Goal: Task Accomplishment & Management: Manage account settings

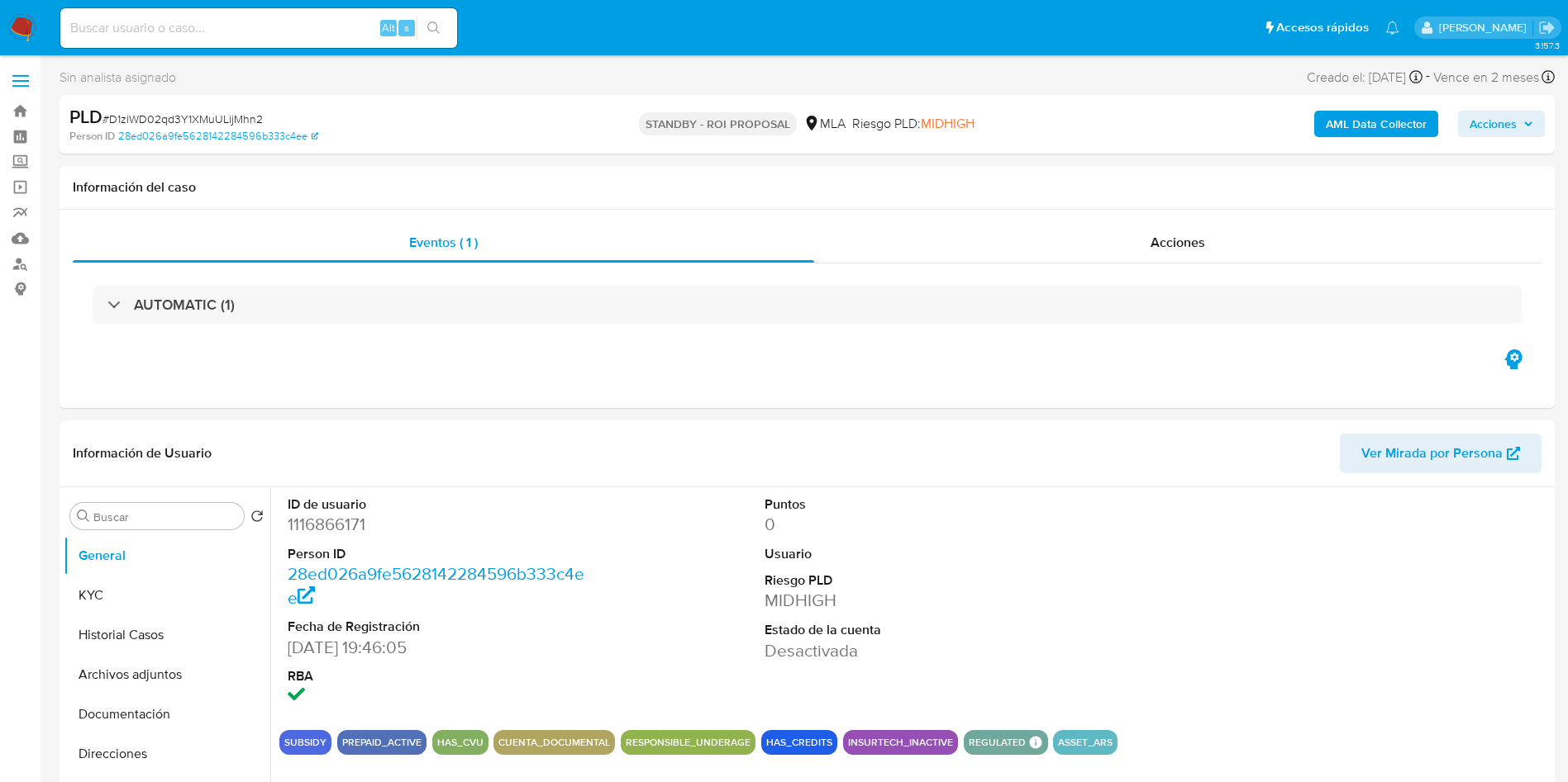
select select "10"
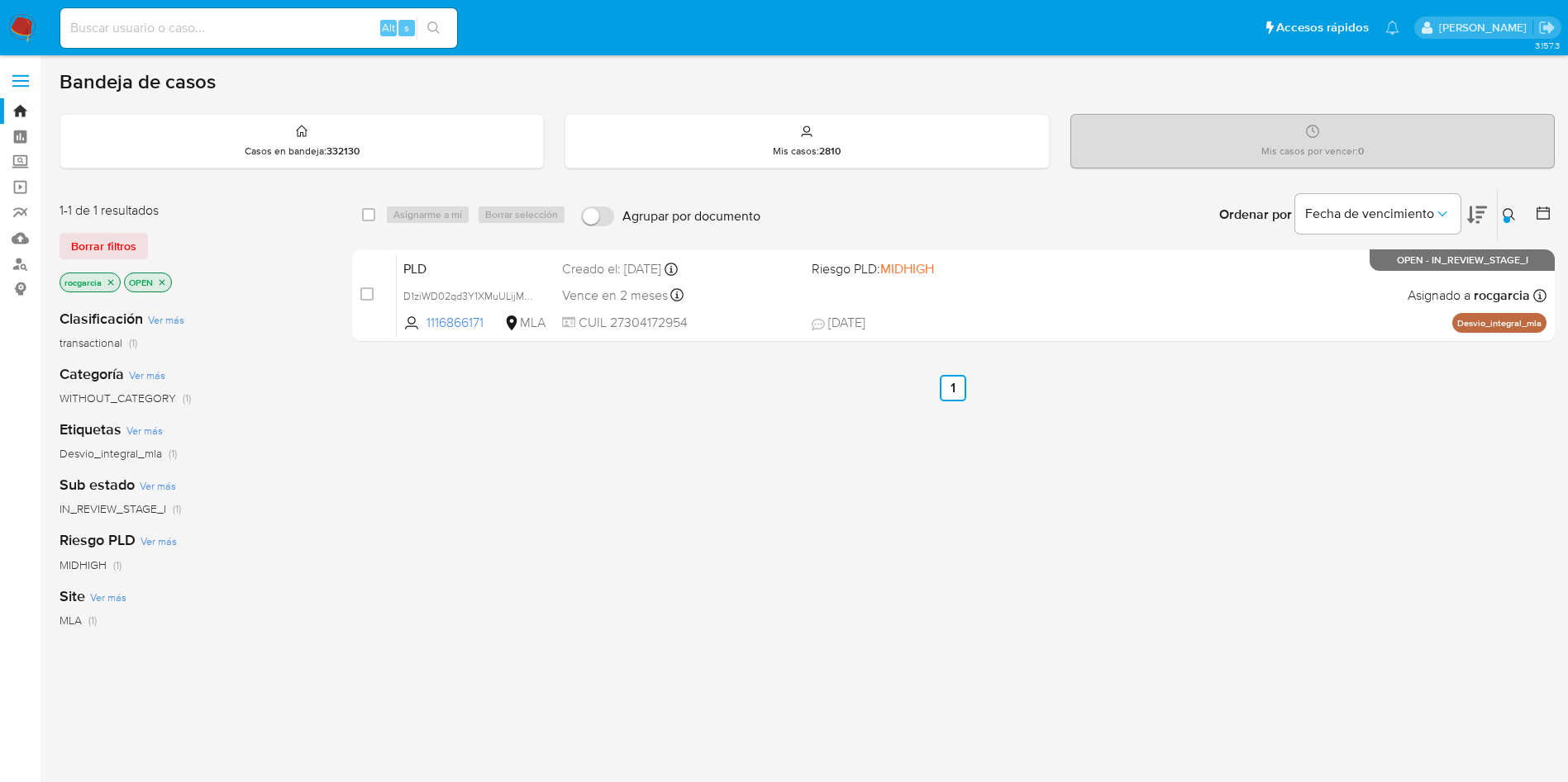
click at [1506, 219] on div at bounding box center [1507, 220] width 7 height 7
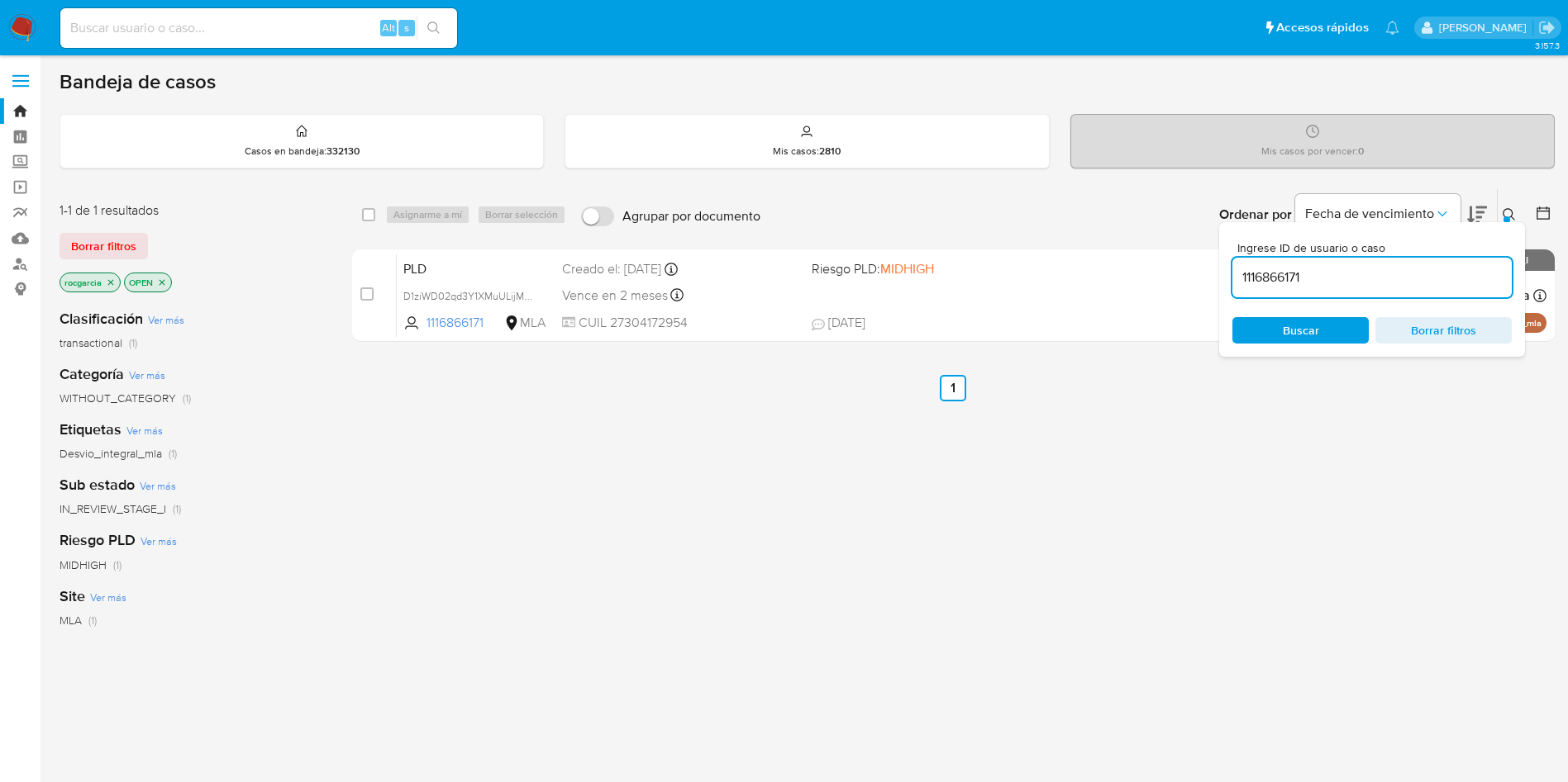
click at [1407, 263] on div "1116866171" at bounding box center [1372, 278] width 279 height 40
click at [41, 16] on nav "Pausado Ver notificaciones Alt s Accesos rápidos Presiona las siguientes teclas…" at bounding box center [784, 28] width 1568 height 55
click at [29, 33] on img at bounding box center [22, 28] width 28 height 28
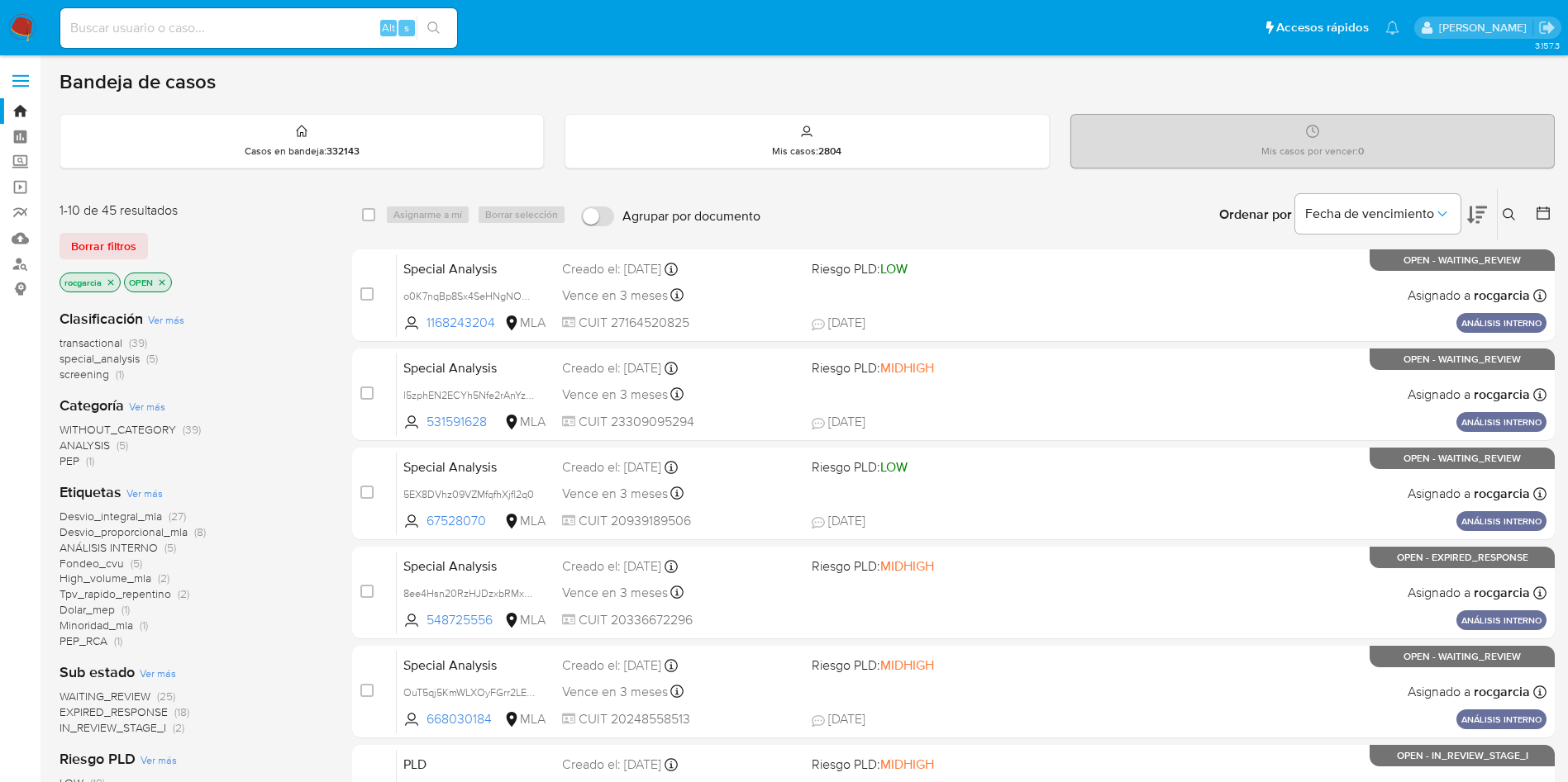
click at [1512, 205] on button at bounding box center [1511, 215] width 28 height 20
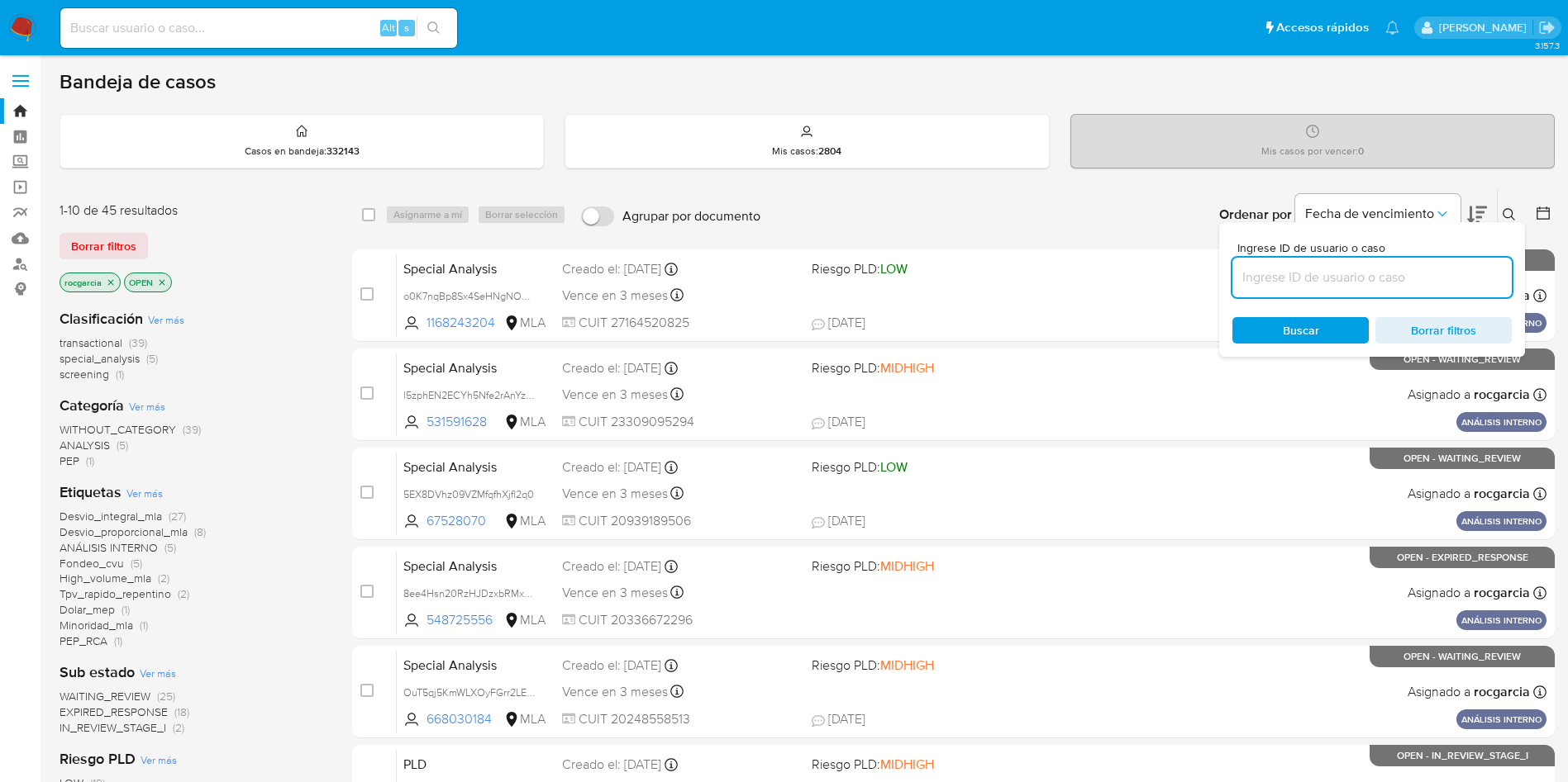
click at [1339, 279] on input at bounding box center [1372, 277] width 279 height 22
click at [1330, 273] on input at bounding box center [1372, 277] width 279 height 22
paste input "1684074827"
type input "1684074827"
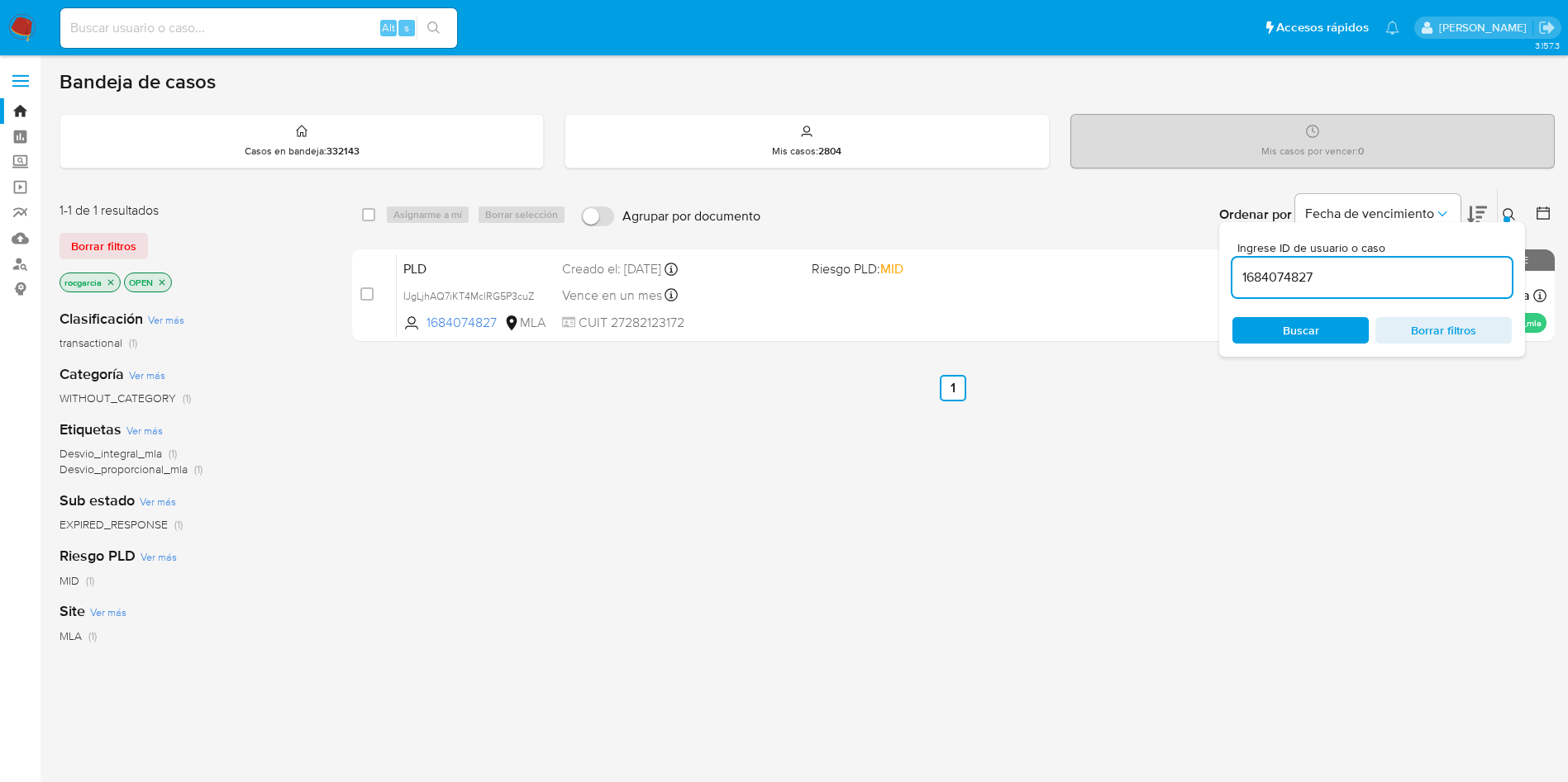
click at [1502, 212] on icon at bounding box center [1508, 214] width 13 height 13
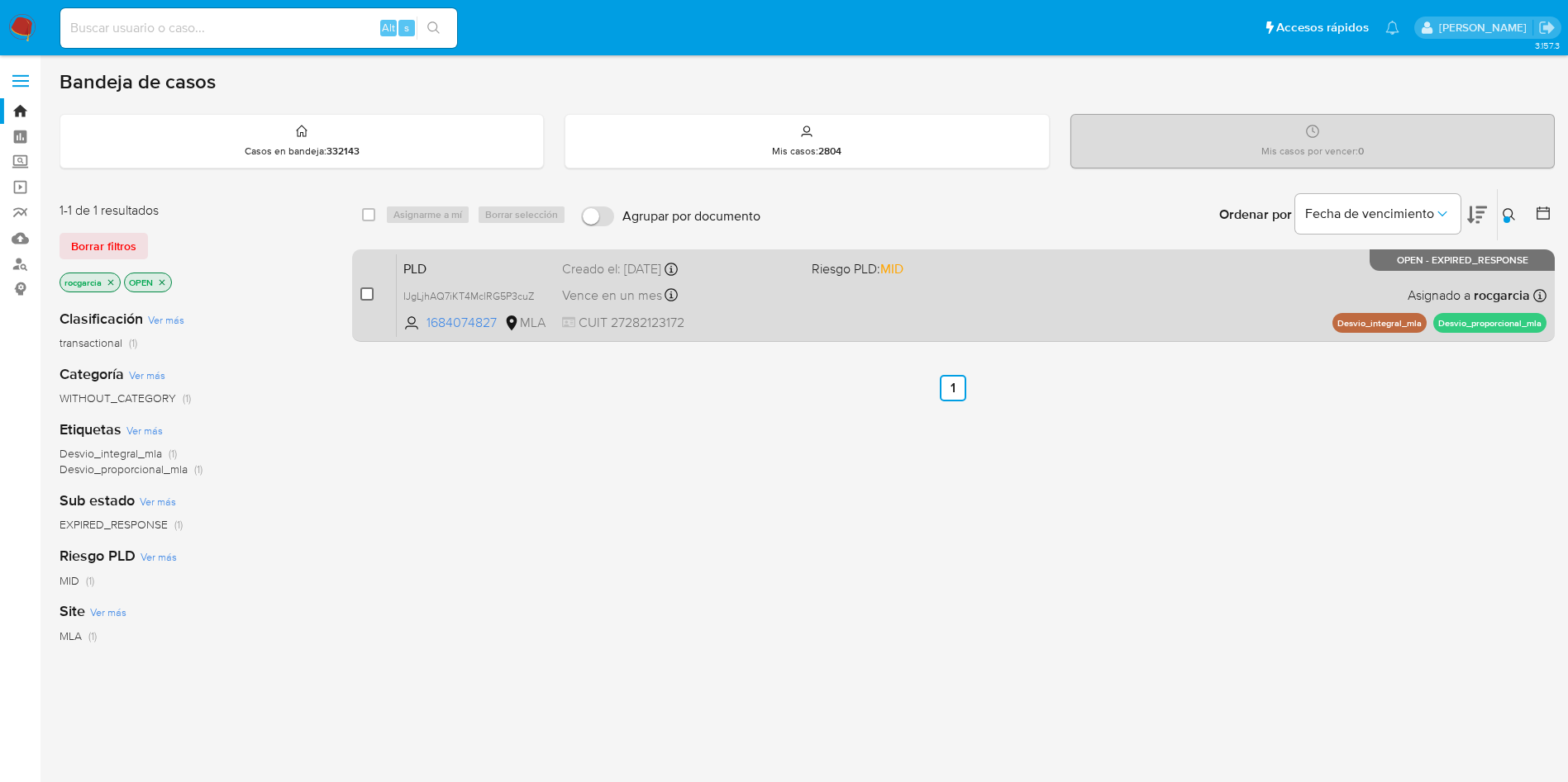
click at [366, 300] on input "checkbox" at bounding box center [367, 293] width 13 height 13
checkbox input "true"
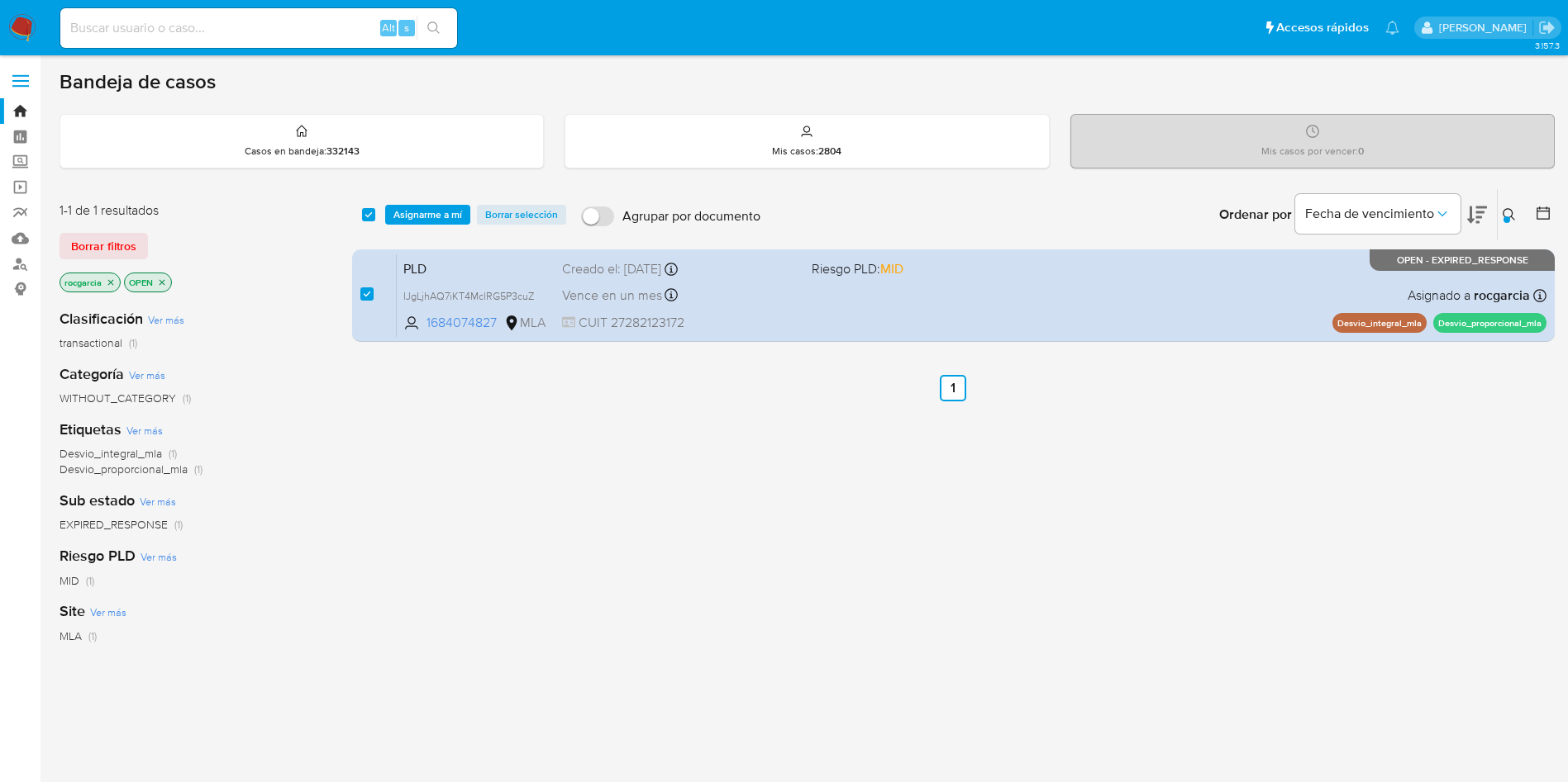
click at [421, 226] on div "select-all-cases-checkbox Asignarme a mí Borrar selección Agrupar por documento…" at bounding box center [953, 214] width 1202 height 51
click at [414, 207] on span "Asignarme a mí" at bounding box center [428, 215] width 69 height 16
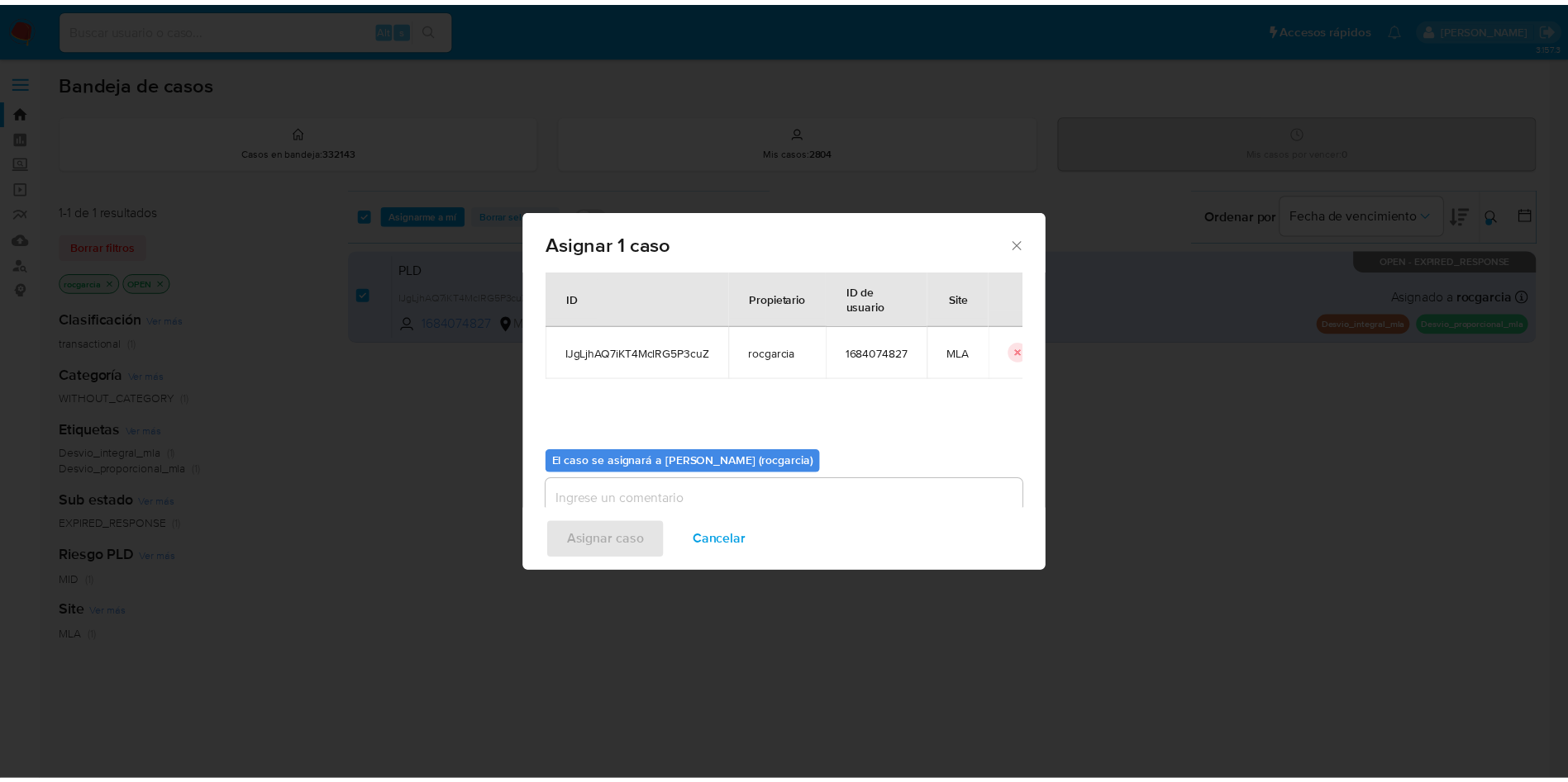
scroll to position [86, 0]
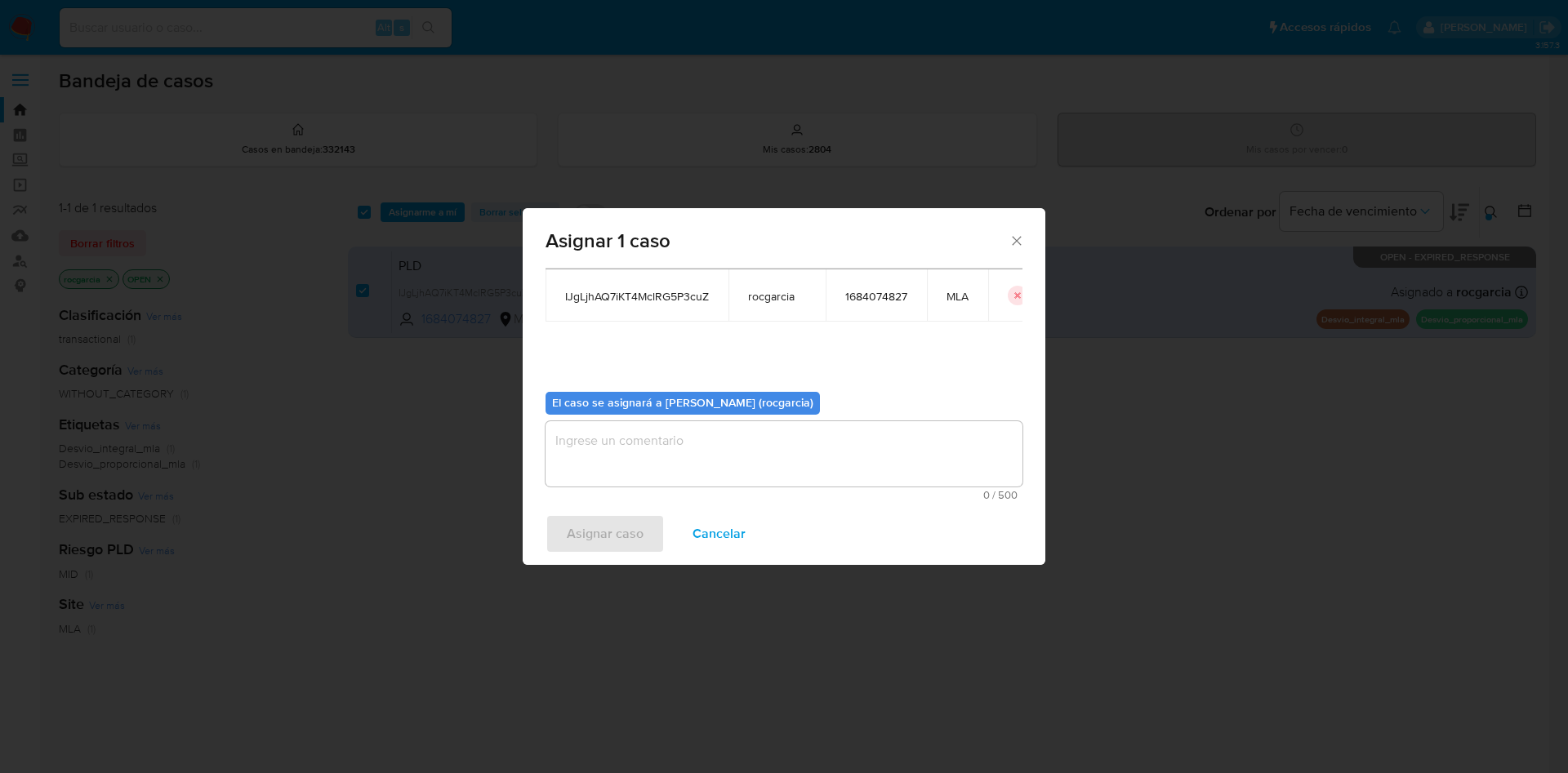
click at [701, 459] on textarea "assign-modal" at bounding box center [784, 453] width 477 height 66
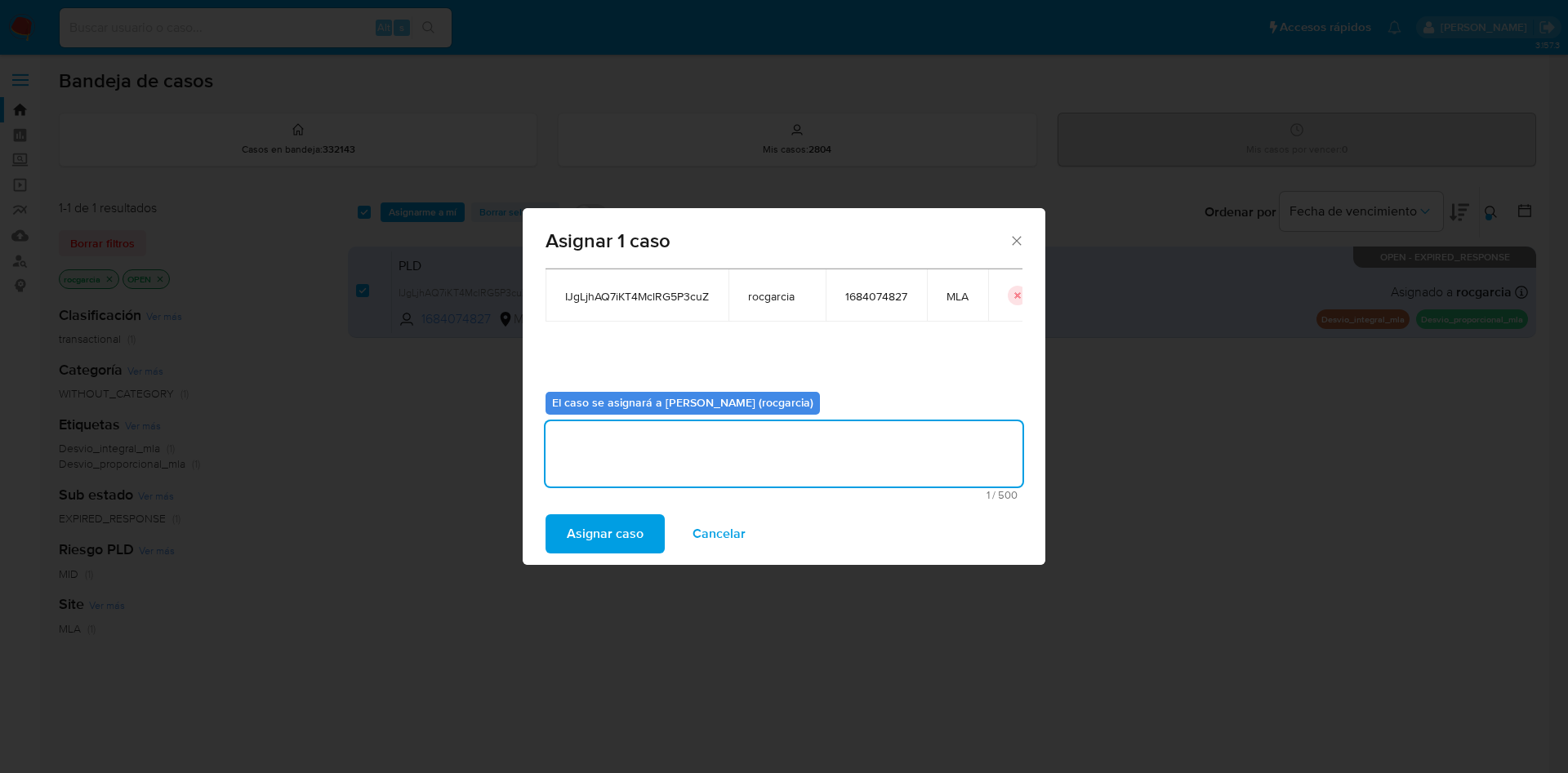
click at [626, 517] on span "Asignar caso" at bounding box center [605, 534] width 77 height 36
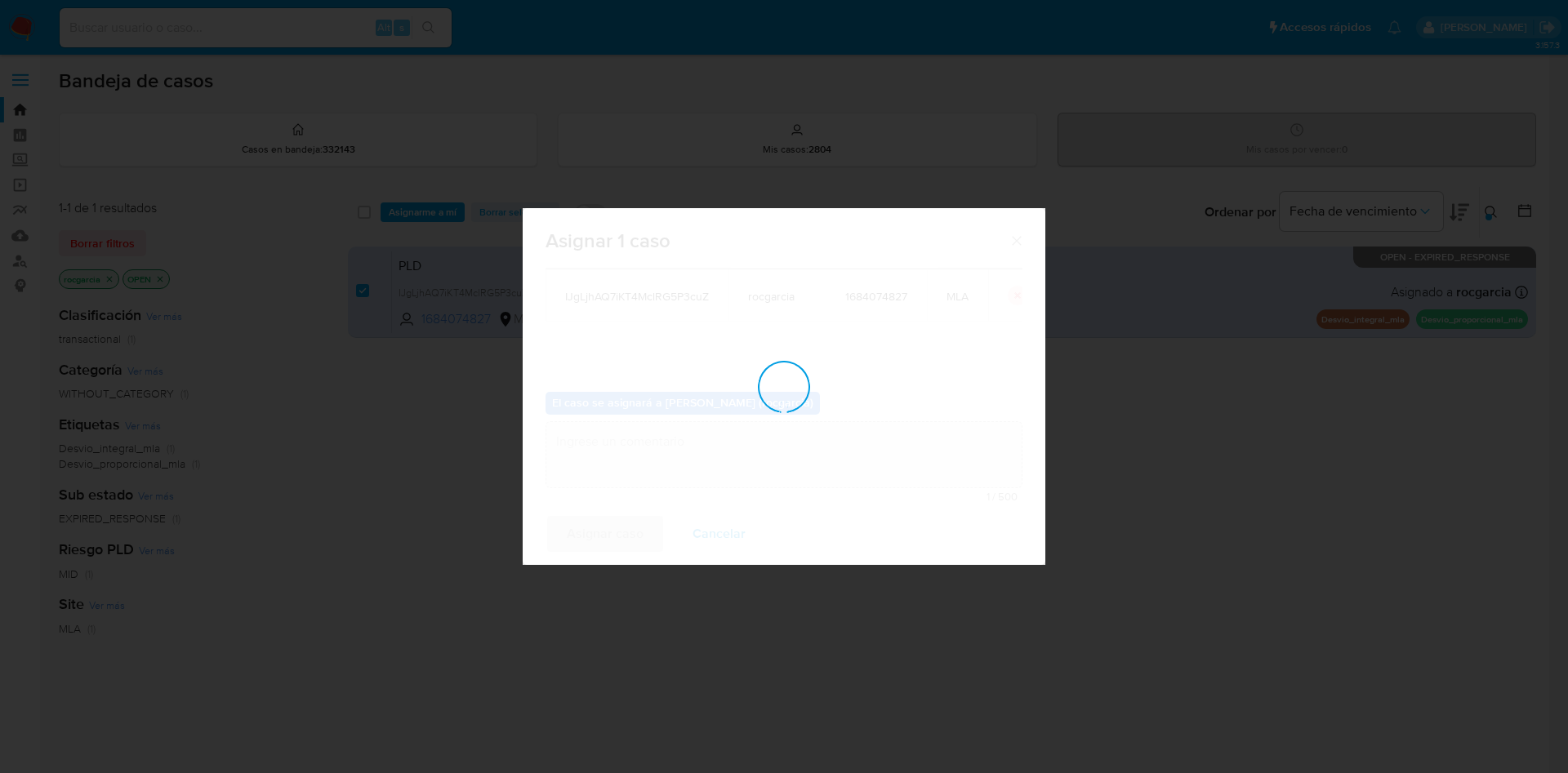
checkbox input "false"
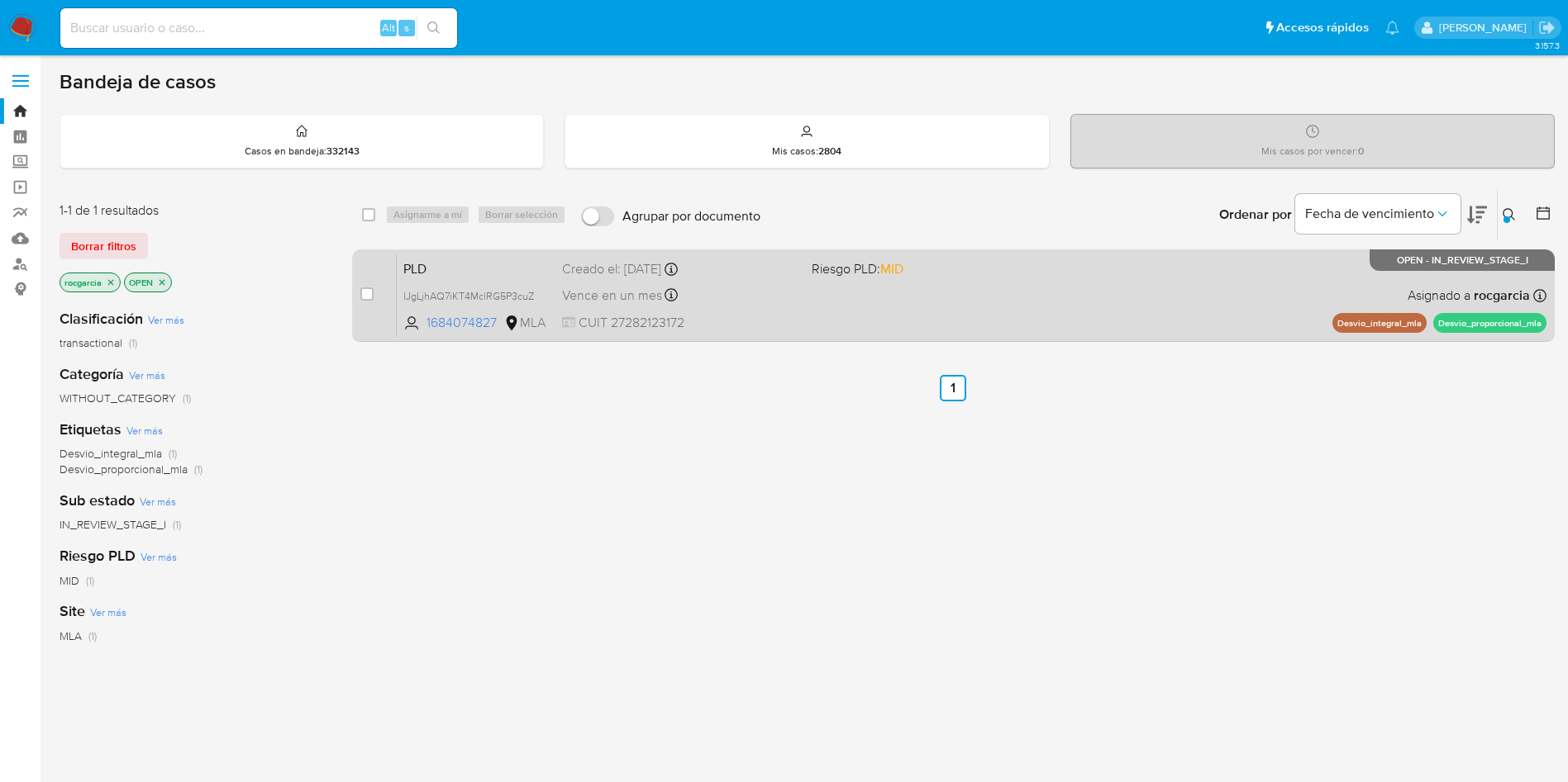
click at [800, 314] on div "PLD IJgLjhAQ7iKT4MclRG5P3cuZ 1684074827 MLA Riesgo PLD: MID Creado el: 12/08/20…" at bounding box center [971, 295] width 1150 height 84
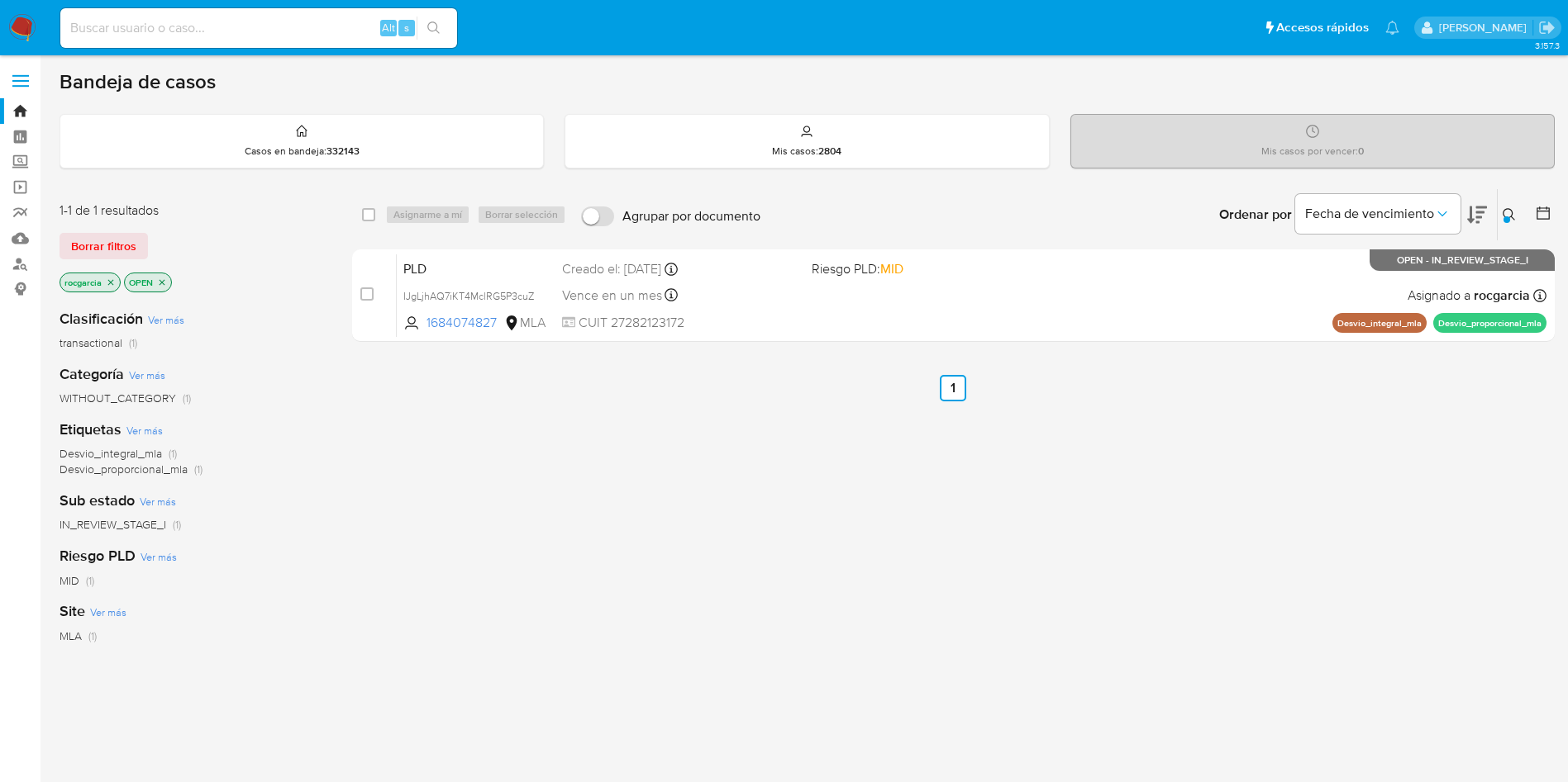
click at [28, 29] on img at bounding box center [22, 28] width 28 height 28
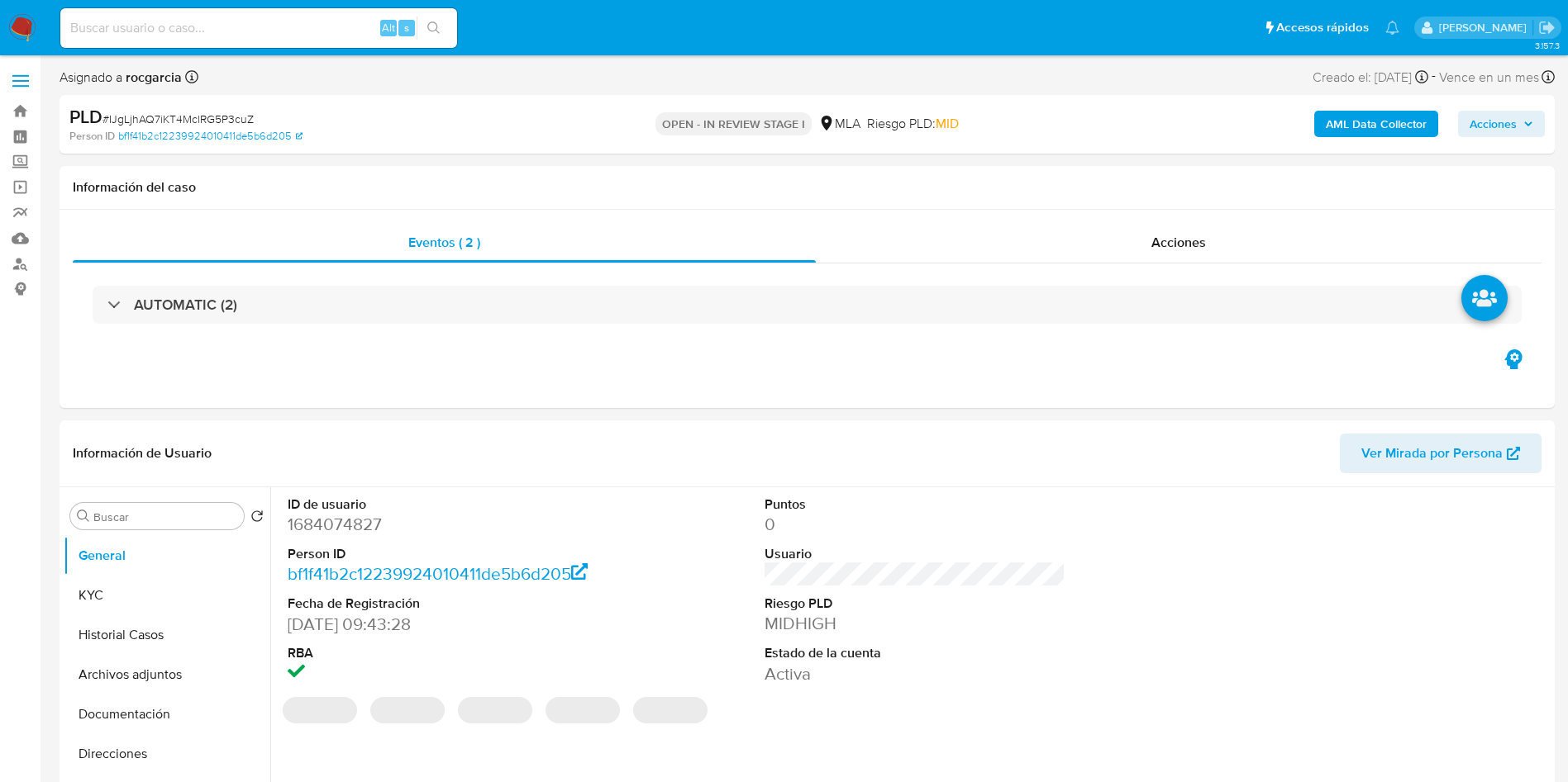
scroll to position [867, 0]
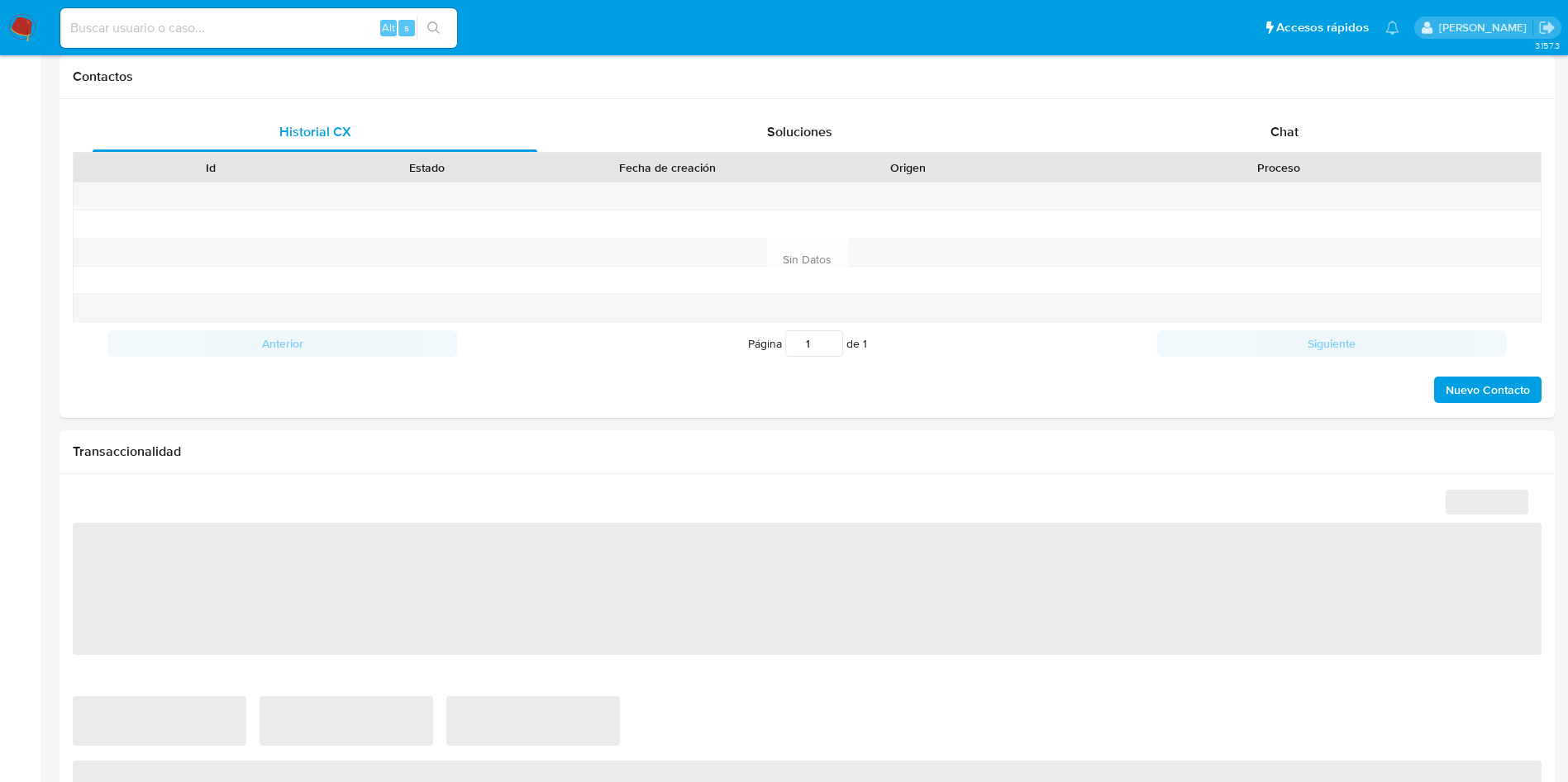
select select "10"
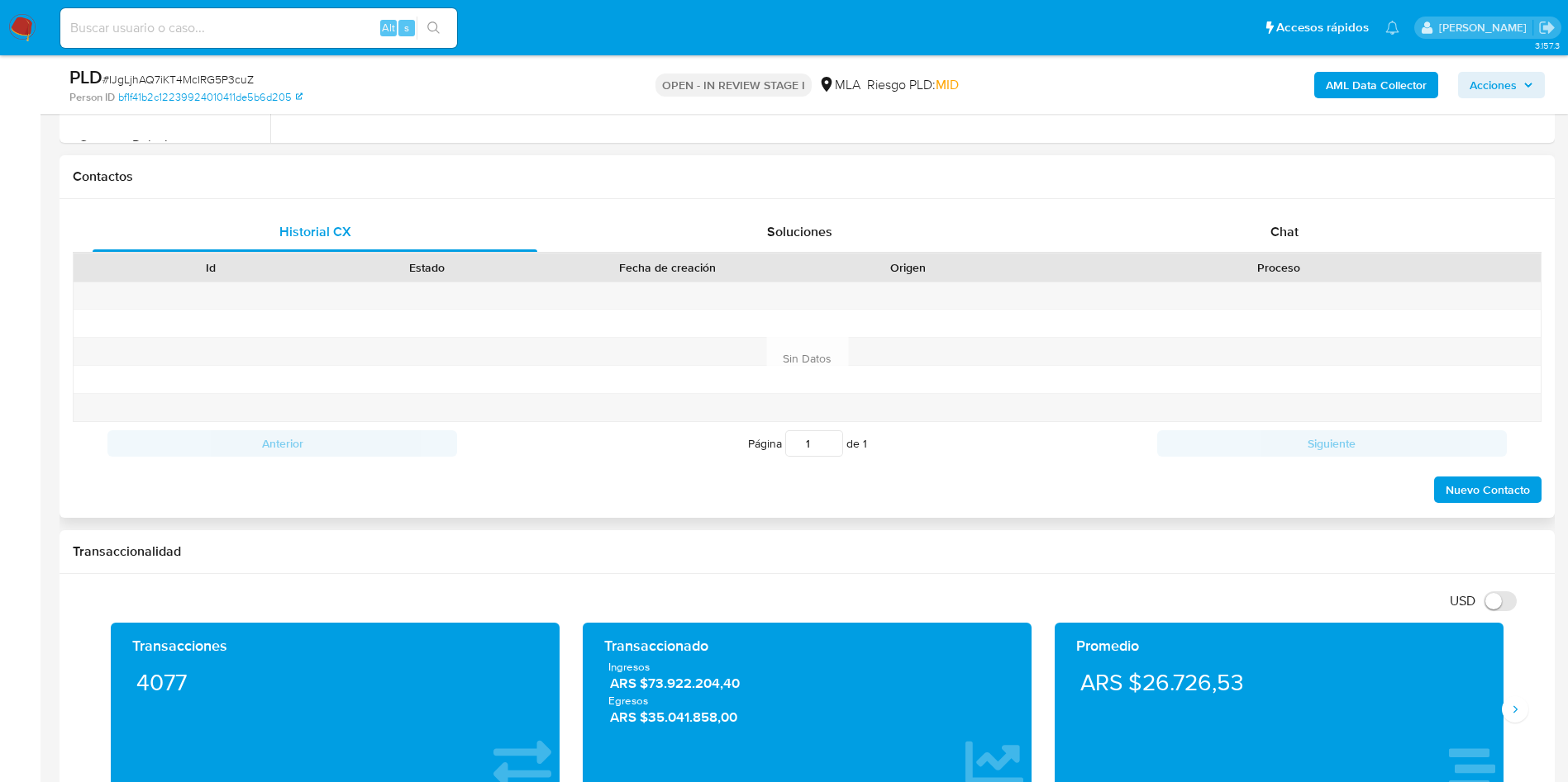
scroll to position [620, 0]
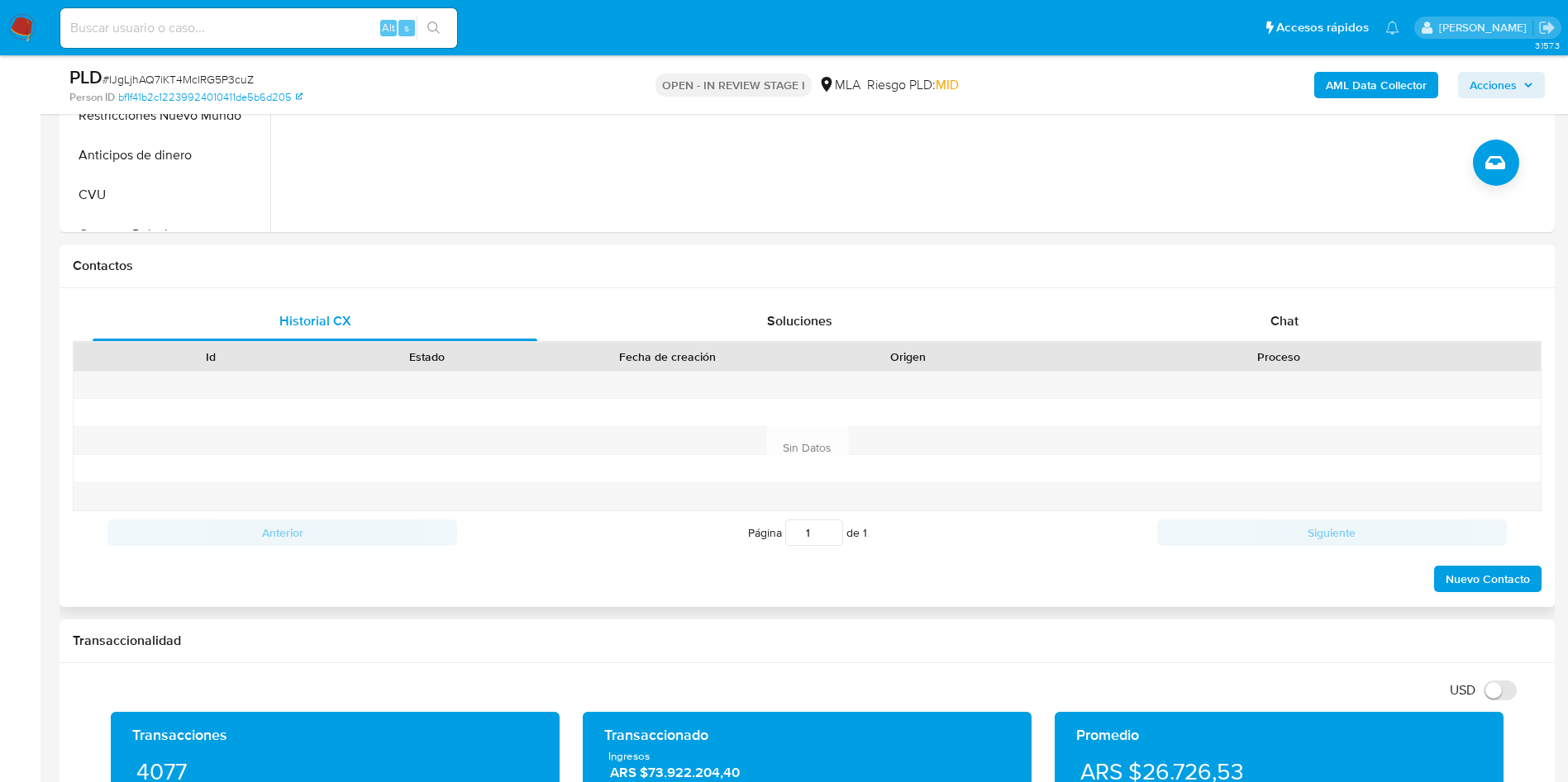
click at [1283, 295] on div "Historial CX Soluciones Chat Id Estado Fecha de creación Origen Proceso Anterio…" at bounding box center [806, 447] width 1495 height 319
click at [1293, 317] on span "Chat" at bounding box center [1284, 321] width 28 height 19
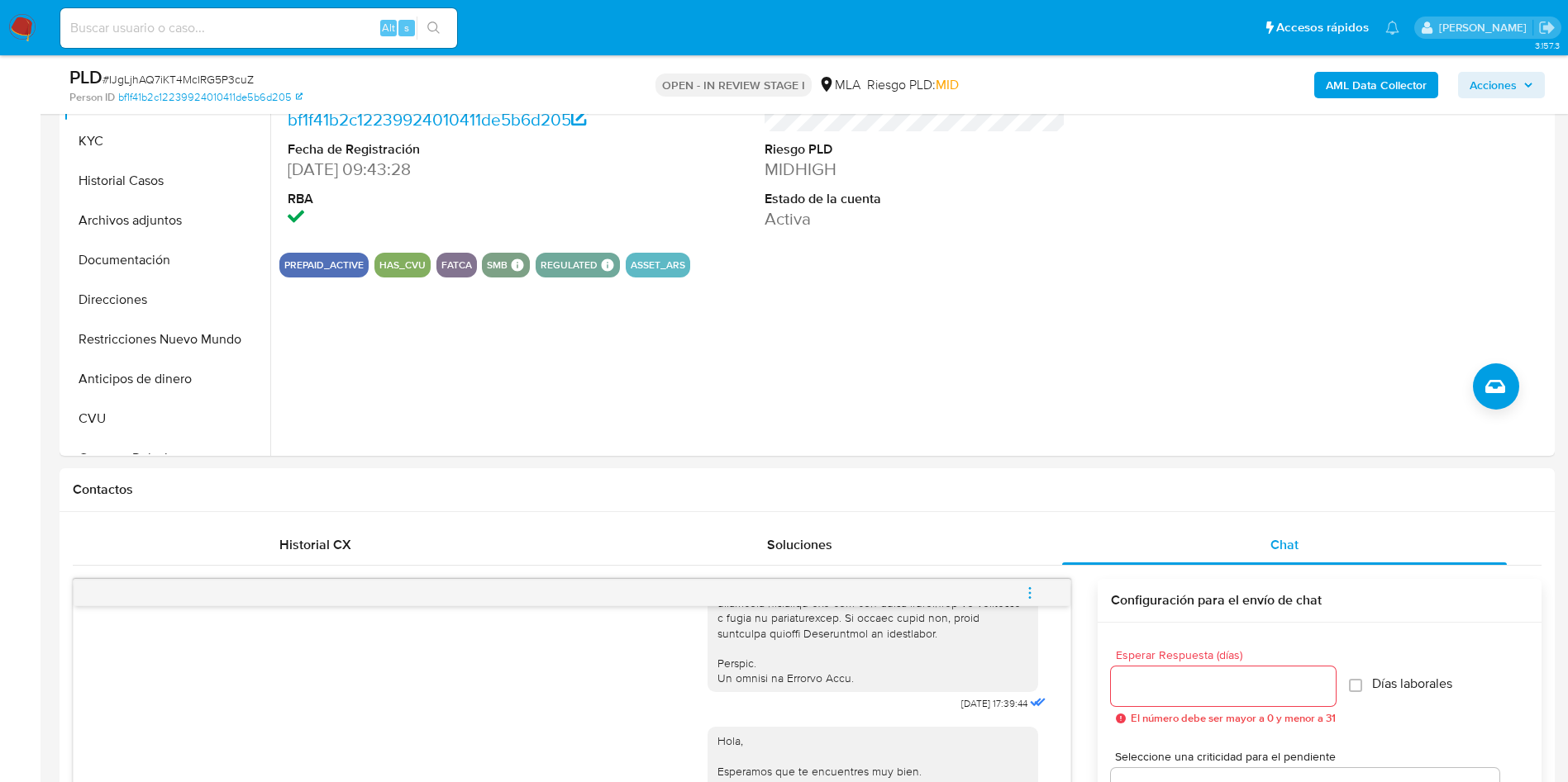
scroll to position [372, 0]
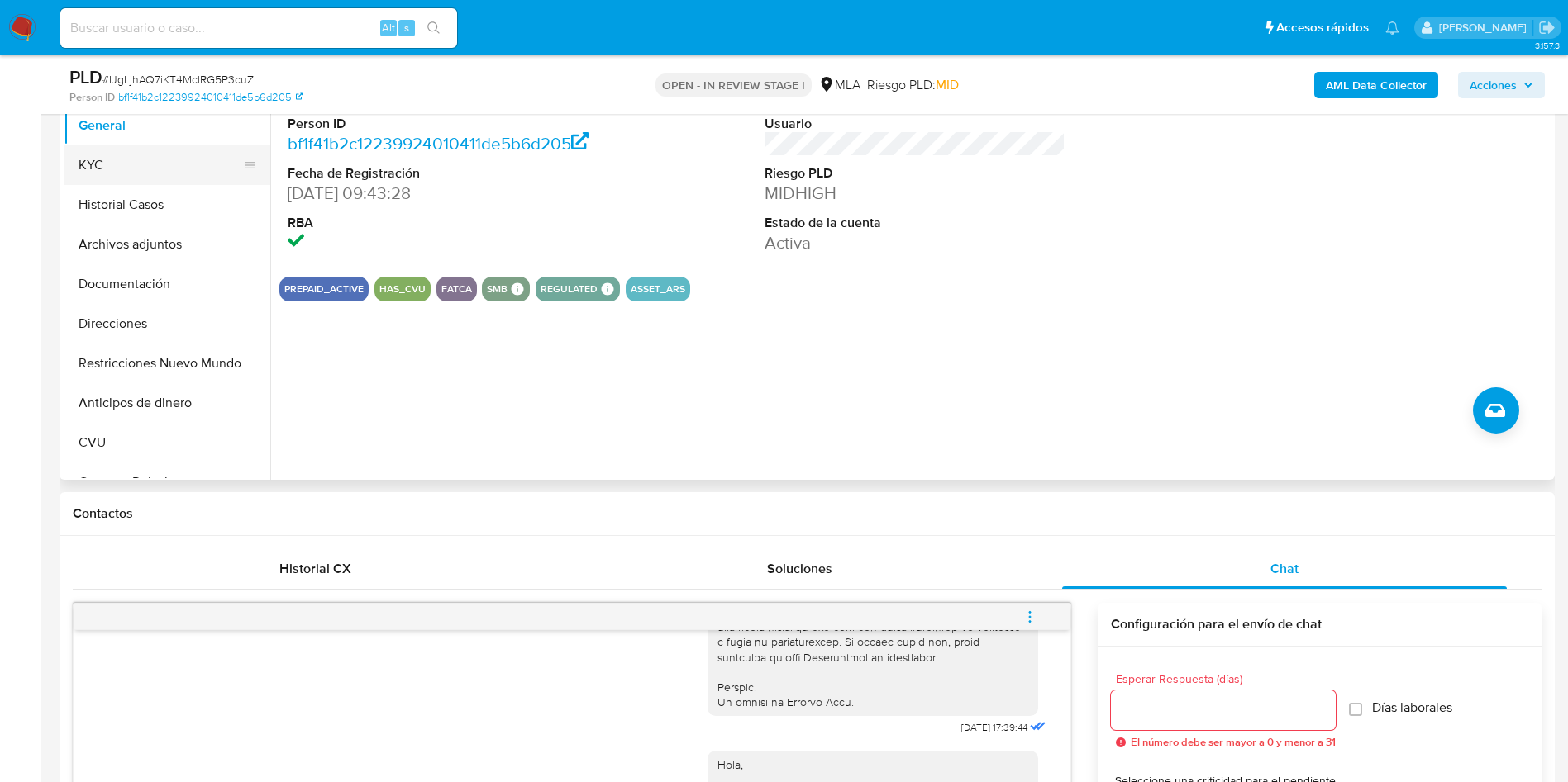
click at [99, 177] on button "KYC" at bounding box center [160, 166] width 193 height 40
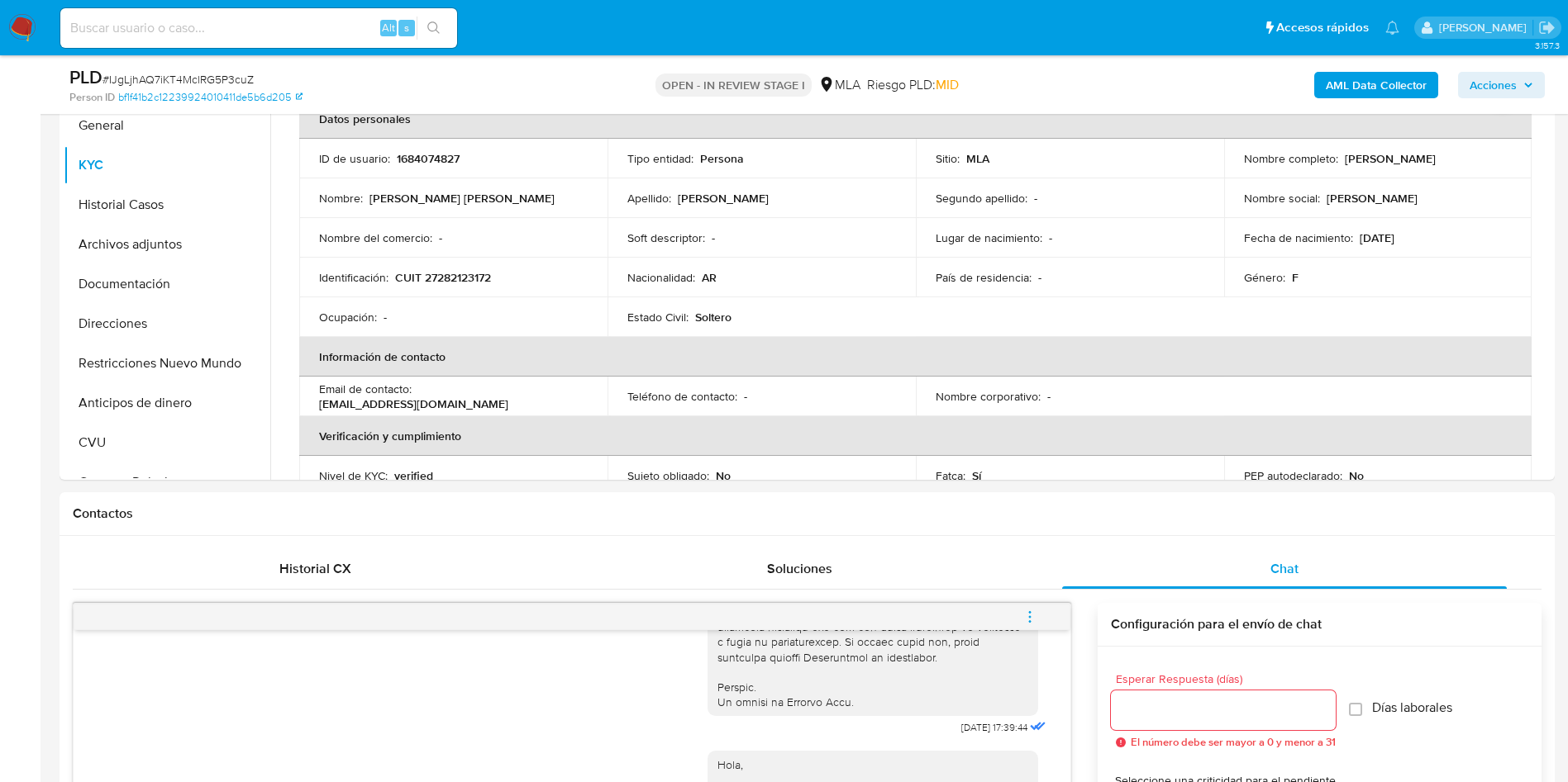
scroll to position [0, 0]
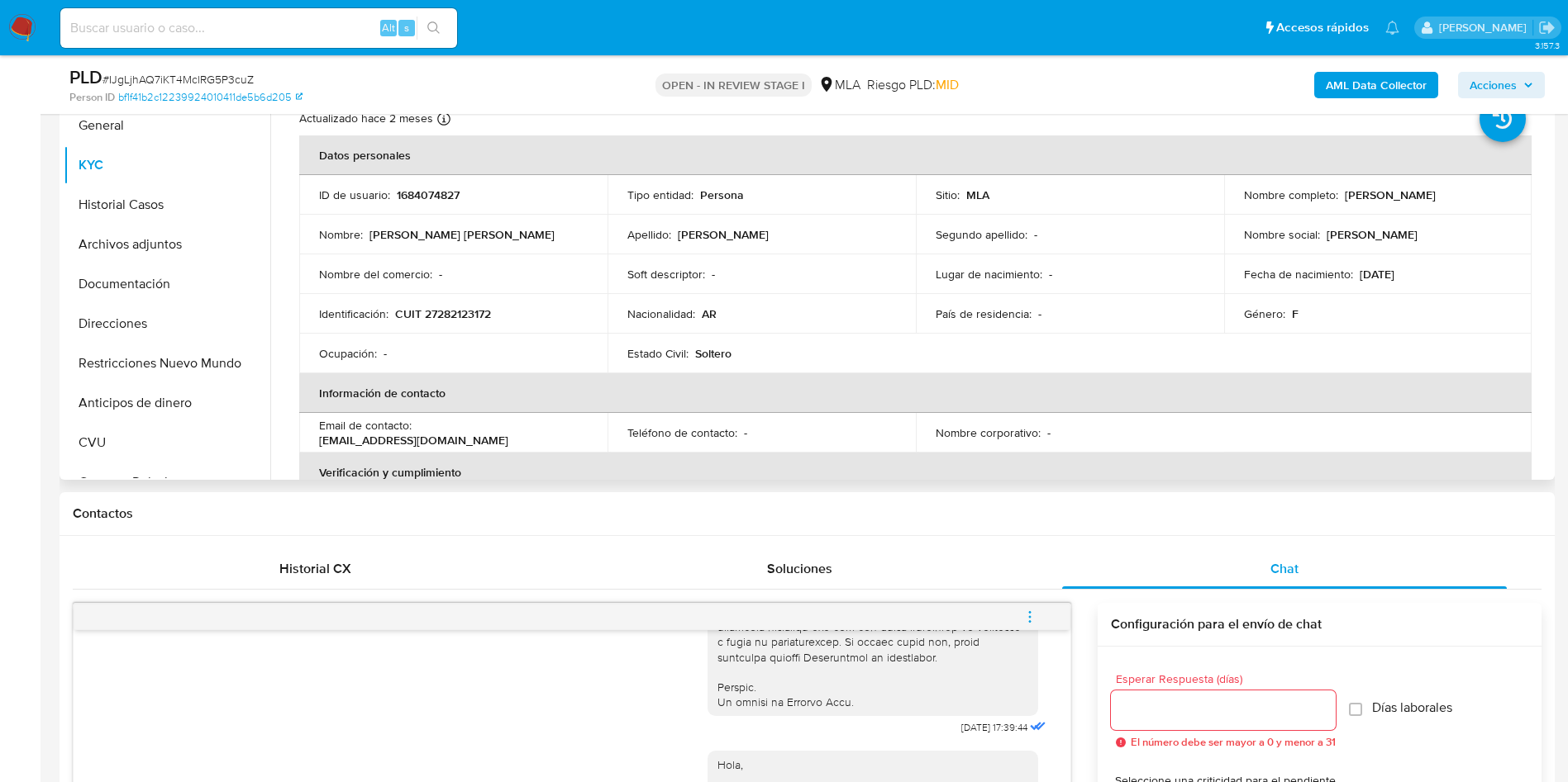
click at [448, 311] on p "CUIT 27282123172" at bounding box center [442, 313] width 96 height 15
click at [448, 313] on p "CUIT 27282123172" at bounding box center [442, 313] width 96 height 15
copy p "27282123172"
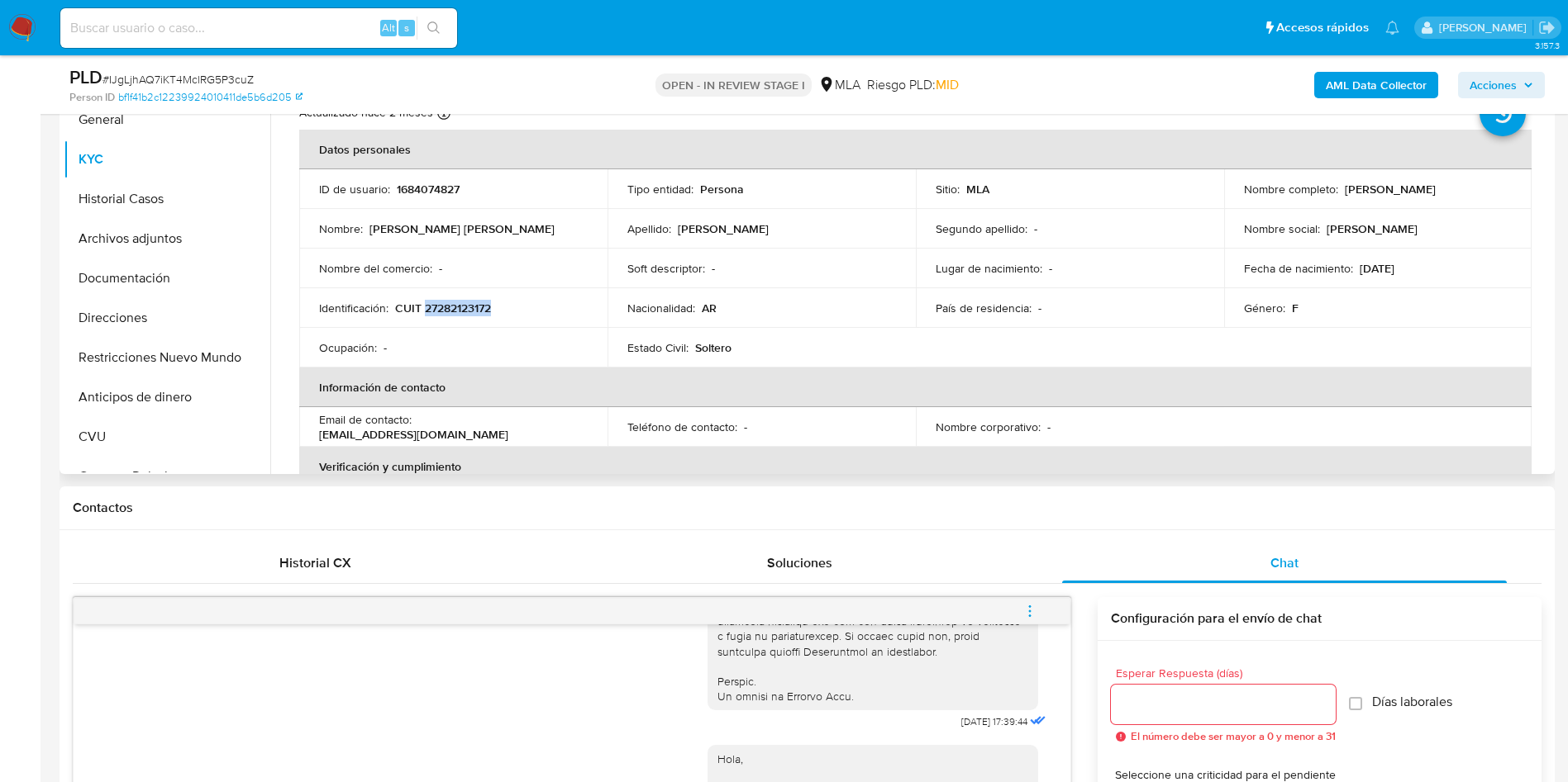
scroll to position [247, 0]
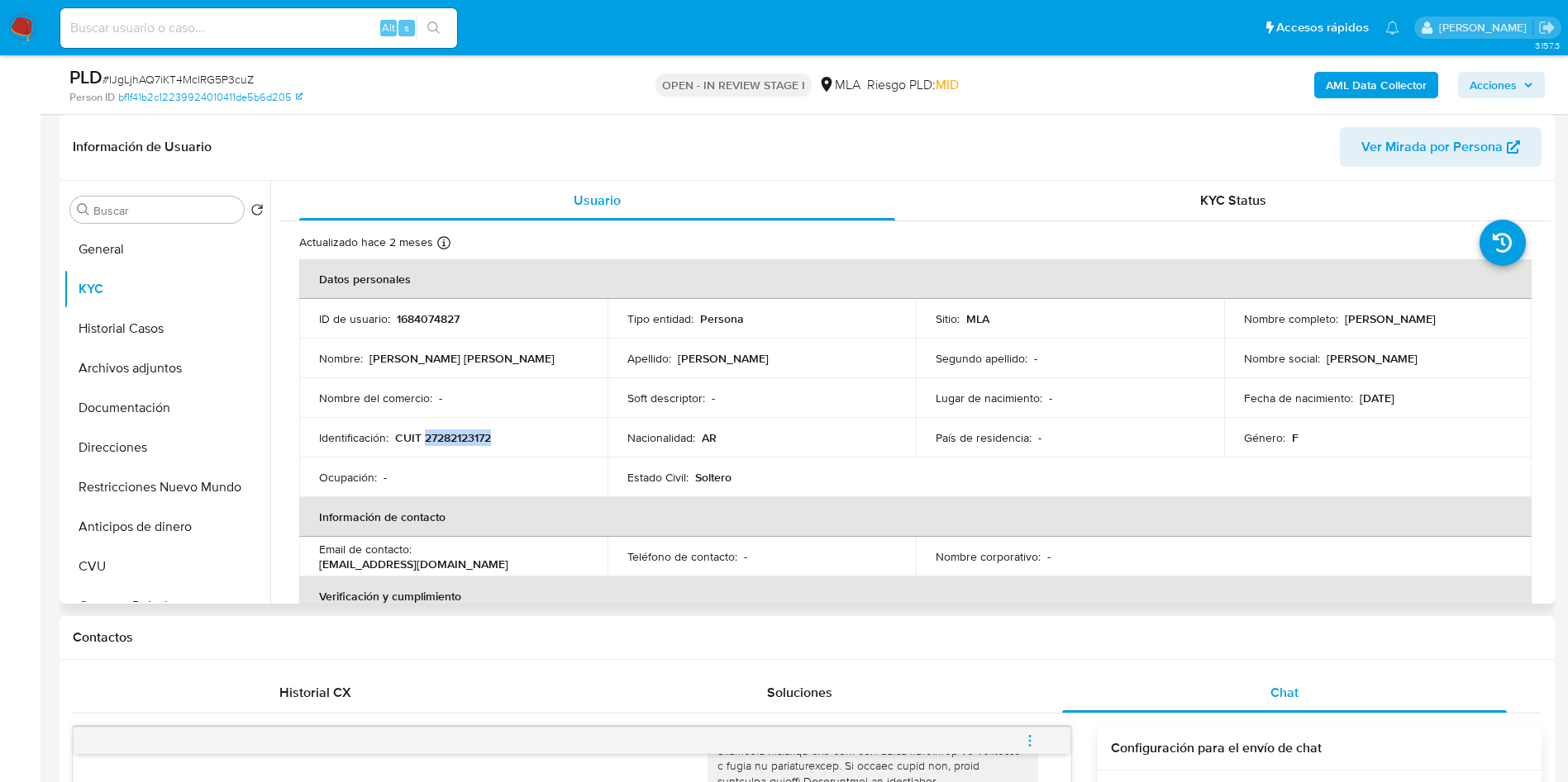
click at [442, 436] on p "CUIT 27282123172" at bounding box center [442, 437] width 96 height 15
click at [453, 427] on td "Identificación : CUIT 27282123172" at bounding box center [453, 438] width 308 height 40
click at [455, 431] on td "Identificación : CUIT 27282123172" at bounding box center [453, 438] width 308 height 40
click at [455, 435] on p "CUIT 27282123172" at bounding box center [442, 437] width 96 height 15
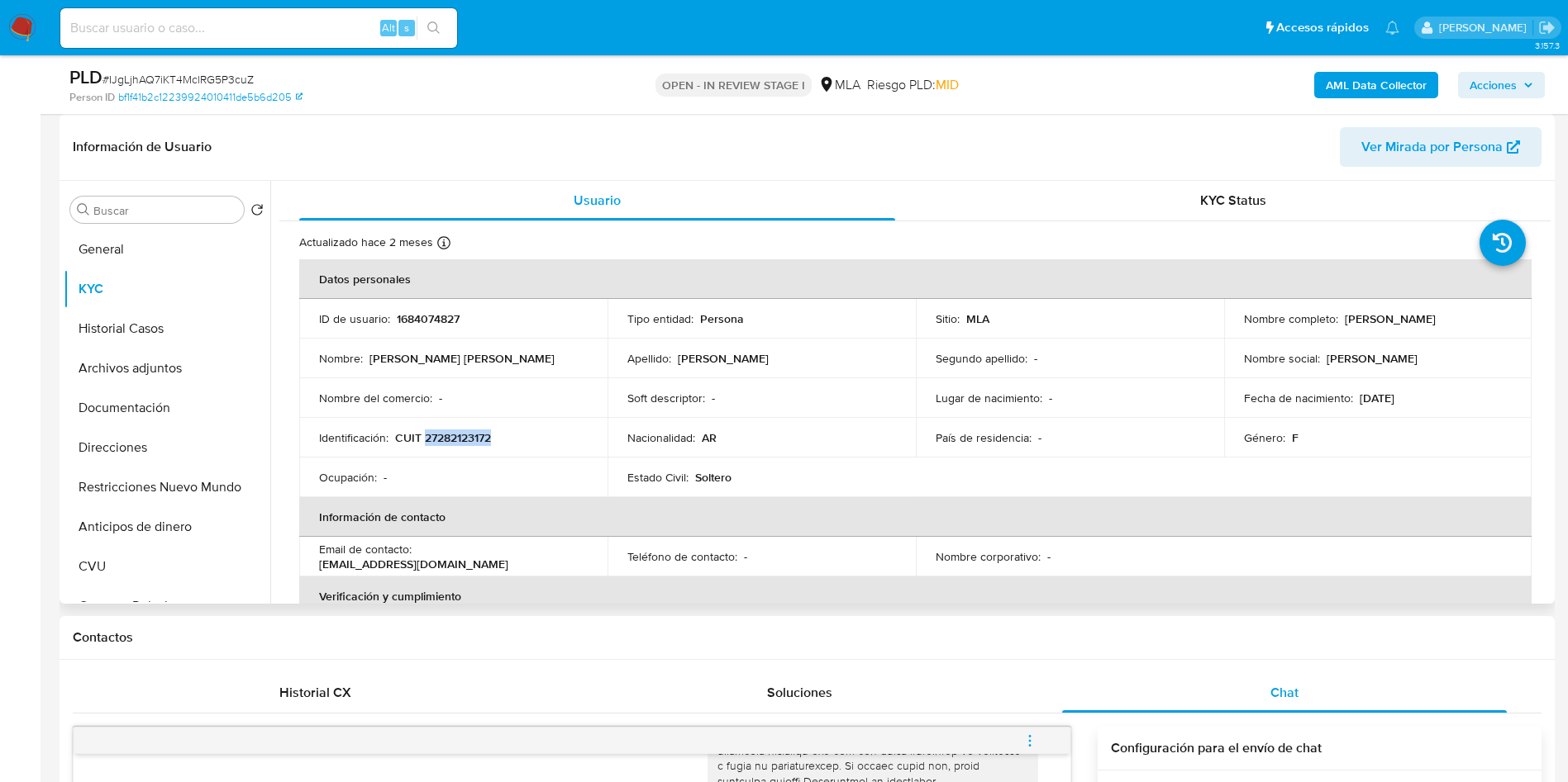
click at [455, 435] on p "CUIT 27282123172" at bounding box center [442, 437] width 96 height 15
click at [471, 443] on p "CUIT 27282123172" at bounding box center [442, 437] width 96 height 15
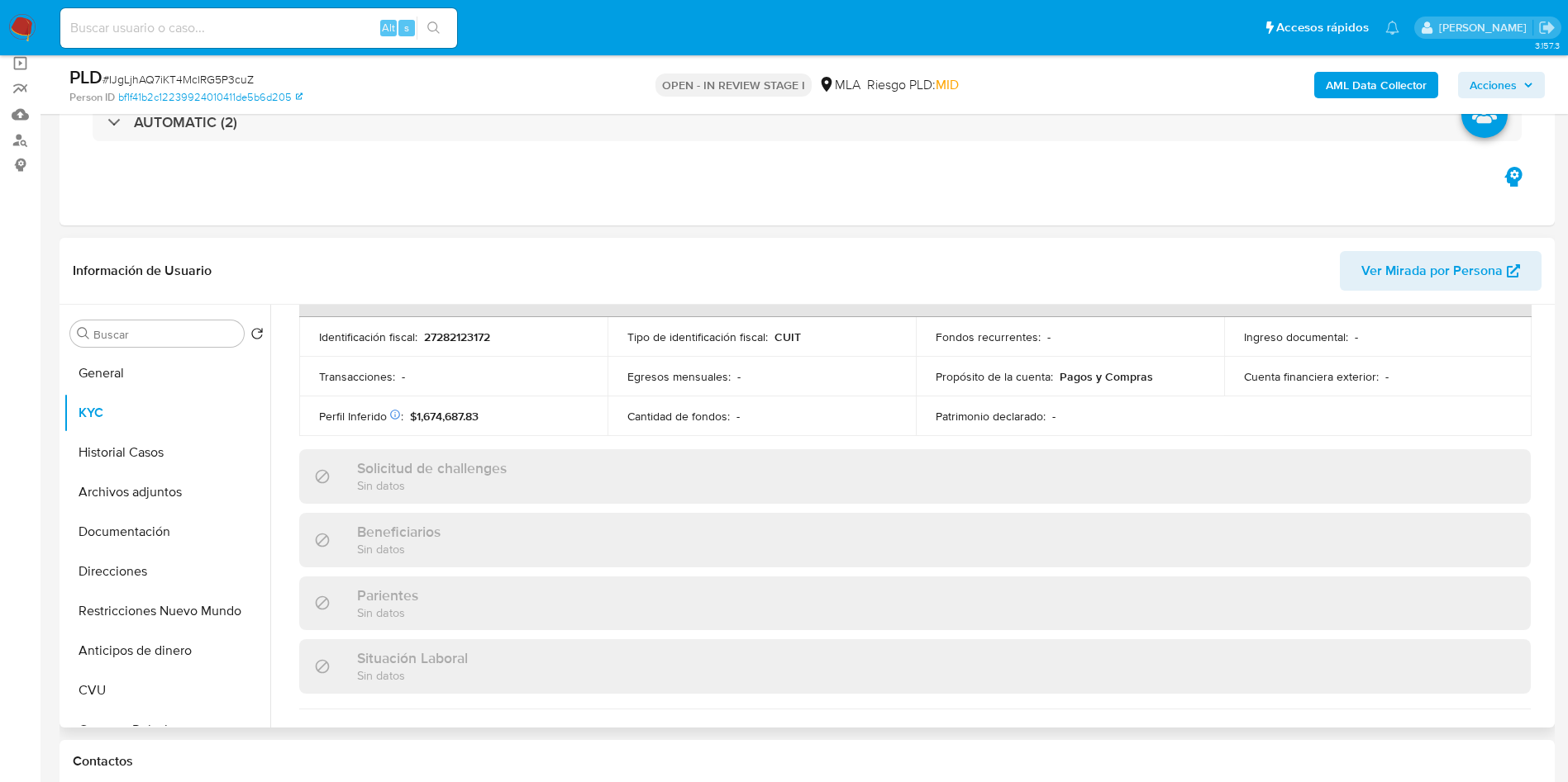
scroll to position [855, 0]
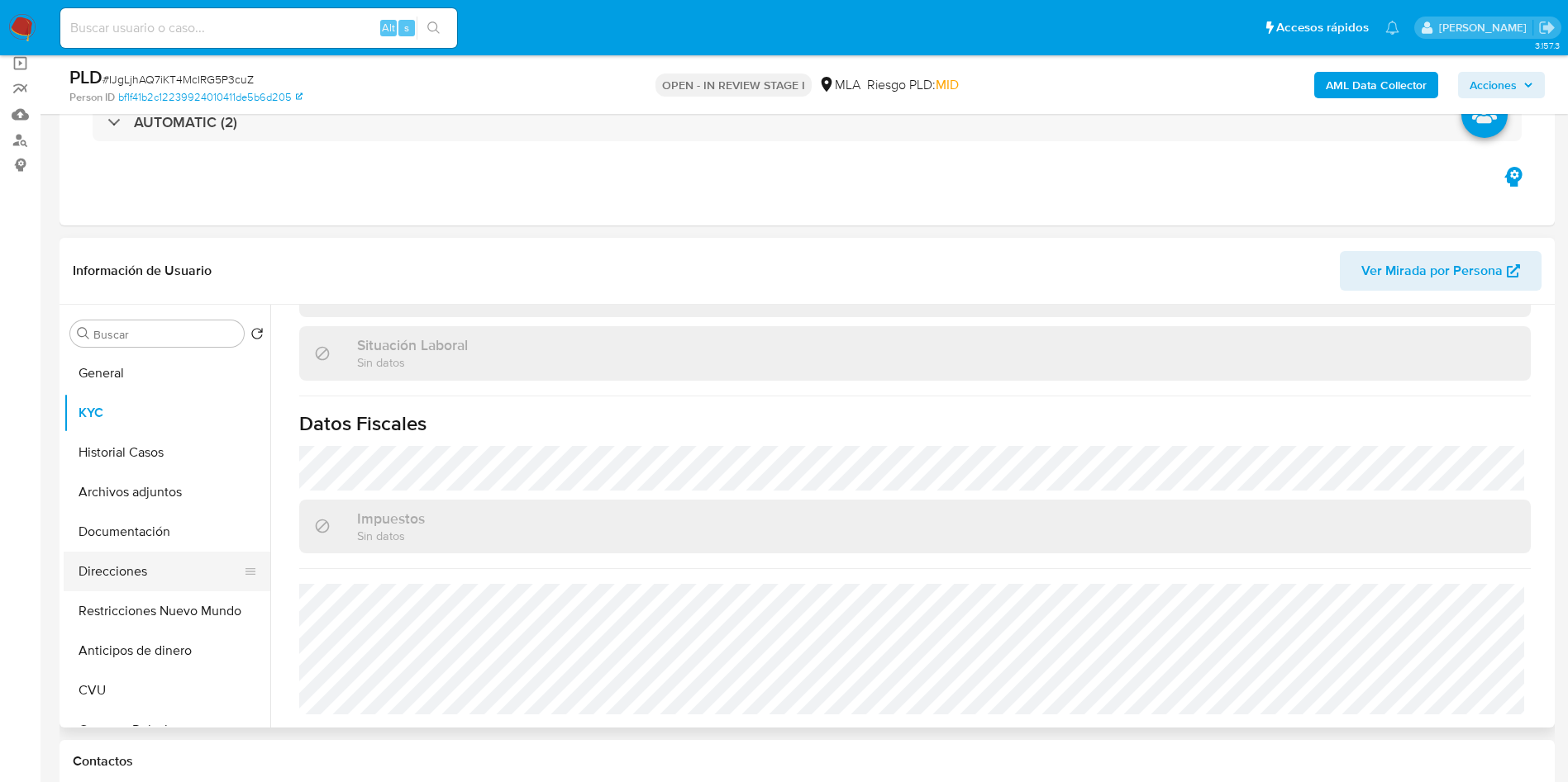
click at [113, 576] on button "Direcciones" at bounding box center [160, 572] width 193 height 40
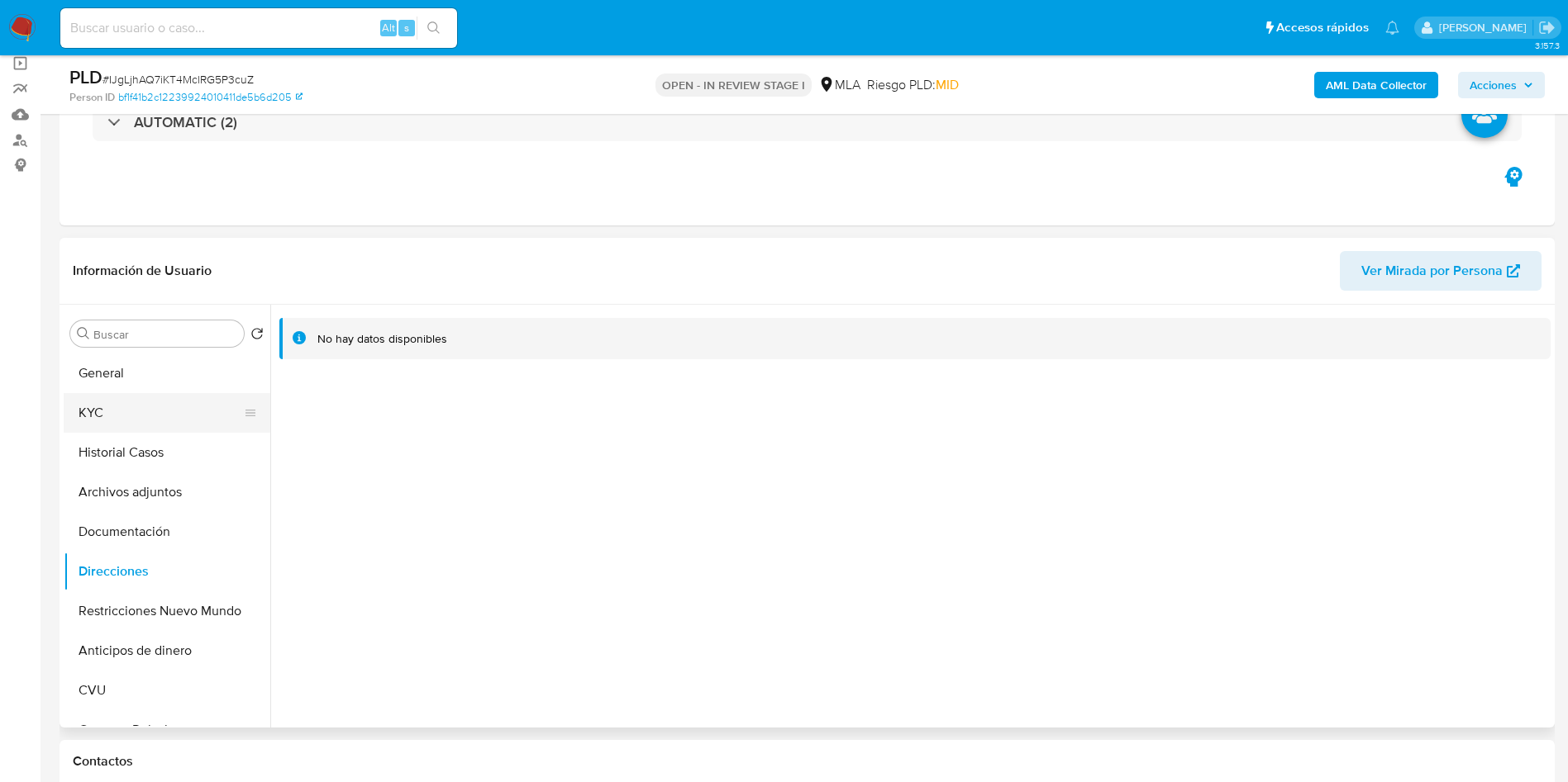
click at [95, 410] on button "KYC" at bounding box center [160, 413] width 193 height 40
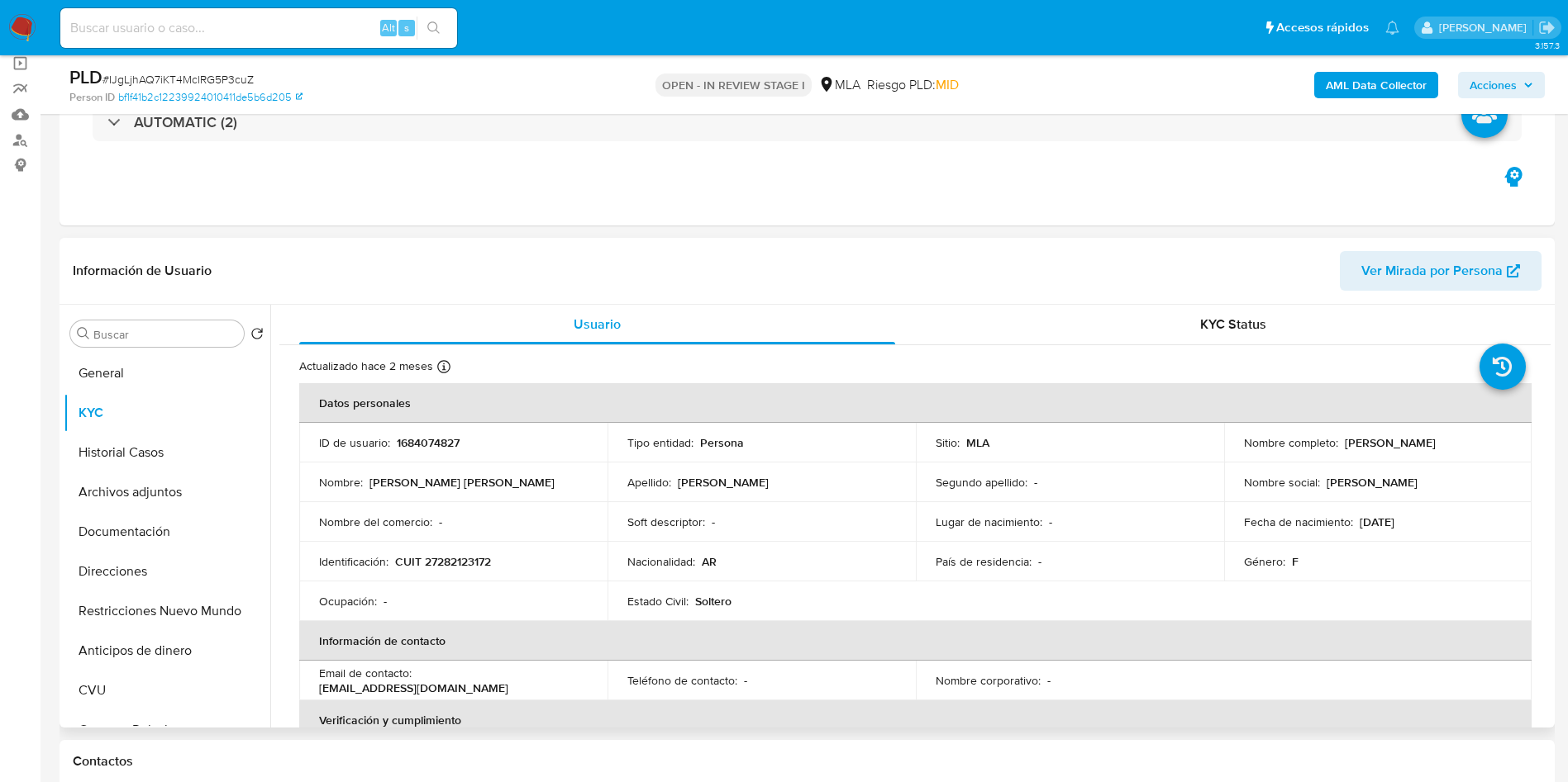
click at [428, 444] on p "1684074827" at bounding box center [428, 442] width 63 height 15
copy p "1684074827"
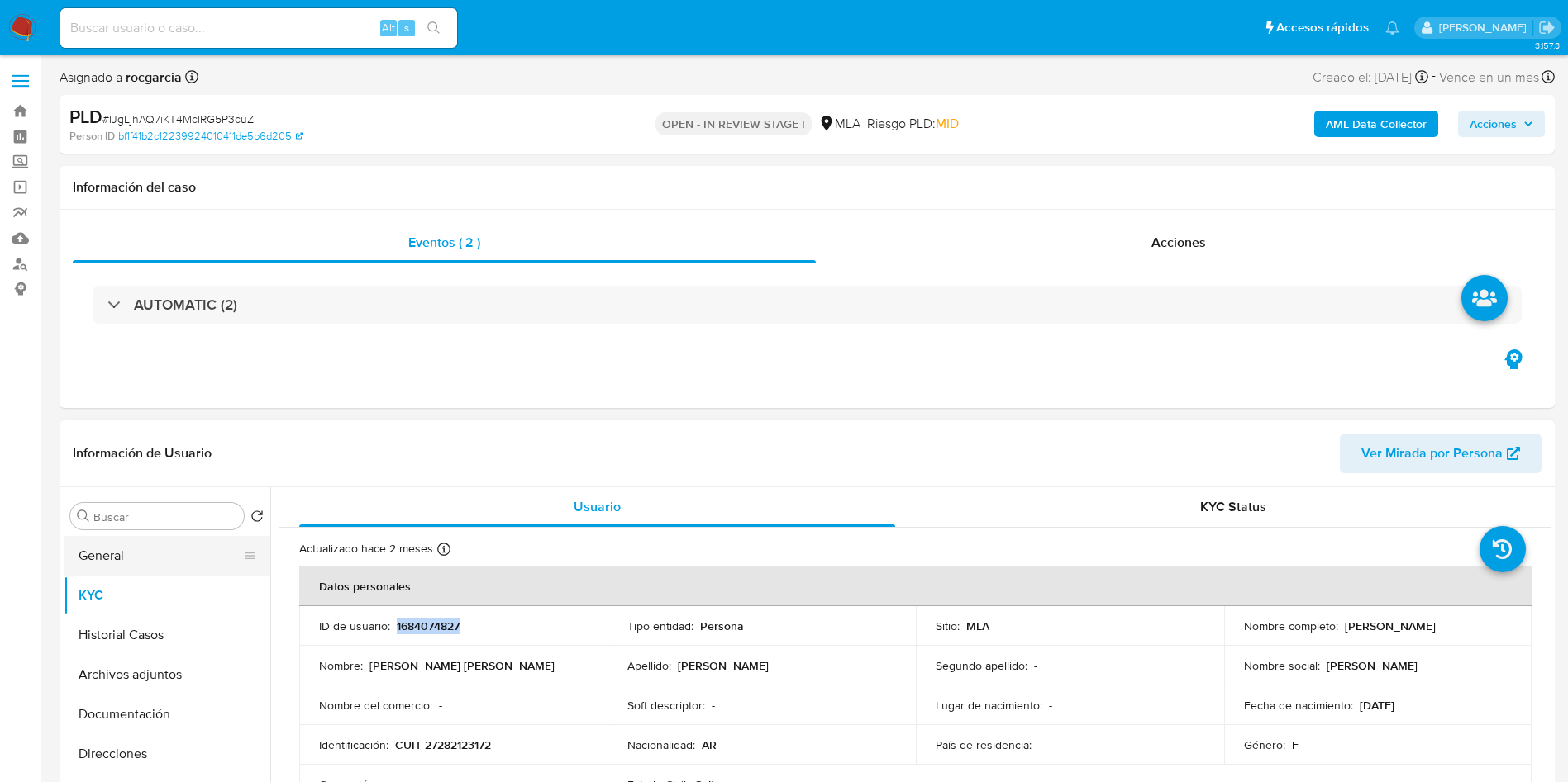
click at [119, 560] on button "General" at bounding box center [160, 556] width 193 height 40
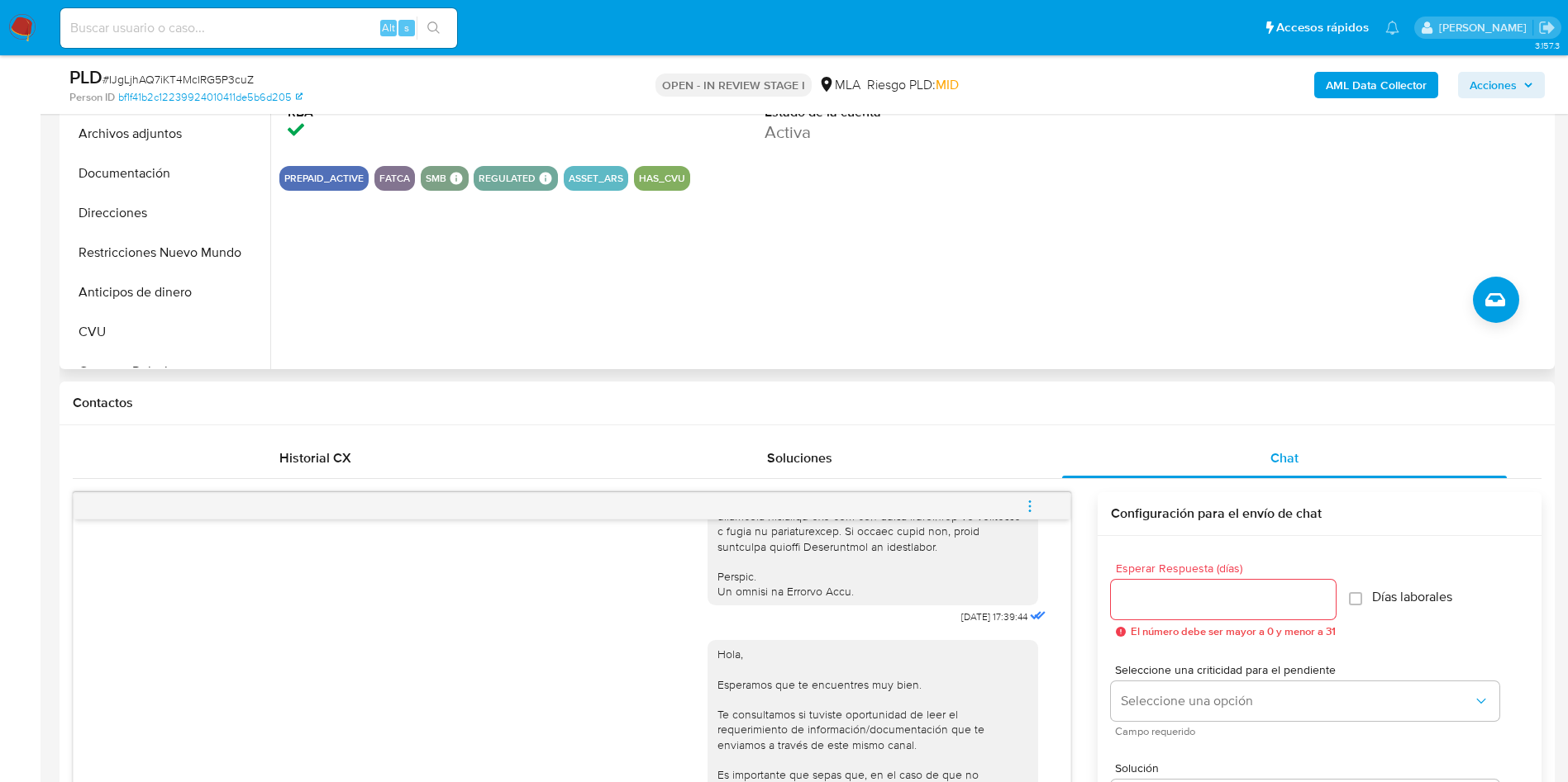
scroll to position [496, 0]
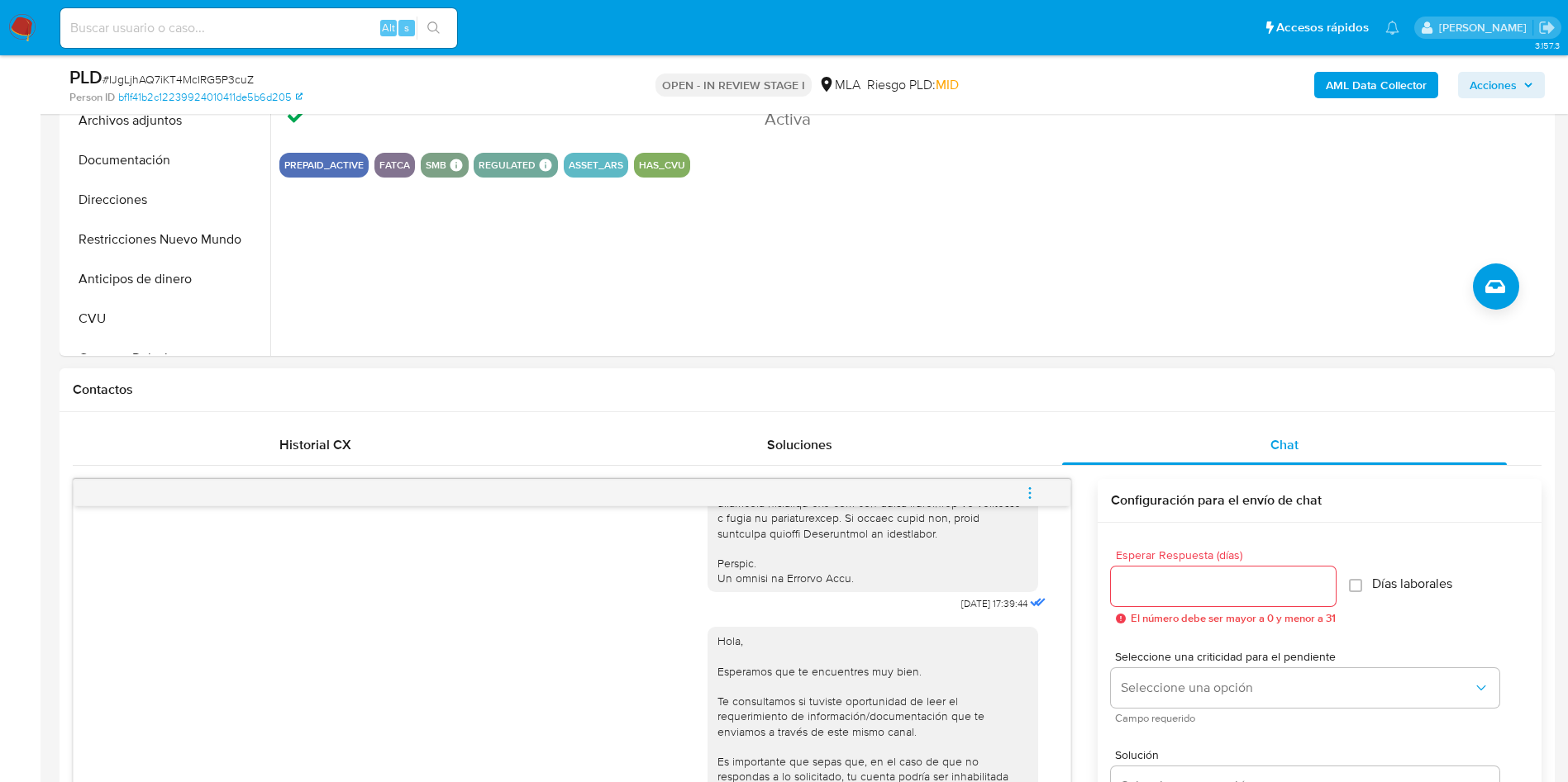
click at [1025, 485] on icon "menu-action" at bounding box center [1029, 492] width 15 height 15
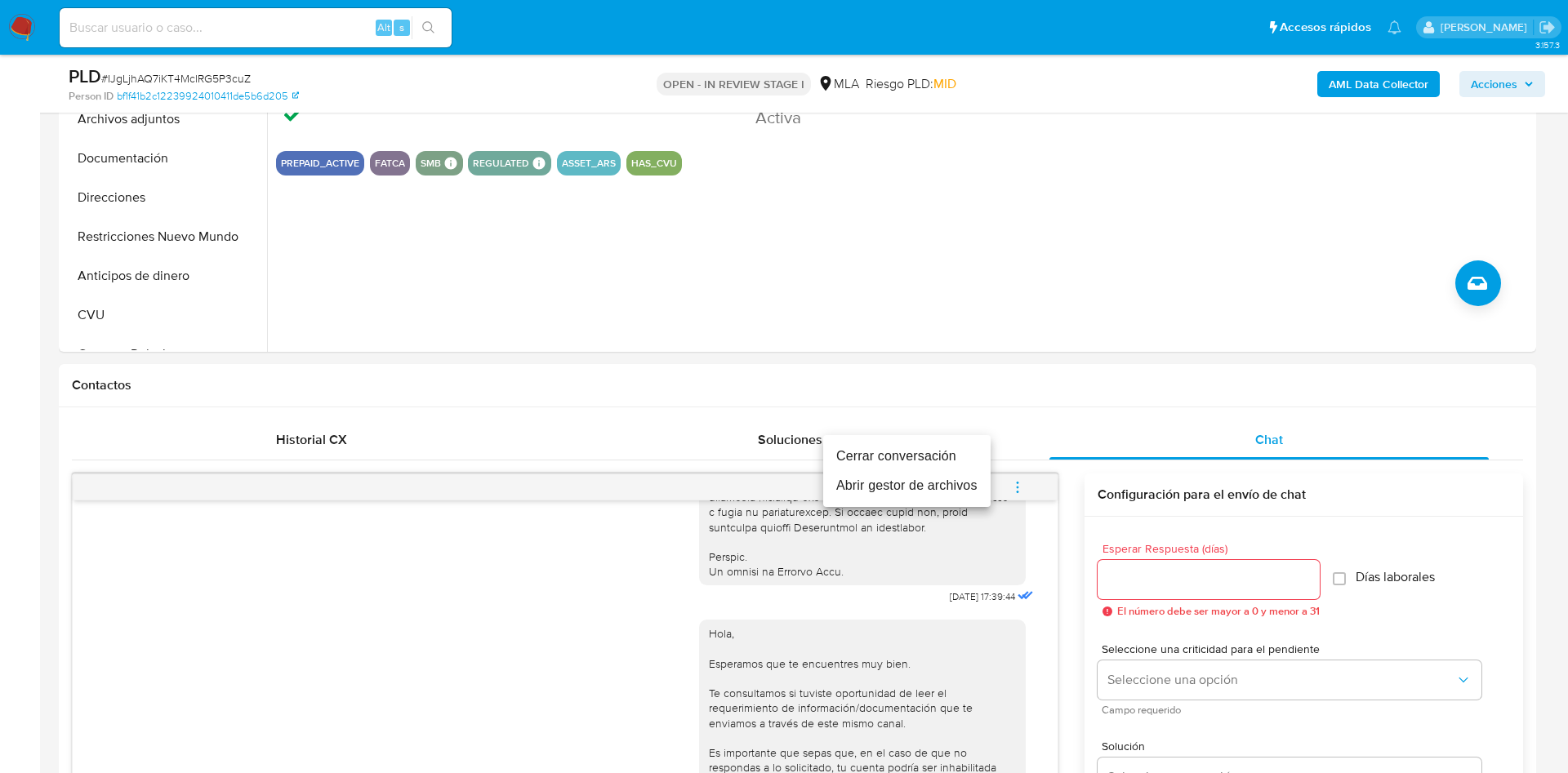
click at [959, 452] on li "Cerrar conversación" at bounding box center [907, 456] width 167 height 29
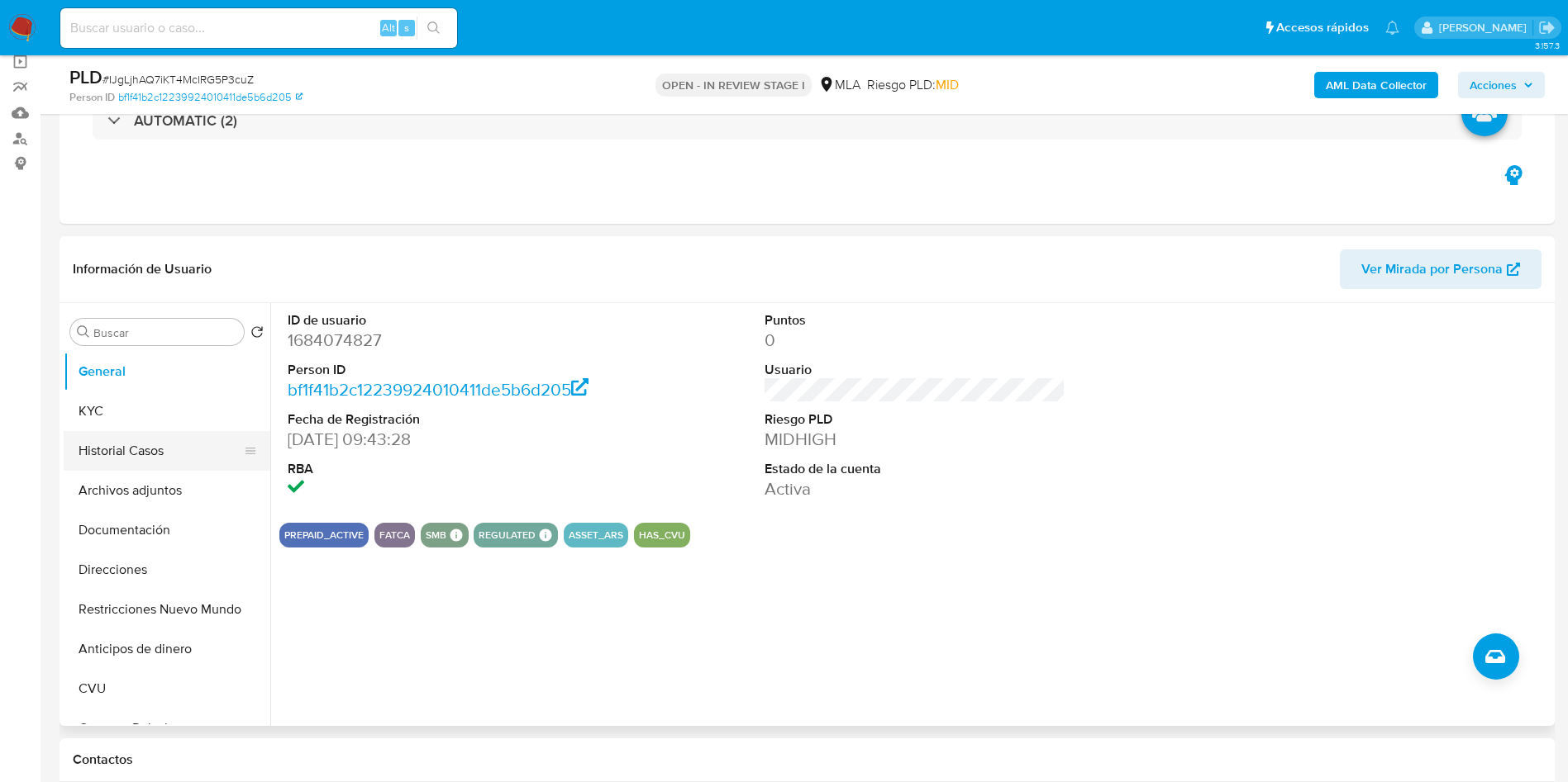
scroll to position [124, 0]
click at [137, 631] on button "Anticipos de dinero" at bounding box center [167, 651] width 207 height 40
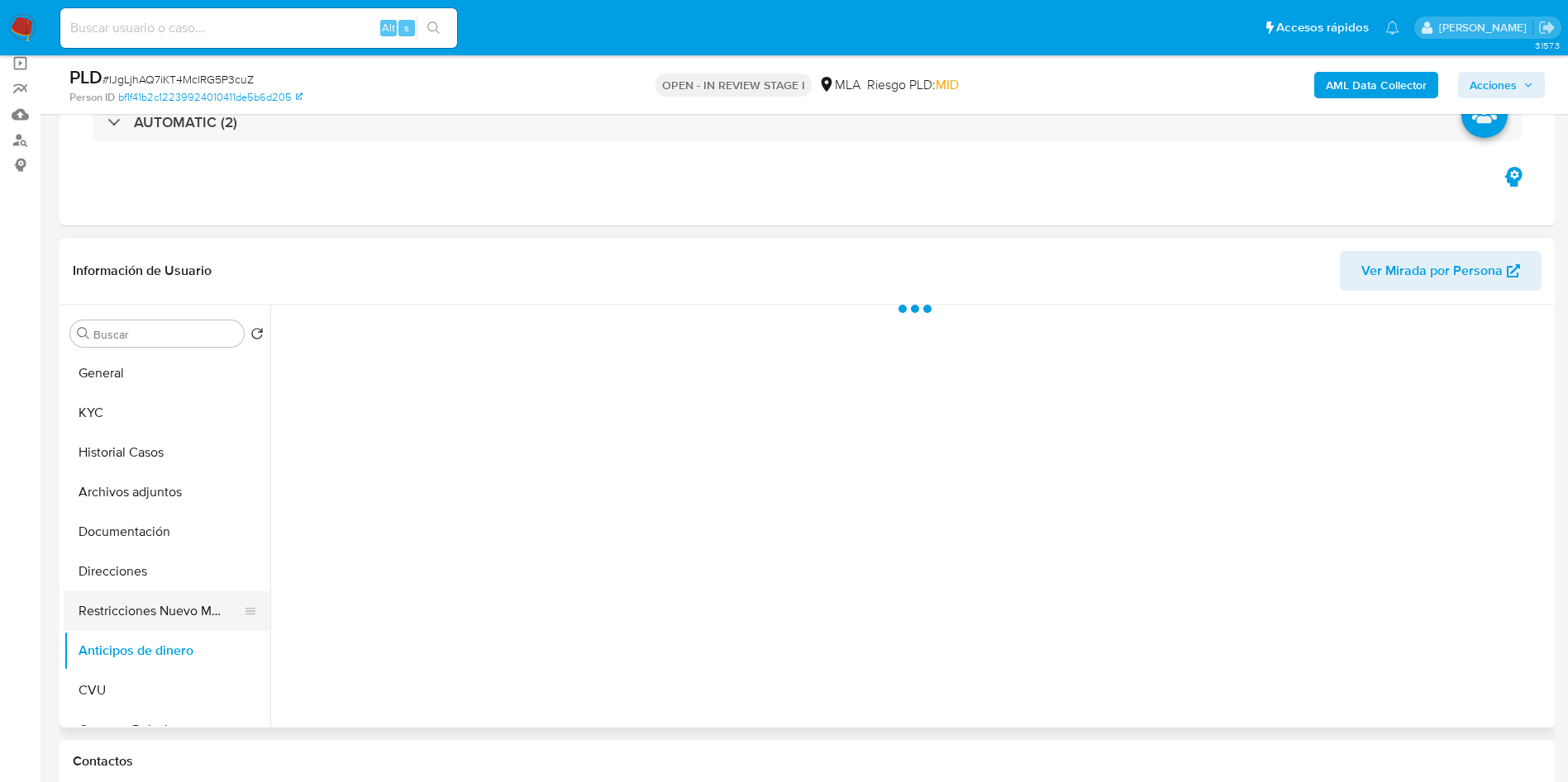
click at [135, 619] on button "Restricciones Nuevo Mundo" at bounding box center [160, 611] width 193 height 40
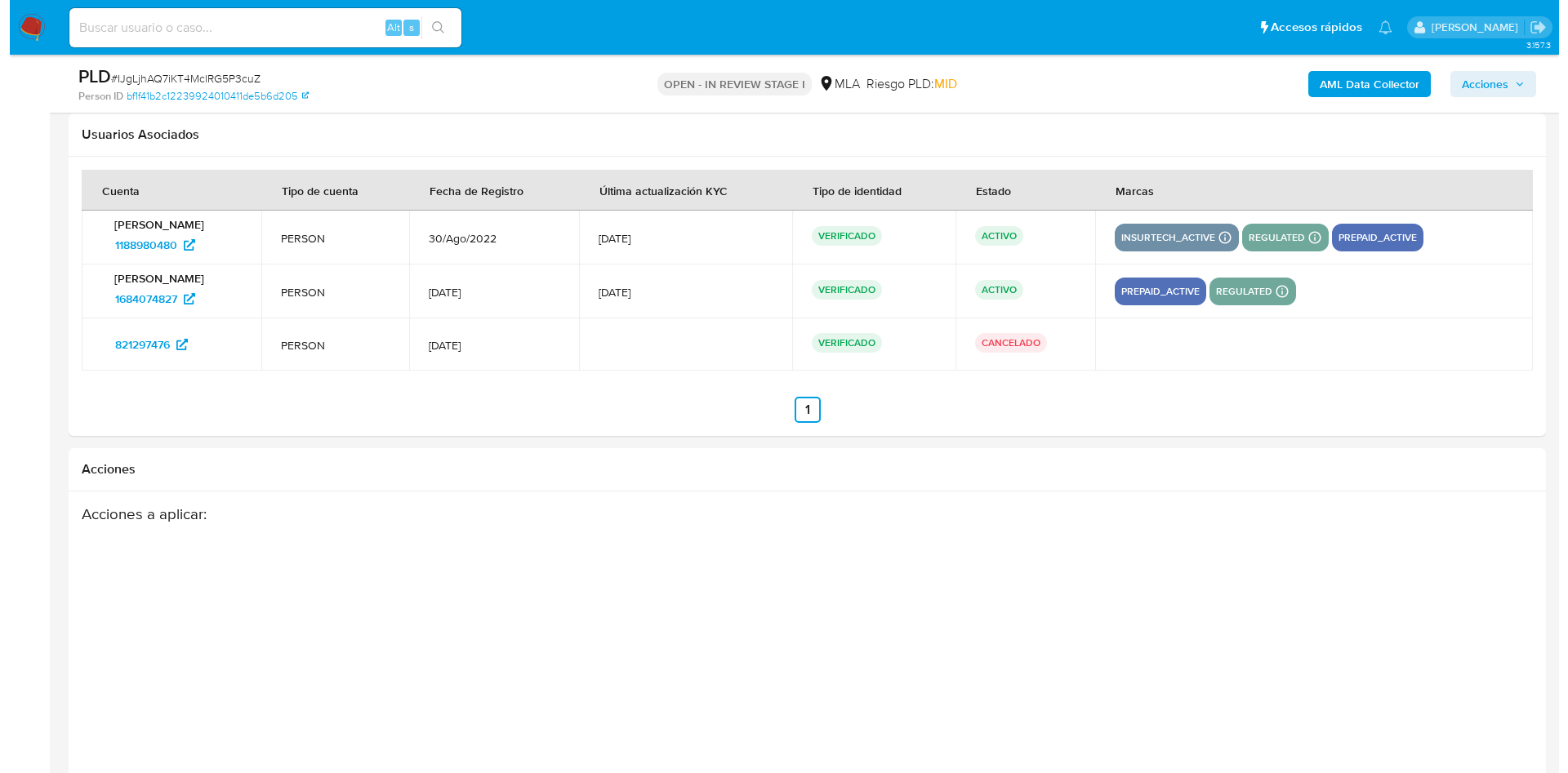
scroll to position [2978, 0]
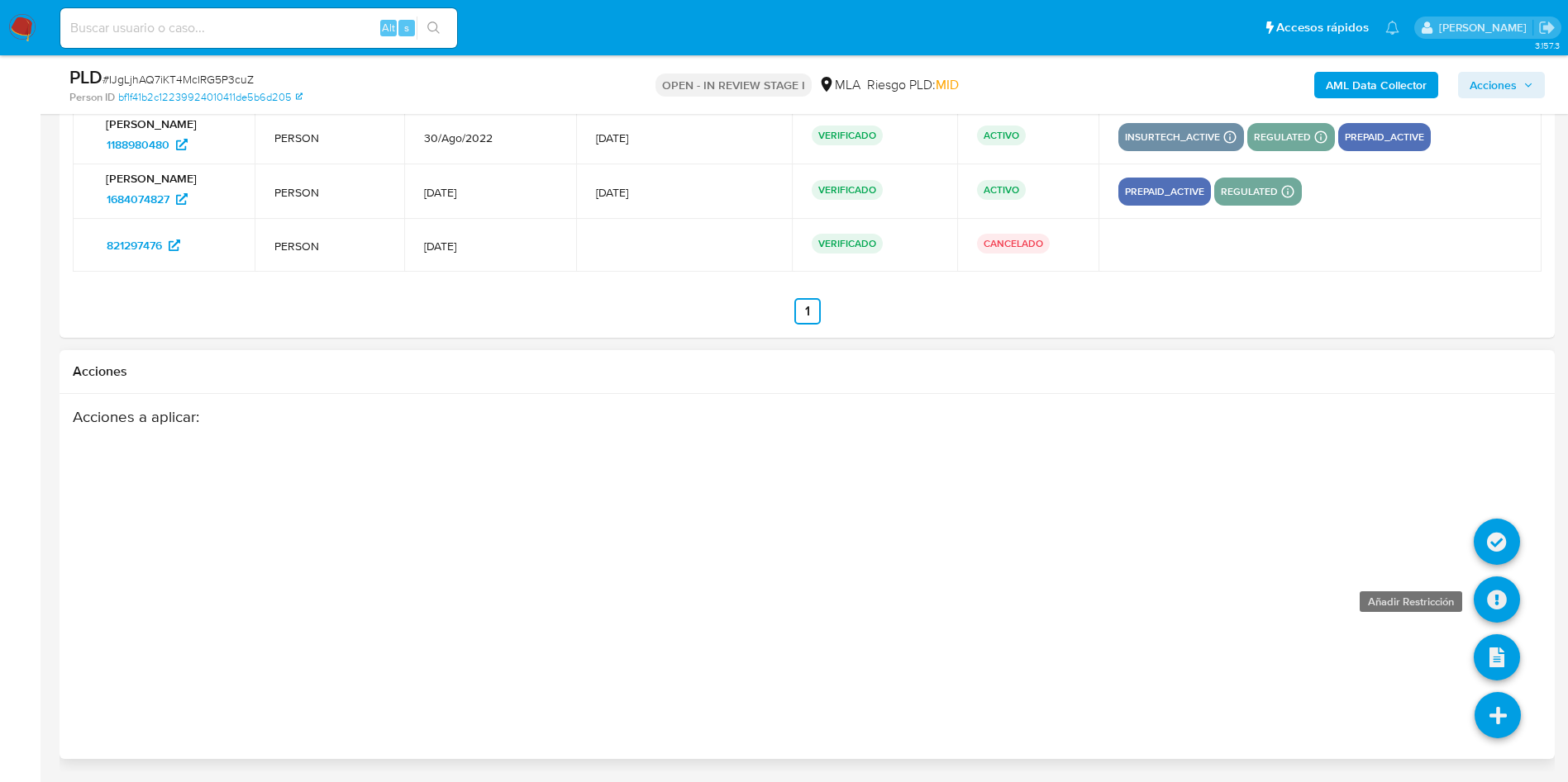
click at [1486, 594] on icon at bounding box center [1496, 600] width 47 height 47
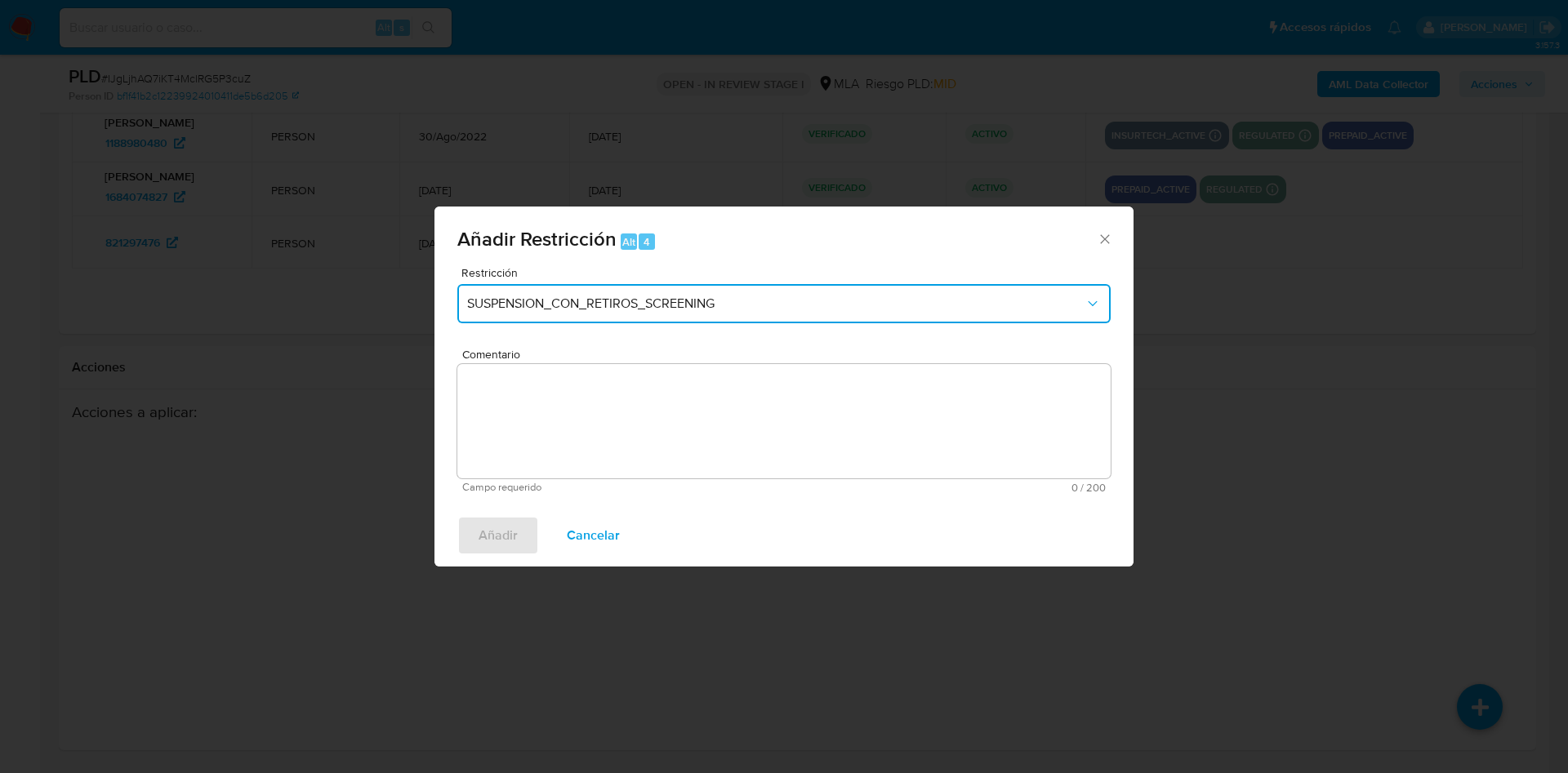
click at [599, 290] on button "SUSPENSION_CON_RETIROS_SCREENING" at bounding box center [784, 303] width 654 height 39
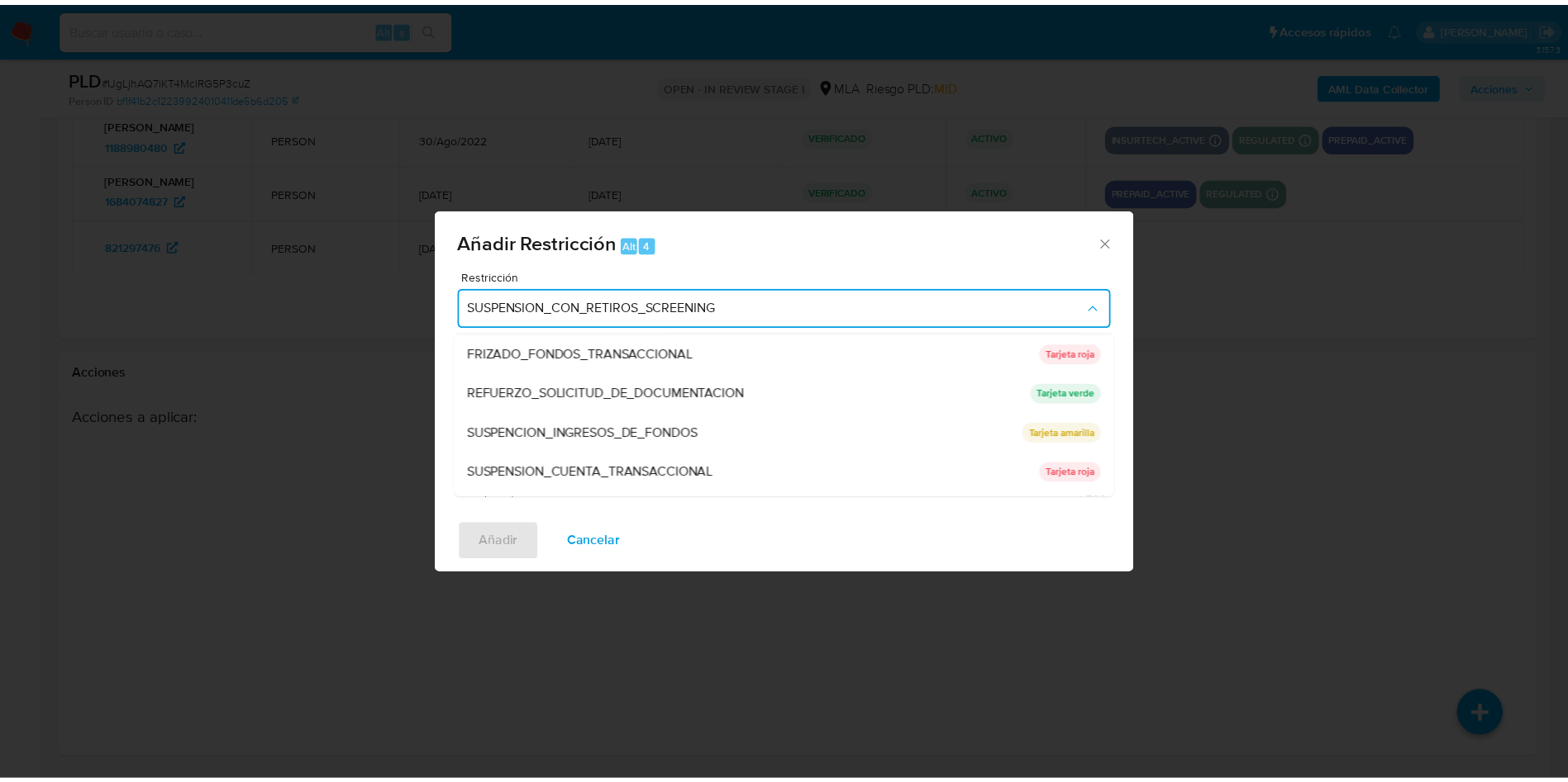
scroll to position [350, 0]
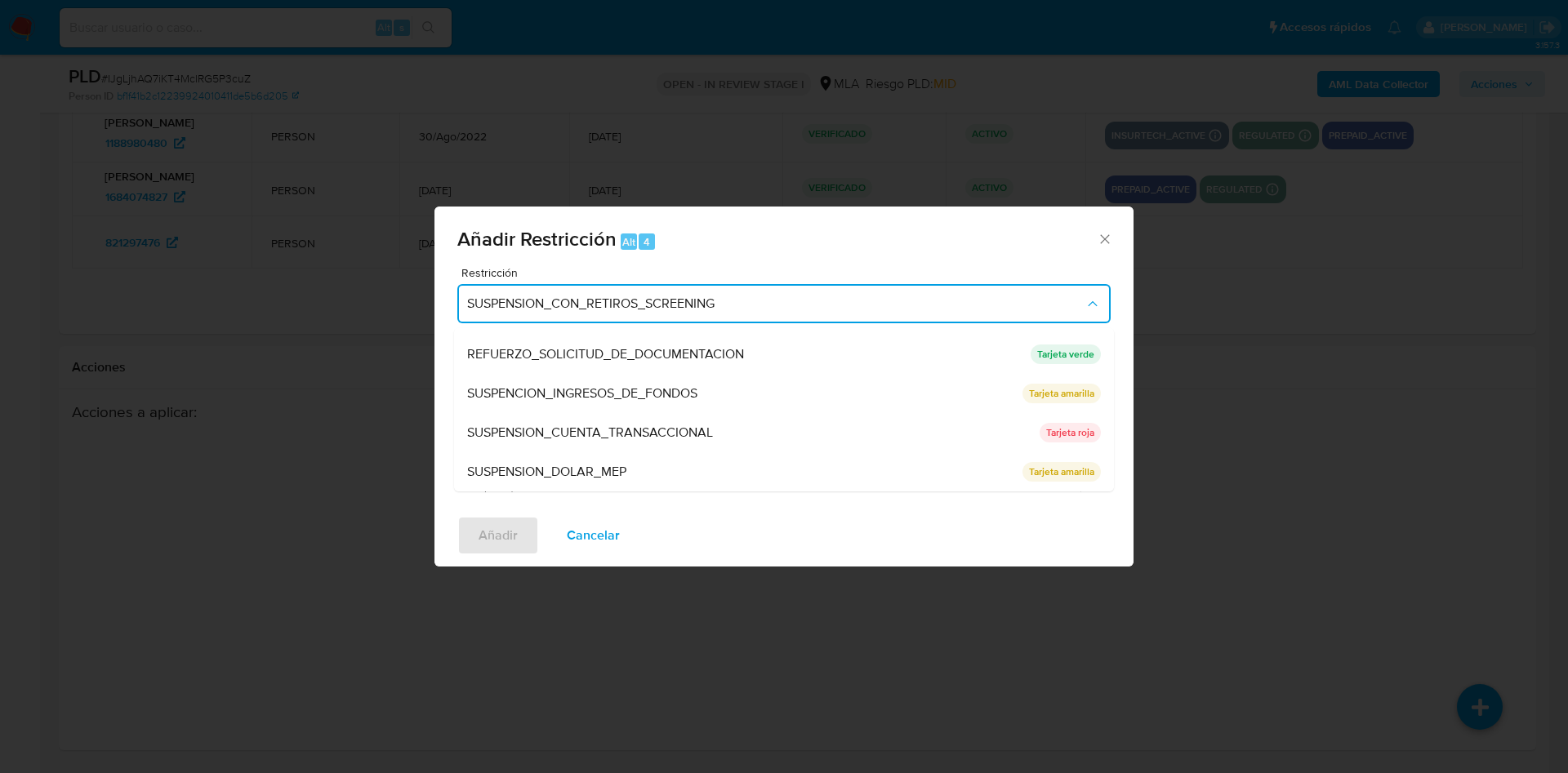
click at [672, 421] on div "SUSPENSION_CUENTA_TRANSACCIONAL" at bounding box center [748, 433] width 562 height 39
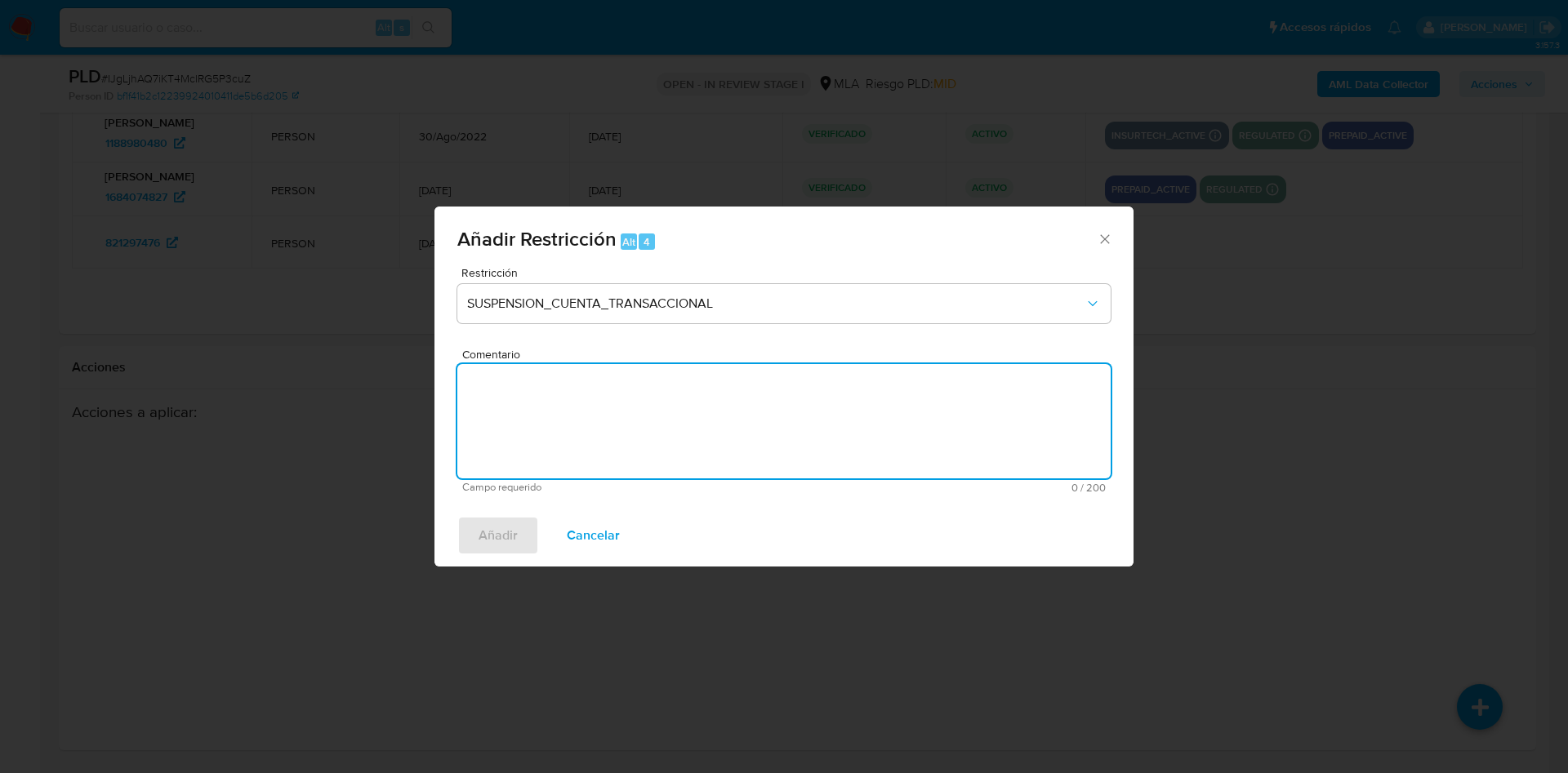
click at [672, 421] on textarea "Comentario" at bounding box center [784, 421] width 654 height 114
type textarea "AML"
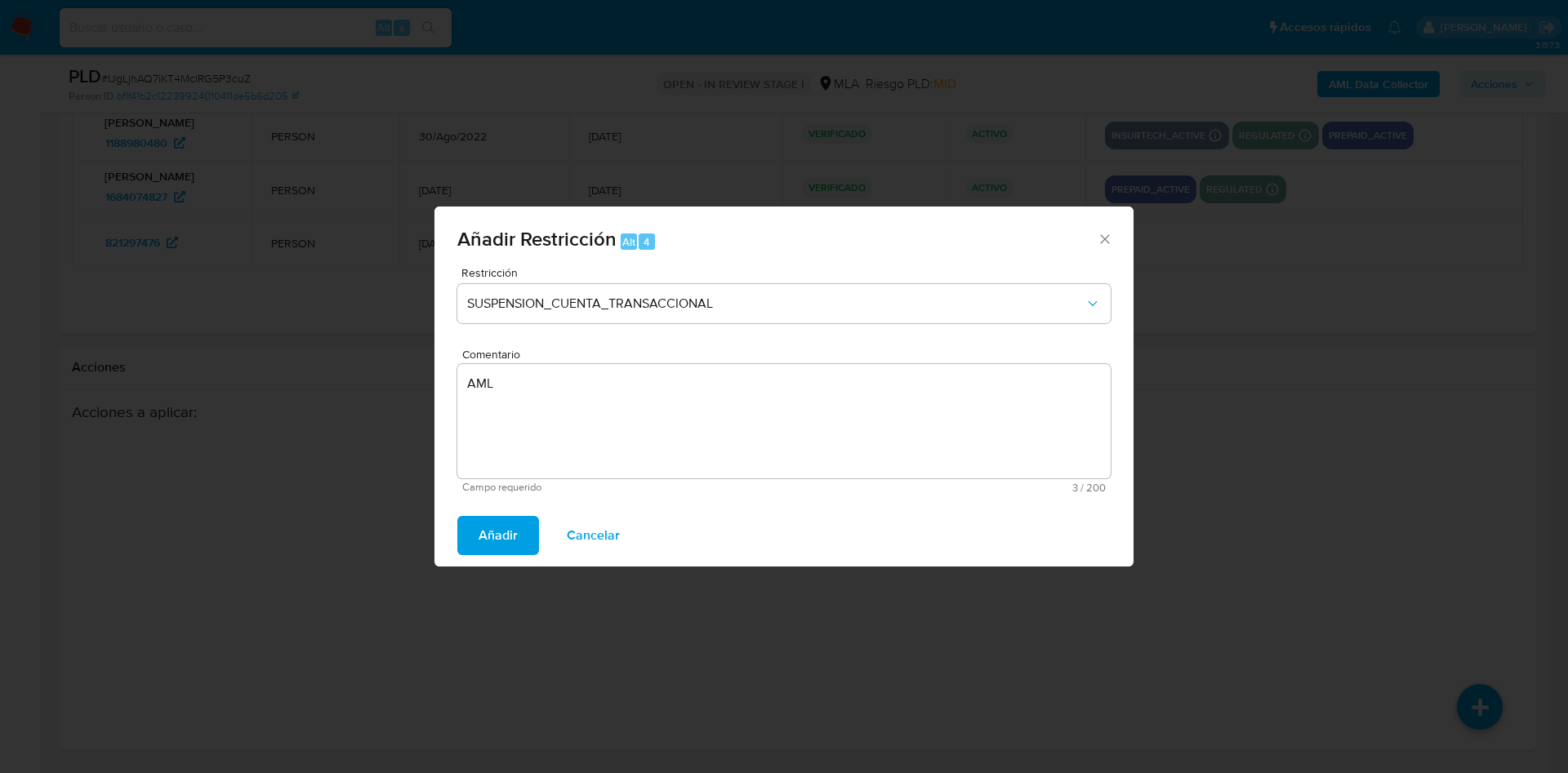
click at [481, 535] on span "Añadir" at bounding box center [498, 535] width 39 height 36
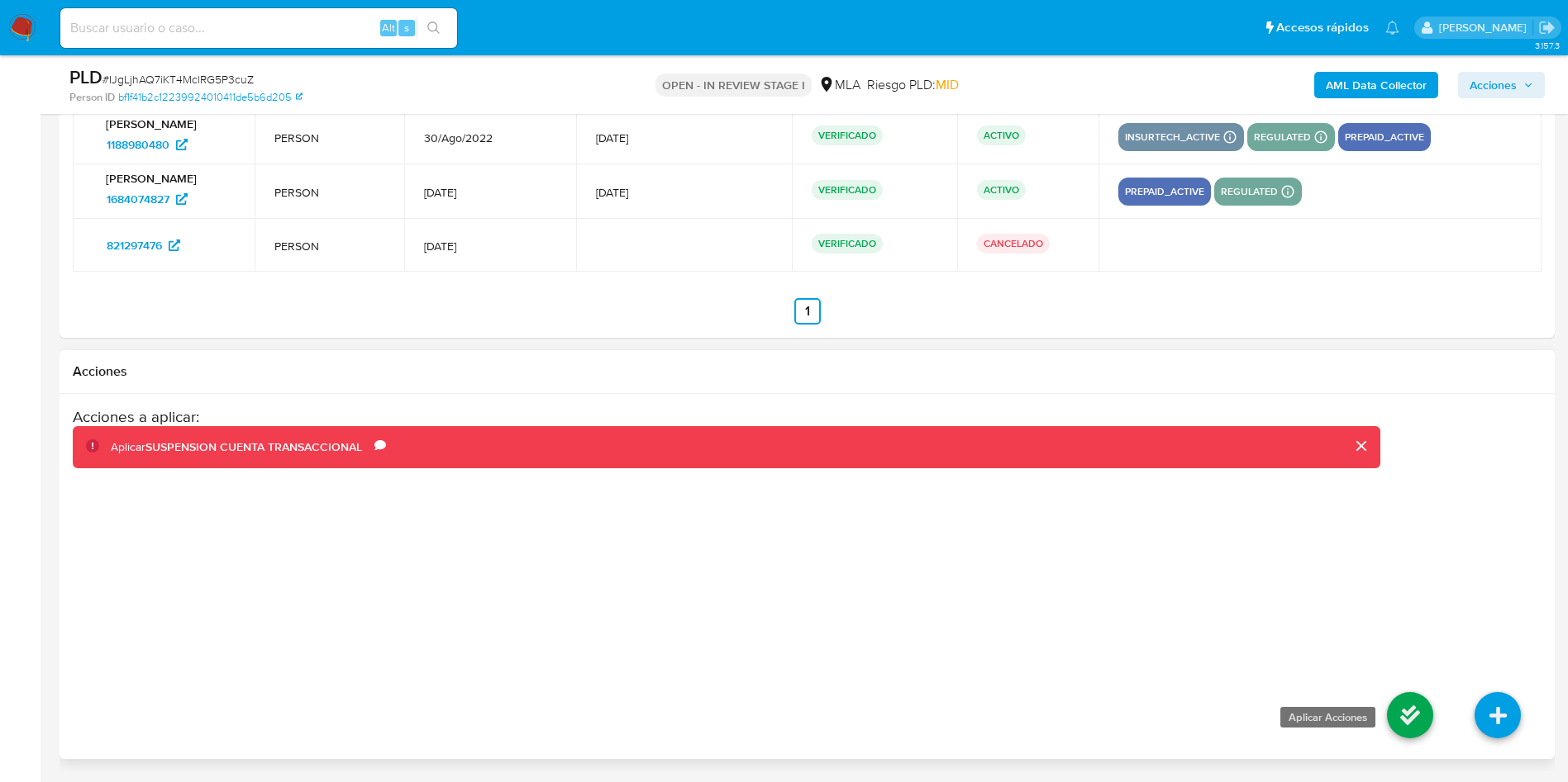
click at [1402, 710] on icon at bounding box center [1410, 716] width 47 height 47
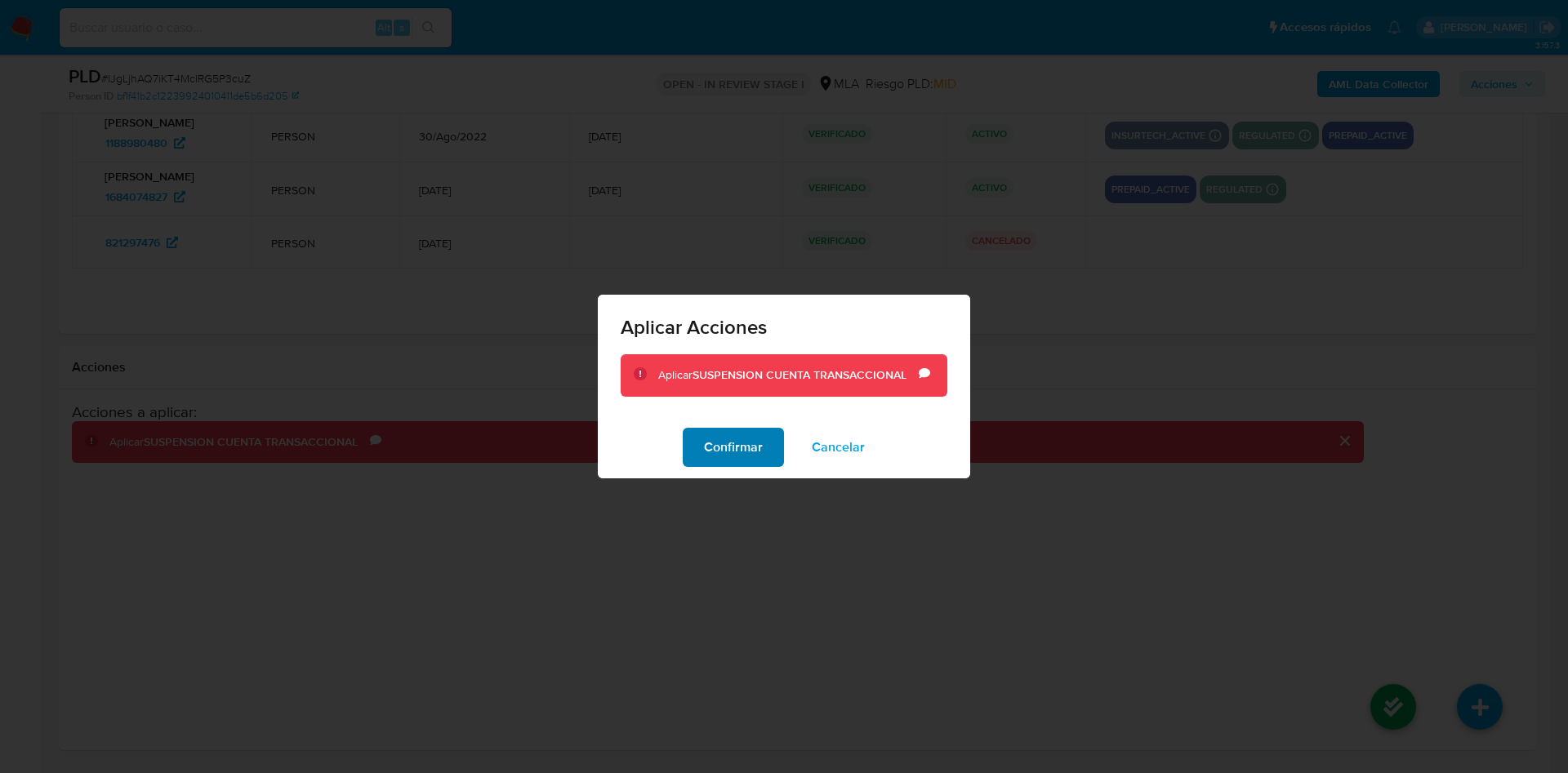
click at [760, 450] on span "Confirmar" at bounding box center [733, 447] width 59 height 36
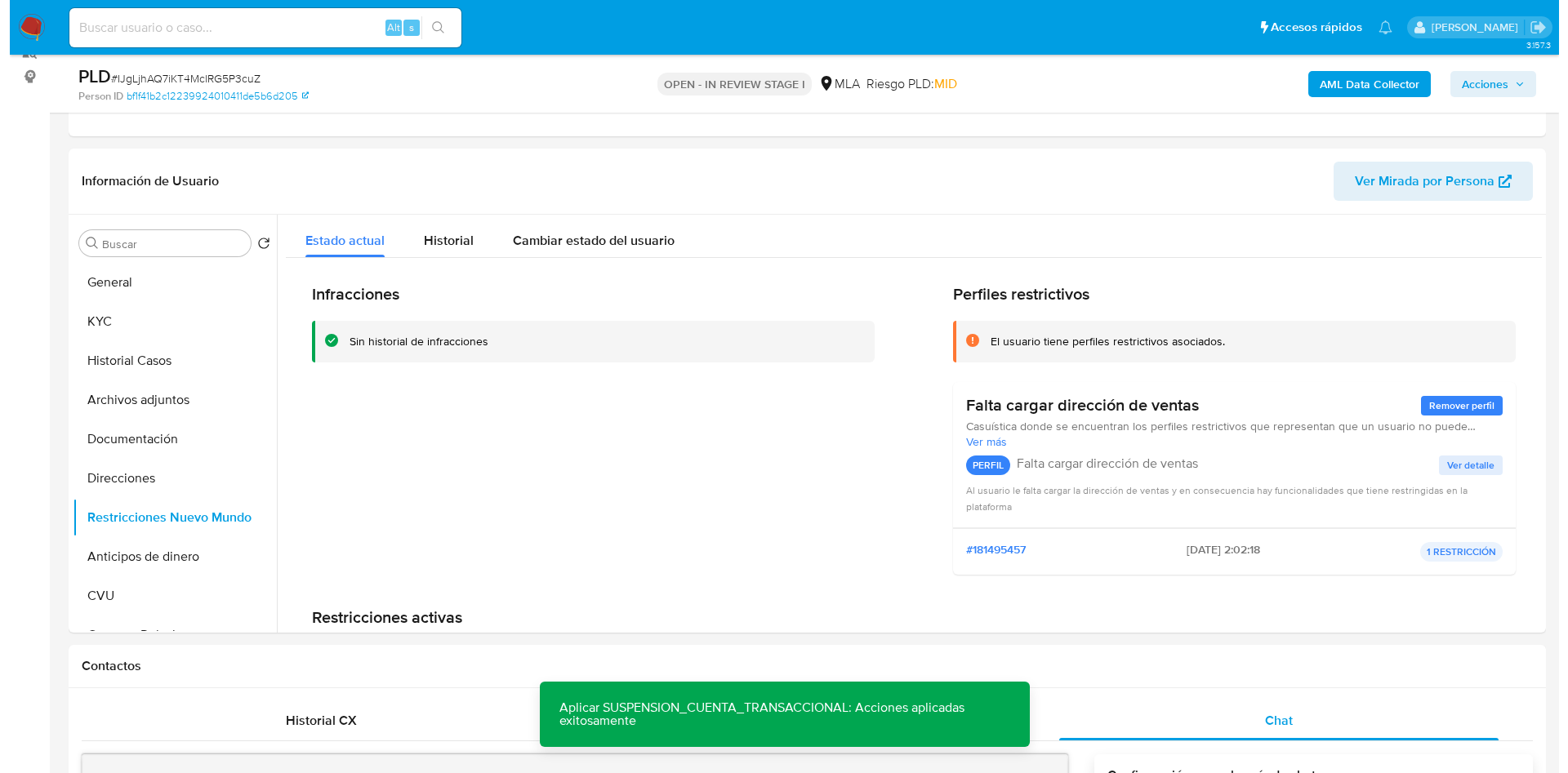
scroll to position [161, 0]
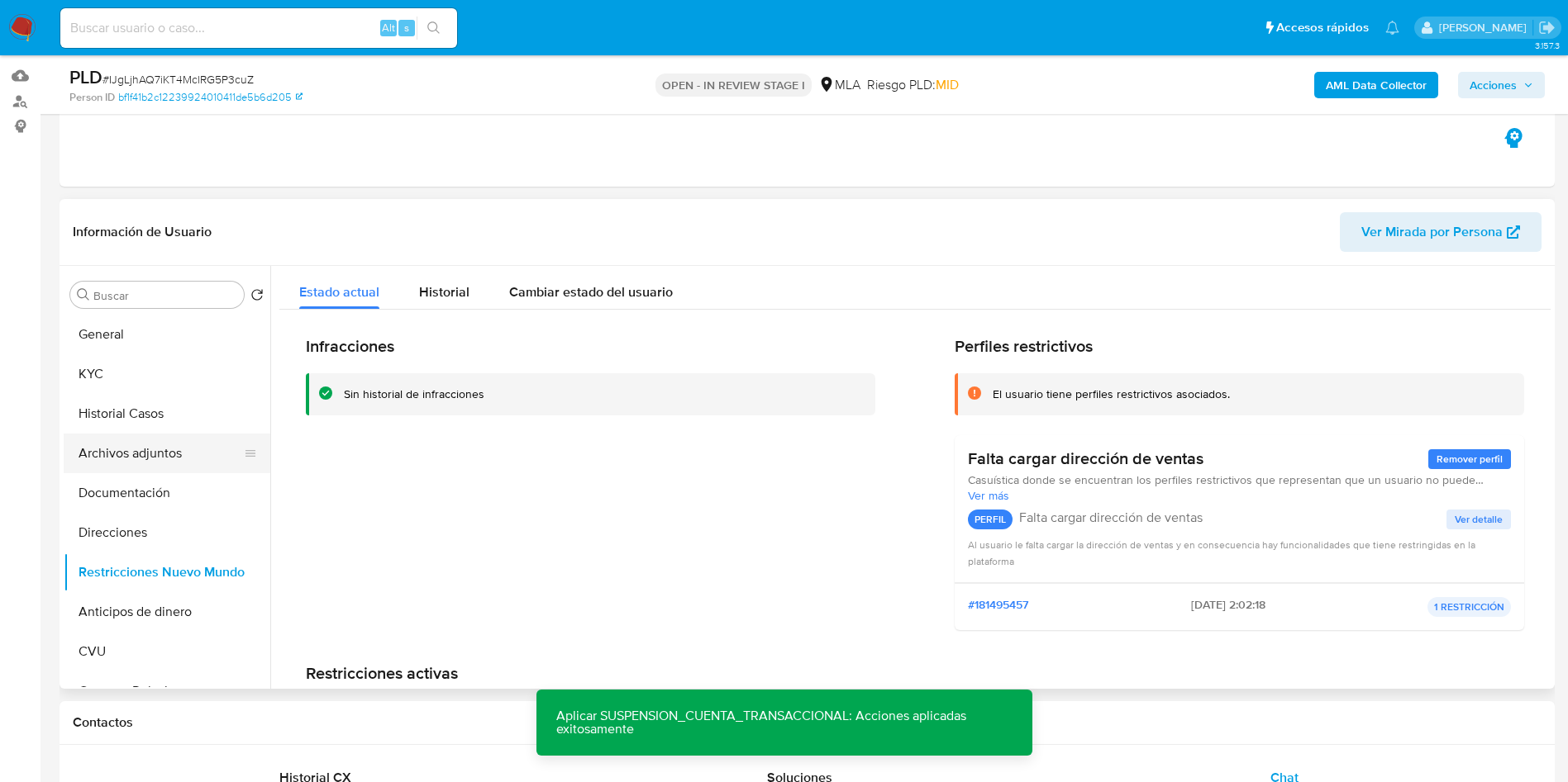
click at [140, 457] on button "Archivos adjuntos" at bounding box center [160, 454] width 193 height 40
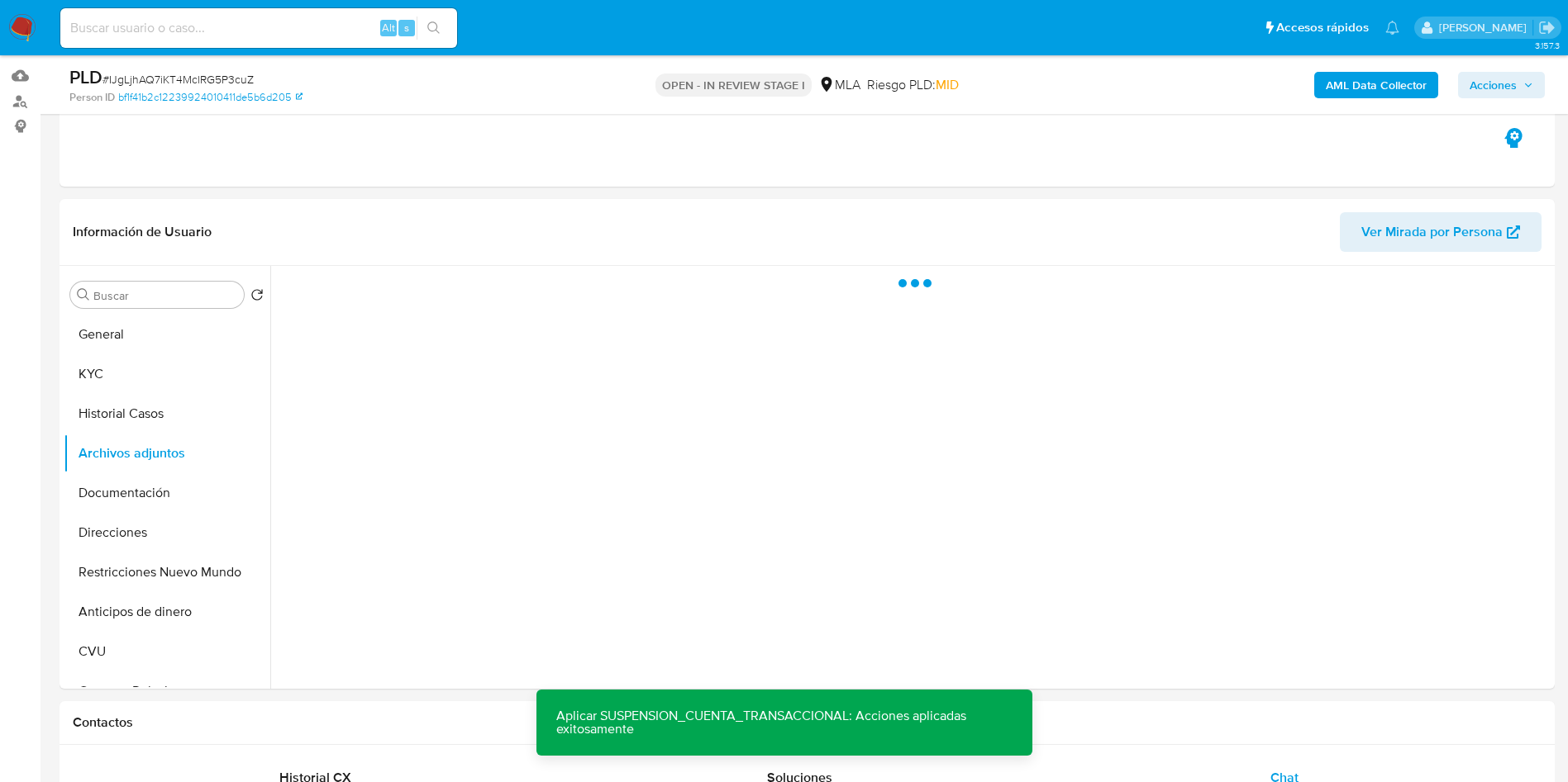
click at [1370, 84] on b "AML Data Collector" at bounding box center [1376, 84] width 101 height 27
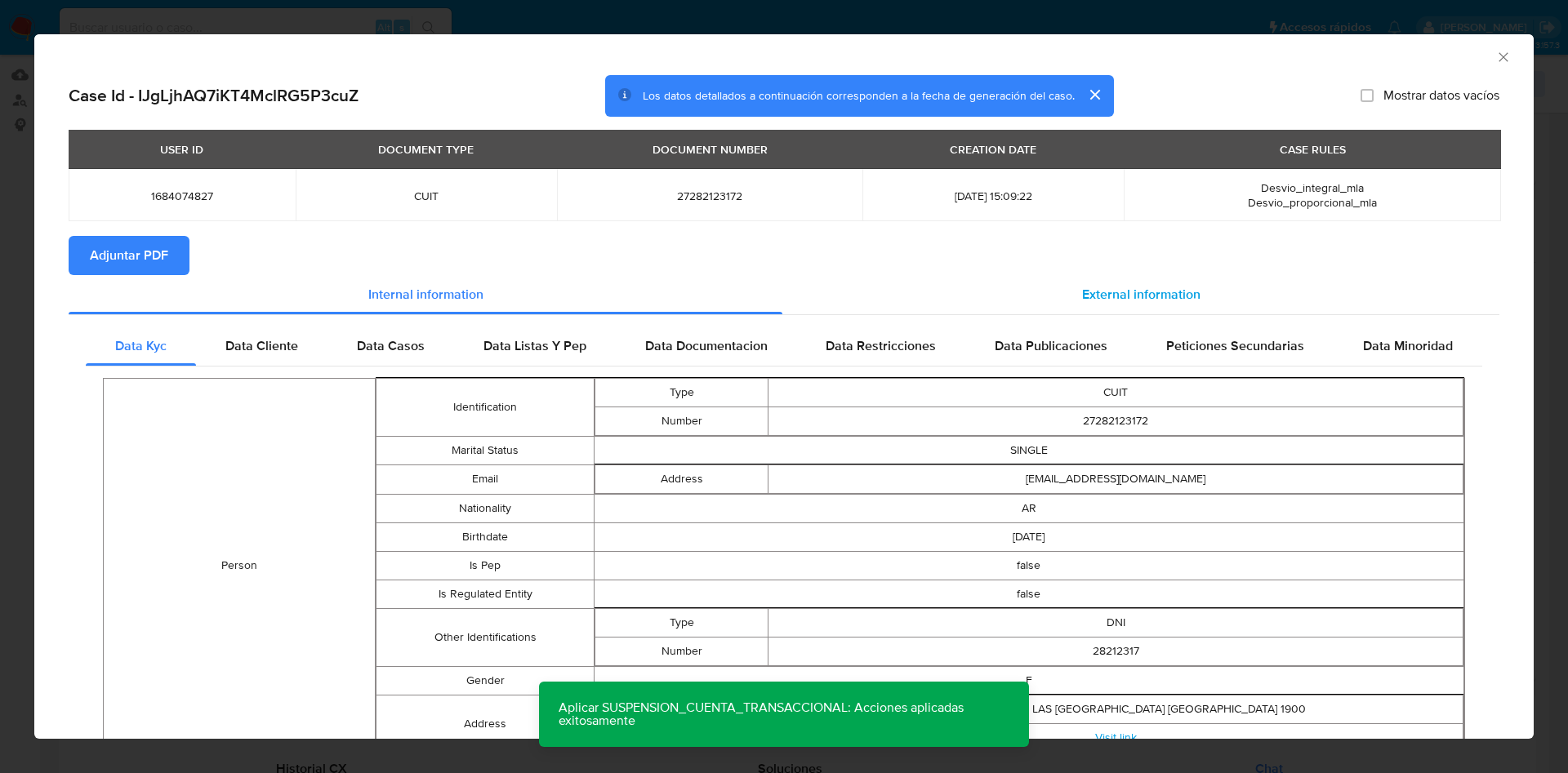
click at [1200, 291] on div "External information" at bounding box center [1140, 295] width 717 height 39
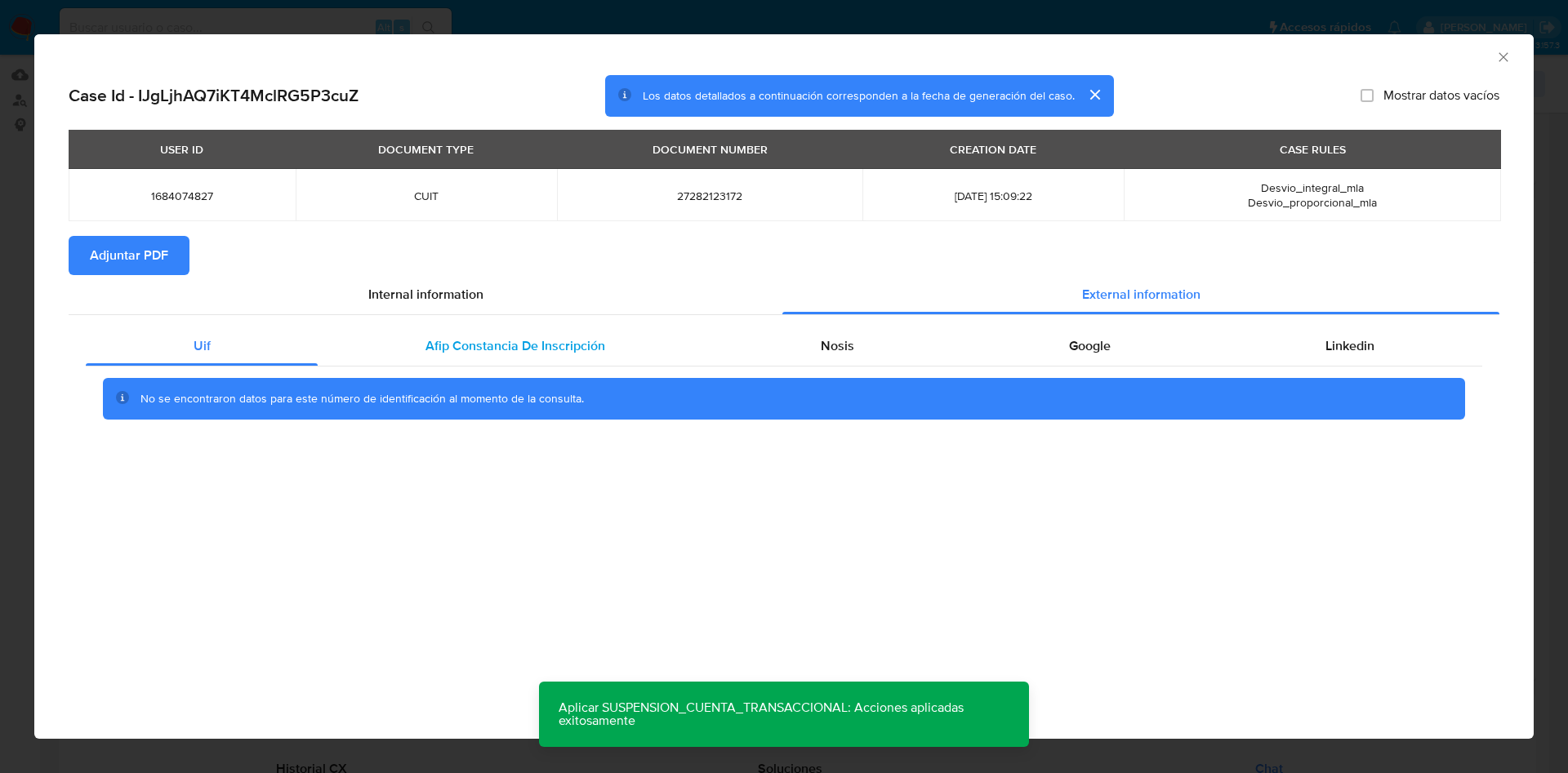
click at [614, 339] on div "Afip Constancia De Inscripción" at bounding box center [515, 346] width 395 height 39
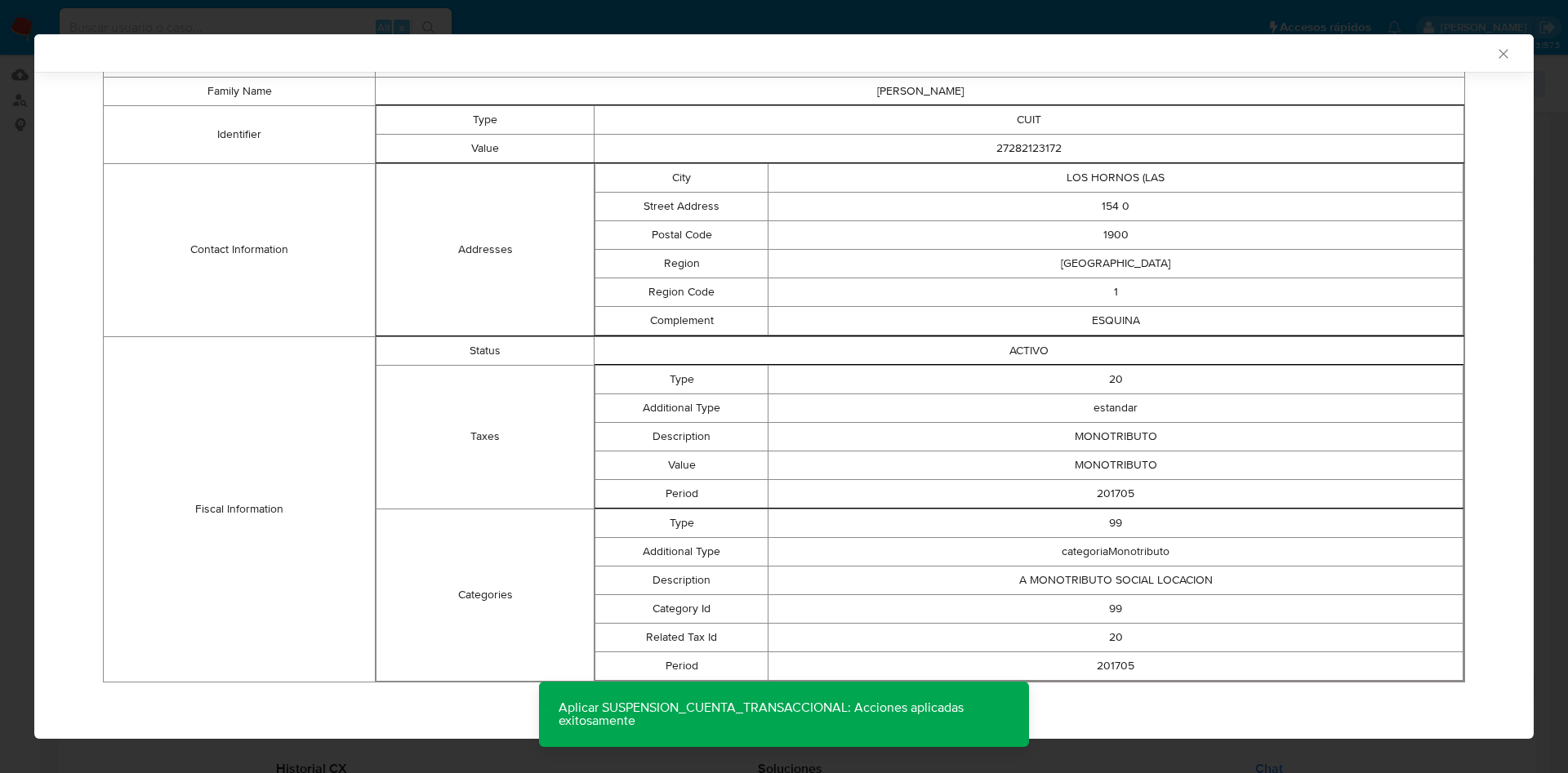
scroll to position [0, 0]
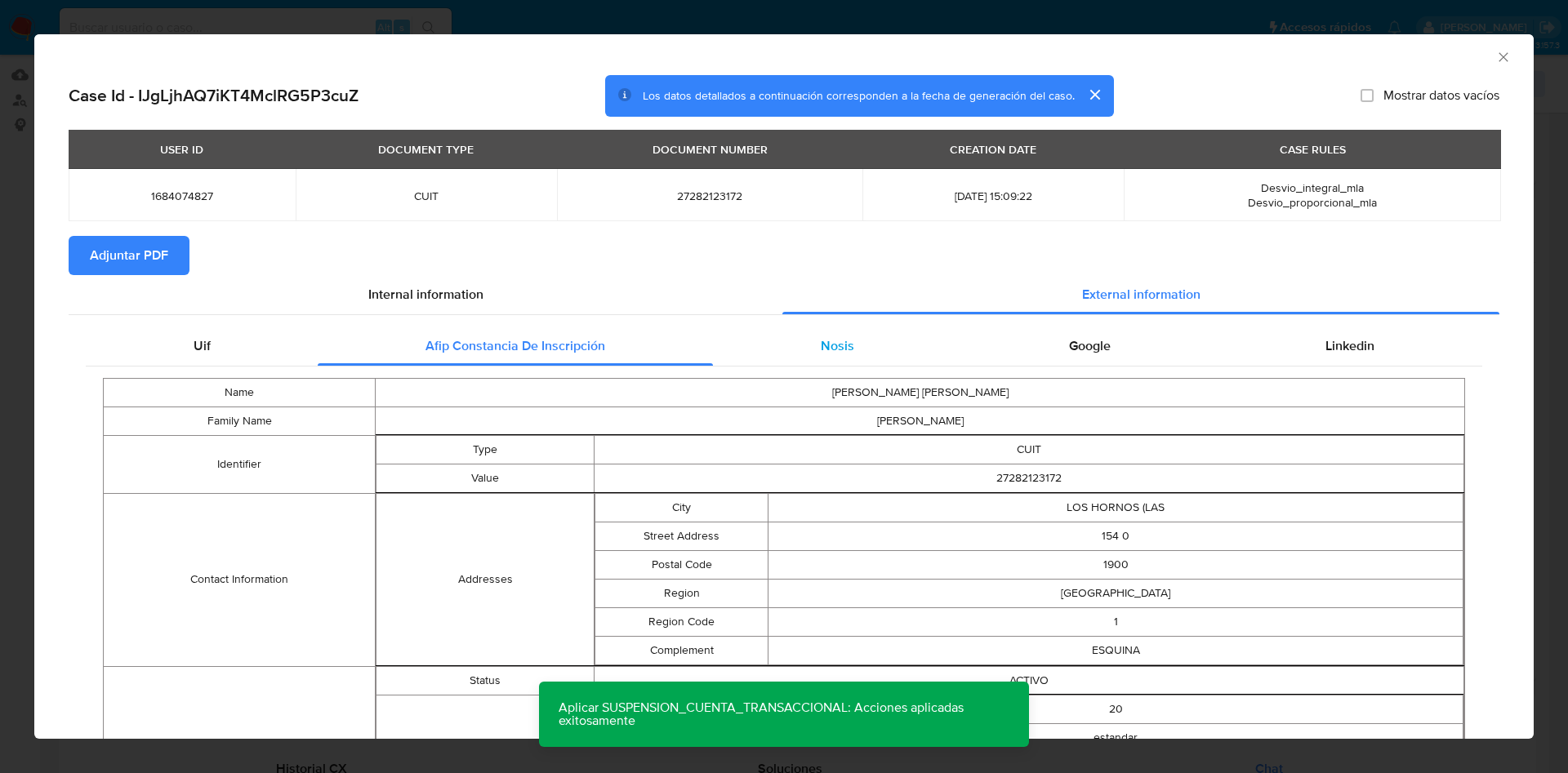
click at [779, 349] on div "Nosis" at bounding box center [836, 346] width 248 height 39
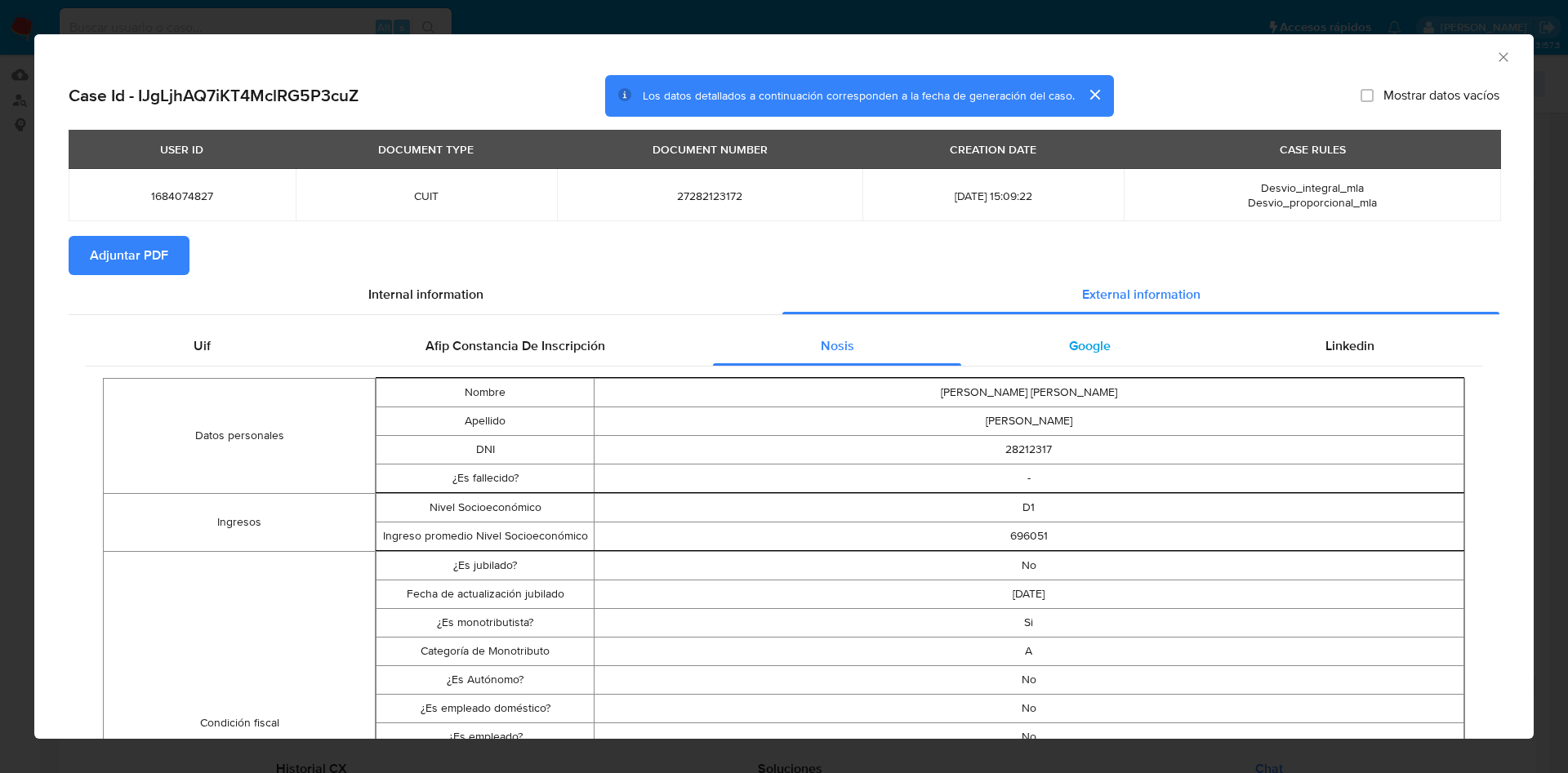
drag, startPoint x: 1006, startPoint y: 343, endPoint x: 1030, endPoint y: 343, distance: 24.0
click at [1010, 343] on div "Google" at bounding box center [1089, 346] width 257 height 39
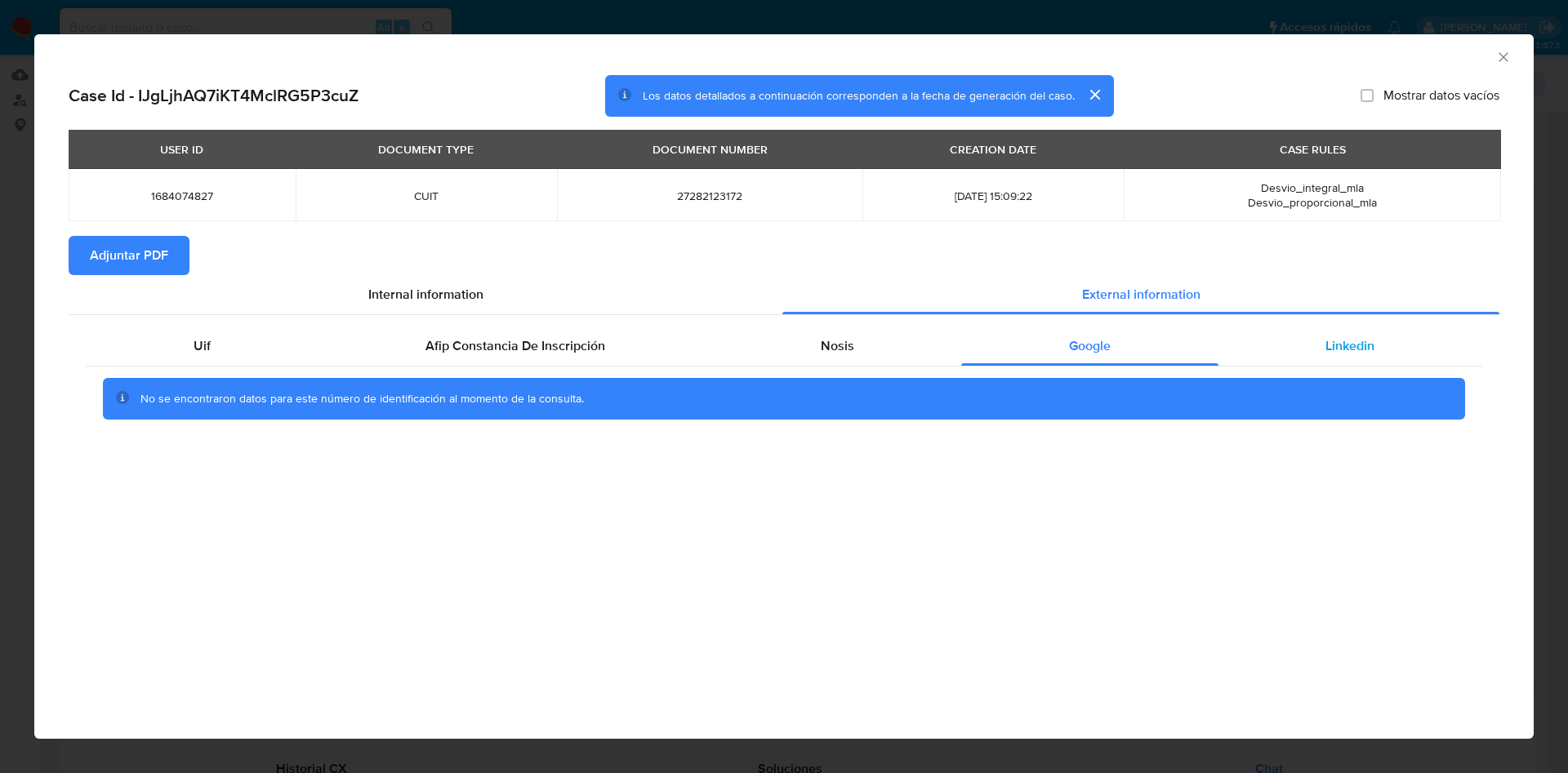
click at [1375, 342] on div "Linkedin" at bounding box center [1350, 346] width 263 height 39
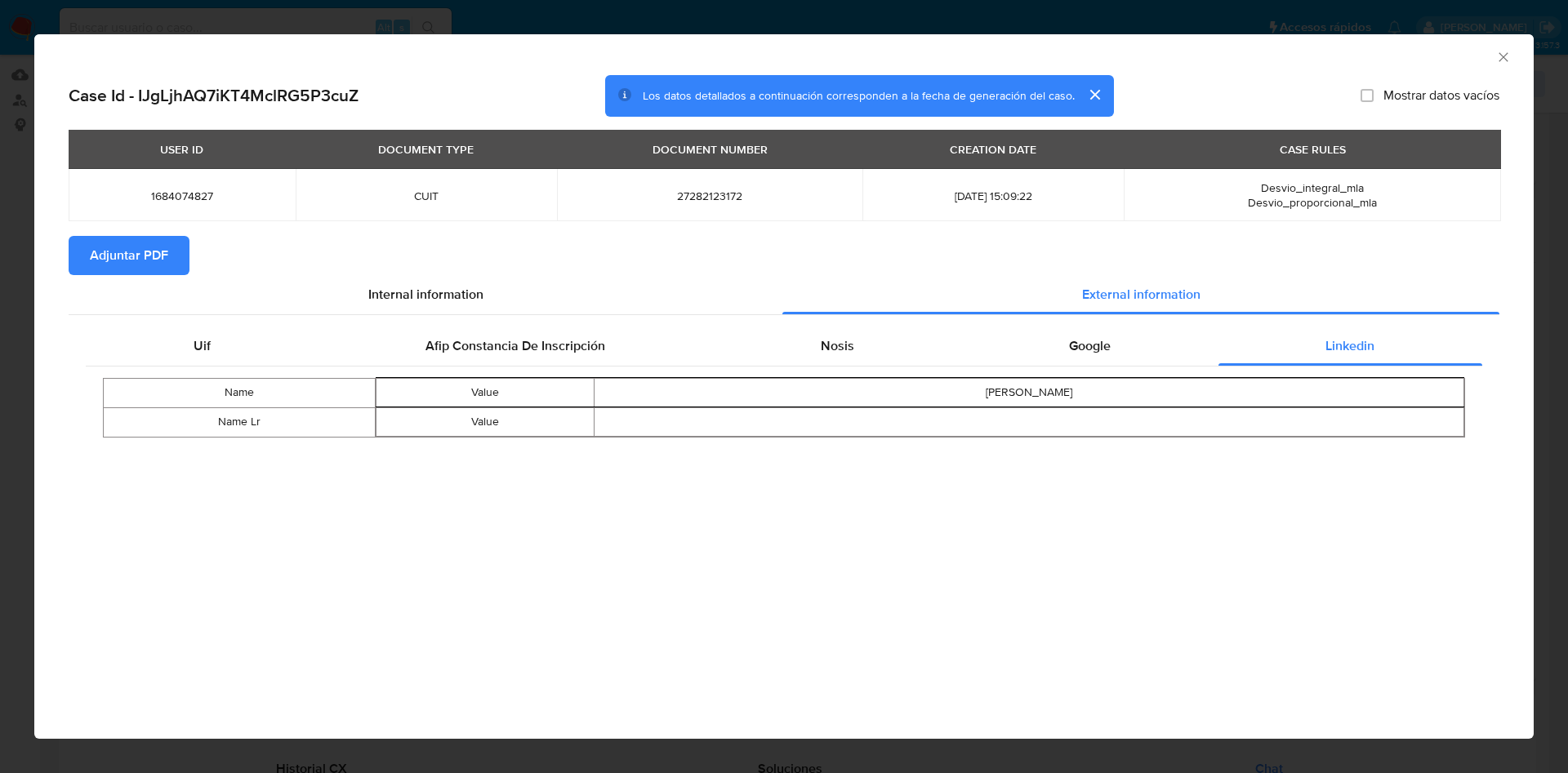
click at [134, 260] on span "Adjuntar PDF" at bounding box center [129, 256] width 78 height 36
click at [1511, 62] on icon "Cerrar ventana" at bounding box center [1502, 56] width 16 height 16
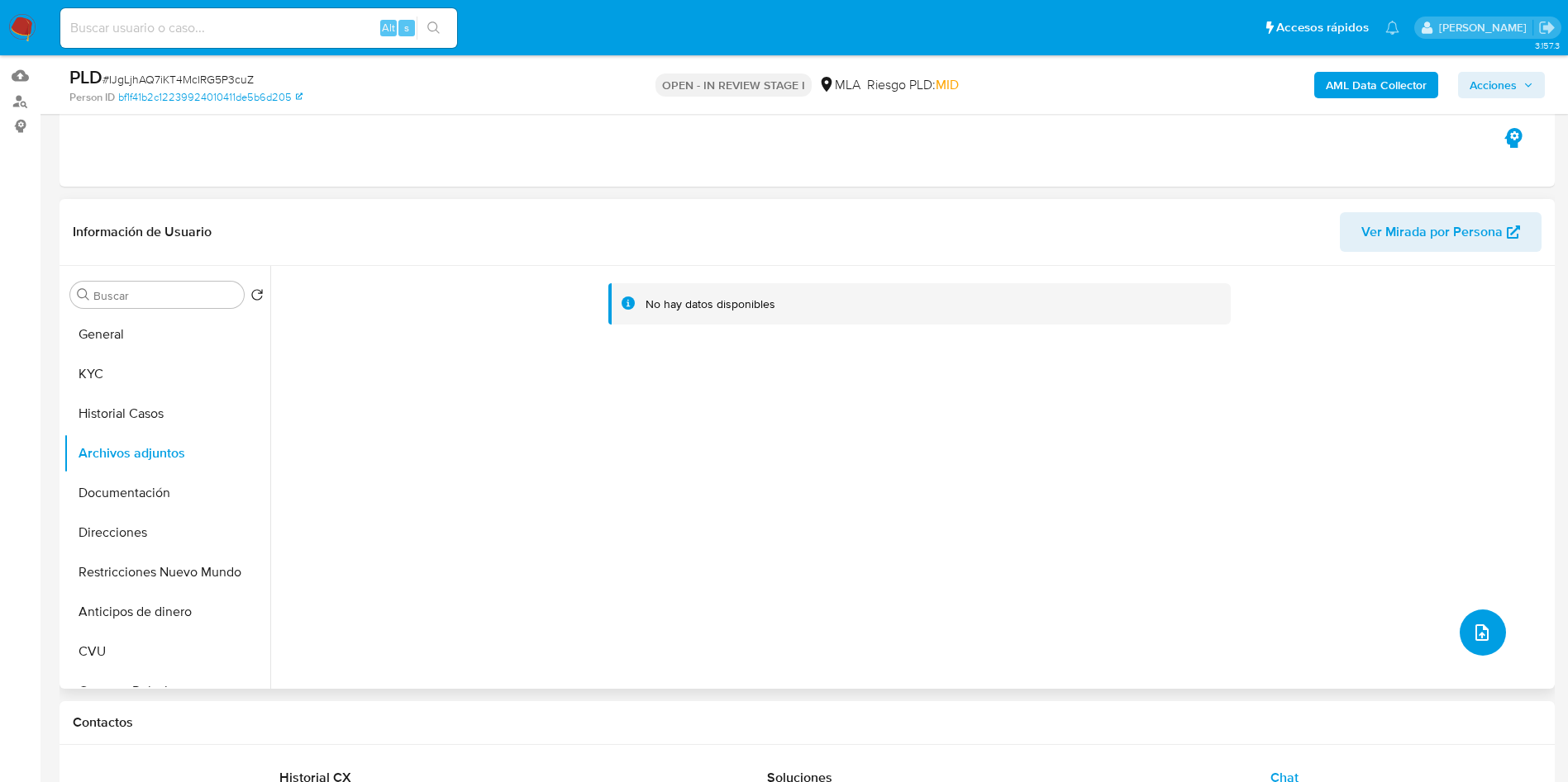
click at [1471, 632] on icon "upload-file" at bounding box center [1481, 632] width 20 height 20
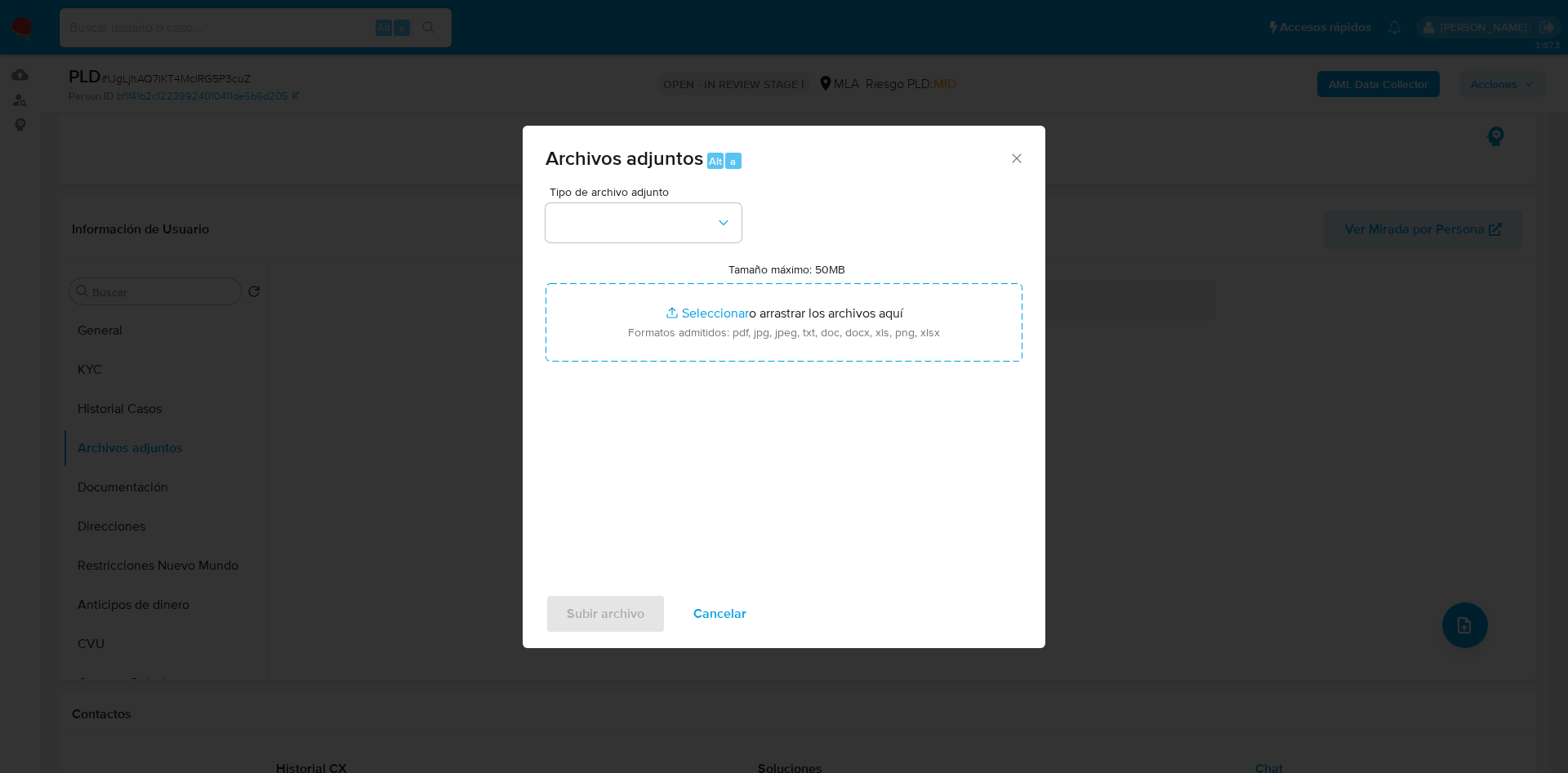
drag, startPoint x: 597, startPoint y: 181, endPoint x: 595, endPoint y: 199, distance: 18.1
click at [597, 191] on div "Archivos adjuntos Alt a Tipo de archivo adjunto Tamaño máximo: 50MB Seleccionar…" at bounding box center [783, 387] width 522 height 522
click at [601, 234] on button "button" at bounding box center [643, 223] width 196 height 39
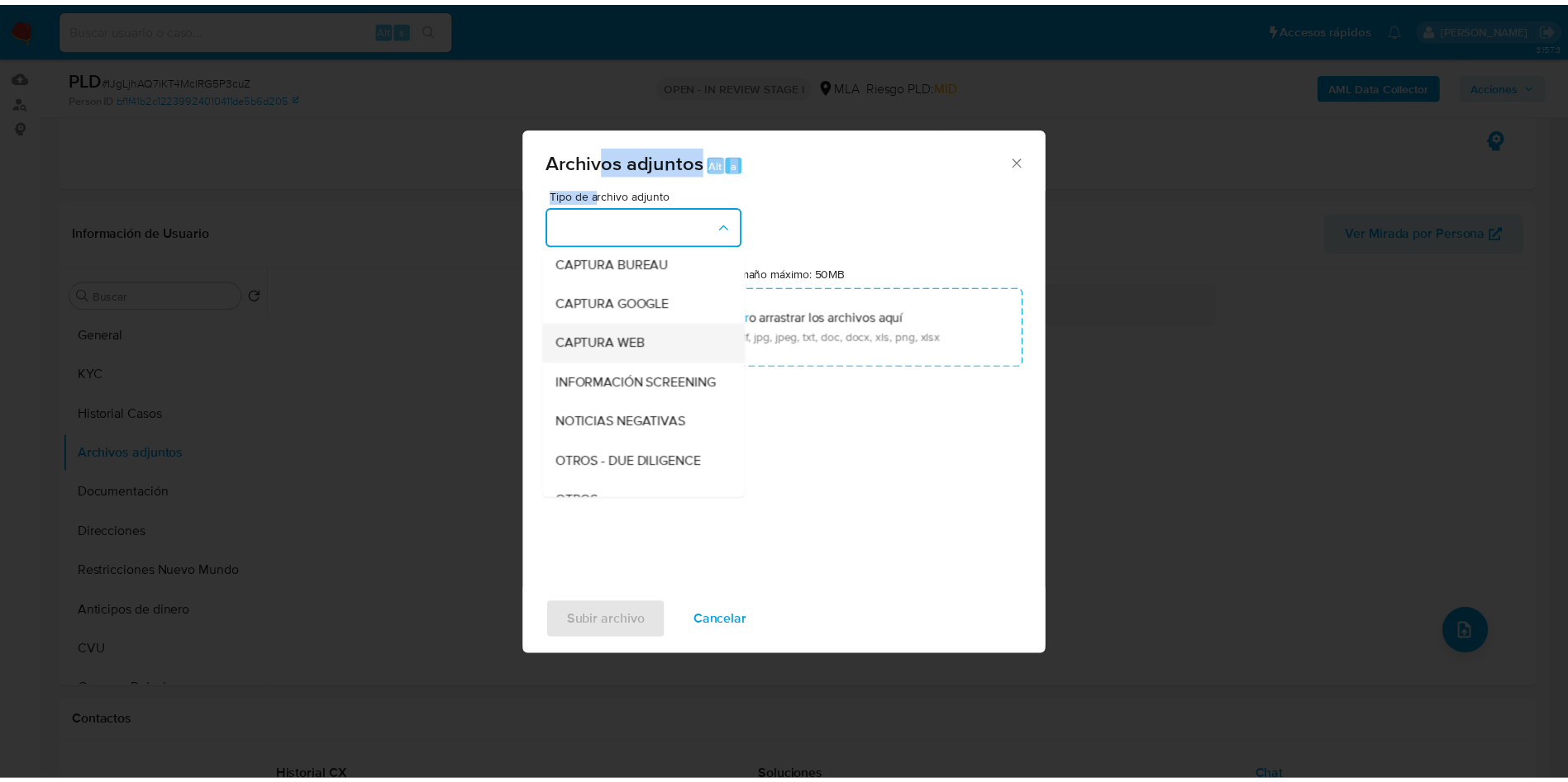
scroll to position [124, 0]
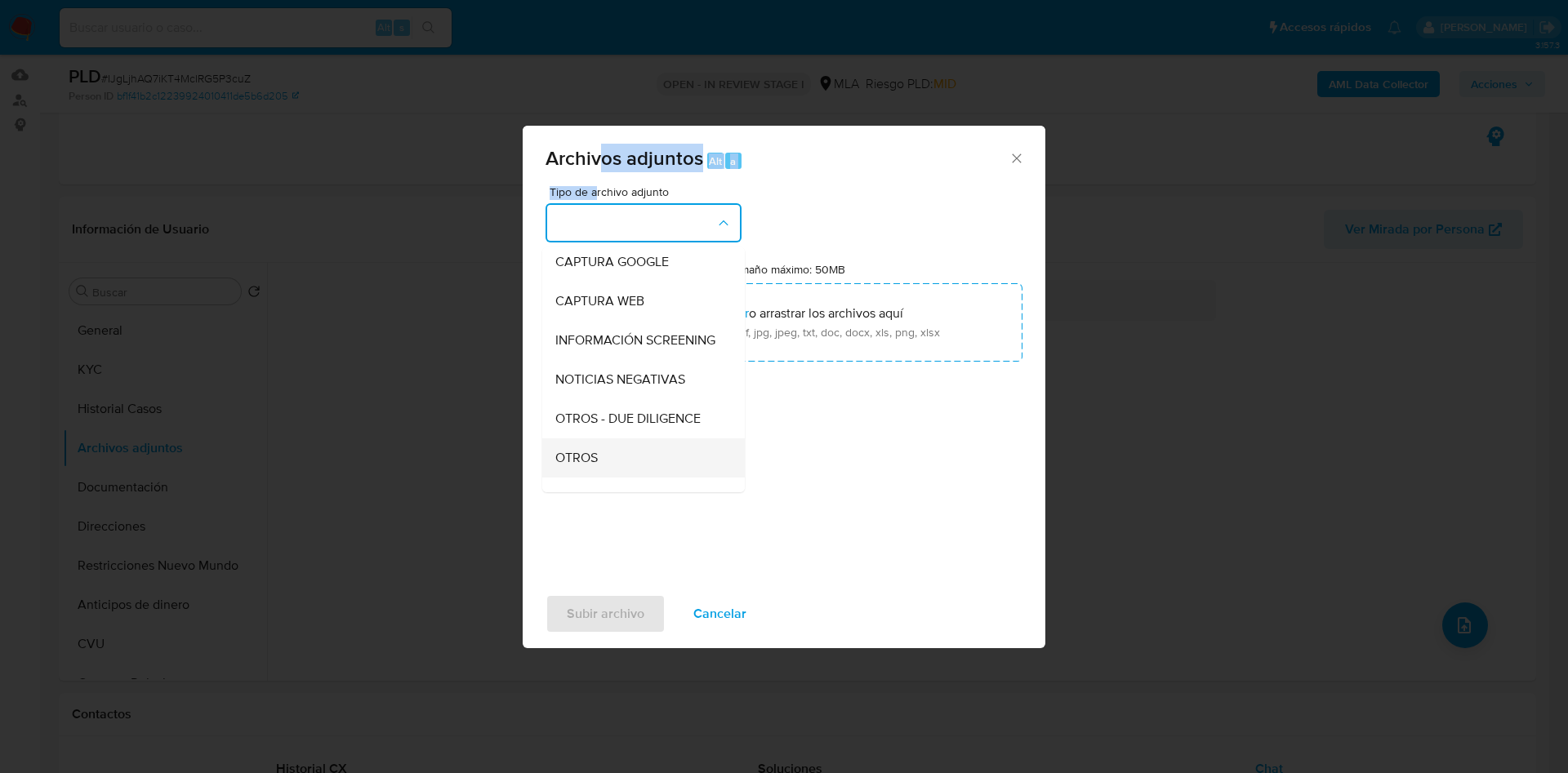
click at [605, 470] on div "OTROS" at bounding box center [638, 459] width 166 height 39
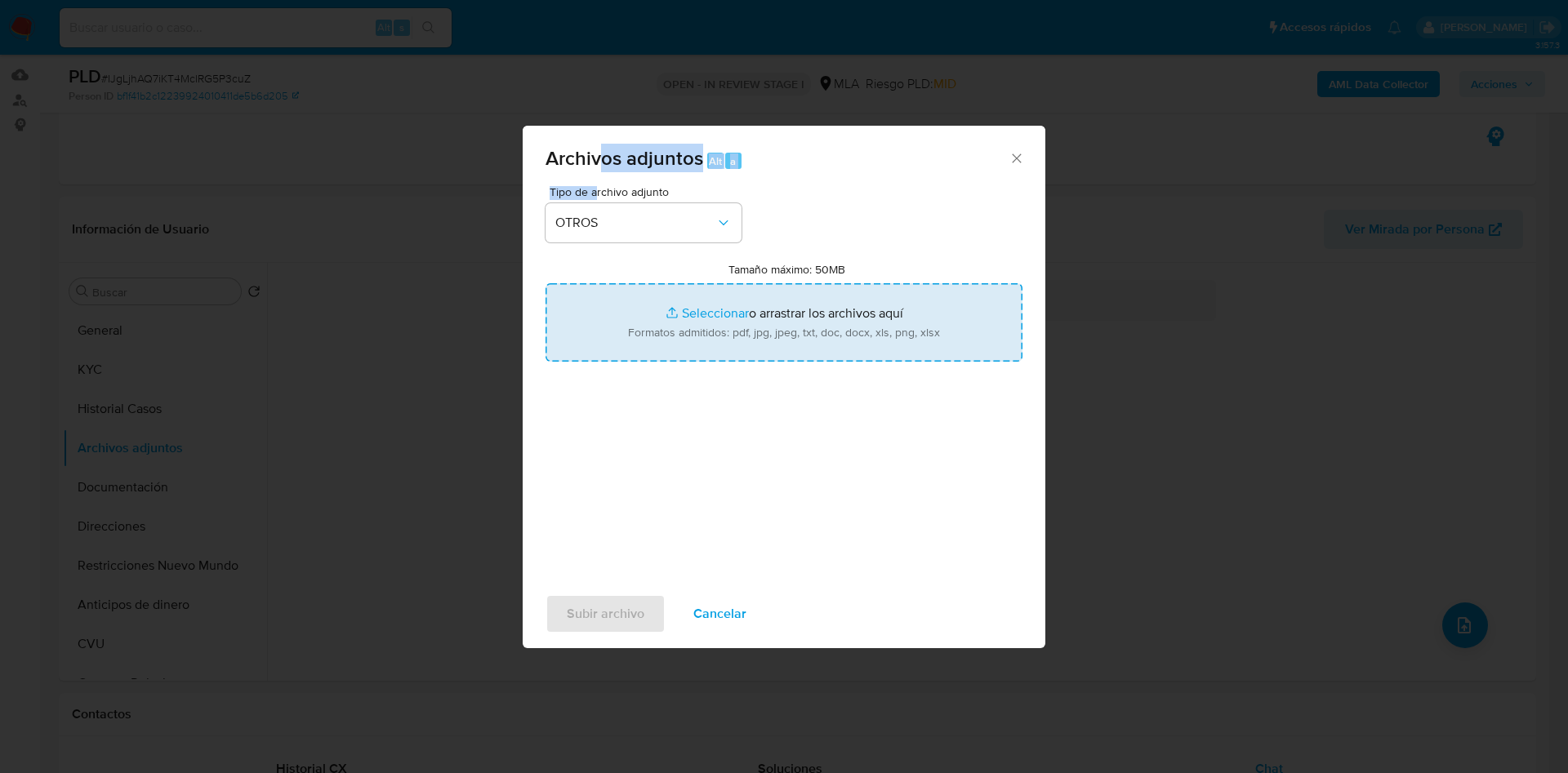
click at [693, 321] on input "Tamaño máximo: 50MB Seleccionar archivos" at bounding box center [784, 322] width 477 height 78
type input "C:\fakepath\Movimientos 1684074827.xlsx"
click at [674, 295] on input "Tamaño máximo: 50MB Seleccionar archivos" at bounding box center [784, 322] width 477 height 78
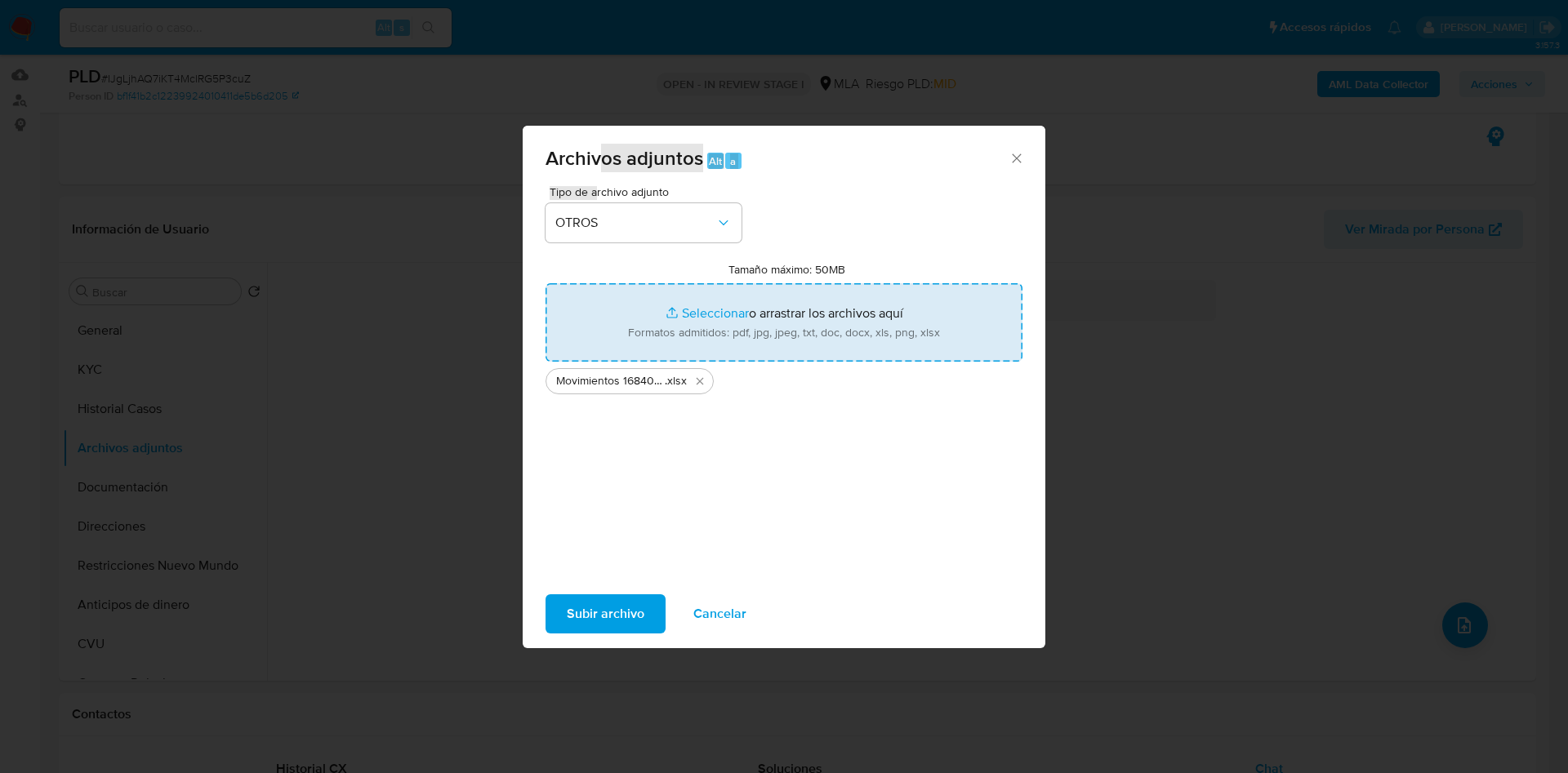
type input "C:\fakepath\Caselog IJgLjhAQ7iKT4MclRG5P3cuZ - 1684074827.docx"
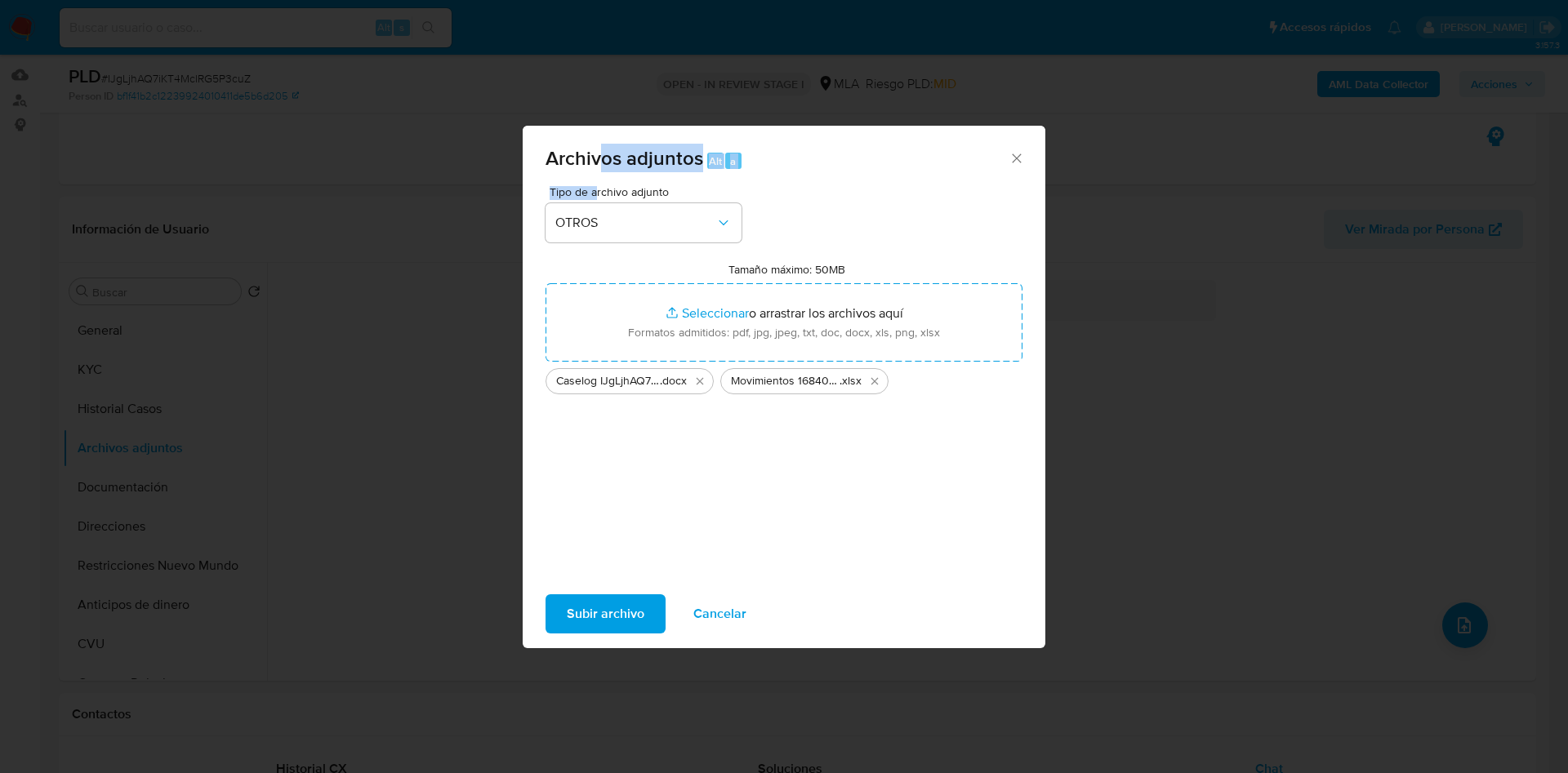
click at [625, 601] on span "Subir archivo" at bounding box center [605, 614] width 78 height 36
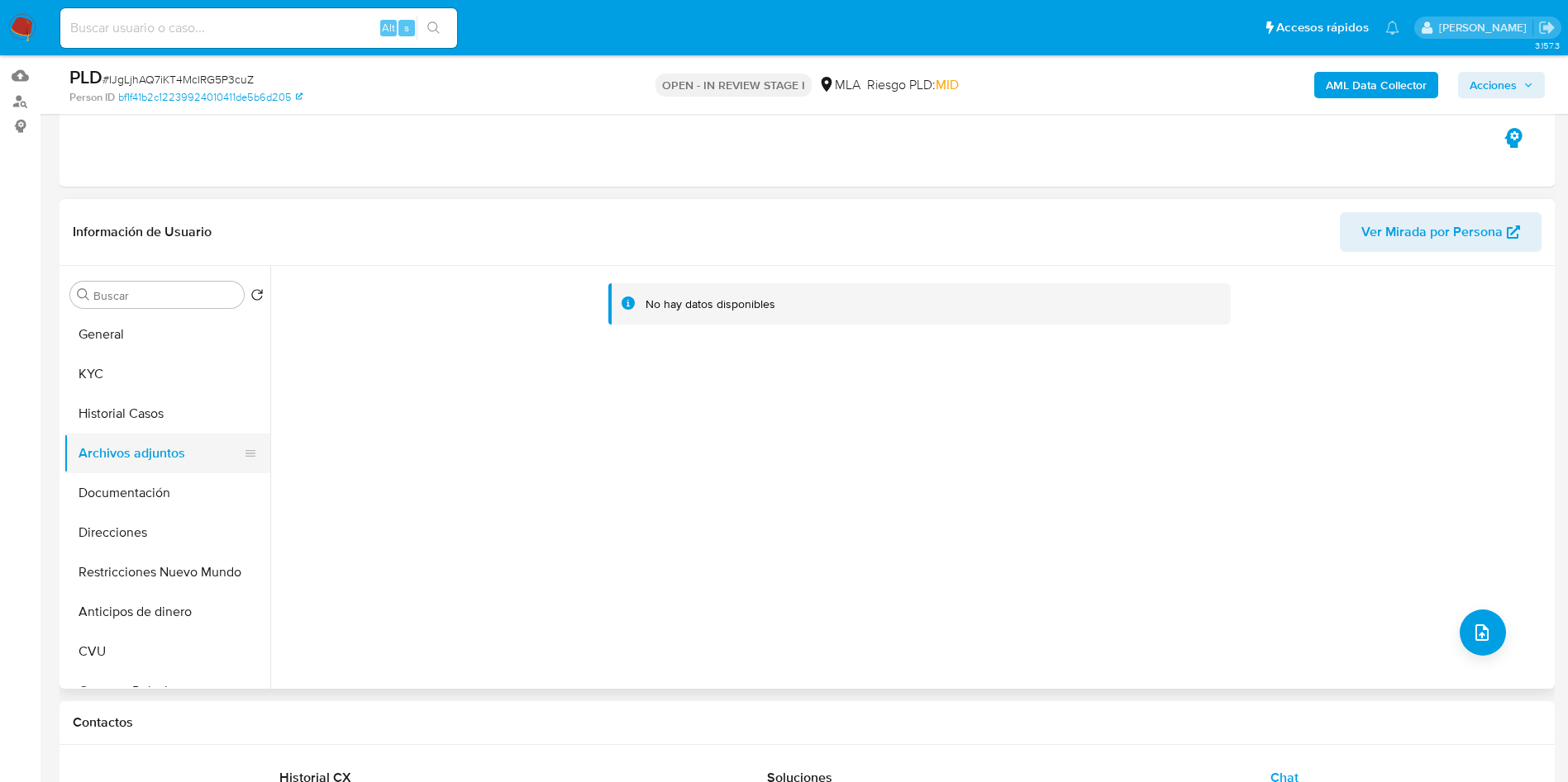
drag, startPoint x: 188, startPoint y: 411, endPoint x: 176, endPoint y: 435, distance: 26.8
click at [188, 412] on button "Historial Casos" at bounding box center [167, 414] width 207 height 40
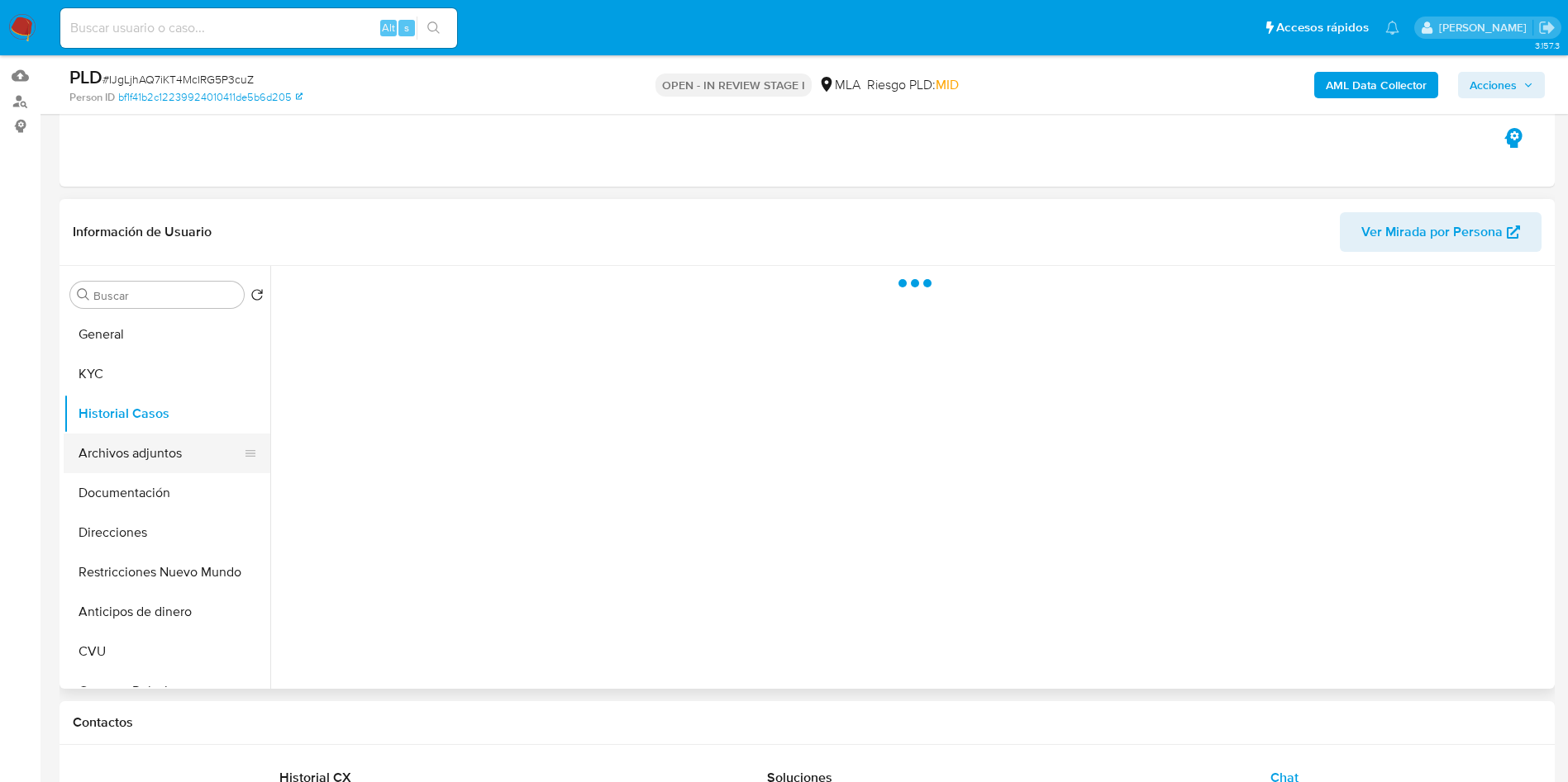
click at [159, 454] on button "Archivos adjuntos" at bounding box center [160, 454] width 193 height 40
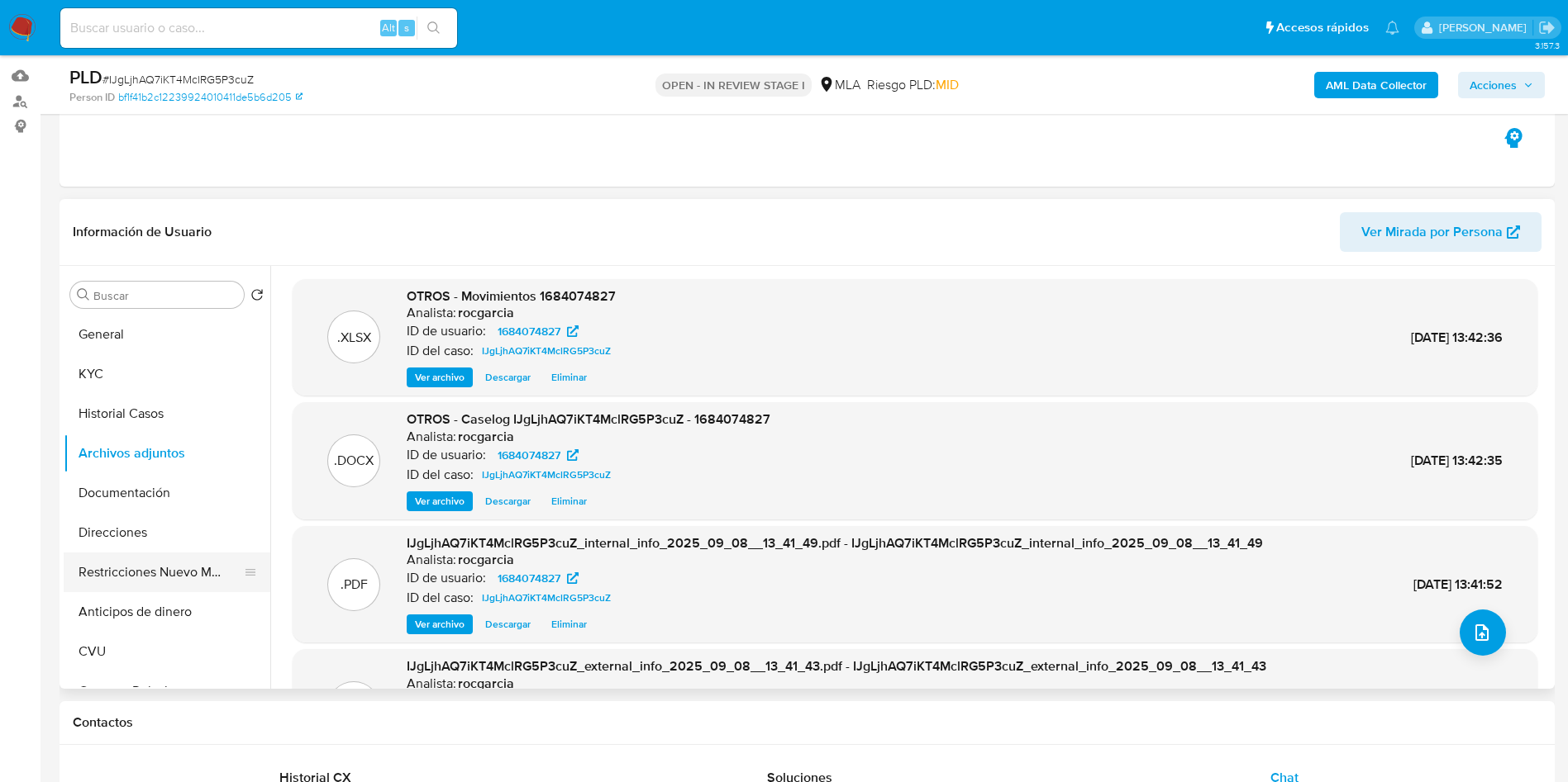
click at [154, 564] on button "Restricciones Nuevo Mundo" at bounding box center [160, 572] width 193 height 40
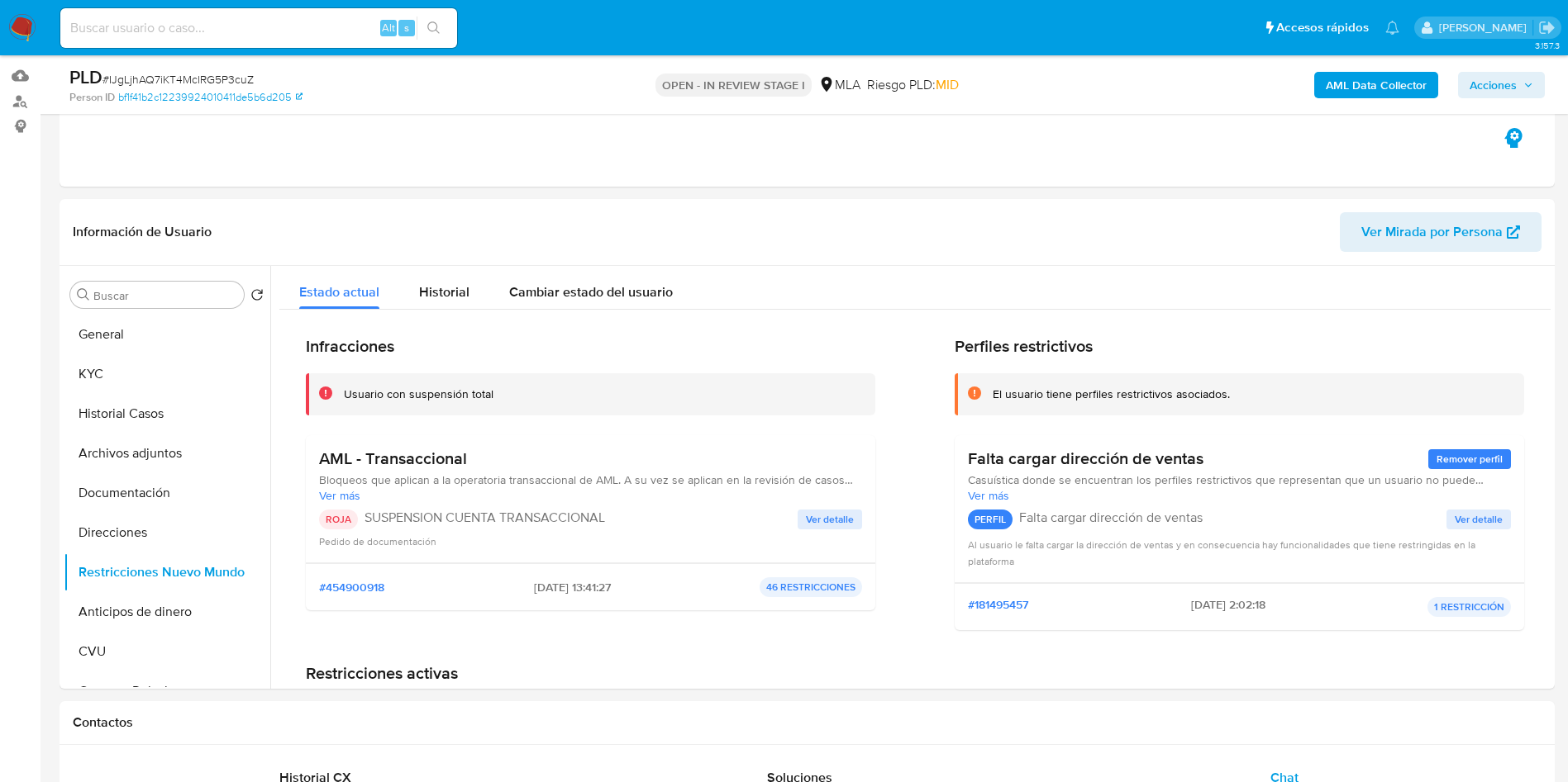
click at [1468, 89] on button "Acciones" at bounding box center [1501, 84] width 87 height 27
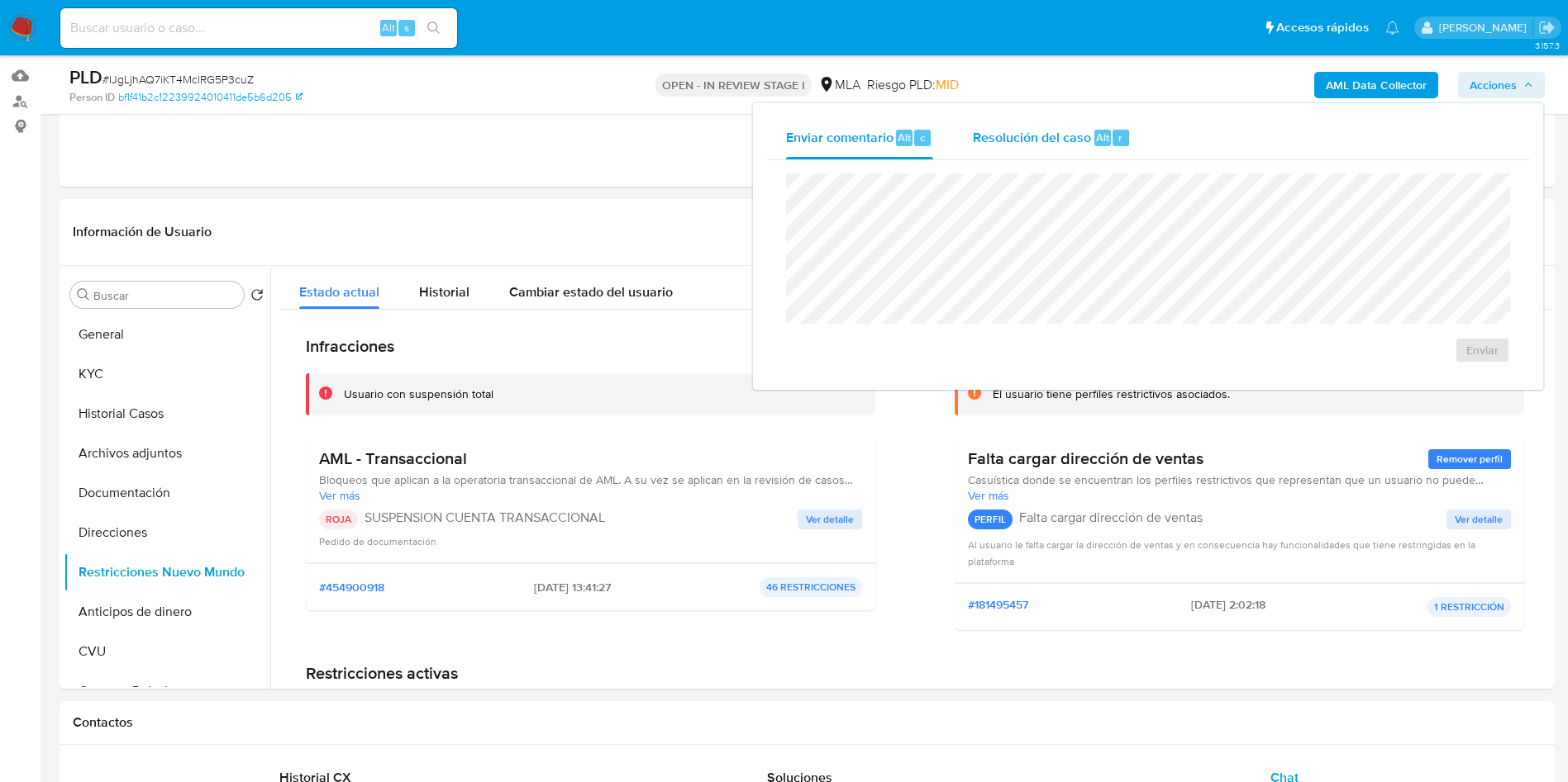
click at [1096, 146] on div "Alt" at bounding box center [1102, 137] width 16 height 16
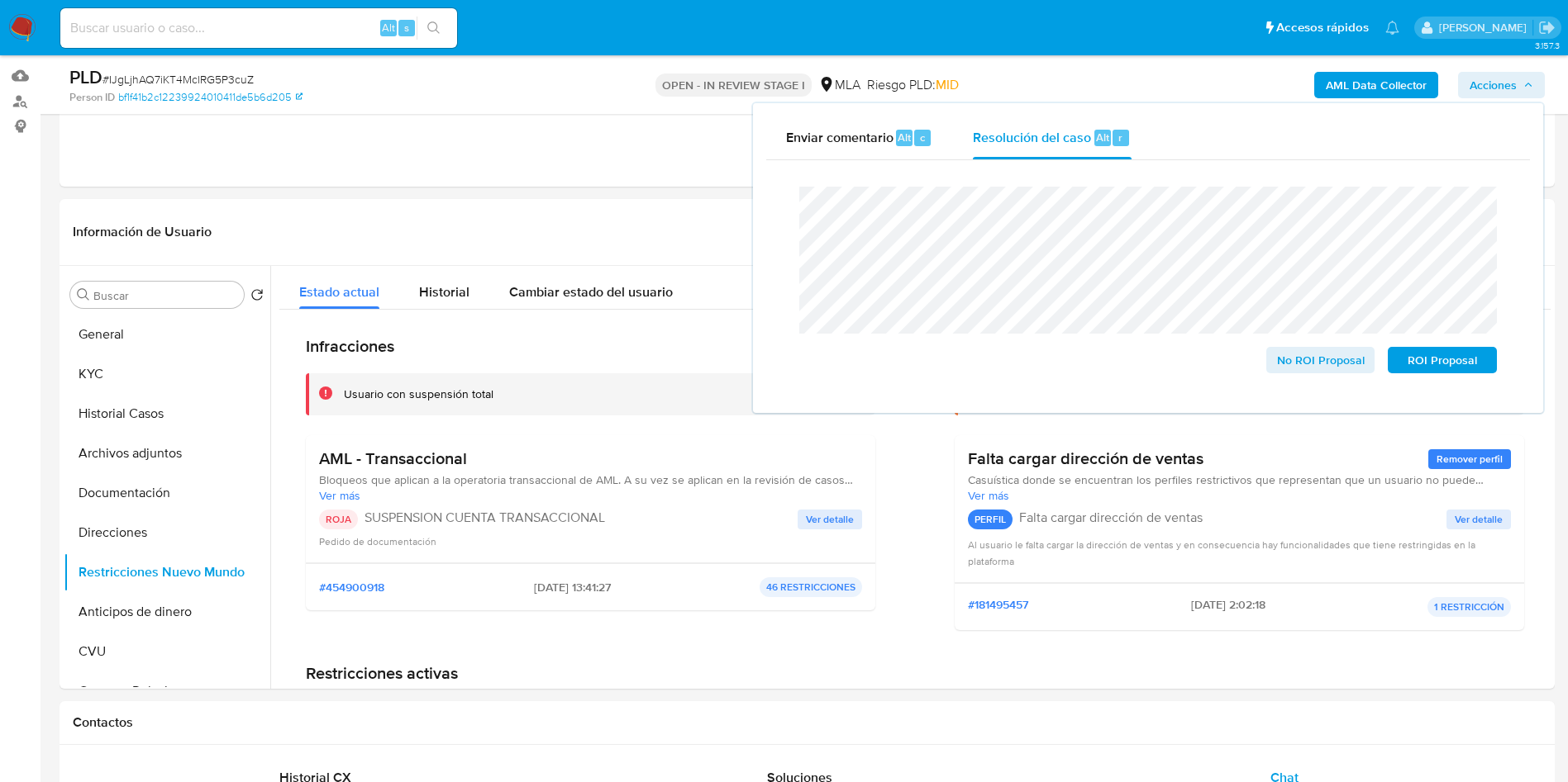
scroll to position [410, 0]
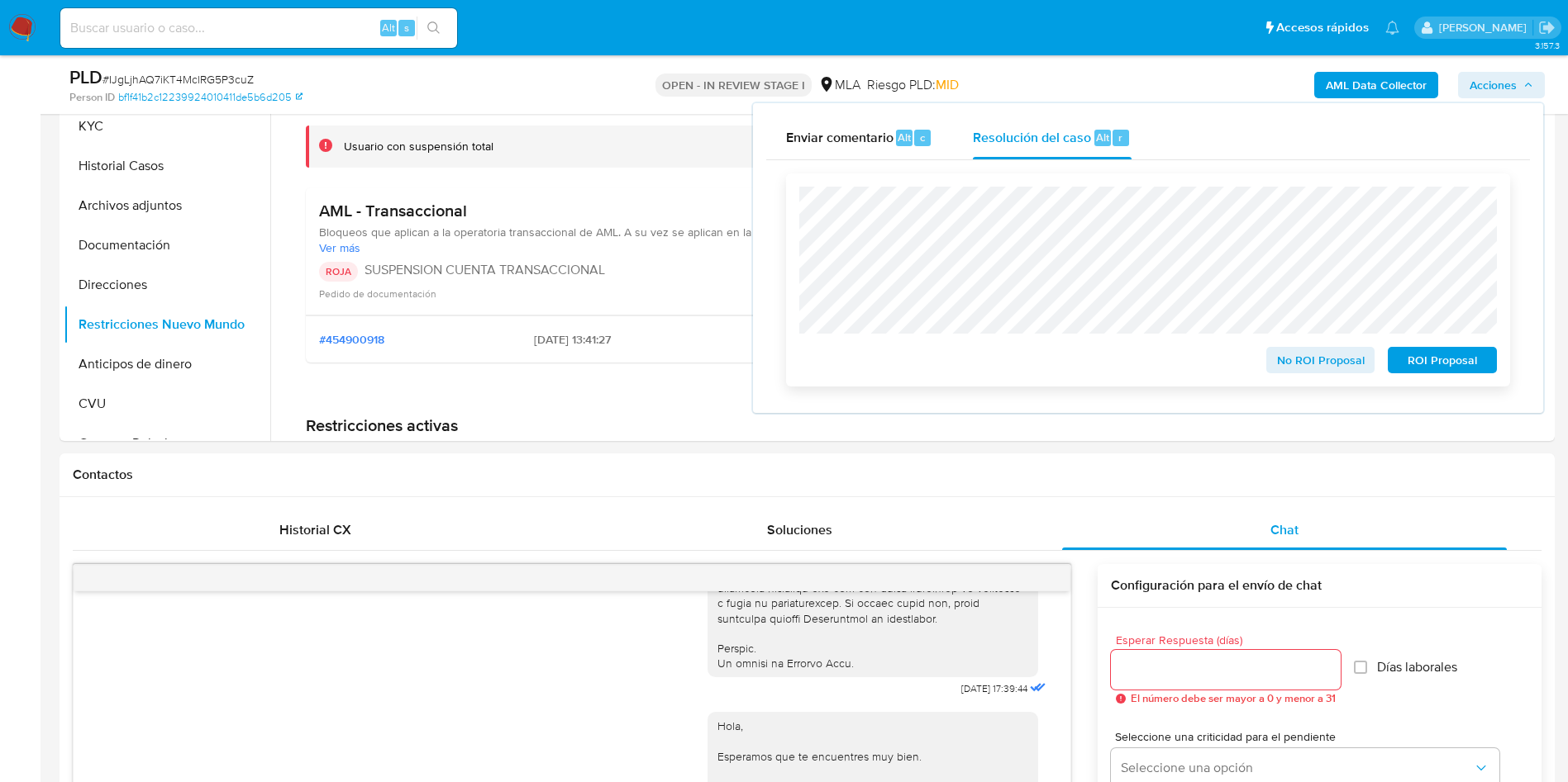
click at [1433, 360] on span "ROI Proposal" at bounding box center [1442, 360] width 86 height 23
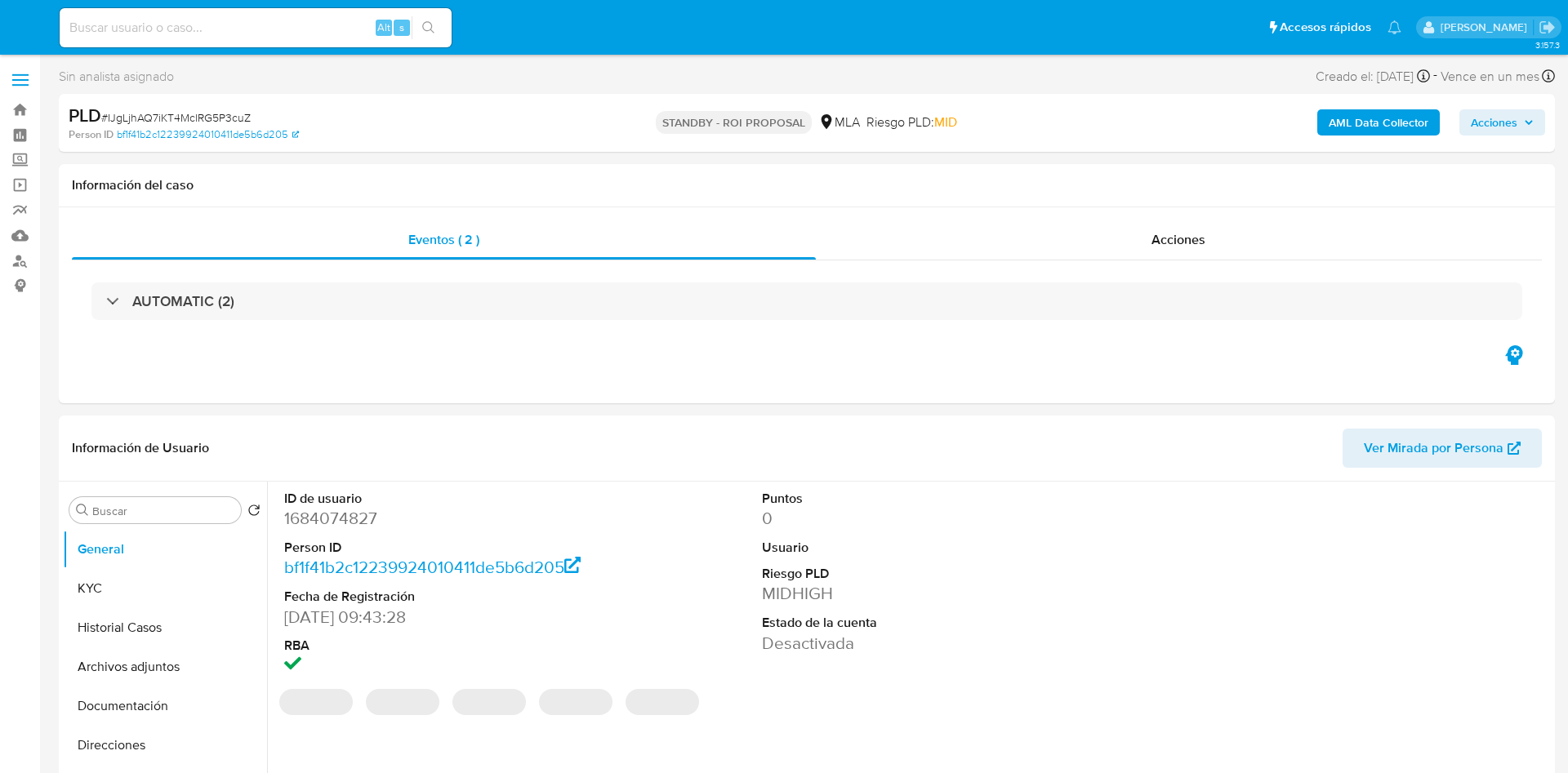
select select "10"
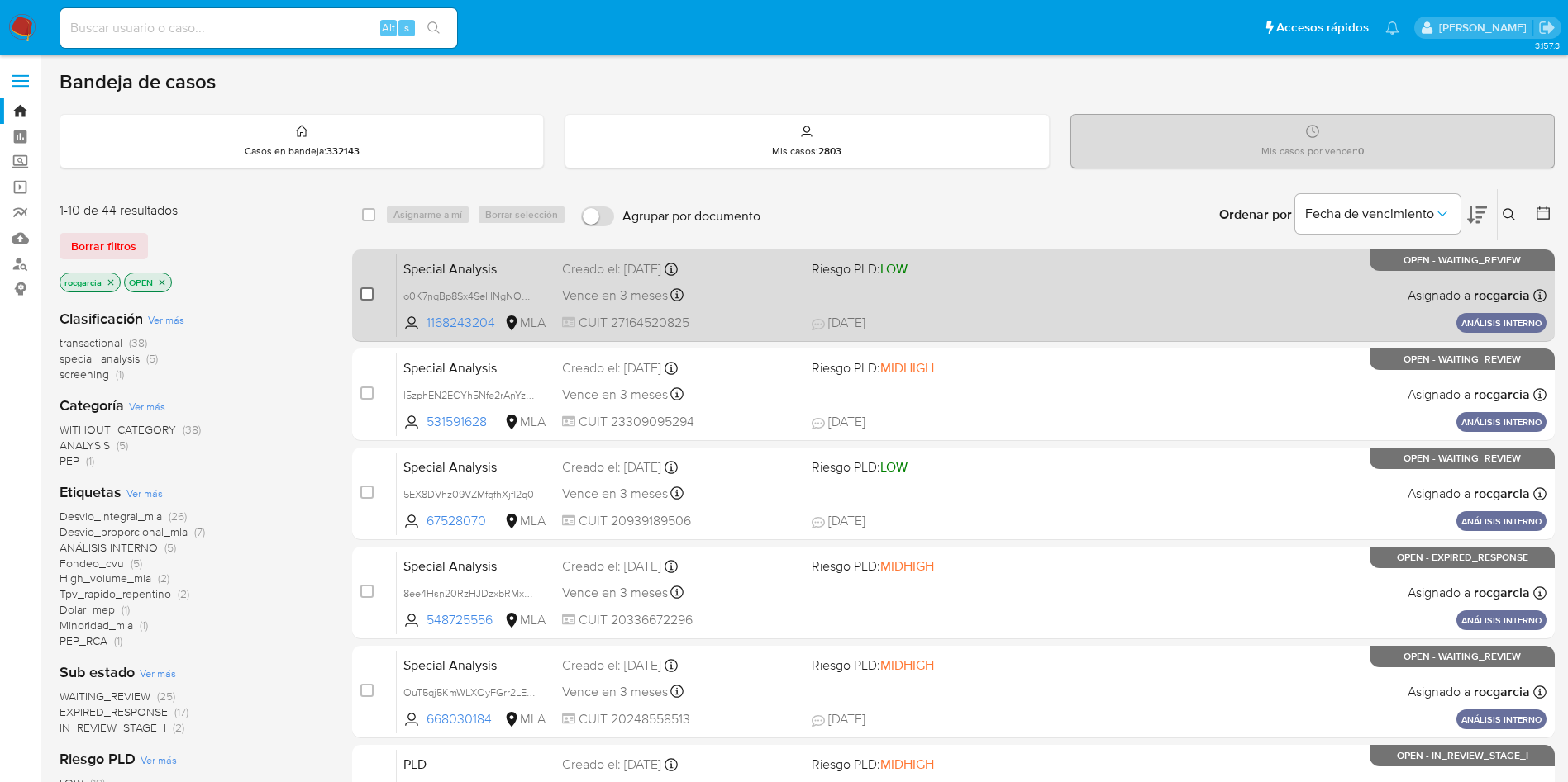
click at [369, 294] on input "checkbox" at bounding box center [367, 293] width 13 height 13
checkbox input "true"
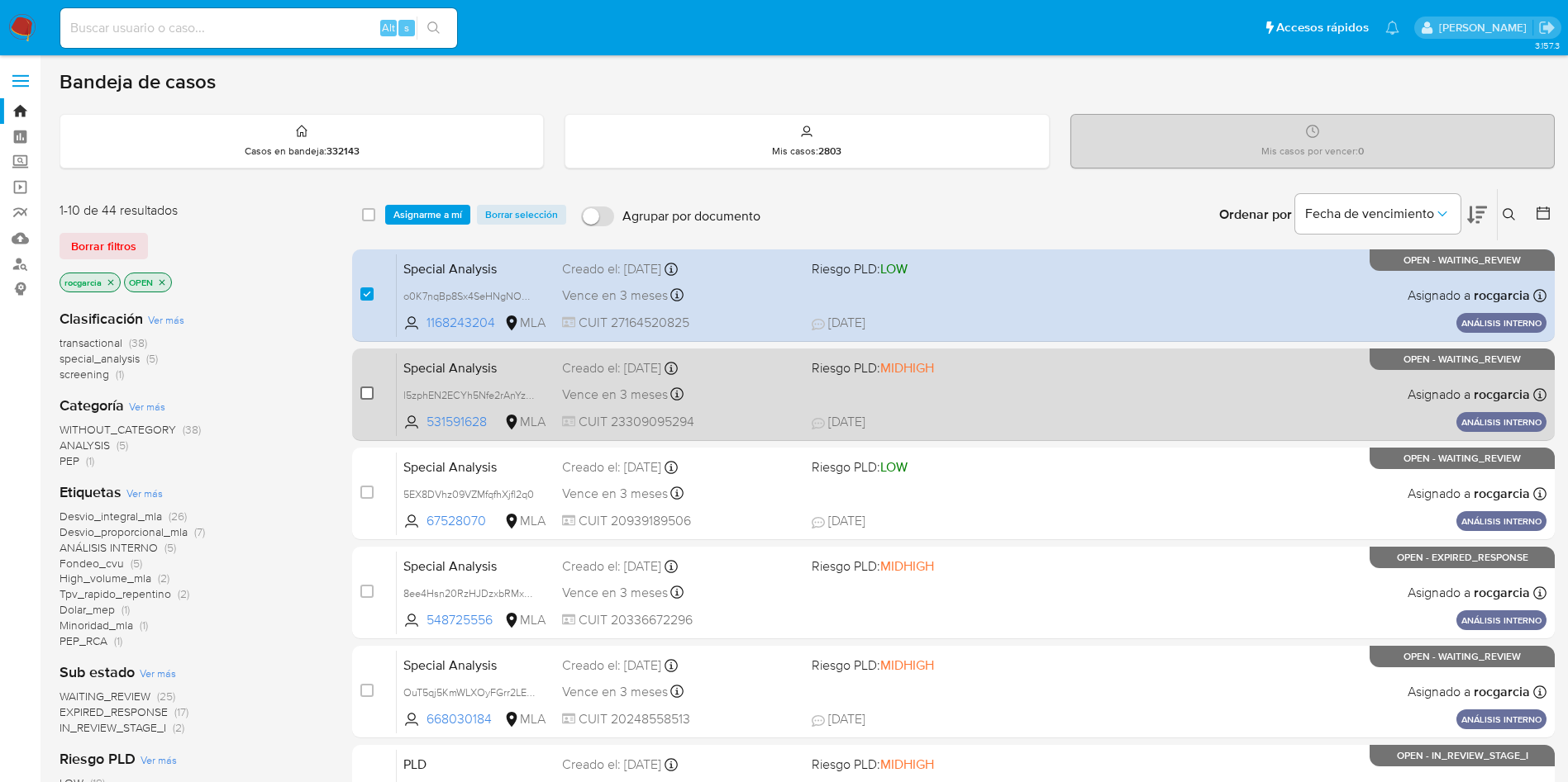
click at [367, 388] on input "checkbox" at bounding box center [367, 392] width 13 height 13
checkbox input "true"
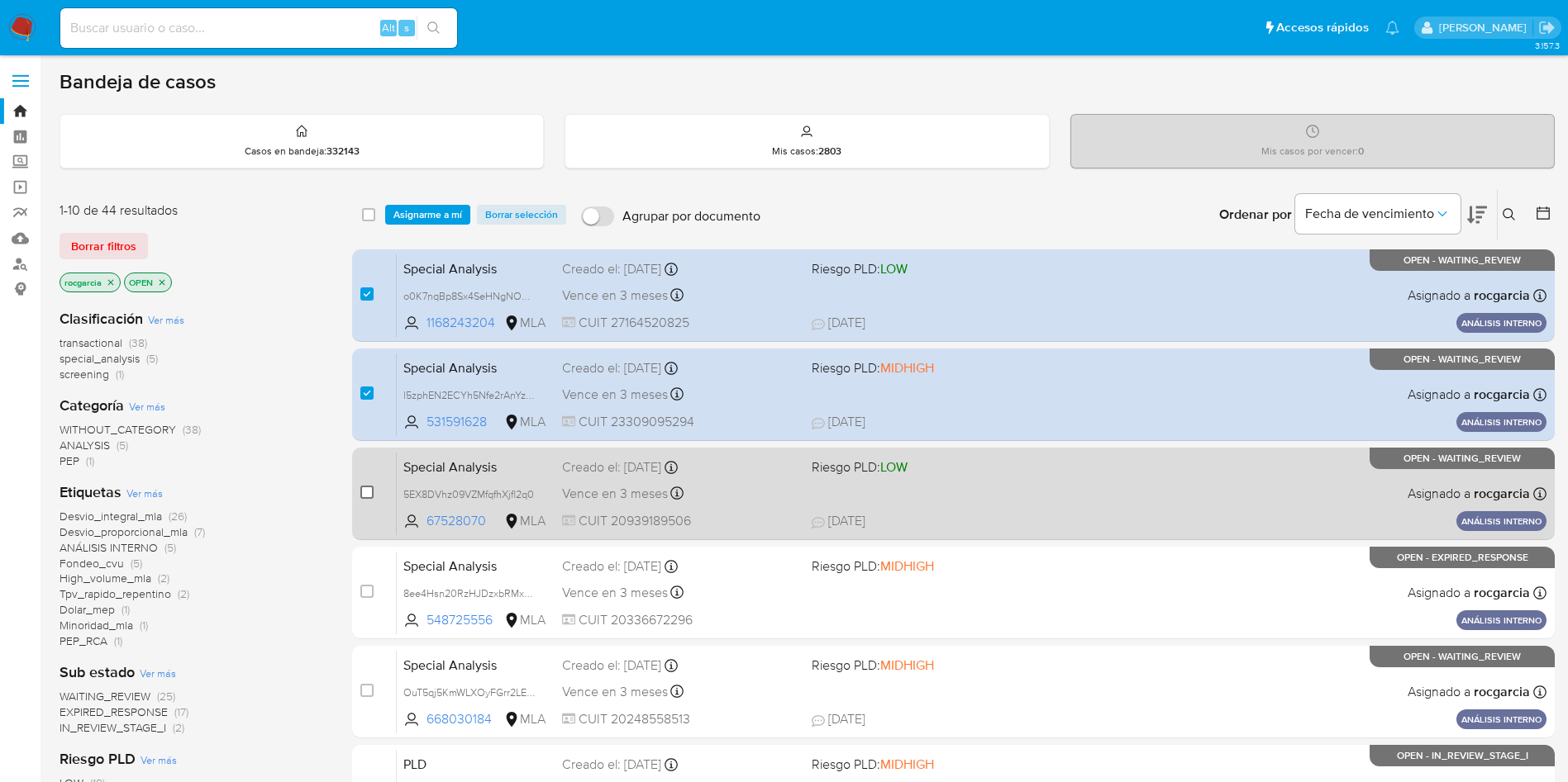
click at [370, 488] on input "checkbox" at bounding box center [367, 491] width 13 height 13
checkbox input "true"
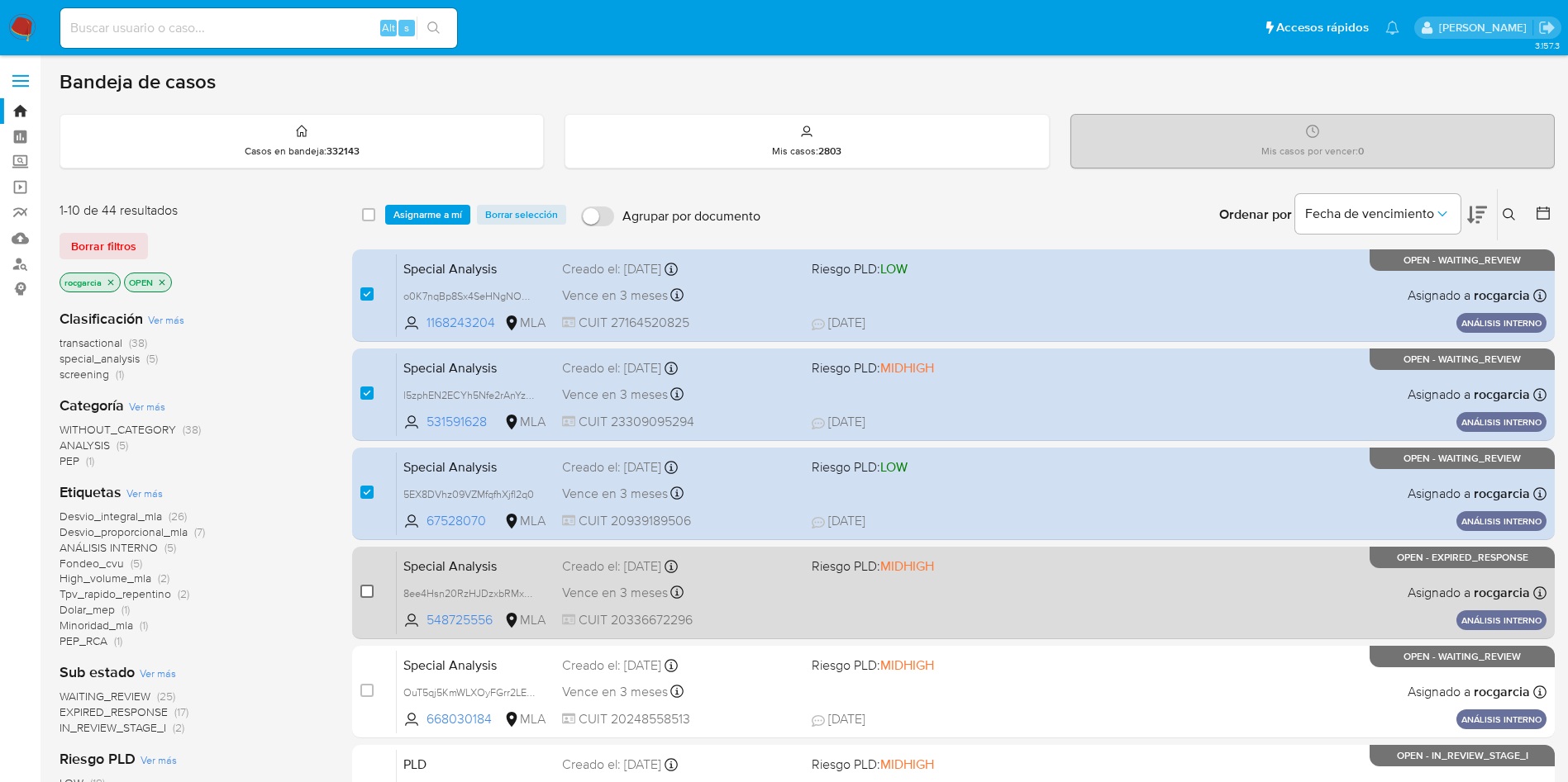
click at [361, 586] on input "checkbox" at bounding box center [367, 591] width 13 height 13
checkbox input "true"
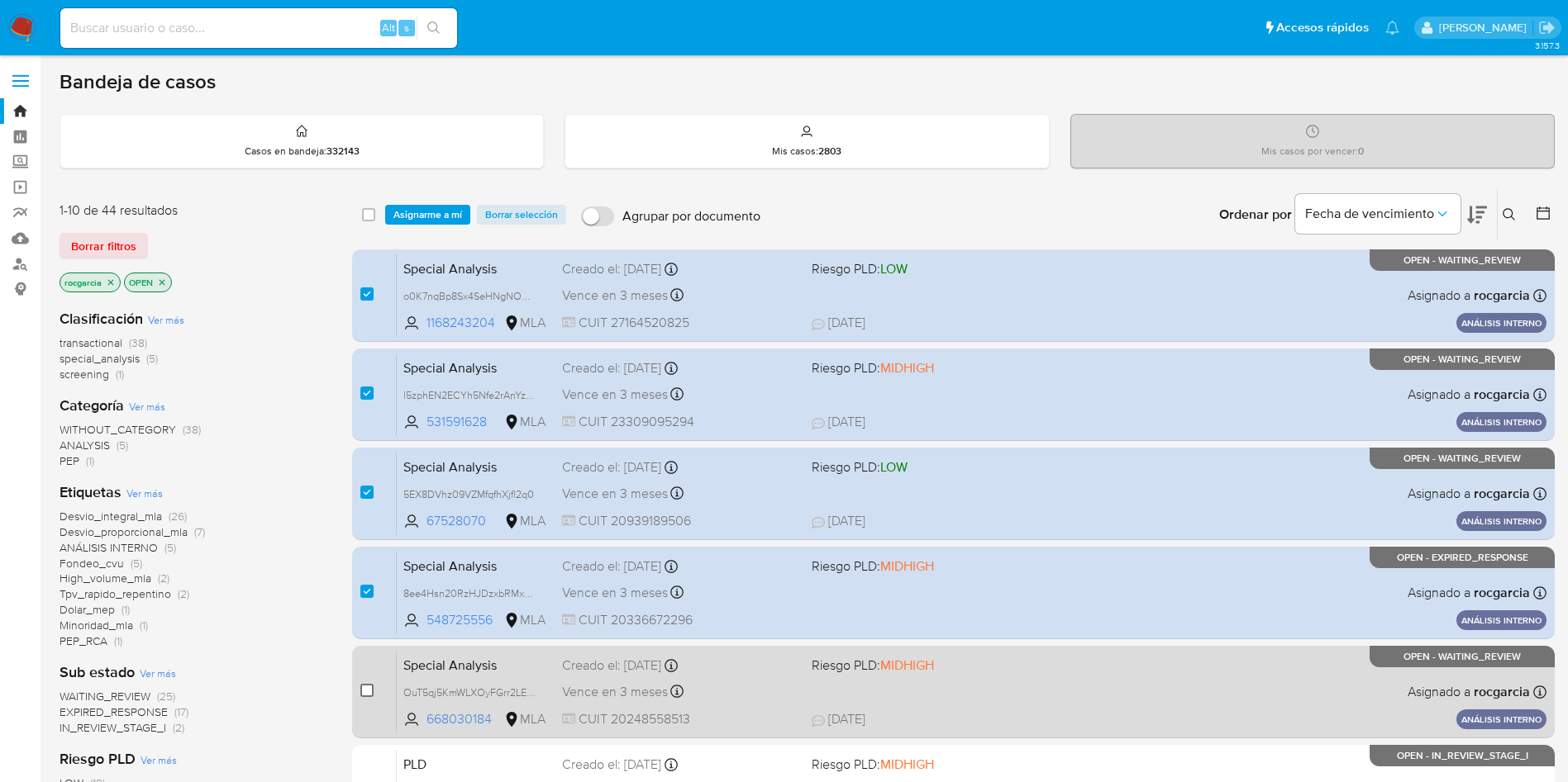
click at [361, 686] on input "checkbox" at bounding box center [367, 690] width 13 height 13
checkbox input "true"
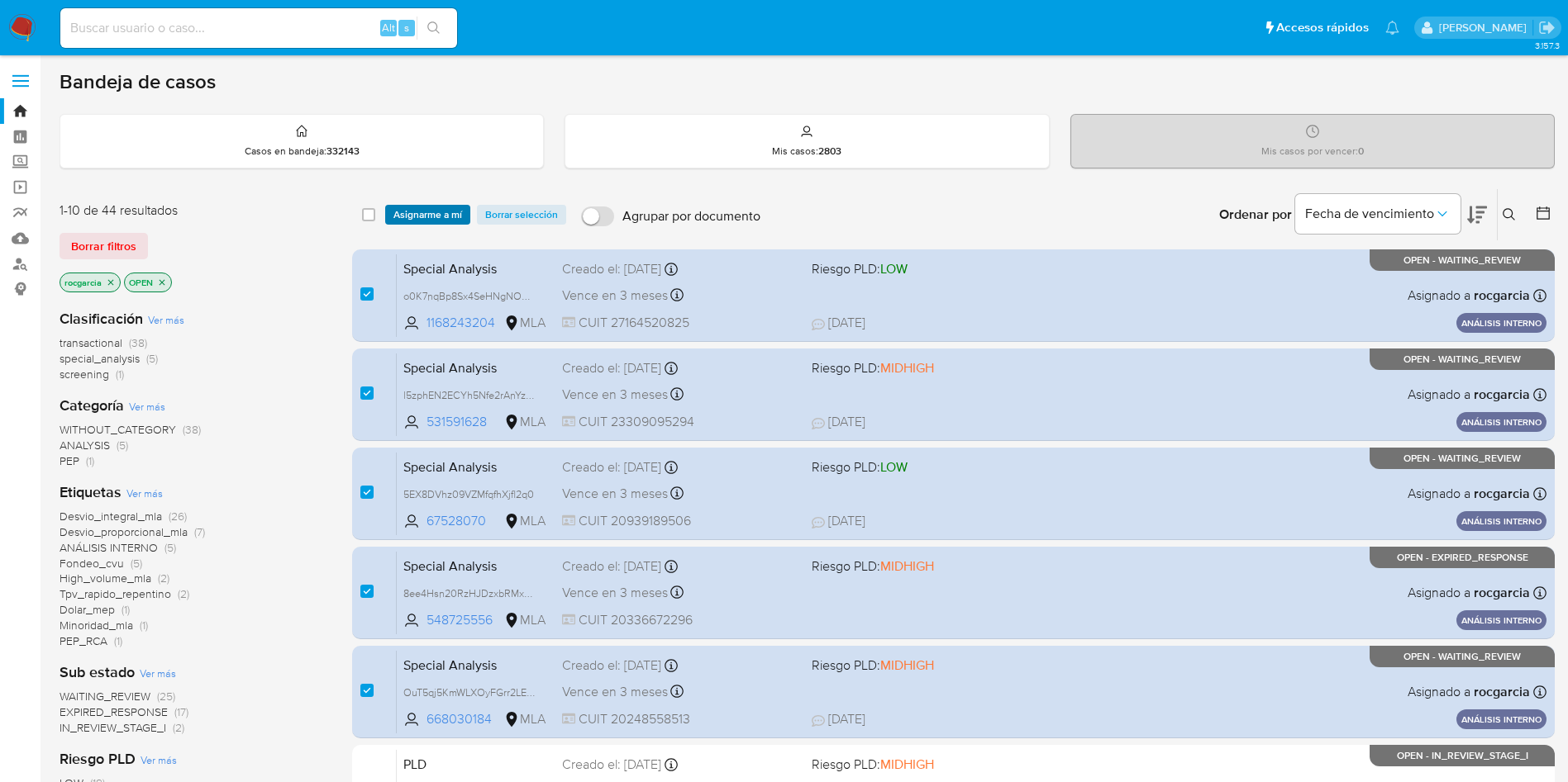
click at [443, 215] on span "Asignarme a mí" at bounding box center [428, 215] width 69 height 16
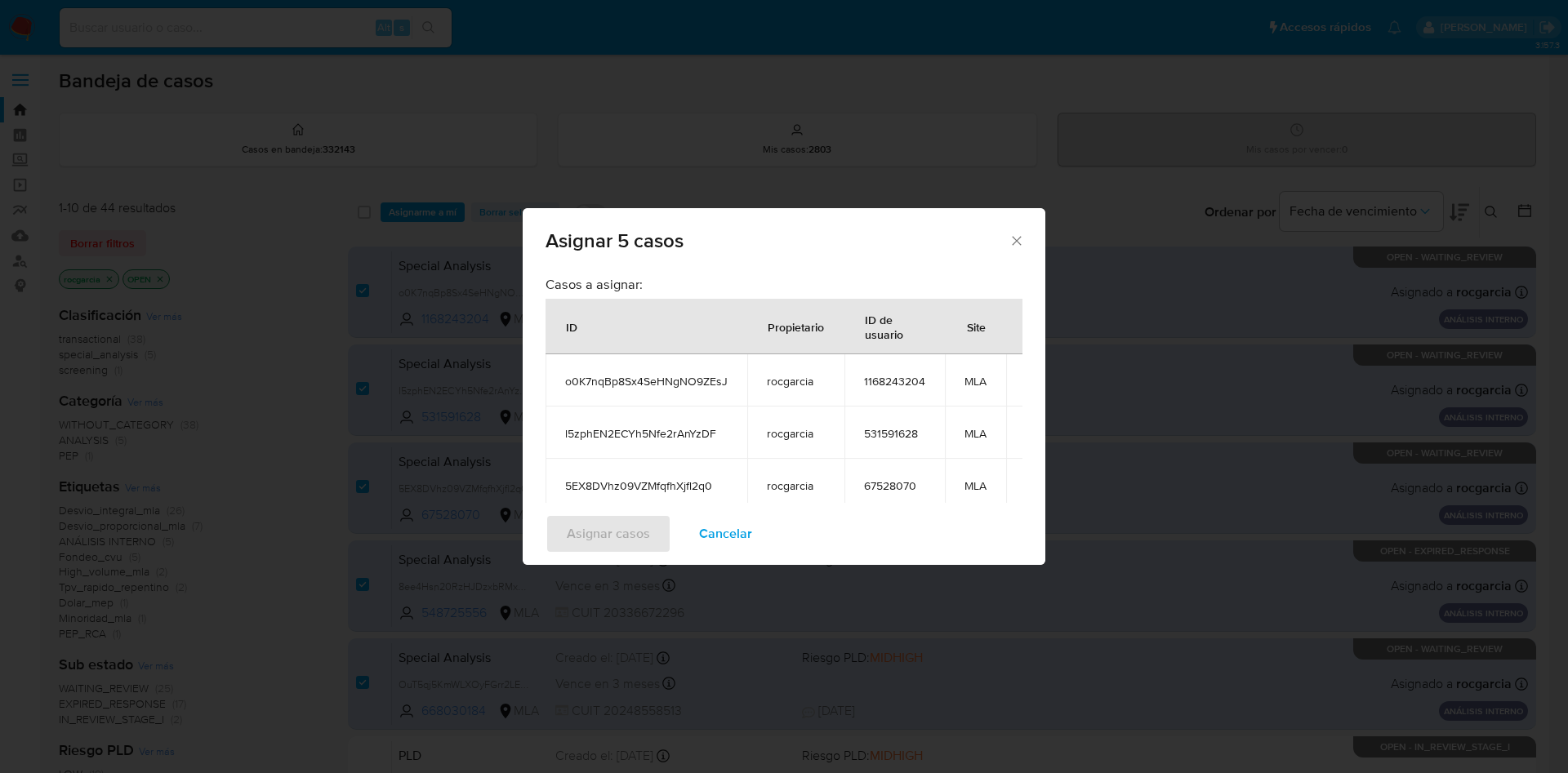
scroll to position [256, 0]
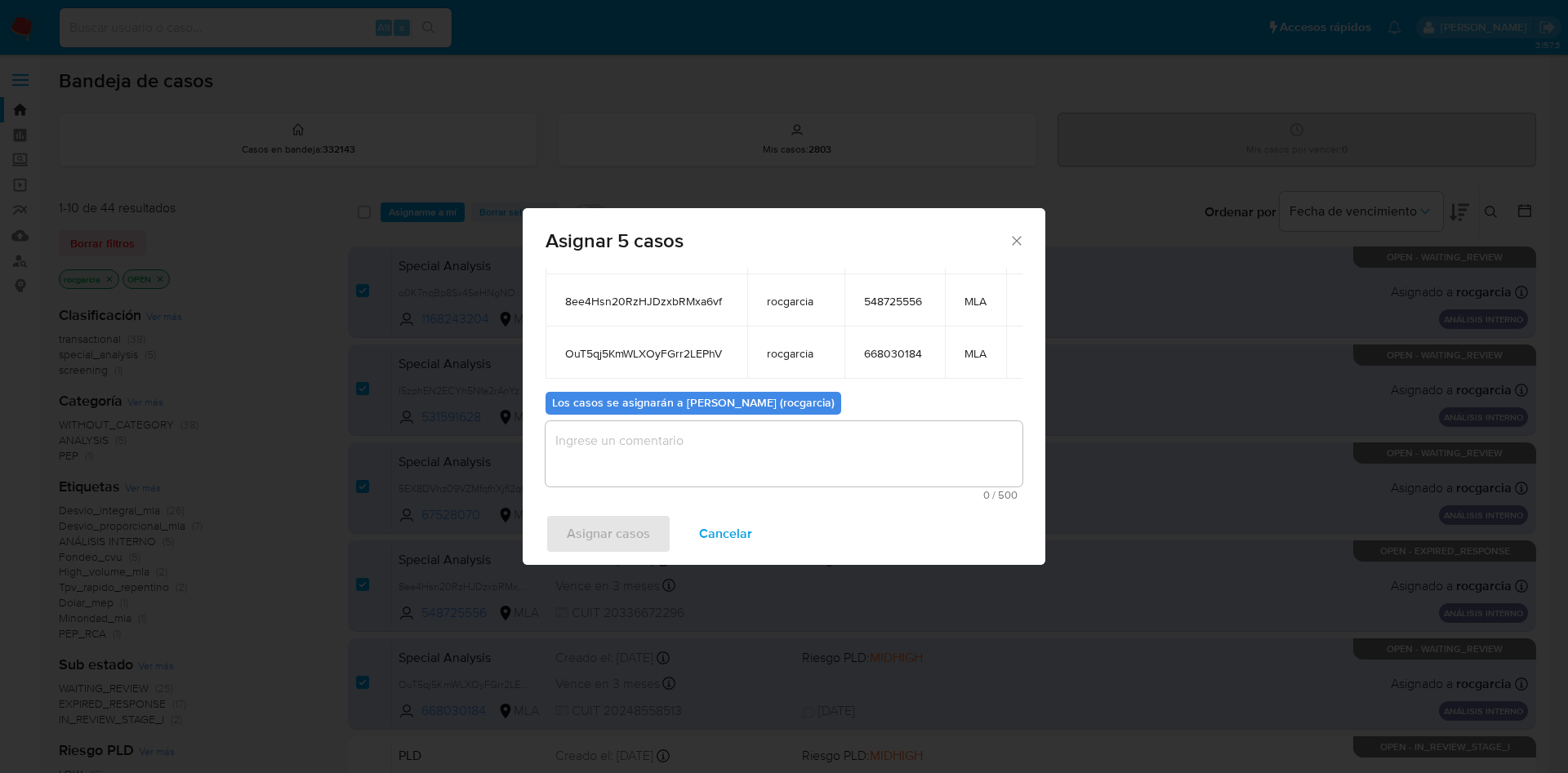
click at [674, 432] on textarea "assign-modal" at bounding box center [784, 453] width 477 height 66
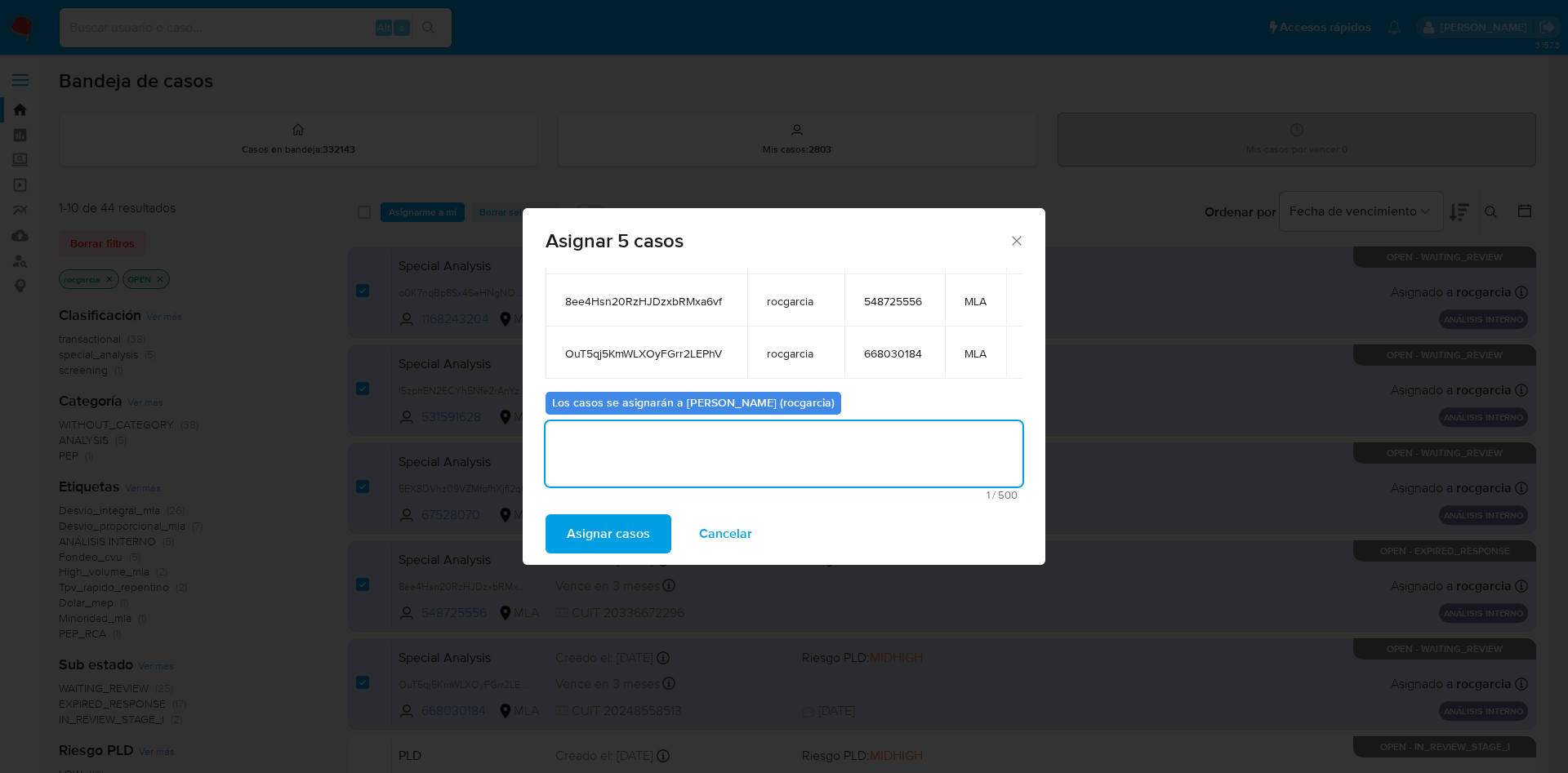
click at [624, 534] on span "Asignar casos" at bounding box center [608, 534] width 84 height 36
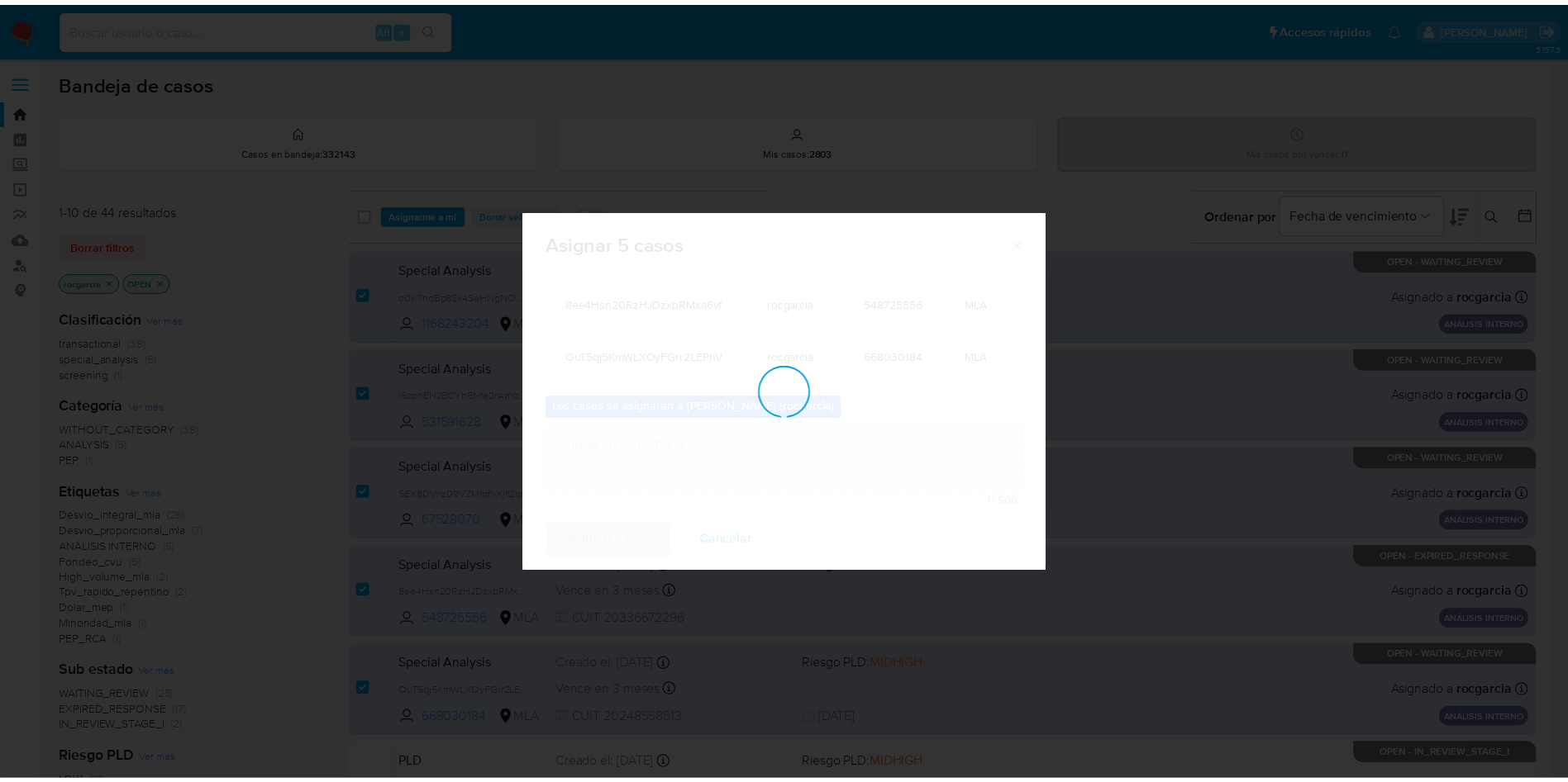
scroll to position [100, 0]
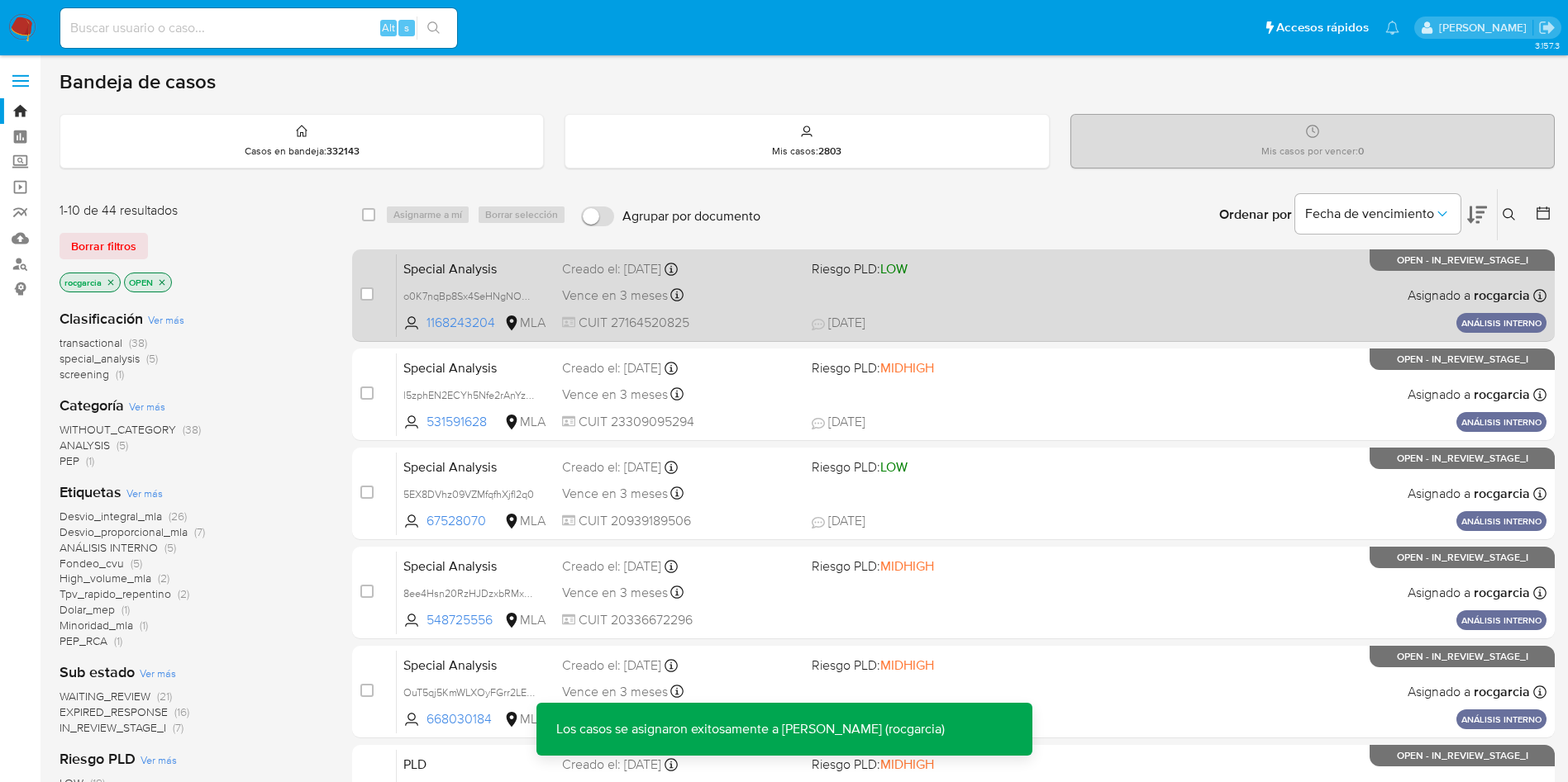
click at [1010, 283] on div "Special Analysis o0K7nqBp8Sx4SeHNgNO9ZEsJ 1168243204 MLA Riesgo PLD: LOW Creado…" at bounding box center [971, 295] width 1150 height 84
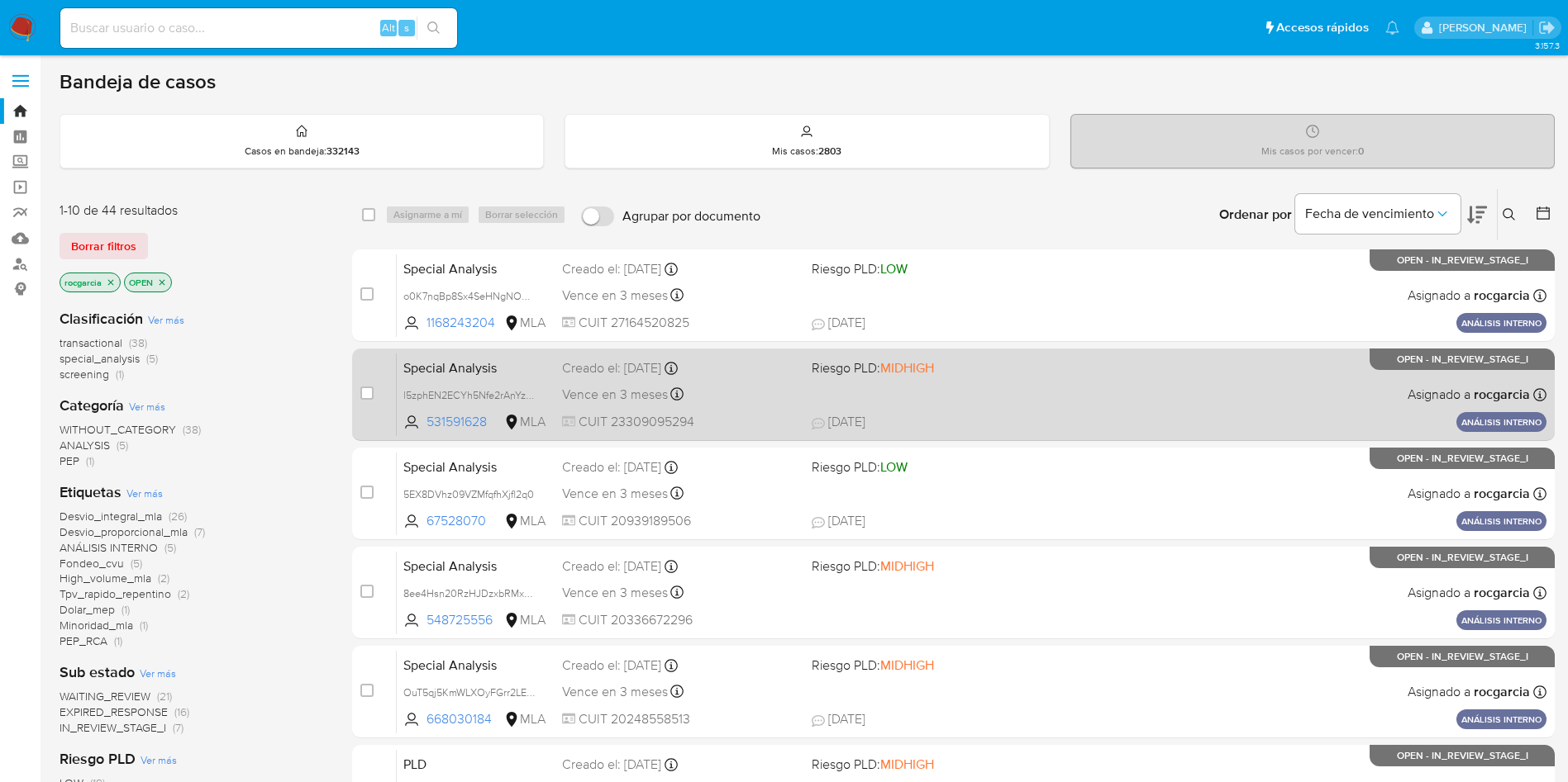
click at [979, 400] on div "Special Analysis l5zphEN2ECYh5Nfe2rAnYzDF 531591628 MLA Riesgo PLD: MIDHIGH Cre…" at bounding box center [971, 394] width 1150 height 84
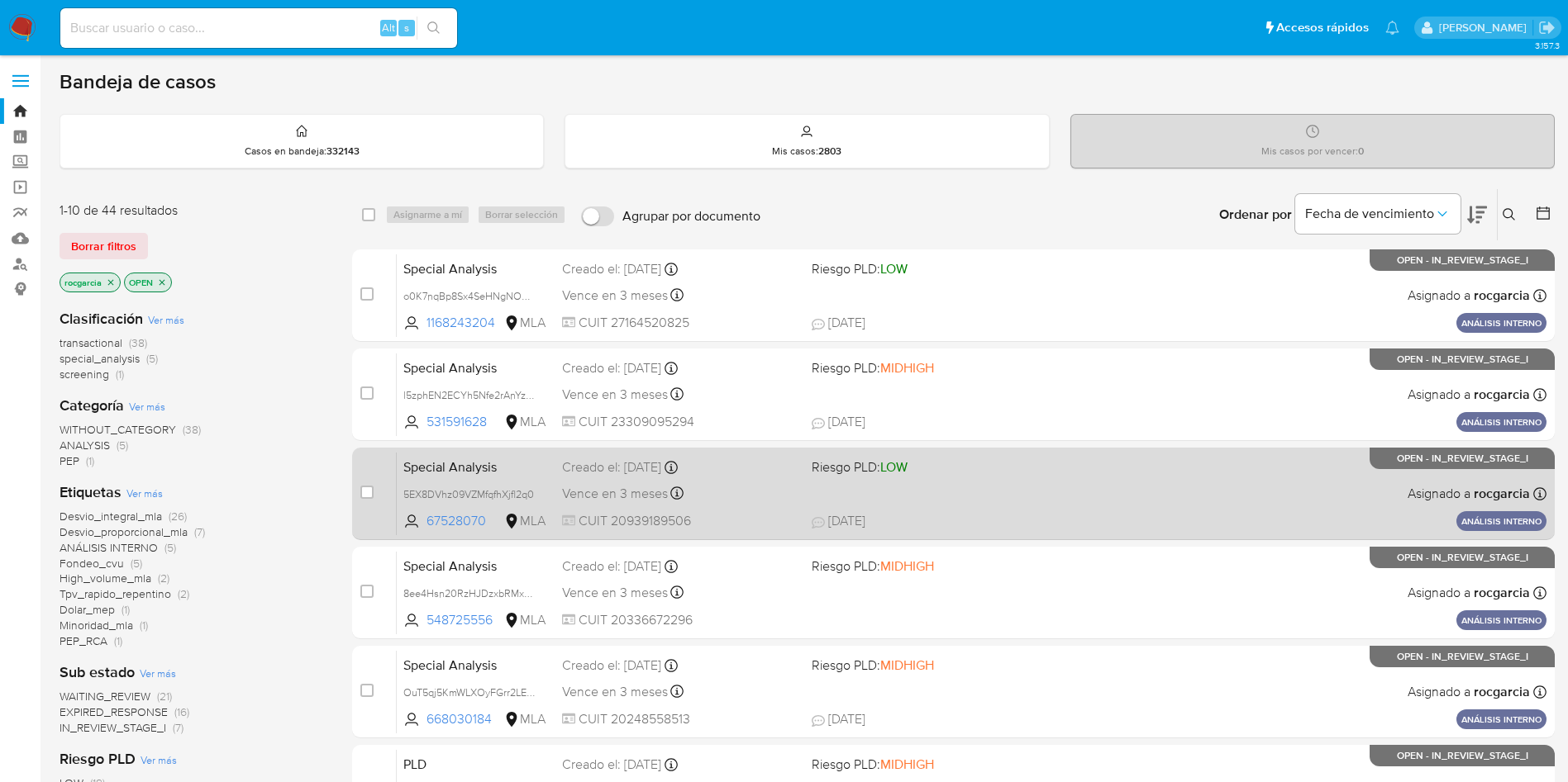
click at [1038, 494] on div "Special Analysis 5EX8DVhz09VZMfqfhXjfl2q0 67528070 MLA Riesgo PLD: LOW Creado e…" at bounding box center [971, 493] width 1150 height 84
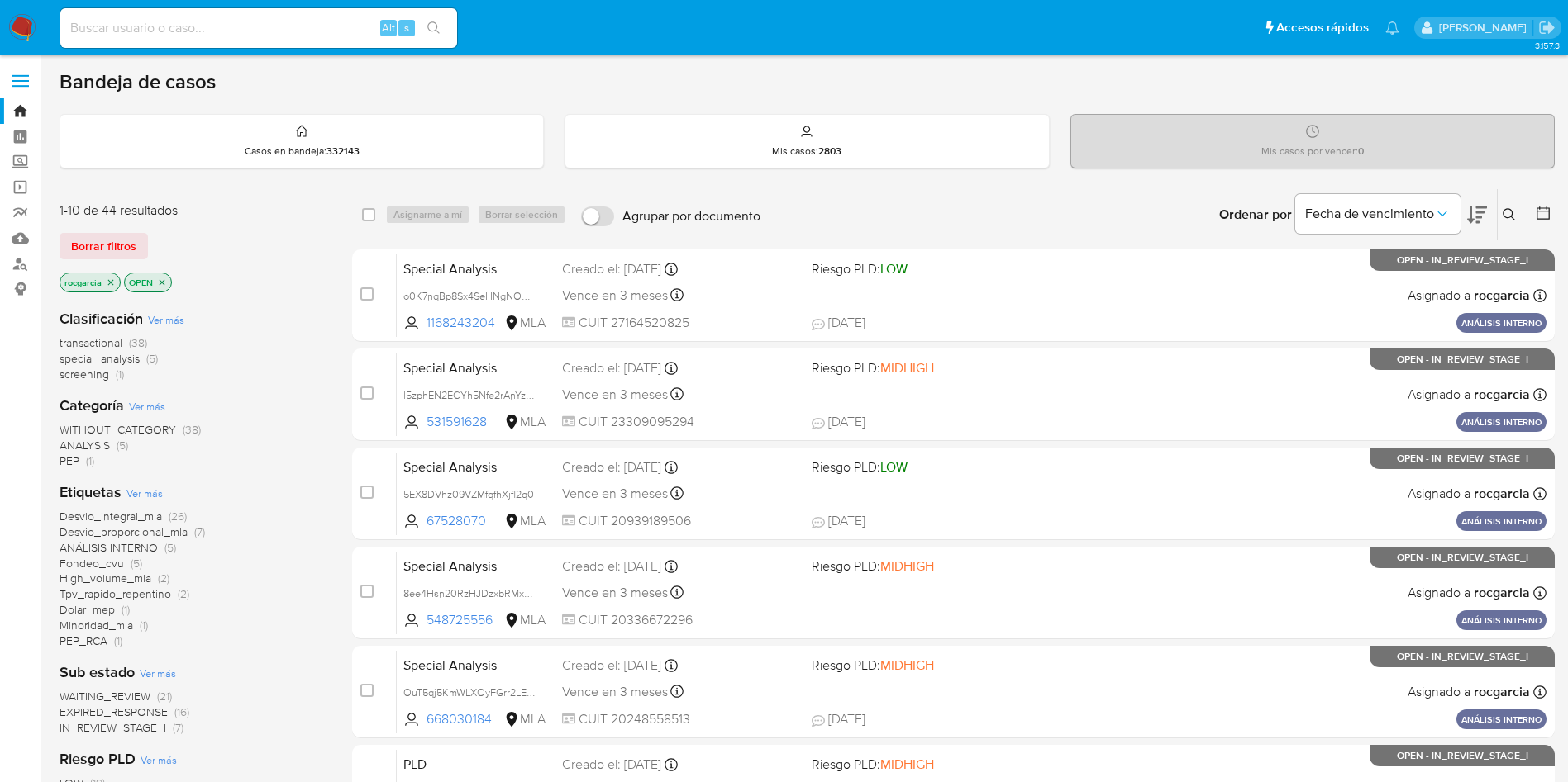
click at [22, 15] on img at bounding box center [22, 28] width 28 height 28
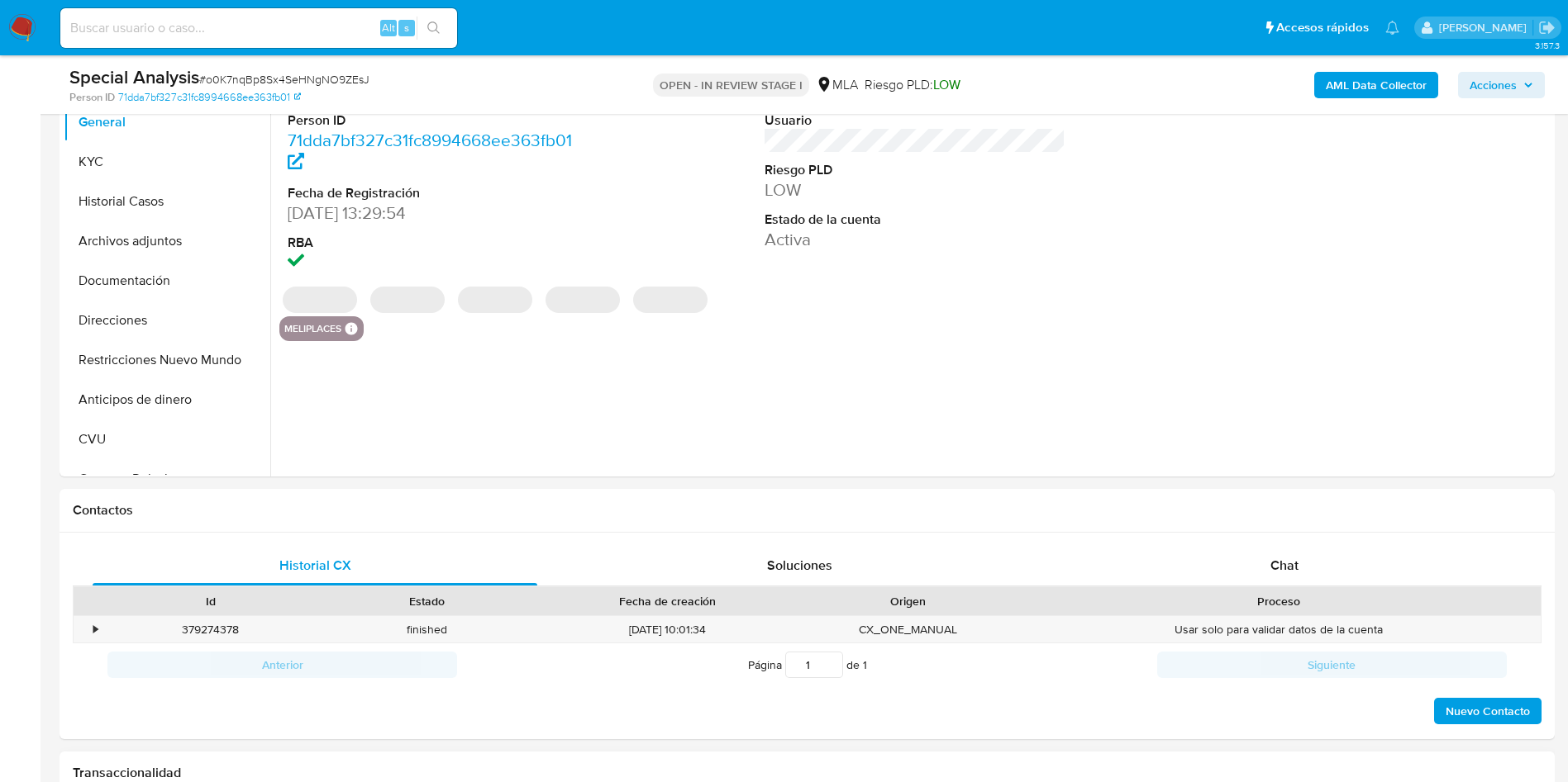
scroll to position [620, 0]
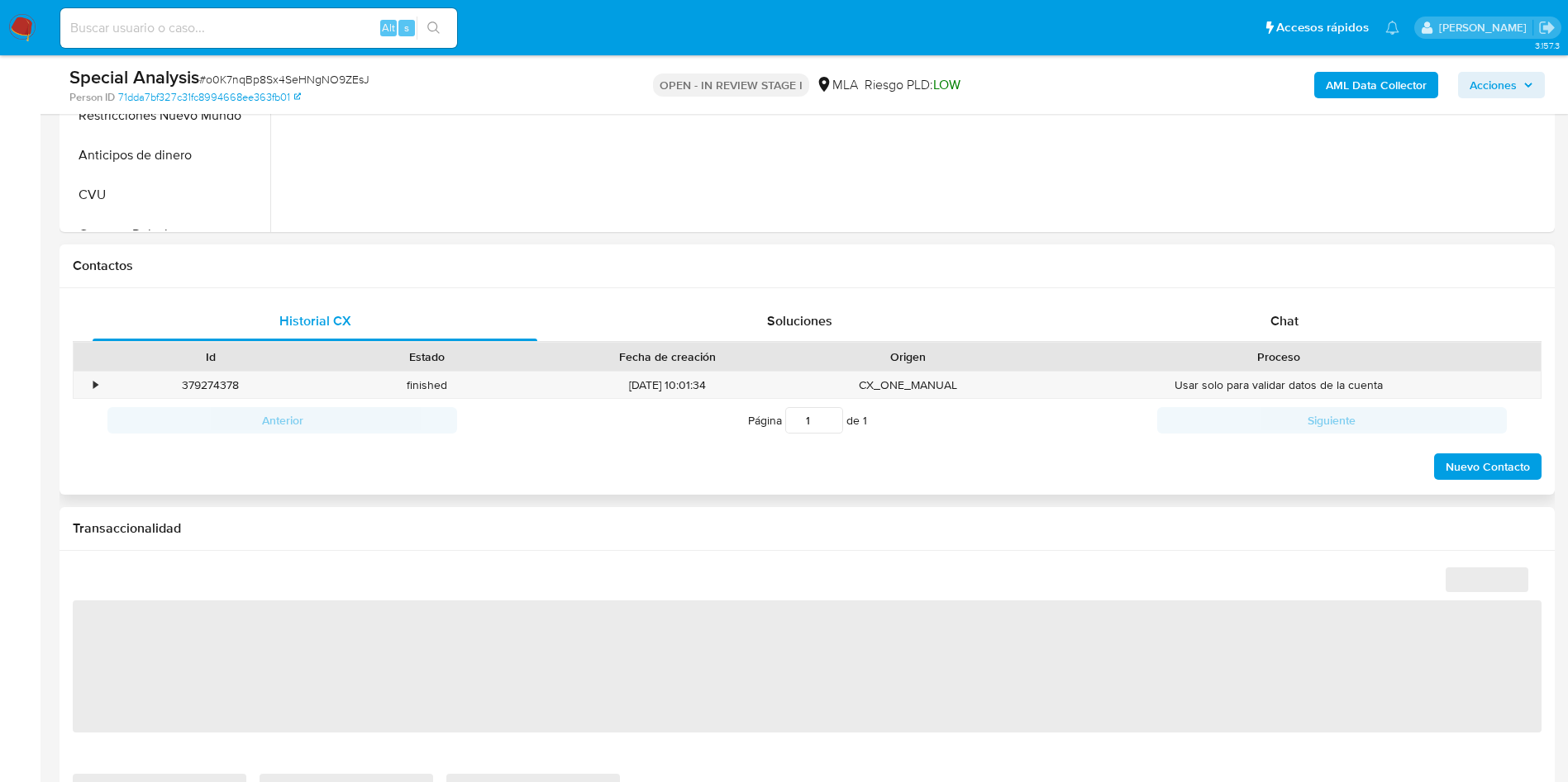
select select "10"
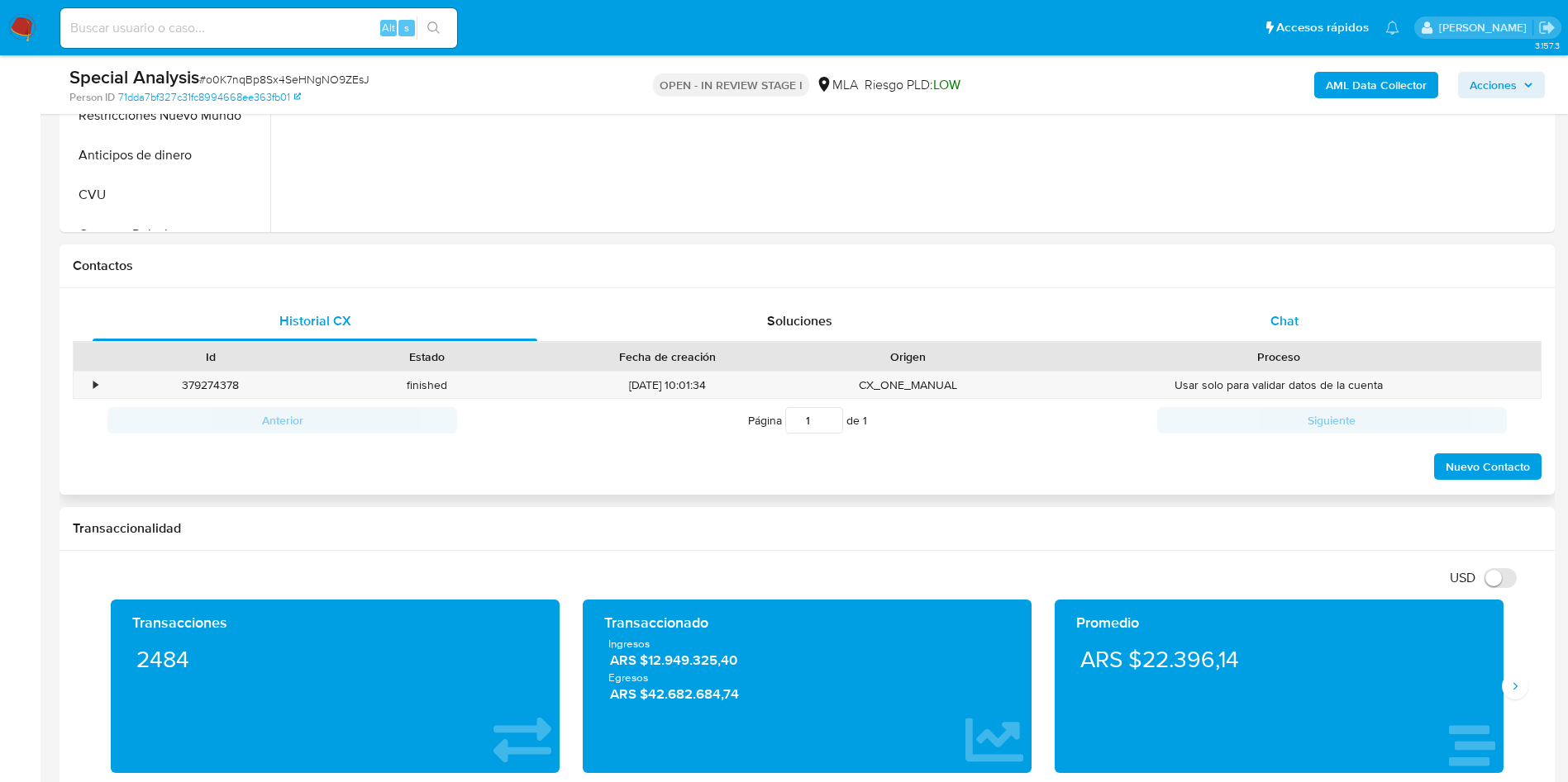
click at [1302, 325] on div "Chat" at bounding box center [1283, 322] width 444 height 40
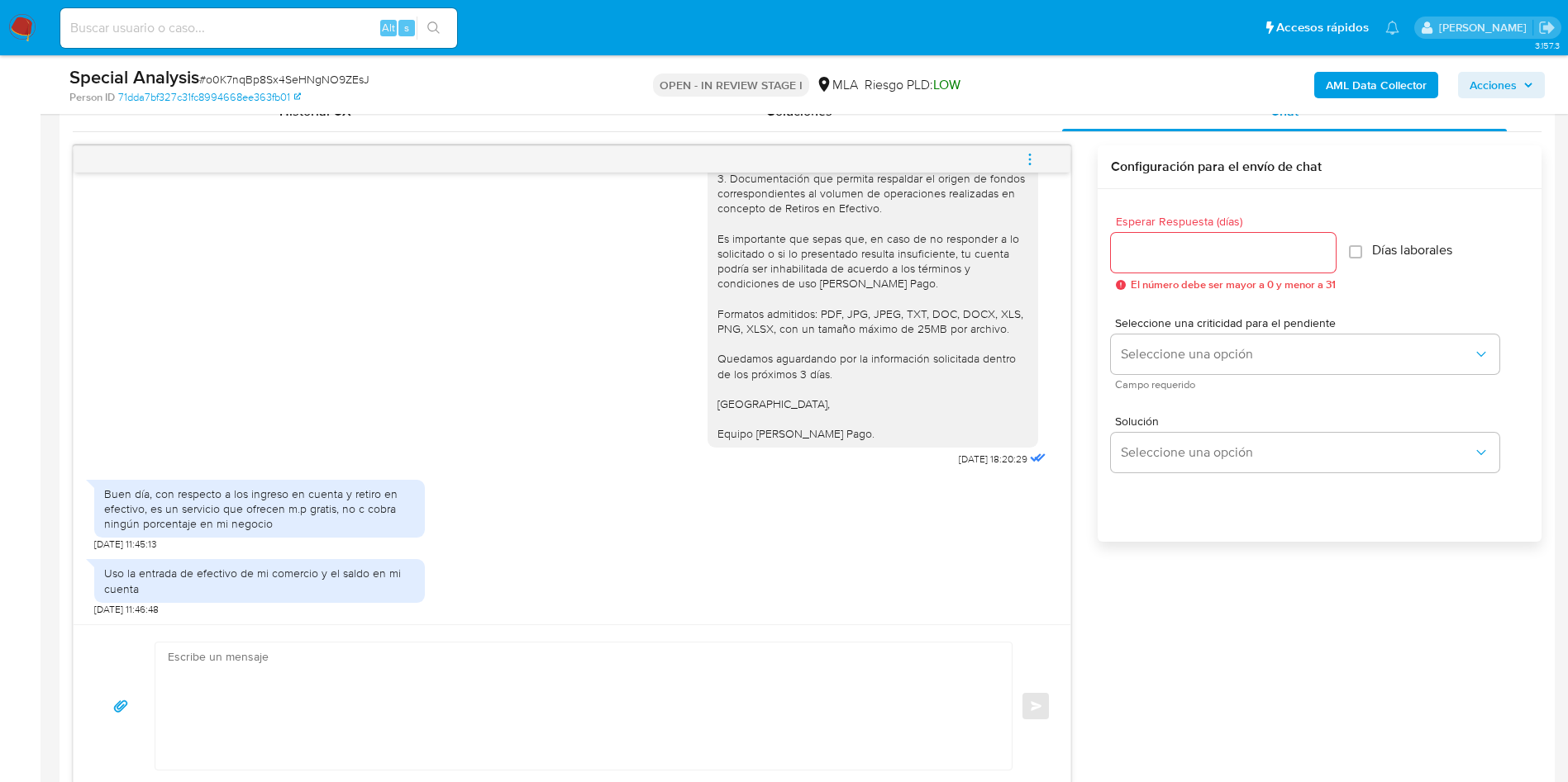
scroll to position [867, 0]
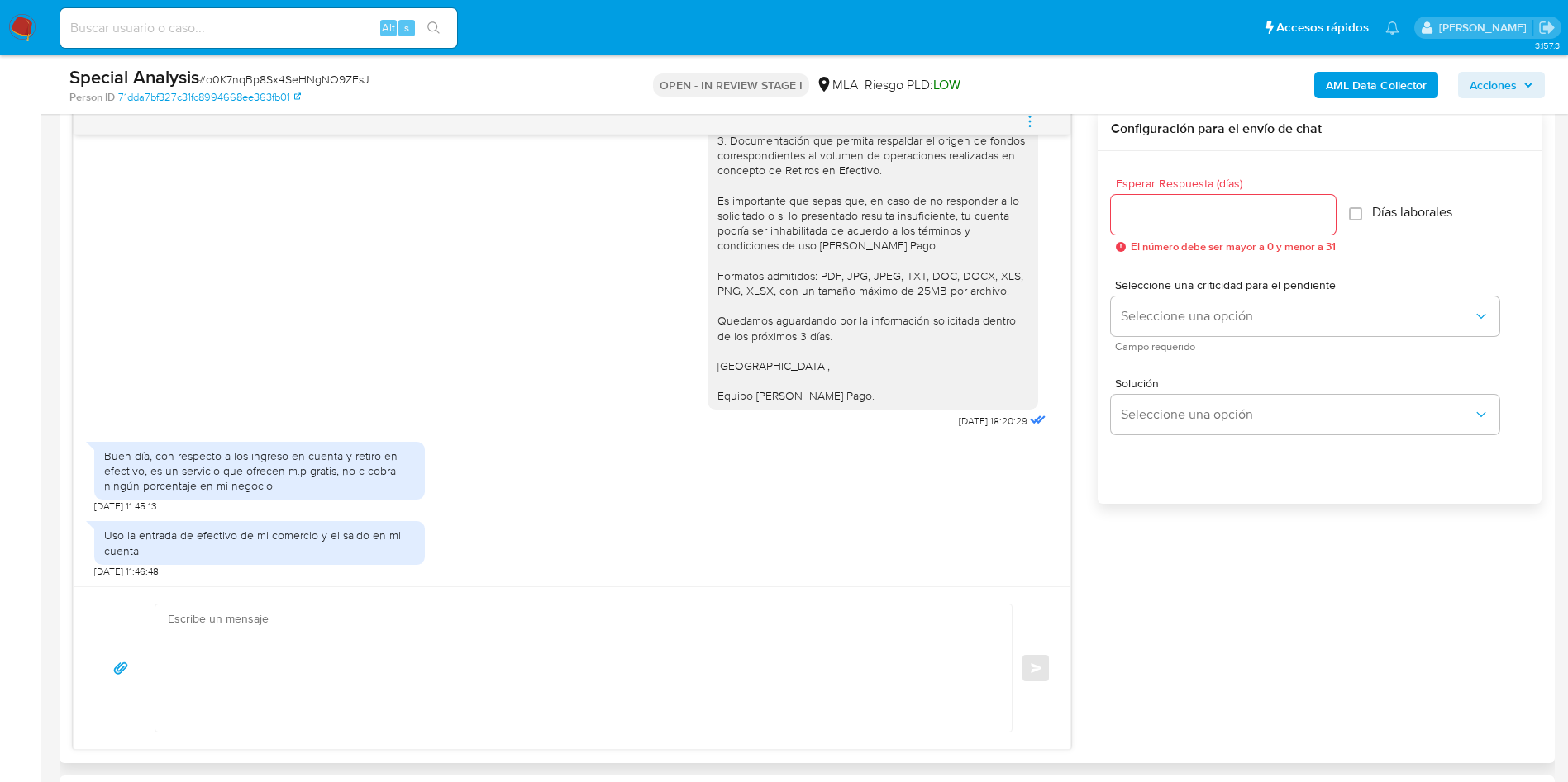
click at [315, 700] on textarea at bounding box center [580, 668] width 823 height 128
type textarea "m"
click at [317, 621] on textarea "Muchas gracias por tu repsuesta, En este caso, te pedimos" at bounding box center [580, 668] width 823 height 128
click at [0, 0] on lt-strong "sp" at bounding box center [0, 0] width 0 height 0
click at [311, 660] on textarea "Muchas gracias por tu respuesta, En este caso, te pedimos" at bounding box center [580, 668] width 823 height 128
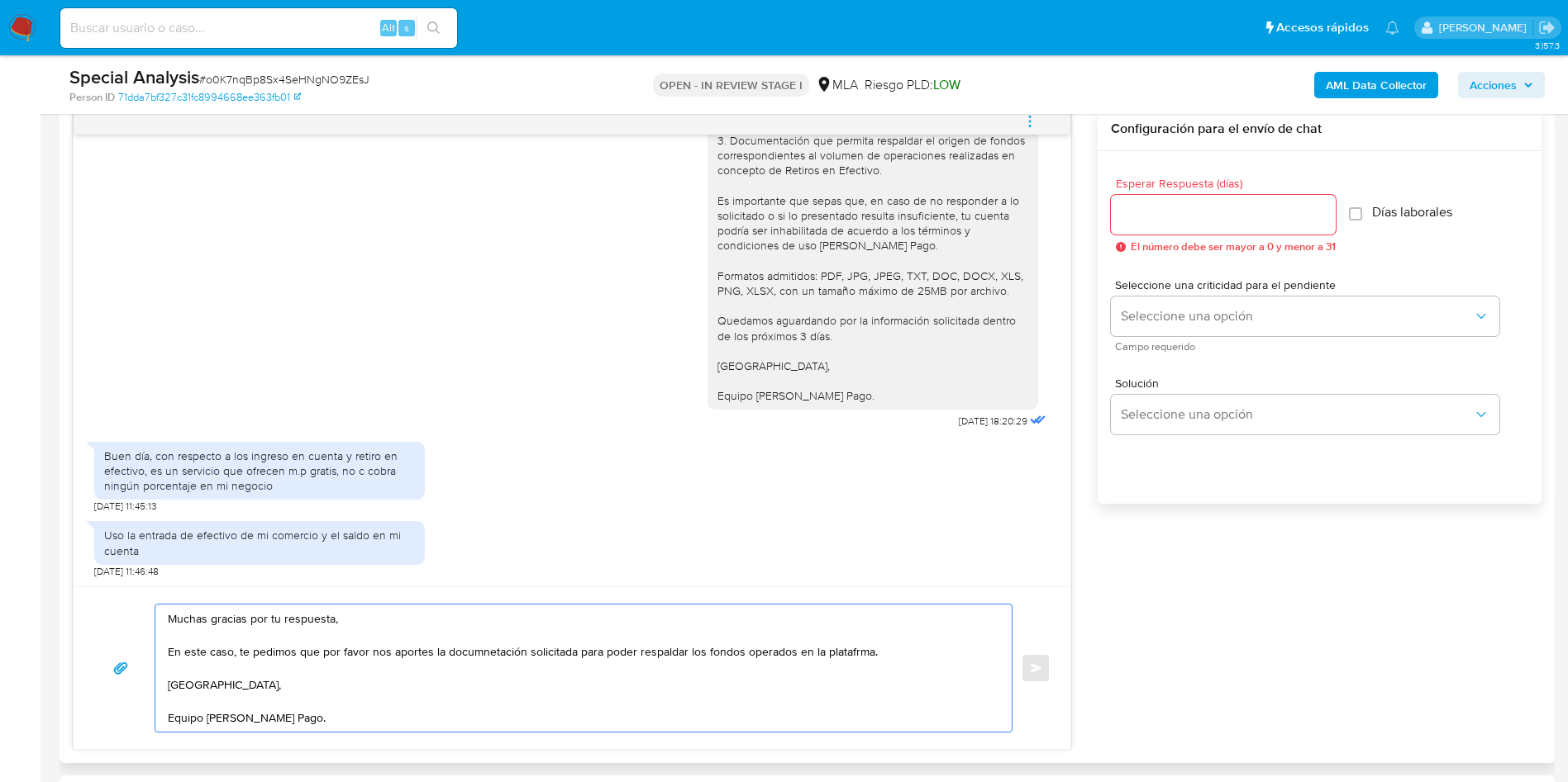
click at [450, 650] on textarea "Muchas gracias por tu respuesta, En este caso, te pedimos que por favor nos apo…" at bounding box center [580, 668] width 823 height 128
click at [0, 0] on lt-span "docum en tación" at bounding box center [0, 0] width 0 height 0
click at [574, 654] on textarea "Muchas gracias por tu respuesta, En este caso, te pedimos que por favor nos apo…" at bounding box center [580, 668] width 823 height 128
click at [939, 646] on textarea "Muchas gracias por tu respuesta, En este caso, te pedimos que por favor nos apo…" at bounding box center [580, 676] width 823 height 144
click at [0, 0] on lt-span "plataf o rma" at bounding box center [0, 0] width 0 height 0
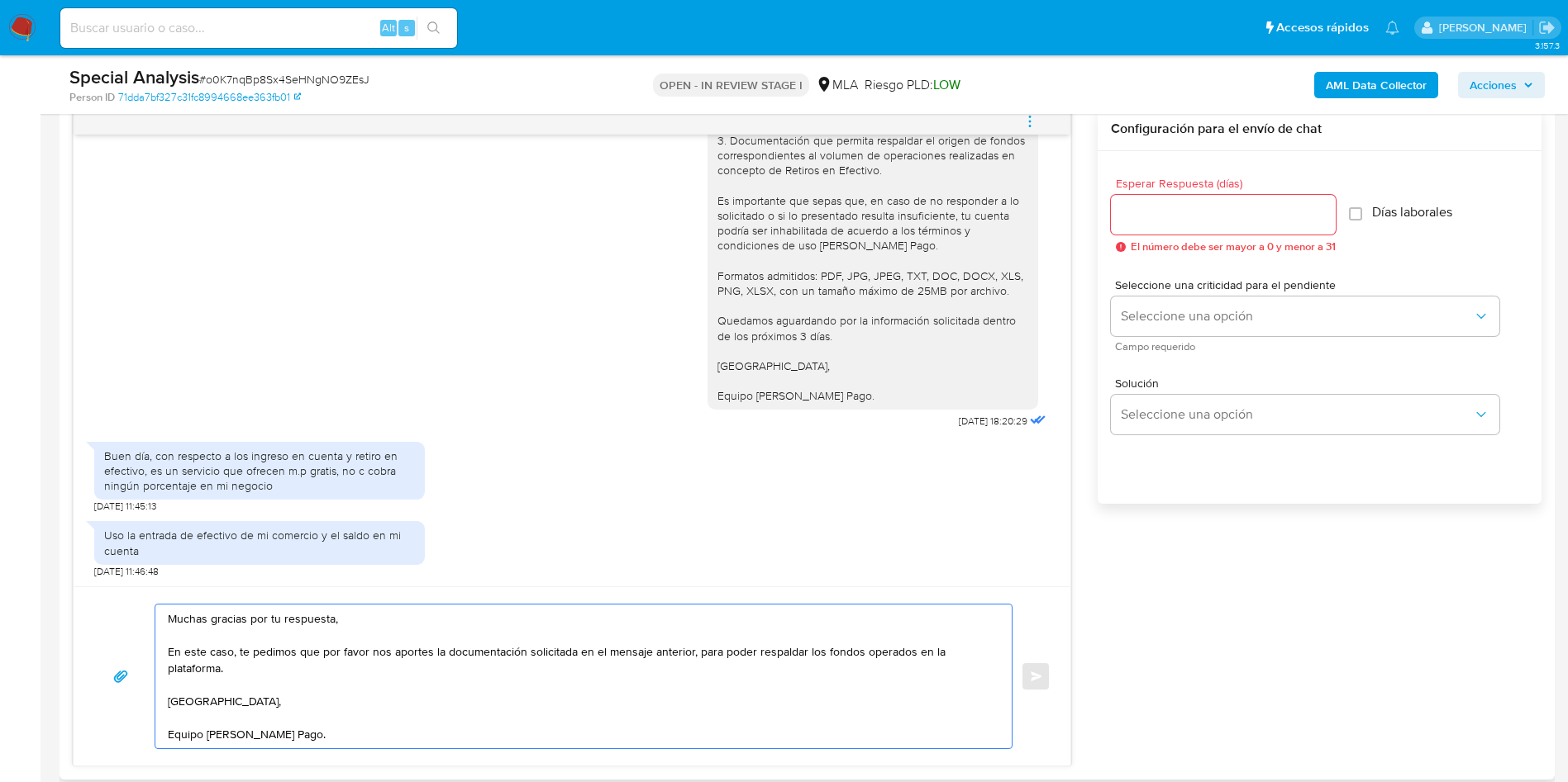
click at [215, 655] on textarea "Muchas gracias por tu respuesta, En este caso, te pedimos que por favor nos apo…" at bounding box center [580, 676] width 823 height 144
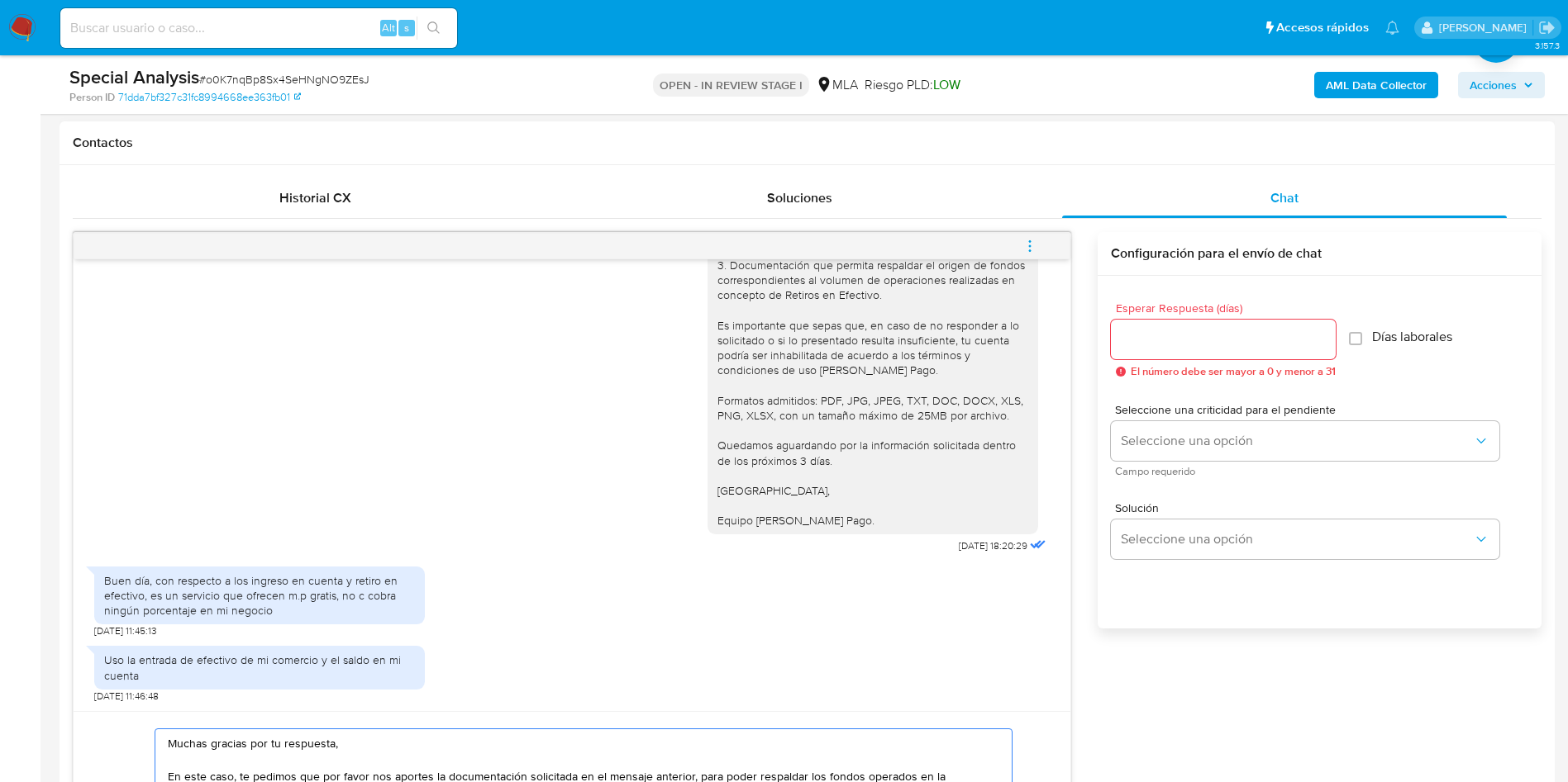
scroll to position [620, 0]
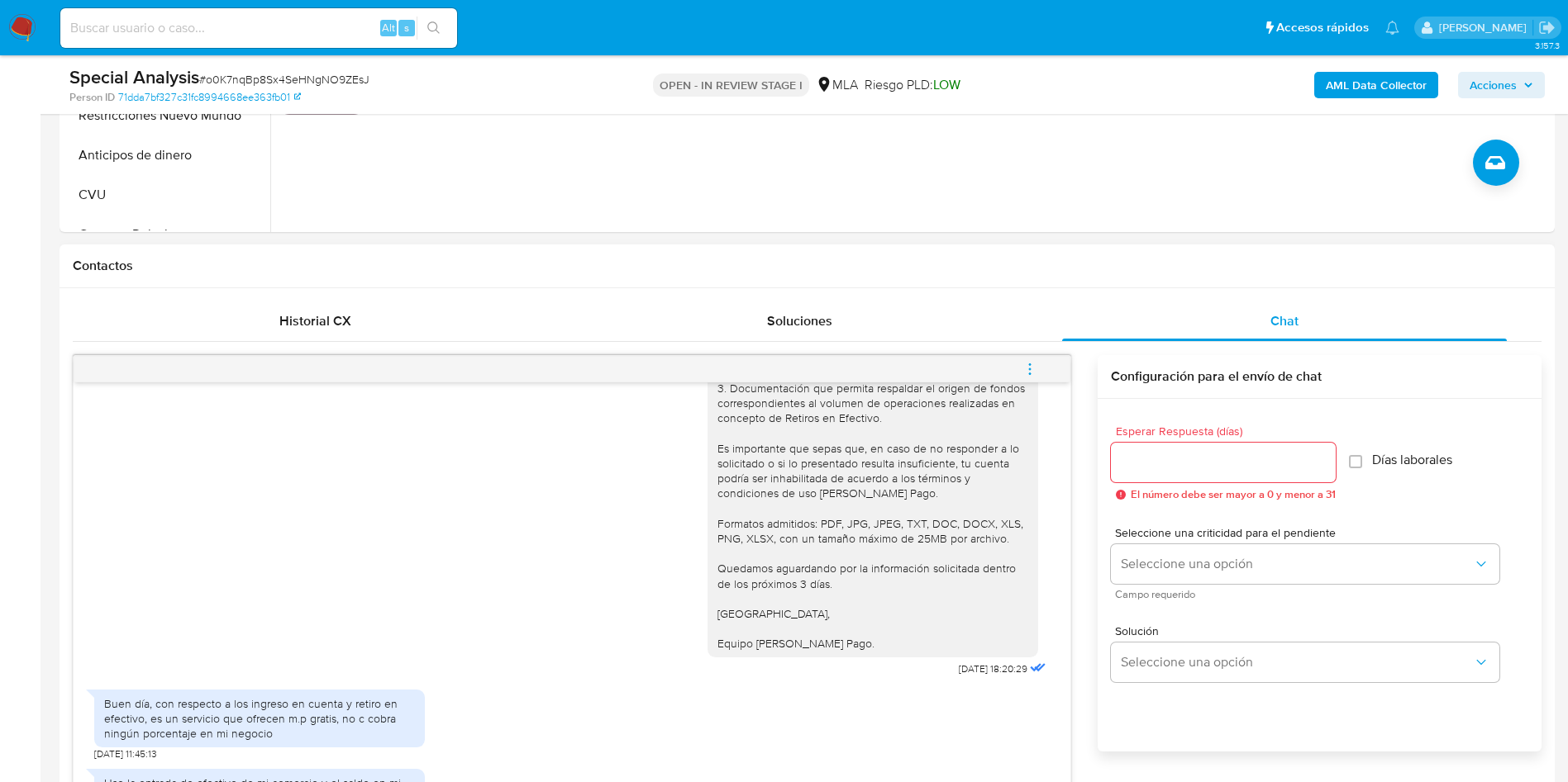
type textarea "Muchas gracias por tu respuesta, En este caso, te pedimos que por favor nos apo…"
click at [1191, 455] on input "Esperar Respuesta (días)" at bounding box center [1223, 462] width 225 height 22
type input "1"
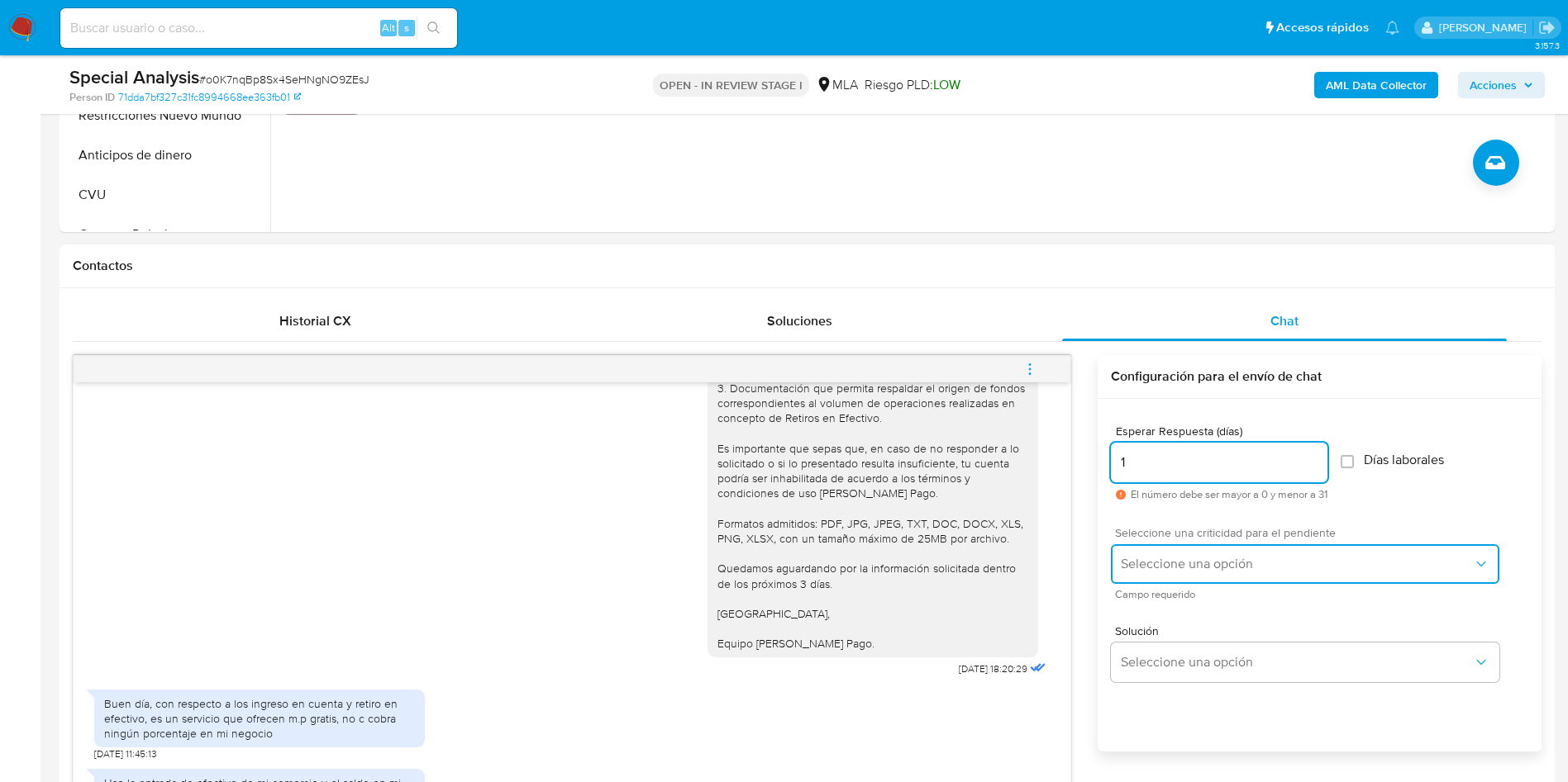
click at [1189, 568] on span "Seleccione una opción" at bounding box center [1296, 564] width 352 height 16
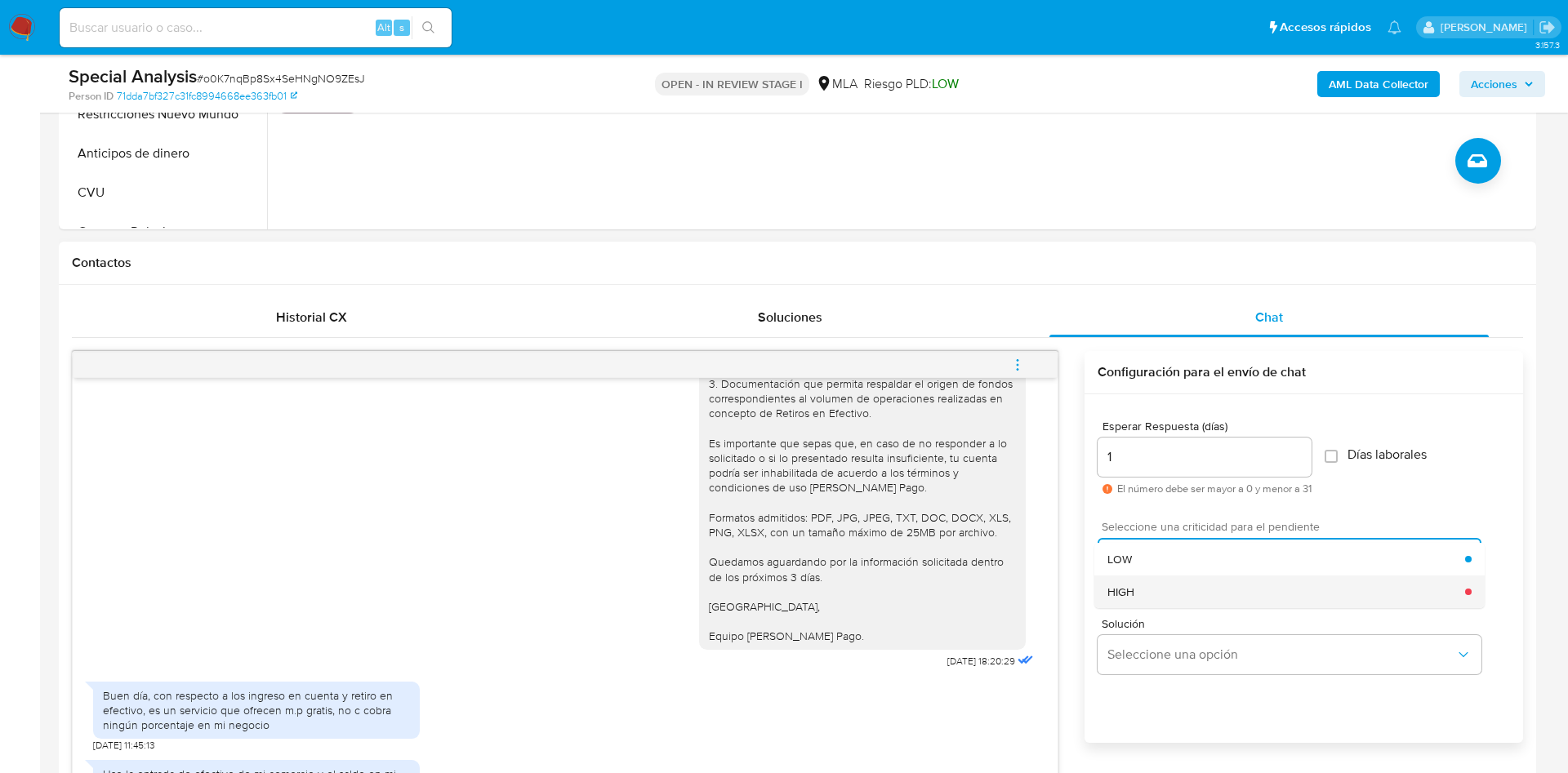
click at [1174, 593] on div "HIGH" at bounding box center [1286, 592] width 358 height 32
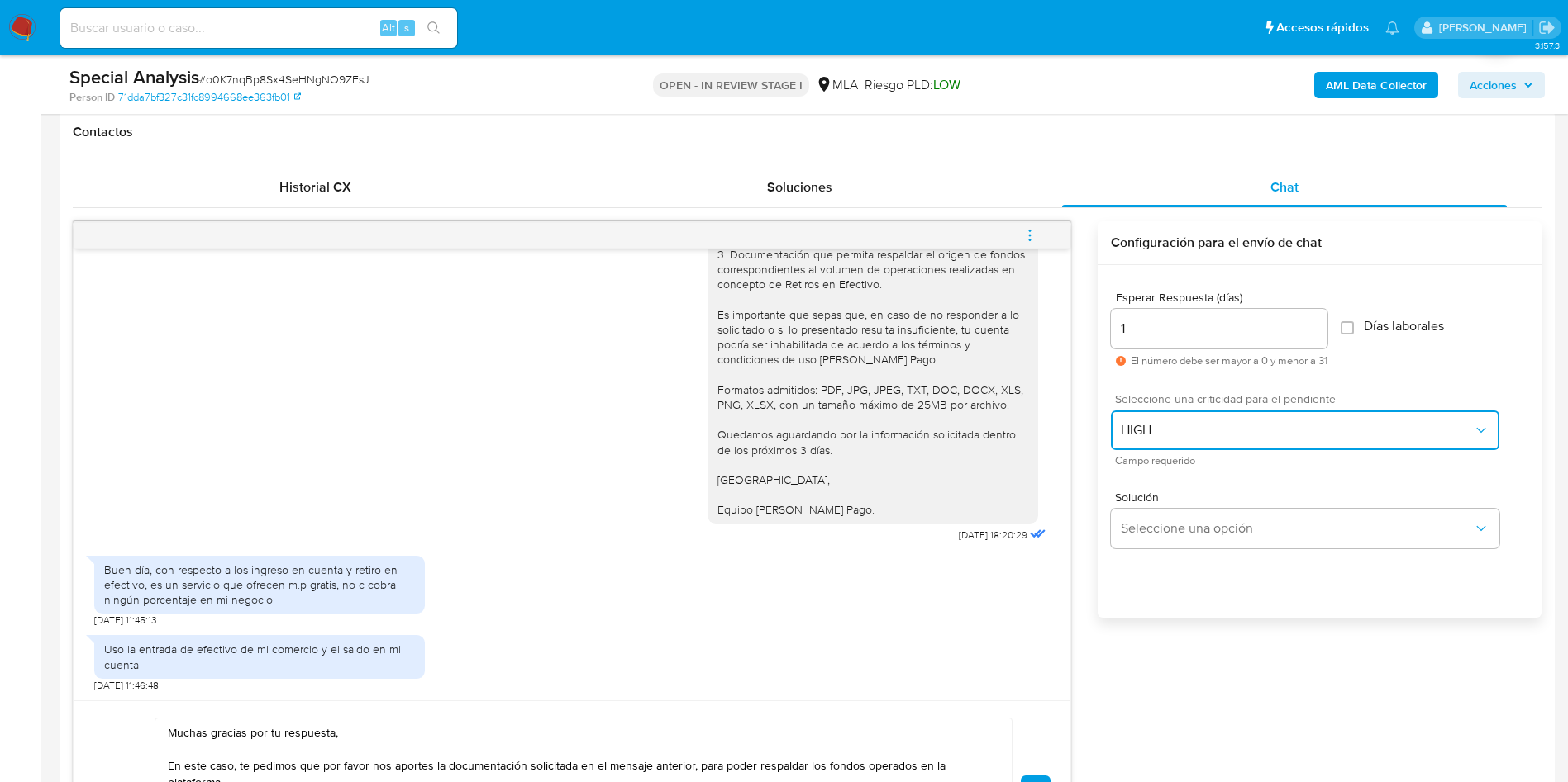
scroll to position [867, 0]
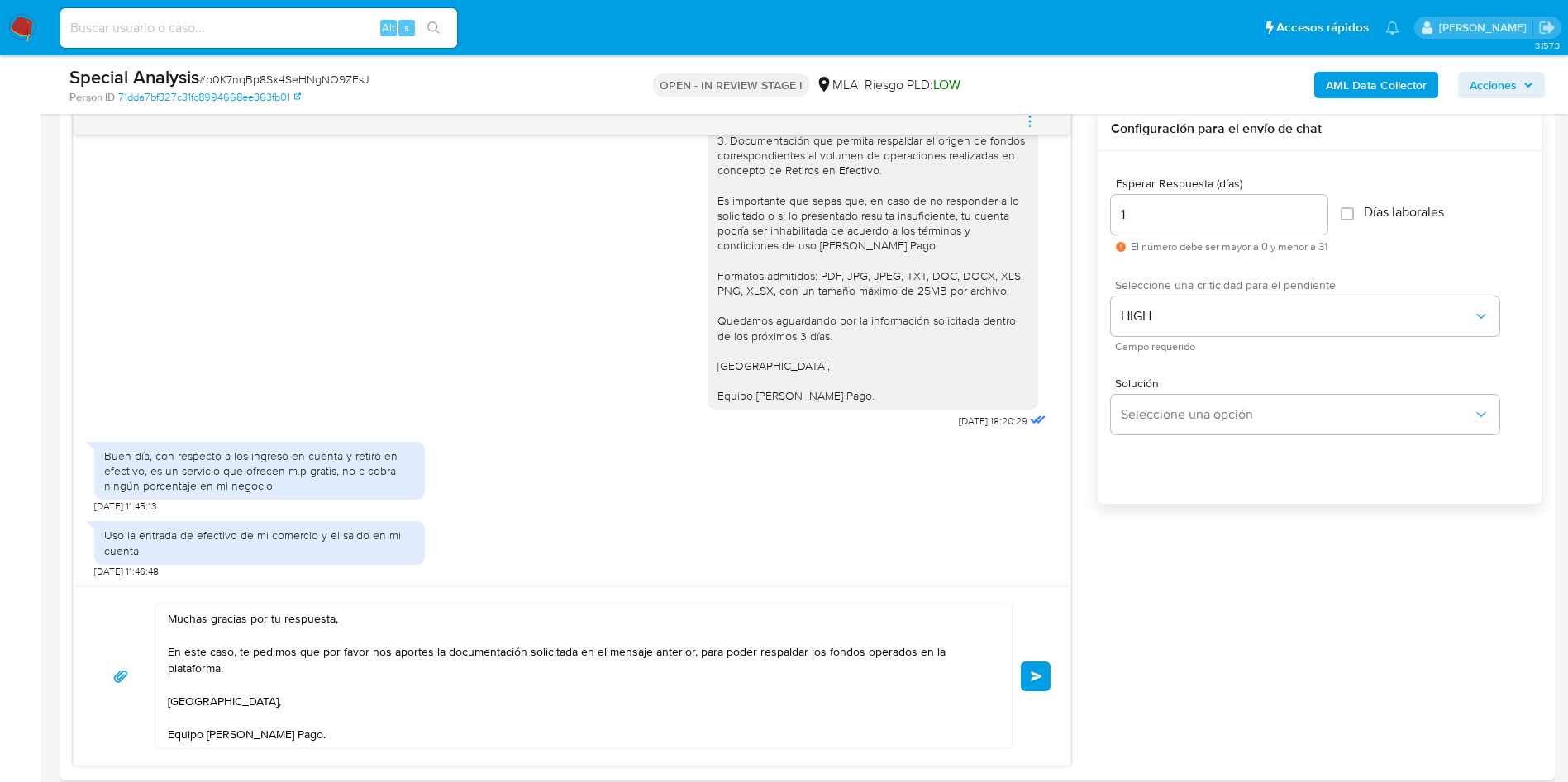
click at [1037, 682] on button "Enviar" at bounding box center [1035, 676] width 29 height 29
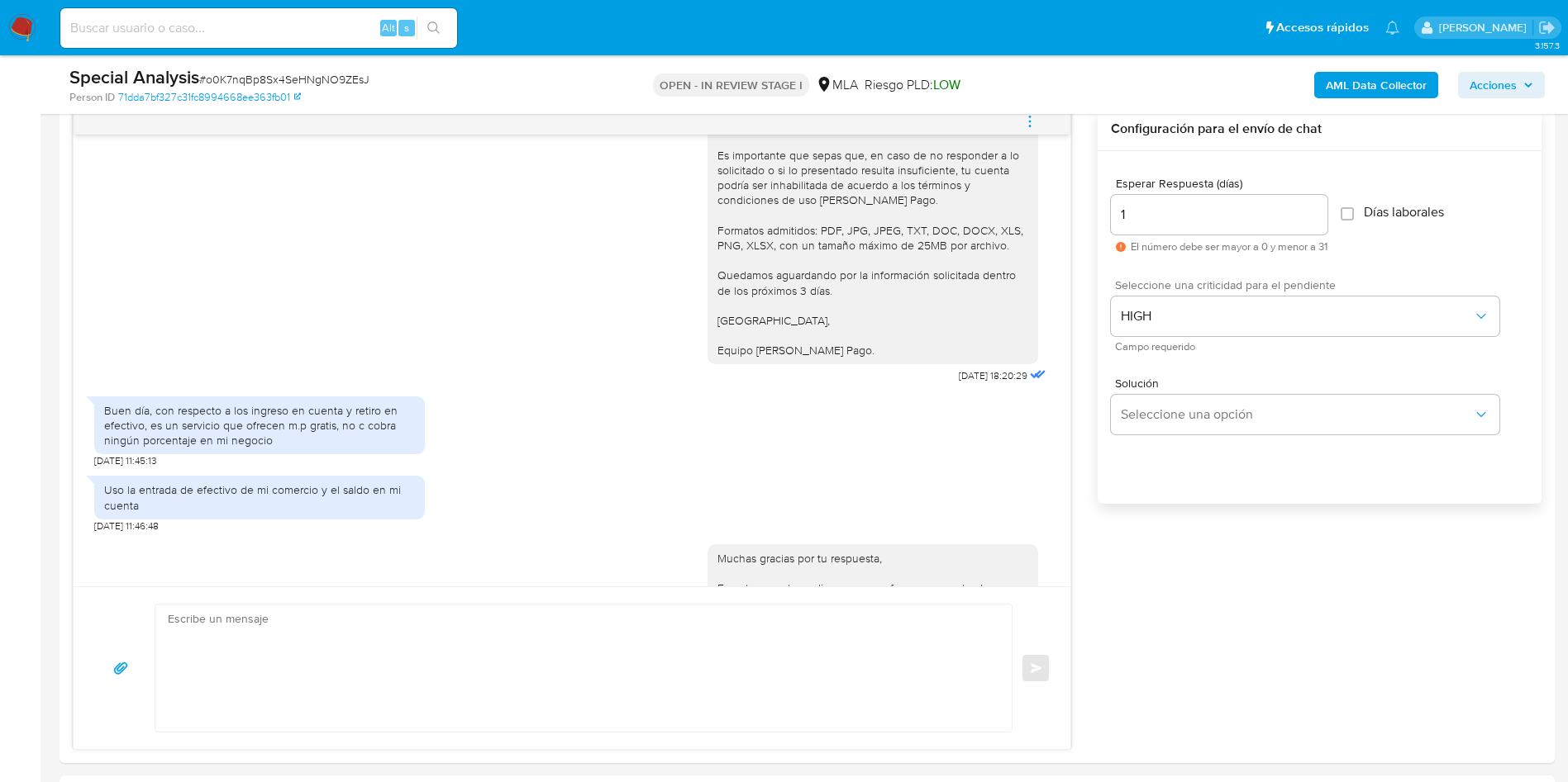
scroll to position [617, 0]
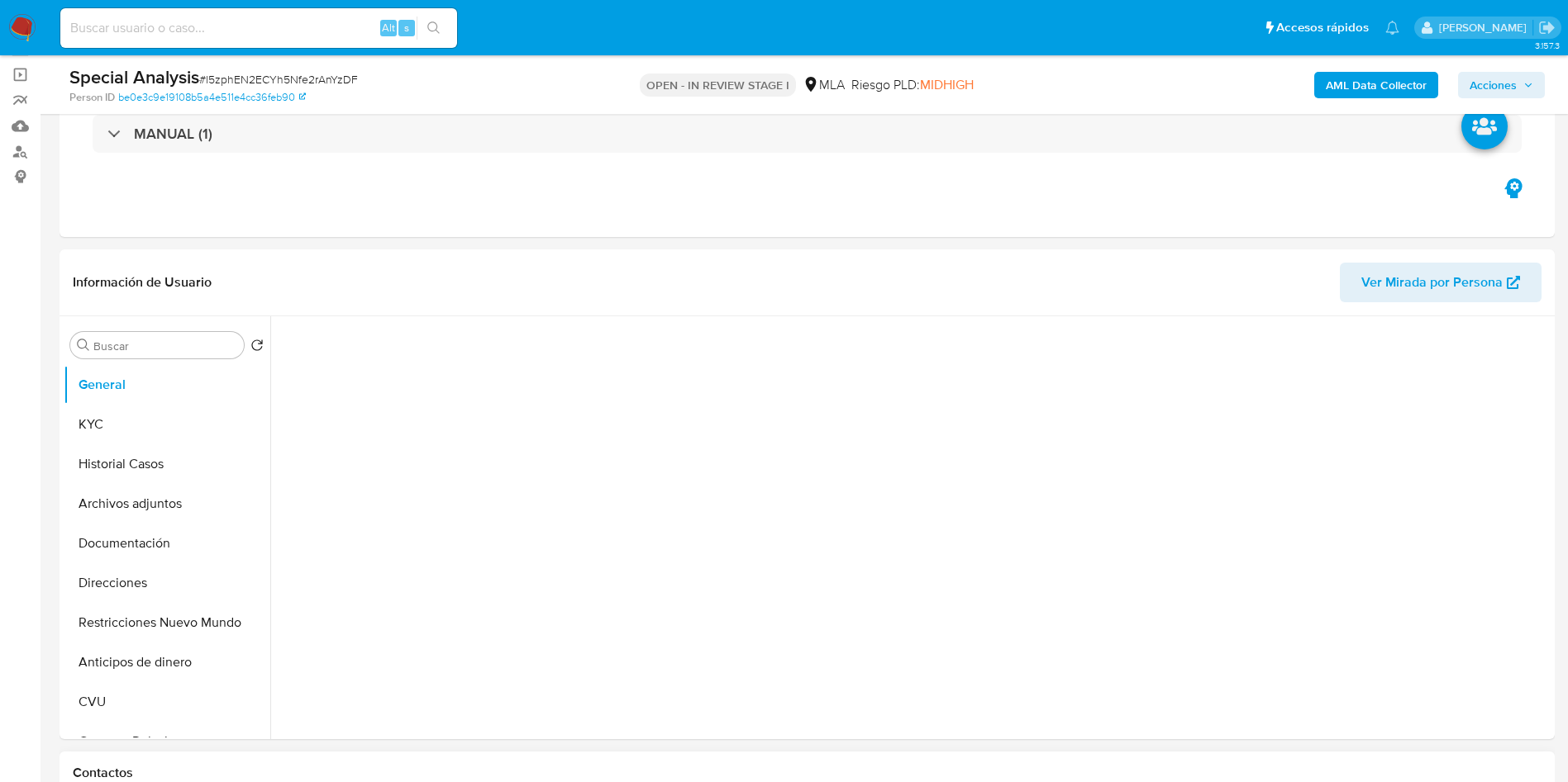
scroll to position [247, 0]
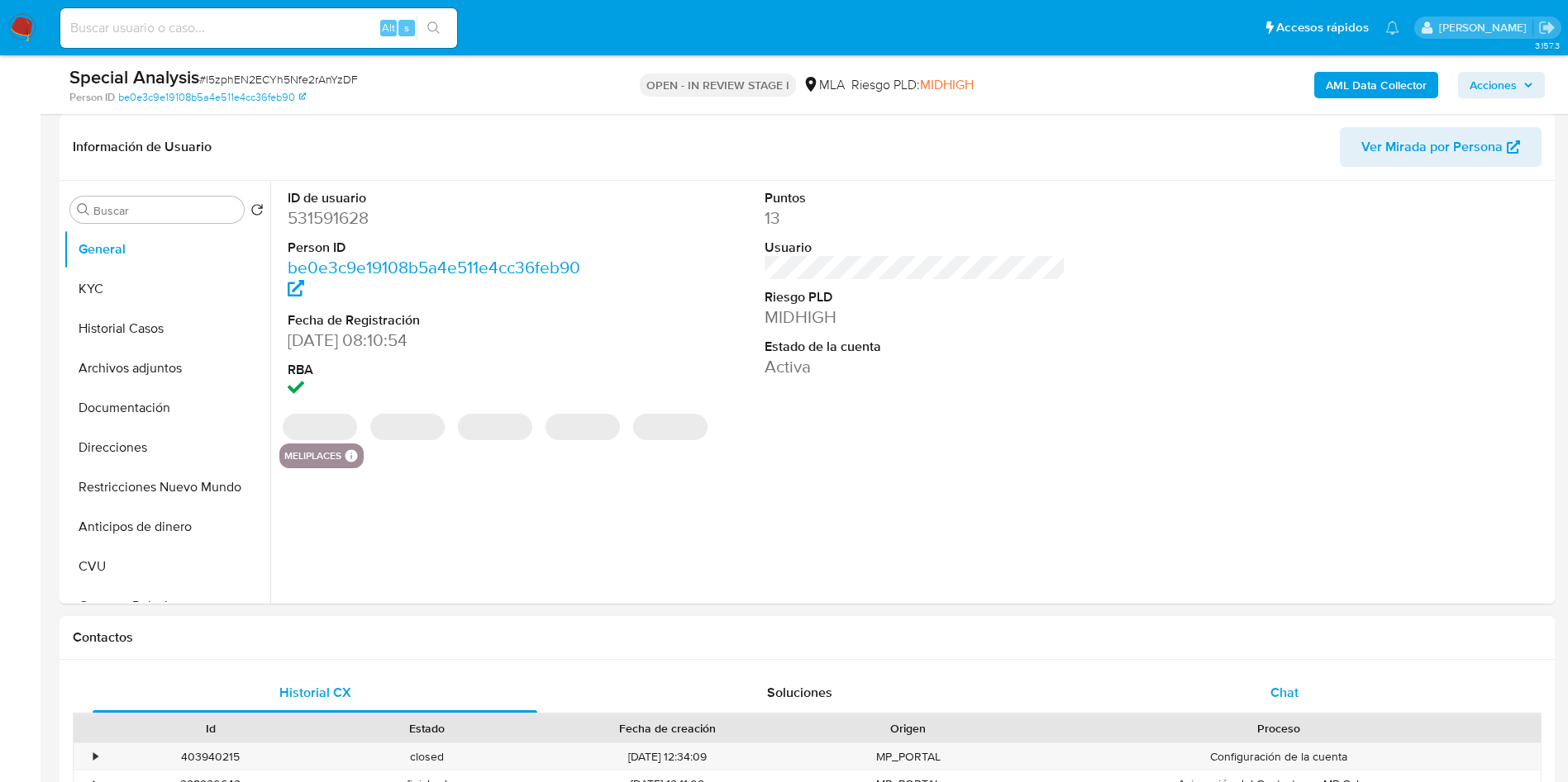
select select "10"
click at [1044, 521] on div "Chat" at bounding box center [1283, 693] width 444 height 40
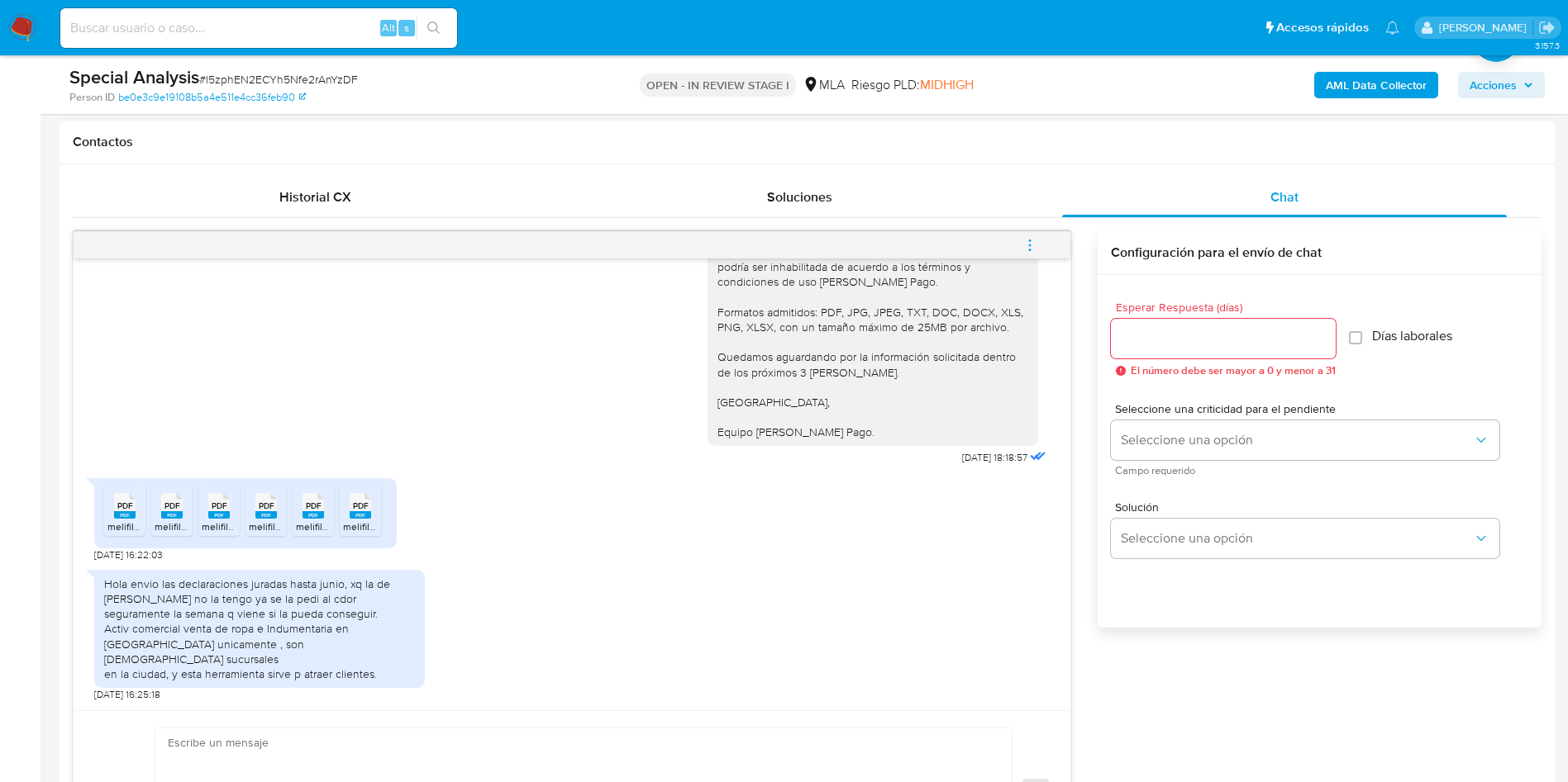
scroll to position [505, 0]
click at [132, 519] on rect at bounding box center [124, 515] width 22 height 8
click at [172, 521] on span "melifile976930619988223149.pdf" at bounding box center [228, 527] width 147 height 14
click at [205, 521] on span "melifile7568547444813429335.pdf" at bounding box center [279, 527] width 154 height 14
click at [275, 519] on rect at bounding box center [266, 515] width 22 height 8
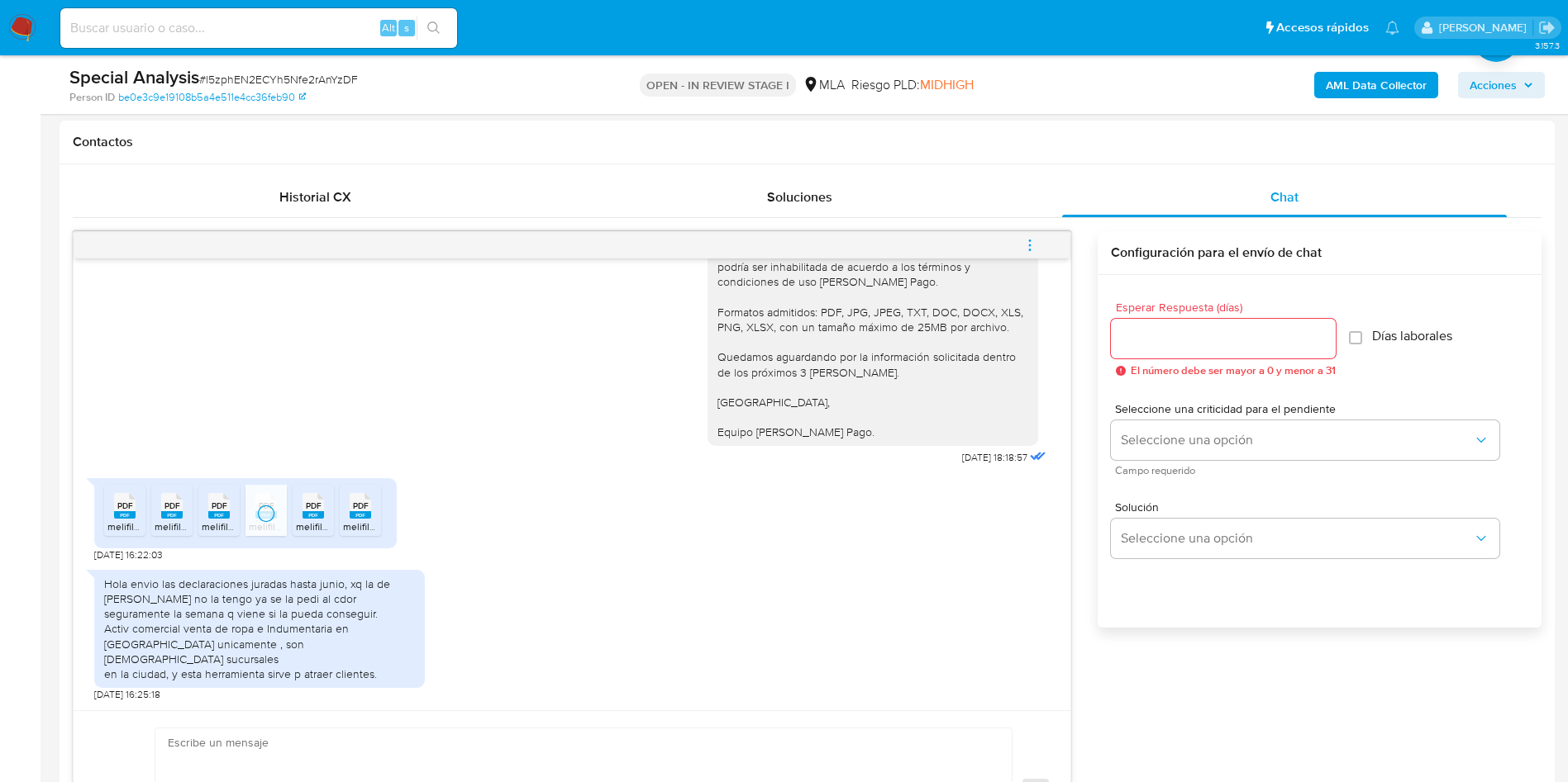
click at [321, 519] on rect at bounding box center [313, 515] width 22 height 8
click at [360, 521] on span "melifile752457388828130300.pdf" at bounding box center [417, 527] width 148 height 14
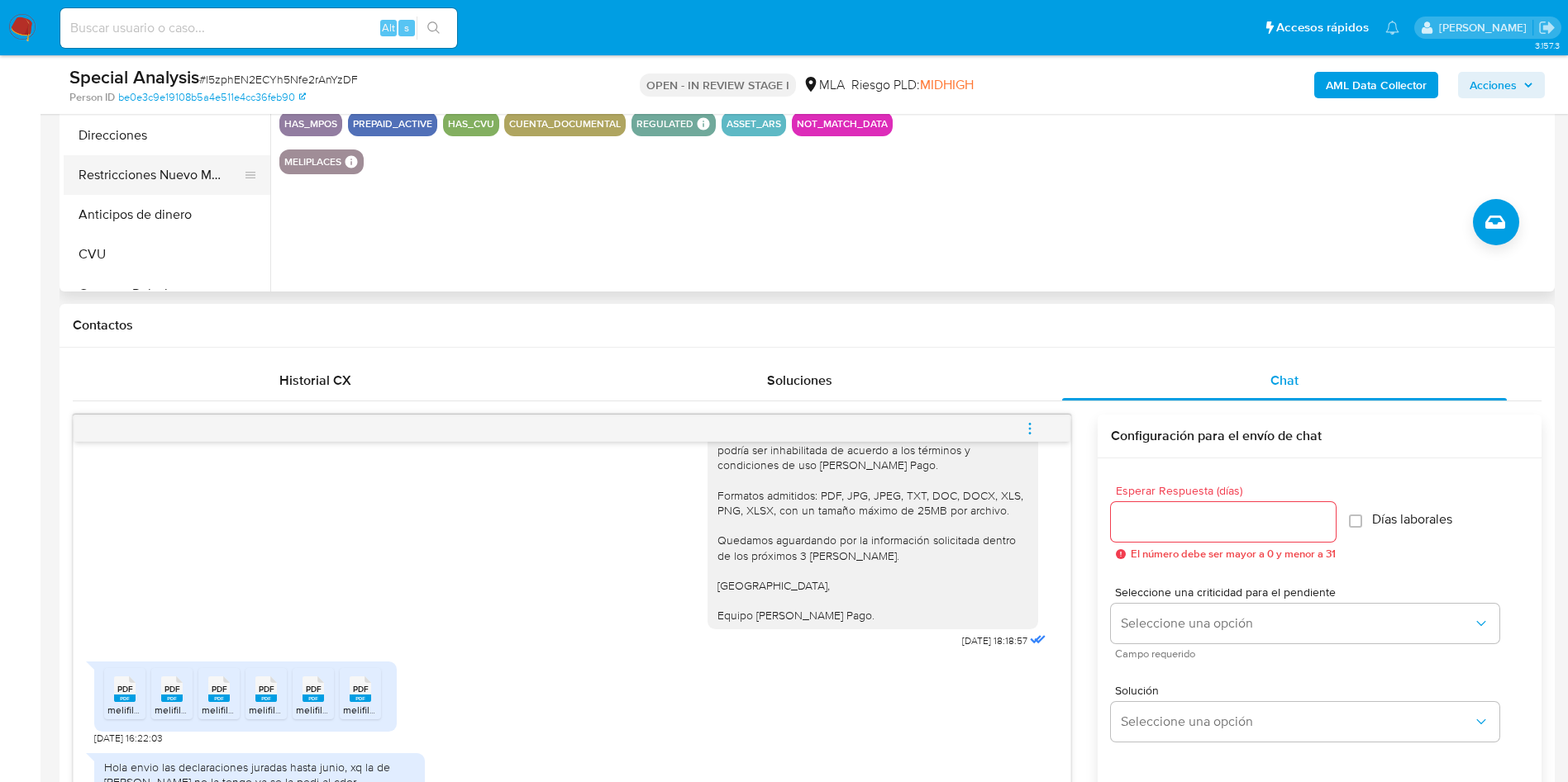
scroll to position [247, 0]
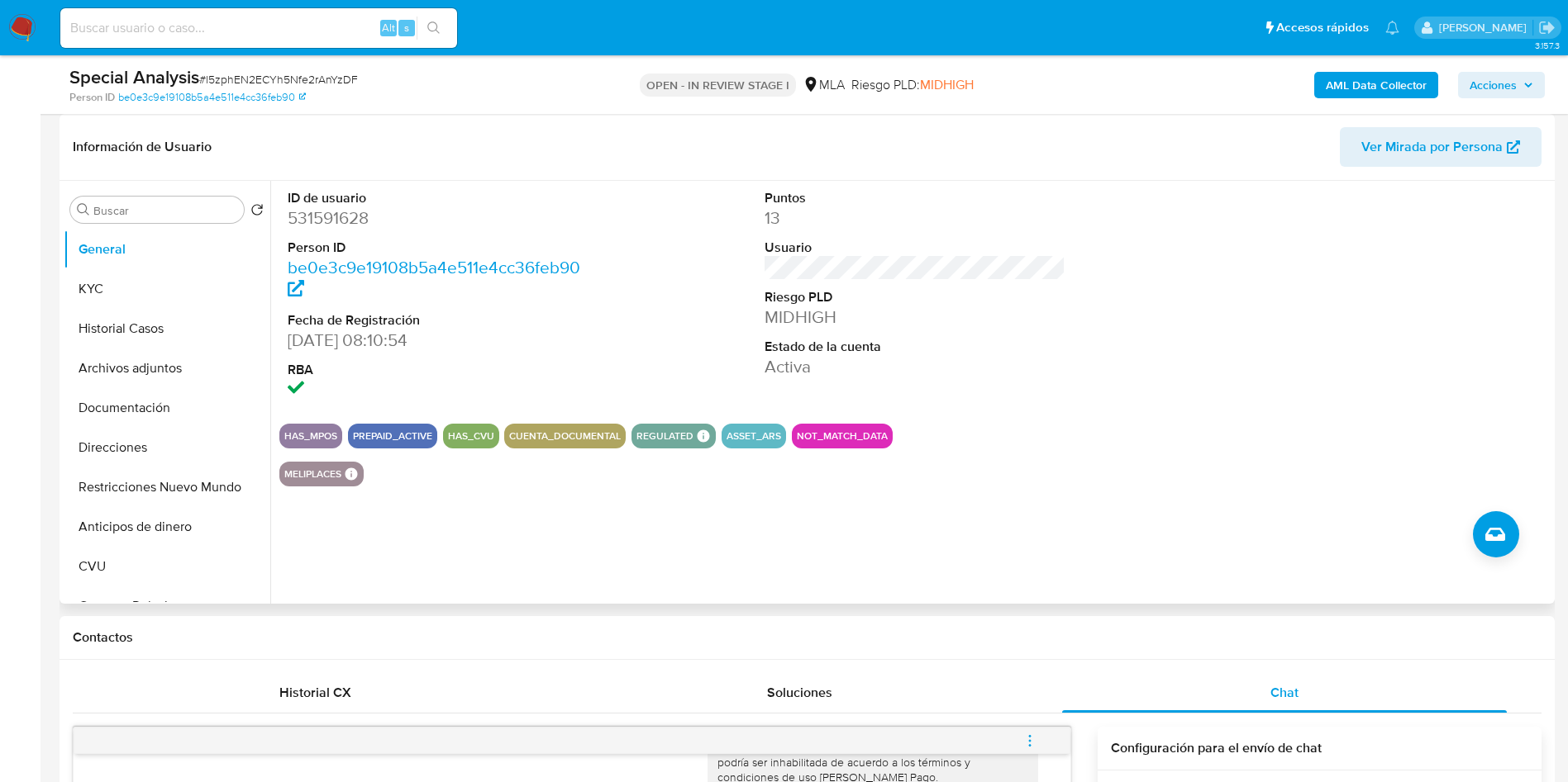
click at [346, 222] on dd "531591628" at bounding box center [438, 218] width 302 height 23
click at [347, 220] on dd "531591628" at bounding box center [438, 218] width 302 height 23
copy dd "531591628"
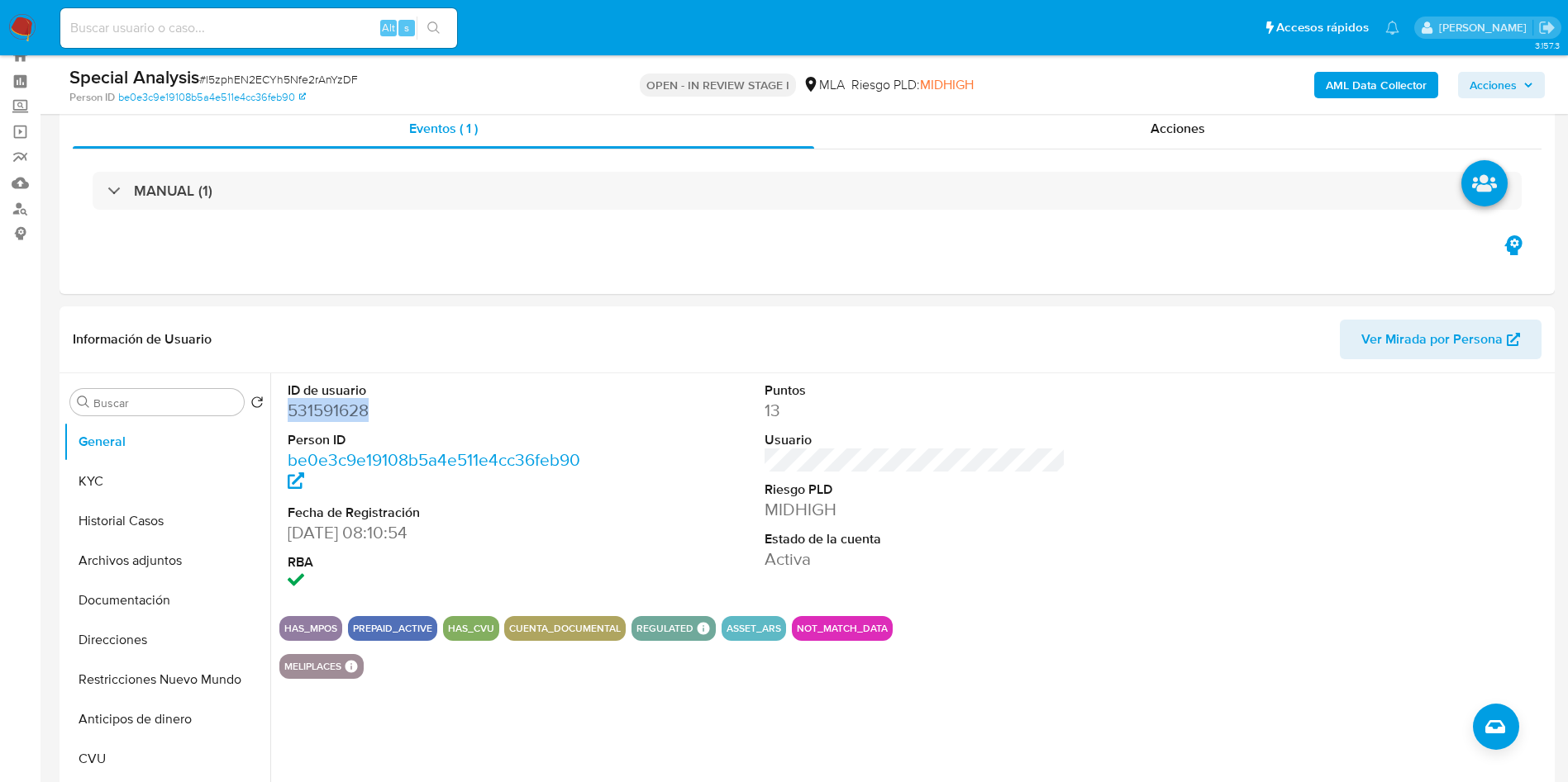
scroll to position [0, 0]
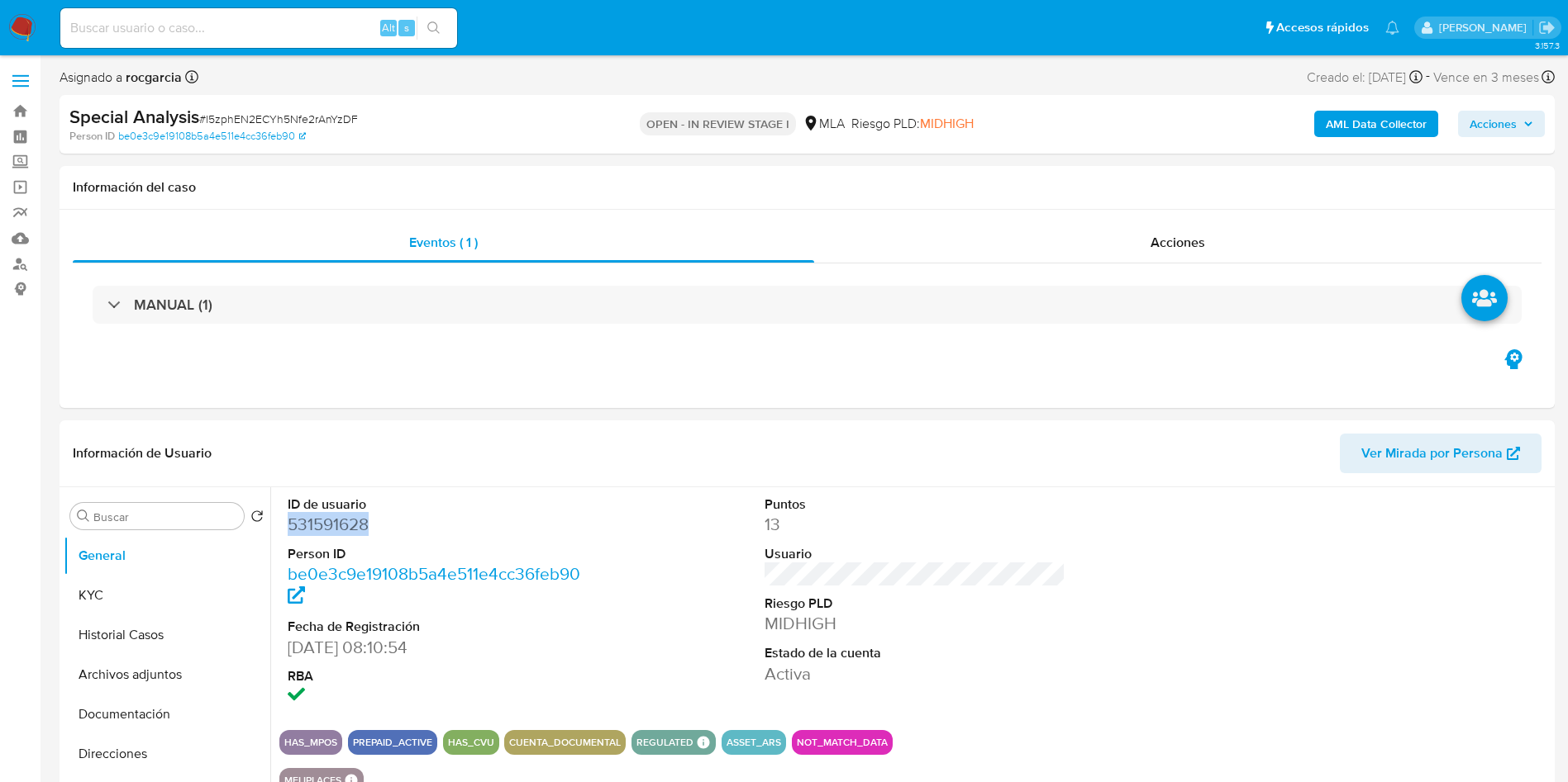
drag, startPoint x: 98, startPoint y: 681, endPoint x: 0, endPoint y: 584, distance: 137.9
click at [98, 521] on button "Archivos adjuntos" at bounding box center [167, 675] width 207 height 40
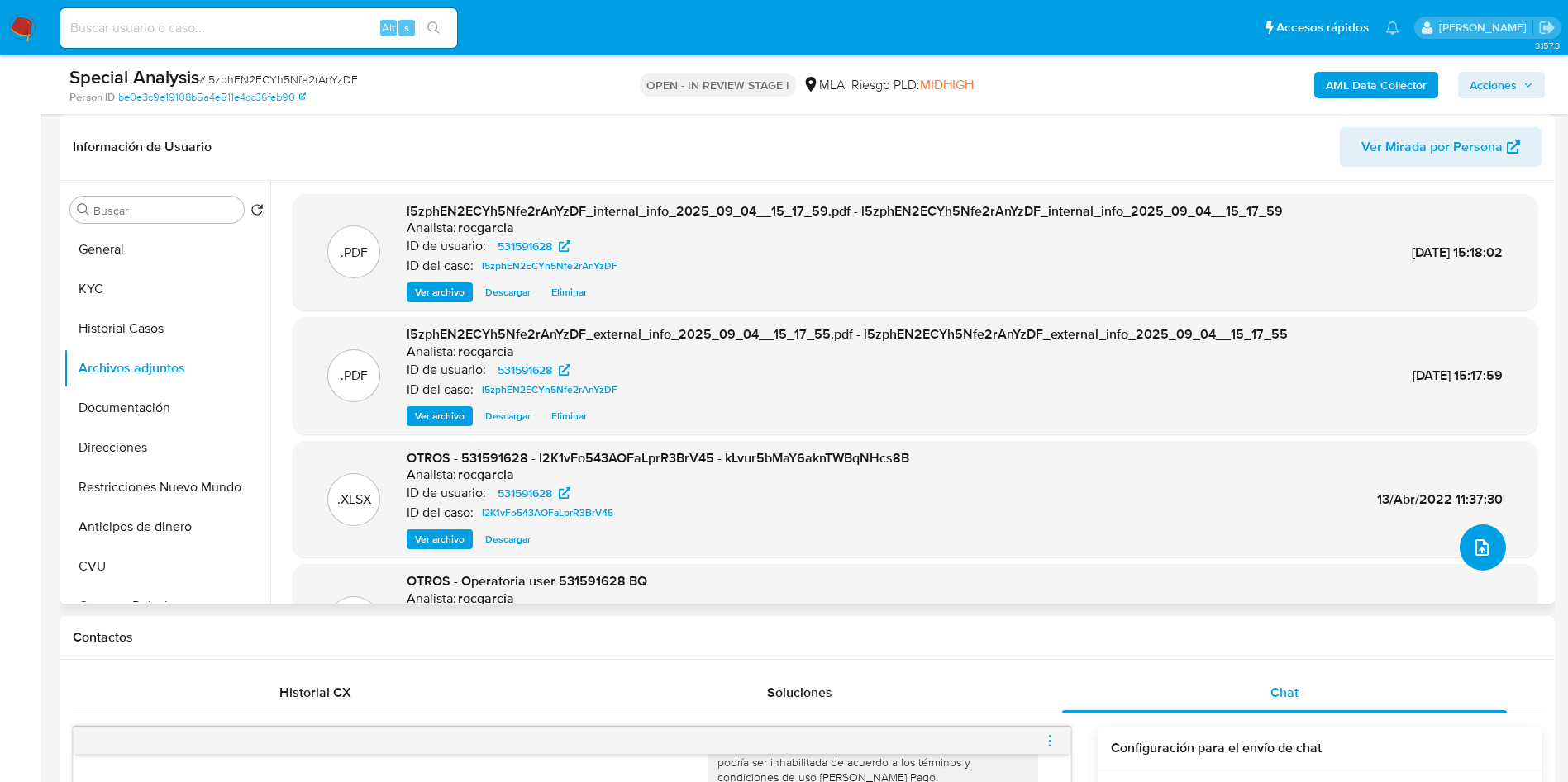
click at [1044, 521] on span "upload-file" at bounding box center [1481, 547] width 20 height 20
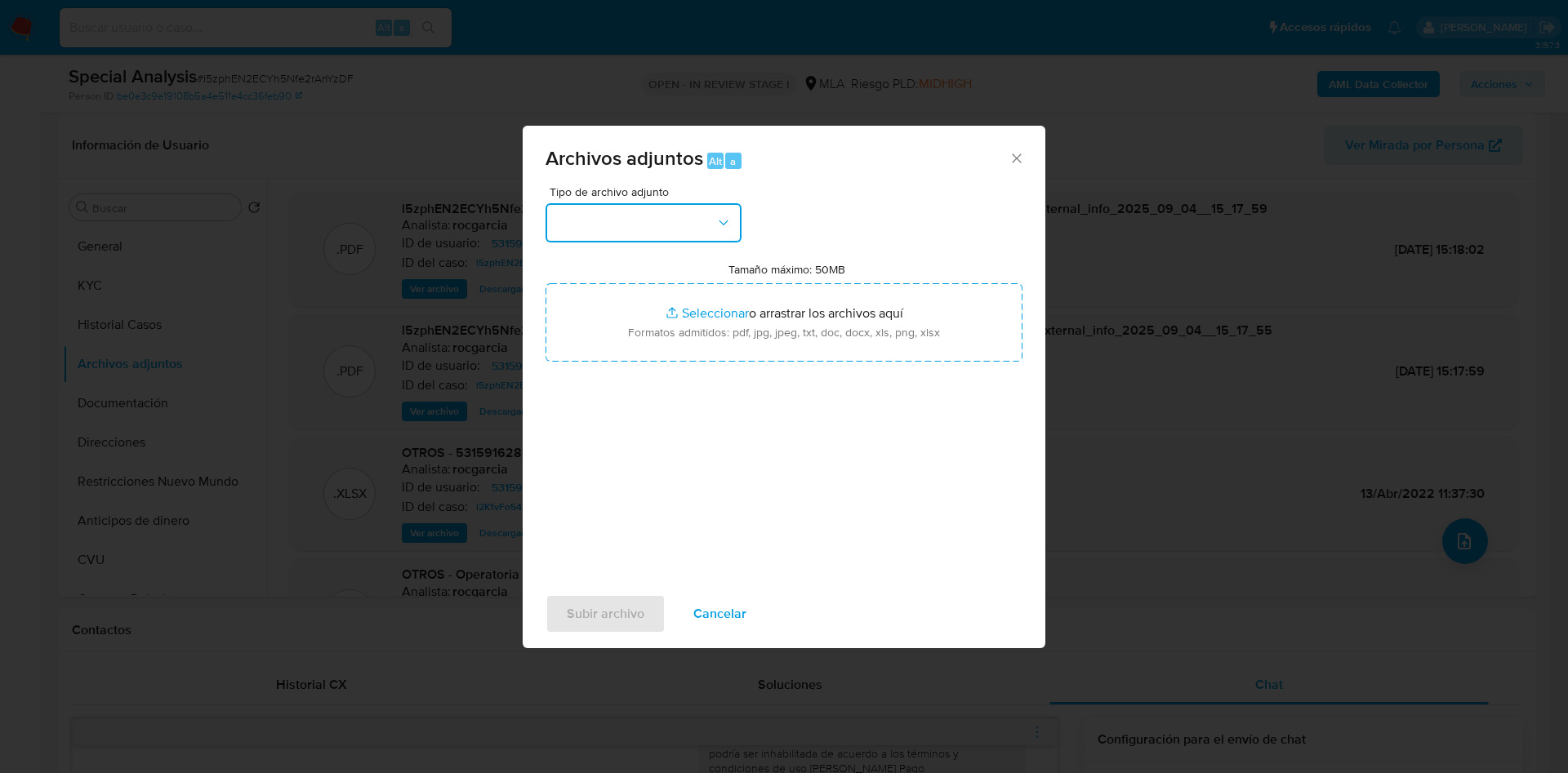
click at [658, 227] on button "button" at bounding box center [643, 223] width 196 height 39
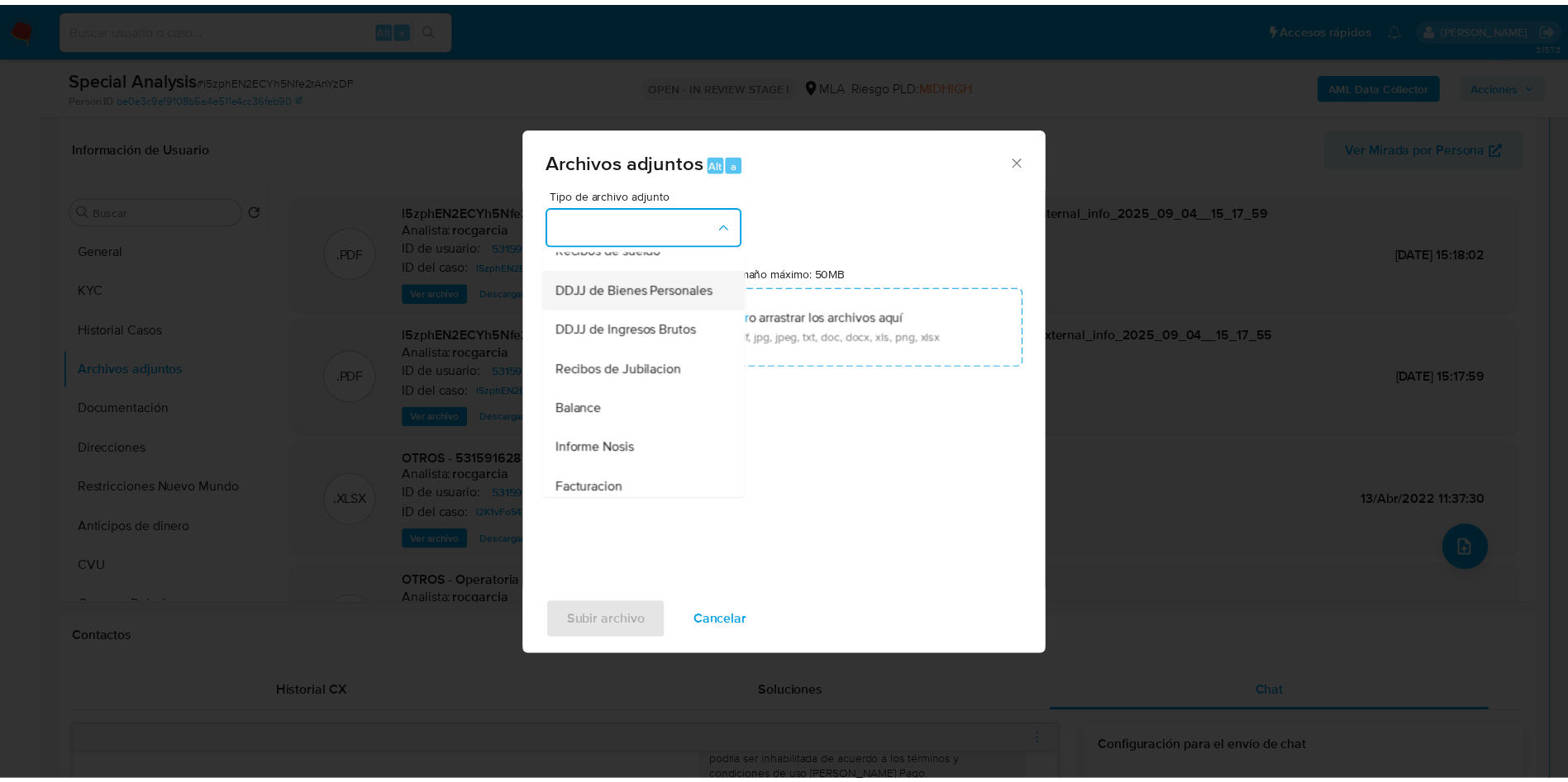
scroll to position [496, 0]
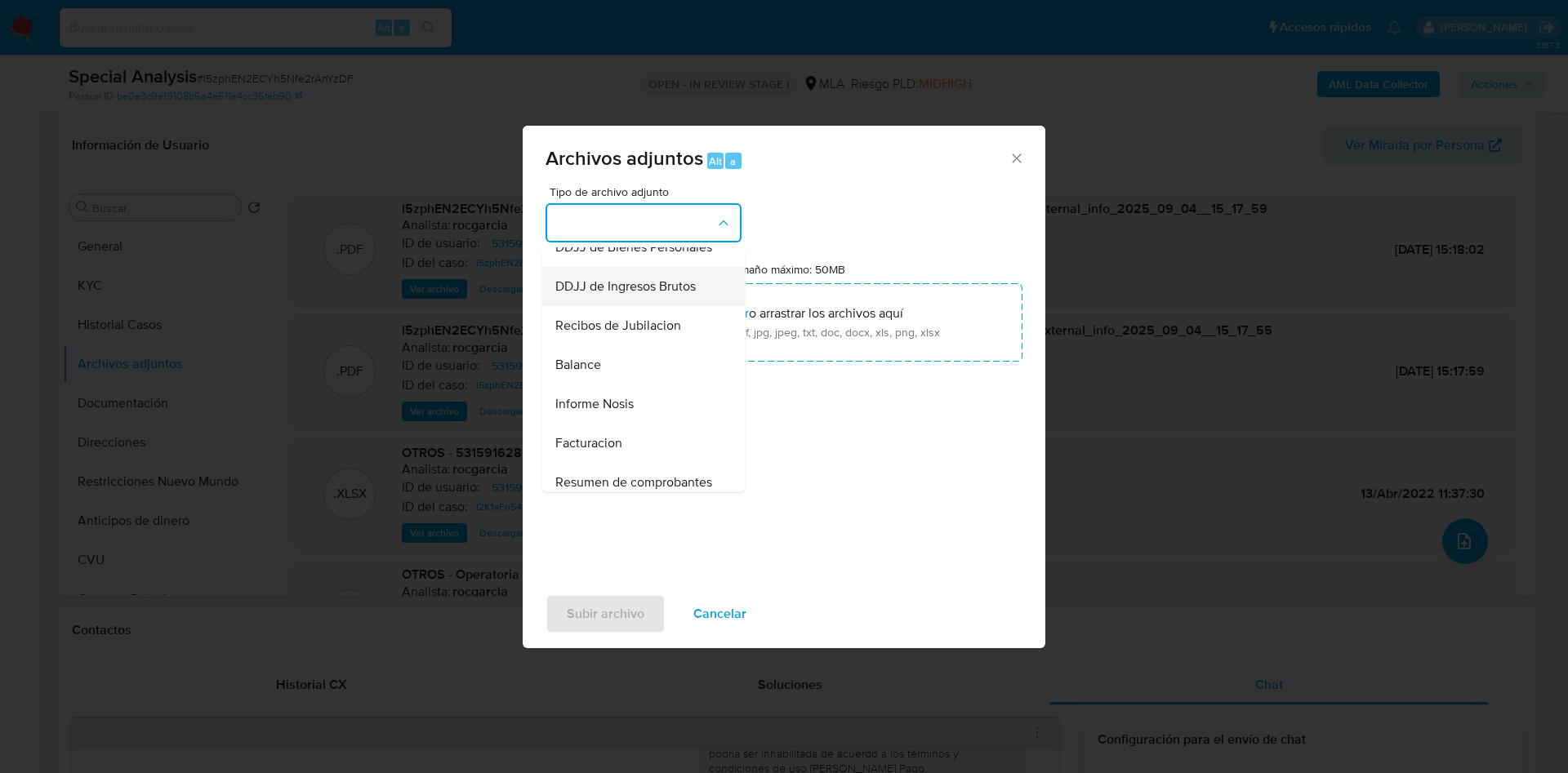
click at [667, 295] on span "DDJJ de Ingresos Brutos" at bounding box center [625, 286] width 141 height 16
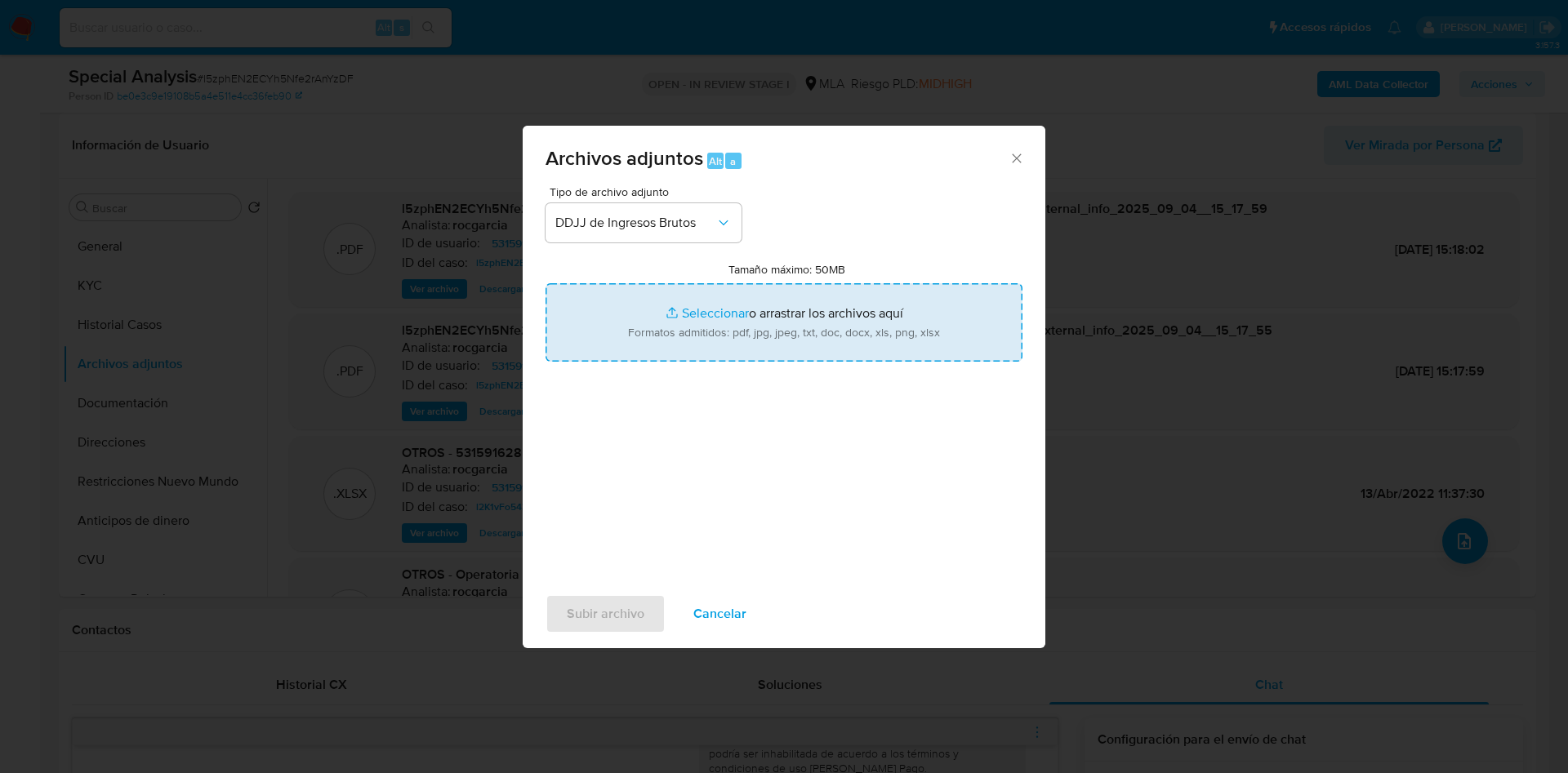
click at [694, 314] on input "Tamaño máximo: 50MB Seleccionar archivos" at bounding box center [784, 322] width 477 height 78
type input "C:\fakepath\IIBB.pdf"
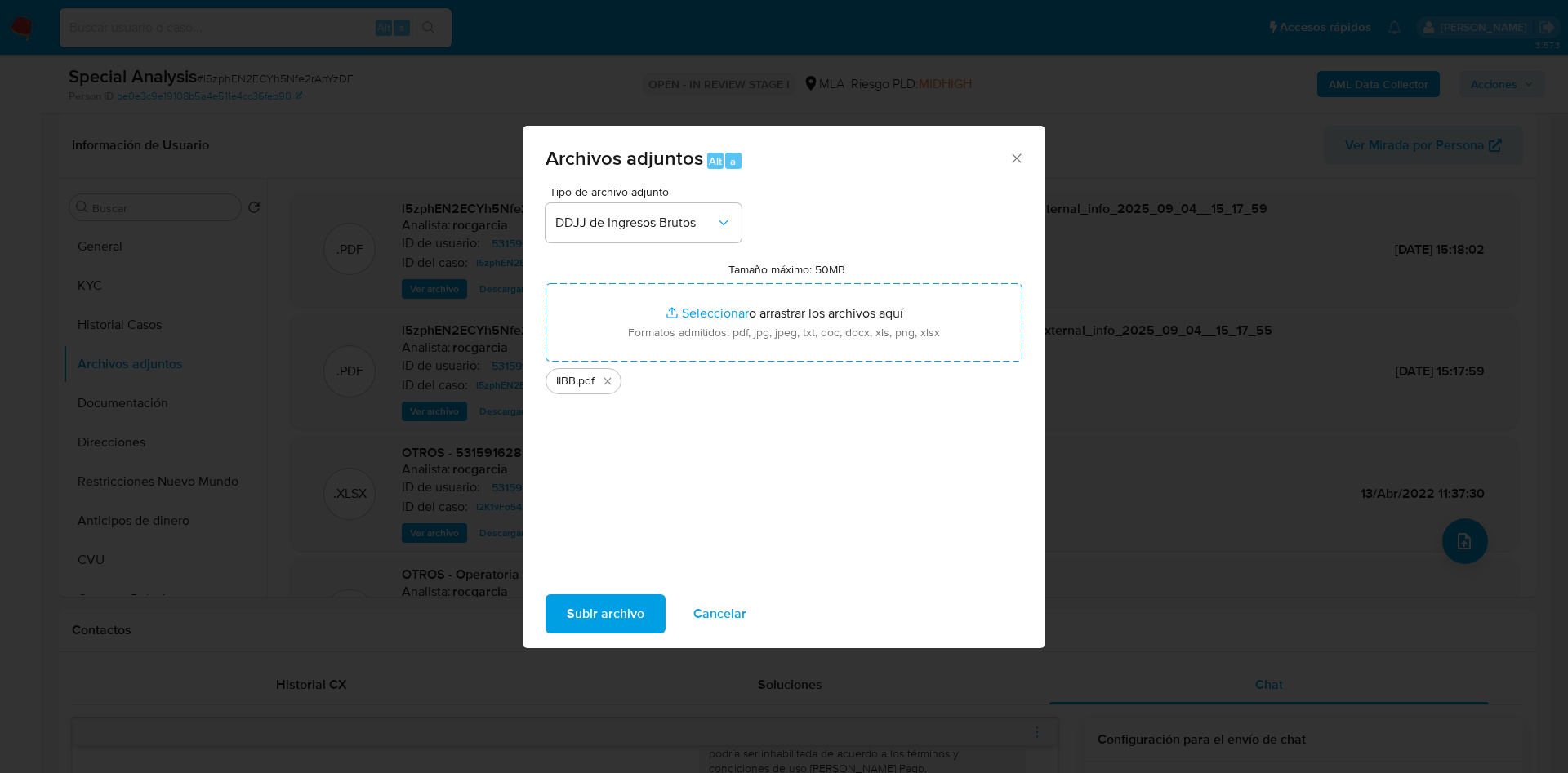
drag, startPoint x: 694, startPoint y: 314, endPoint x: 600, endPoint y: 619, distance: 319.2
click at [600, 515] on span "Subir archivo" at bounding box center [605, 614] width 78 height 36
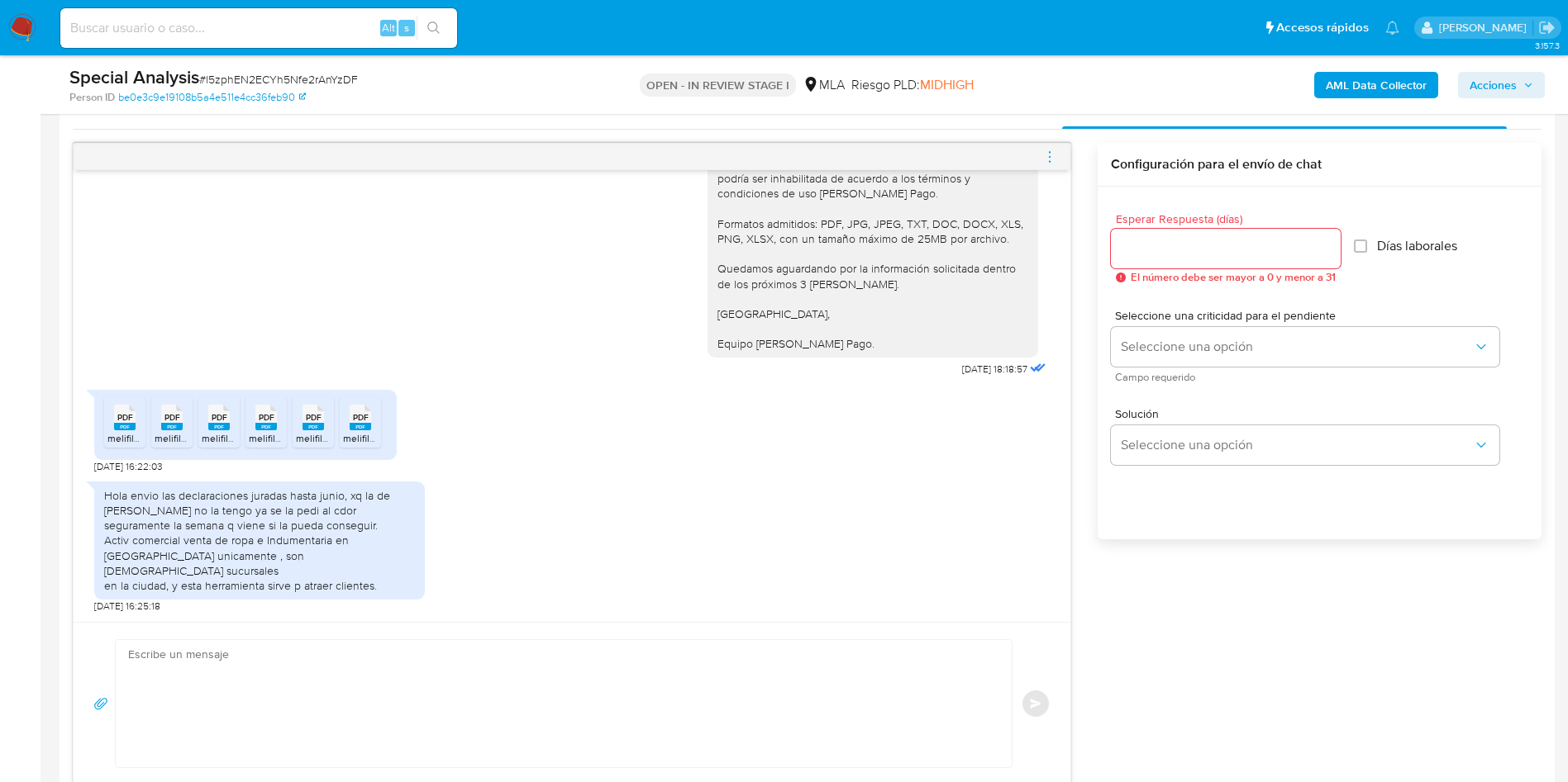
scroll to position [867, 0]
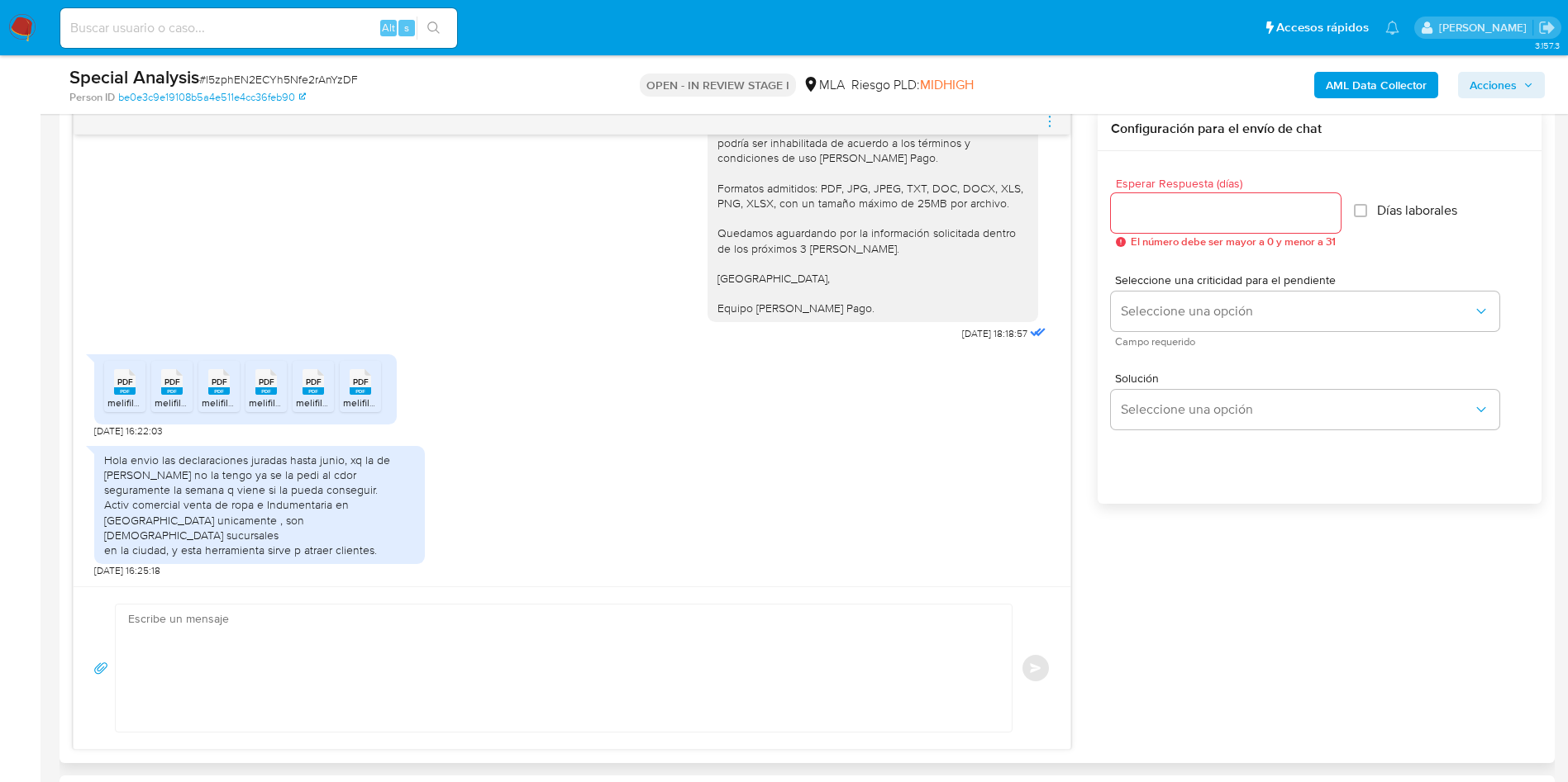
click at [191, 521] on textarea at bounding box center [560, 668] width 862 height 128
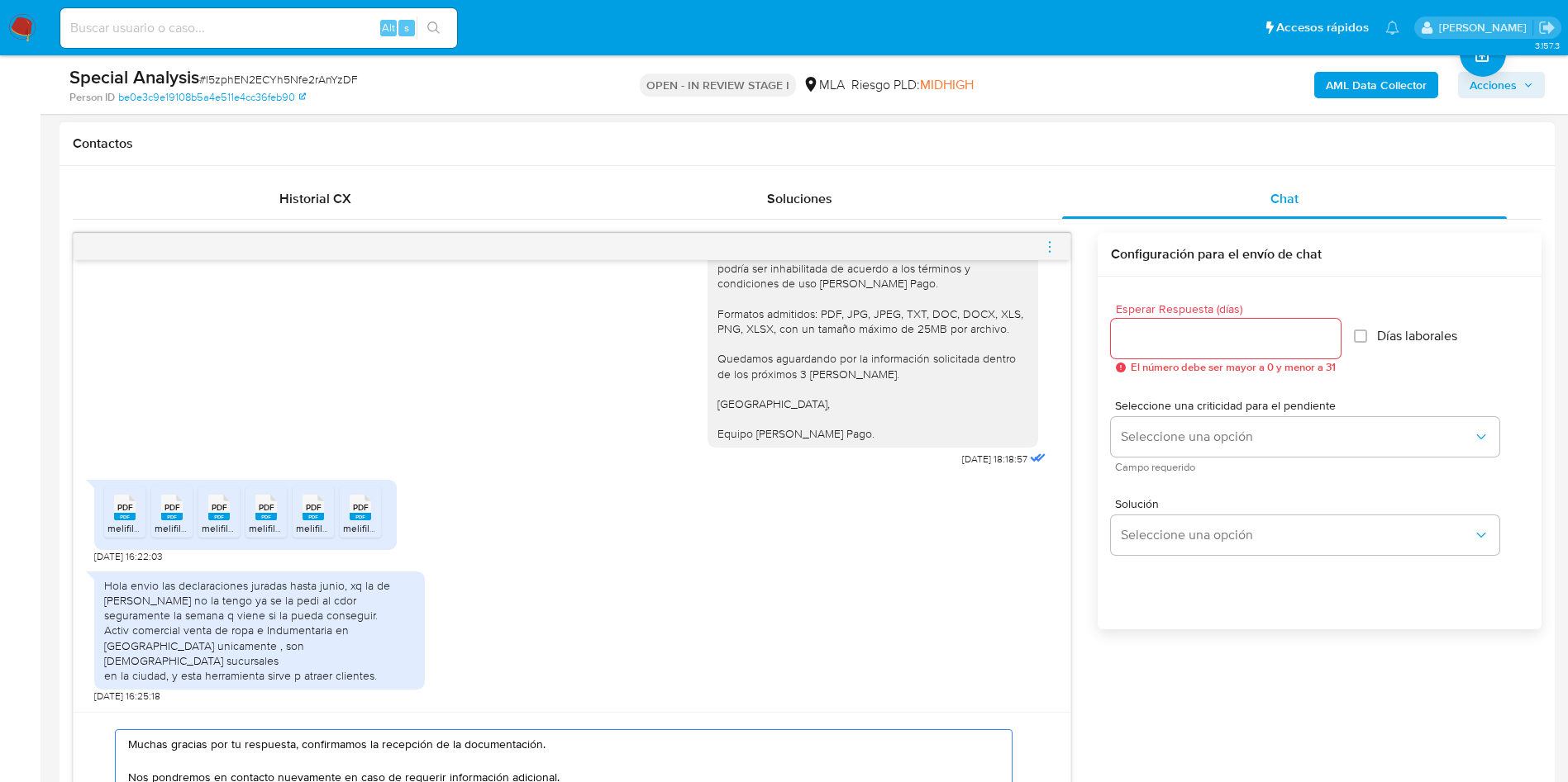
scroll to position [620, 0]
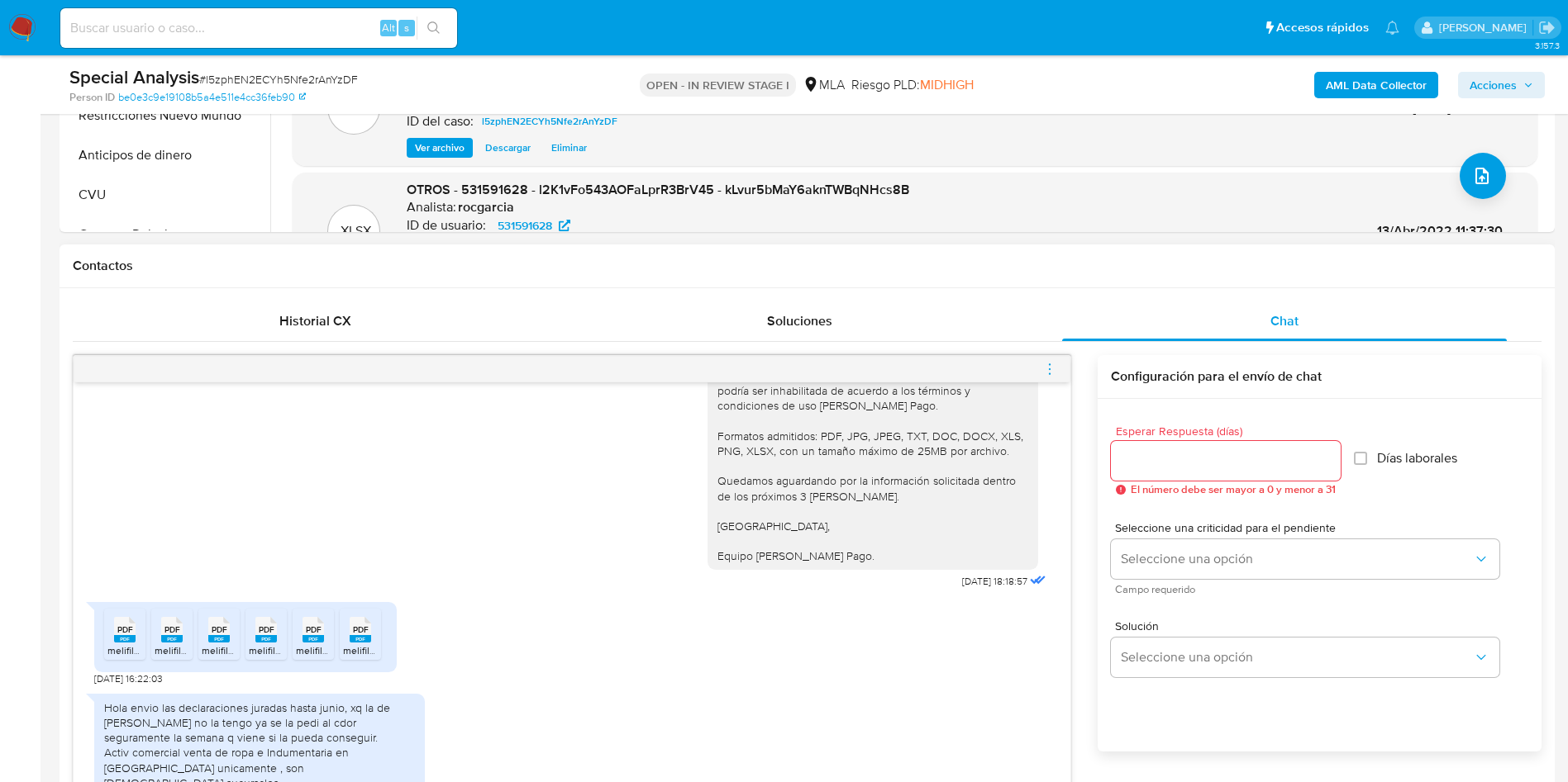
type textarea "Muchas gracias por tu respuesta, confirmamos la recepción de la documentación. …"
click at [1044, 466] on input "Esperar Respuesta (días)" at bounding box center [1226, 460] width 229 height 22
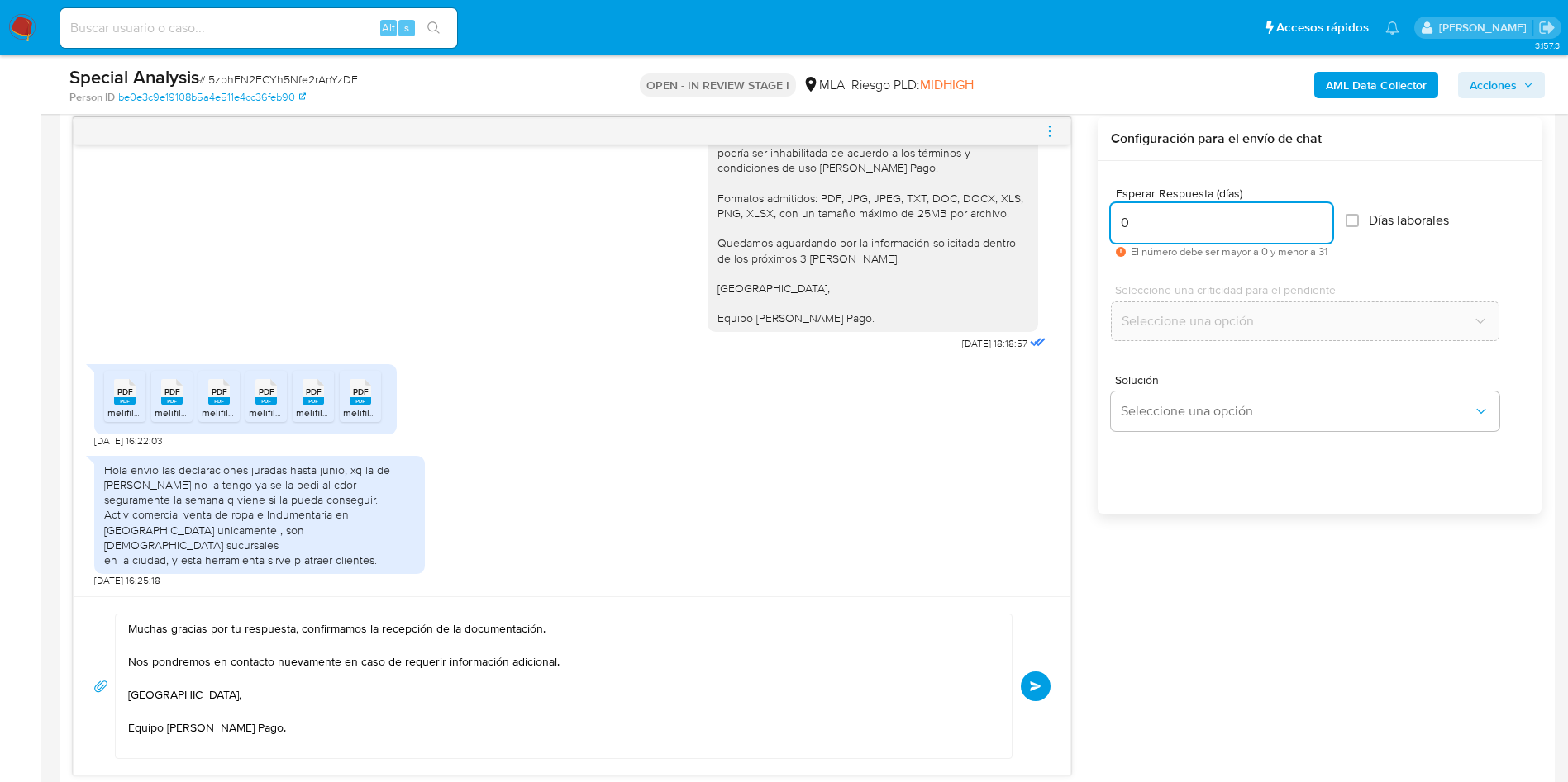
scroll to position [867, 0]
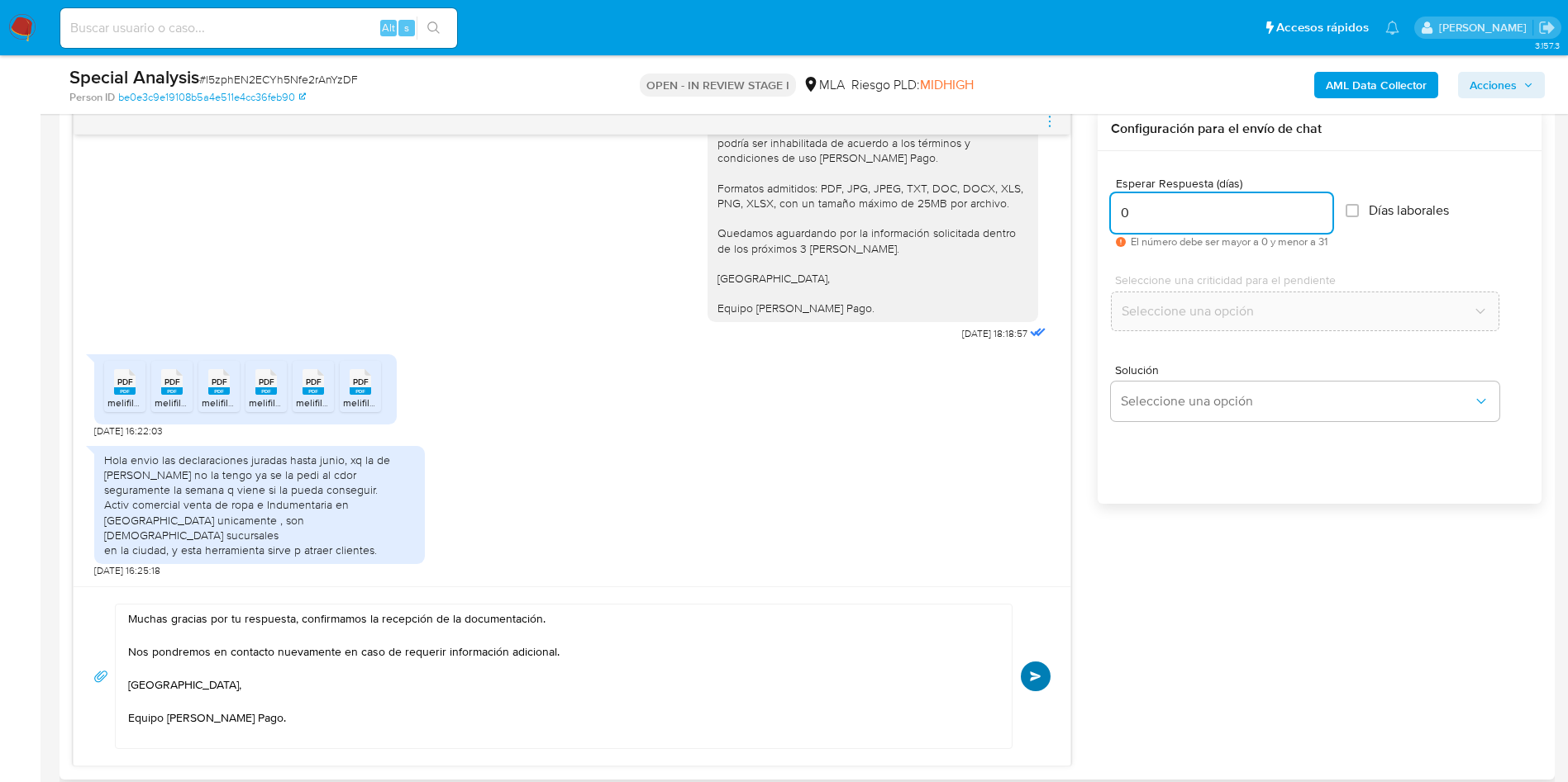
type input "0"
click at [1036, 521] on span "Enviar" at bounding box center [1035, 676] width 11 height 9
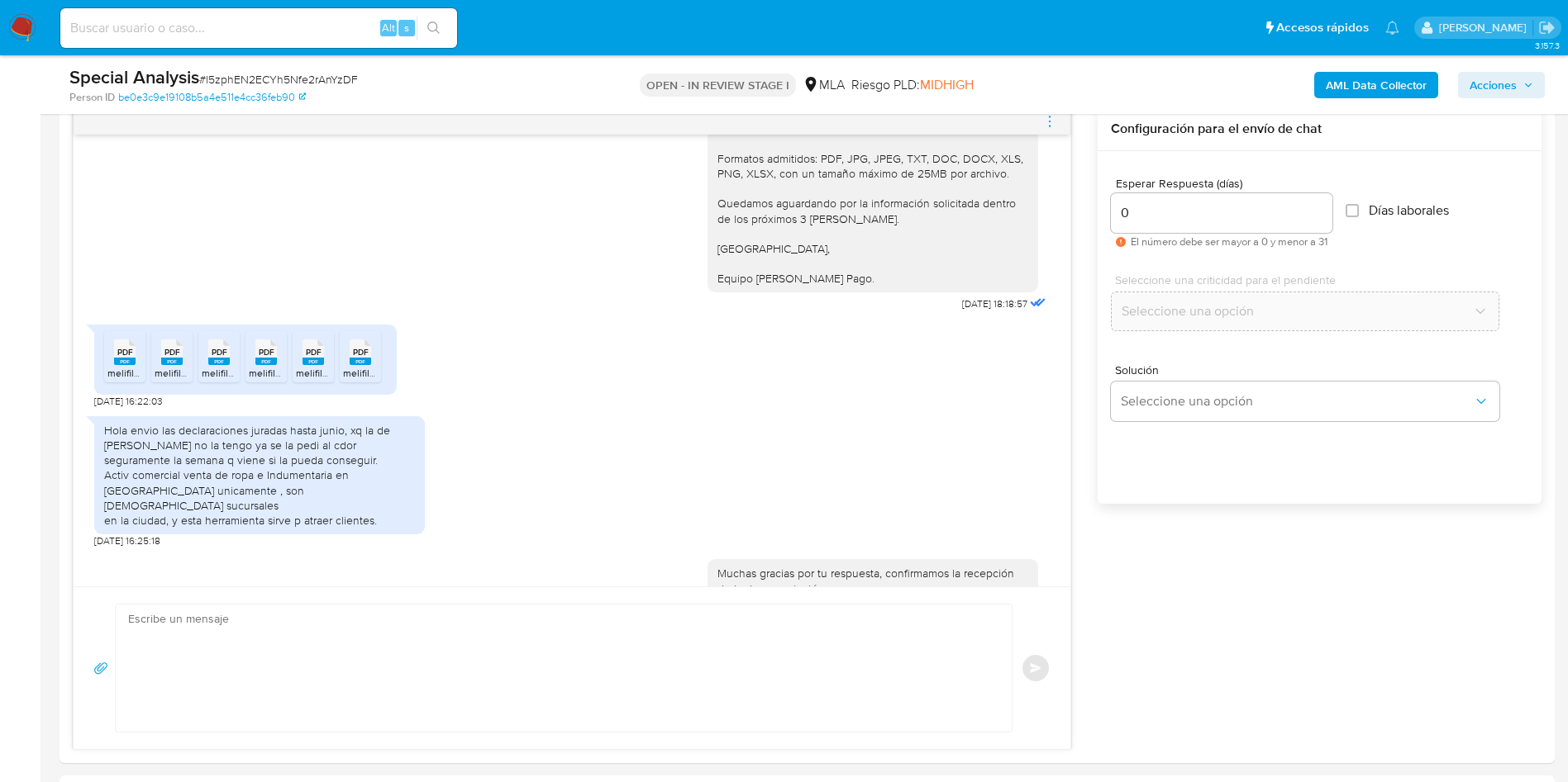
scroll to position [689, 0]
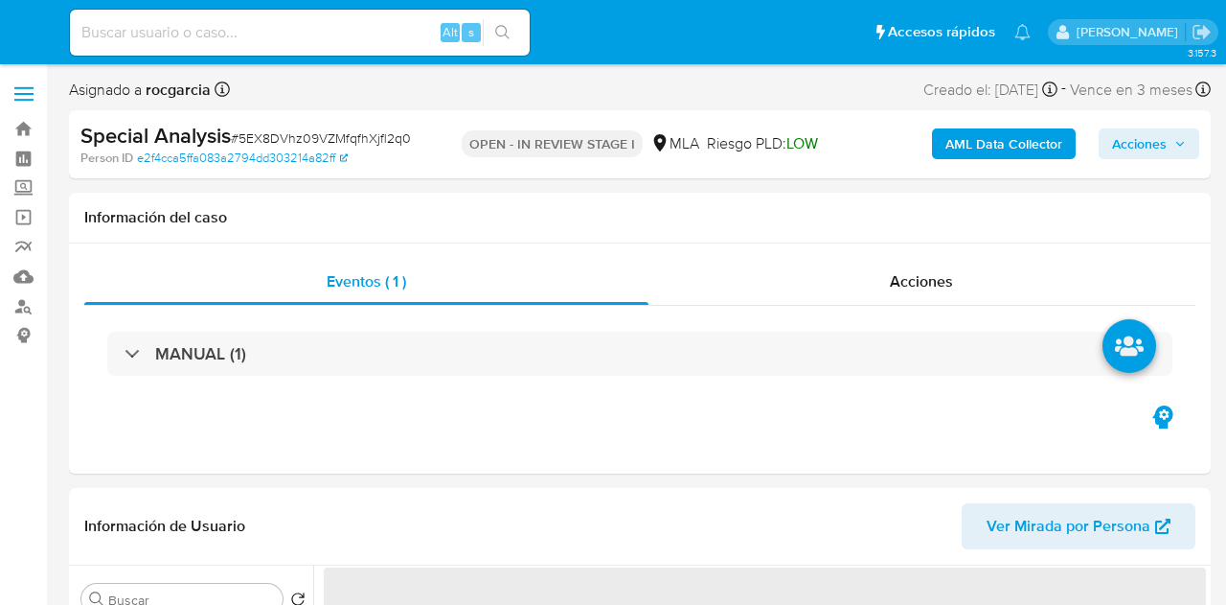
select select "10"
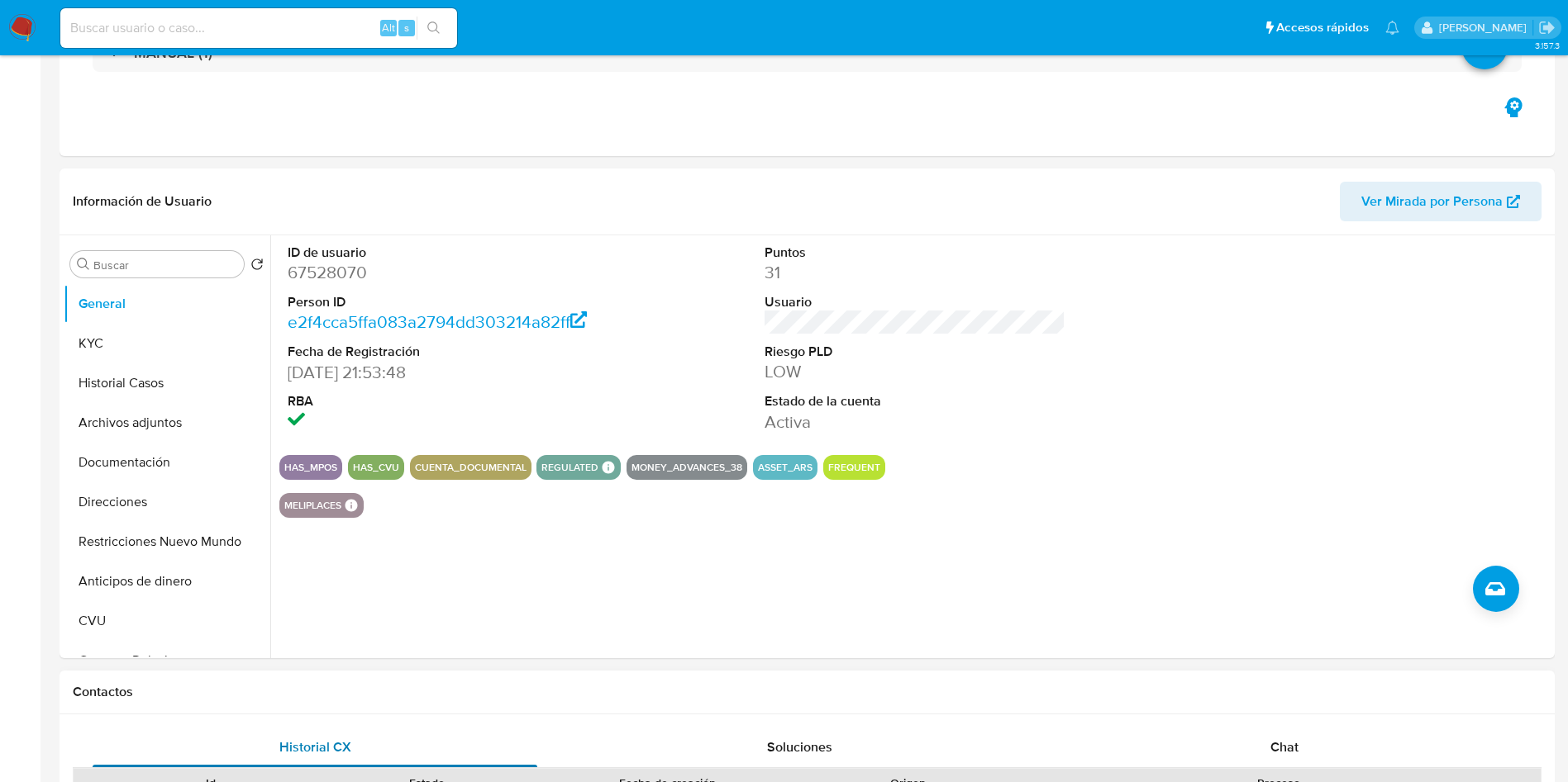
scroll to position [496, 0]
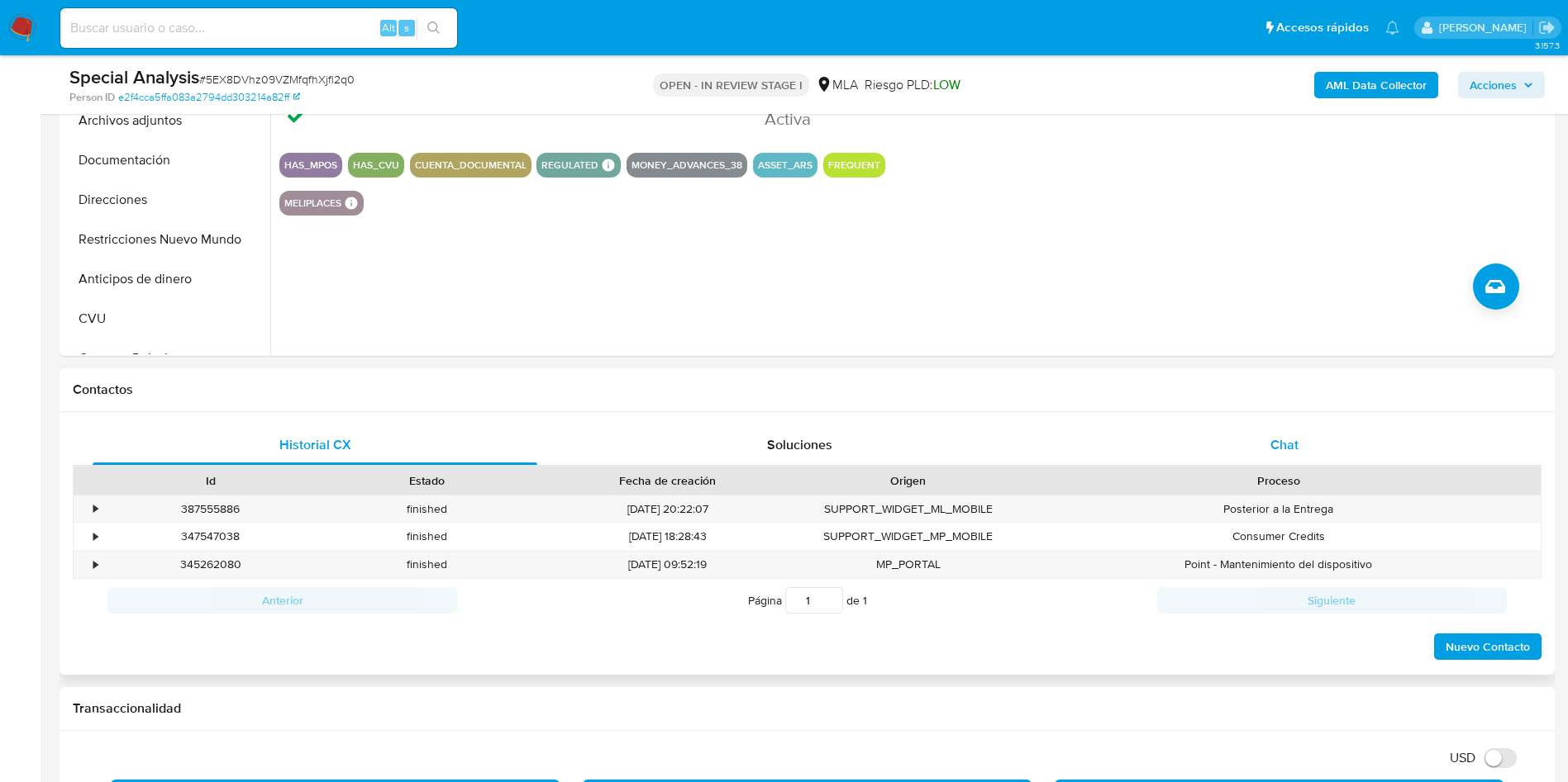
click at [1057, 422] on div "Historial CX Soluciones Chat Id Estado Fecha de creación Origen Proceso • 38755…" at bounding box center [806, 544] width 1495 height 264
click at [1057, 454] on span "Chat" at bounding box center [1284, 445] width 28 height 19
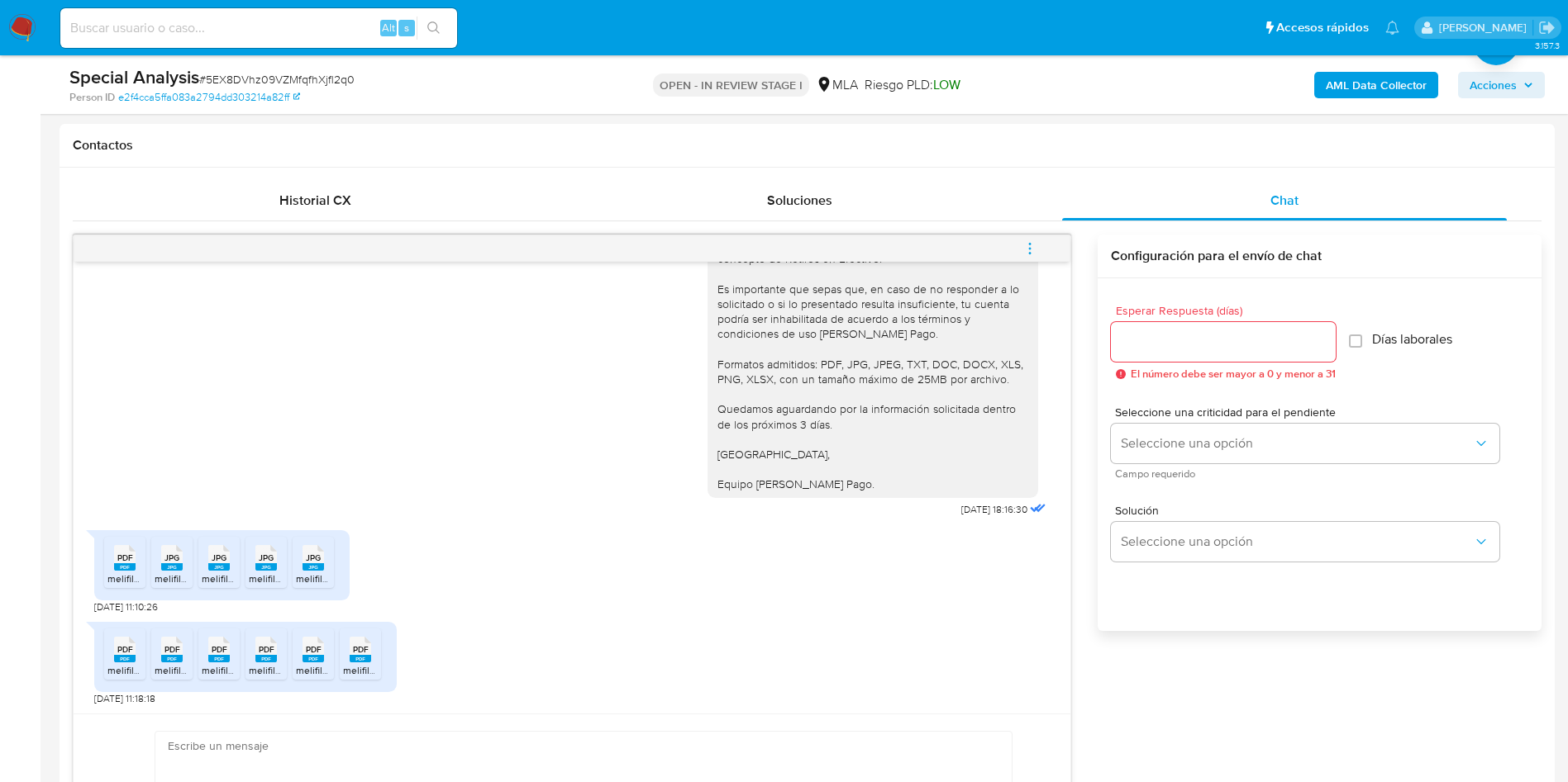
scroll to position [992, 0]
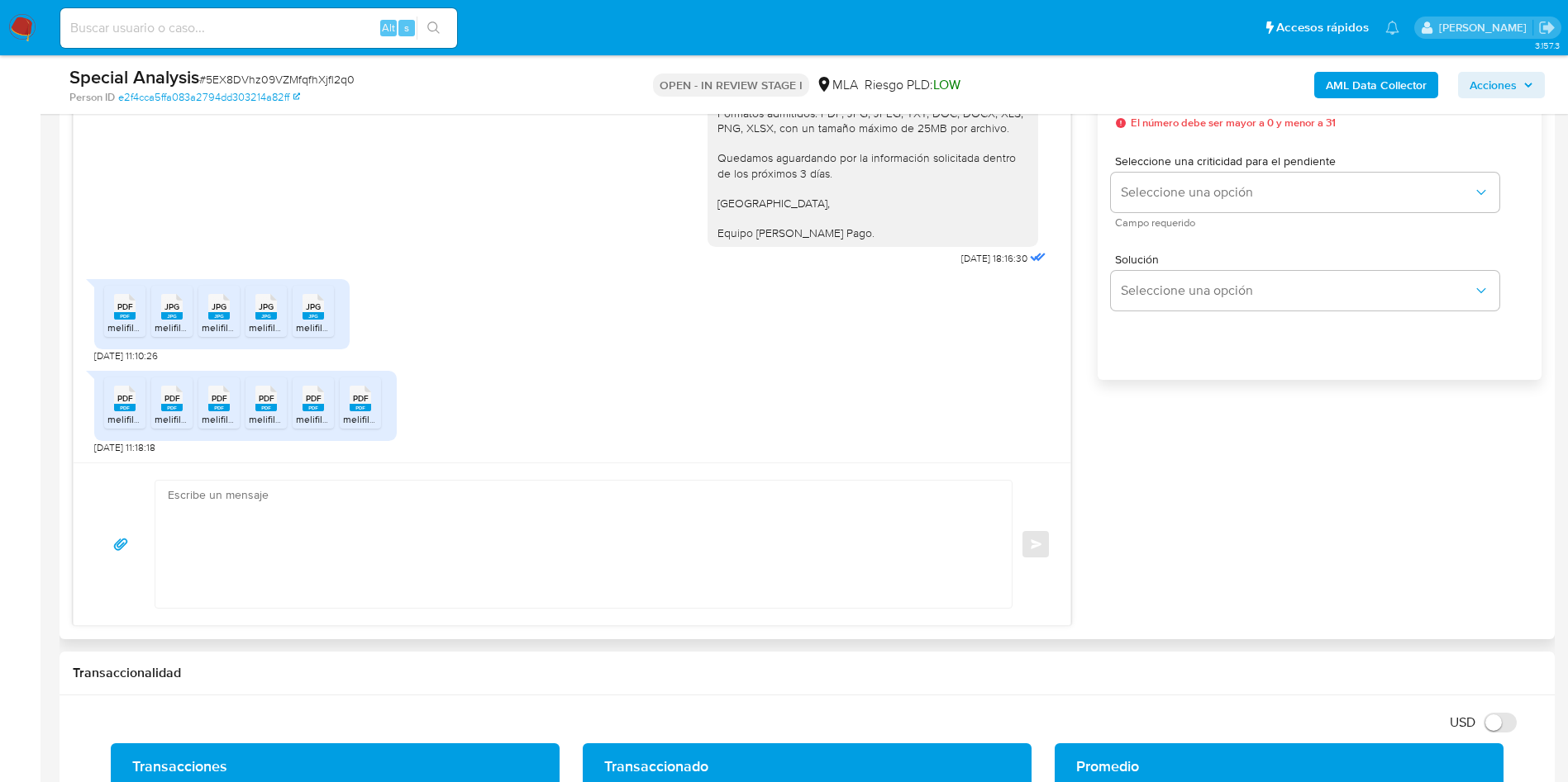
drag, startPoint x: 0, startPoint y: 433, endPoint x: 101, endPoint y: 362, distance: 123.5
drag, startPoint x: 132, startPoint y: 316, endPoint x: 165, endPoint y: 316, distance: 33.0
click at [136, 315] on div "PDF PDF" at bounding box center [125, 304] width 34 height 32
click at [167, 316] on rect at bounding box center [172, 316] width 22 height 8
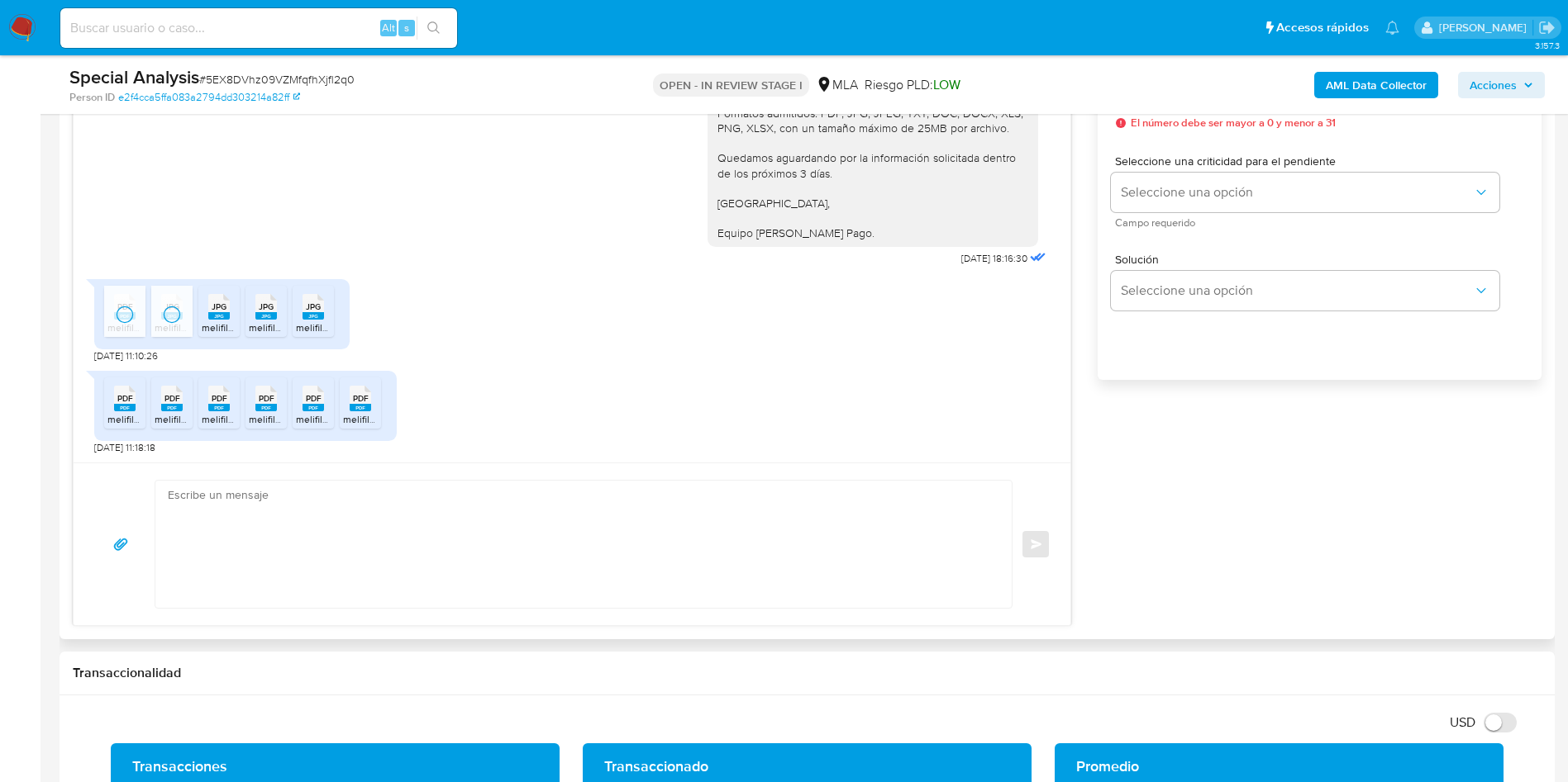
drag, startPoint x: 223, startPoint y: 321, endPoint x: 262, endPoint y: 323, distance: 39.1
click at [227, 322] on span "melifile5281828920755717579.jpg" at bounding box center [277, 328] width 150 height 14
drag, startPoint x: 280, startPoint y: 323, endPoint x: 319, endPoint y: 323, distance: 39.0
click at [284, 323] on span "melifile1557056107605193211.jpg" at bounding box center [321, 328] width 145 height 14
click at [321, 323] on span "melifile5272565725926751719.jpg" at bounding box center [371, 328] width 150 height 14
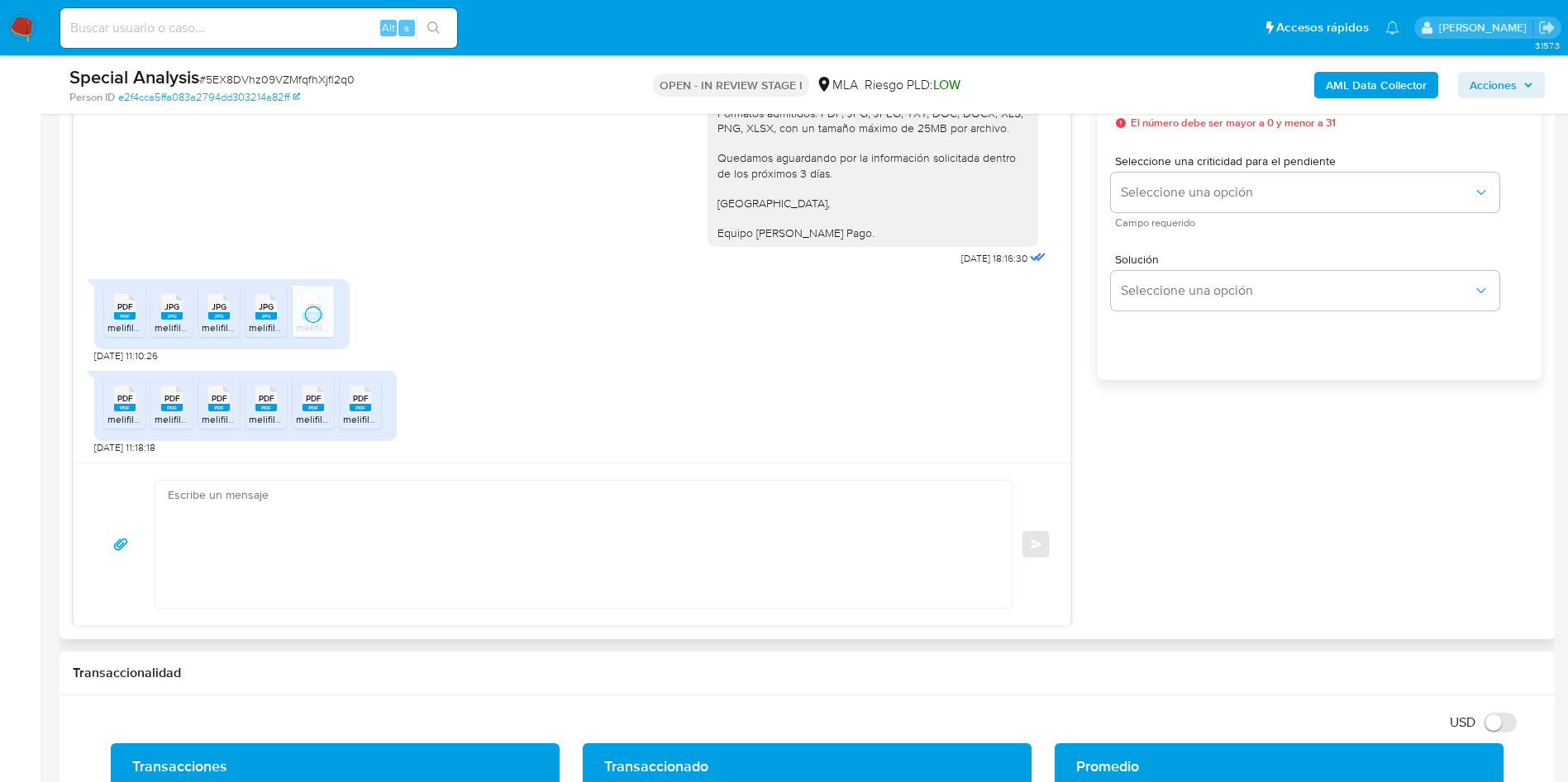
click at [120, 410] on li "PDF PDF melifile5656206763404815744.pdf" at bounding box center [125, 403] width 41 height 51
drag, startPoint x: 169, startPoint y: 407, endPoint x: 213, endPoint y: 409, distance: 44.0
click at [169, 407] on rect at bounding box center [172, 408] width 22 height 8
drag, startPoint x: 225, startPoint y: 408, endPoint x: 254, endPoint y: 410, distance: 29.1
click at [227, 408] on rect at bounding box center [218, 408] width 22 height 8
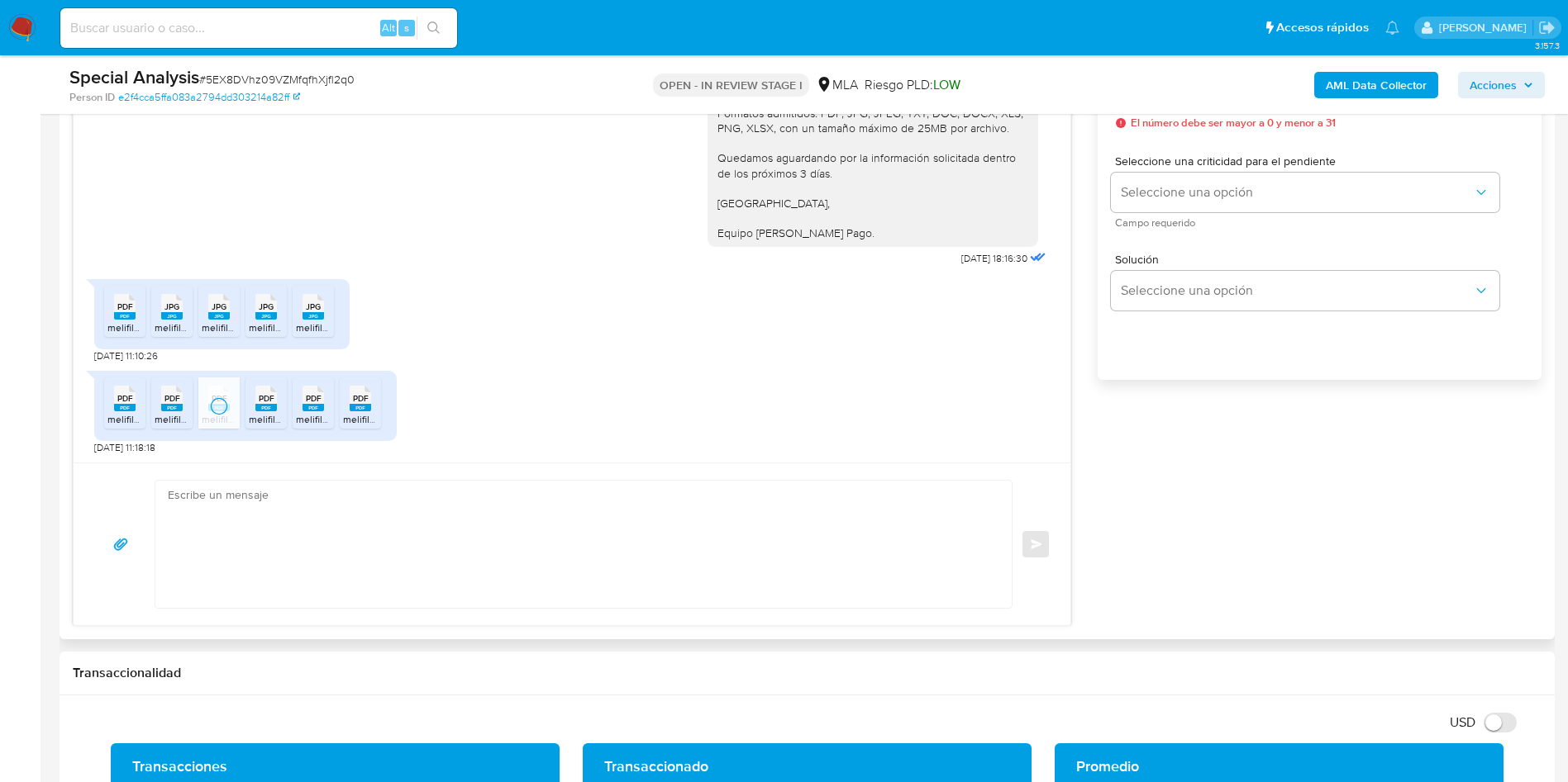
click at [265, 412] on li "PDF PDF melifile2183984562409768795.pdf" at bounding box center [267, 403] width 41 height 51
click at [310, 414] on span "melifile2989550481699838822.pdf" at bounding box center [373, 419] width 156 height 14
click at [356, 407] on rect at bounding box center [360, 408] width 22 height 8
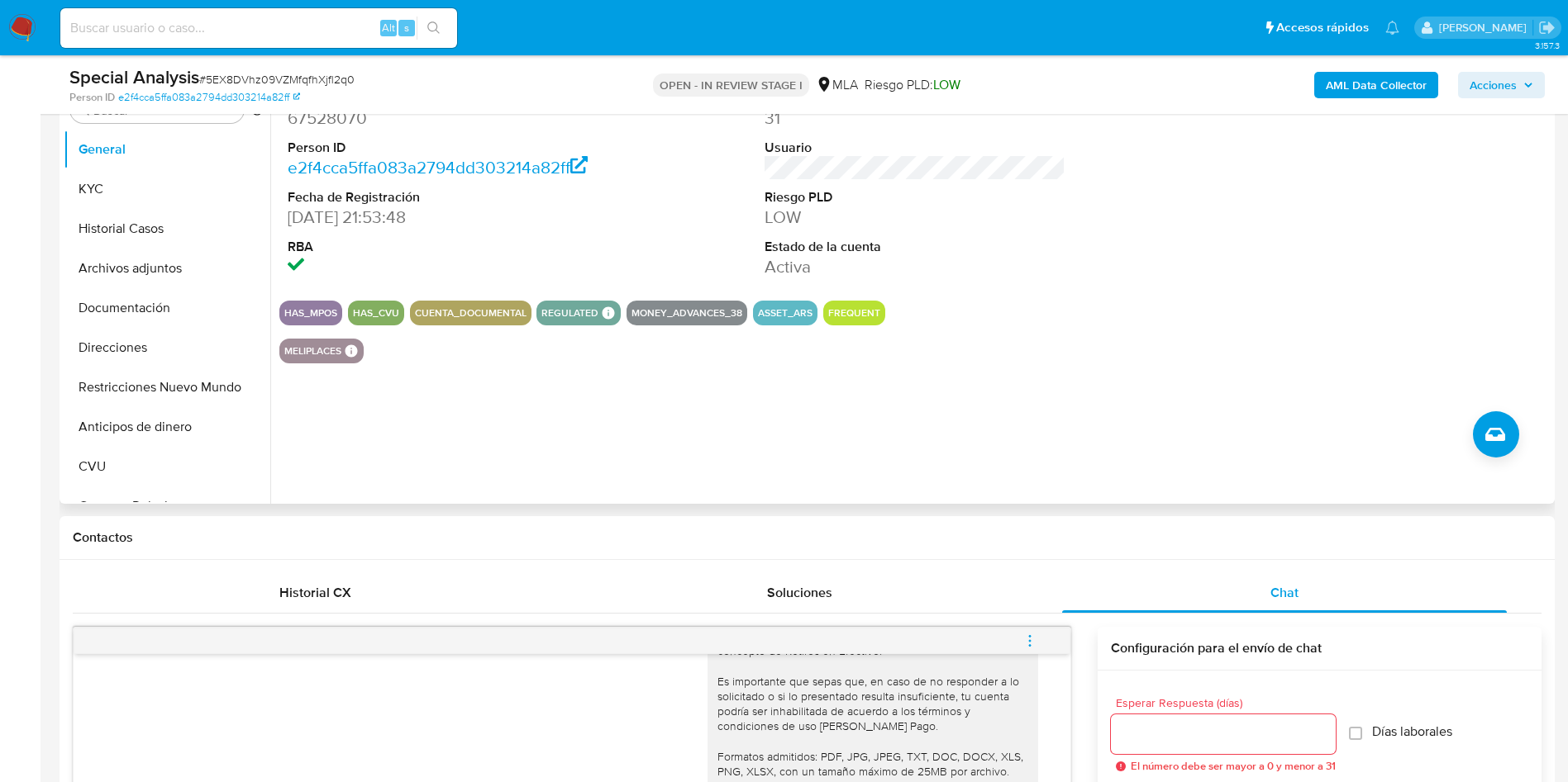
scroll to position [124, 0]
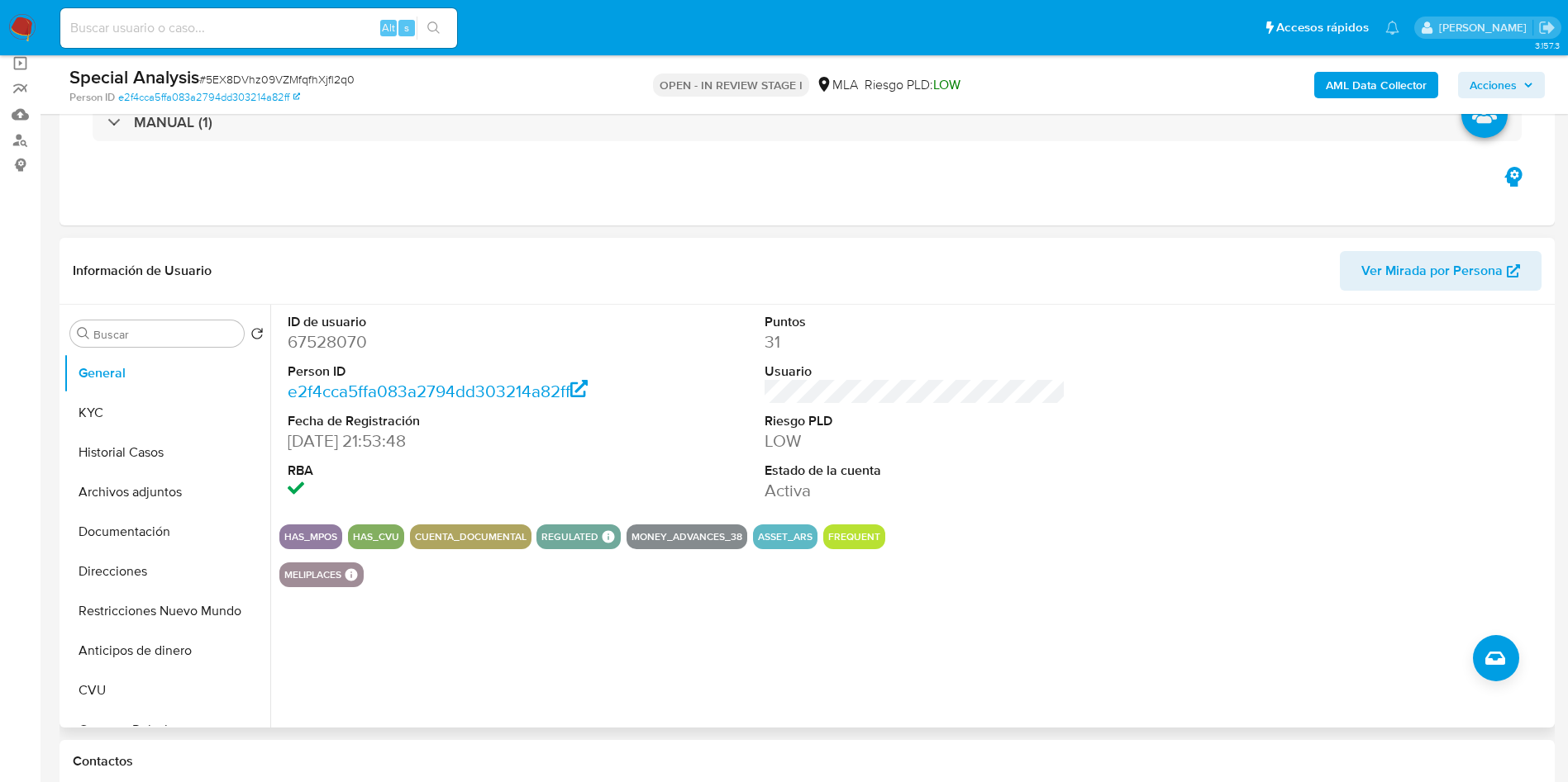
click at [339, 350] on dd "67528070" at bounding box center [438, 341] width 302 height 23
copy dd "67528070"
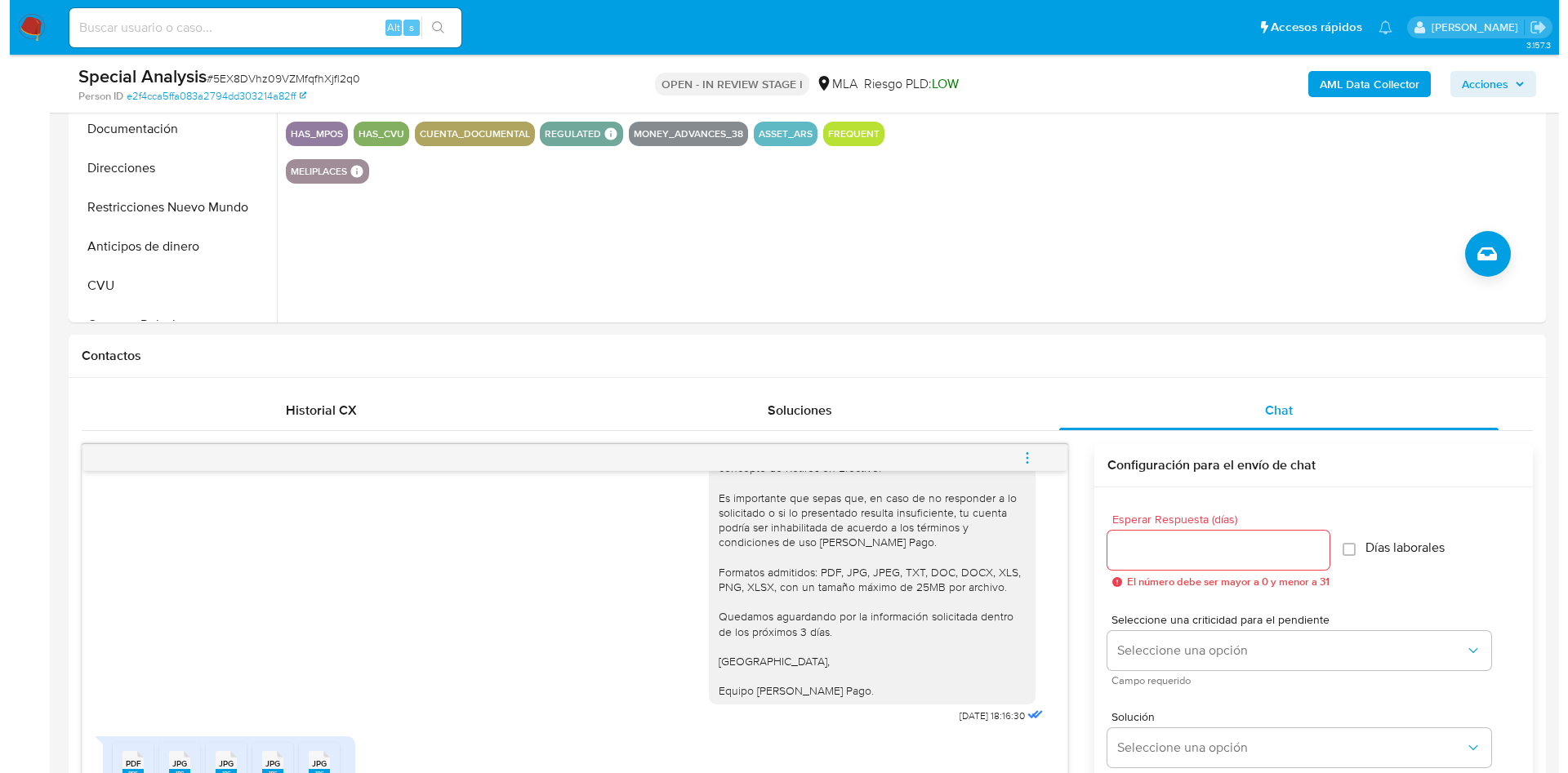
scroll to position [245, 0]
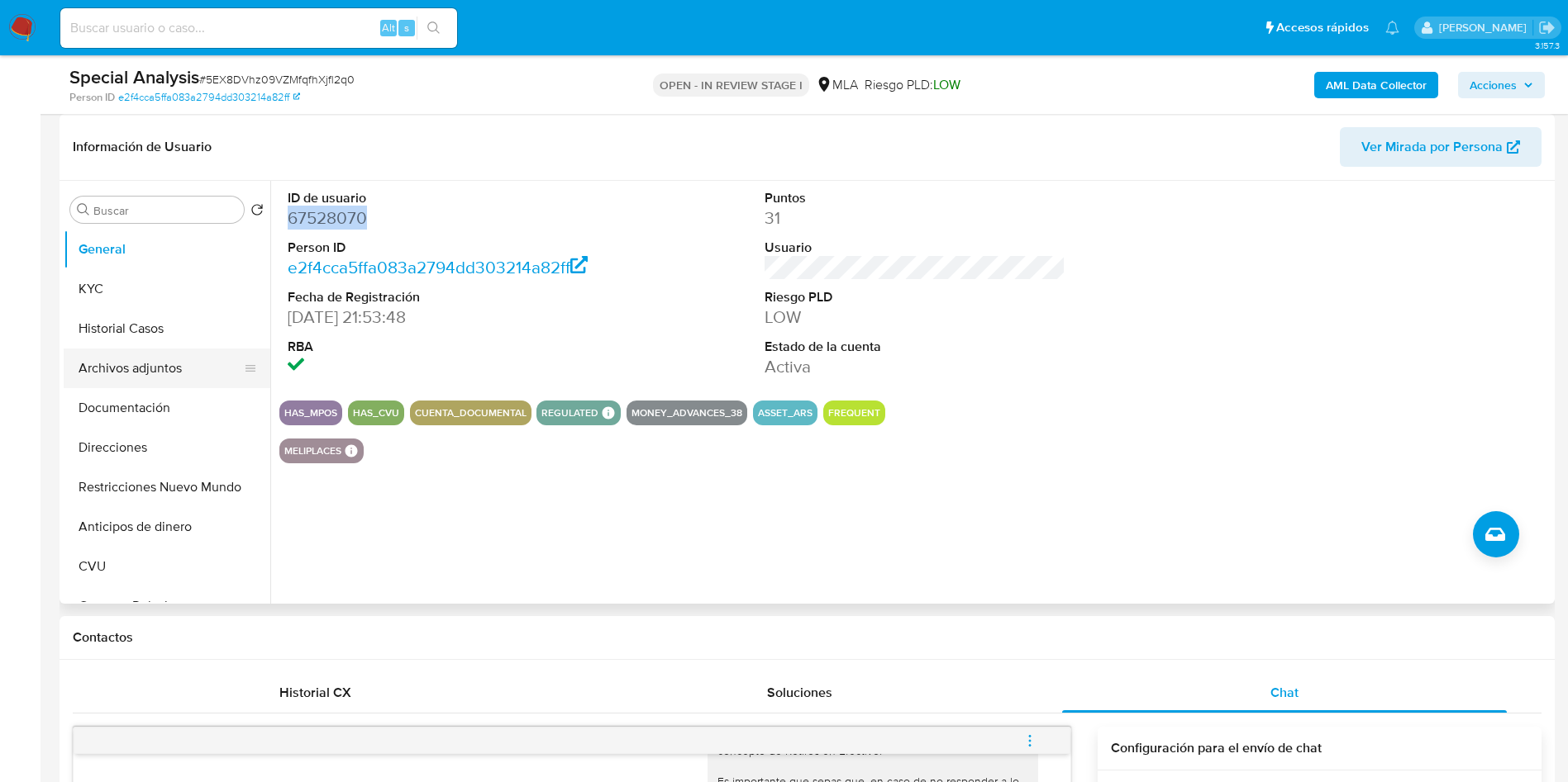
click at [147, 369] on button "Archivos adjuntos" at bounding box center [160, 368] width 193 height 40
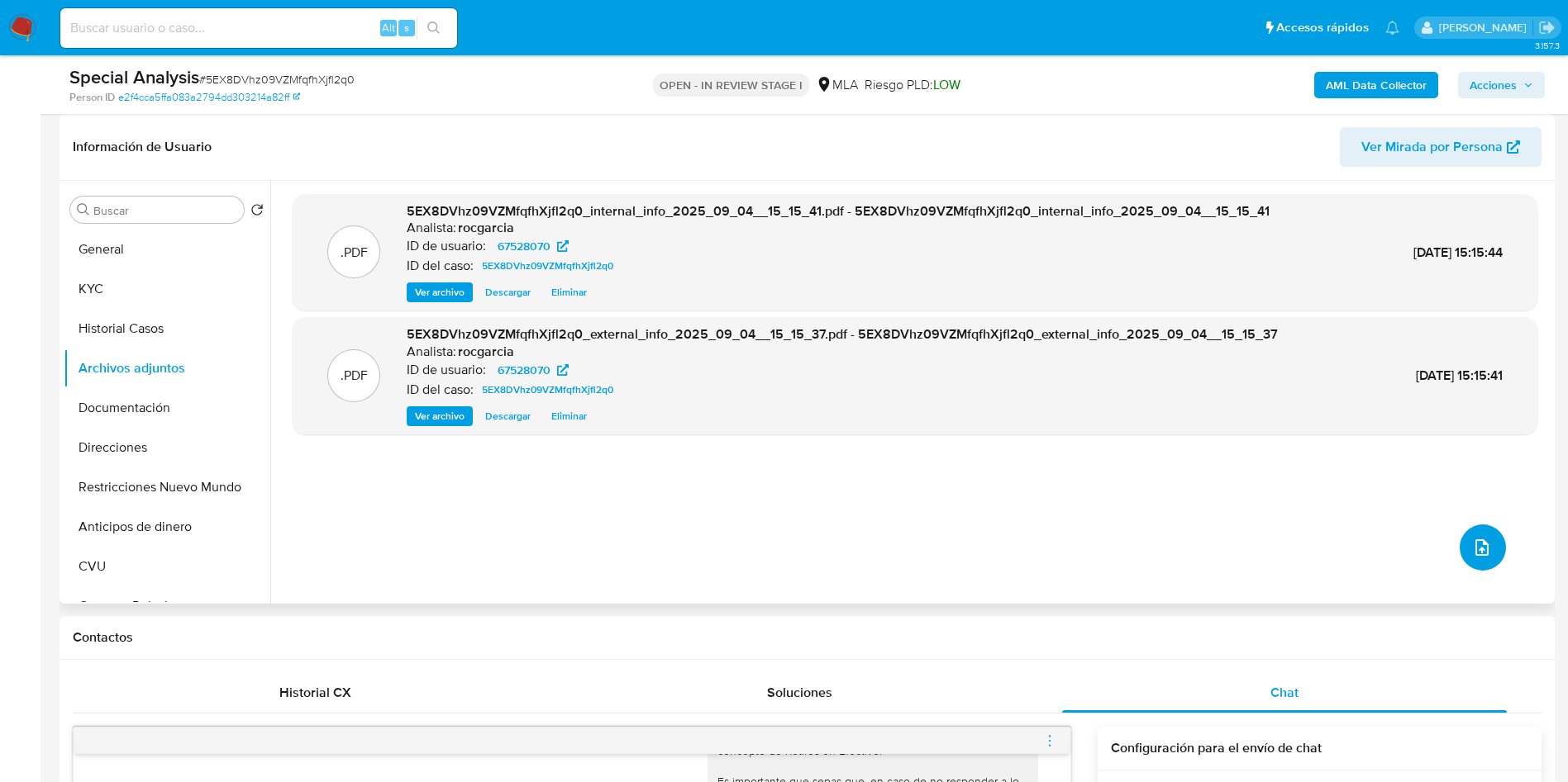
click at [1057, 521] on button "upload-file" at bounding box center [1483, 547] width 47 height 47
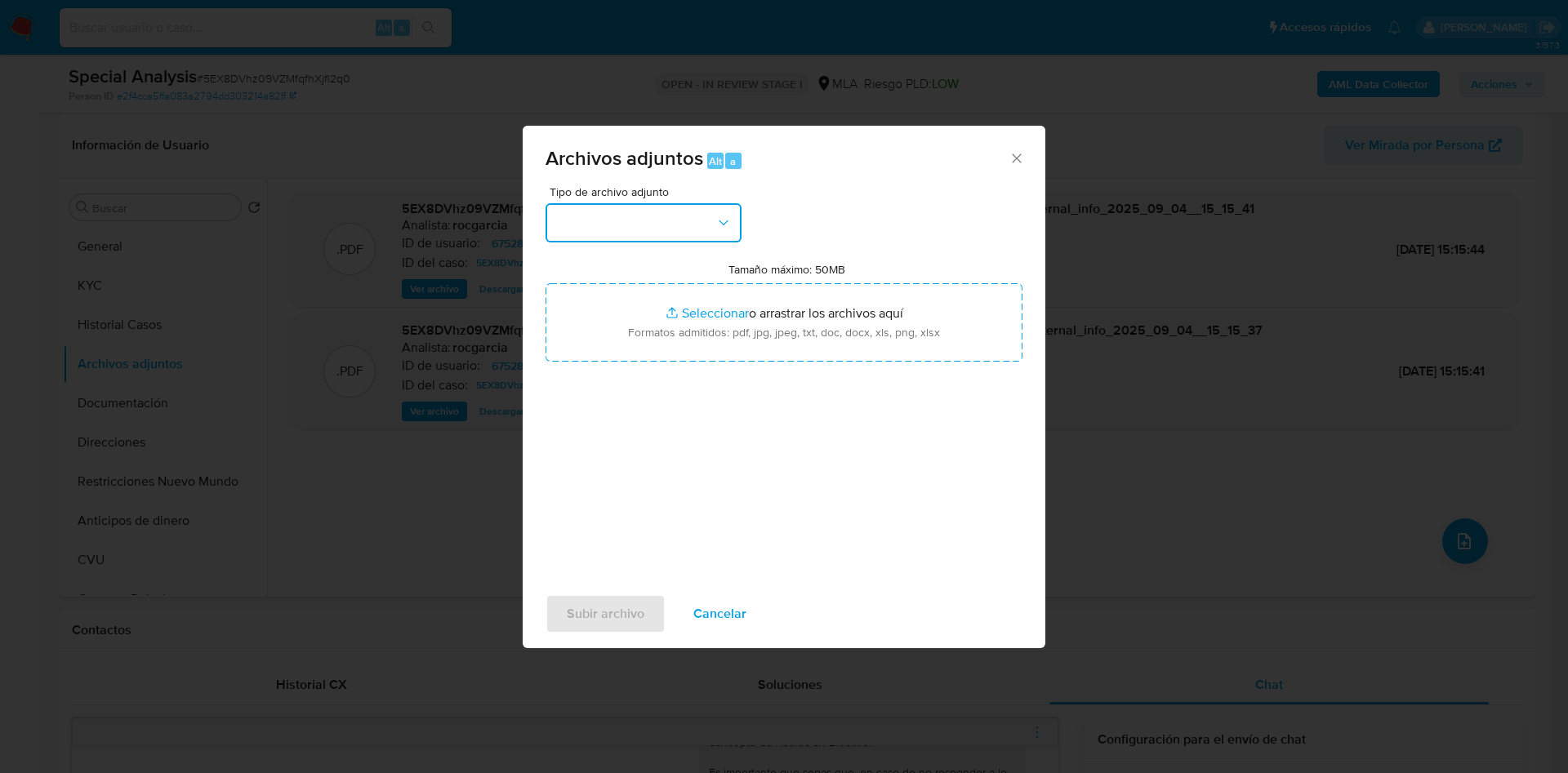
click at [634, 229] on button "button" at bounding box center [643, 223] width 196 height 39
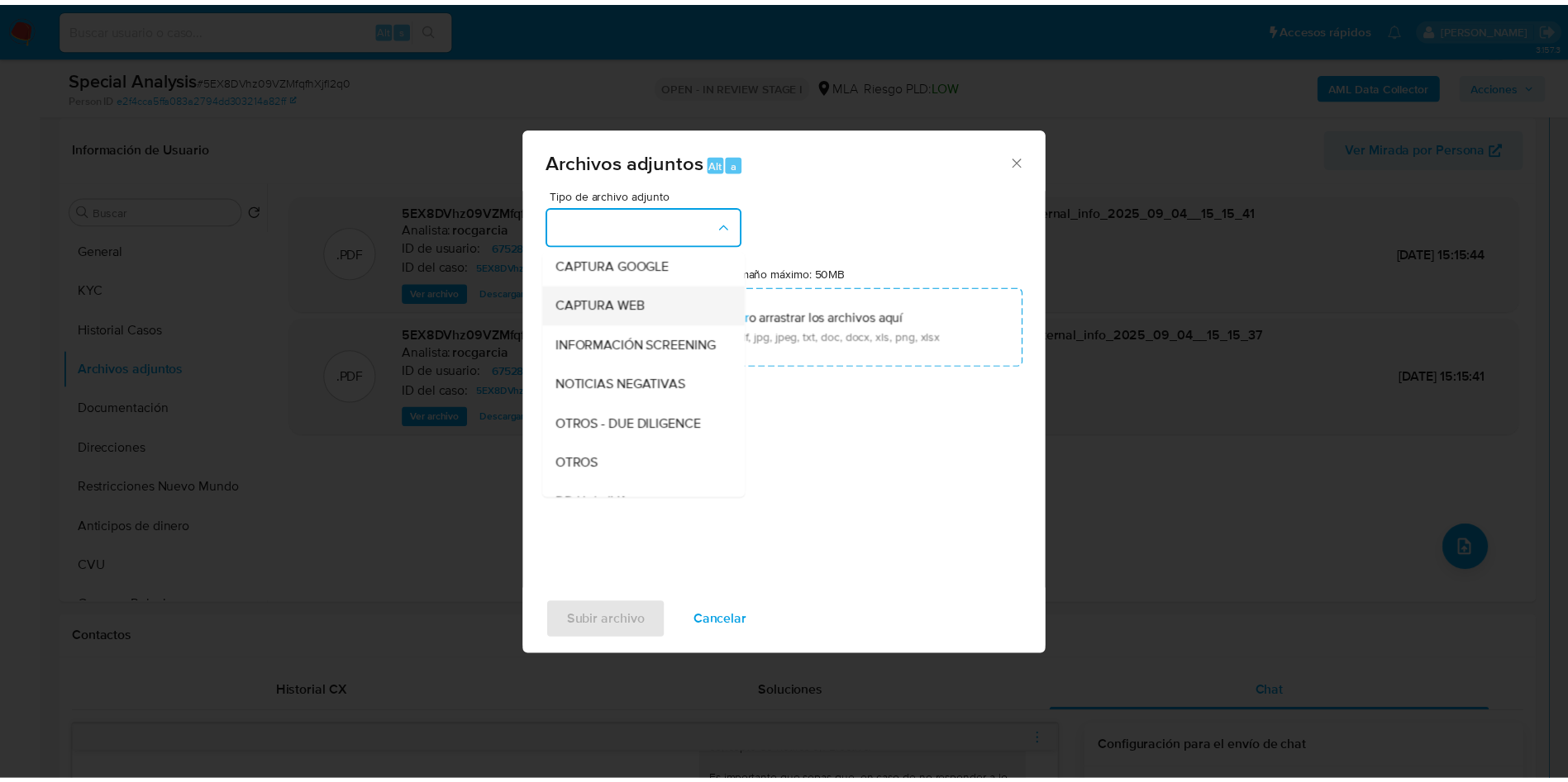
scroll to position [0, 0]
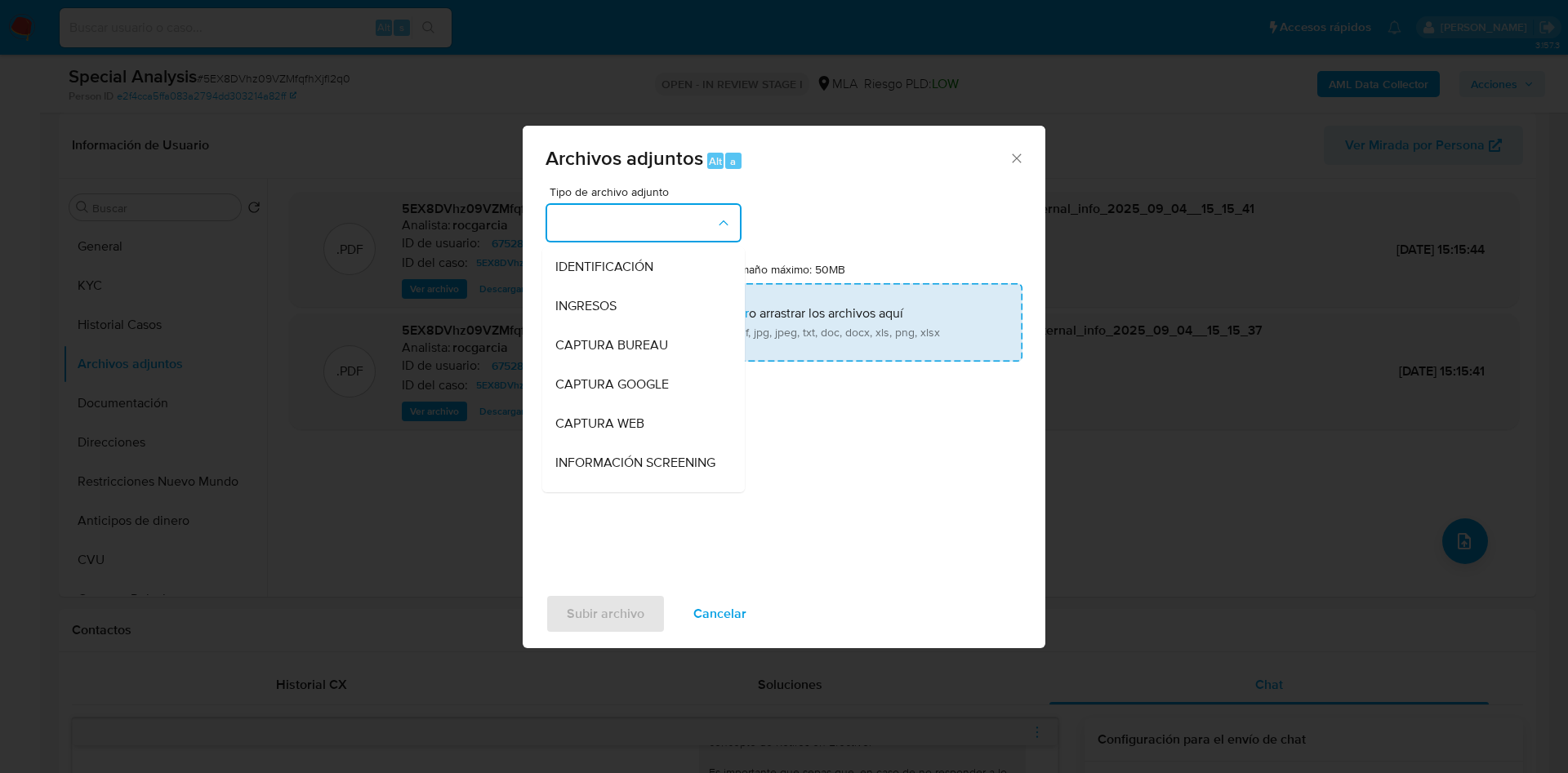
drag, startPoint x: 614, startPoint y: 302, endPoint x: 749, endPoint y: 305, distance: 135.0
click at [614, 302] on span "INGRESOS" at bounding box center [586, 306] width 61 height 16
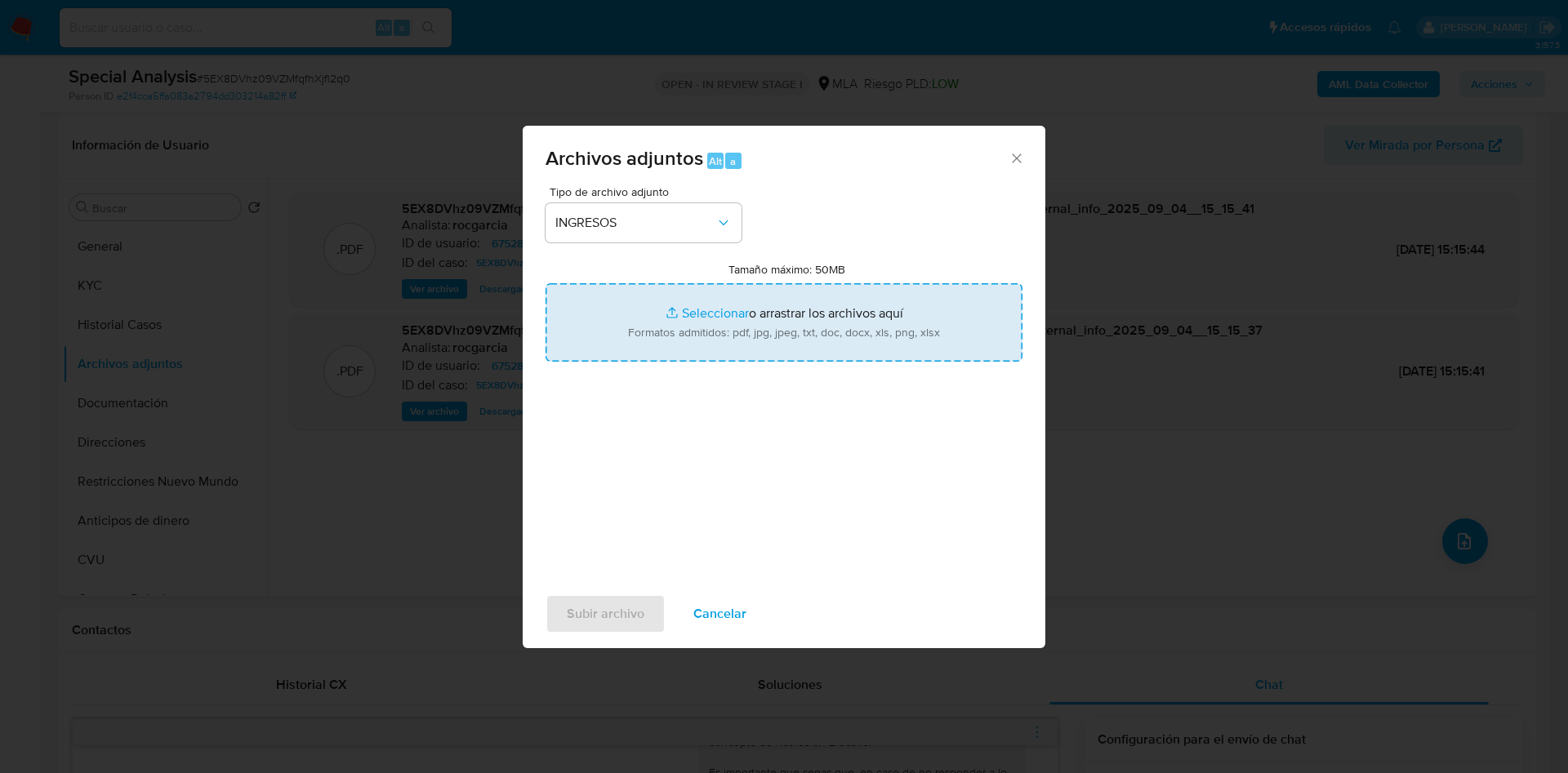
click at [750, 305] on input "Tamaño máximo: 50MB Seleccionar archivos" at bounding box center [784, 322] width 477 height 78
type input "C:\fakepath\Documentación.pdf"
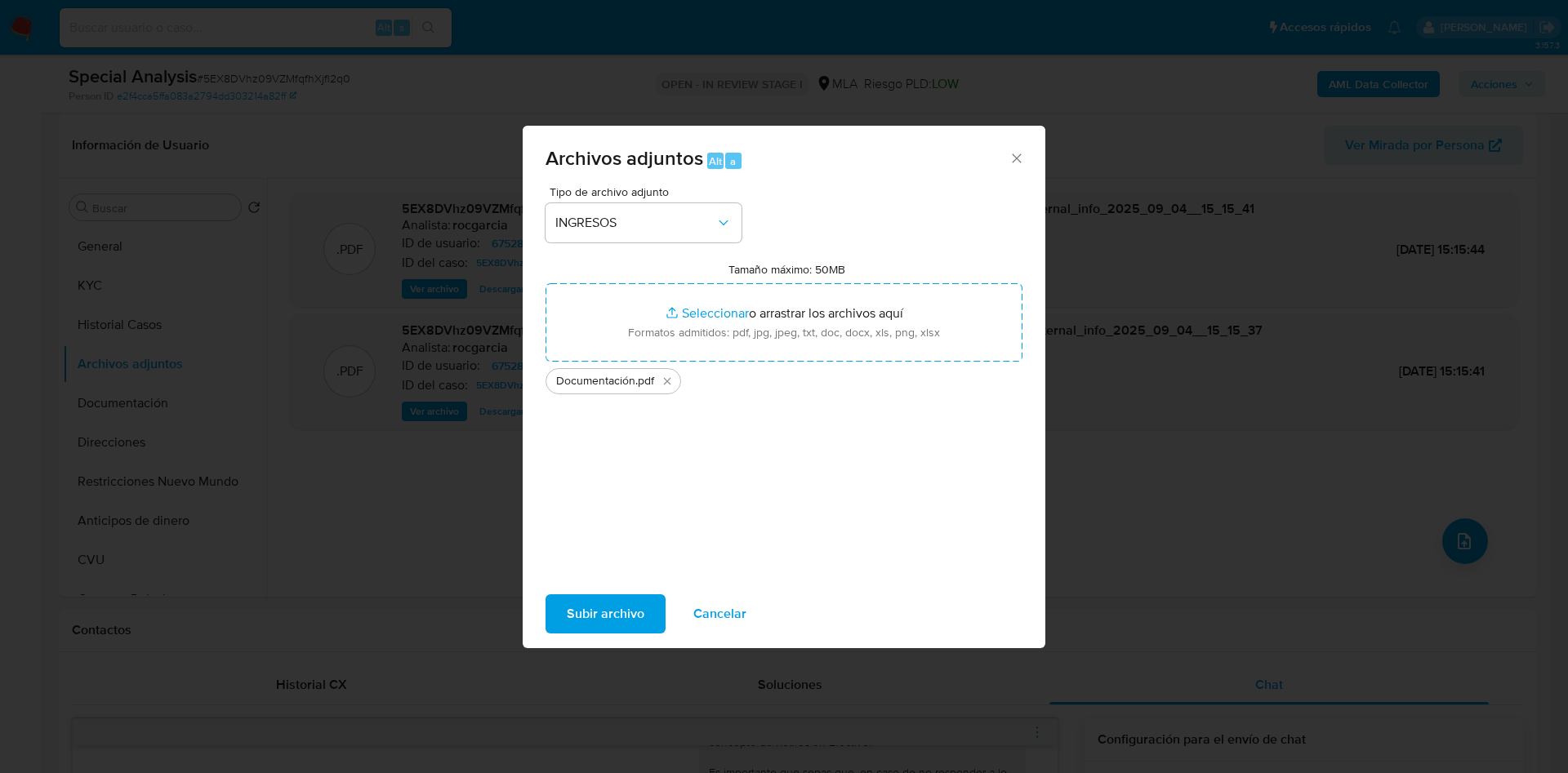
click at [631, 515] on span "Subir archivo" at bounding box center [605, 614] width 78 height 36
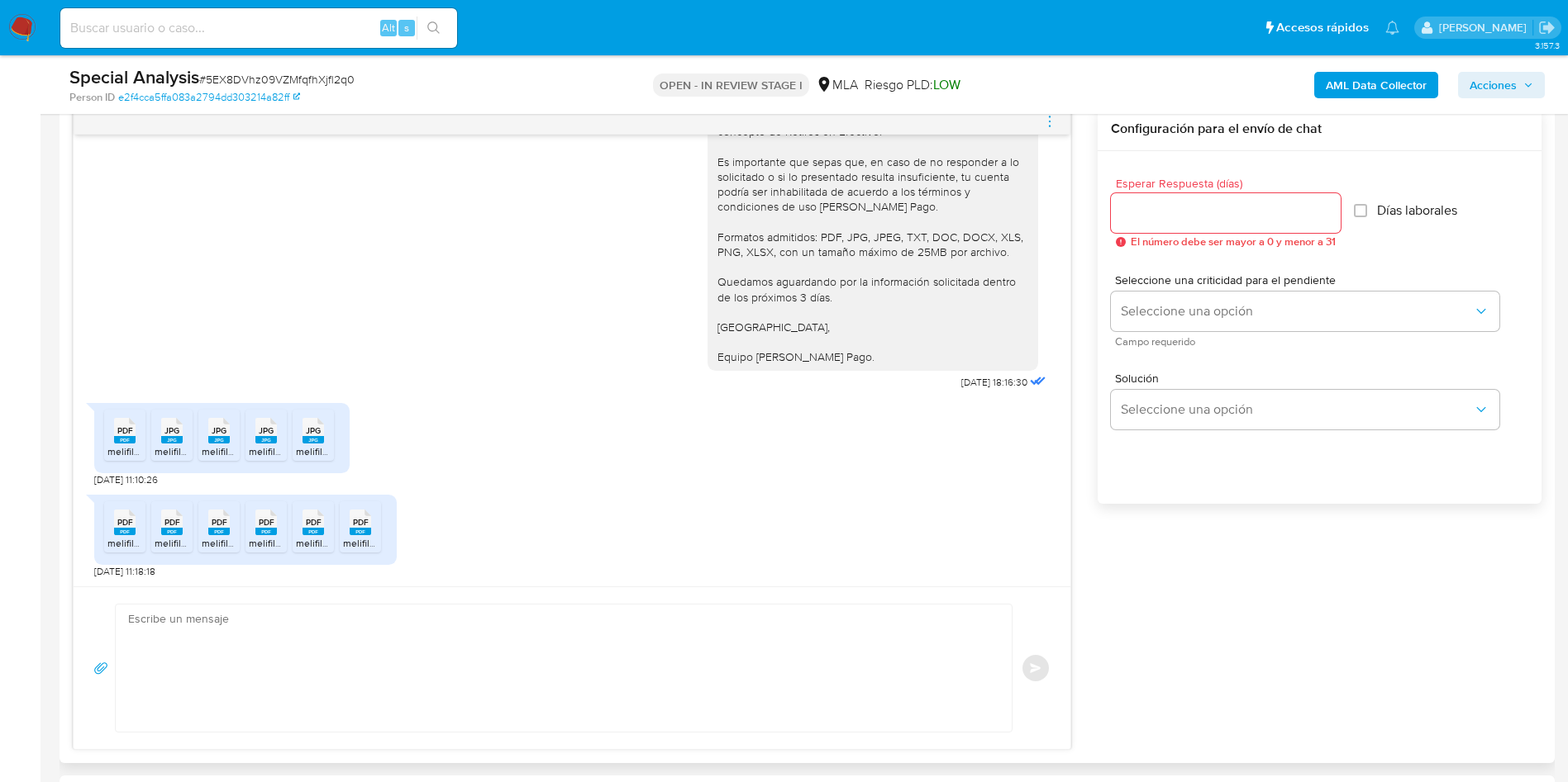
scroll to position [472, 0]
click at [272, 521] on textarea at bounding box center [560, 668] width 862 height 128
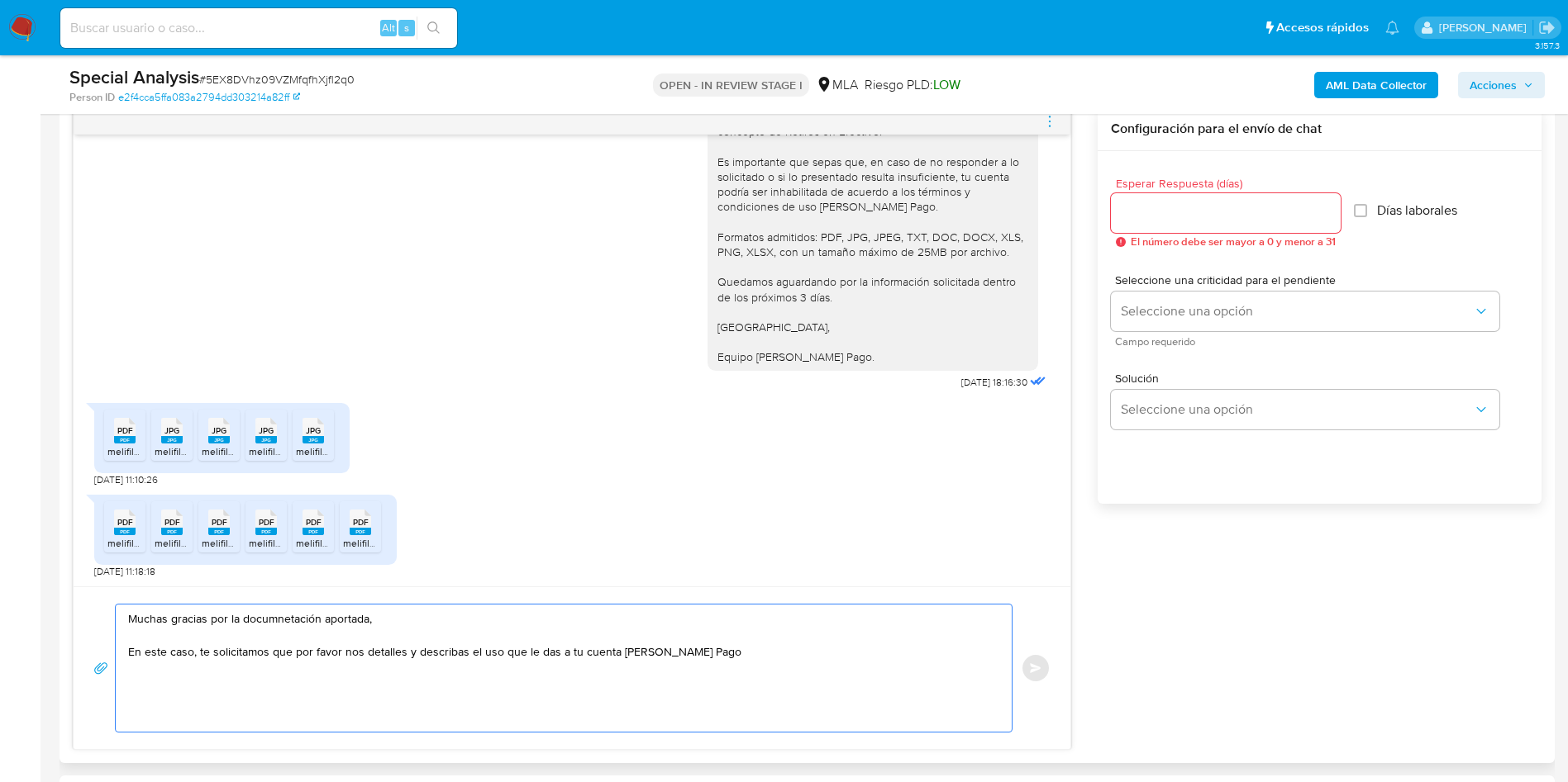
click at [277, 521] on textarea "Muchas gracias por la documnetación aportada, En este caso, te solicitamos que …" at bounding box center [560, 668] width 862 height 128
click at [0, 0] on lt-span "docum en tación" at bounding box center [0, 0] width 0 height 0
click at [792, 521] on textarea "Muchas gracias por la documentación aportada, En este caso, te solicitamos que …" at bounding box center [560, 668] width 862 height 128
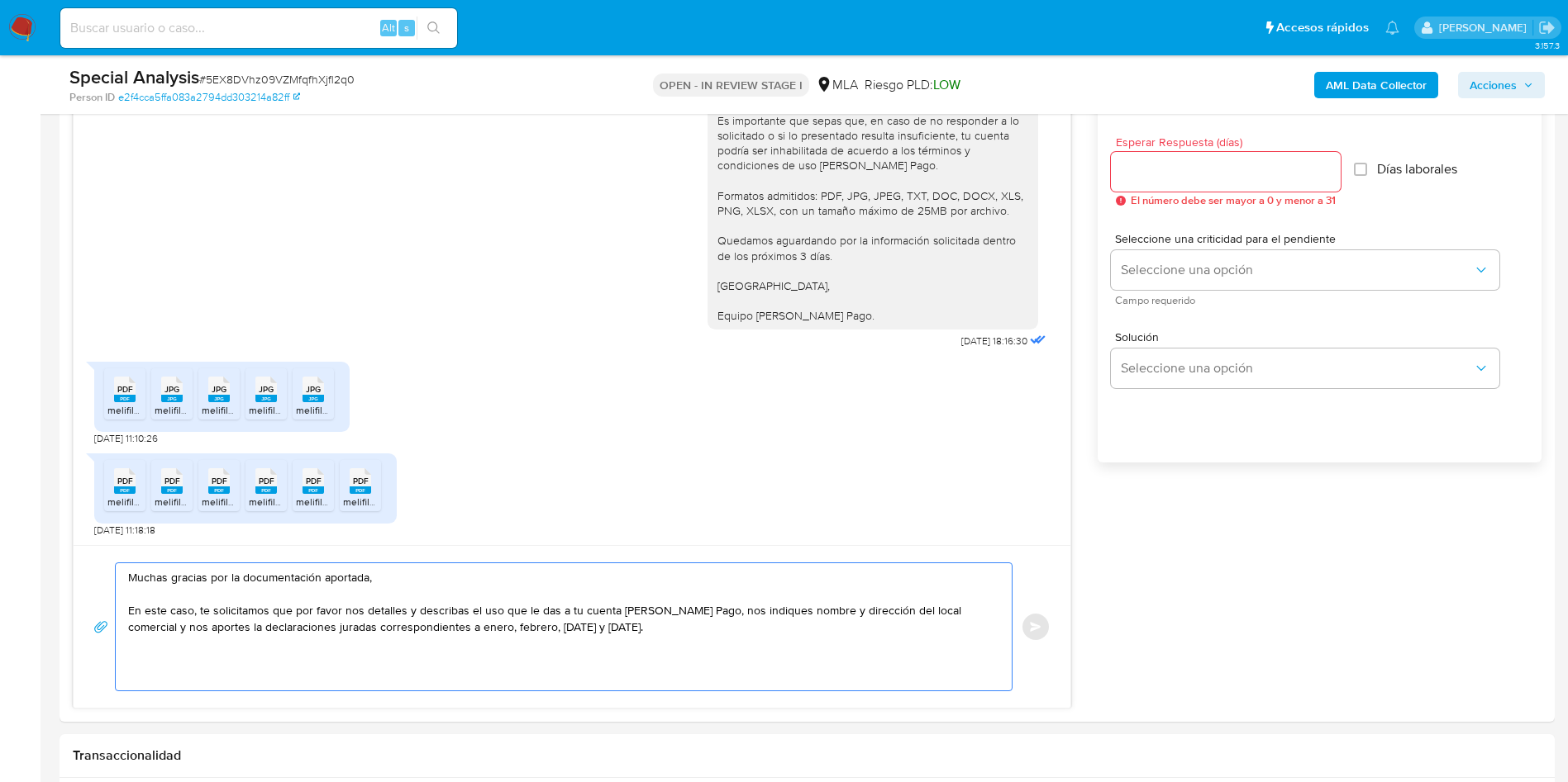
scroll to position [867, 0]
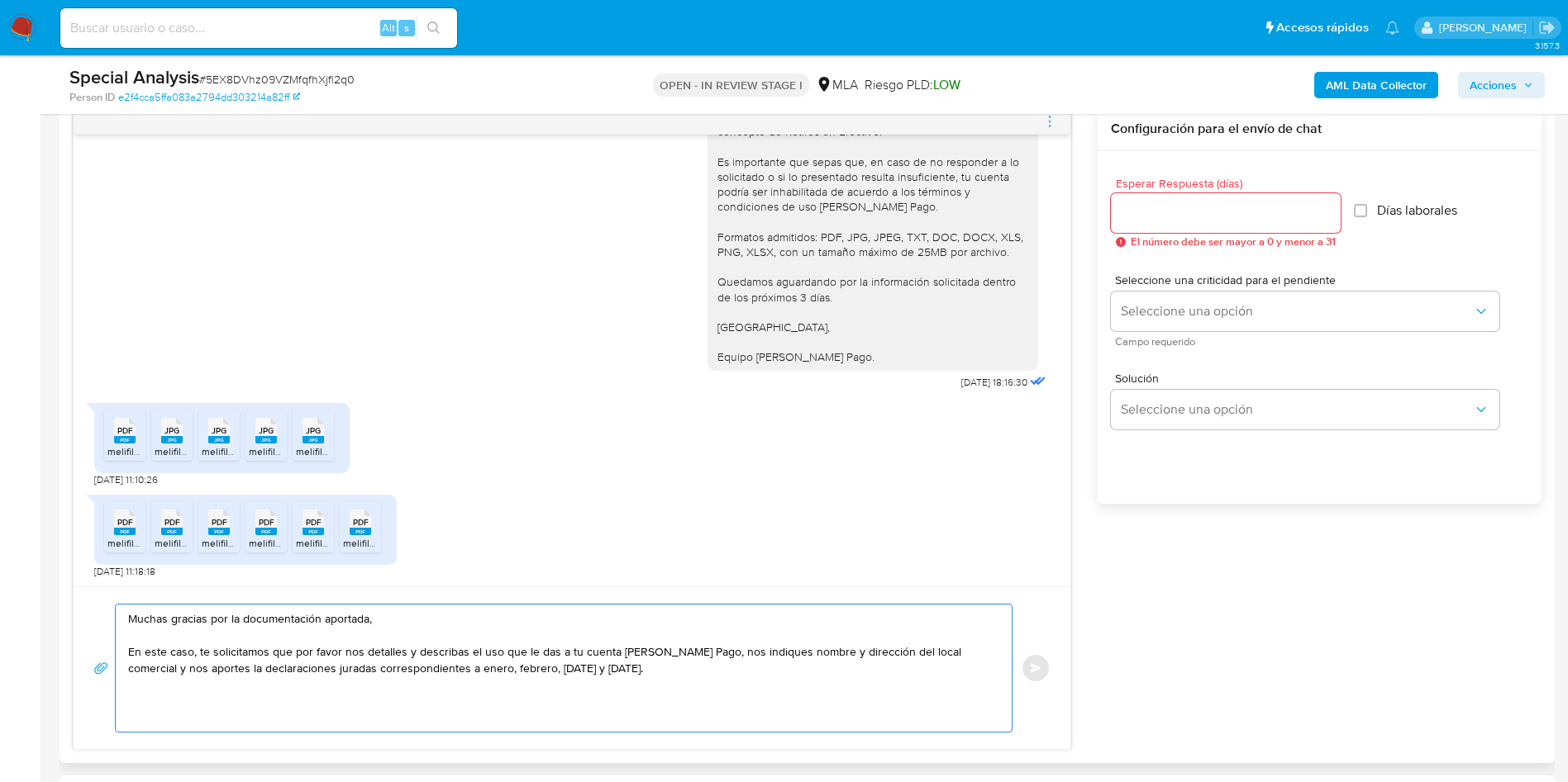
click at [198, 521] on textarea "Muchas gracias por la documentación aportada, En este caso, te solicitamos que …" at bounding box center [560, 668] width 862 height 128
click at [250, 521] on textarea "Muchas gracias por la documentación aportada, En este caso, te solicitamos que …" at bounding box center [560, 668] width 862 height 128
click at [210, 521] on textarea "Muchas gracias por la documentación aportada, En este caso, te solicitamos que …" at bounding box center [560, 668] width 862 height 128
drag, startPoint x: 148, startPoint y: 653, endPoint x: 235, endPoint y: 661, distance: 87.4
click at [235, 521] on textarea "Muchas gracias por la documentación aportada, En este caso, te solicitamos que …" at bounding box center [560, 668] width 862 height 128
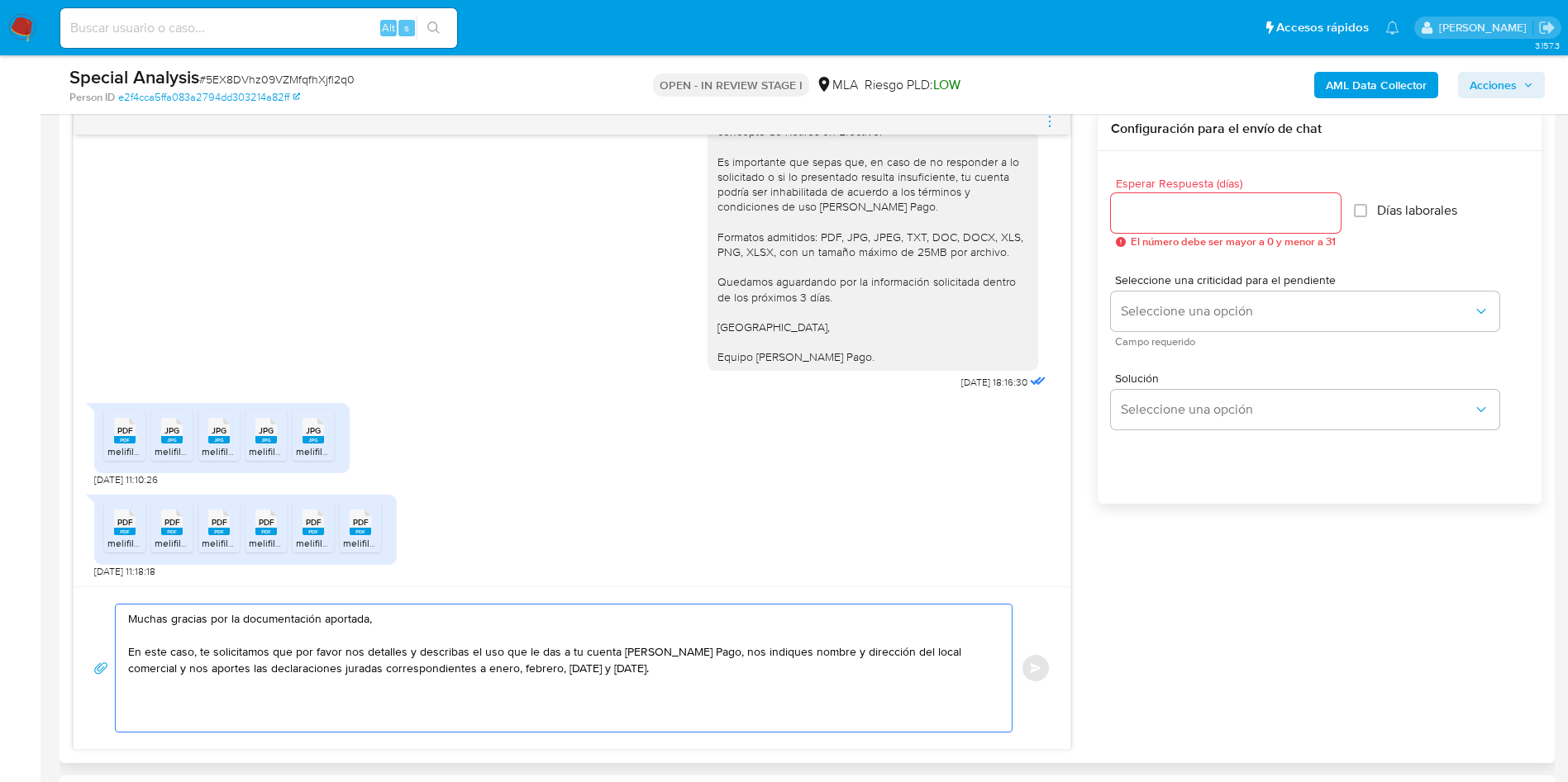
click at [235, 521] on textarea "Muchas gracias por la documentación aportada, En este caso, te solicitamos que …" at bounding box center [560, 668] width 862 height 128
drag, startPoint x: 332, startPoint y: 638, endPoint x: 353, endPoint y: 641, distance: 21.2
click at [353, 521] on textarea "Muchas gracias por la documentación aportada, En este caso, te solicitamos que …" at bounding box center [560, 668] width 862 height 128
drag, startPoint x: 361, startPoint y: 641, endPoint x: 404, endPoint y: 648, distance: 43.6
click at [404, 521] on textarea "Muchas gracias por la documentación aportada, En este caso, te solicitamos que …" at bounding box center [560, 668] width 862 height 128
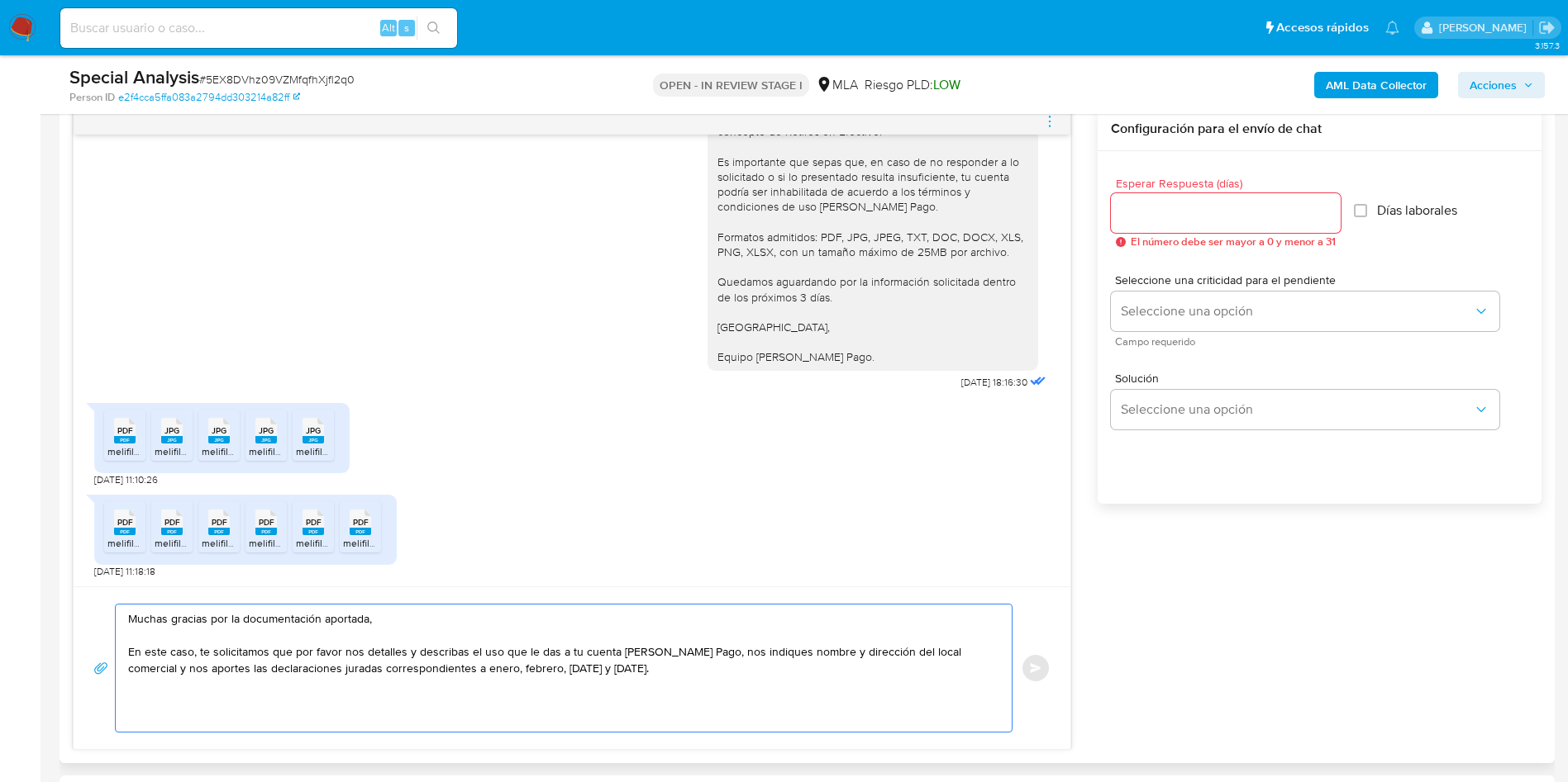
click at [448, 521] on textarea "Muchas gracias por la documentación aportada, En este caso, te solicitamos que …" at bounding box center [560, 668] width 862 height 128
click at [484, 521] on textarea "Muchas gracias por la documentación aportada, En este caso, te solicitamos que …" at bounding box center [560, 668] width 862 height 128
drag, startPoint x: 775, startPoint y: 650, endPoint x: 785, endPoint y: 655, distance: 11.2
click at [785, 521] on textarea "Muchas gracias por la documentación aportada, En este caso, te solicitamos que …" at bounding box center [560, 668] width 862 height 128
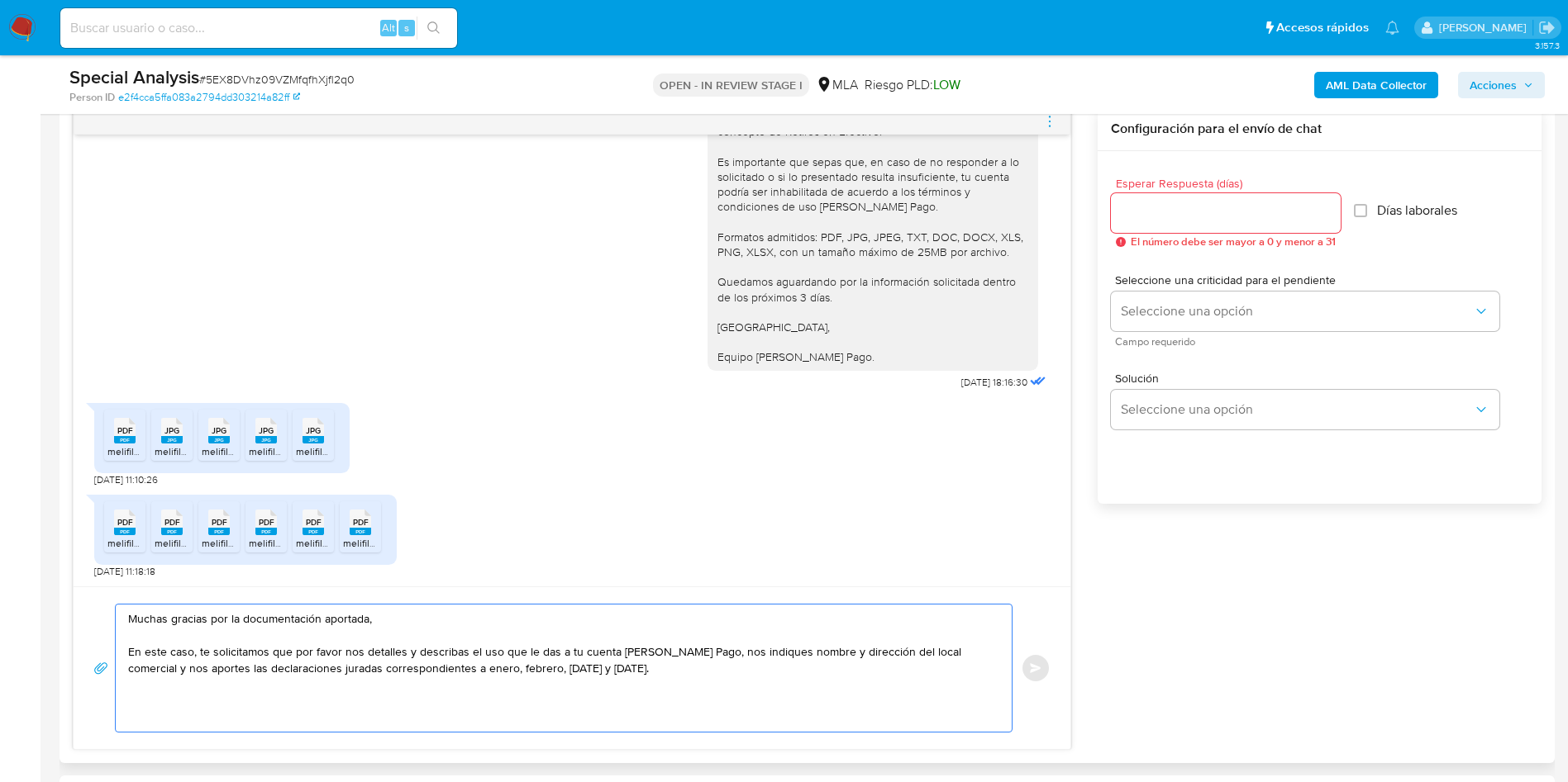
click at [785, 521] on textarea "Muchas gracias por la documentación aportada, En este caso, te solicitamos que …" at bounding box center [560, 668] width 862 height 128
drag, startPoint x: 242, startPoint y: 672, endPoint x: 346, endPoint y: 671, distance: 104.0
click at [346, 521] on textarea "Muchas gracias por la documentación aportada, En este caso, te solicitamos que …" at bounding box center [560, 668] width 862 height 128
click at [511, 521] on textarea "Muchas gracias por la documentación aportada, En este caso, te solicitamos que …" at bounding box center [560, 668] width 862 height 128
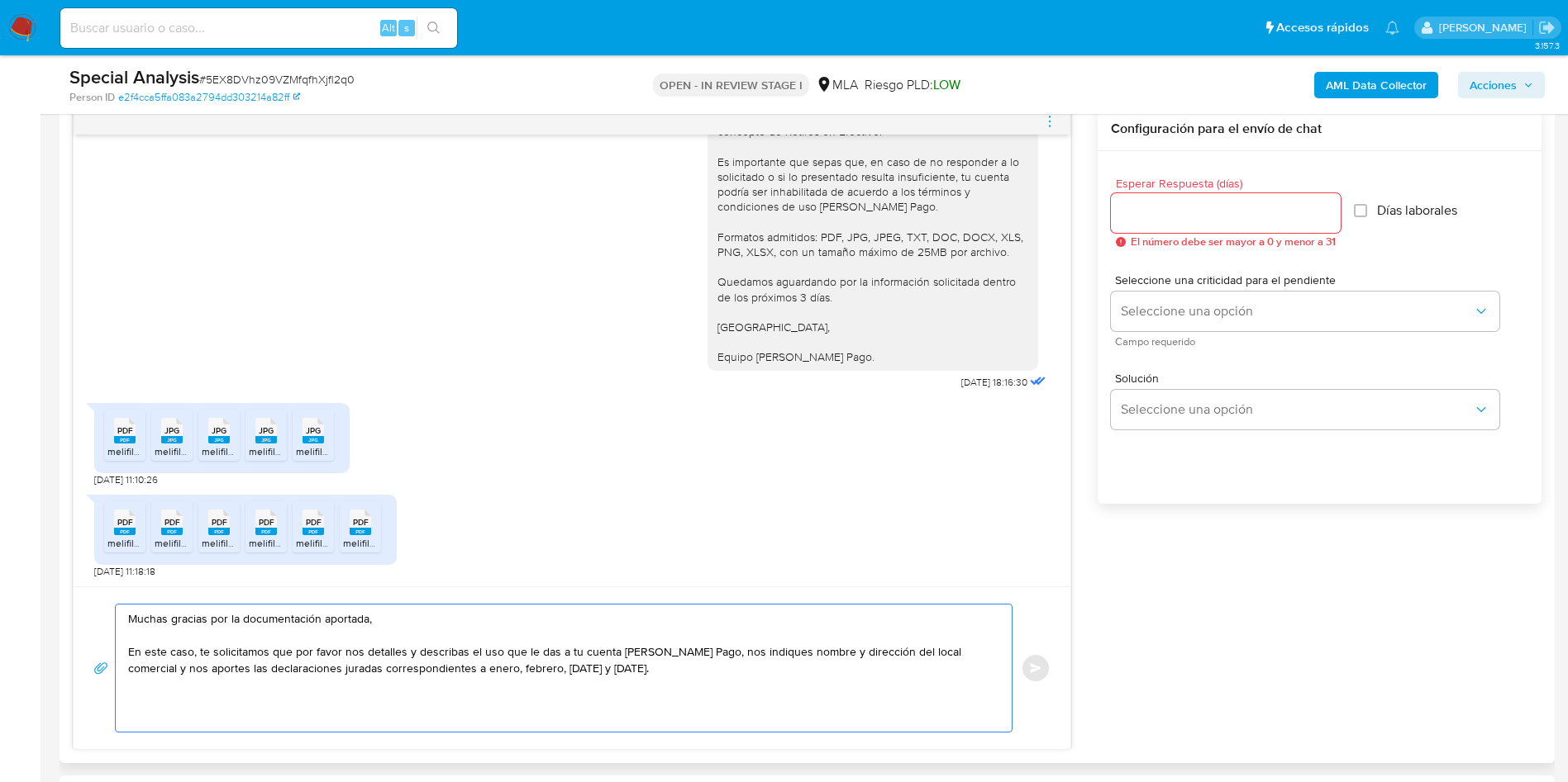
click at [656, 521] on textarea "Muchas gracias por la documentación aportada, En este caso, te solicitamos que …" at bounding box center [560, 668] width 862 height 128
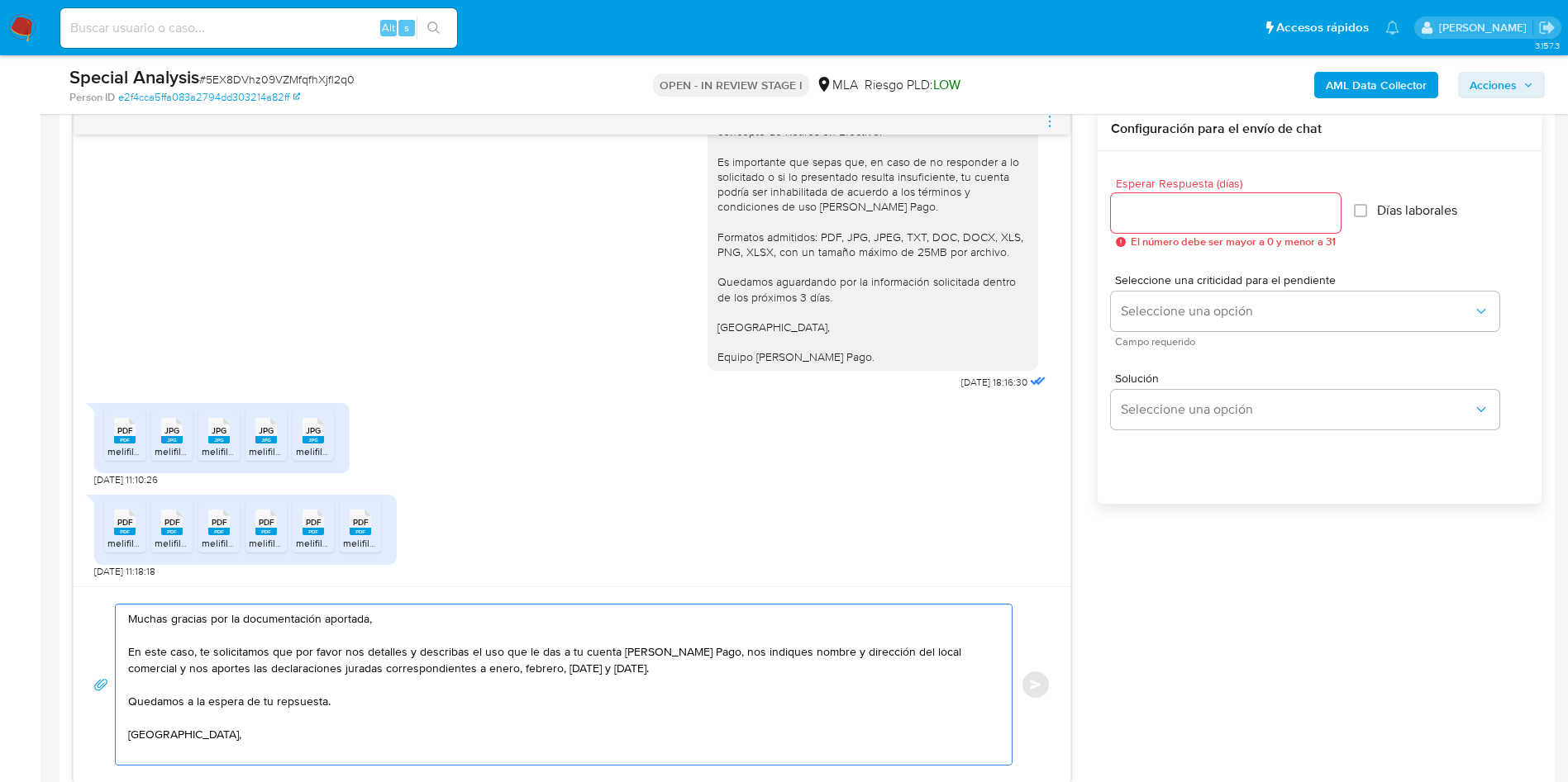
scroll to position [6, 0]
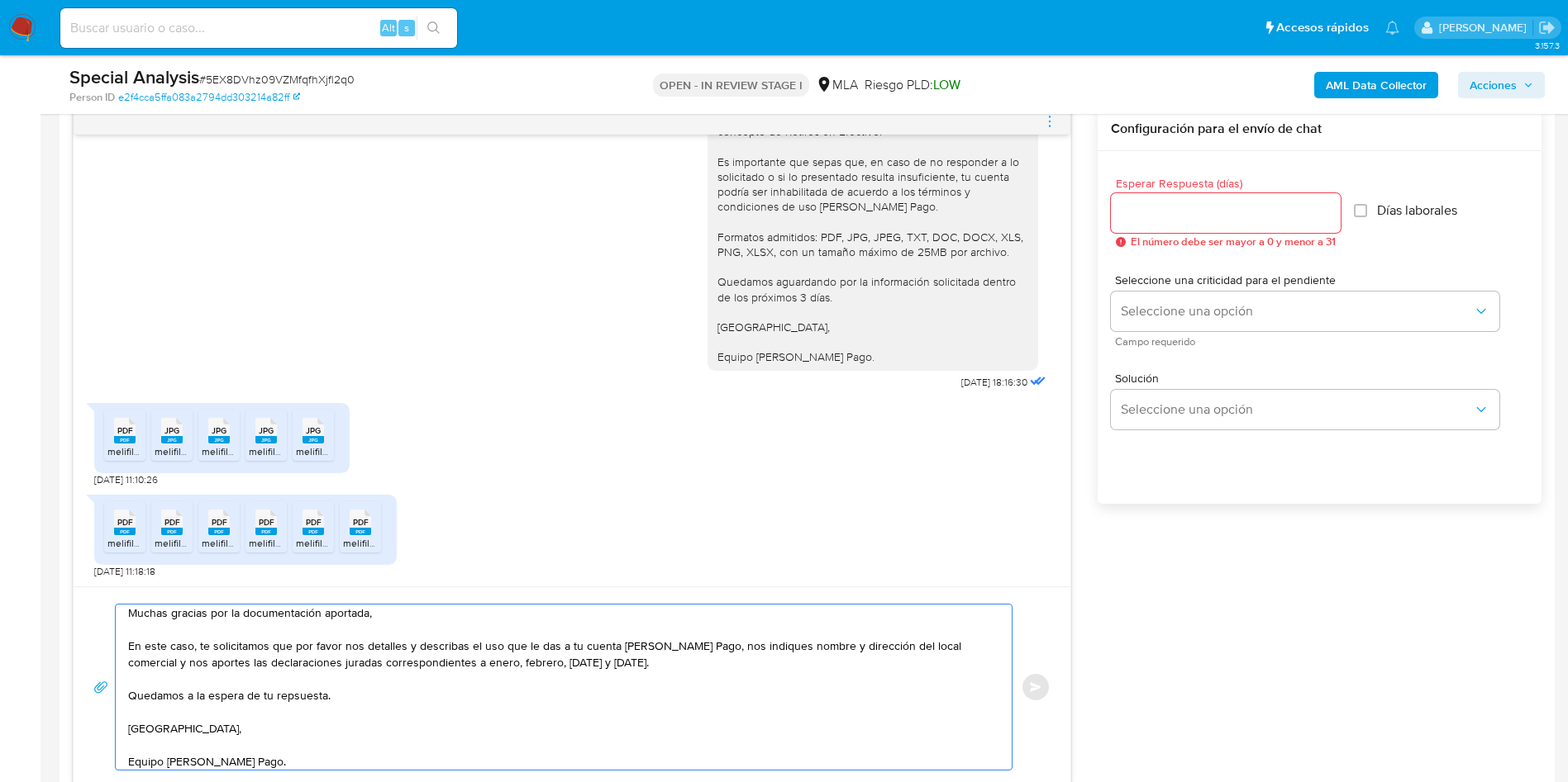
click at [277, 521] on textarea "Muchas gracias por la documentación aportada, En este caso, te solicitamos que …" at bounding box center [560, 687] width 862 height 166
click at [0, 0] on lt-strong "sp" at bounding box center [0, 0] width 0 height 0
click at [346, 521] on textarea "Muchas gracias por la documentación aportada, En este caso, te solicitamos que …" at bounding box center [560, 687] width 862 height 166
type textarea "Muchas gracias por la documentación aportada, En este caso, te solicitamos que …"
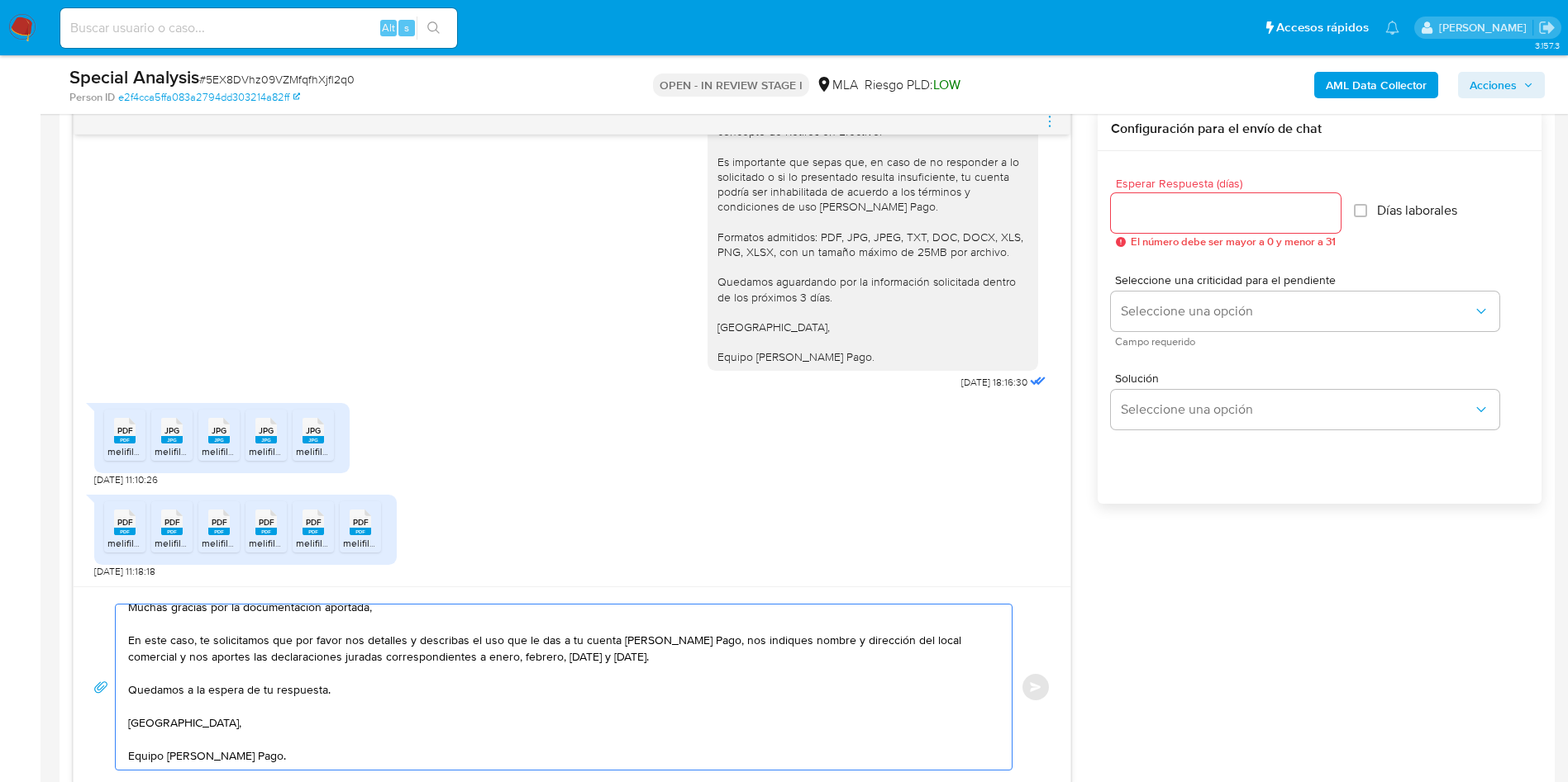
click at [1057, 218] on input "Esperar Respuesta (días)" at bounding box center [1226, 213] width 229 height 22
type input "0"
type input "2"
type input "3"
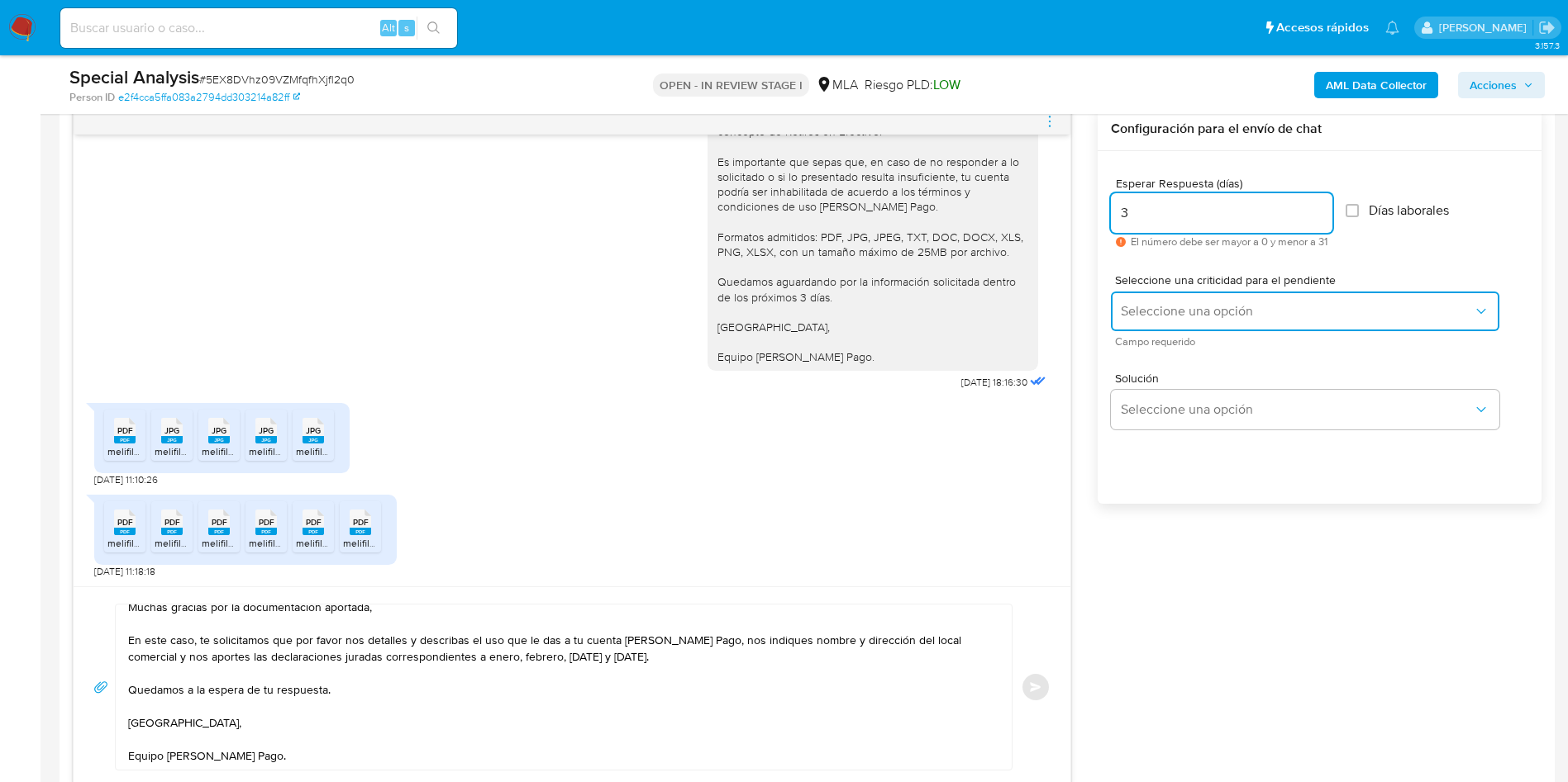
click at [1057, 320] on button "Seleccione una opción" at bounding box center [1305, 311] width 388 height 40
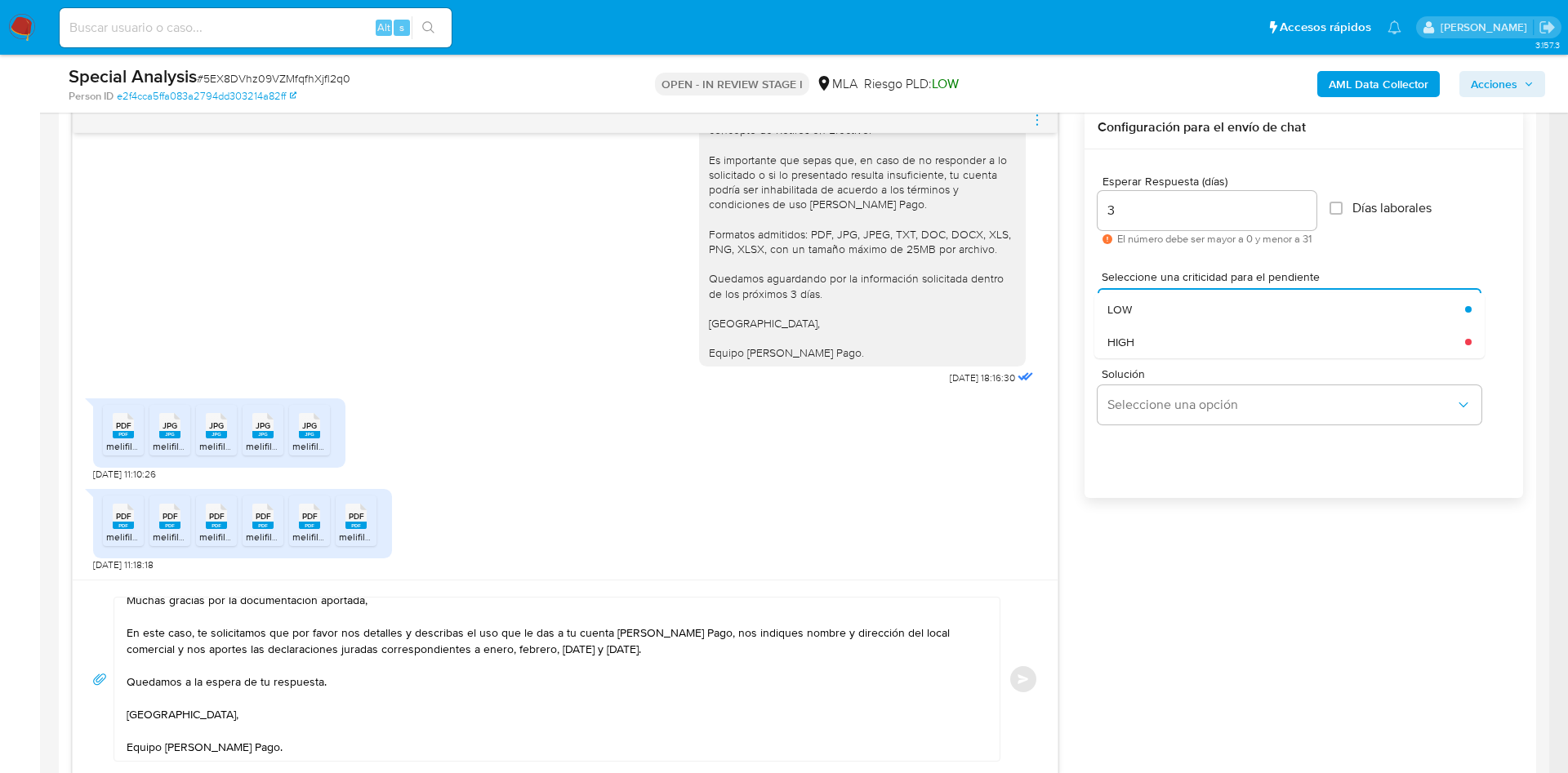
click at [1044, 214] on input "3" at bounding box center [1207, 211] width 219 height 21
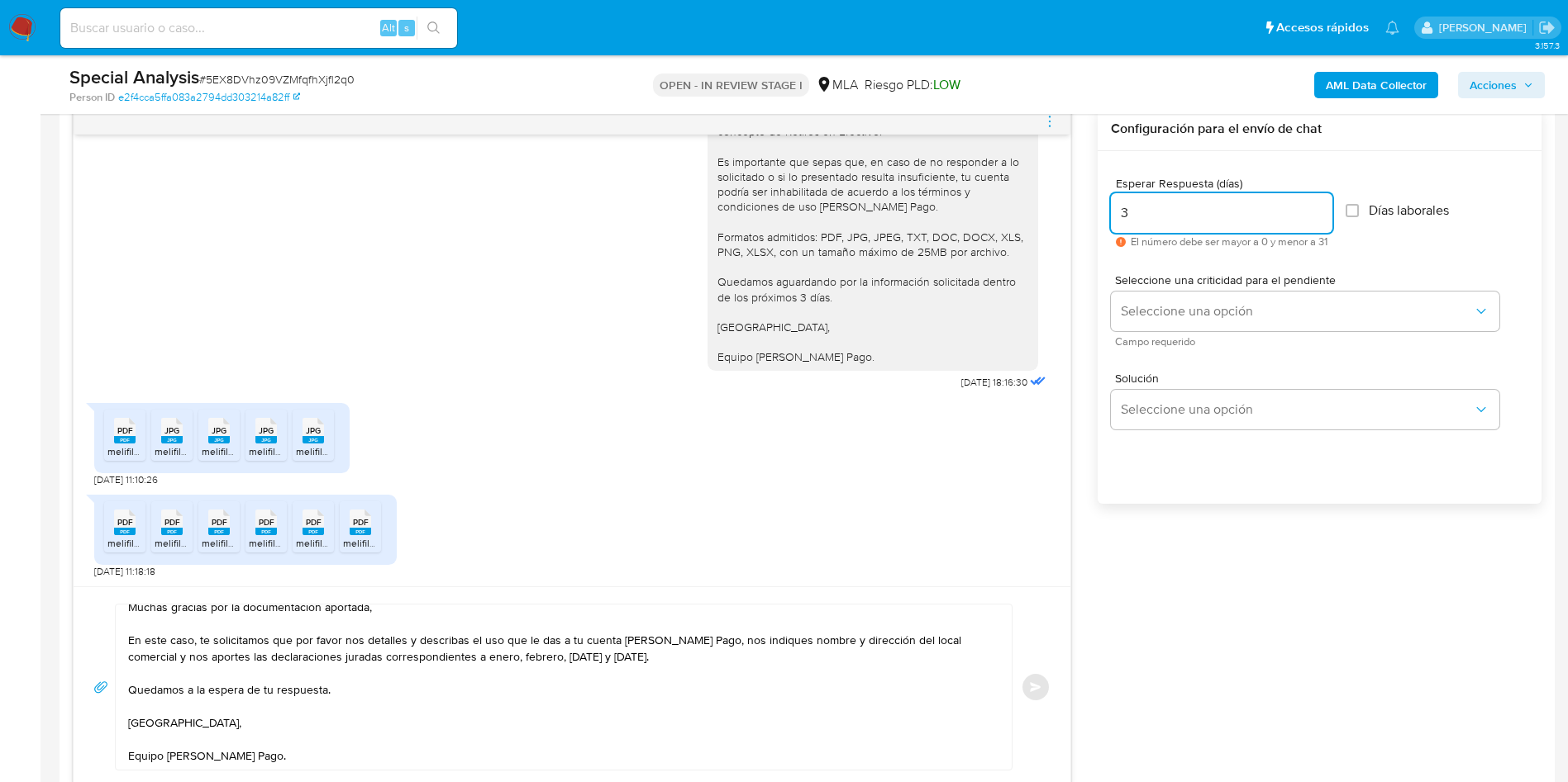
click at [1057, 218] on input "3" at bounding box center [1221, 213] width 222 height 22
type input "1"
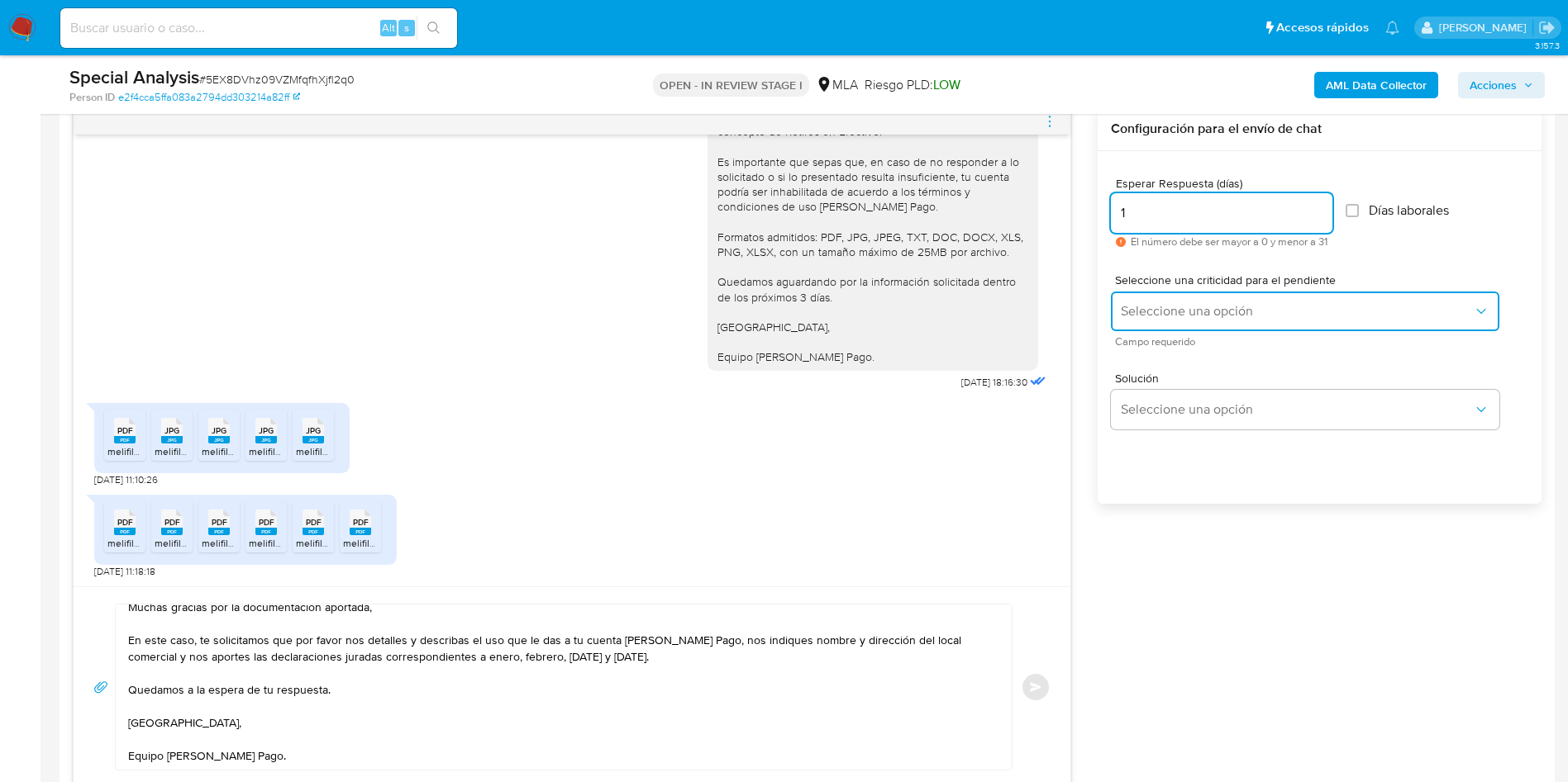
click at [1057, 322] on button "Seleccione una opción" at bounding box center [1305, 311] width 388 height 40
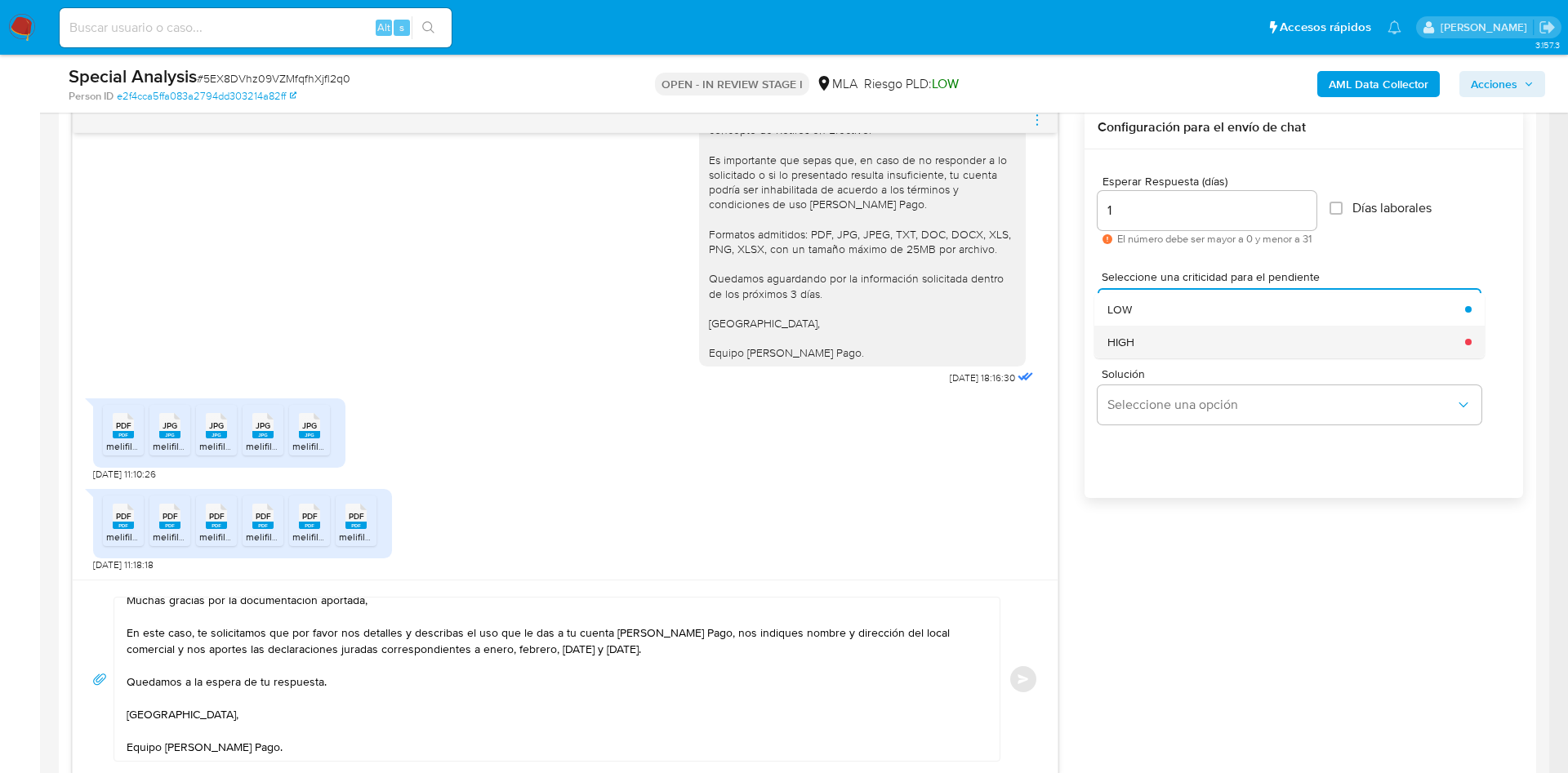
click at [1044, 349] on div "HIGH" at bounding box center [1281, 342] width 348 height 32
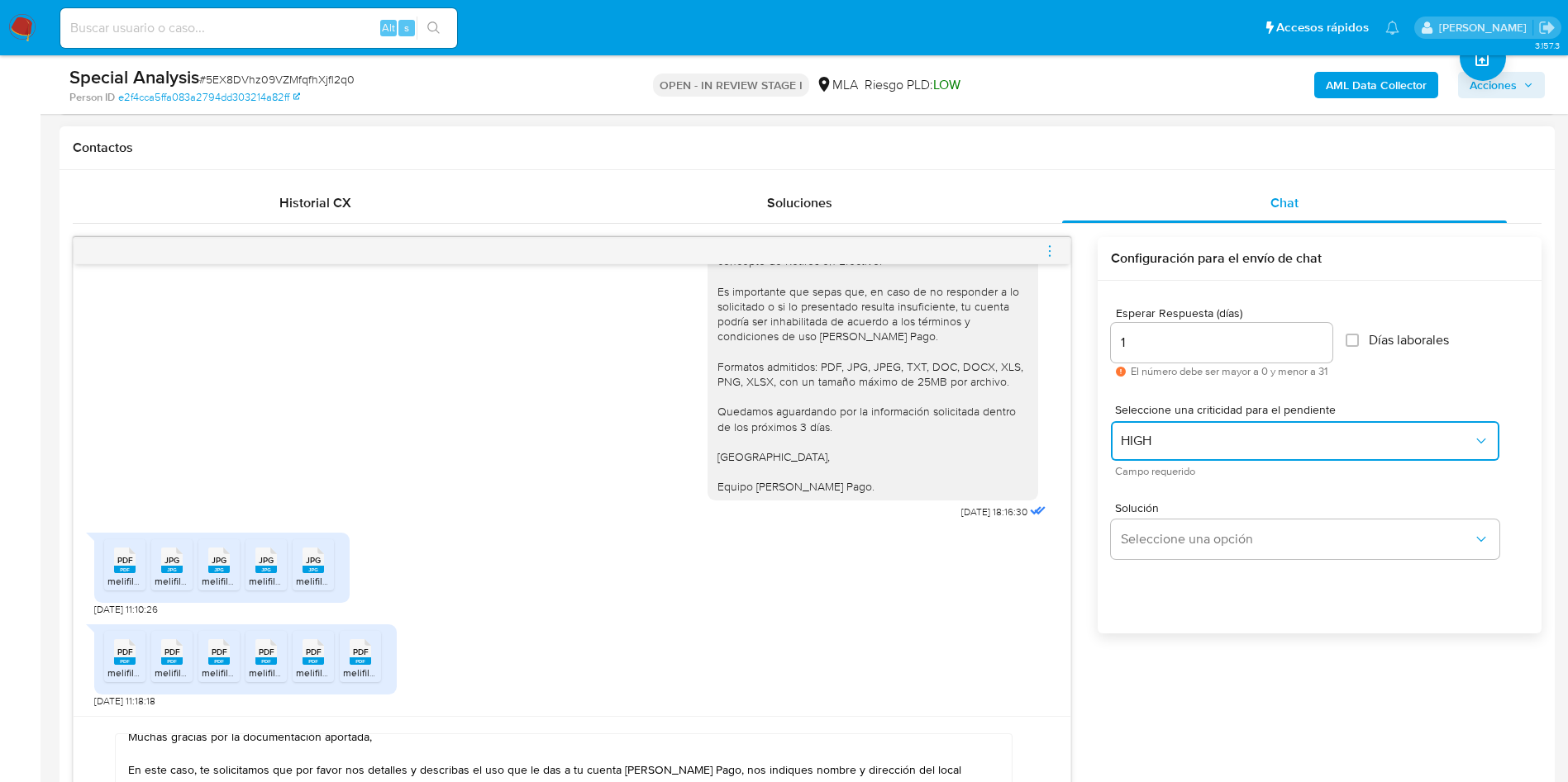
scroll to position [992, 0]
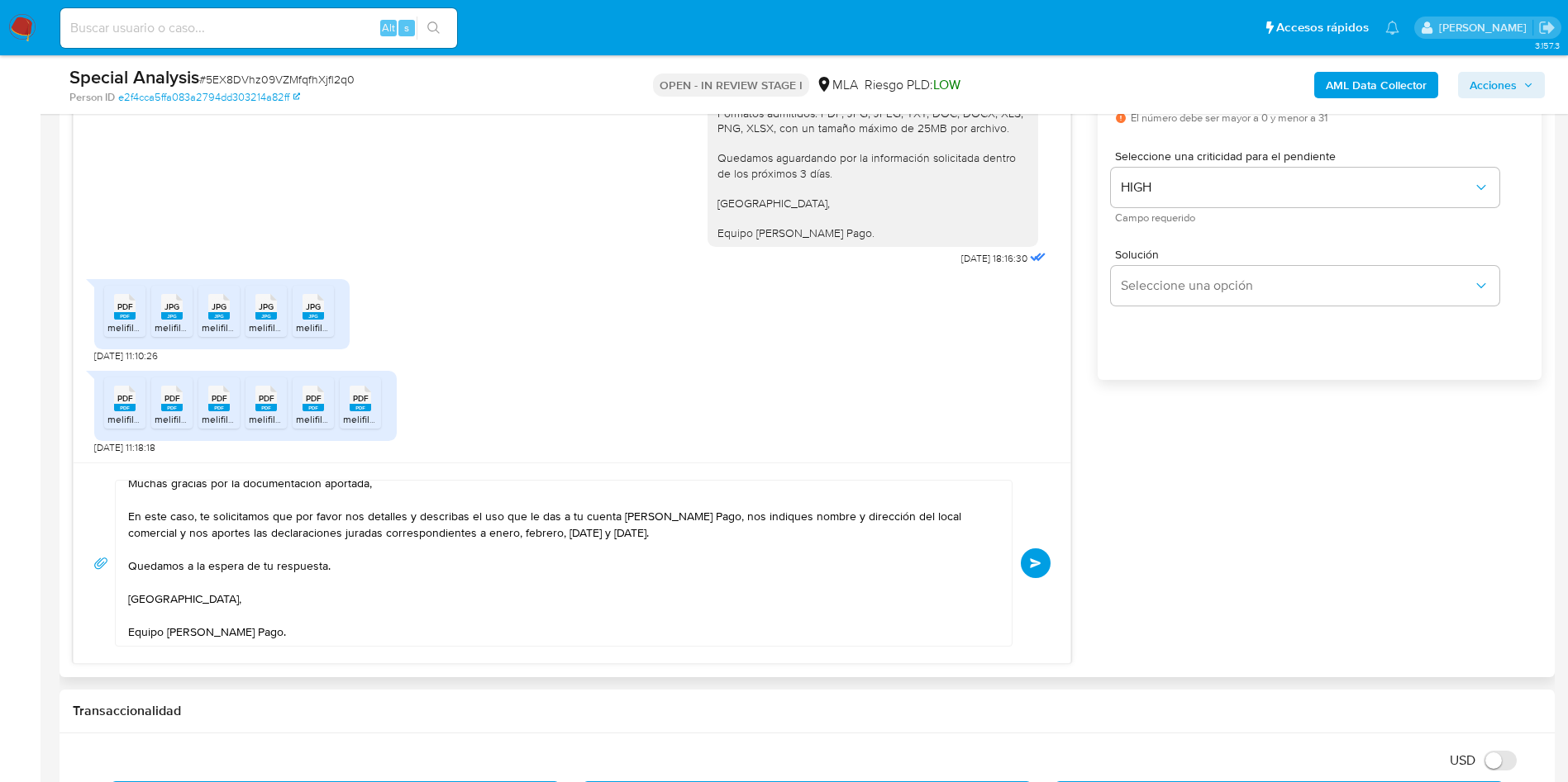
click at [1032, 521] on button "Enviar" at bounding box center [1035, 563] width 29 height 29
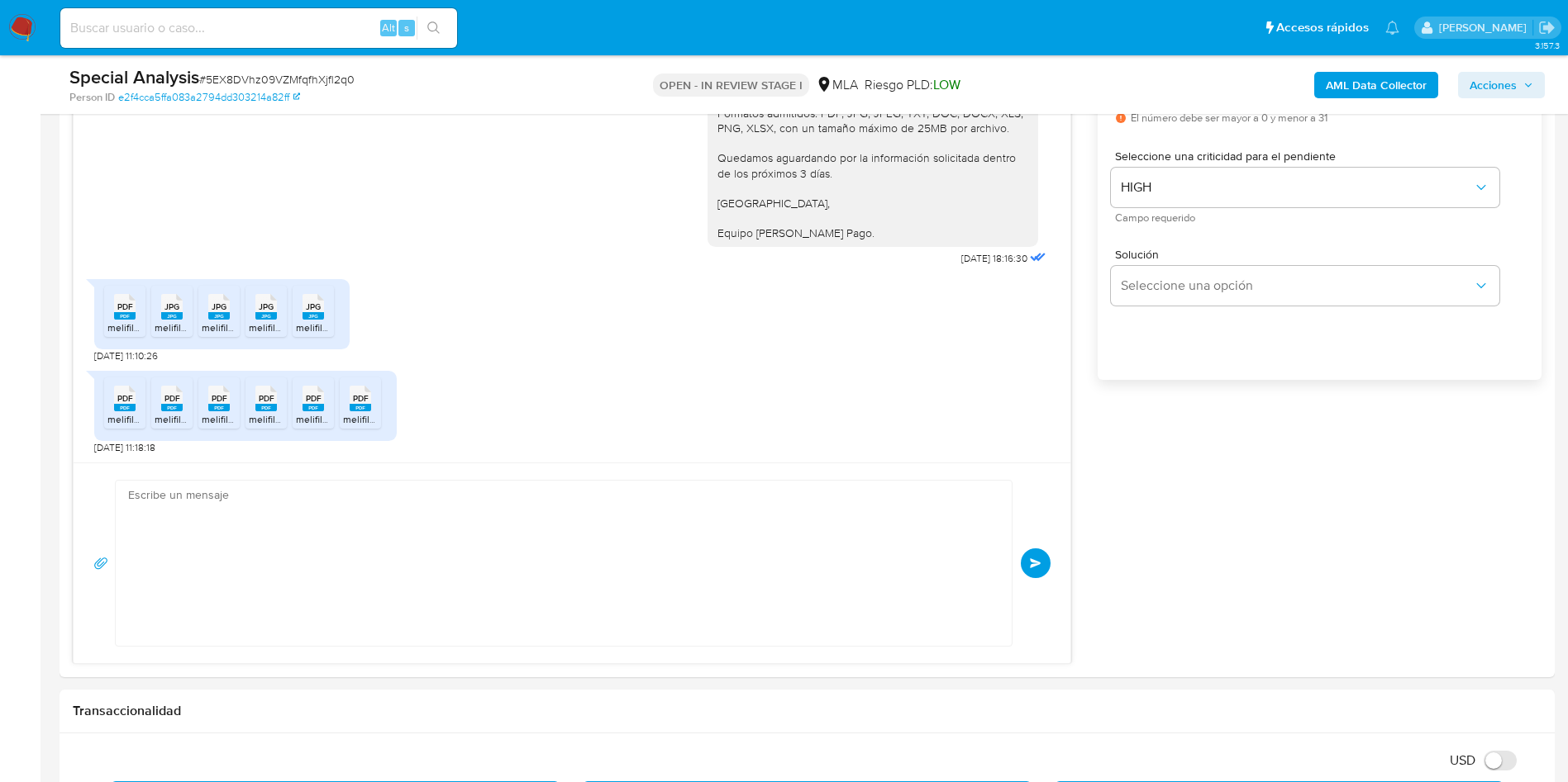
scroll to position [716, 0]
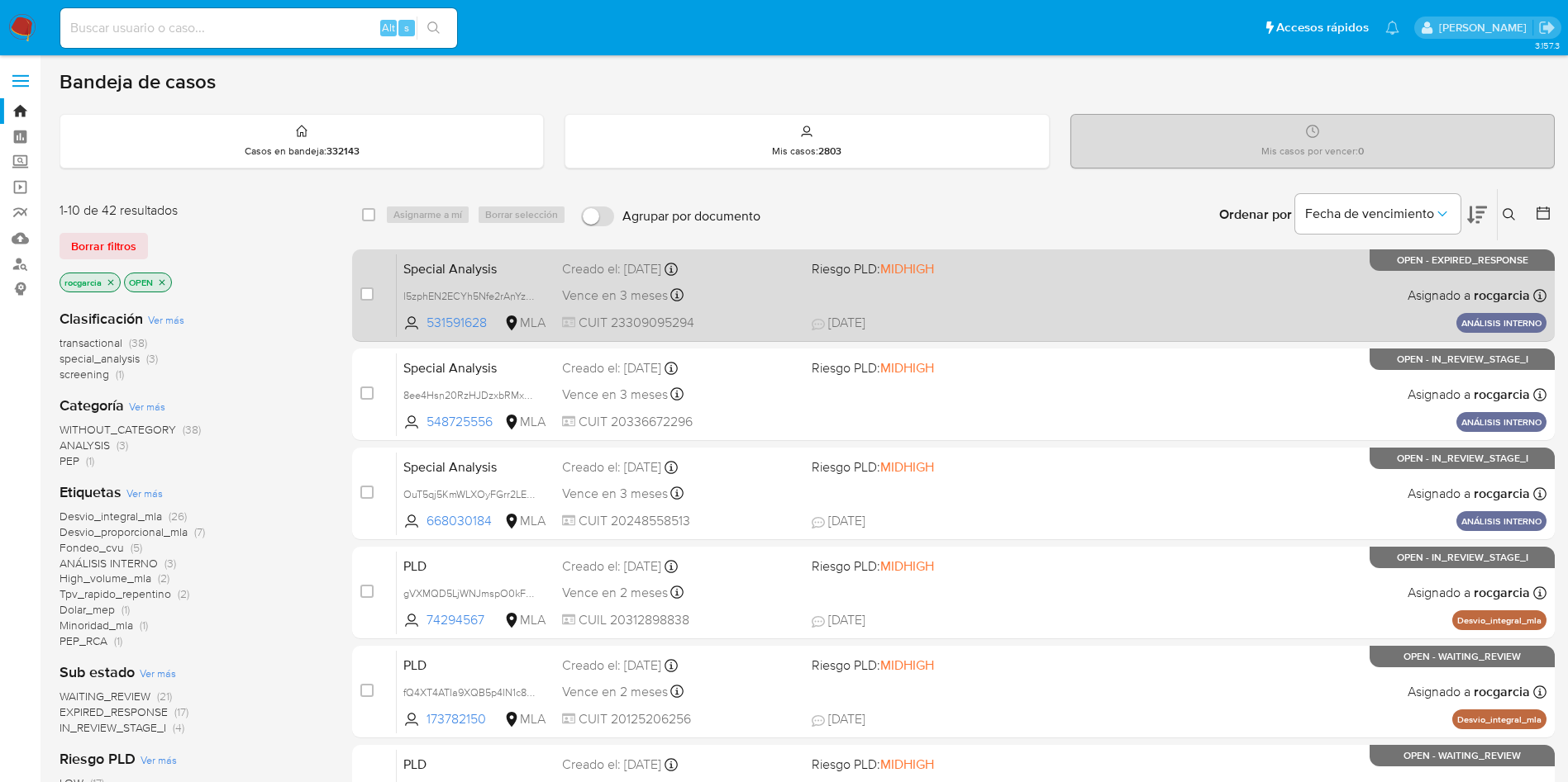
click at [366, 302] on div "case-item-checkbox" at bounding box center [367, 294] width 13 height 16
click at [366, 291] on input "checkbox" at bounding box center [367, 293] width 13 height 13
checkbox input "true"
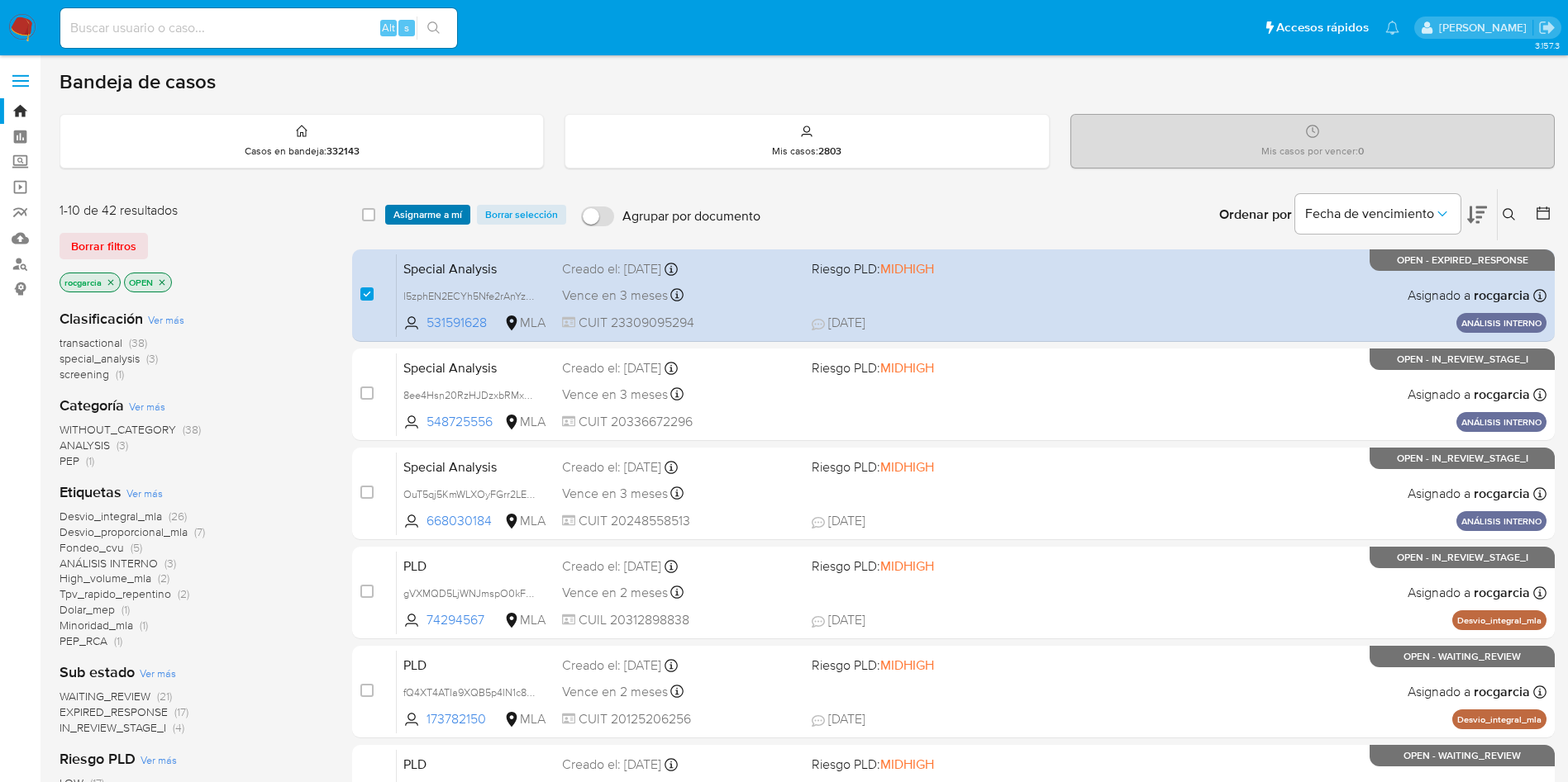
click at [416, 213] on span "Asignarme a mí" at bounding box center [428, 215] width 69 height 16
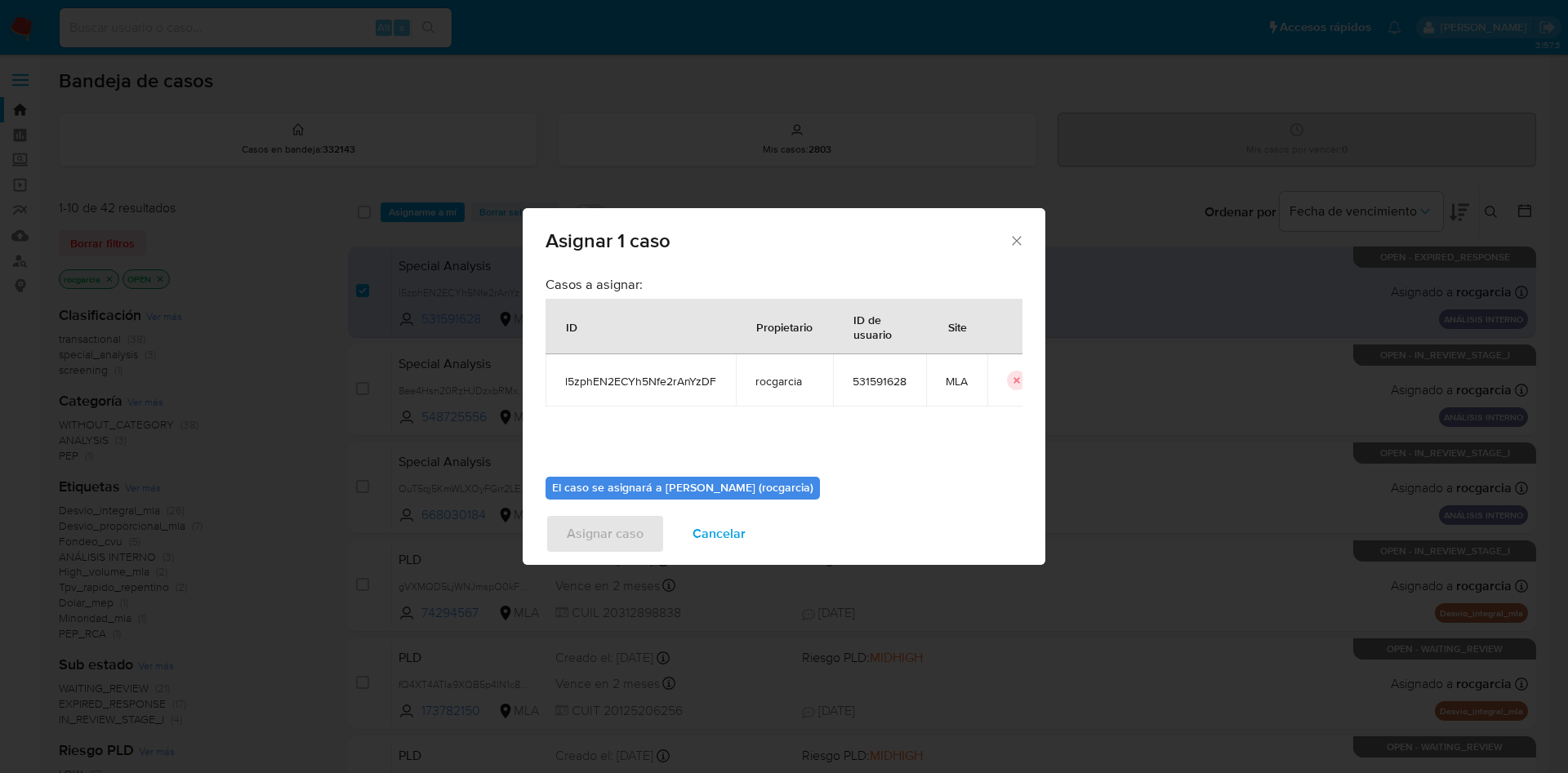
scroll to position [85, 0]
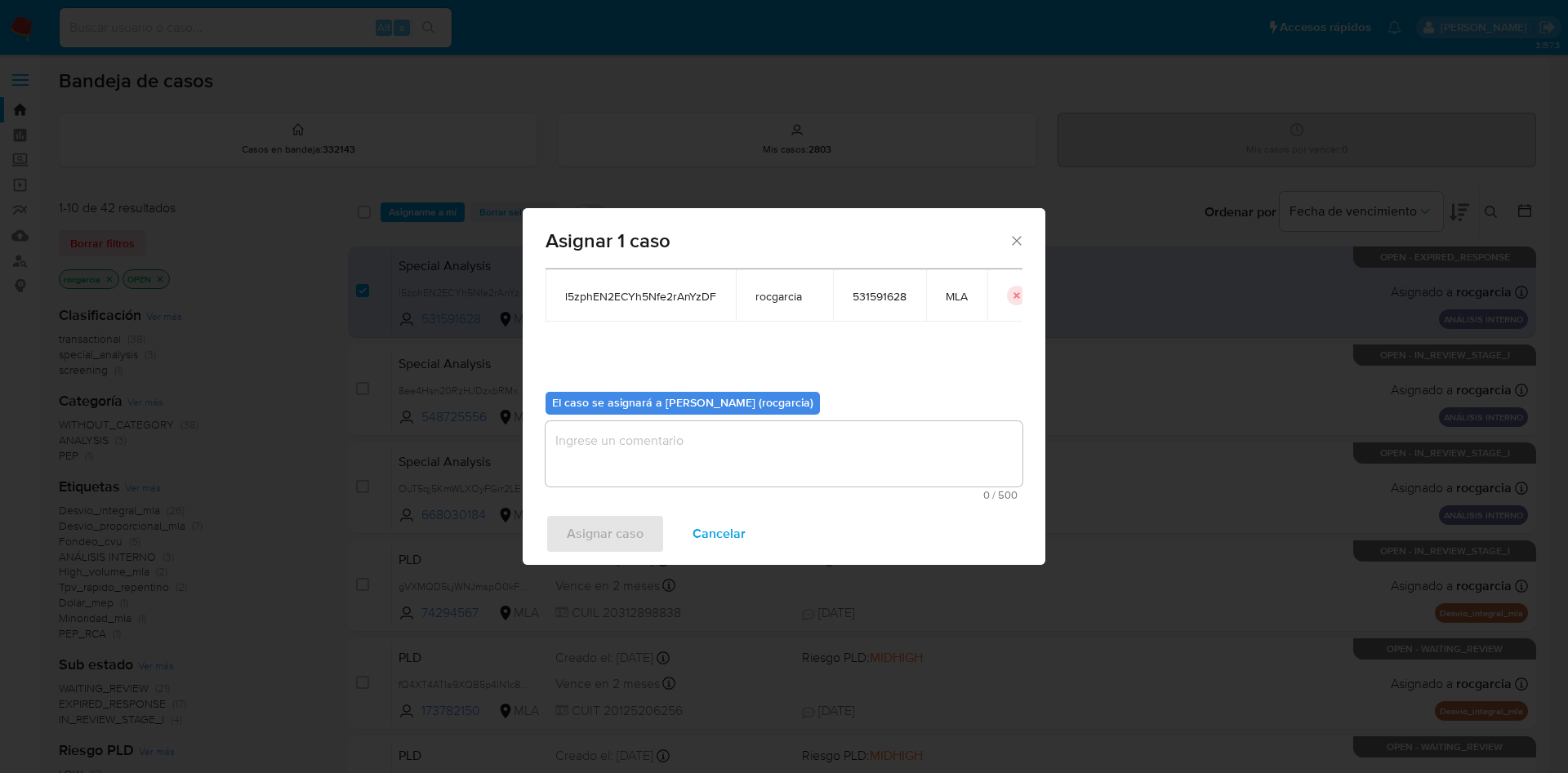
click at [605, 454] on textarea "assign-modal" at bounding box center [784, 453] width 477 height 66
drag, startPoint x: 602, startPoint y: 527, endPoint x: 405, endPoint y: 526, distance: 197.0
click at [600, 524] on span "Asignar caso" at bounding box center [605, 534] width 77 height 36
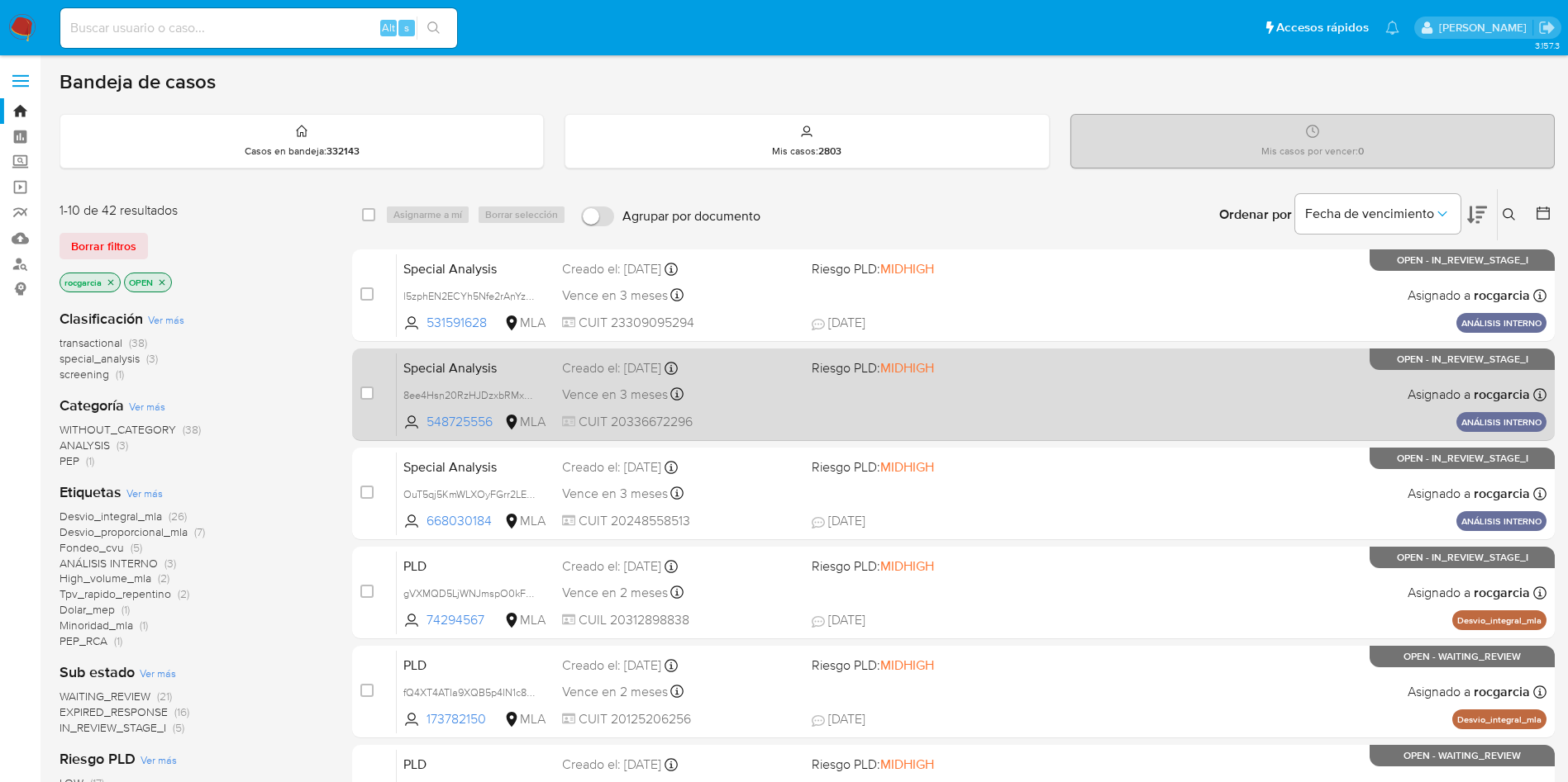
click at [956, 374] on span "Riesgo PLD: MIDHIGH" at bounding box center [930, 366] width 236 height 22
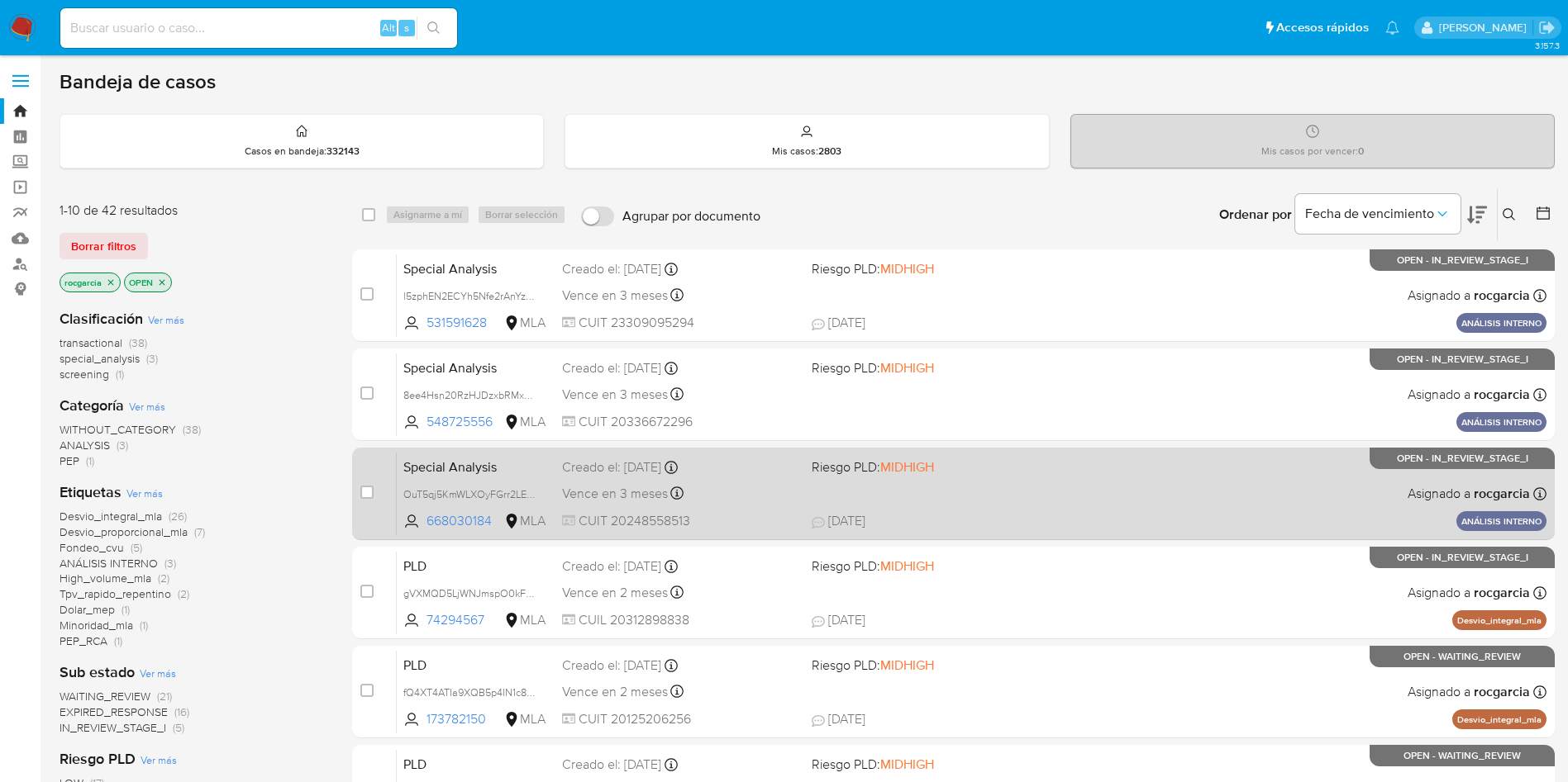
click at [1008, 484] on div "Special Analysis OuT5qj5KmWLXOyFGrr2LEPhV 668030184 MLA Riesgo PLD: MIDHIGH Cre…" at bounding box center [971, 493] width 1150 height 84
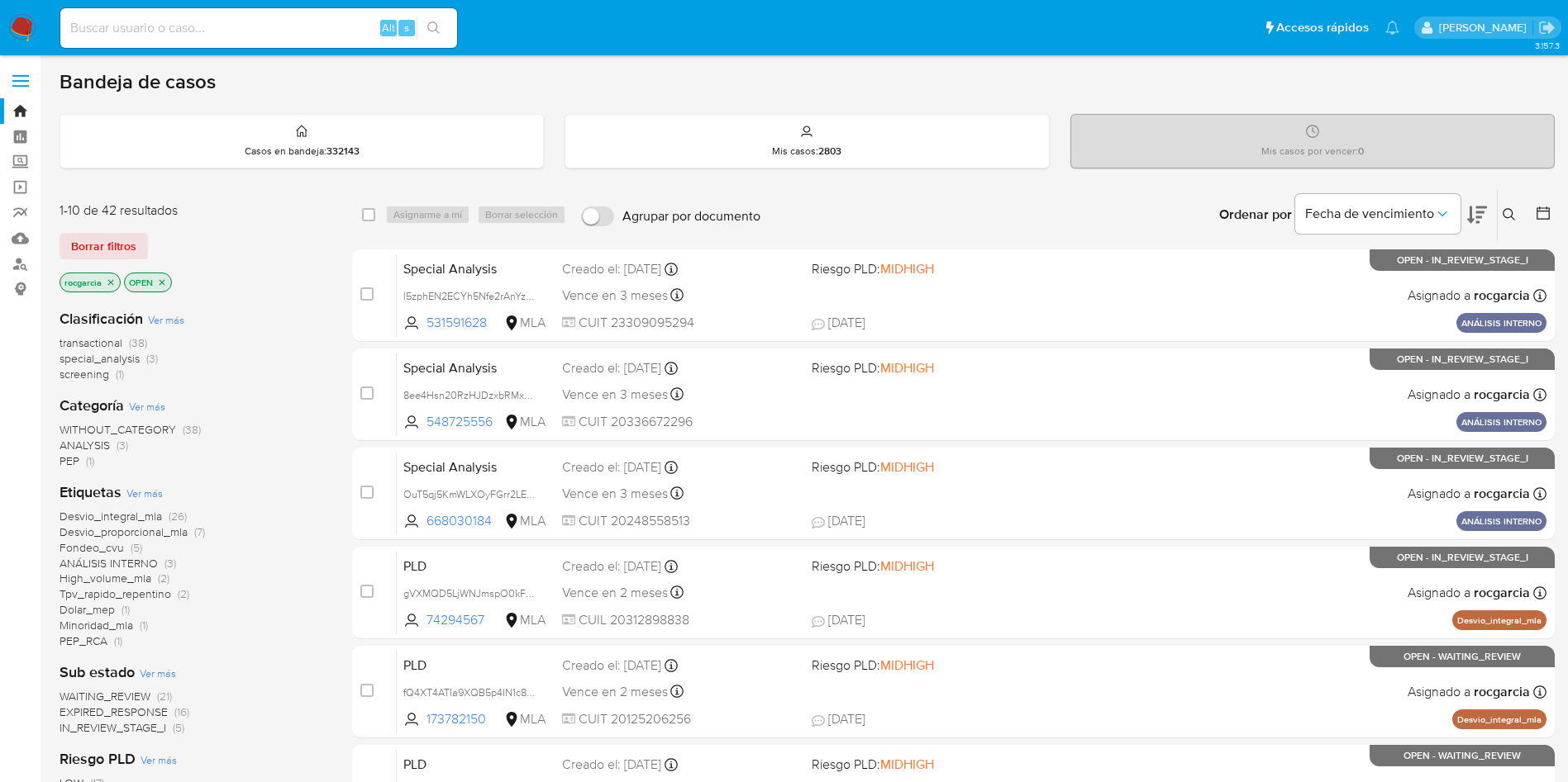
click at [185, 28] on input at bounding box center [259, 28] width 397 height 22
paste input "223526161"
type input "223526161"
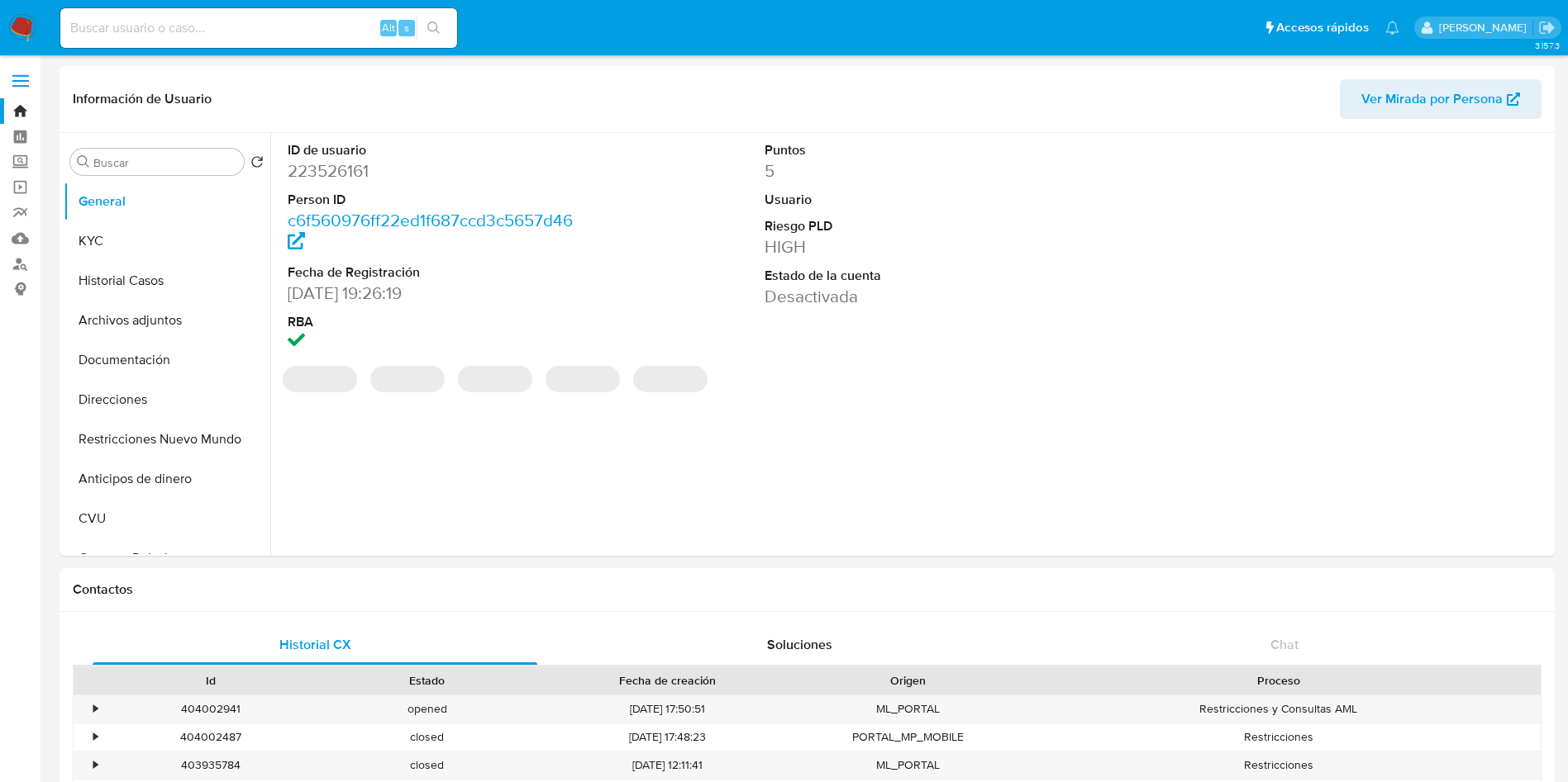
select select "10"
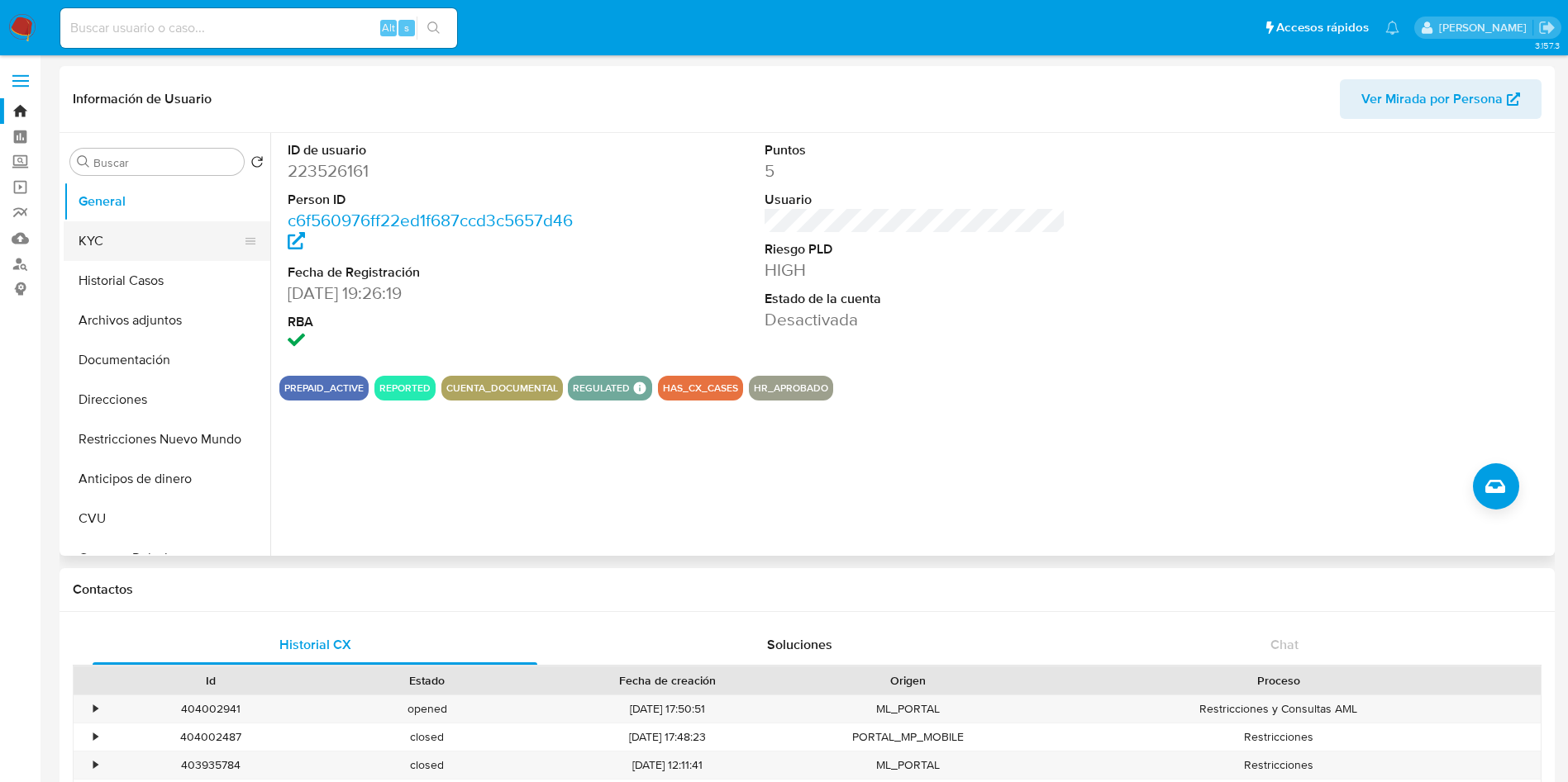
click at [135, 252] on button "KYC" at bounding box center [160, 241] width 193 height 40
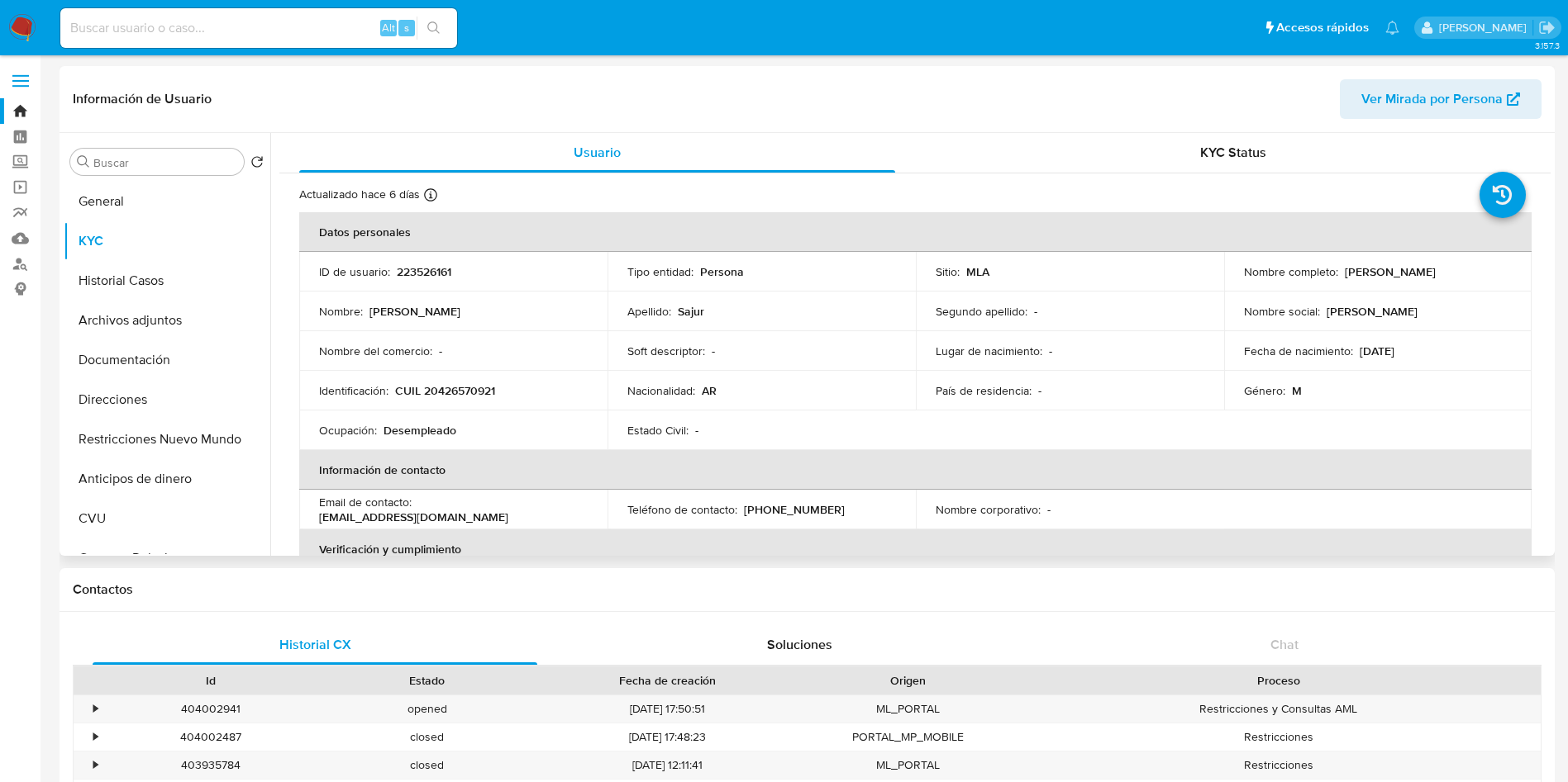
click at [456, 397] on p "CUIL 20426570921" at bounding box center [445, 391] width 100 height 15
copy p "20426570921"
click at [126, 197] on button "General" at bounding box center [167, 202] width 207 height 40
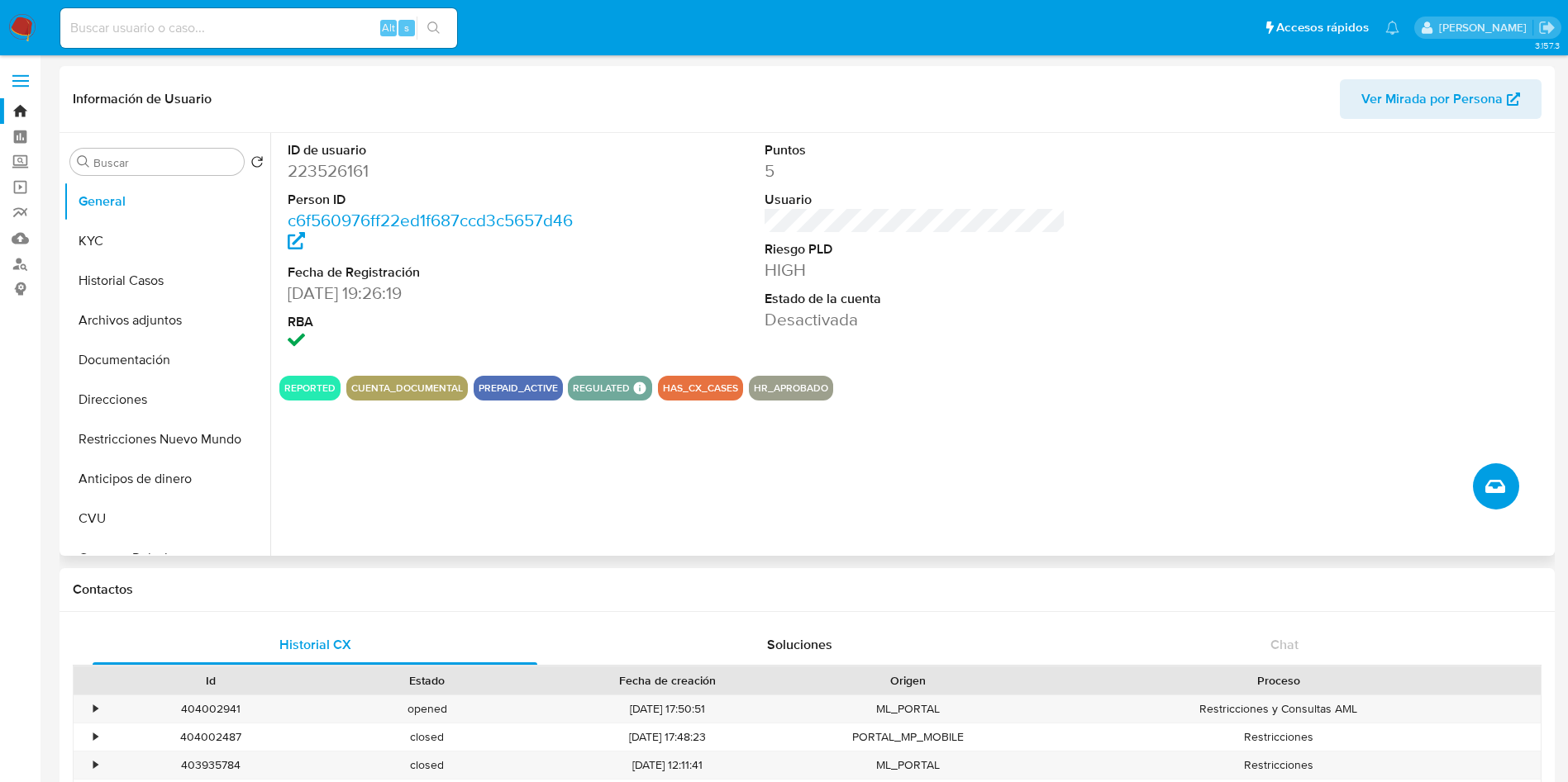
click at [1507, 499] on button "Crear caso manual" at bounding box center [1496, 487] width 47 height 47
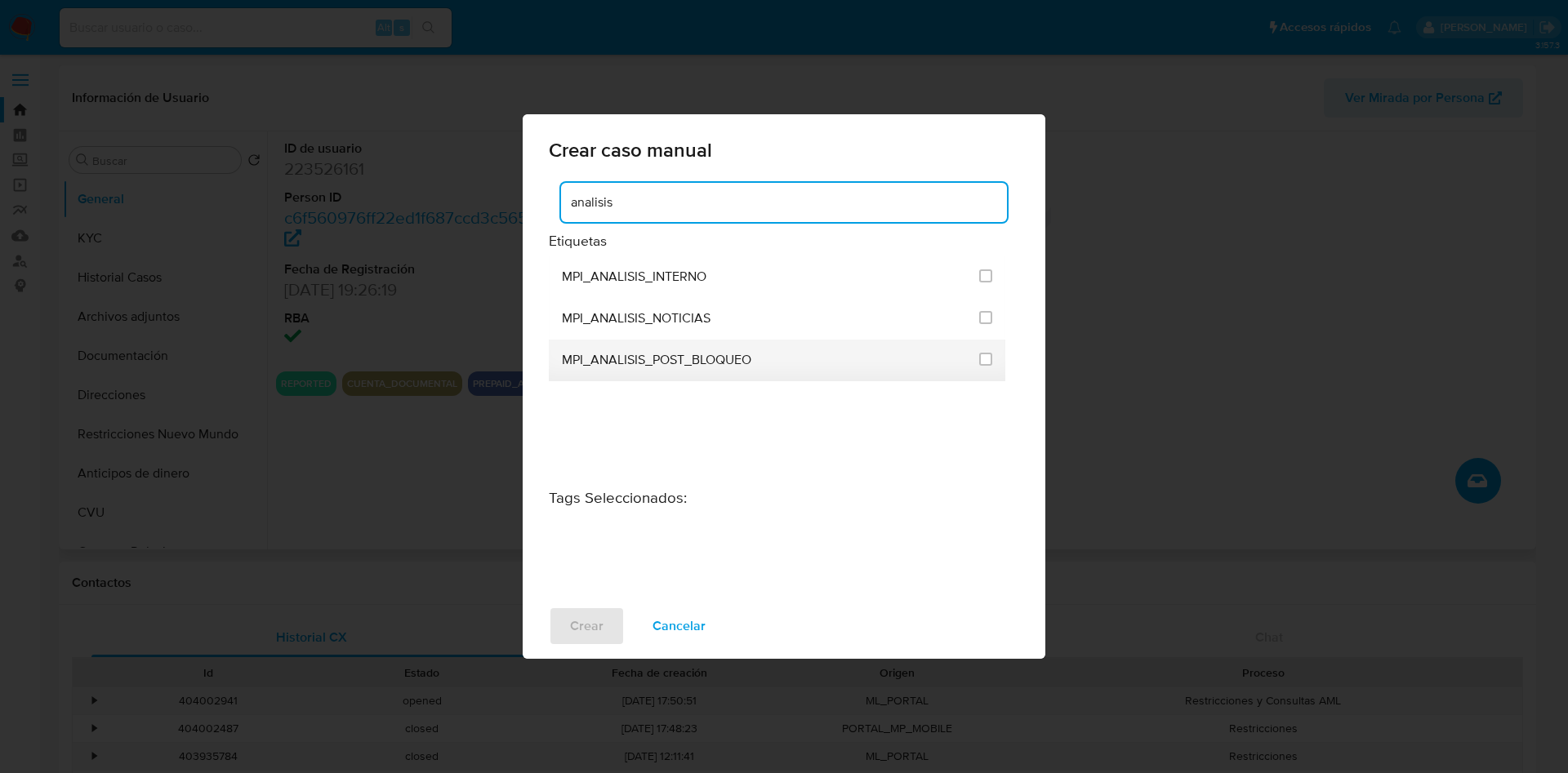
type input "analisis"
click at [695, 380] on div "MPI_ANALISIS_POST_BLOQUEO" at bounding box center [765, 361] width 407 height 42
click at [985, 363] on input "3286" at bounding box center [985, 359] width 13 height 13
checkbox input "true"
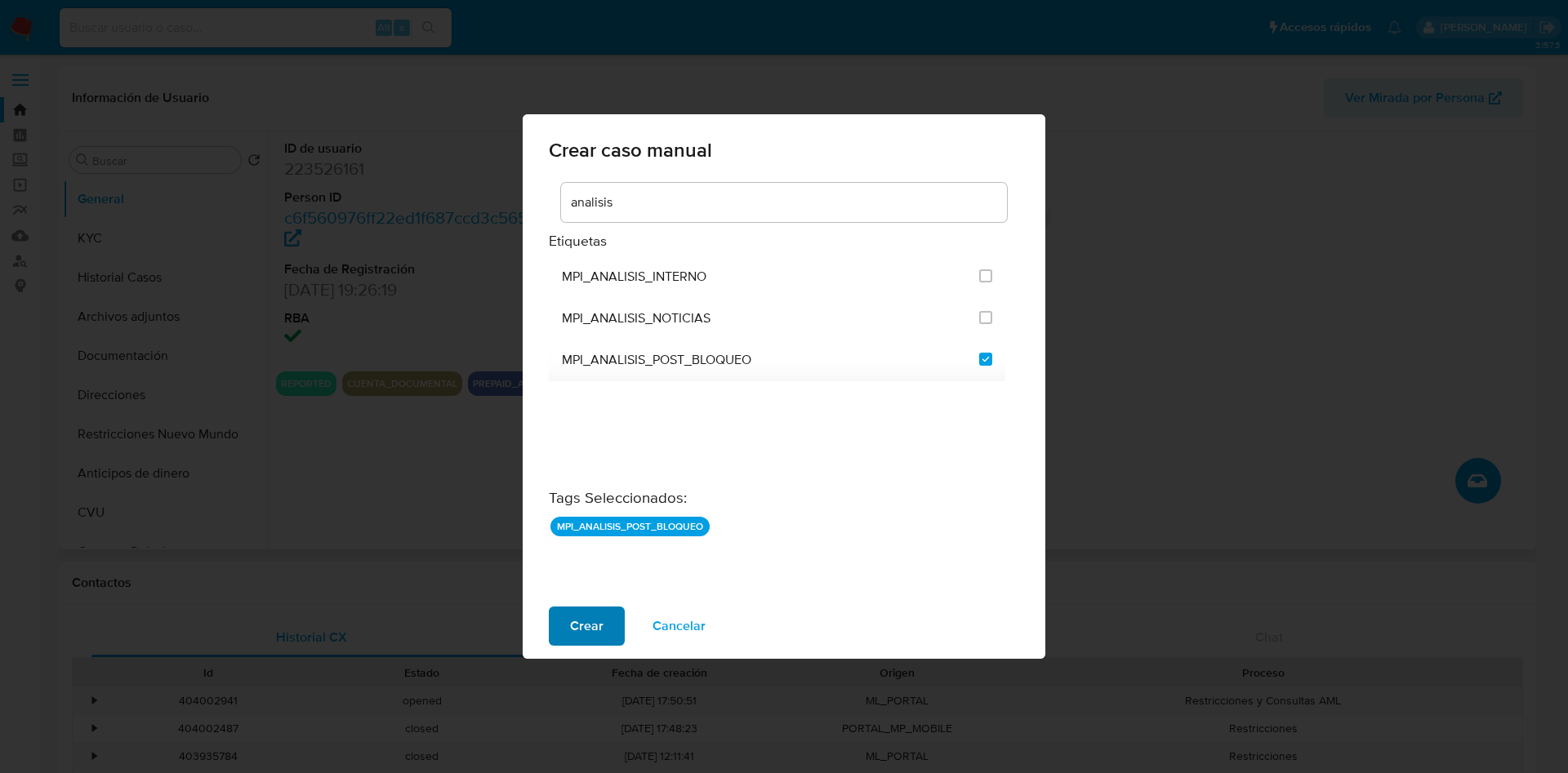
click at [587, 626] on span "Crear" at bounding box center [586, 626] width 33 height 36
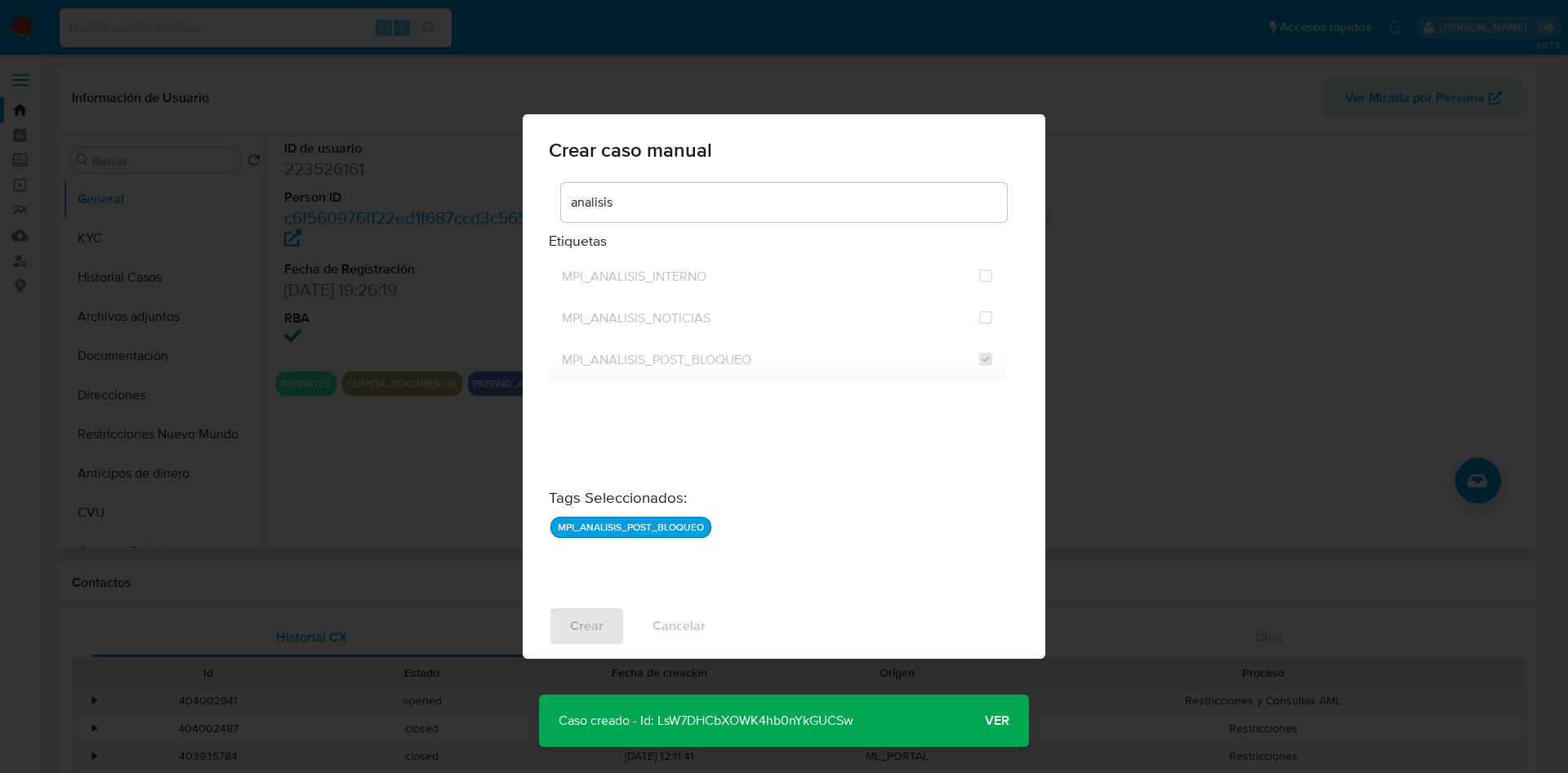
click at [1012, 719] on button "Ver" at bounding box center [997, 721] width 64 height 39
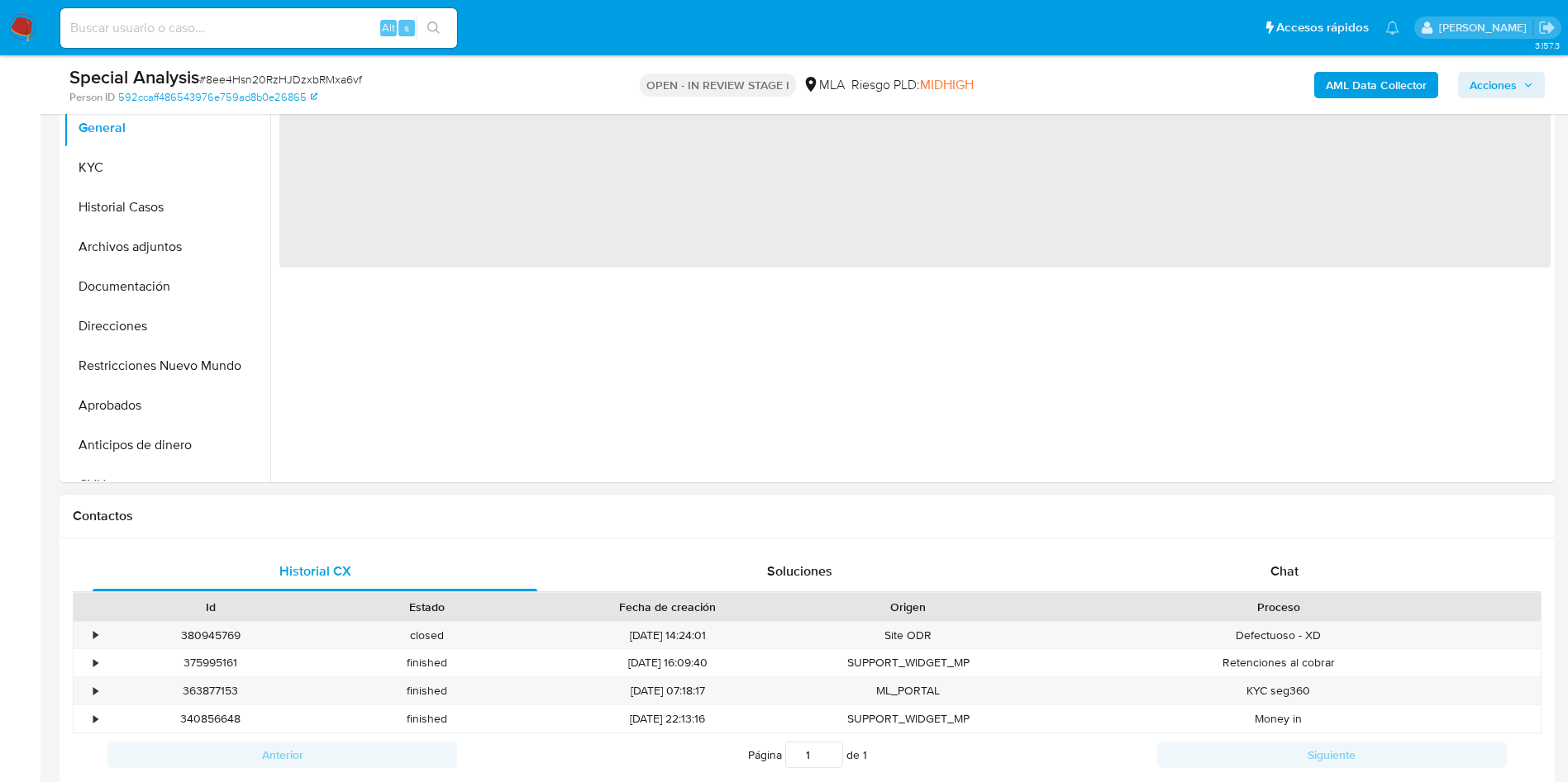
scroll to position [496, 0]
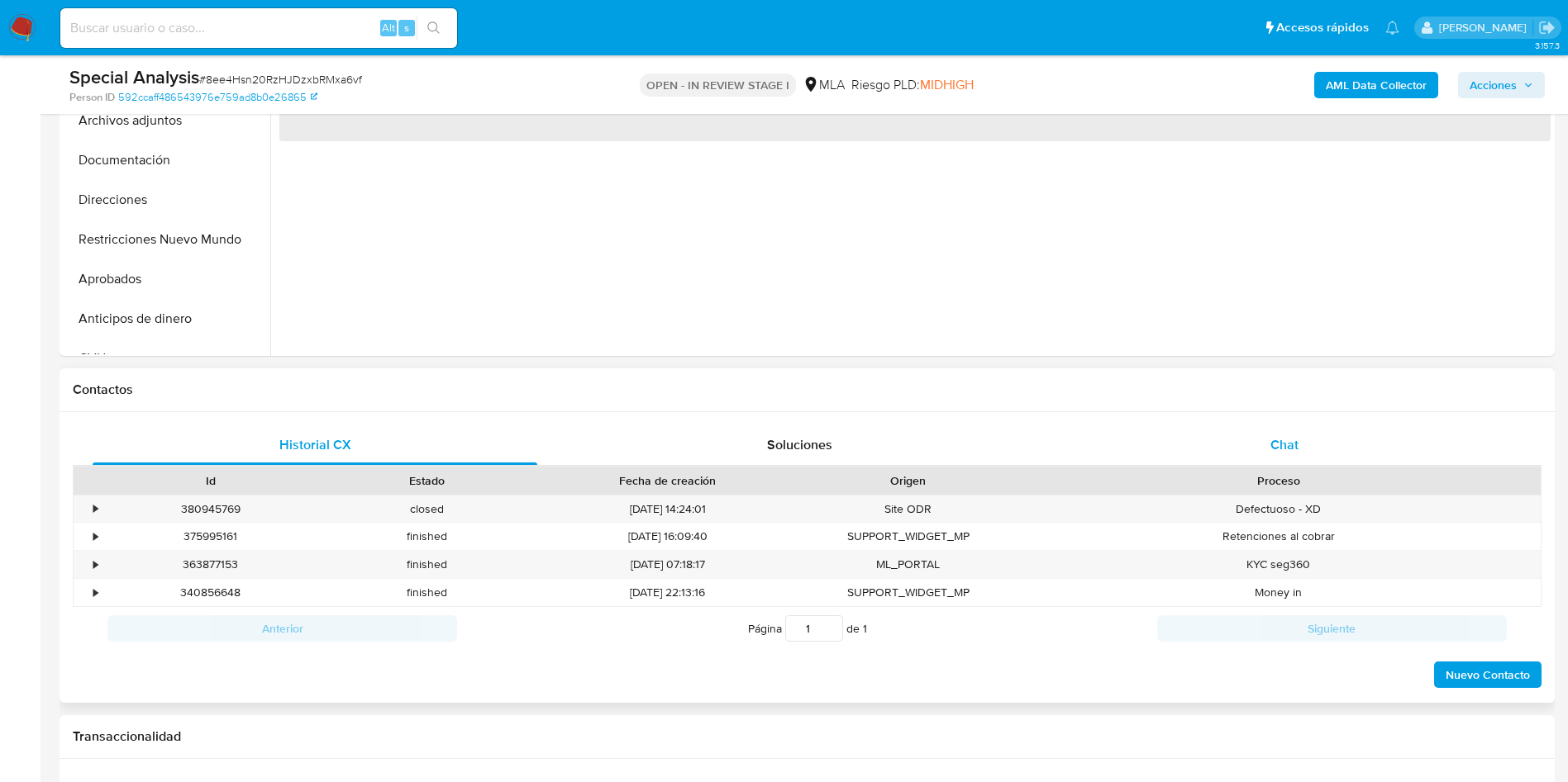
click at [1249, 449] on div "Chat" at bounding box center [1283, 445] width 444 height 40
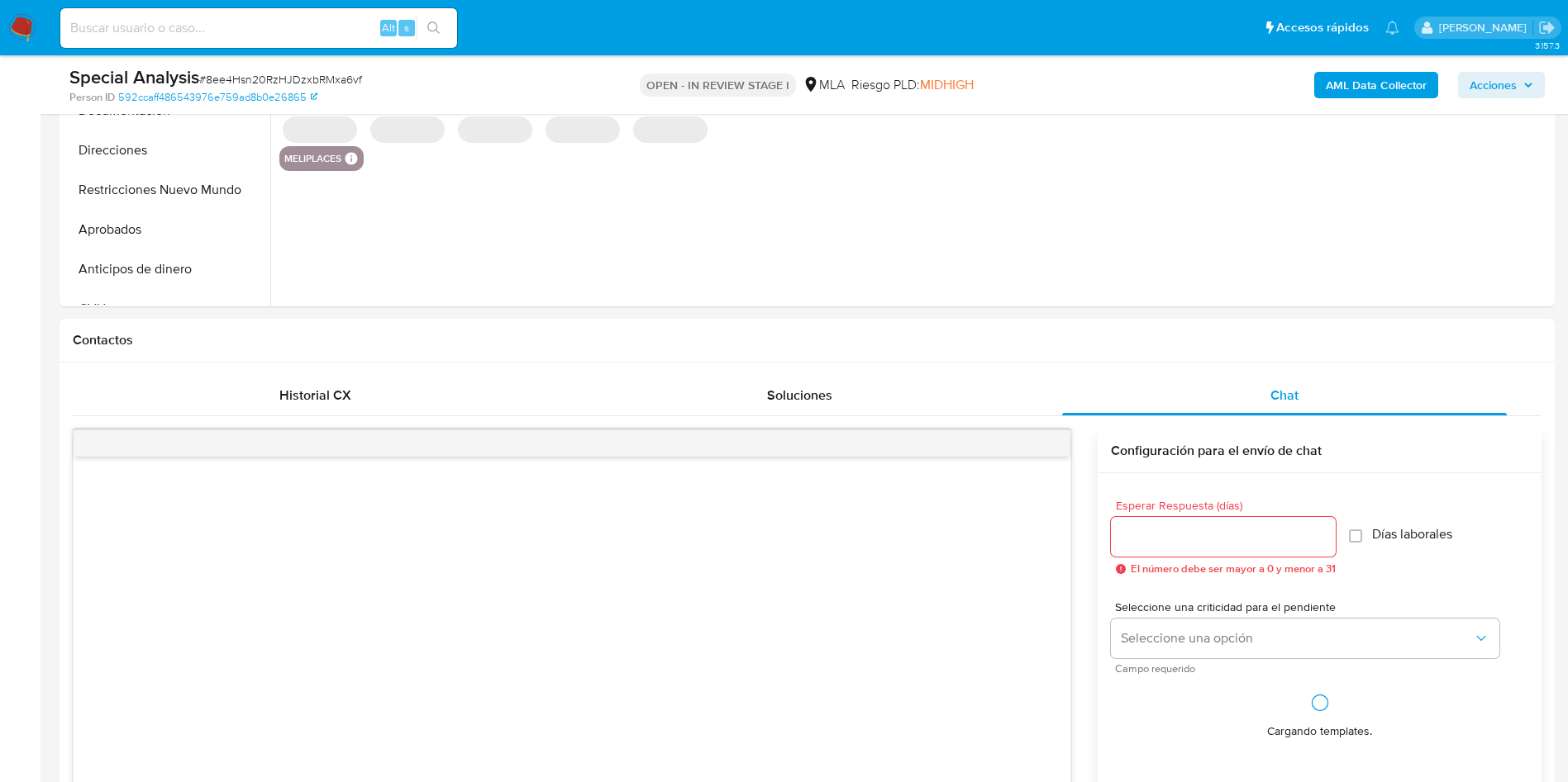
scroll to position [743, 0]
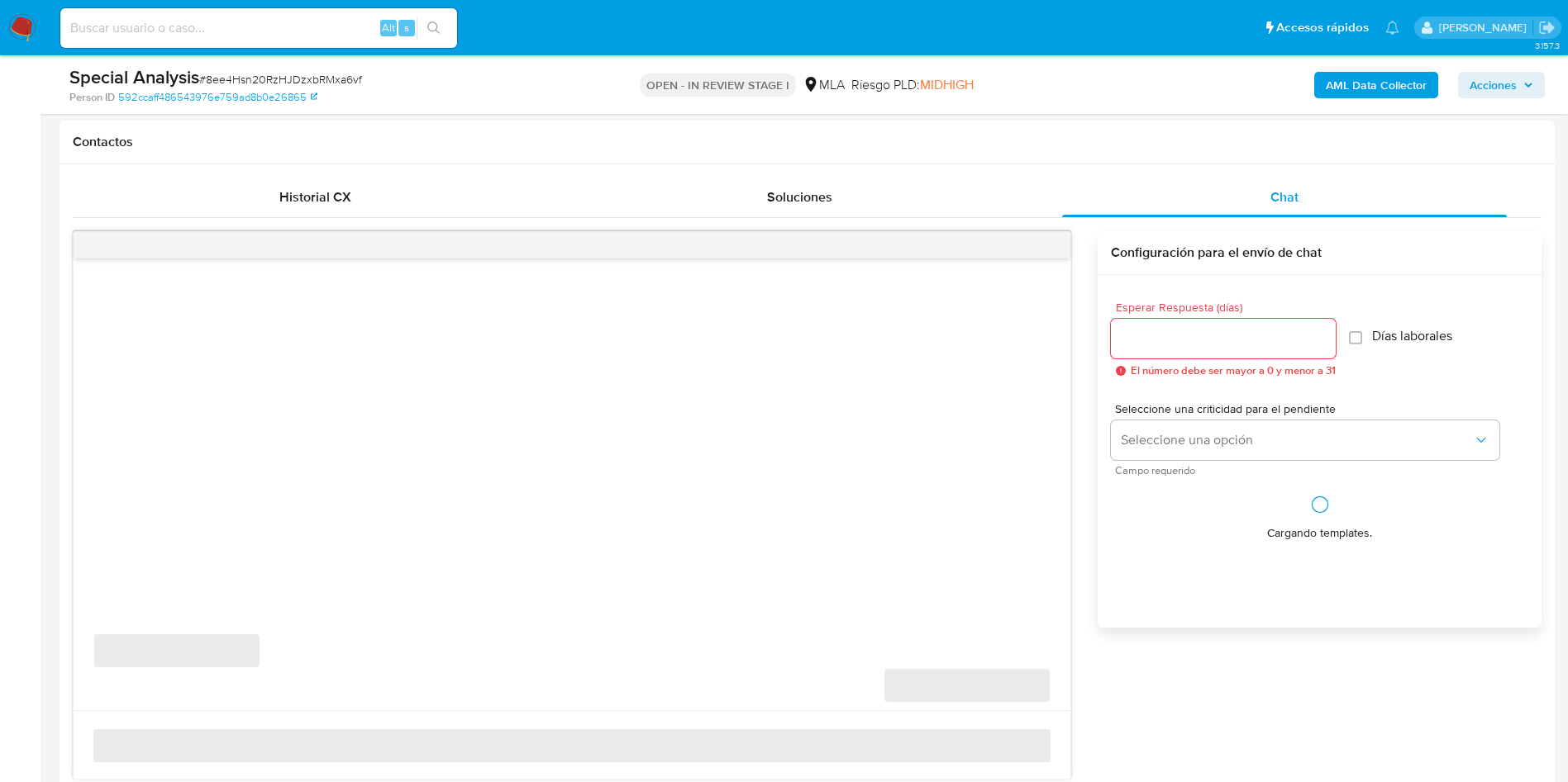
select select "10"
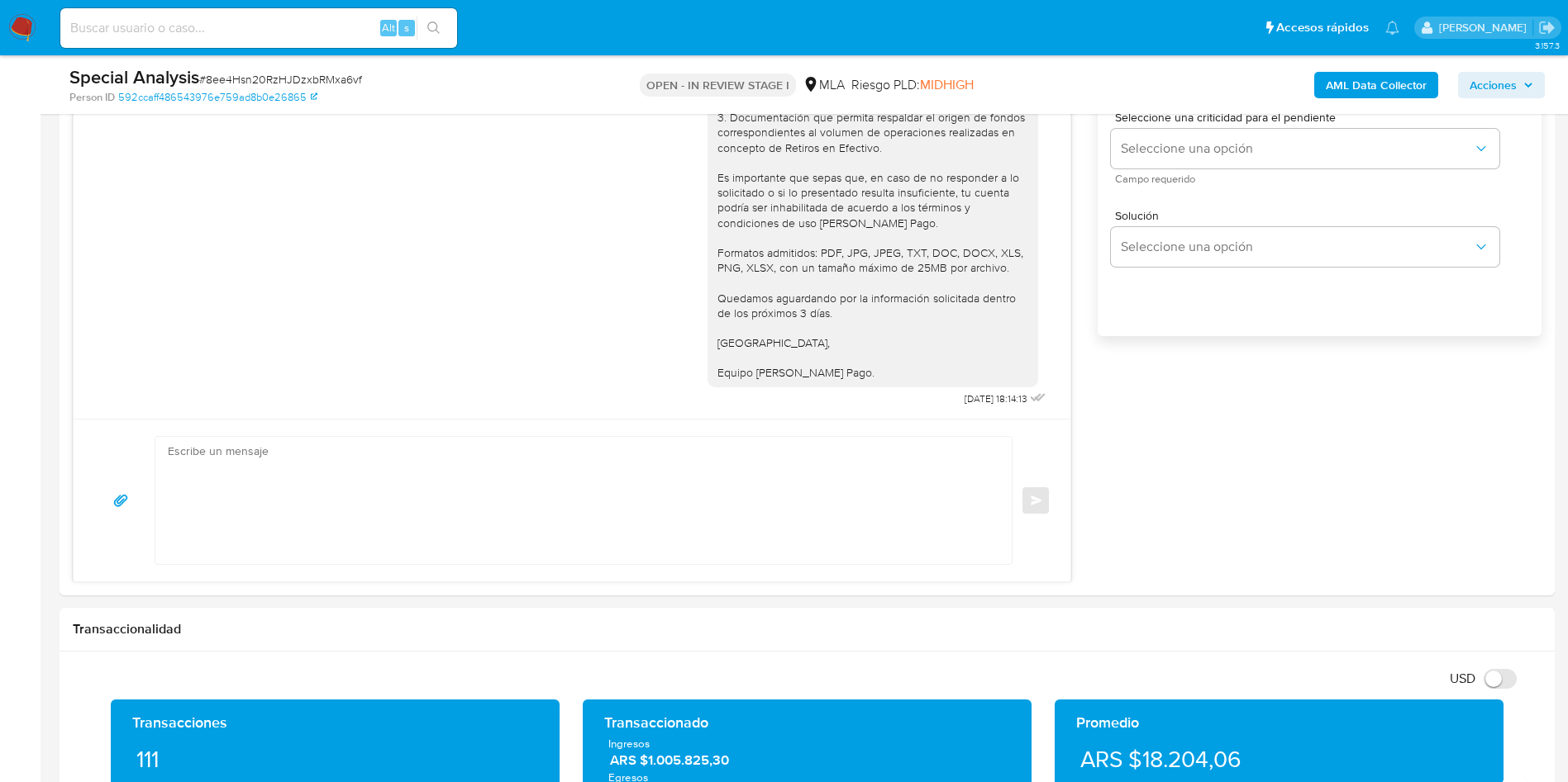
scroll to position [1116, 0]
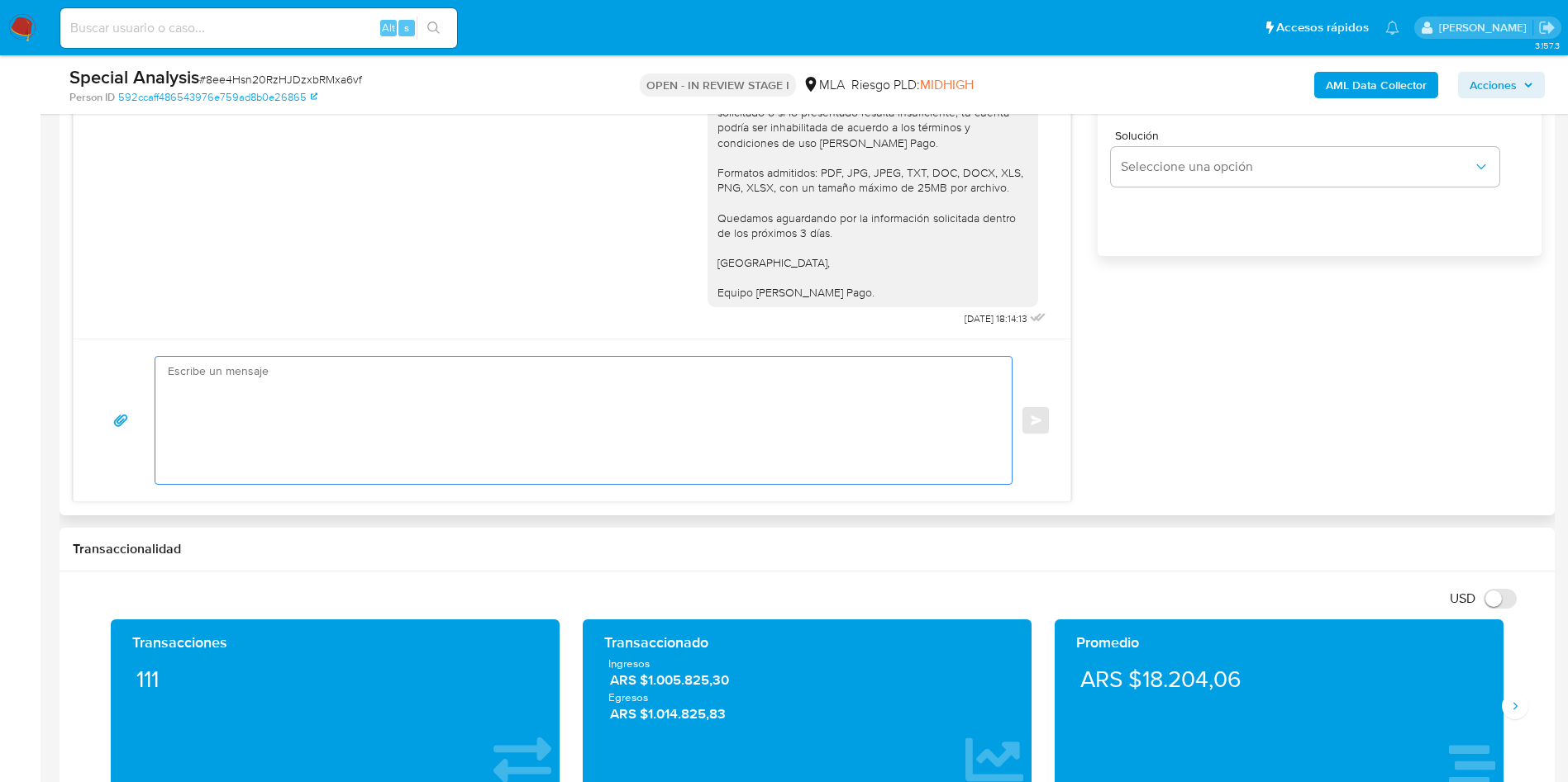
click at [300, 426] on textarea at bounding box center [580, 421] width 823 height 128
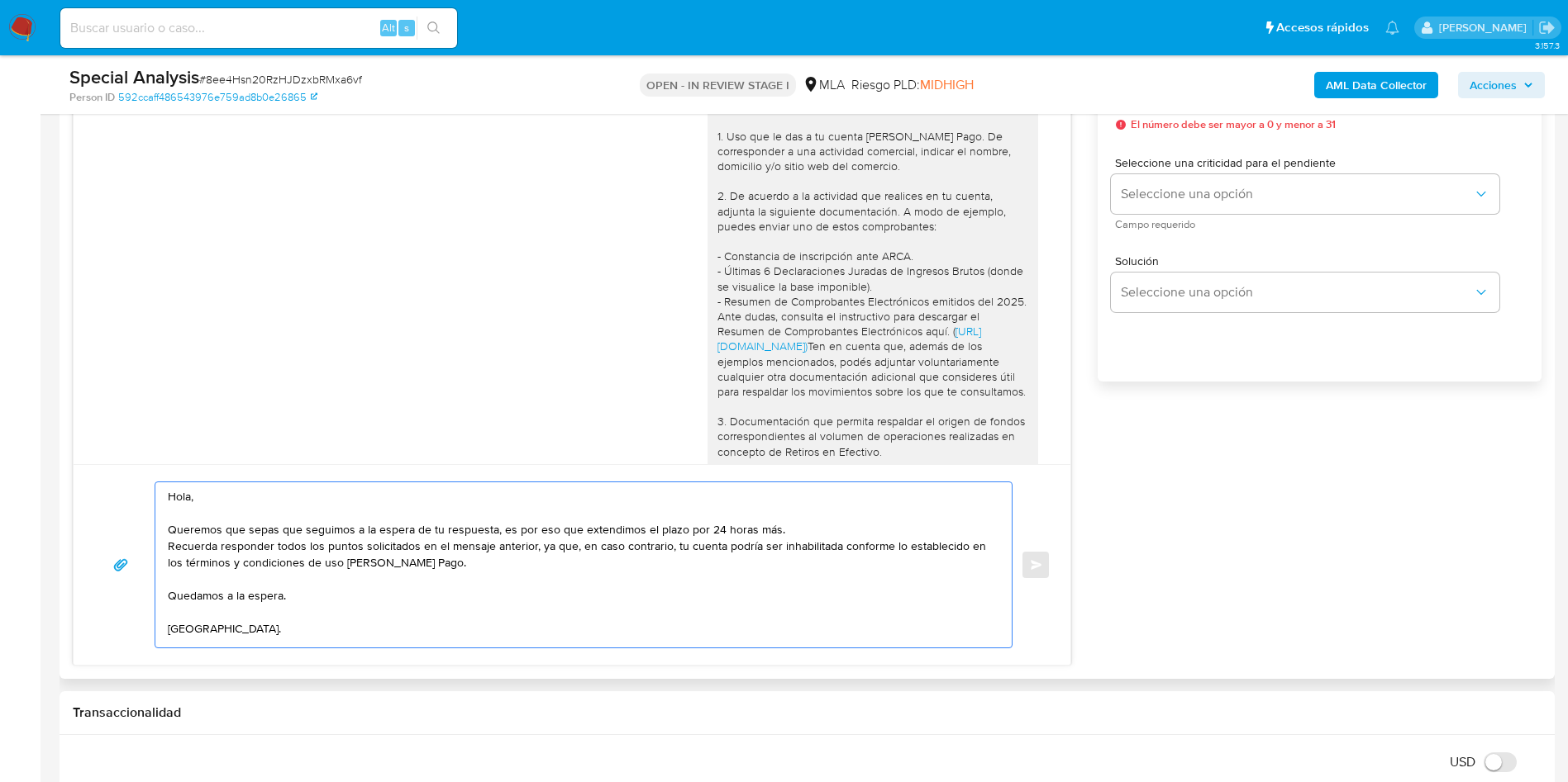
scroll to position [867, 0]
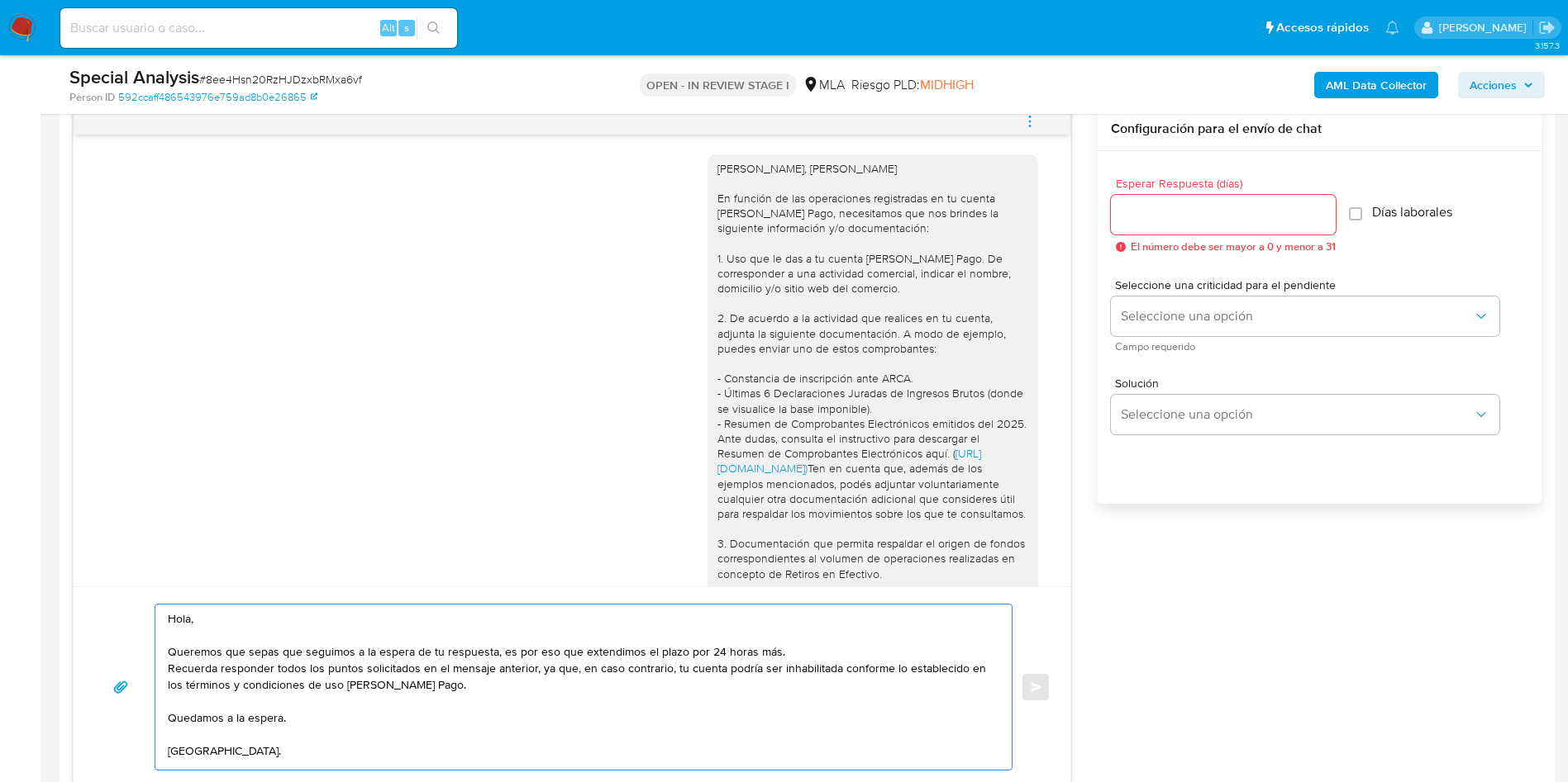
type textarea "Hola, Queremos que sepas que seguimos a la espera de tu respuesta, es por eso q…"
click at [1157, 205] on input "Esperar Respuesta (días)" at bounding box center [1223, 215] width 225 height 22
click at [1190, 324] on span "Seleccione una opción" at bounding box center [1296, 316] width 352 height 16
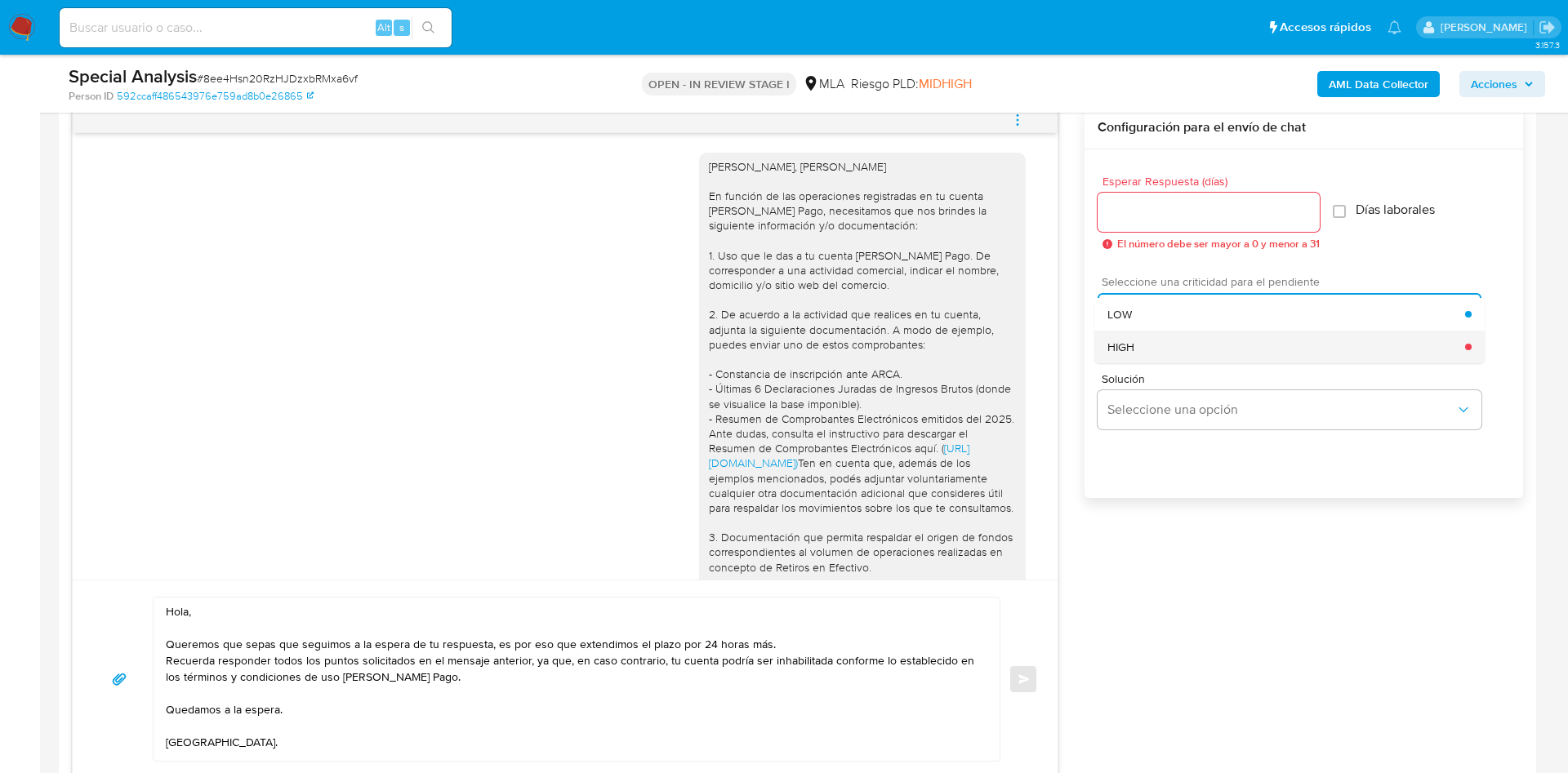
click at [1179, 348] on div "HIGH" at bounding box center [1286, 347] width 358 height 32
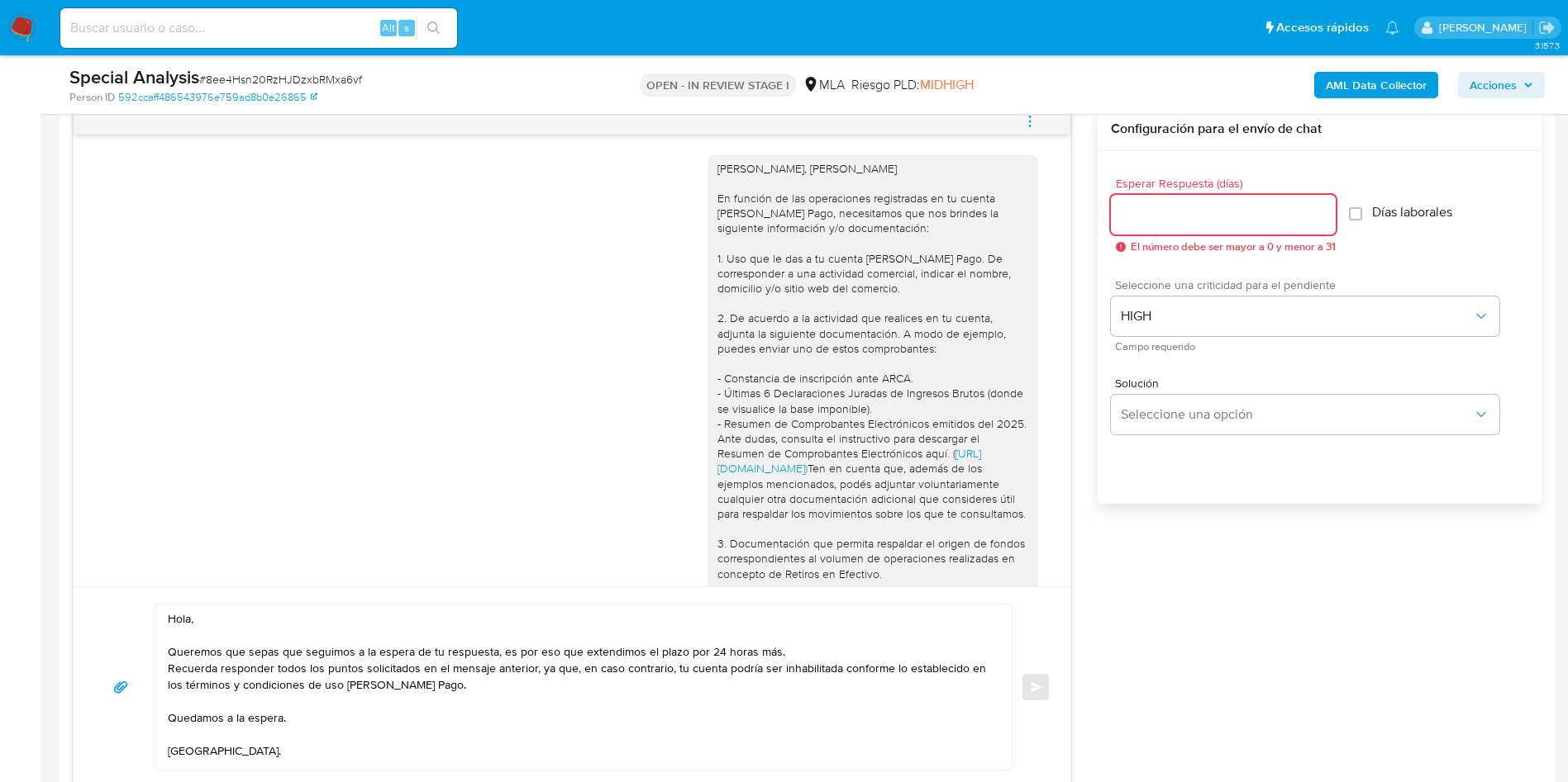
click at [1176, 221] on input "Esperar Respuesta (días)" at bounding box center [1223, 215] width 225 height 22
type input "1"
click at [1029, 679] on button "Enviar" at bounding box center [1035, 687] width 29 height 29
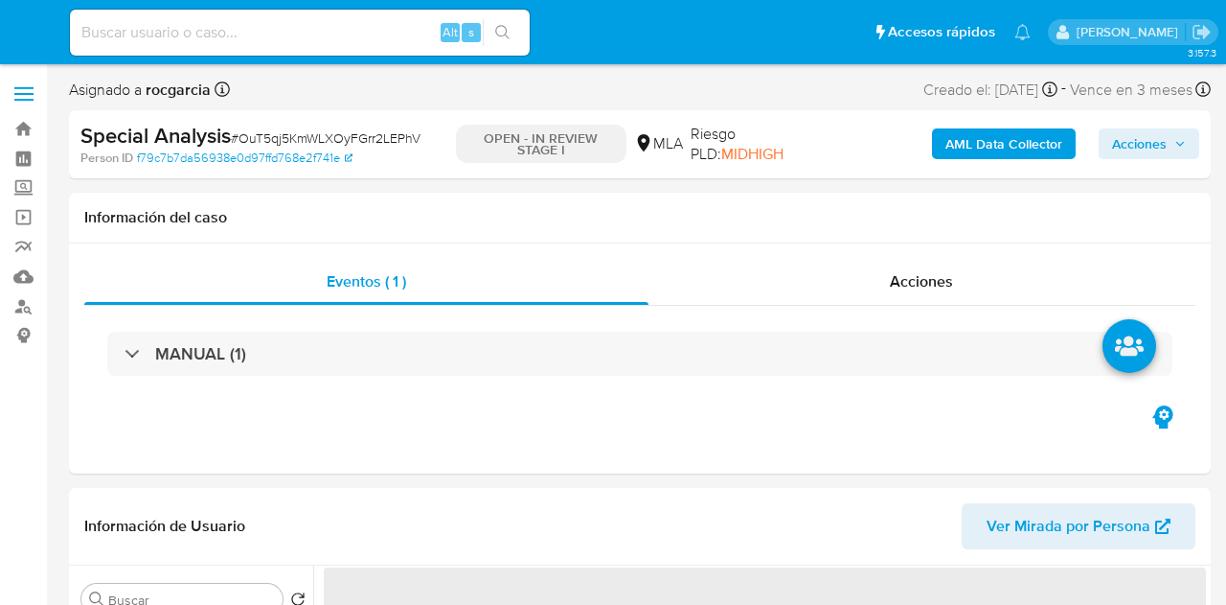
select select "10"
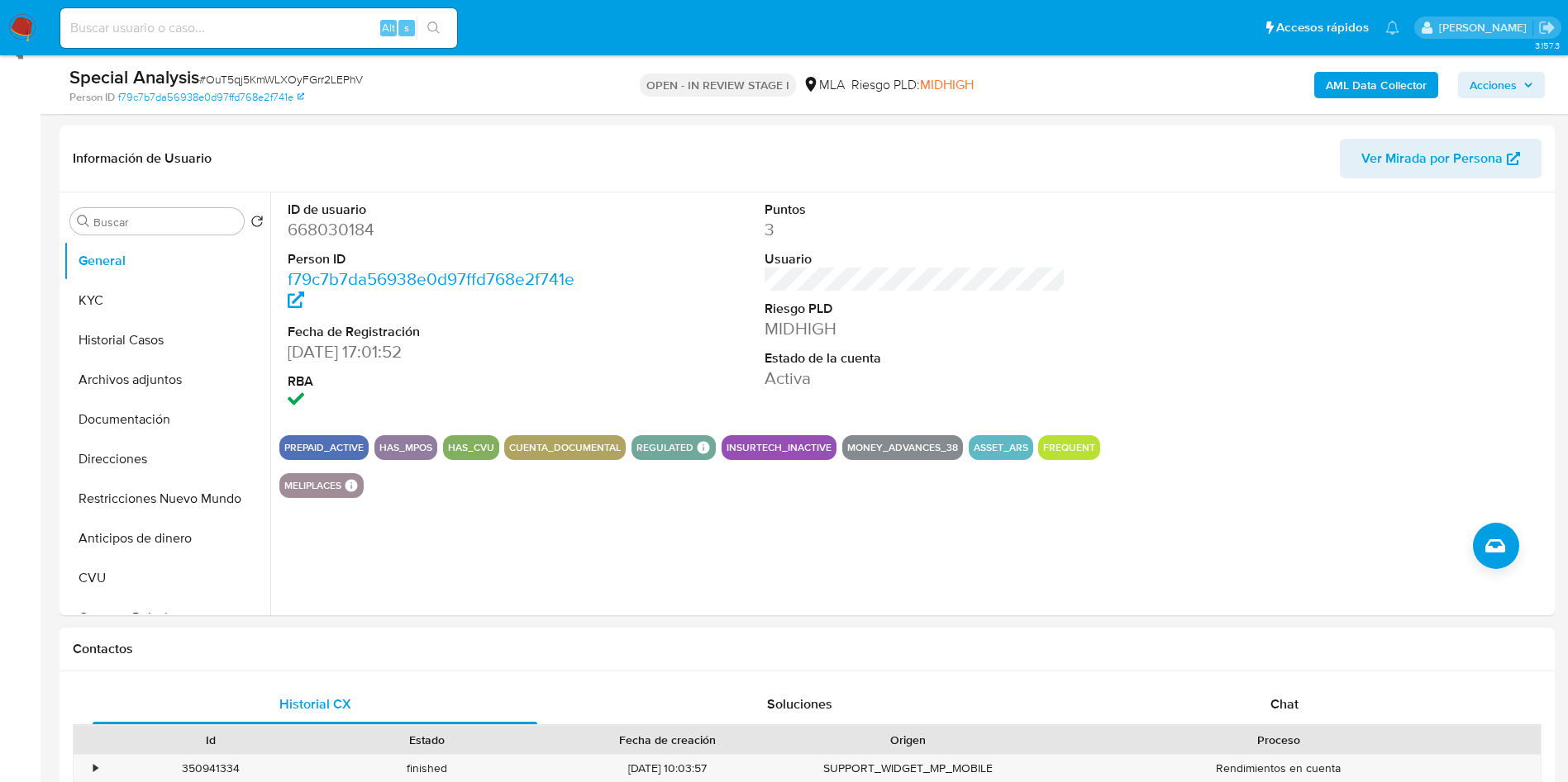
scroll to position [496, 0]
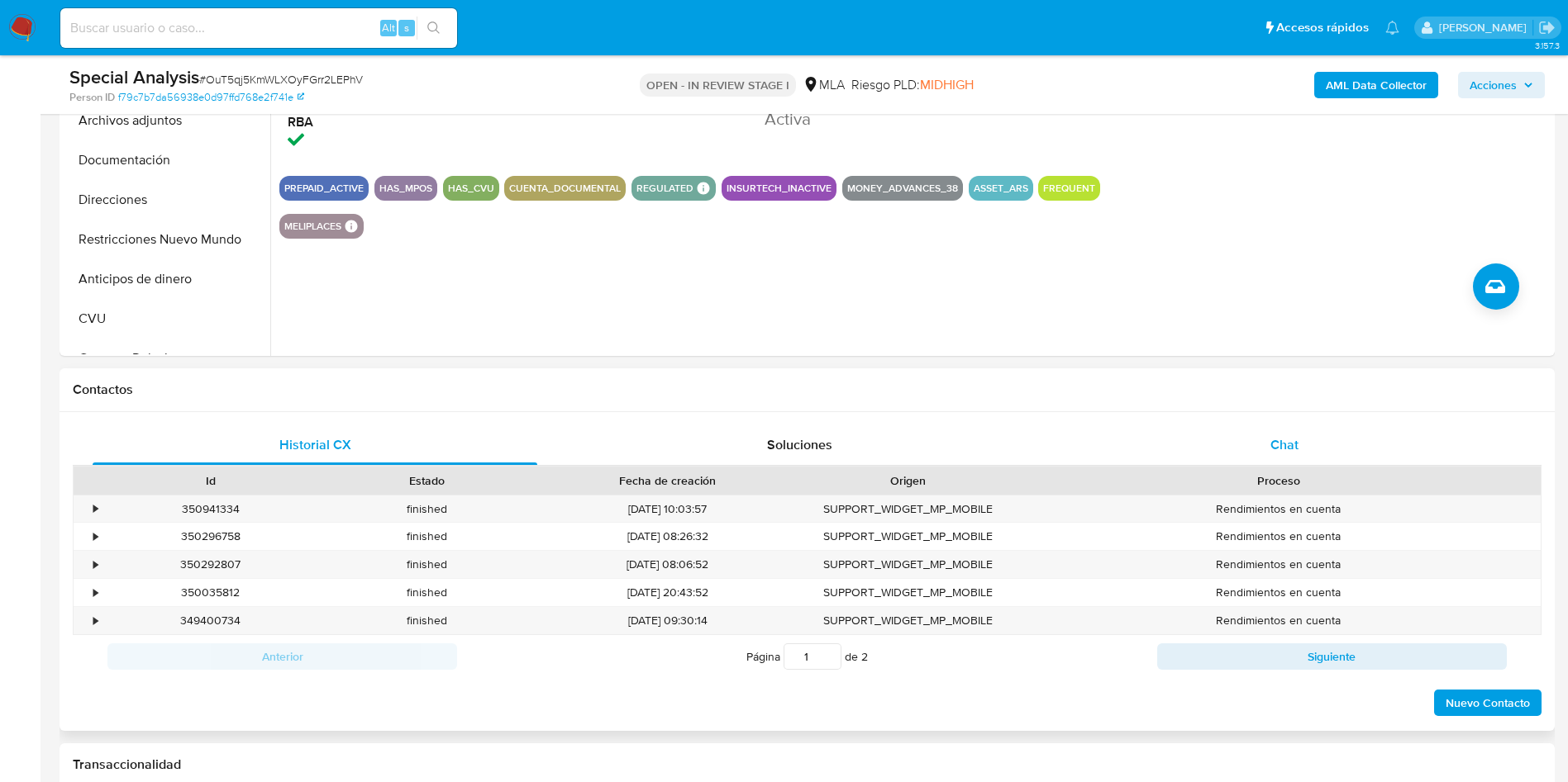
drag, startPoint x: 1305, startPoint y: 433, endPoint x: 1278, endPoint y: 433, distance: 27.0
click at [1057, 433] on div "Chat" at bounding box center [1283, 445] width 444 height 40
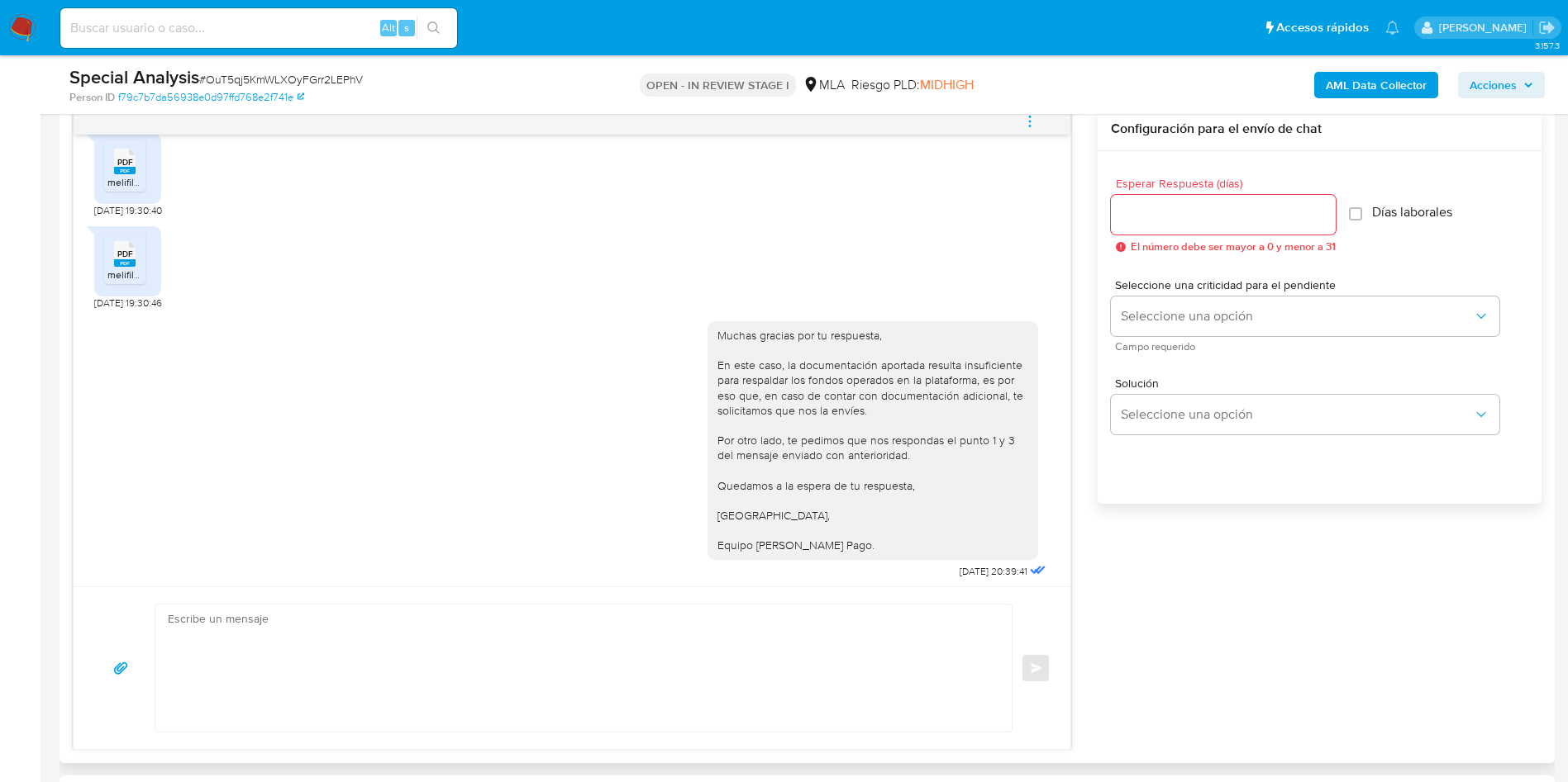
scroll to position [1086, 0]
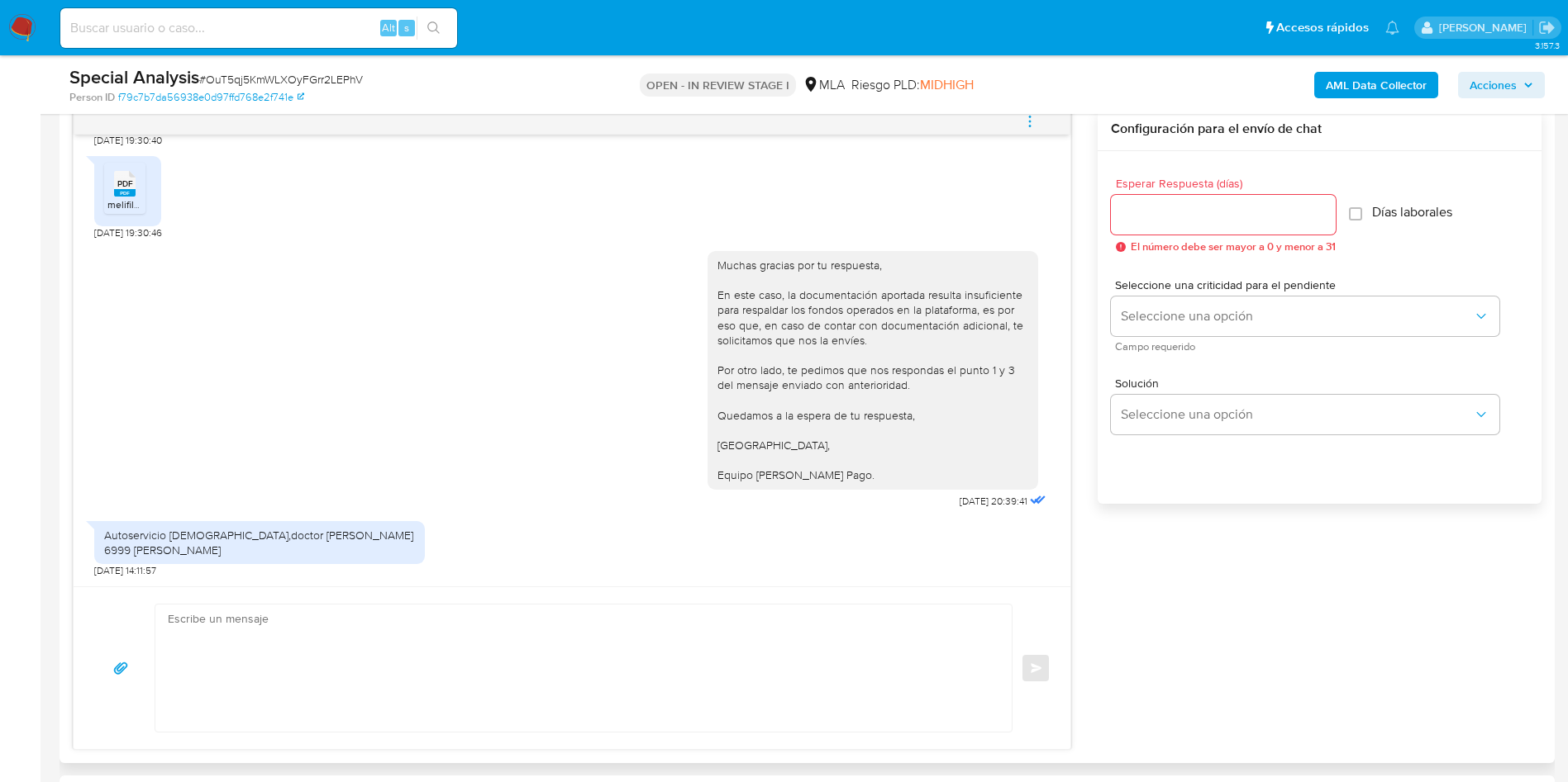
click at [465, 521] on textarea at bounding box center [580, 668] width 823 height 128
type textarea "M"
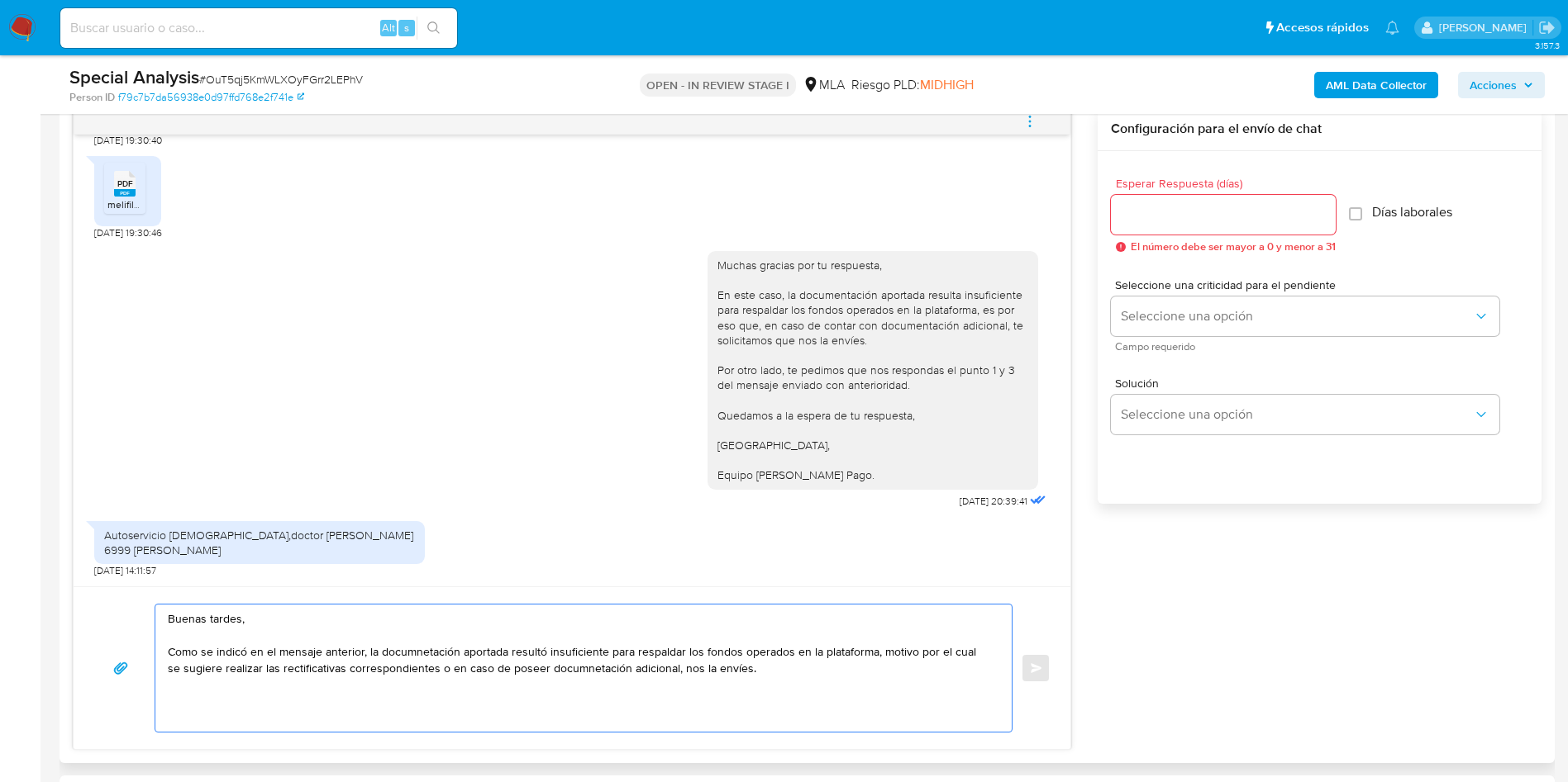
click at [437, 521] on textarea "Buenas tardes, Como se indicó en el mensaje anterior, la documnetación aportada…" at bounding box center [580, 668] width 823 height 128
click at [0, 0] on lt-span "docum en tación" at bounding box center [0, 0] width 0 height 0
drag, startPoint x: 320, startPoint y: 640, endPoint x: 381, endPoint y: 639, distance: 61.0
click at [381, 521] on textarea "Buenas tardes, Como se indicó en el mensaje anterior, la documentación aportada…" at bounding box center [580, 668] width 823 height 128
click at [505, 521] on textarea "Buenas tardes, Como se indicó en el mensaje anterior, la documentación aportada…" at bounding box center [580, 668] width 823 height 128
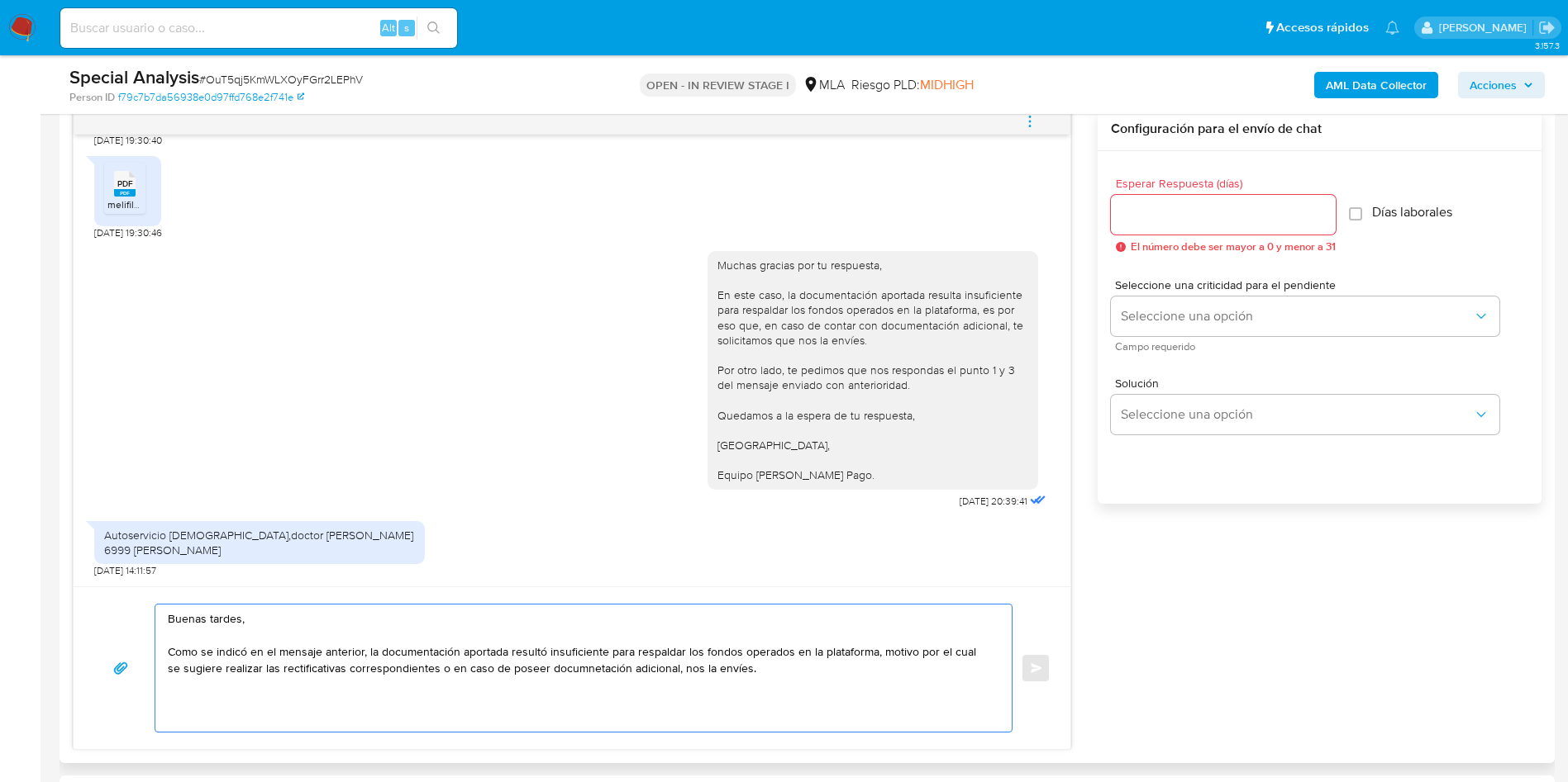
drag, startPoint x: 500, startPoint y: 653, endPoint x: 512, endPoint y: 654, distance: 12.0
click at [512, 521] on textarea "Buenas tardes, Como se indicó en el mensaje anterior, la documentación aportada…" at bounding box center [580, 668] width 823 height 128
click at [513, 521] on textarea "Buenas tardes, Como se indicó en el mensaje anterior, la documentación aportada…" at bounding box center [580, 668] width 823 height 128
drag, startPoint x: 205, startPoint y: 672, endPoint x: 285, endPoint y: 668, distance: 80.1
click at [285, 521] on textarea "Buenas tardes, Como se indicó en el mensaje anterior, la documentación aportada…" at bounding box center [580, 668] width 823 height 128
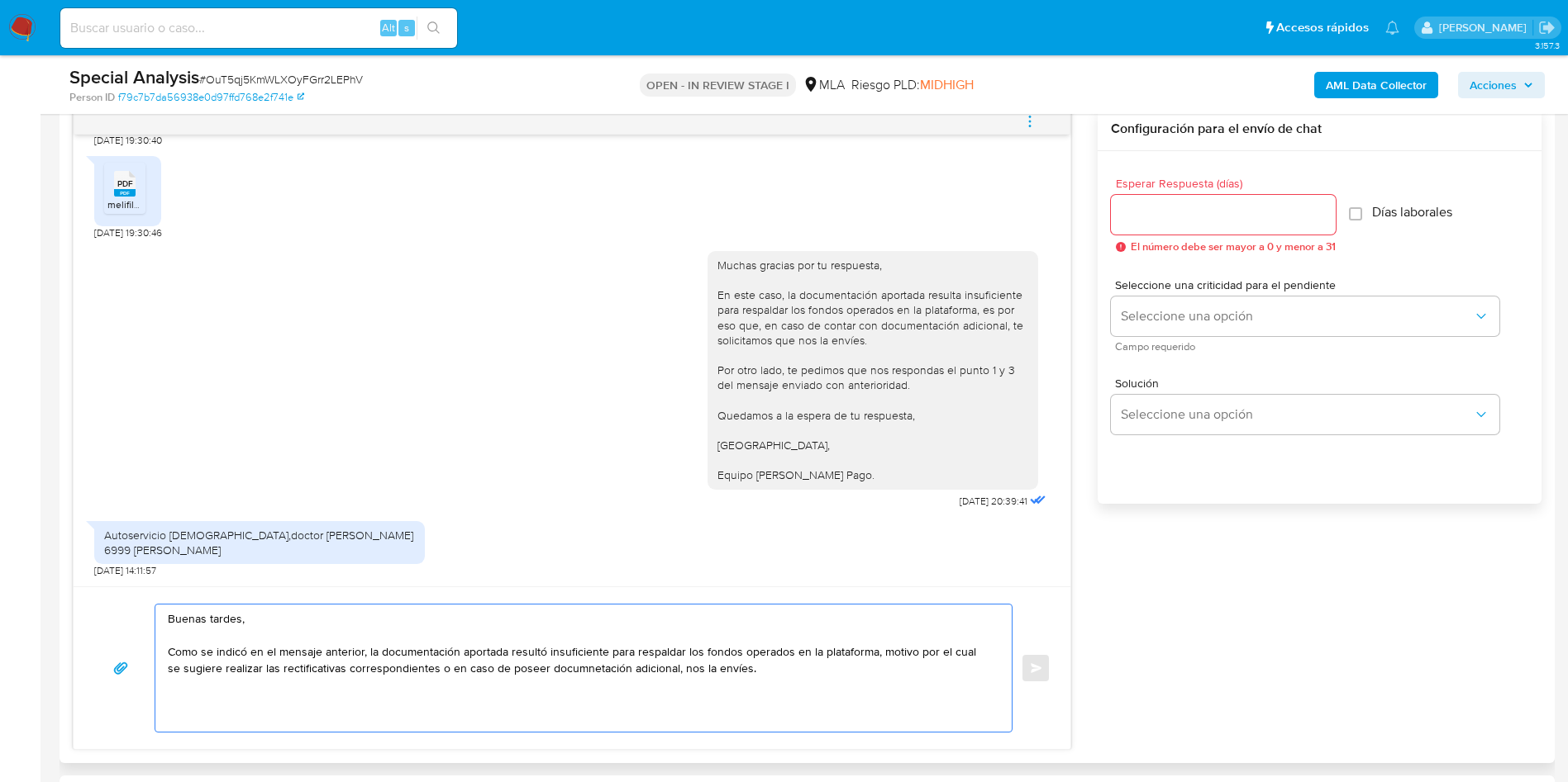
click at [285, 521] on textarea "Buenas tardes, Como se indicó en el mensaje anterior, la documentación aportada…" at bounding box center [580, 668] width 823 height 128
drag, startPoint x: 382, startPoint y: 670, endPoint x: 553, endPoint y: 679, distance: 171.2
click at [553, 521] on textarea "Buenas tardes, Como se indicó en el mensaje anterior, la documentación aportada…" at bounding box center [580, 668] width 823 height 128
drag, startPoint x: 436, startPoint y: 673, endPoint x: 504, endPoint y: 673, distance: 68.0
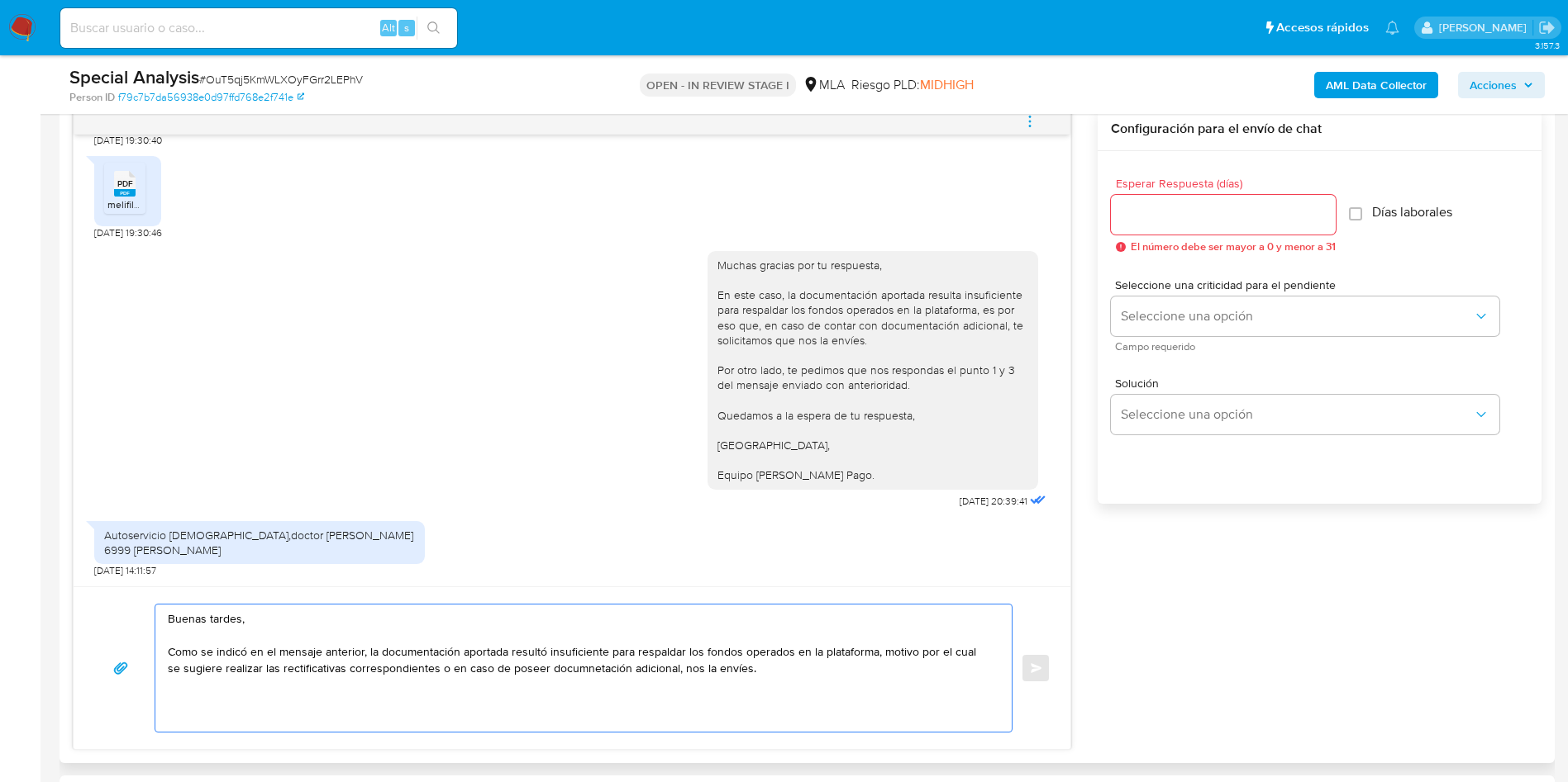
click at [504, 521] on textarea "Buenas tardes, Como se indicó en el mensaje anterior, la documentación aportada…" at bounding box center [580, 668] width 823 height 128
click at [549, 521] on textarea "Buenas tardes, Como se indicó en el mensaje anterior, la documentación aportada…" at bounding box center [580, 668] width 823 height 128
click at [0, 0] on lt-span "docum en tación" at bounding box center [0, 0] width 0 height 0
click at [775, 521] on textarea "Buenas tardes, Como se indicó en el mensaje anterior, la documentación aportada…" at bounding box center [580, 668] width 823 height 128
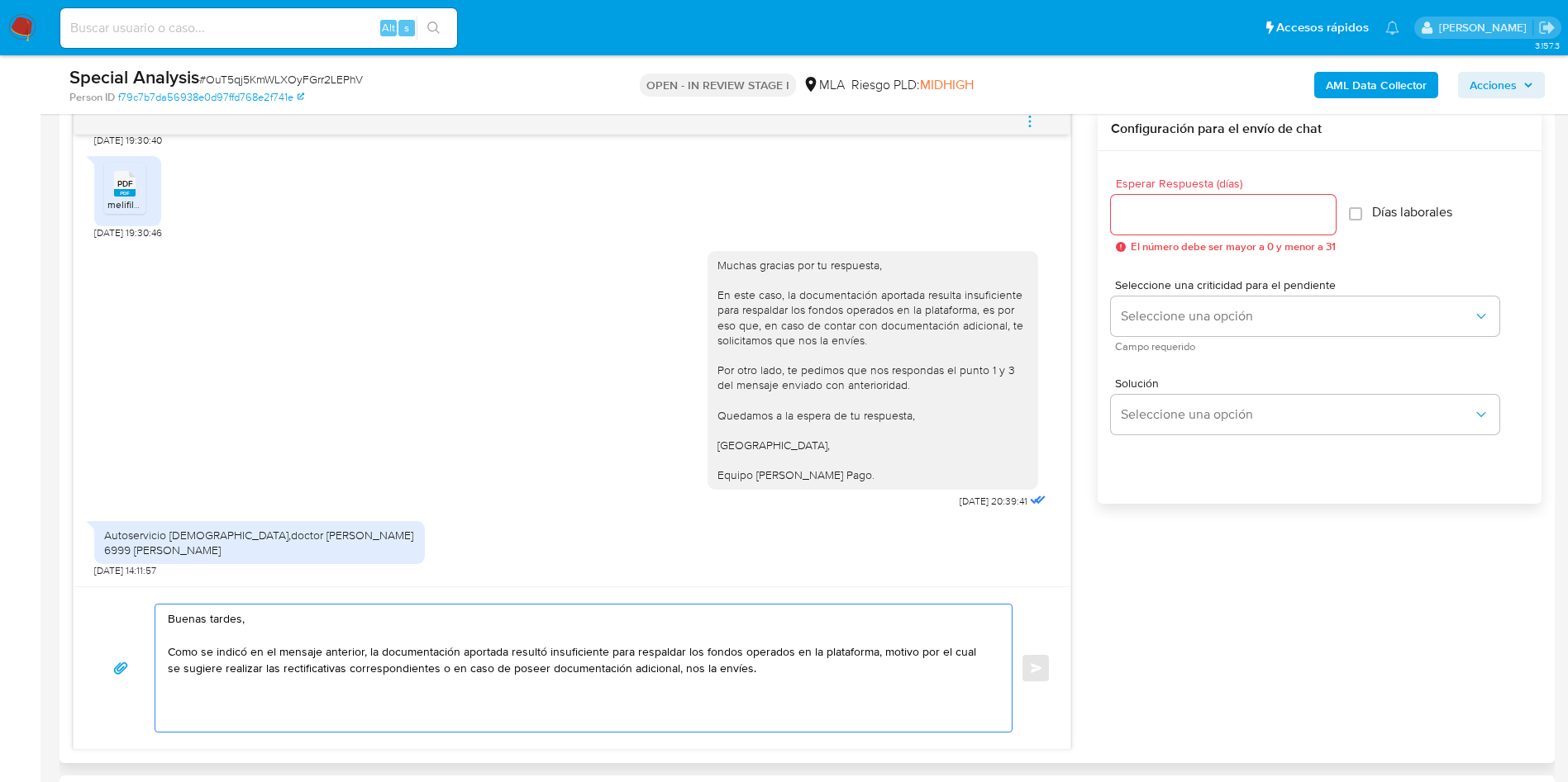
click at [268, 521] on textarea "Buenas tardes, Como se indicó en el mensaje anterior, la documentación aportada…" at bounding box center [580, 668] width 823 height 128
paste textarea "Es importante que sepas que, en caso de no responder a lo solicitado o si lo pr…"
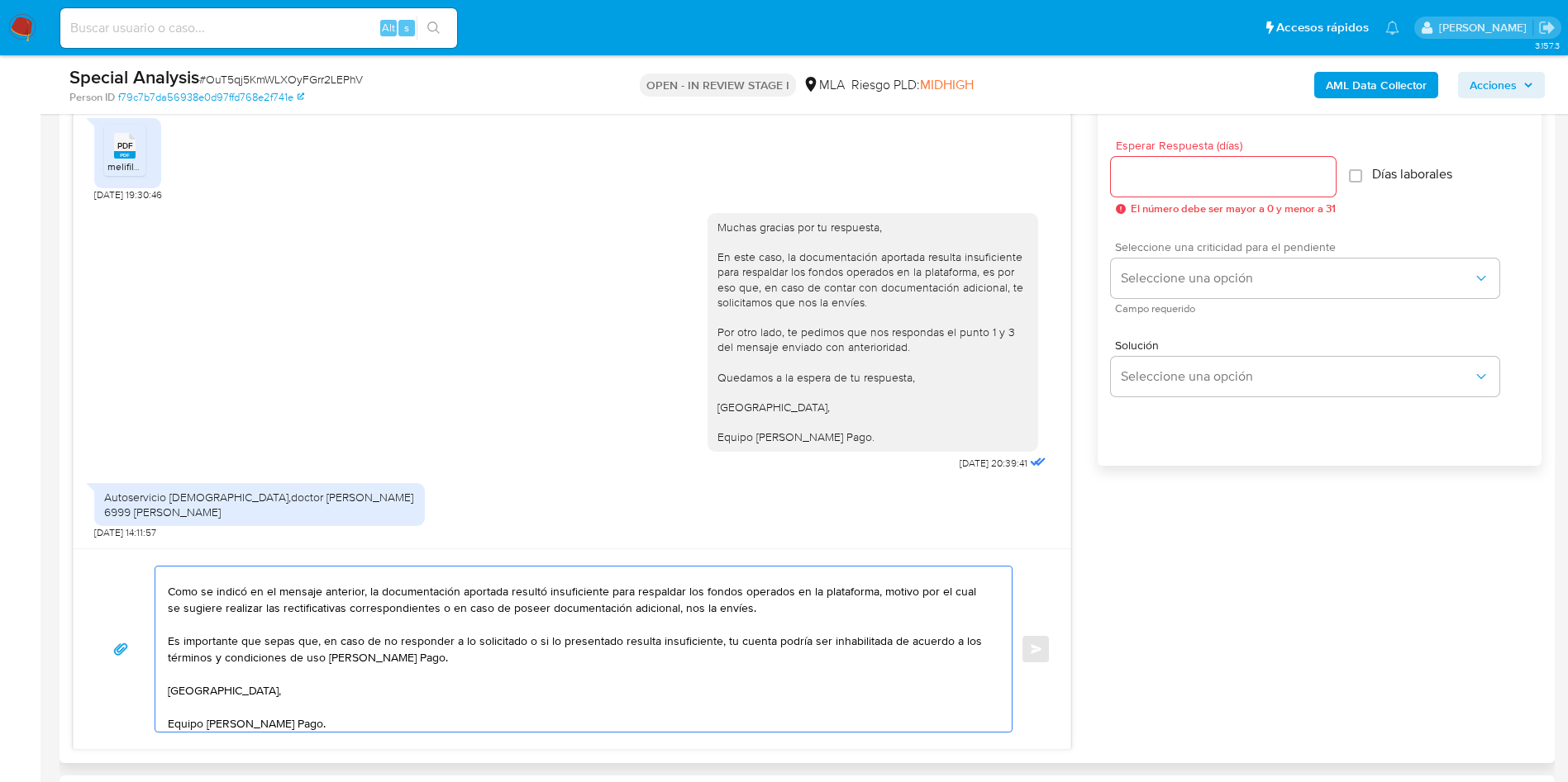
scroll to position [867, 0]
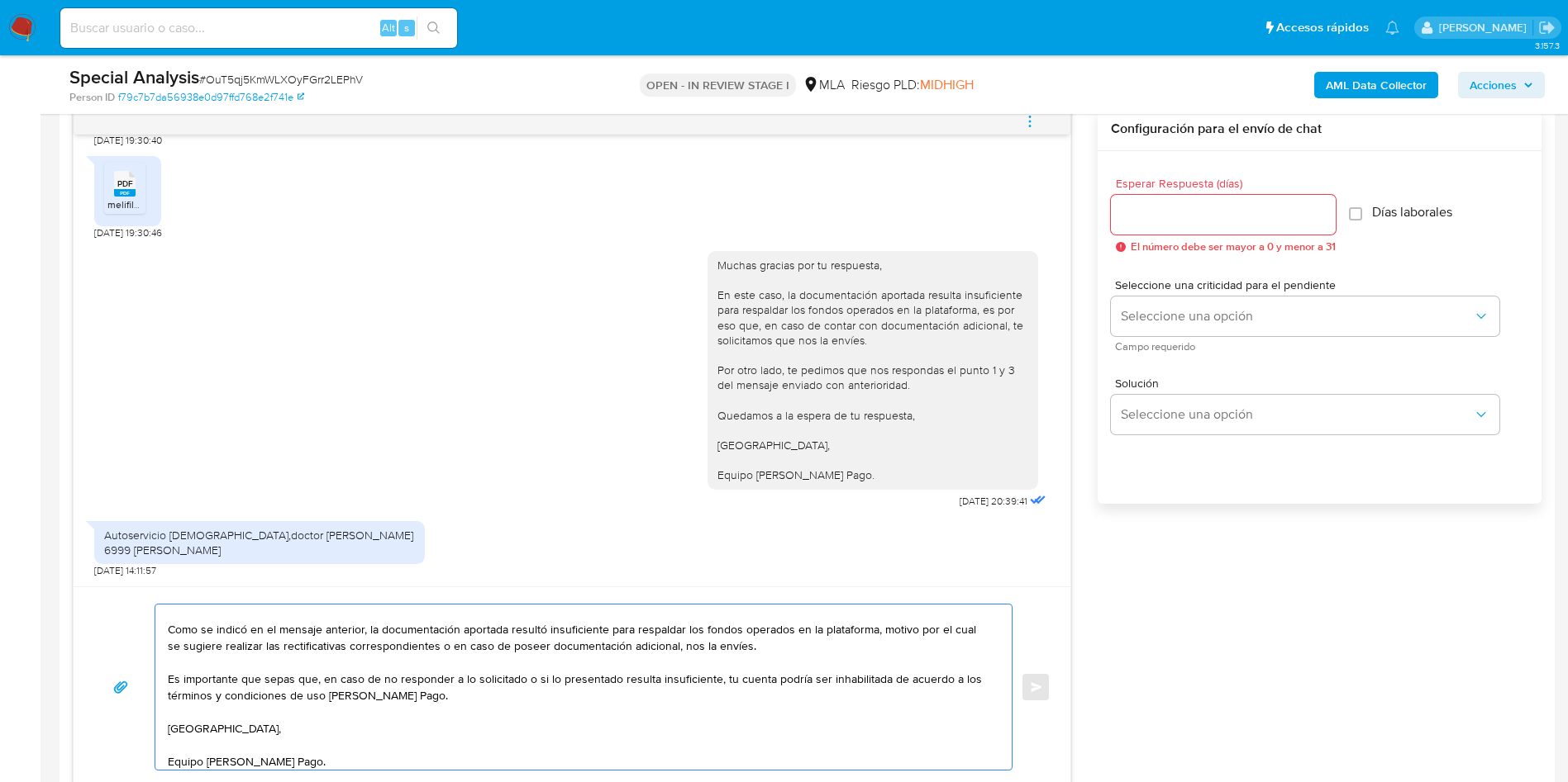
type textarea "Buenas tardes, Como se indicó en el mensaje anterior, la documentación aportada…"
click at [1057, 228] on div at bounding box center [1223, 215] width 225 height 40
click at [1057, 213] on input "Esperar Respuesta (días)" at bounding box center [1223, 215] width 225 height 22
type input "1"
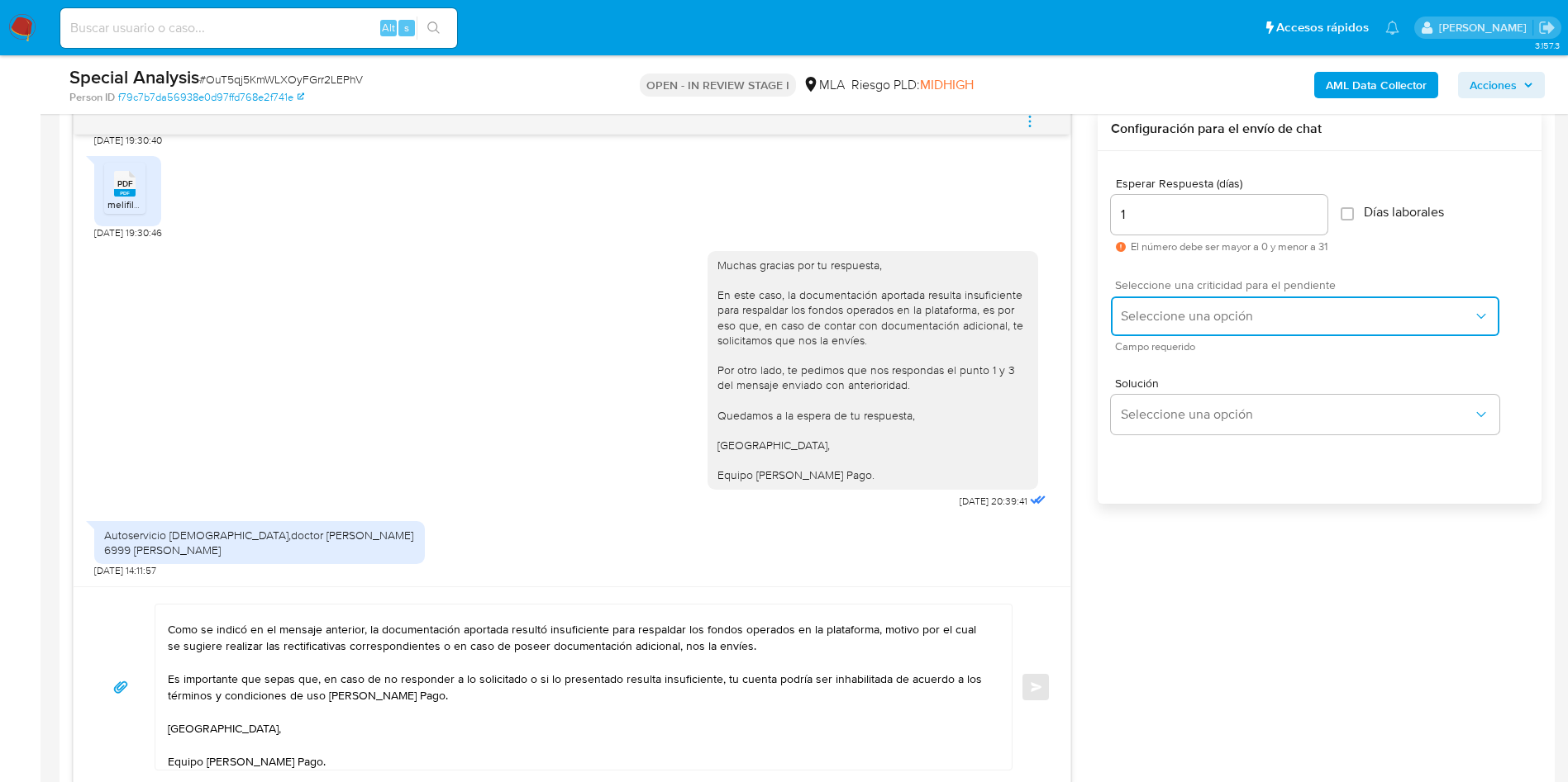
click at [1057, 322] on span "Seleccione una opción" at bounding box center [1296, 316] width 352 height 16
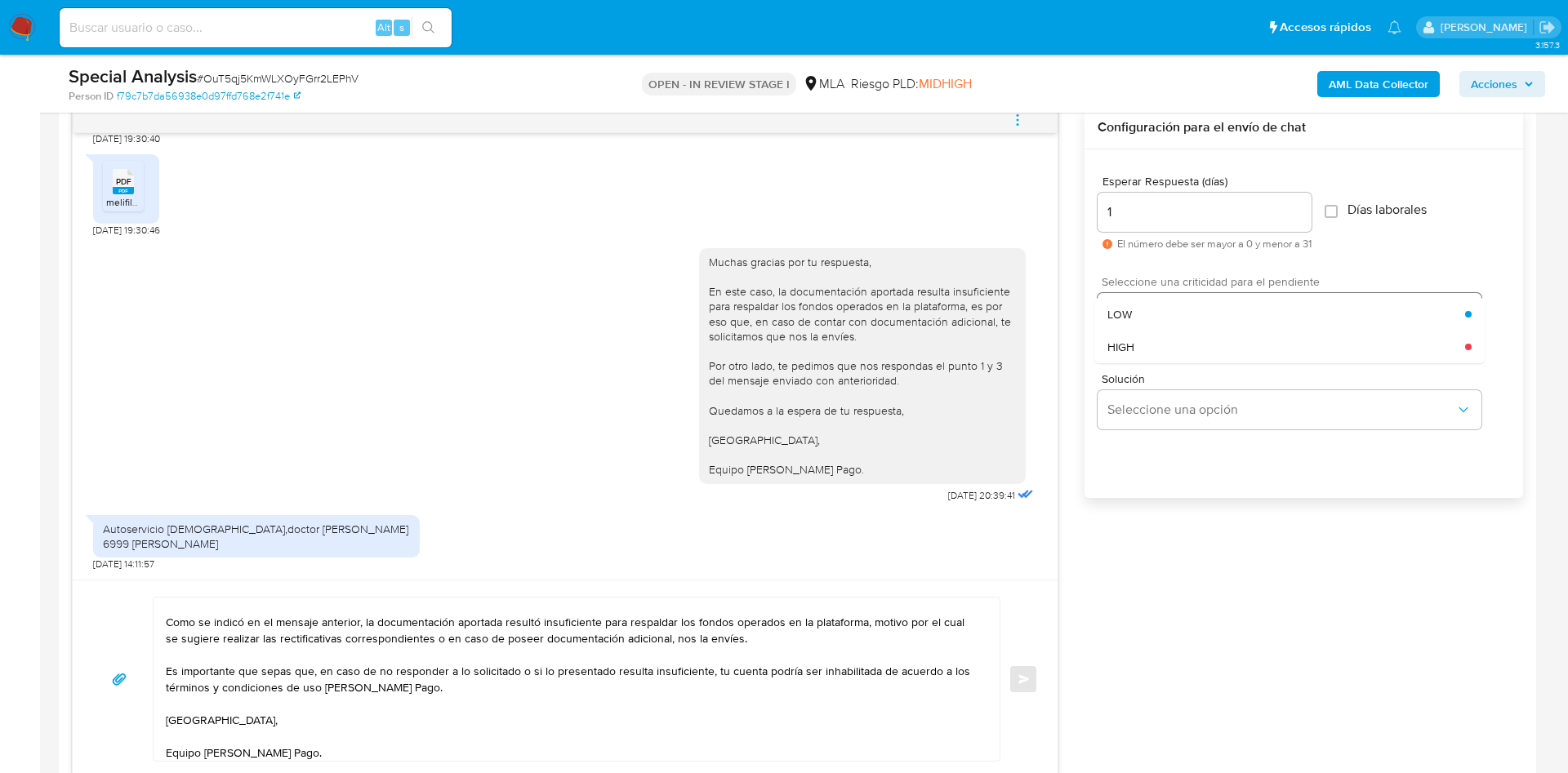
click at [1044, 355] on div "HIGH" at bounding box center [1286, 347] width 358 height 32
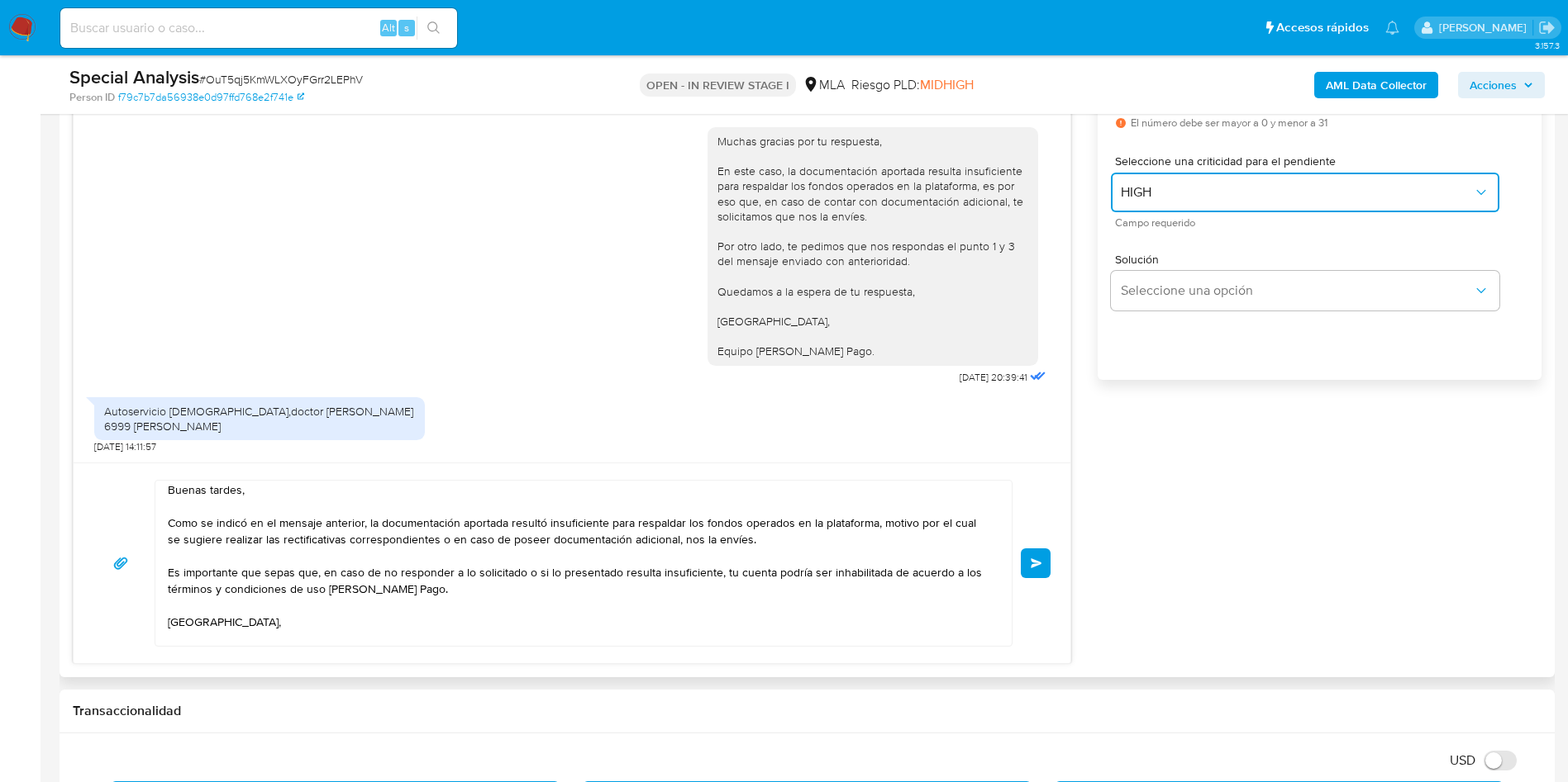
scroll to position [0, 0]
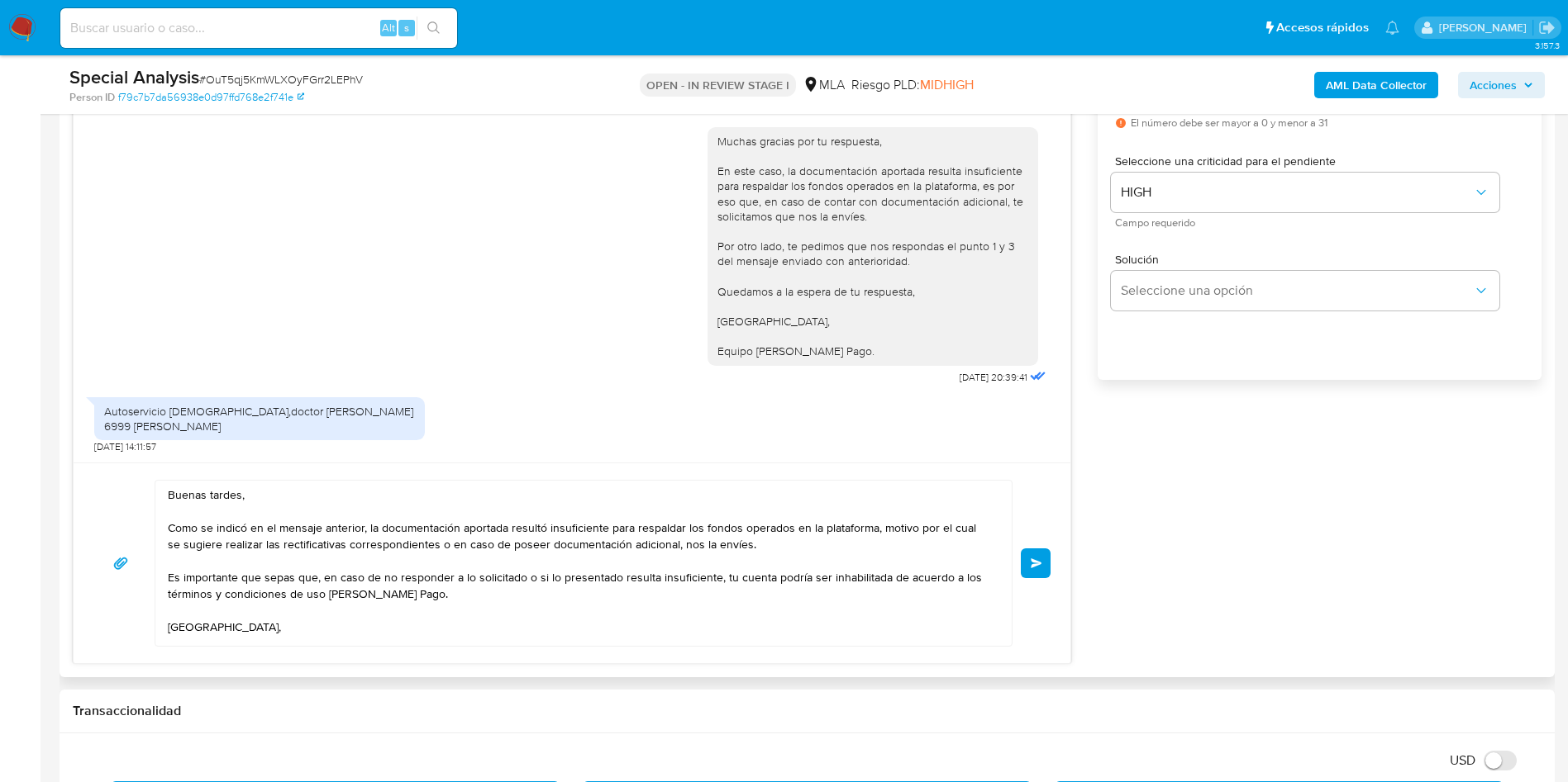
click at [1039, 521] on span "Enviar" at bounding box center [1036, 563] width 11 height 9
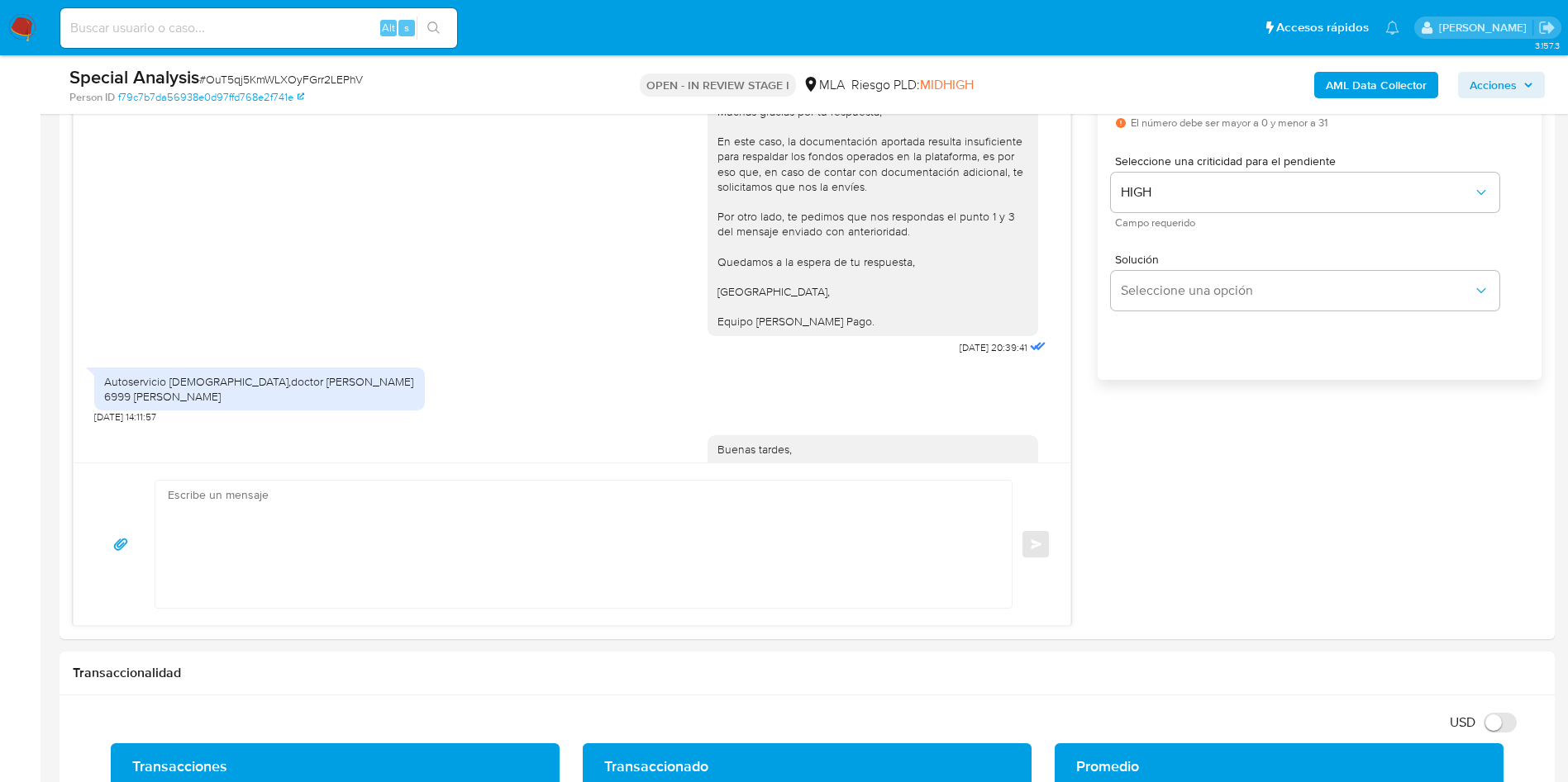
scroll to position [1374, 0]
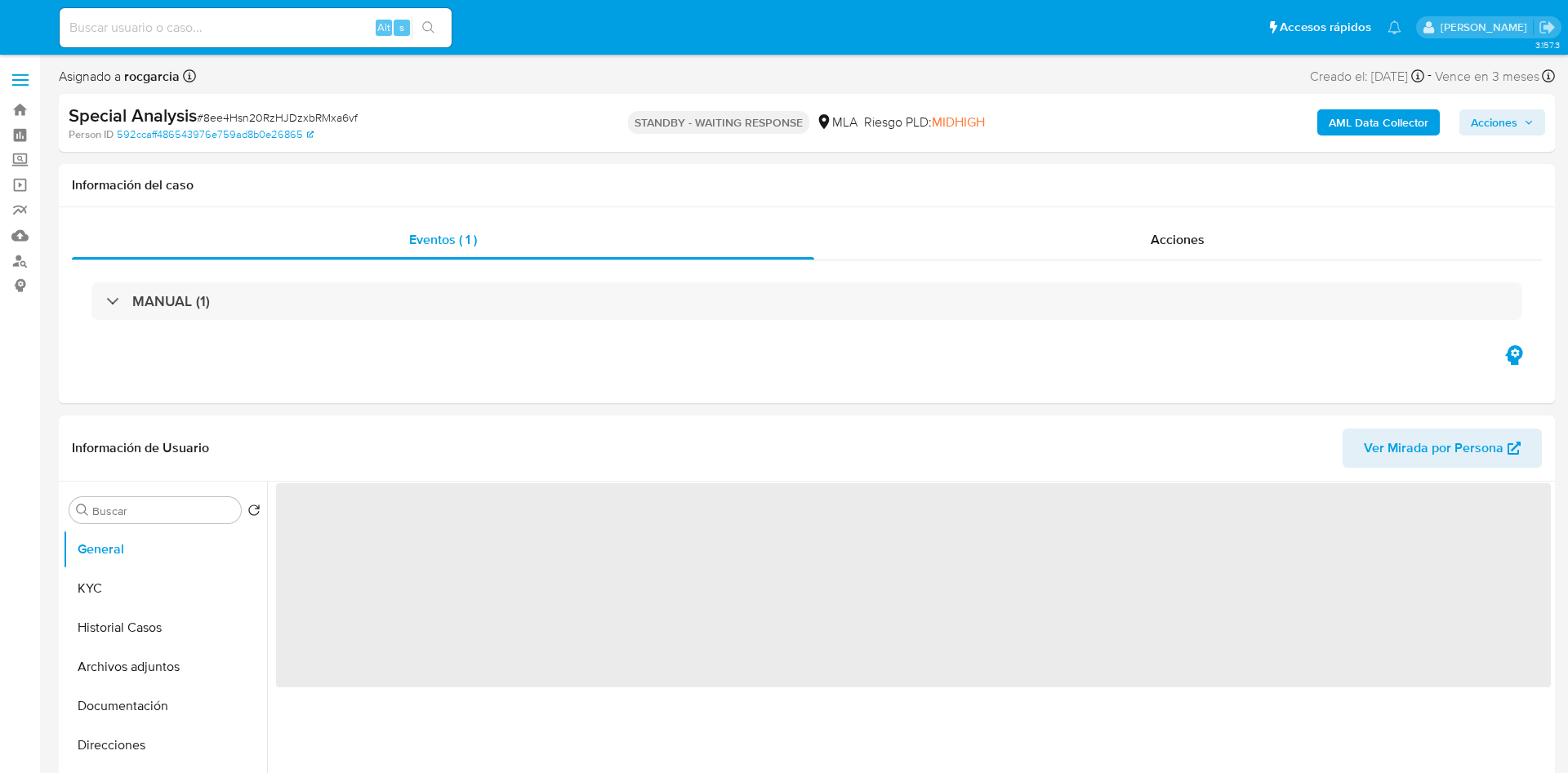
select select "10"
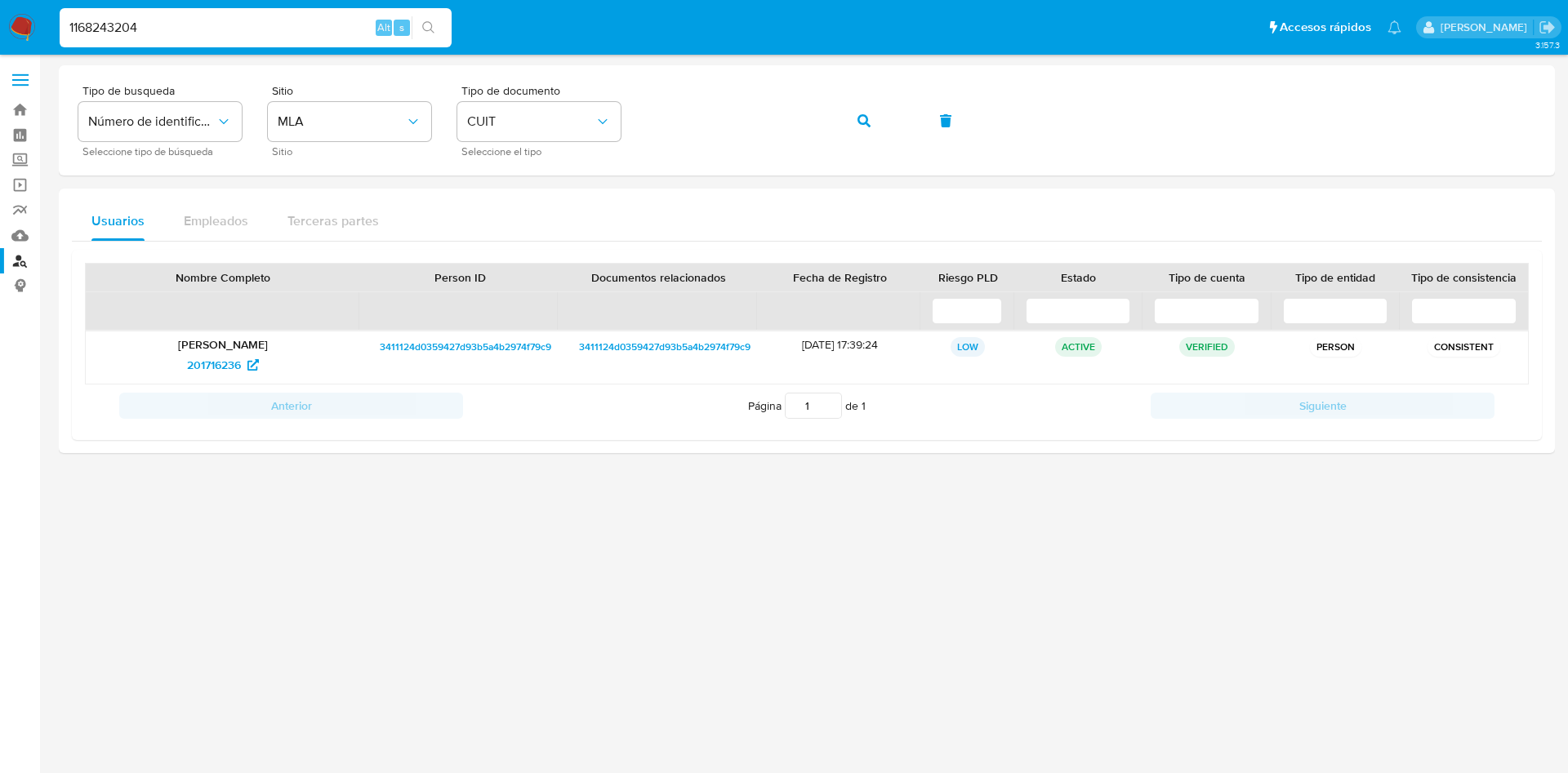
type input "1168243204"
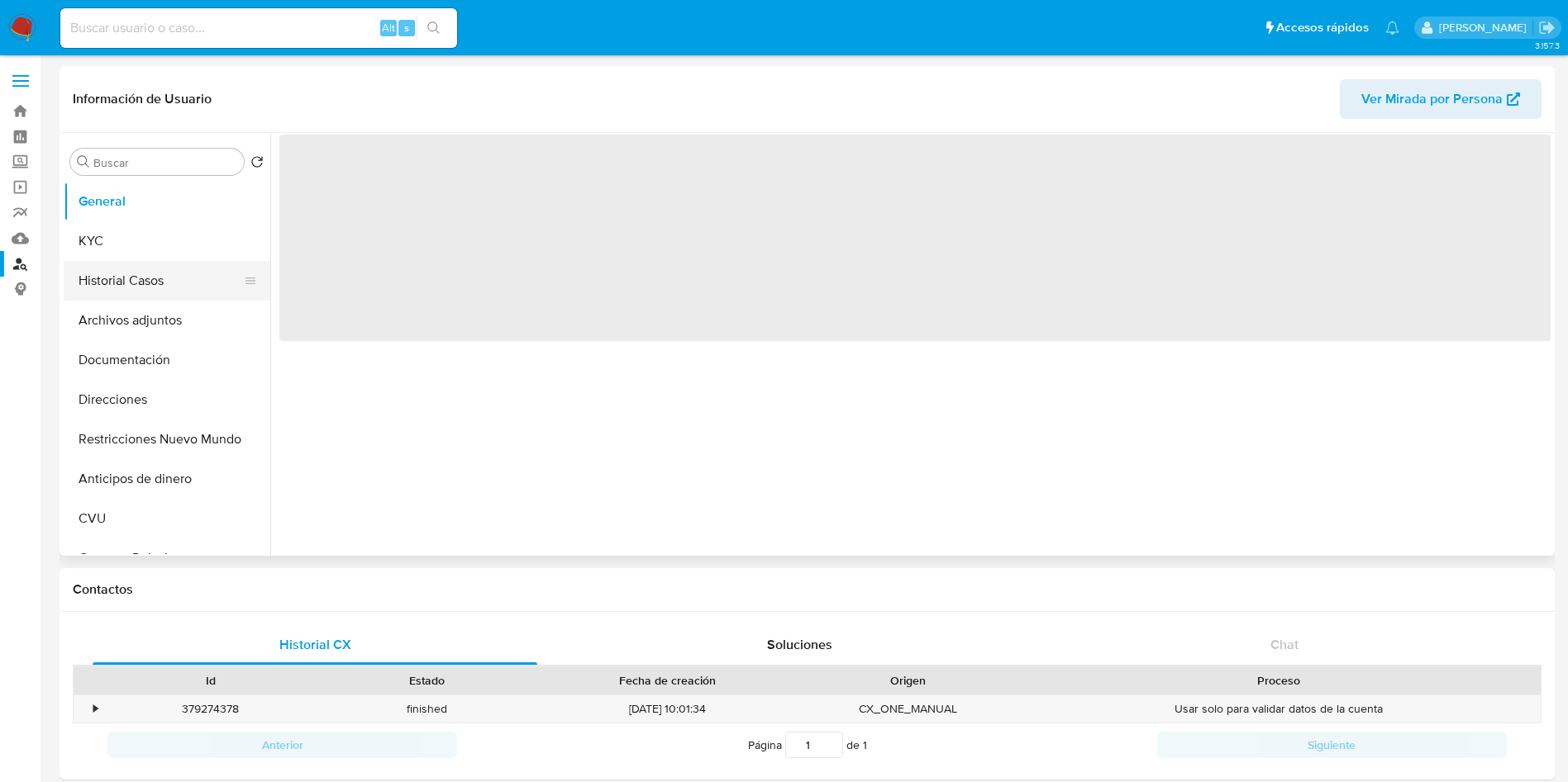
click at [124, 288] on button "Historial Casos" at bounding box center [160, 281] width 193 height 40
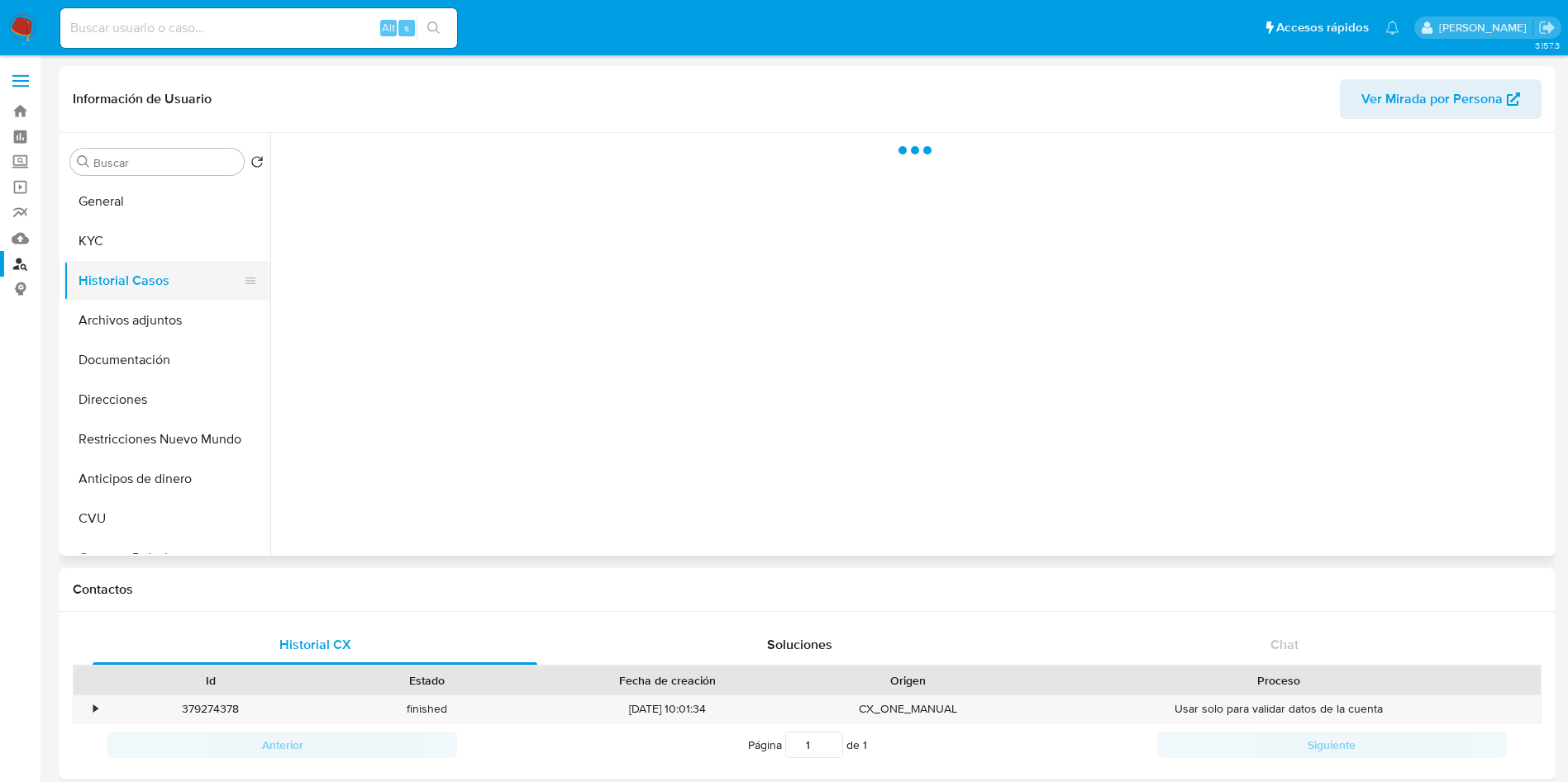
select select "10"
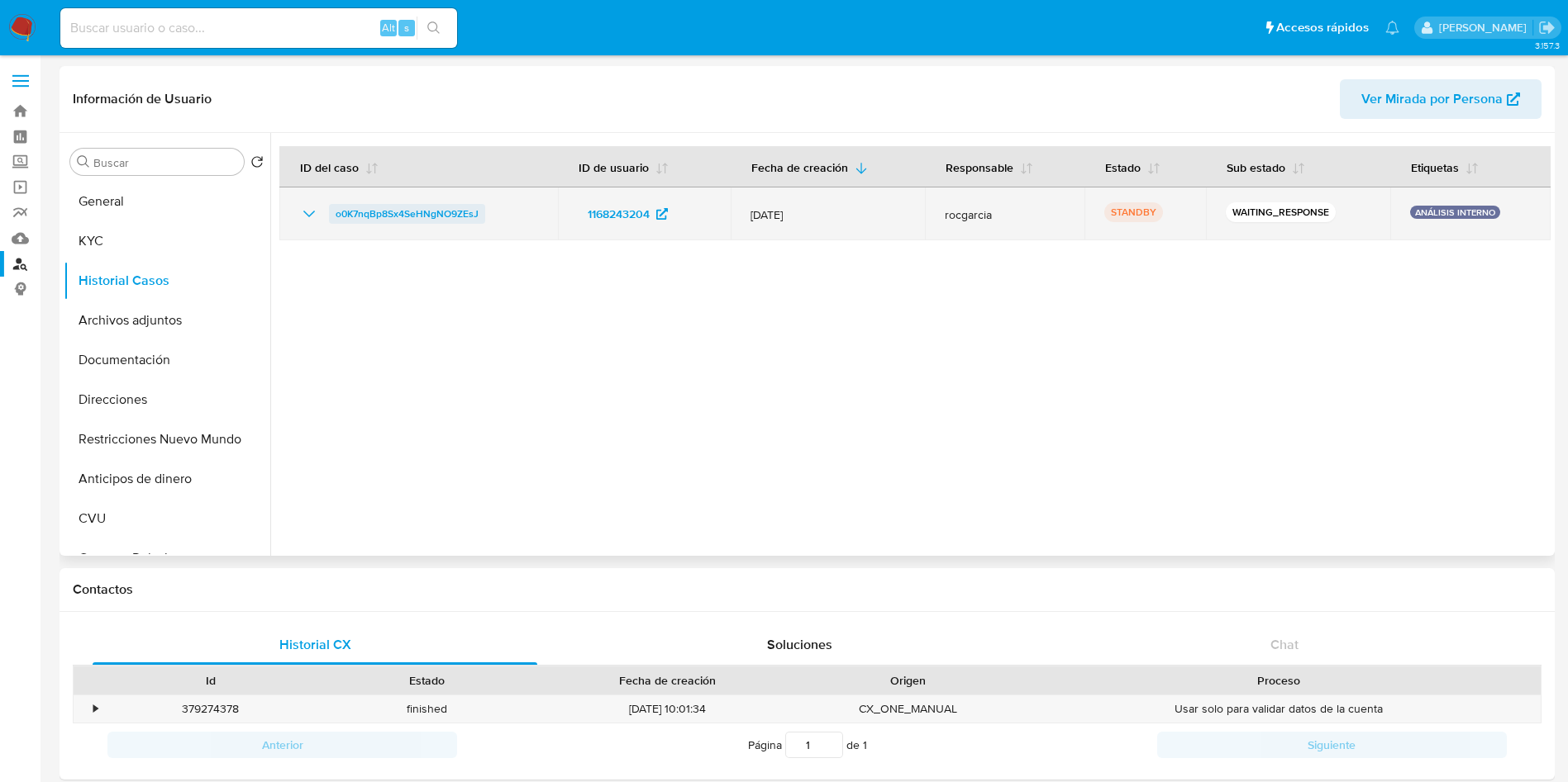
click at [430, 210] on span "o0K7nqBp8Sx4SeHNgNO9ZEsJ" at bounding box center [407, 214] width 143 height 20
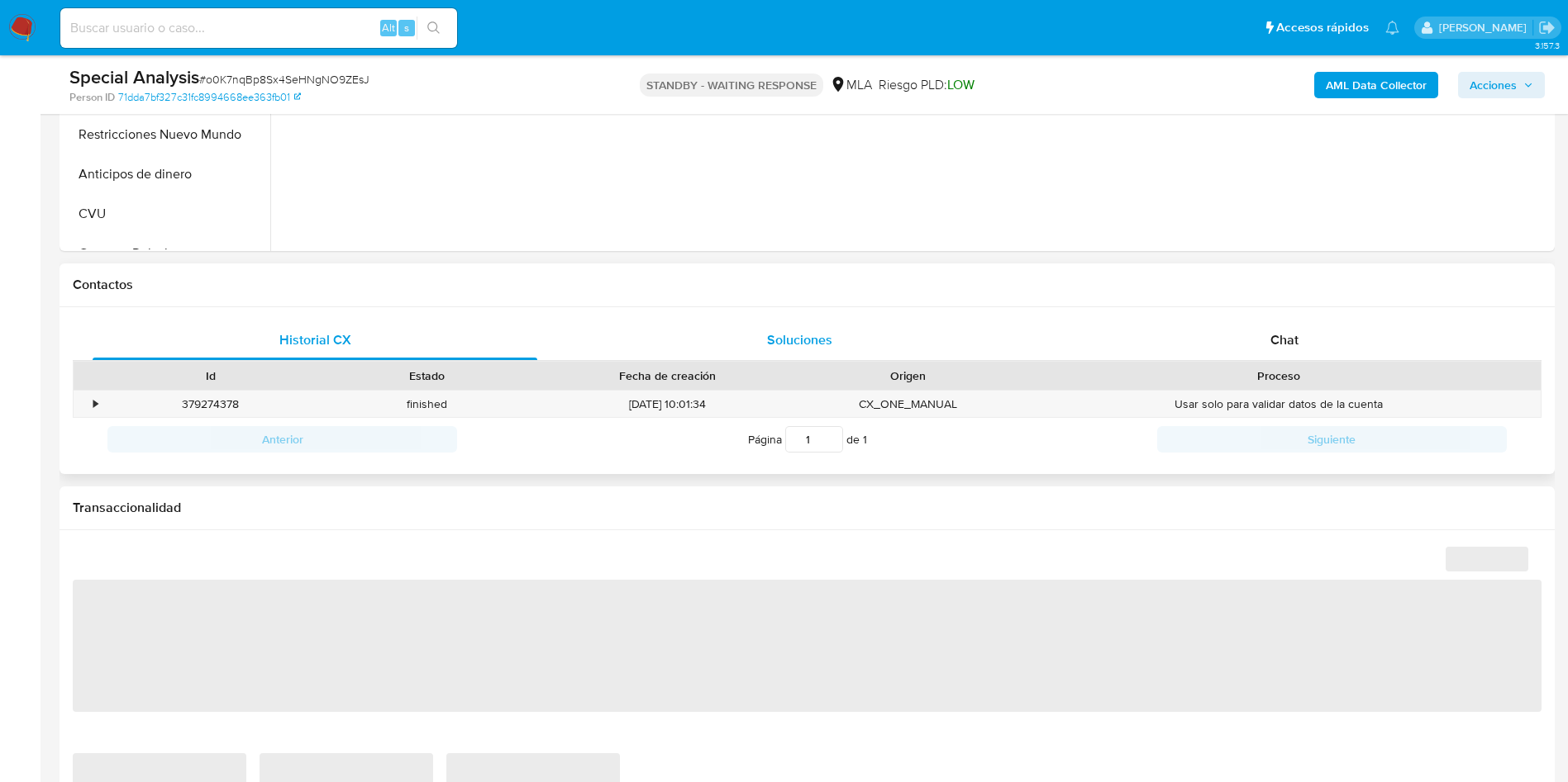
scroll to position [620, 0]
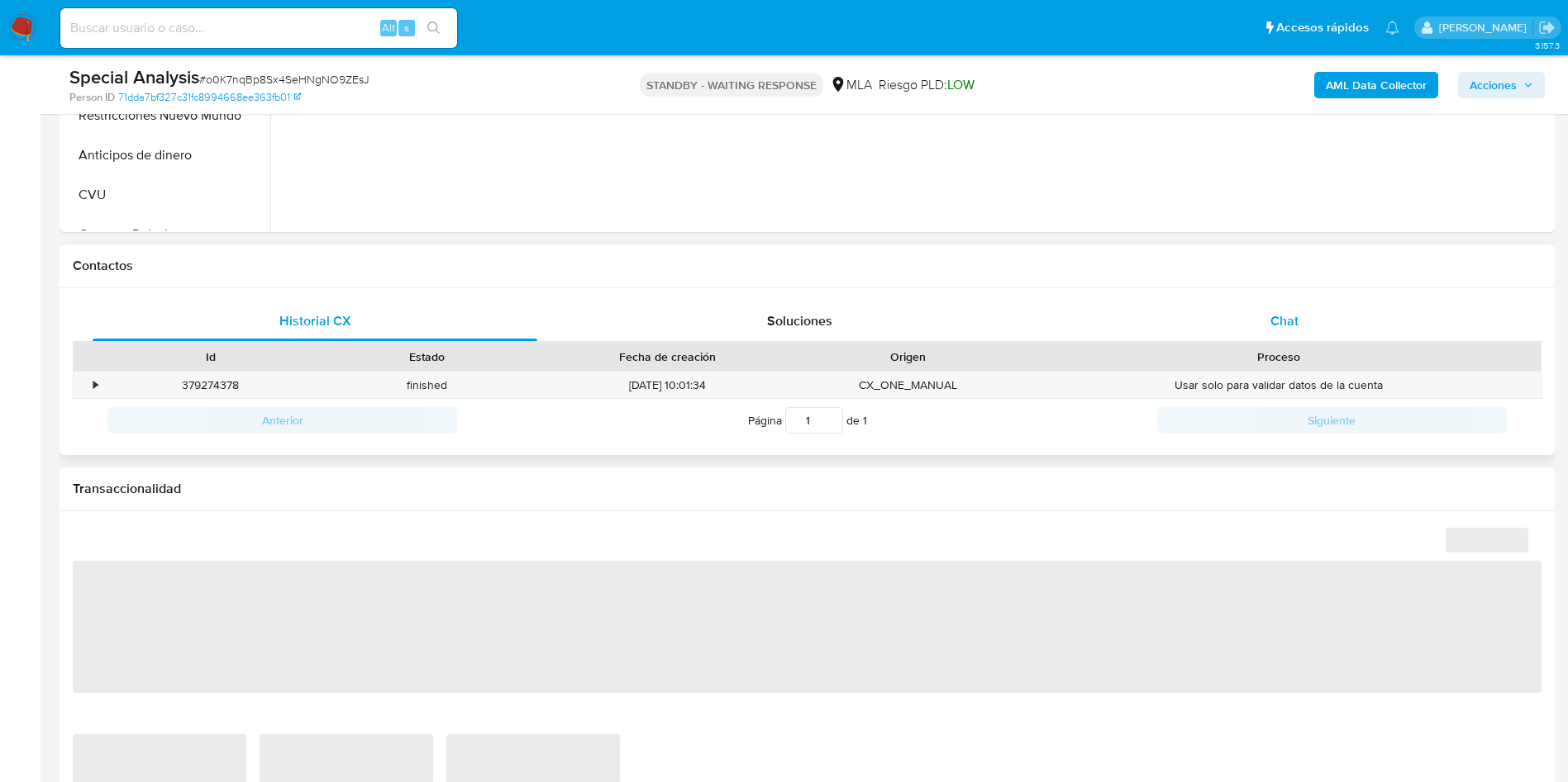
click at [1261, 313] on div "Chat" at bounding box center [1283, 322] width 444 height 40
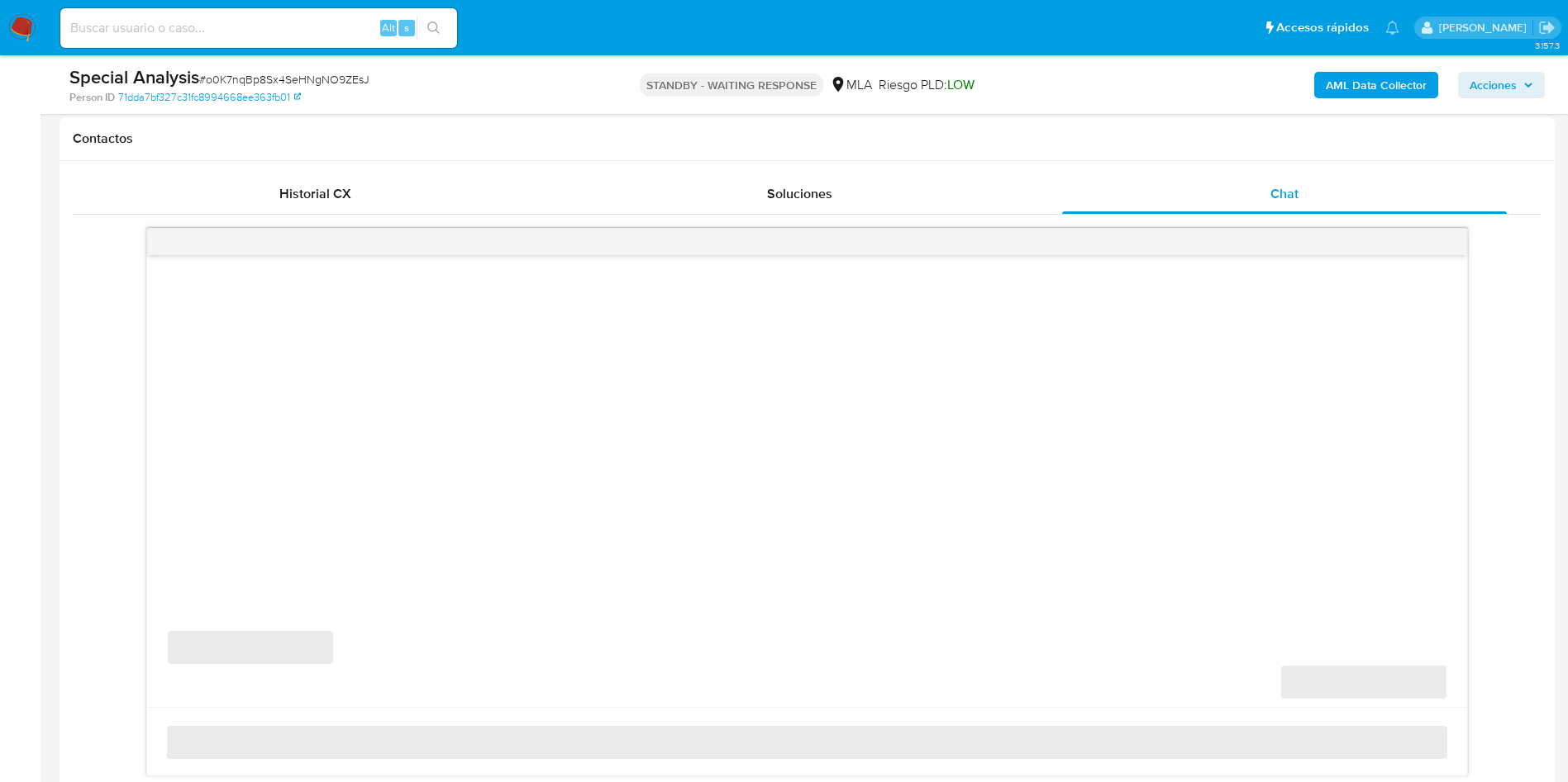
select select "10"
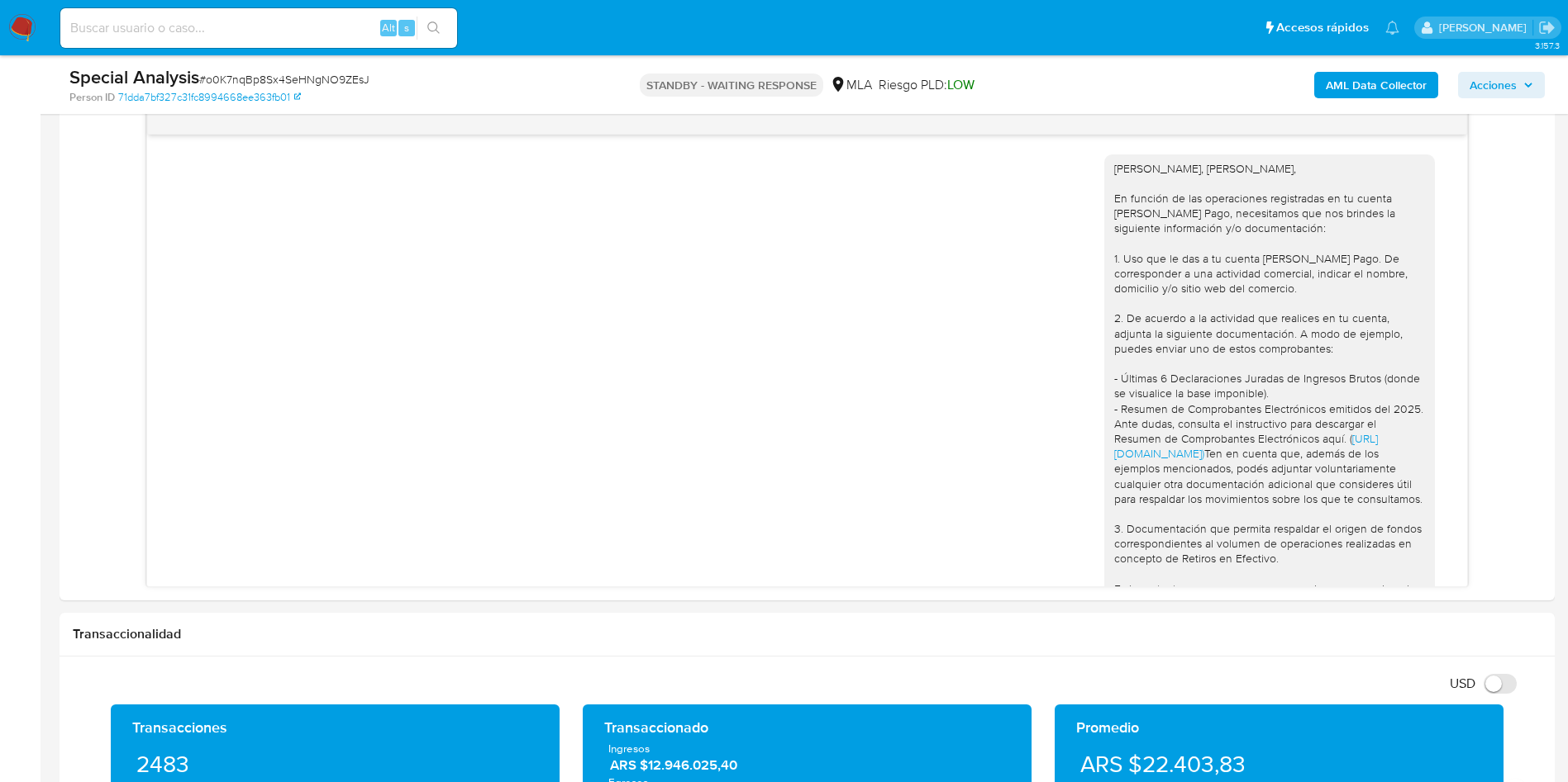
scroll to position [617, 0]
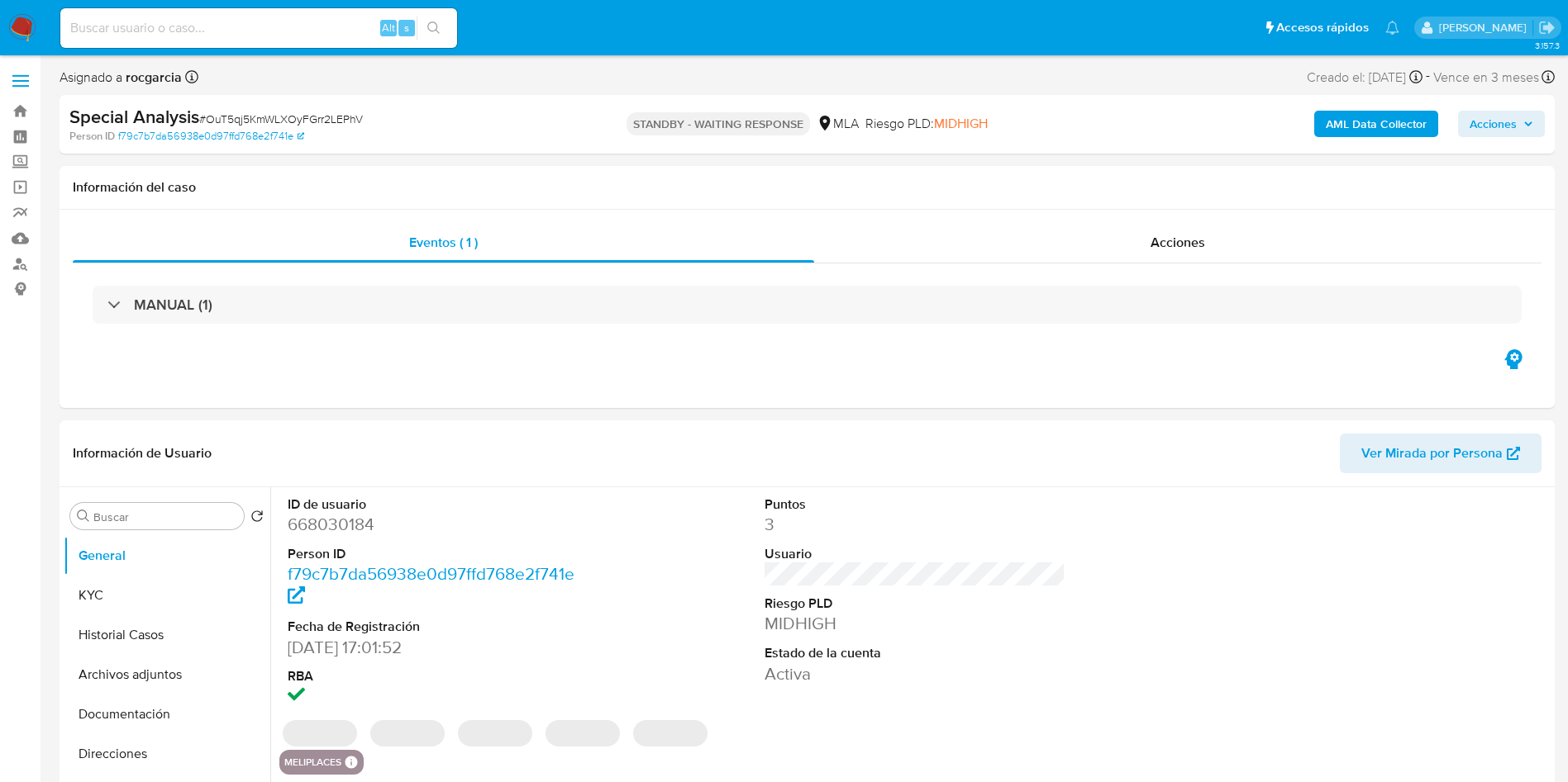
select select "10"
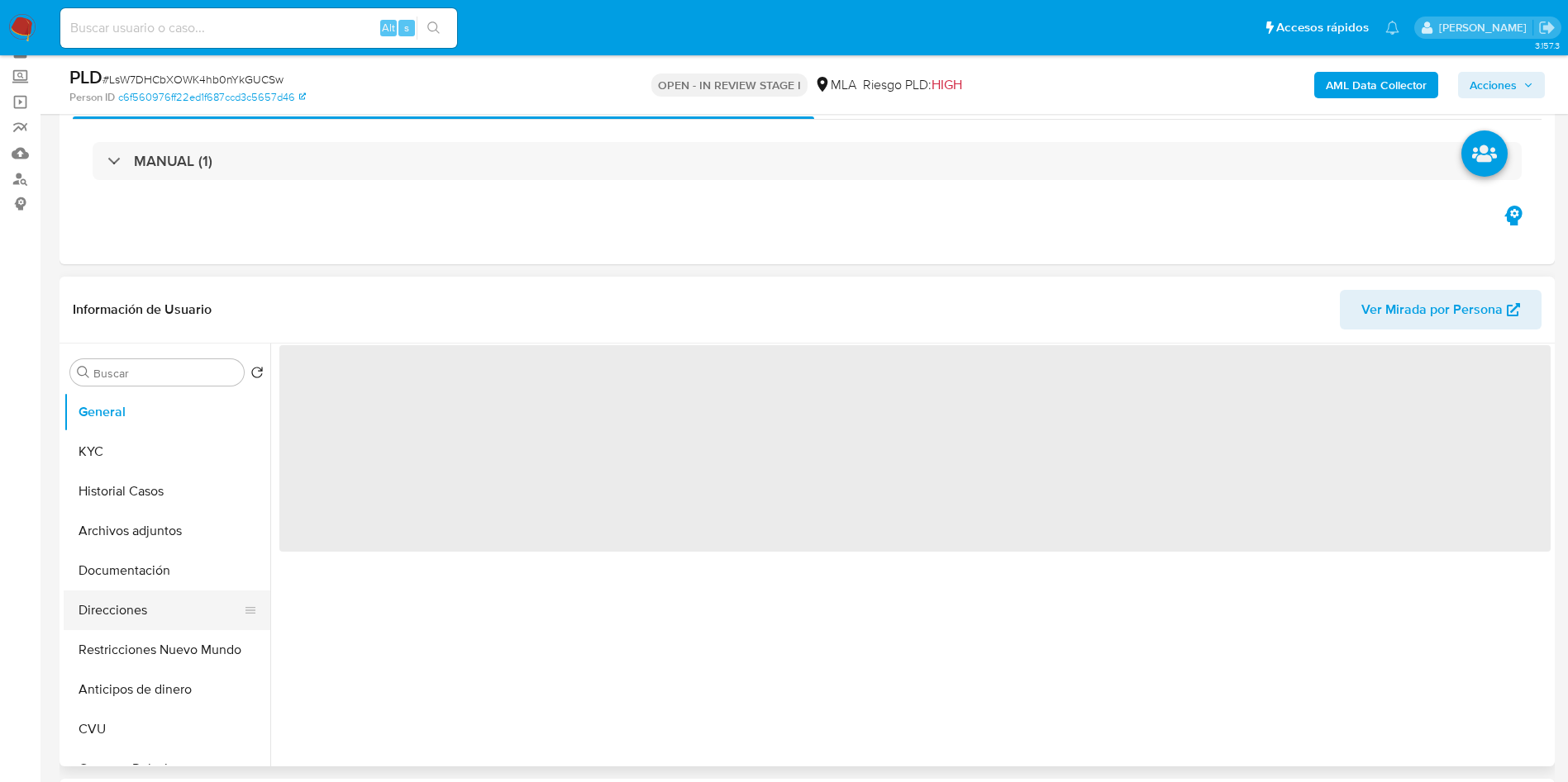
scroll to position [124, 0]
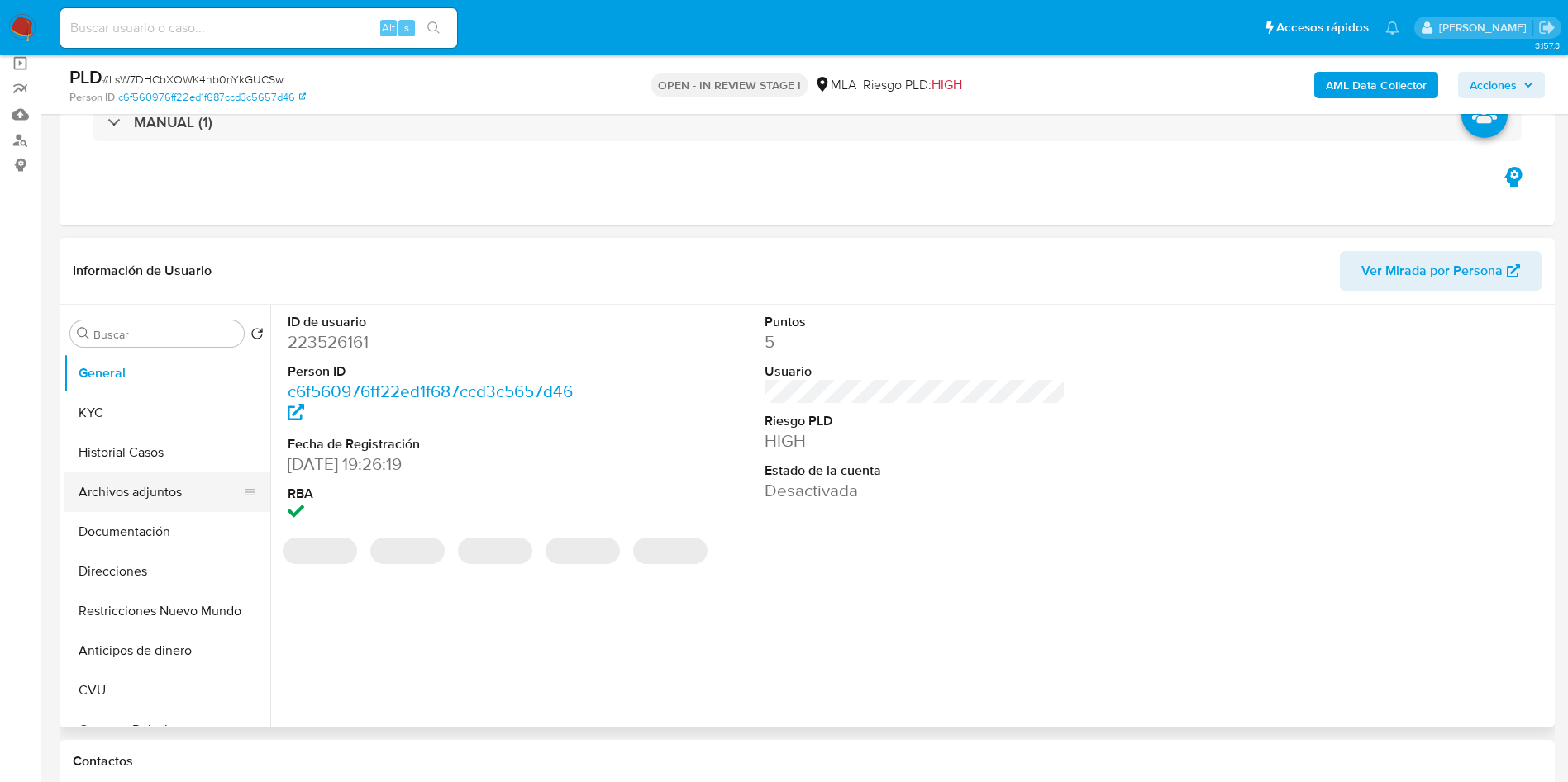
click at [118, 492] on button "Archivos adjuntos" at bounding box center [160, 492] width 193 height 40
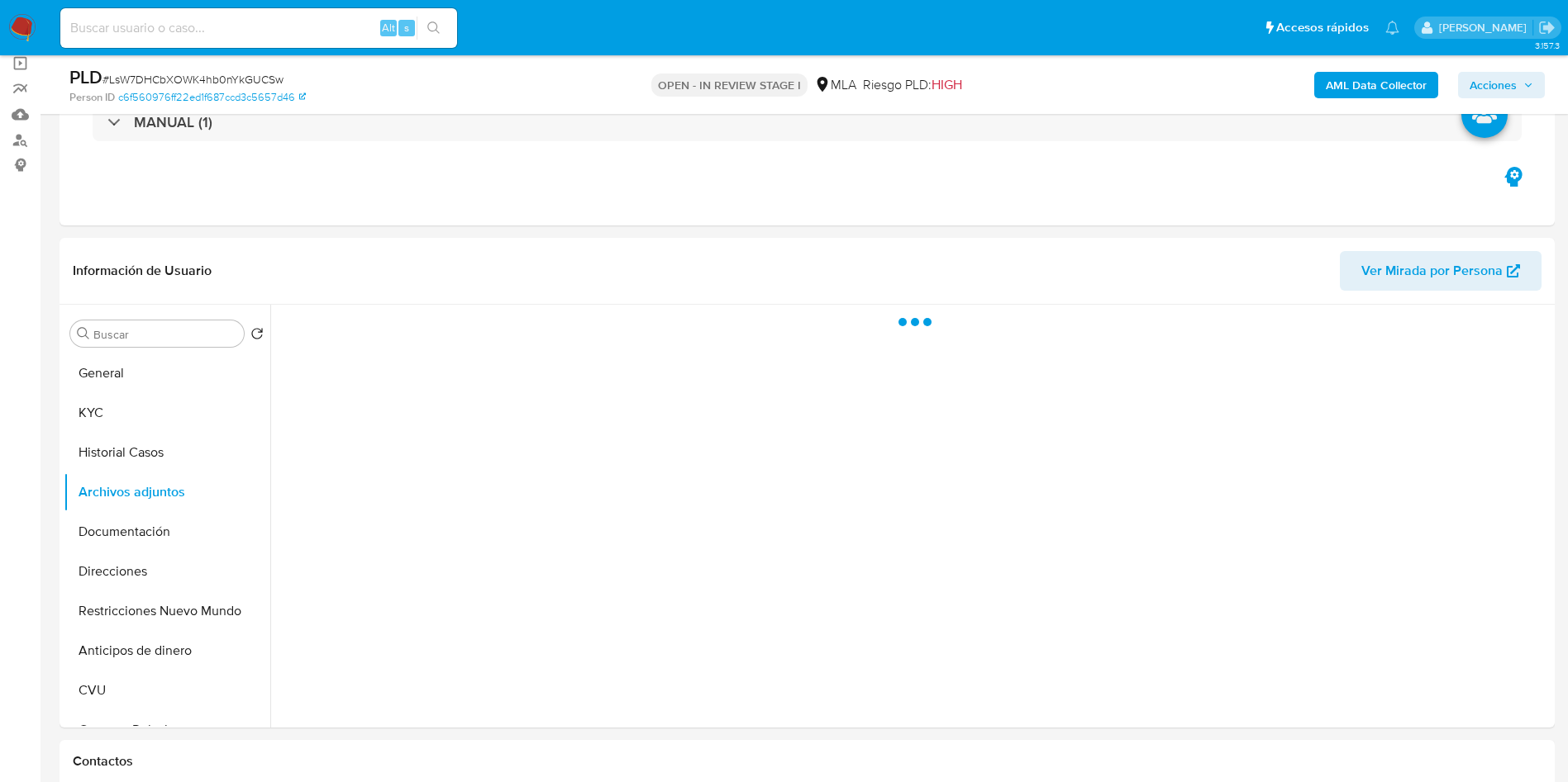
select select "10"
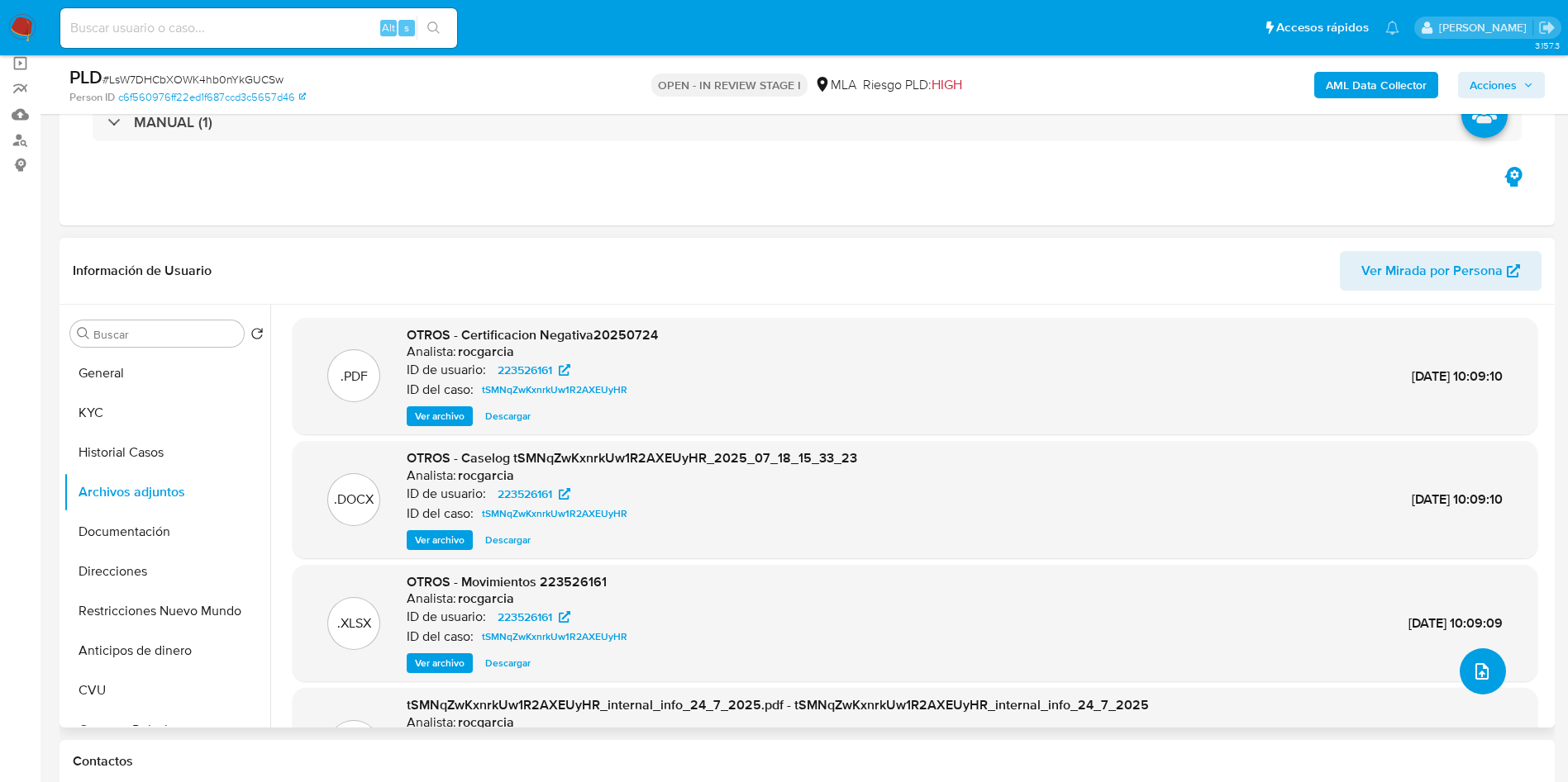
click at [1479, 673] on icon "upload-file" at bounding box center [1481, 671] width 20 height 20
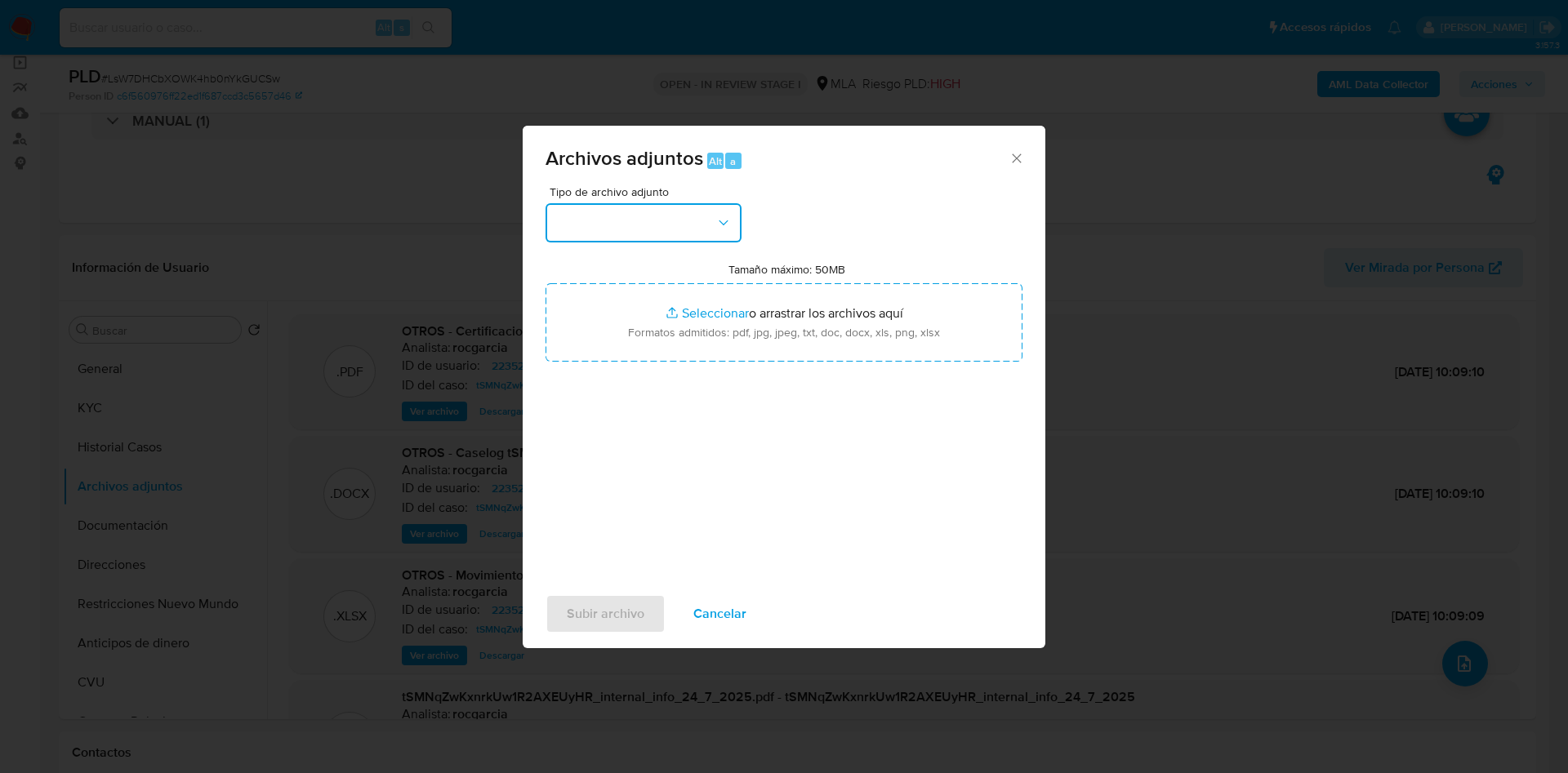
click at [667, 225] on button "button" at bounding box center [643, 223] width 196 height 39
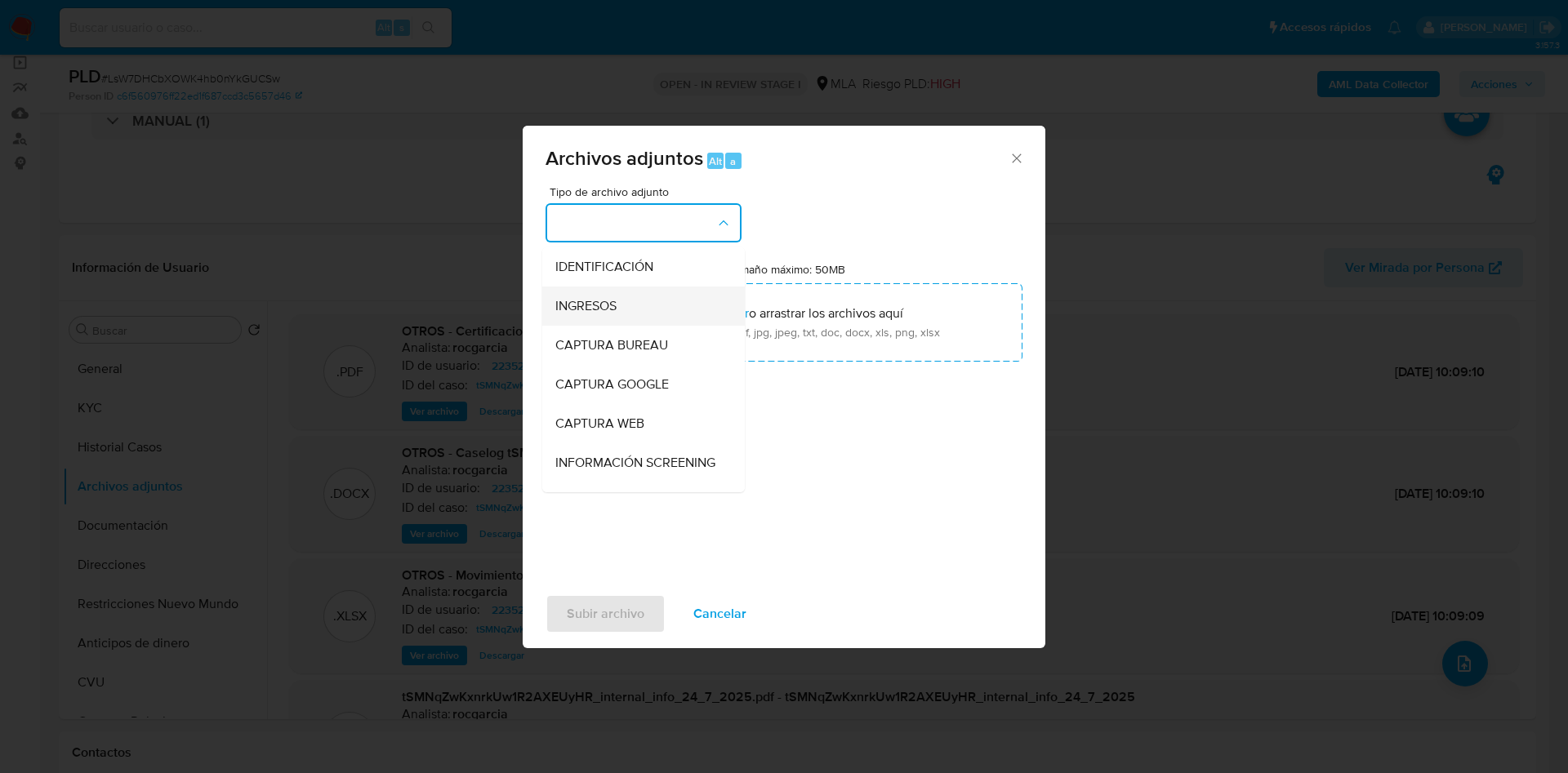
click at [657, 303] on div "INGRESOS" at bounding box center [638, 306] width 166 height 39
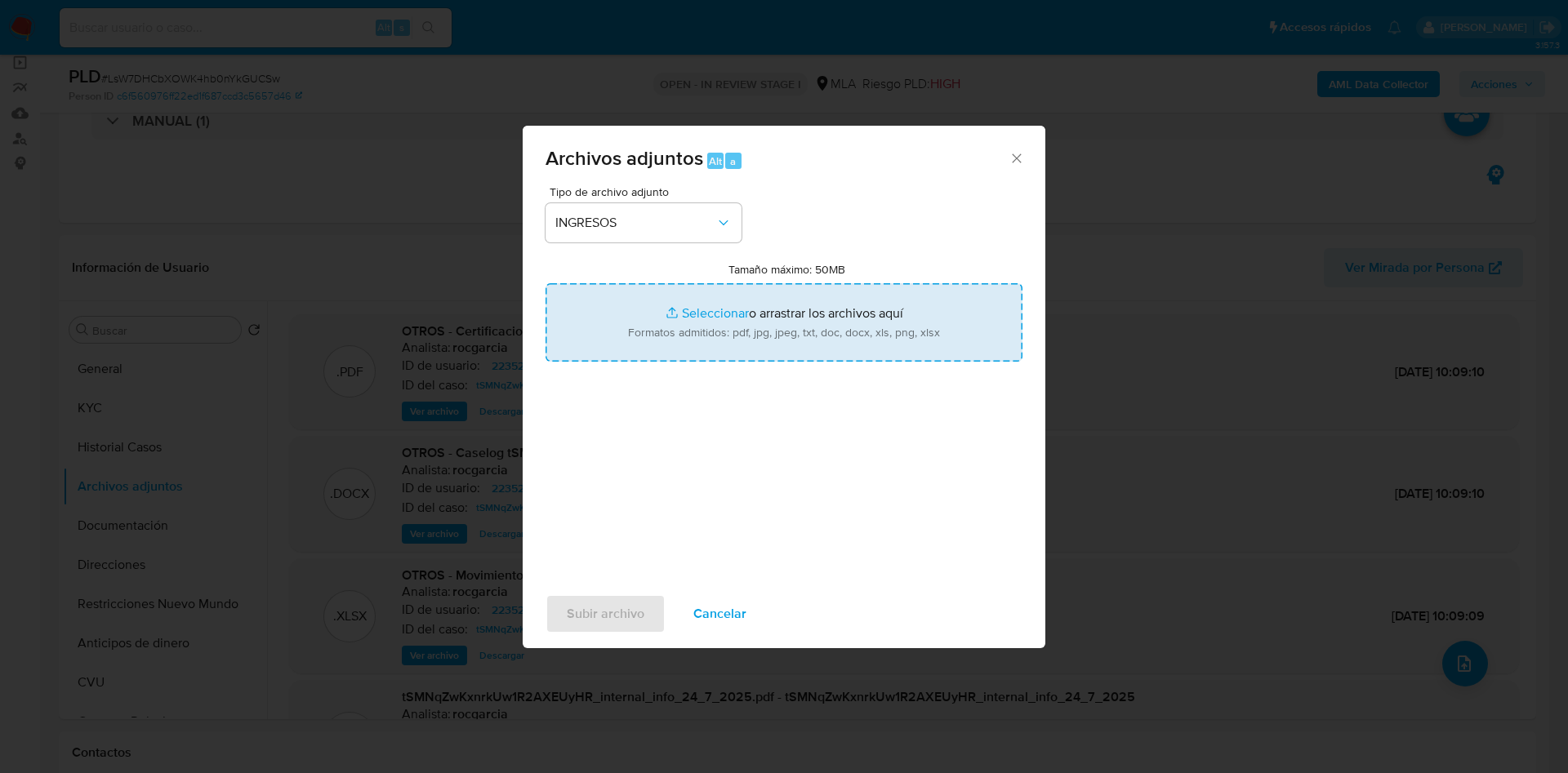
click at [708, 313] on input "Tamaño máximo: 50MB Seleccionar archivos" at bounding box center [784, 322] width 477 height 78
type input "C:\fakepath\AFIP - Administración Federal de Ingresos Públicos.pdf"
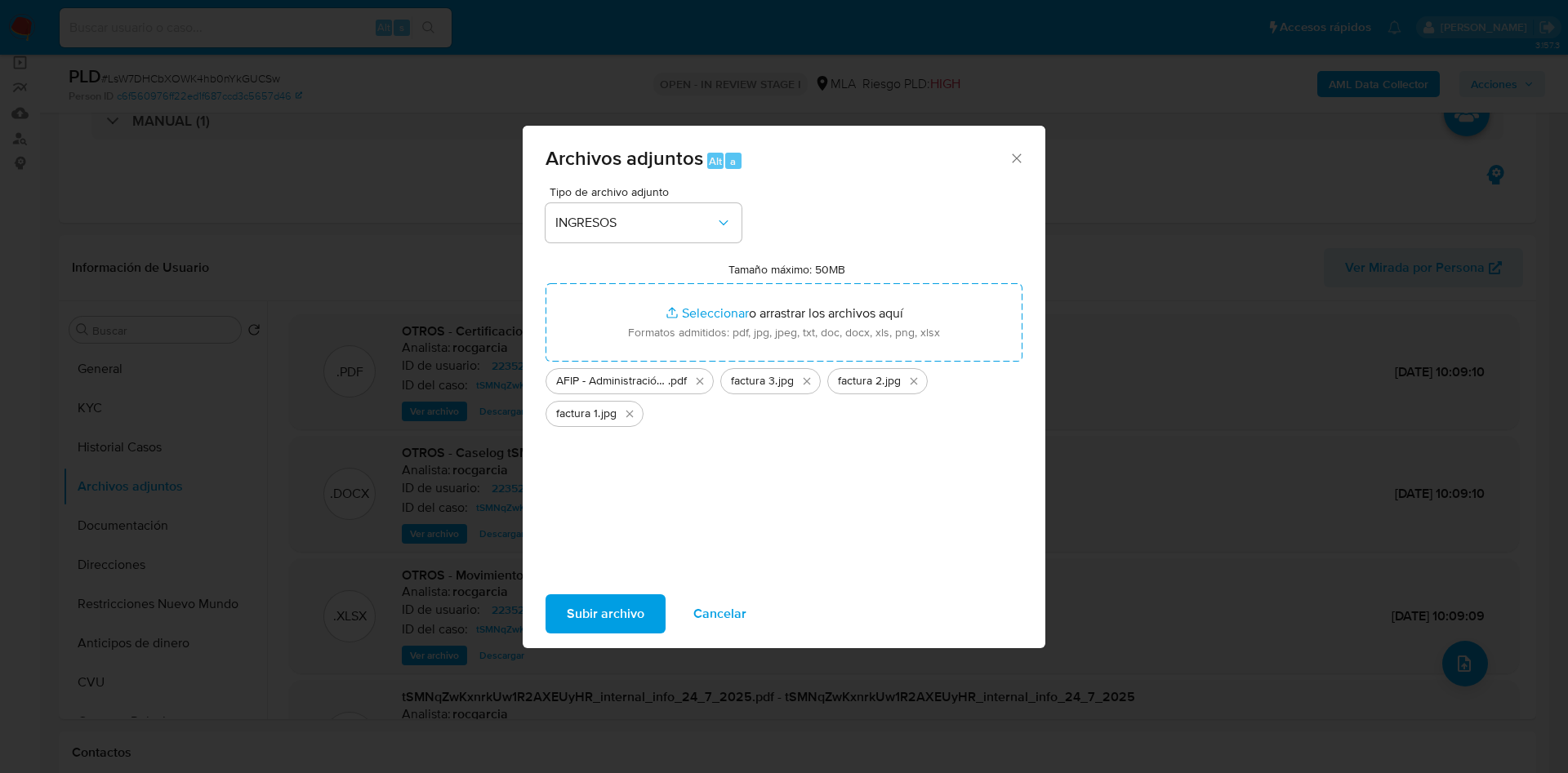
click at [607, 611] on span "Subir archivo" at bounding box center [605, 614] width 78 height 36
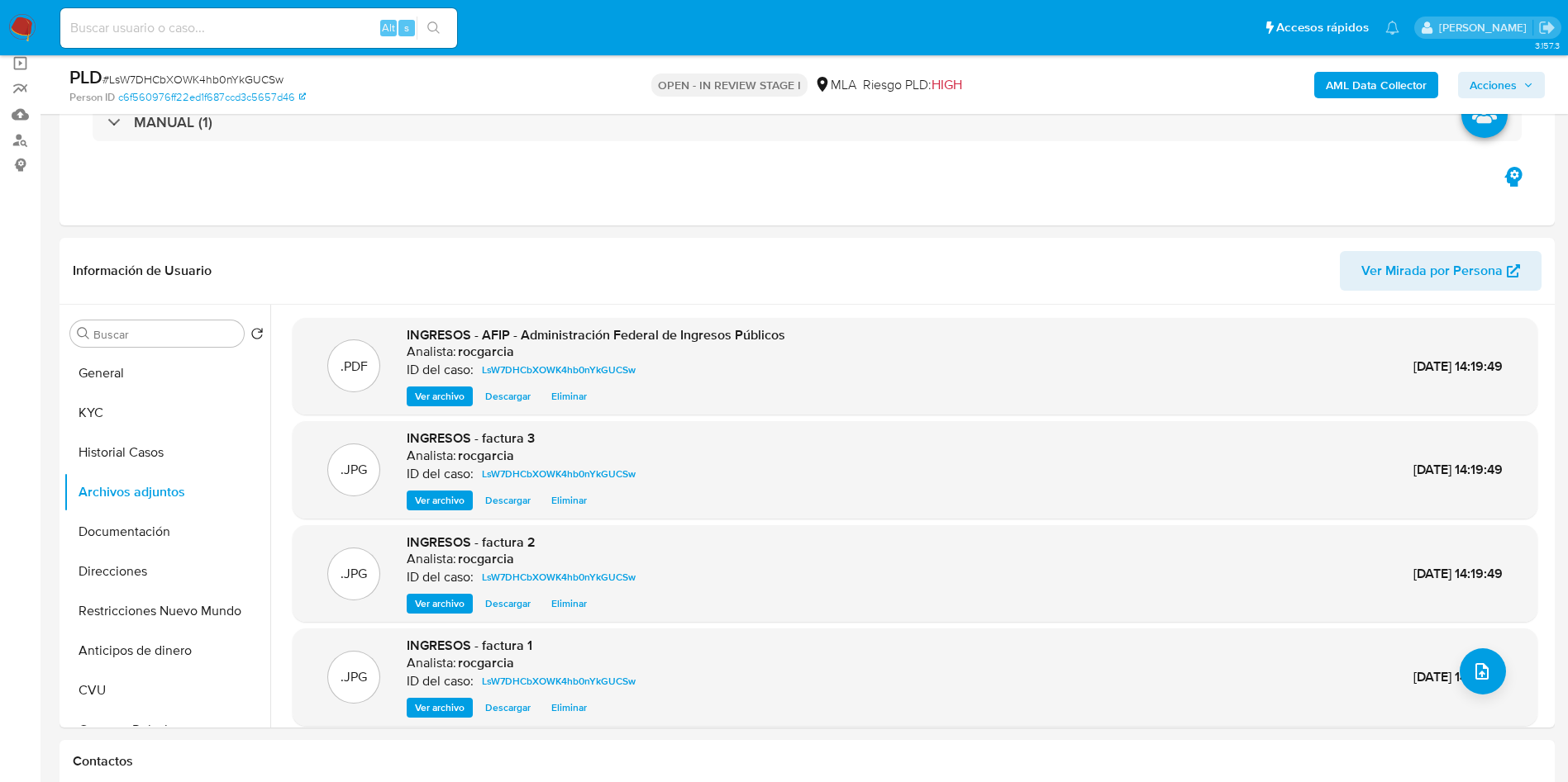
click at [1496, 73] on span "Acciones" at bounding box center [1493, 84] width 47 height 27
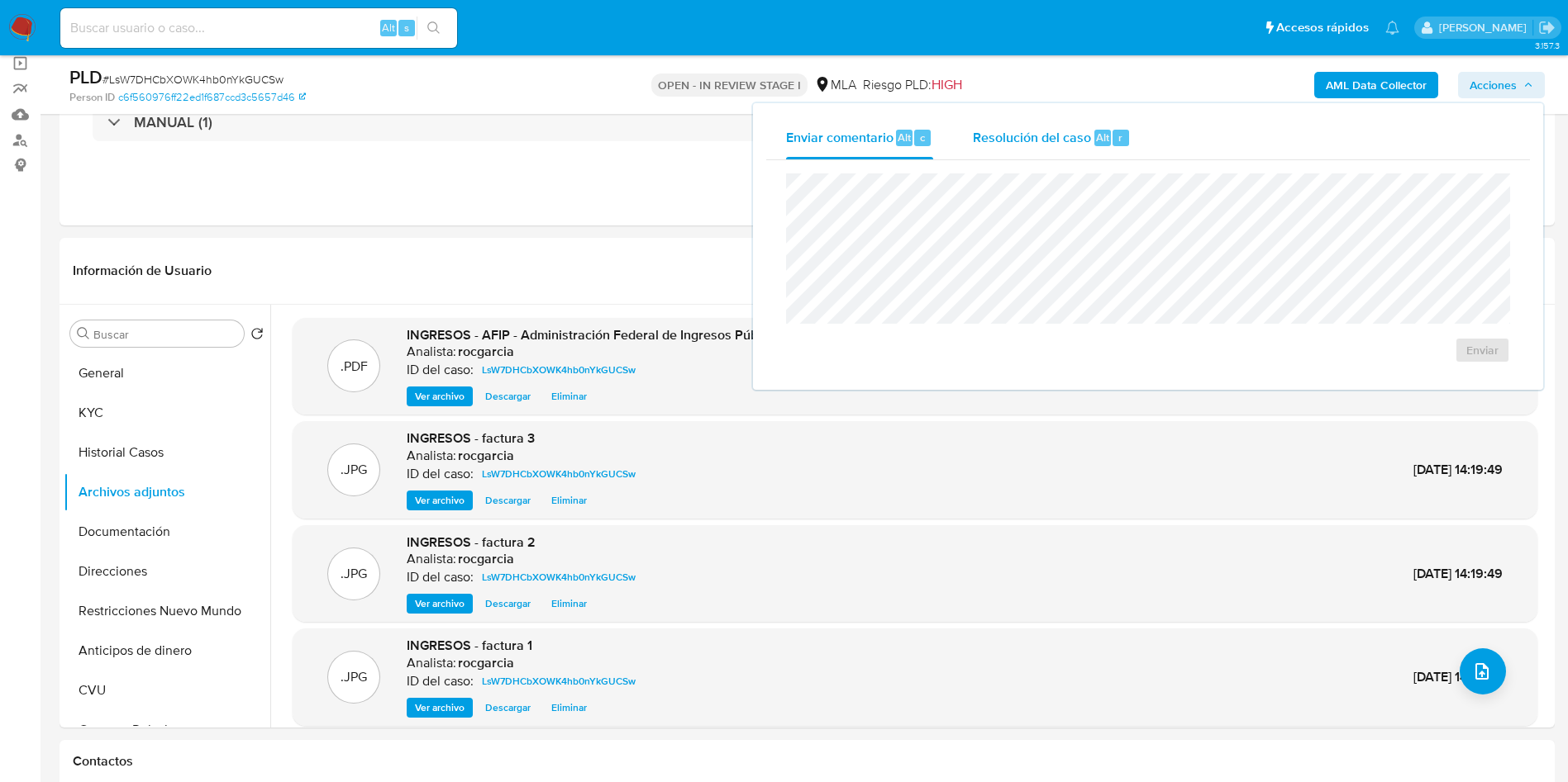
click at [1023, 136] on span "Resolución del caso" at bounding box center [1032, 137] width 118 height 19
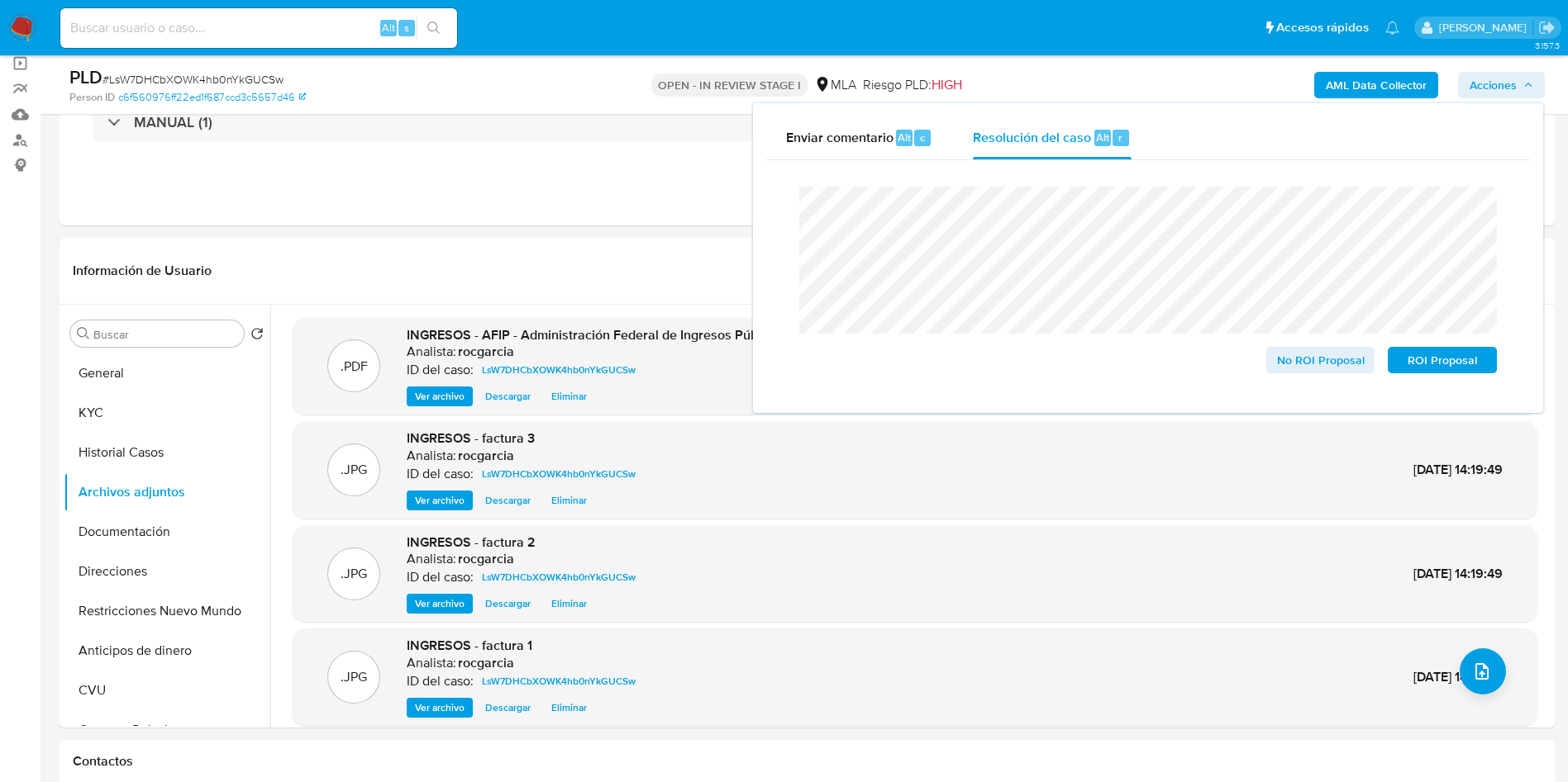
click at [0, 0] on lt-span "cliente" at bounding box center [0, 0] width 0 height 0
click at [0, 0] on lt-span "inscribiéndose" at bounding box center [0, 0] width 0 height 0
click at [0, 0] on lt-span "in s cribe" at bounding box center [0, 0] width 0 height 0
click at [1507, 206] on div "No ROI Proposal ROI Proposal" at bounding box center [1147, 279] width 724 height 213
click at [0, 0] on lt-span "m á s" at bounding box center [0, 0] width 0 height 0
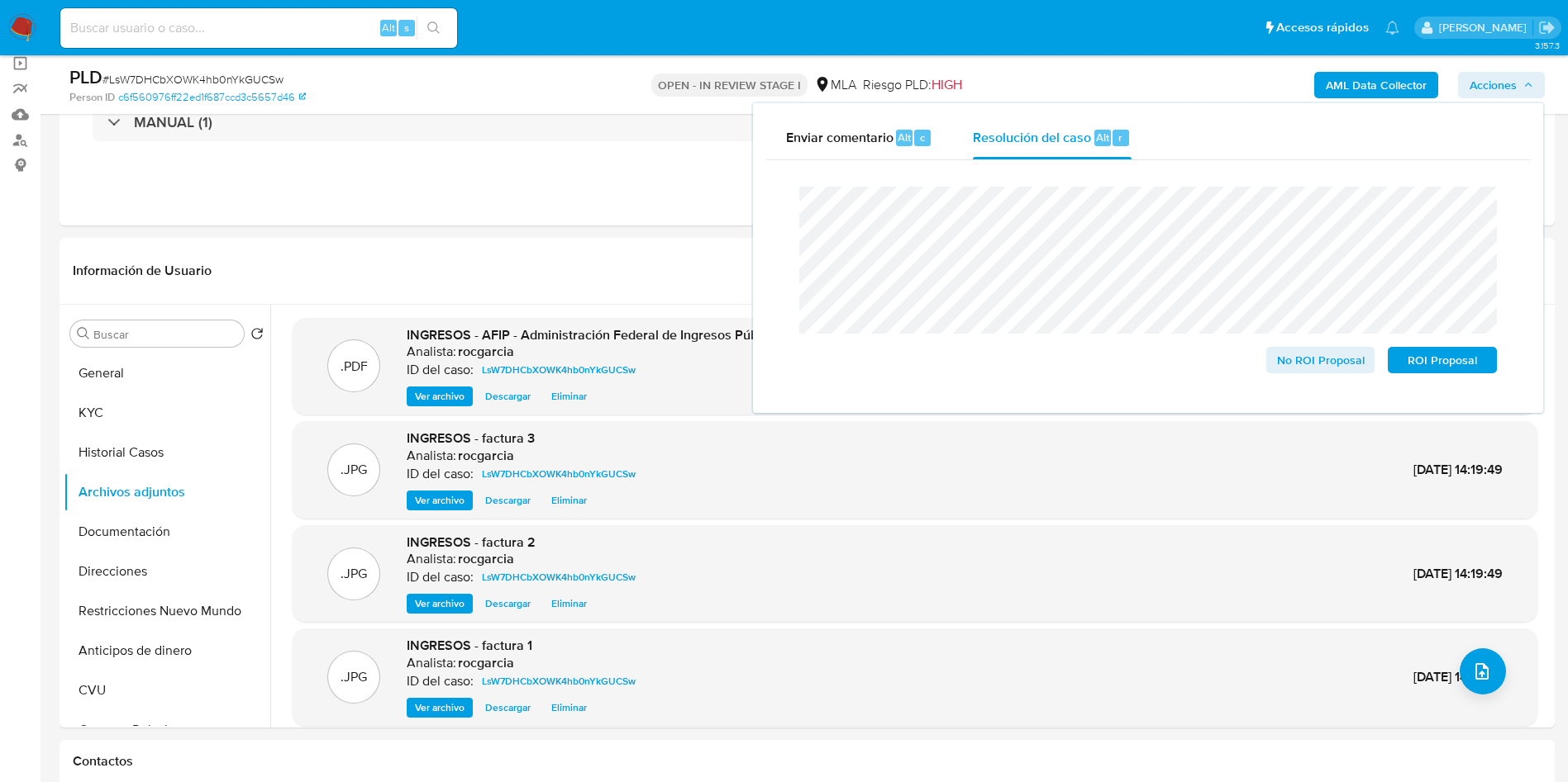
click at [0, 0] on lt-span "cliente" at bounding box center [0, 0] width 0 height 0
click at [0, 0] on lt-span "docum en tación" at bounding box center [0, 0] width 0 height 0
click at [0, 0] on lt-span "adicionalm en te" at bounding box center [0, 0] width 0 height 0
click at [0, 0] on lt-strong "a" at bounding box center [0, 0] width 0 height 0
click at [1288, 370] on span "No ROI Proposal" at bounding box center [1320, 360] width 86 height 23
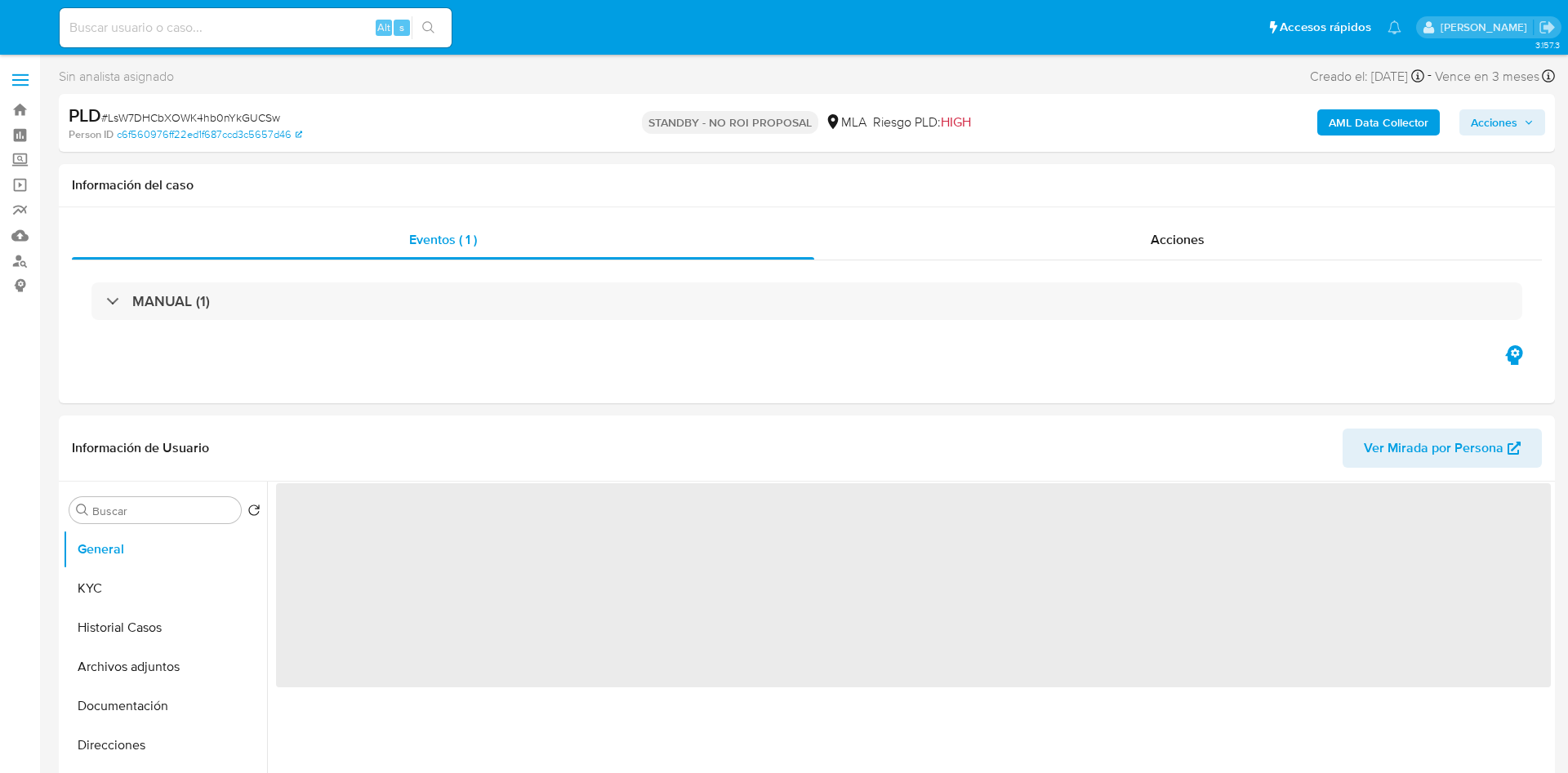
select select "10"
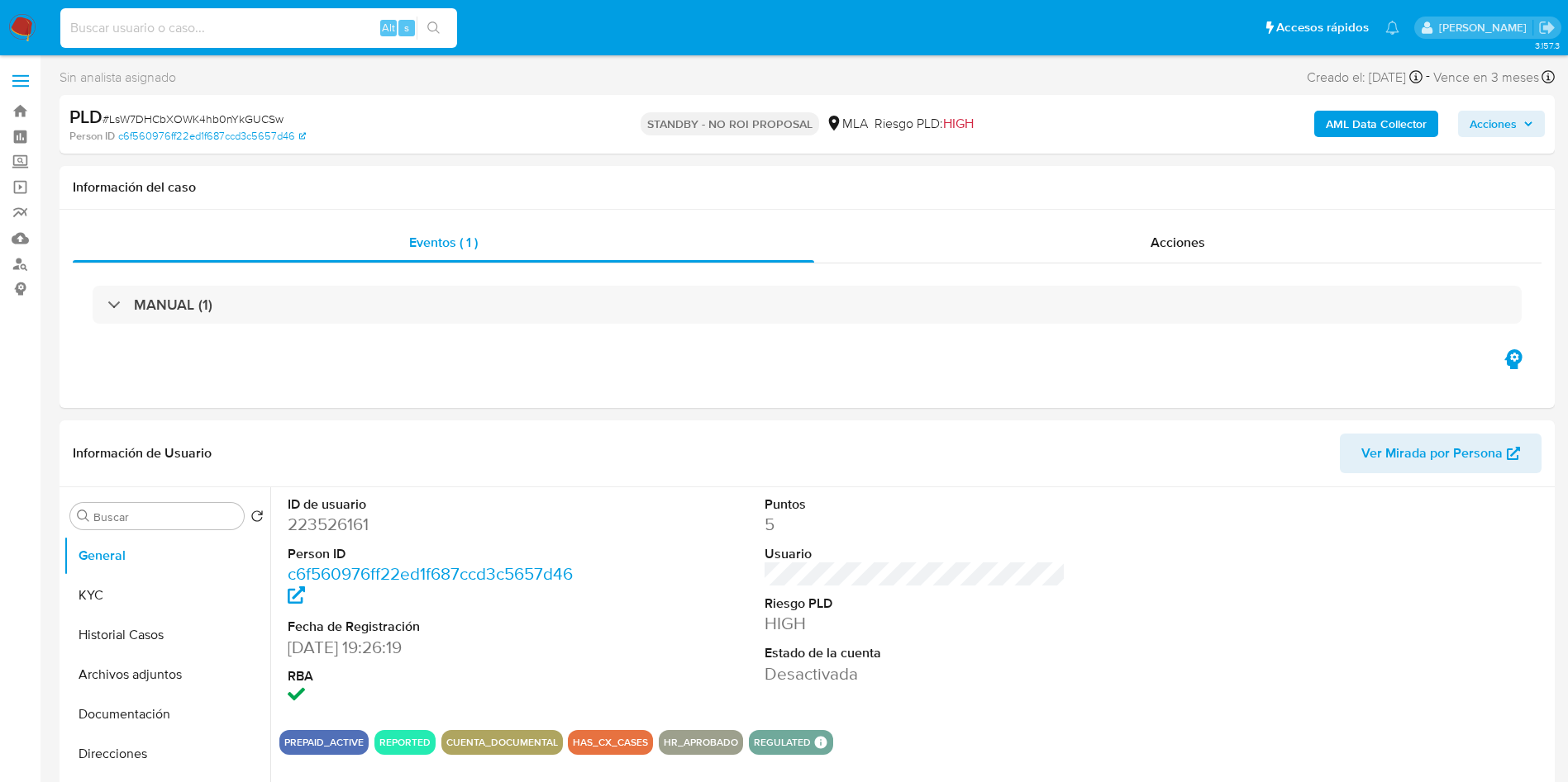
click at [217, 38] on input at bounding box center [259, 28] width 397 height 22
paste input "220418739"
type input "220418739"
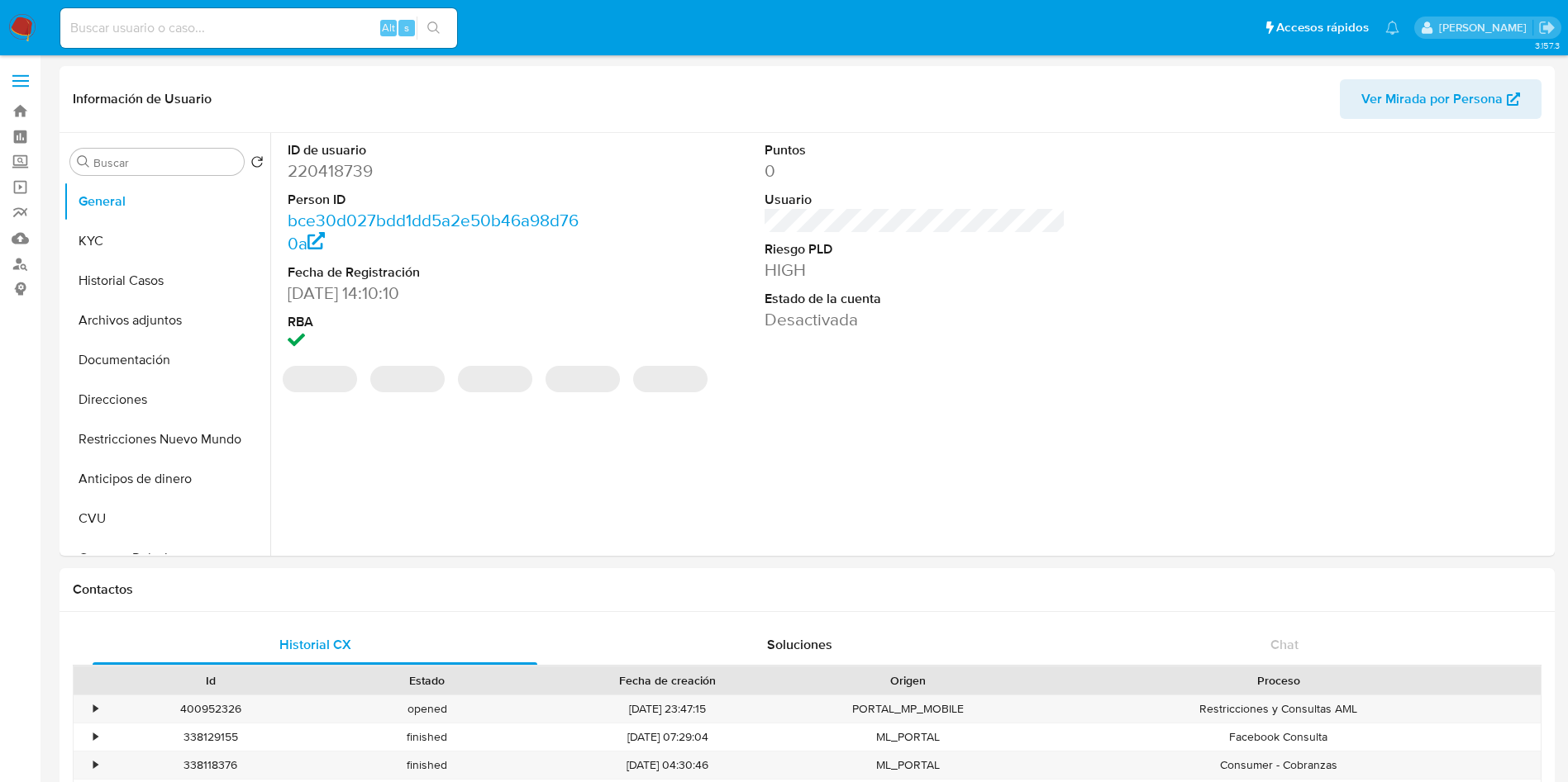
select select "10"
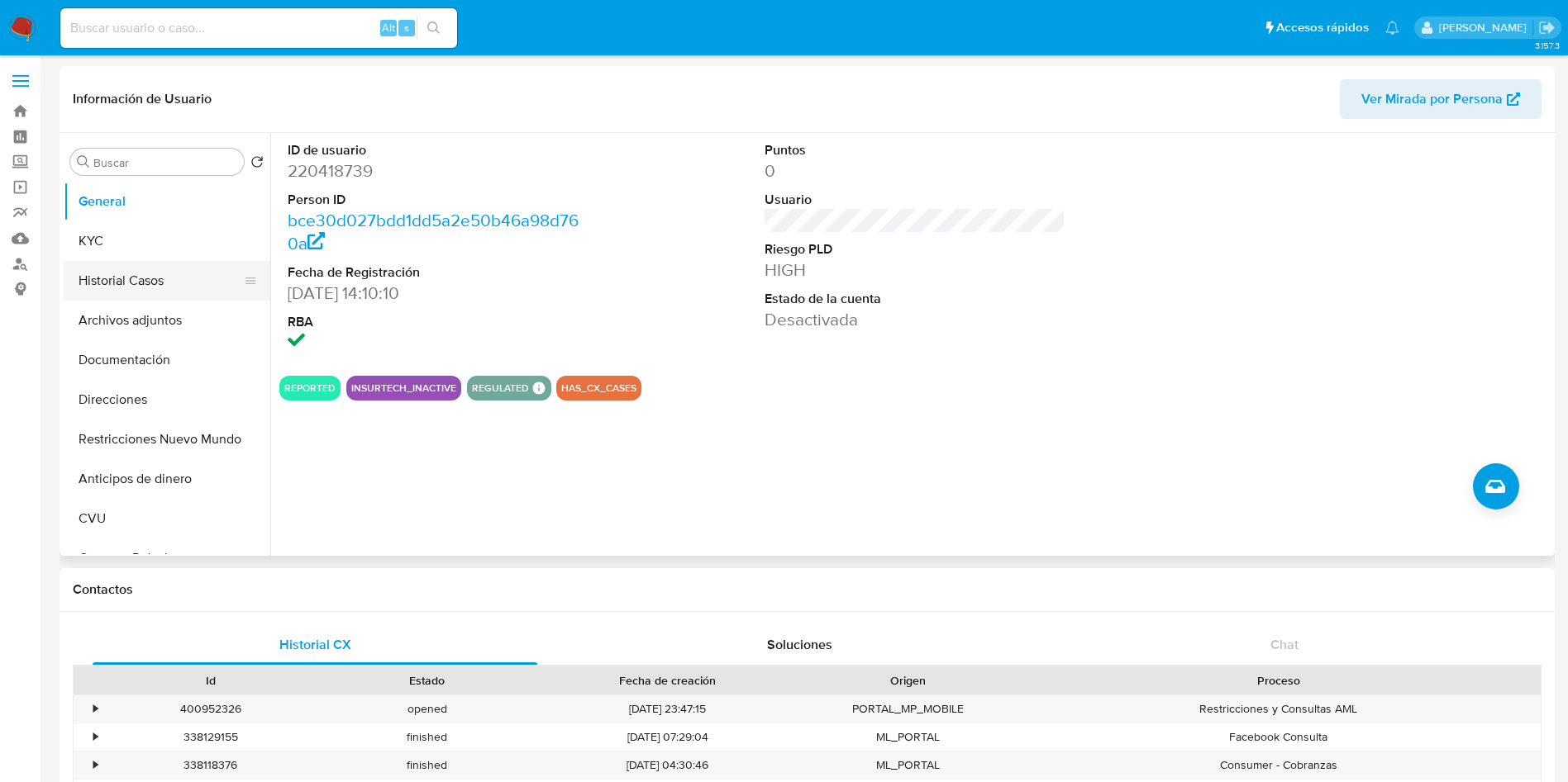
click at [135, 289] on button "Historial Casos" at bounding box center [160, 281] width 193 height 40
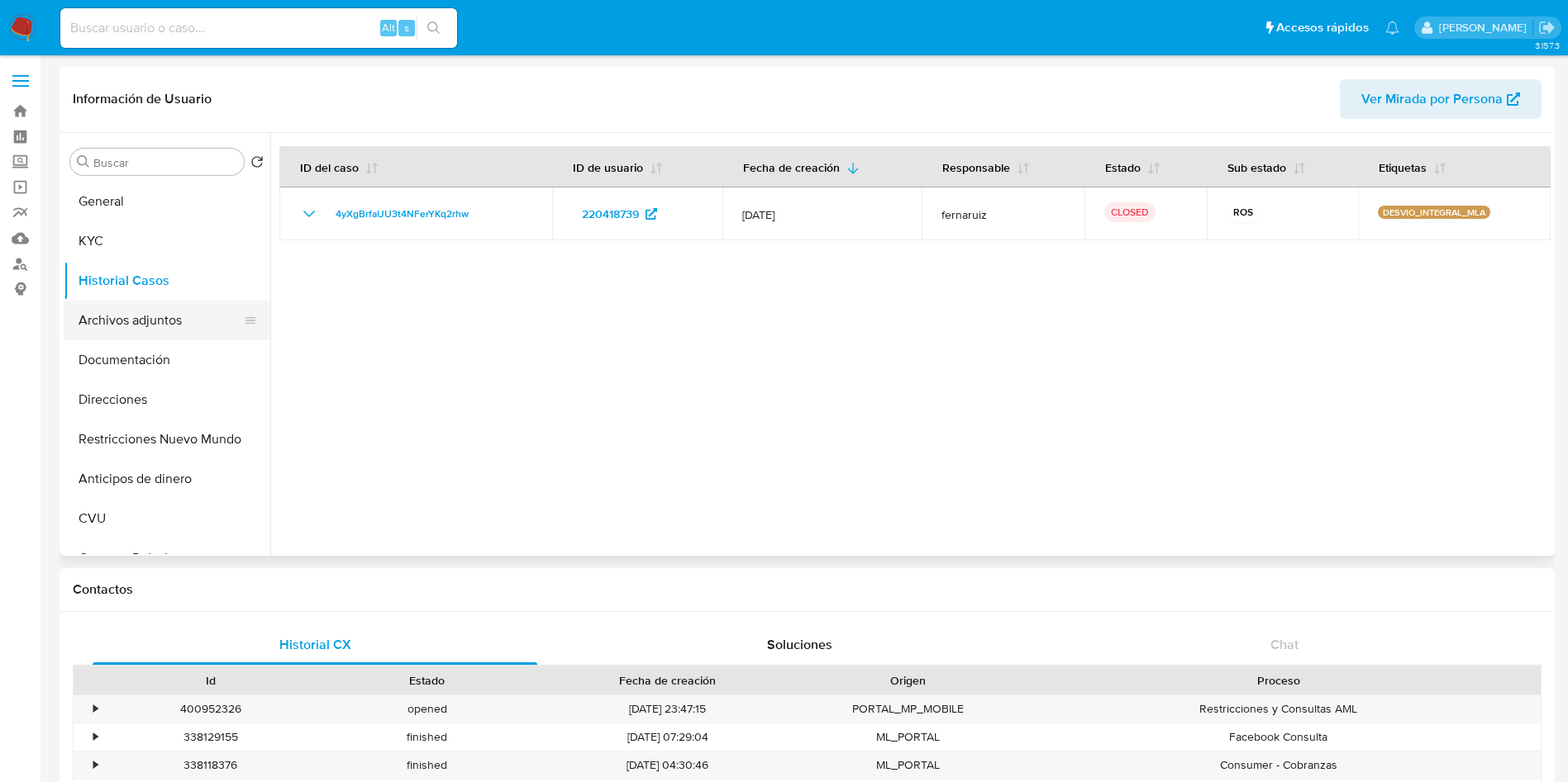
click at [103, 329] on button "Archivos adjuntos" at bounding box center [160, 321] width 193 height 40
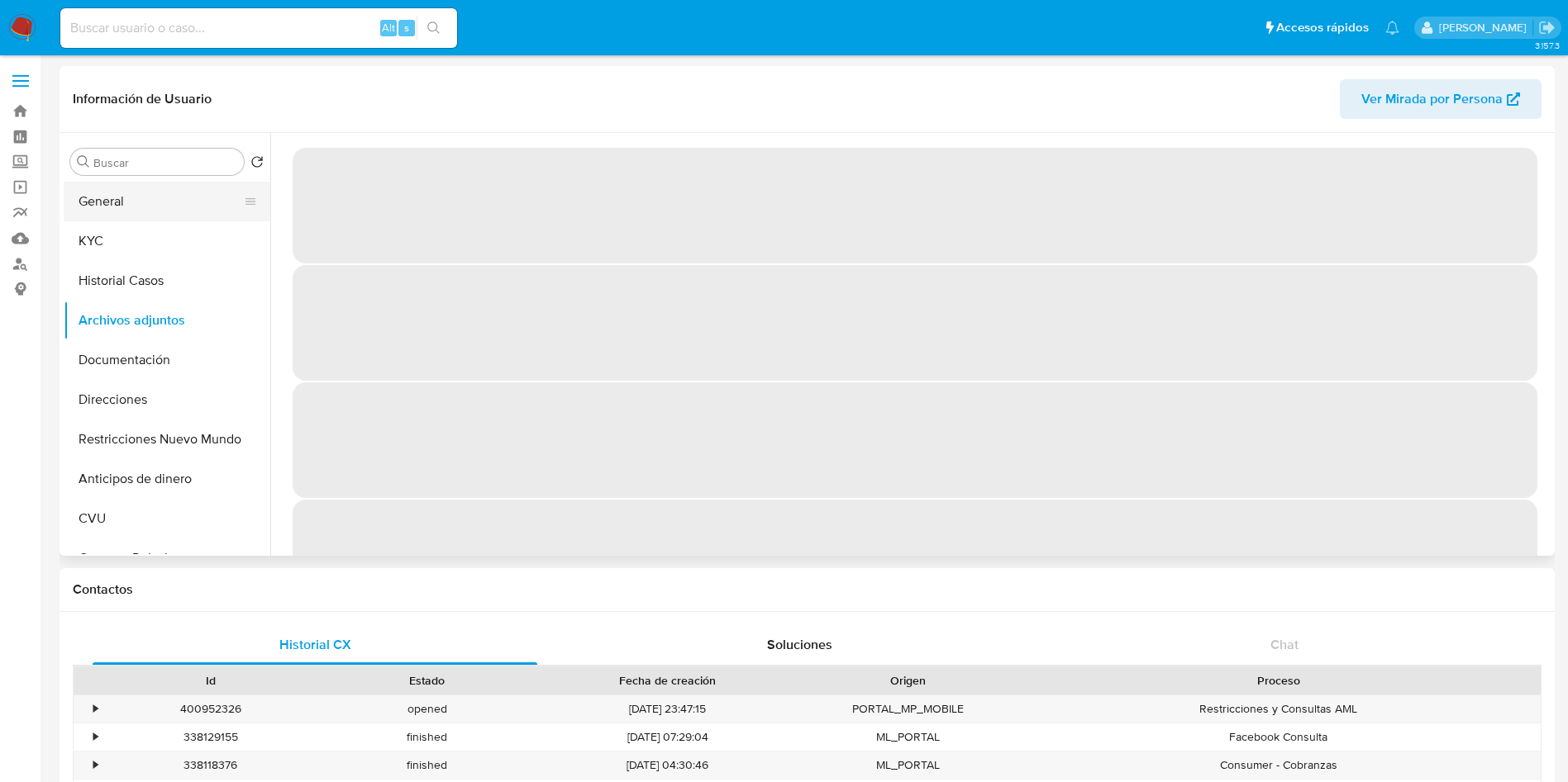
click at [114, 193] on button "General" at bounding box center [160, 202] width 193 height 40
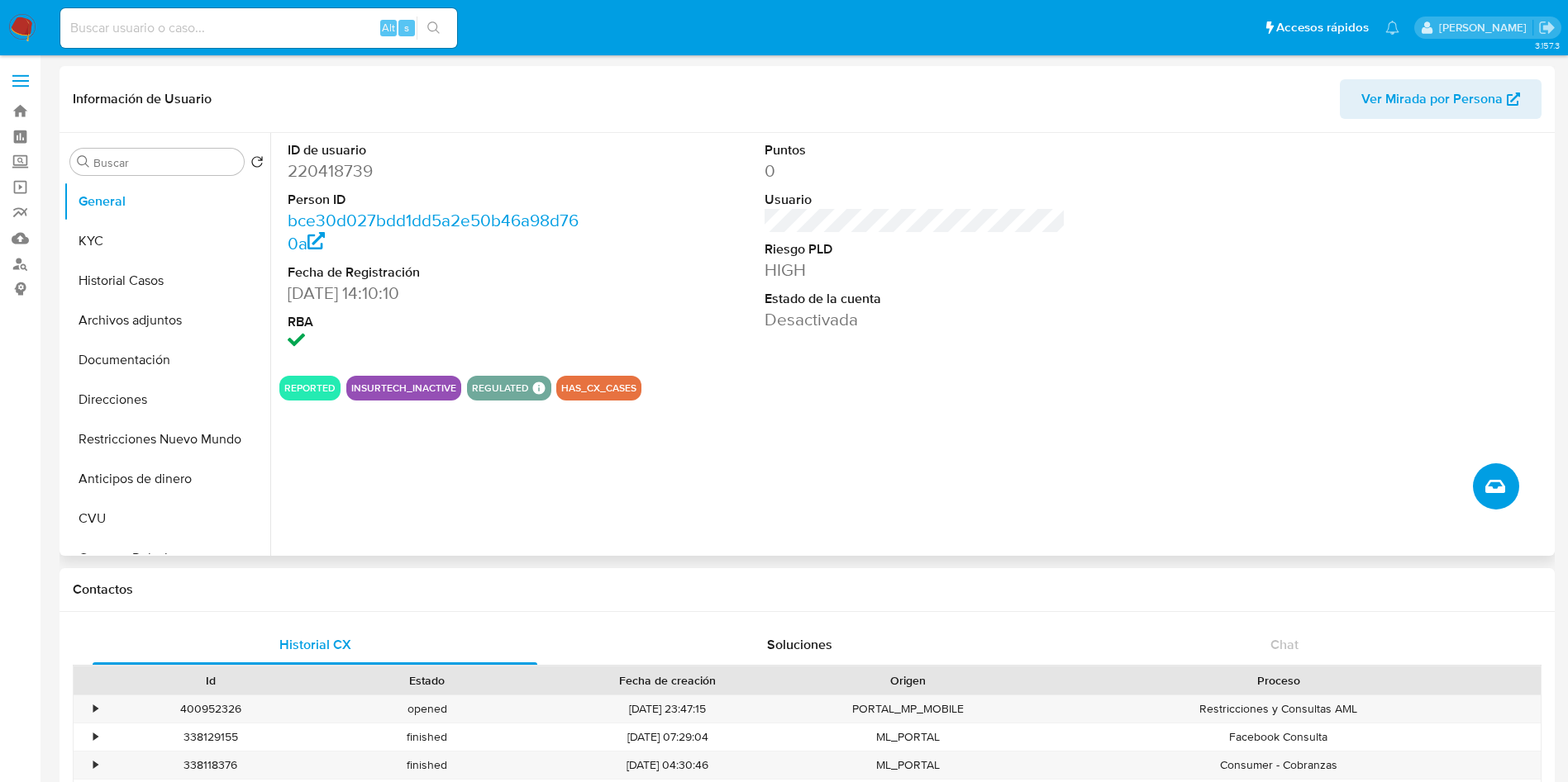
click at [1504, 502] on button "Crear caso manual" at bounding box center [1496, 487] width 47 height 47
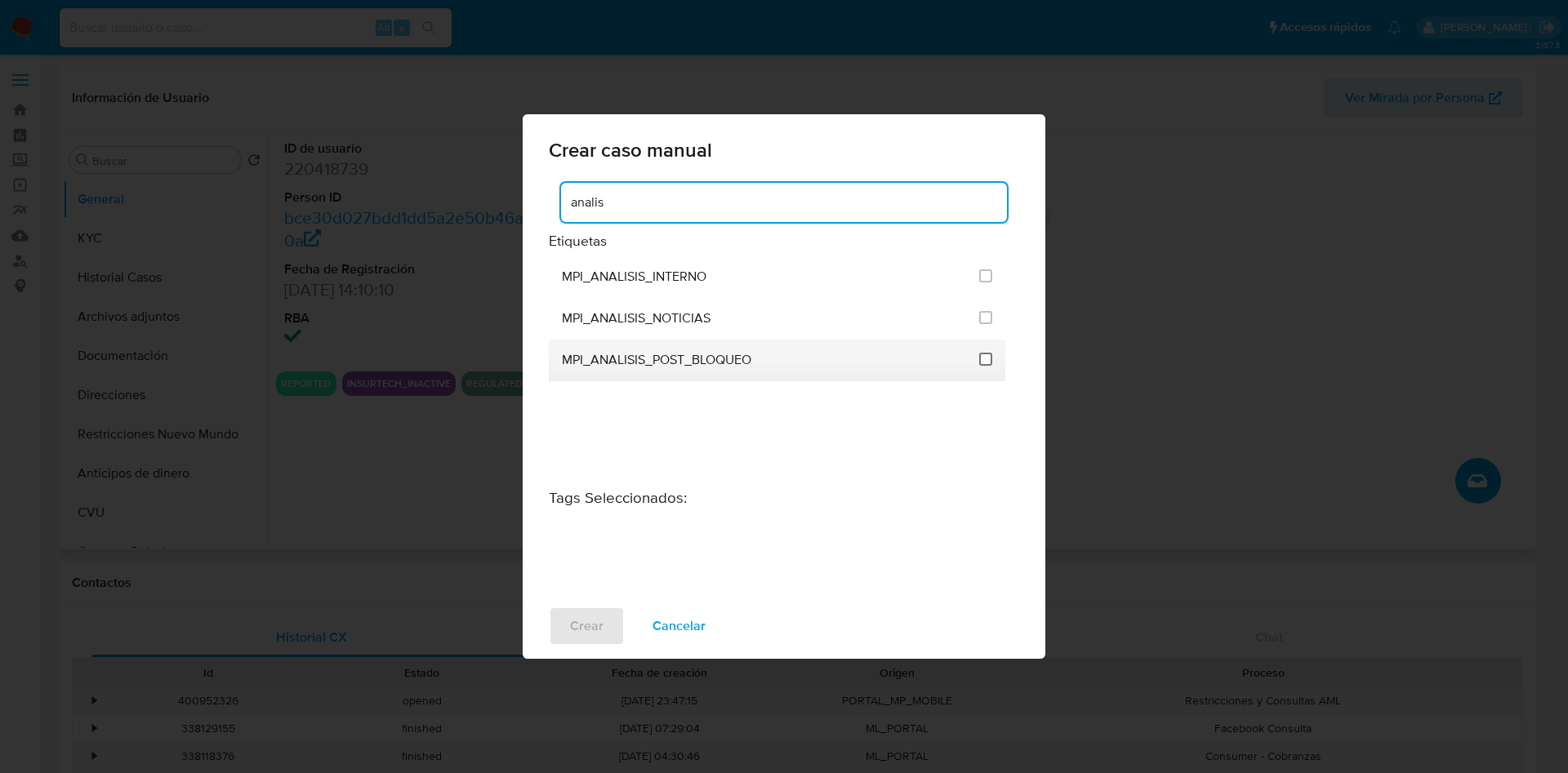
type input "analis"
click at [983, 361] on input "3286" at bounding box center [985, 359] width 13 height 13
checkbox input "true"
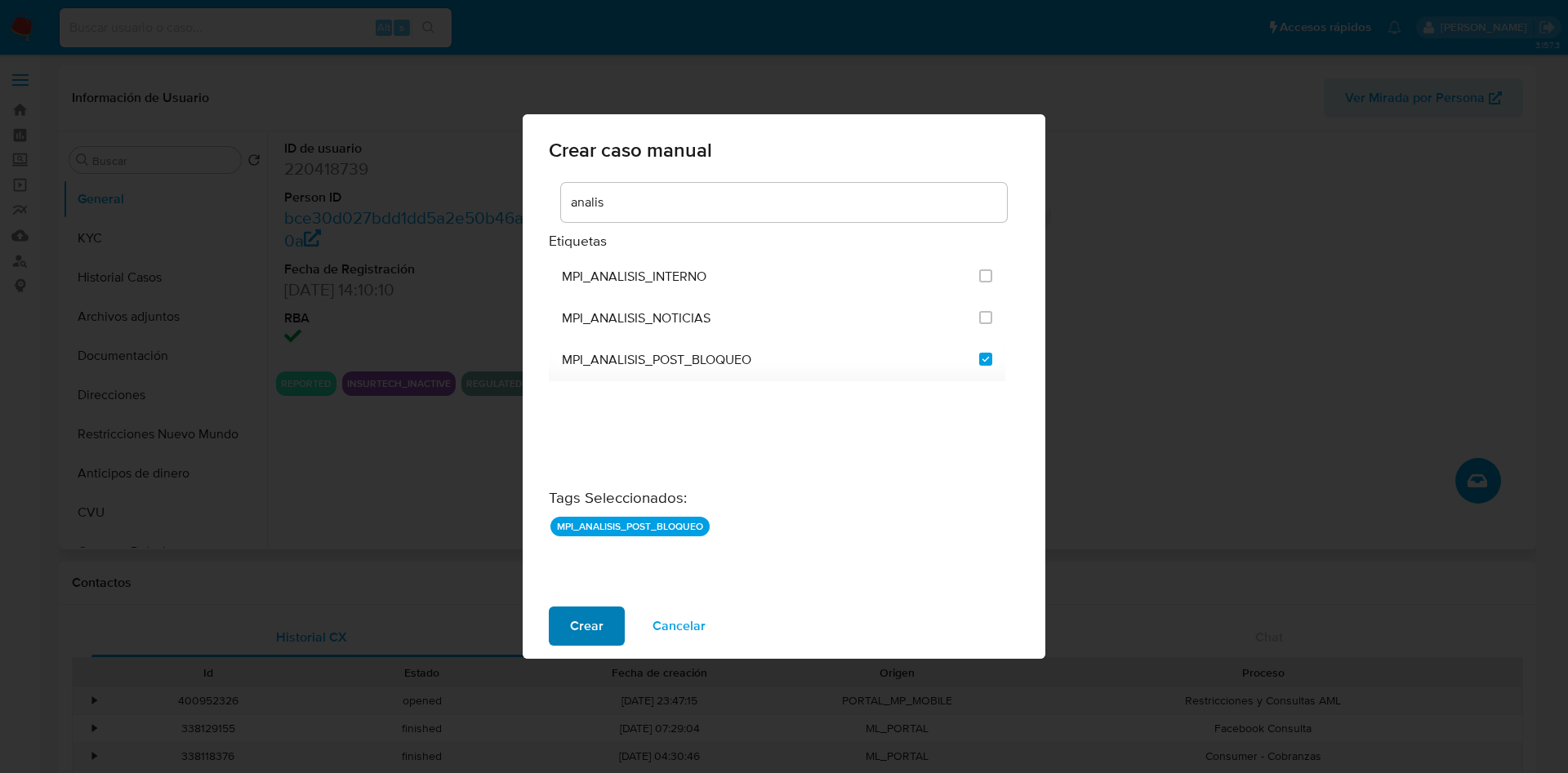
click at [597, 620] on span "Crear" at bounding box center [586, 626] width 33 height 36
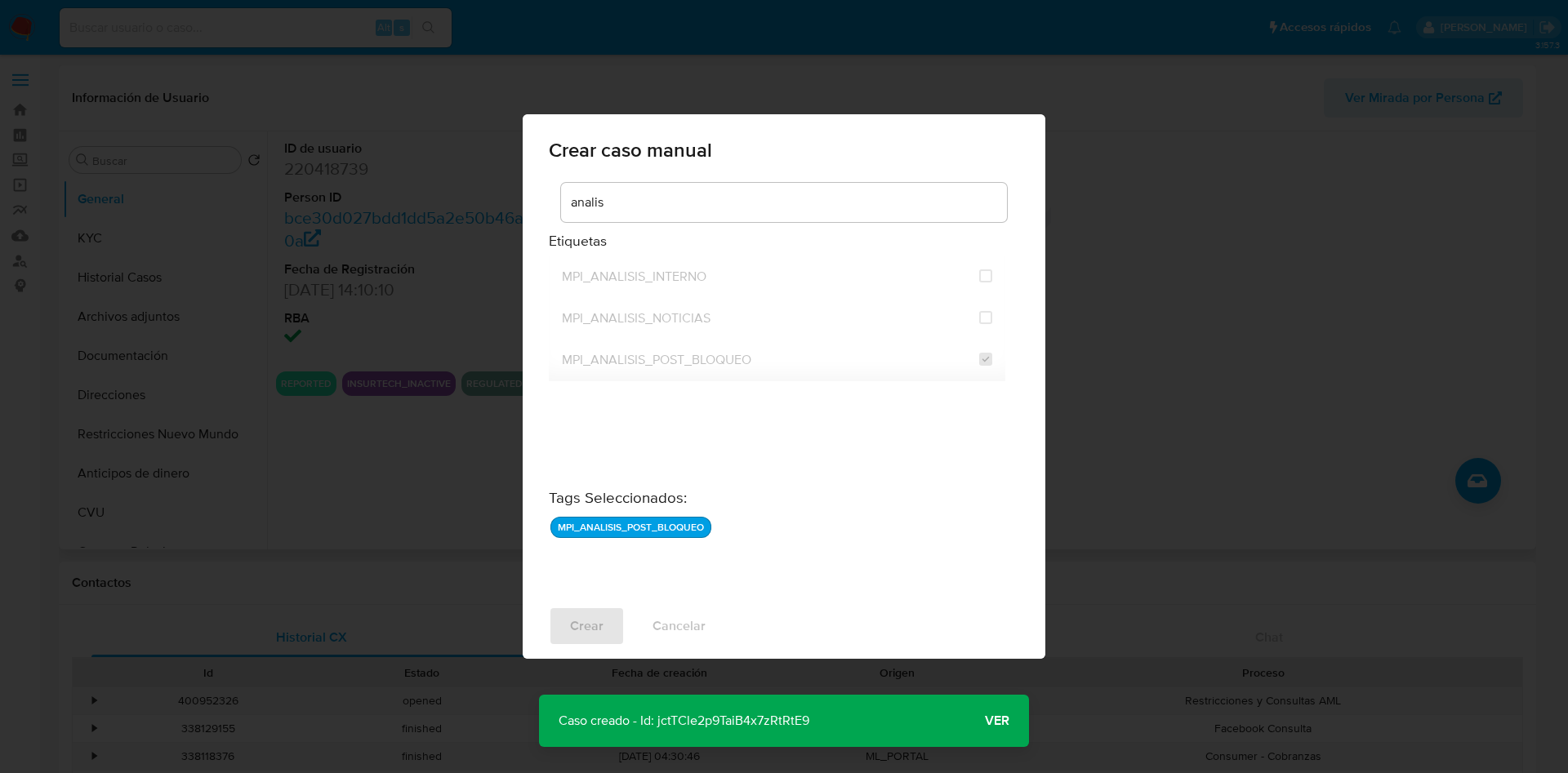
click at [1012, 714] on button "Ver" at bounding box center [997, 721] width 64 height 39
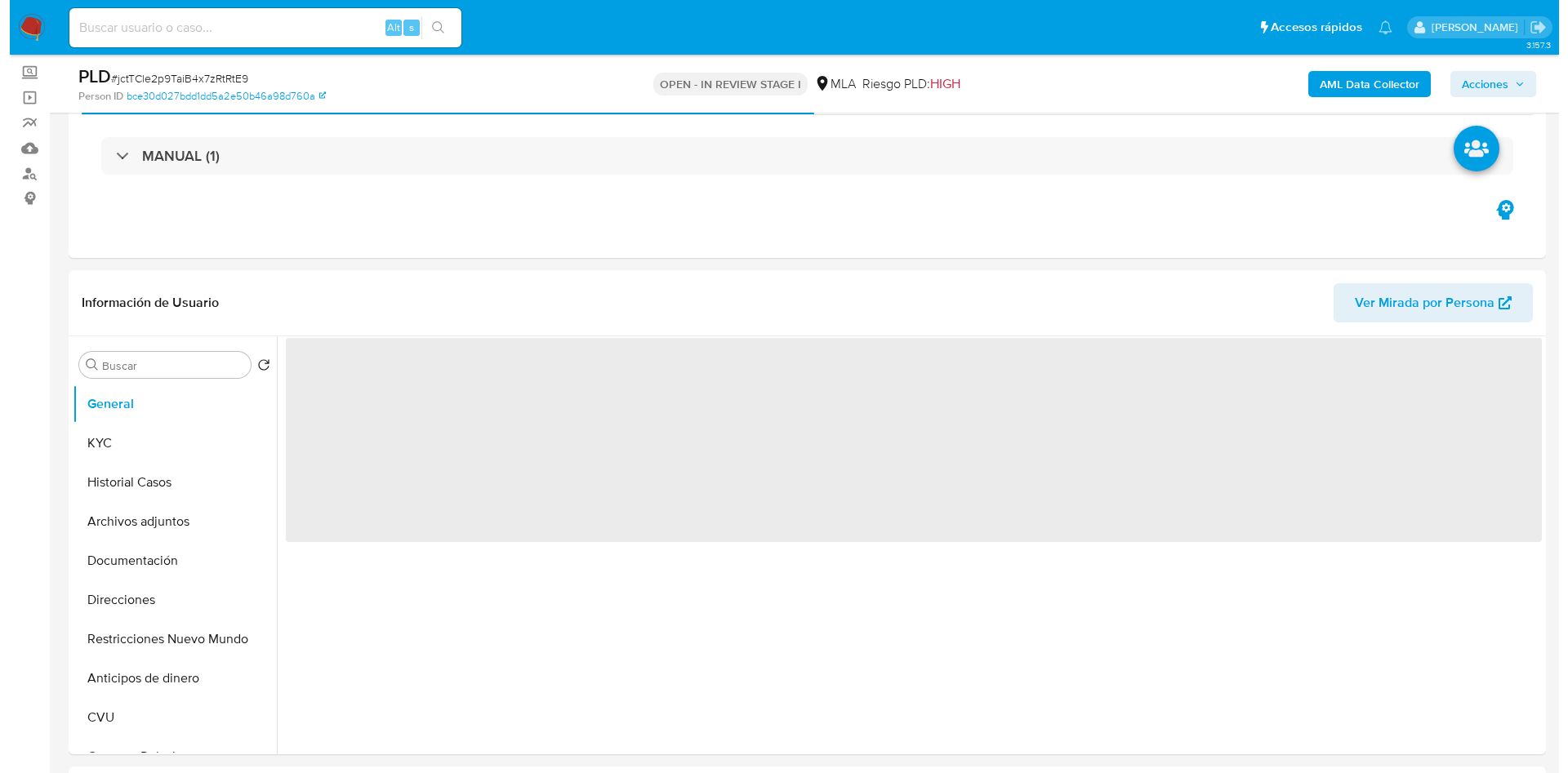
scroll to position [245, 0]
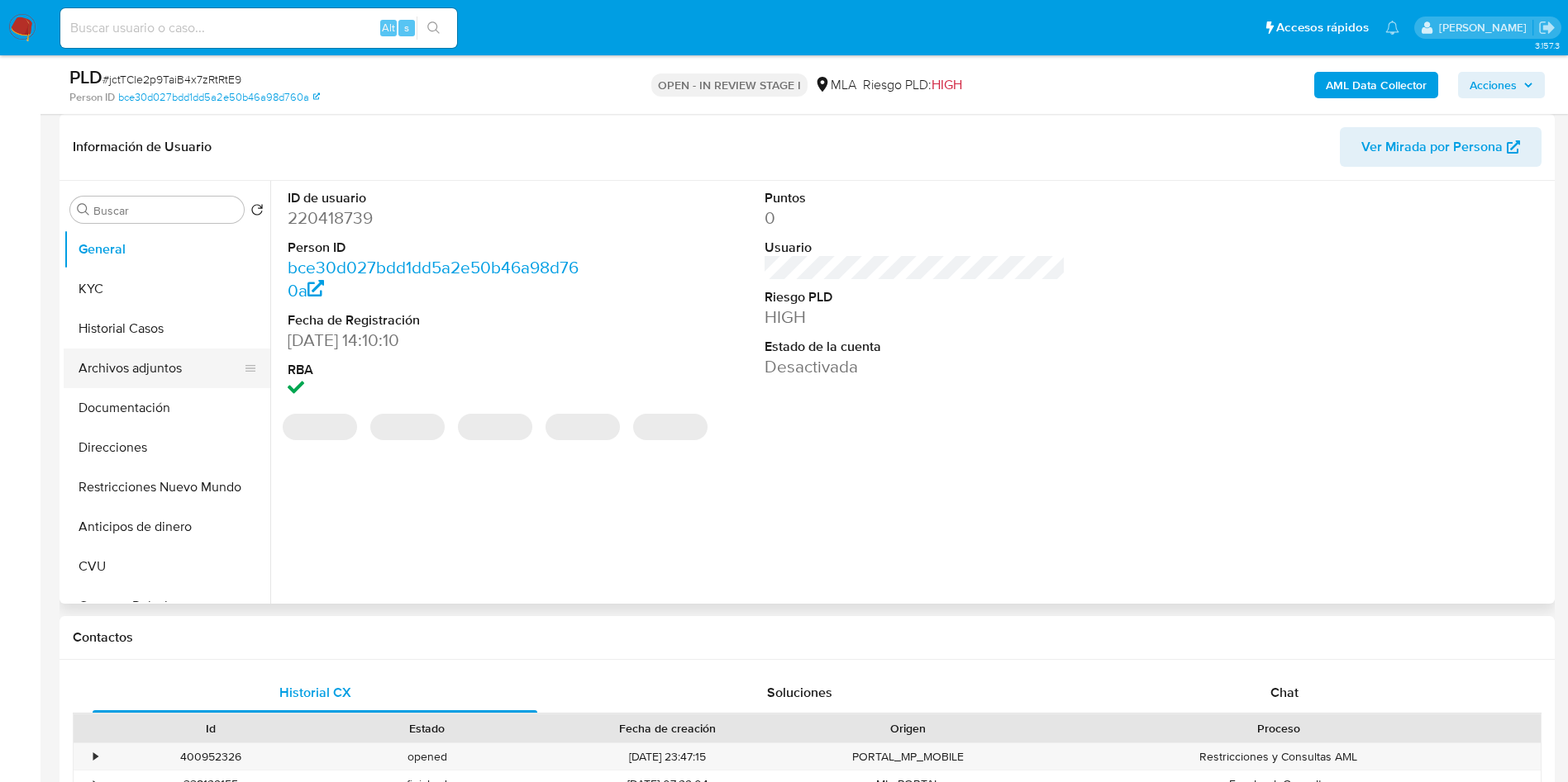
click at [97, 369] on button "Archivos adjuntos" at bounding box center [160, 368] width 193 height 40
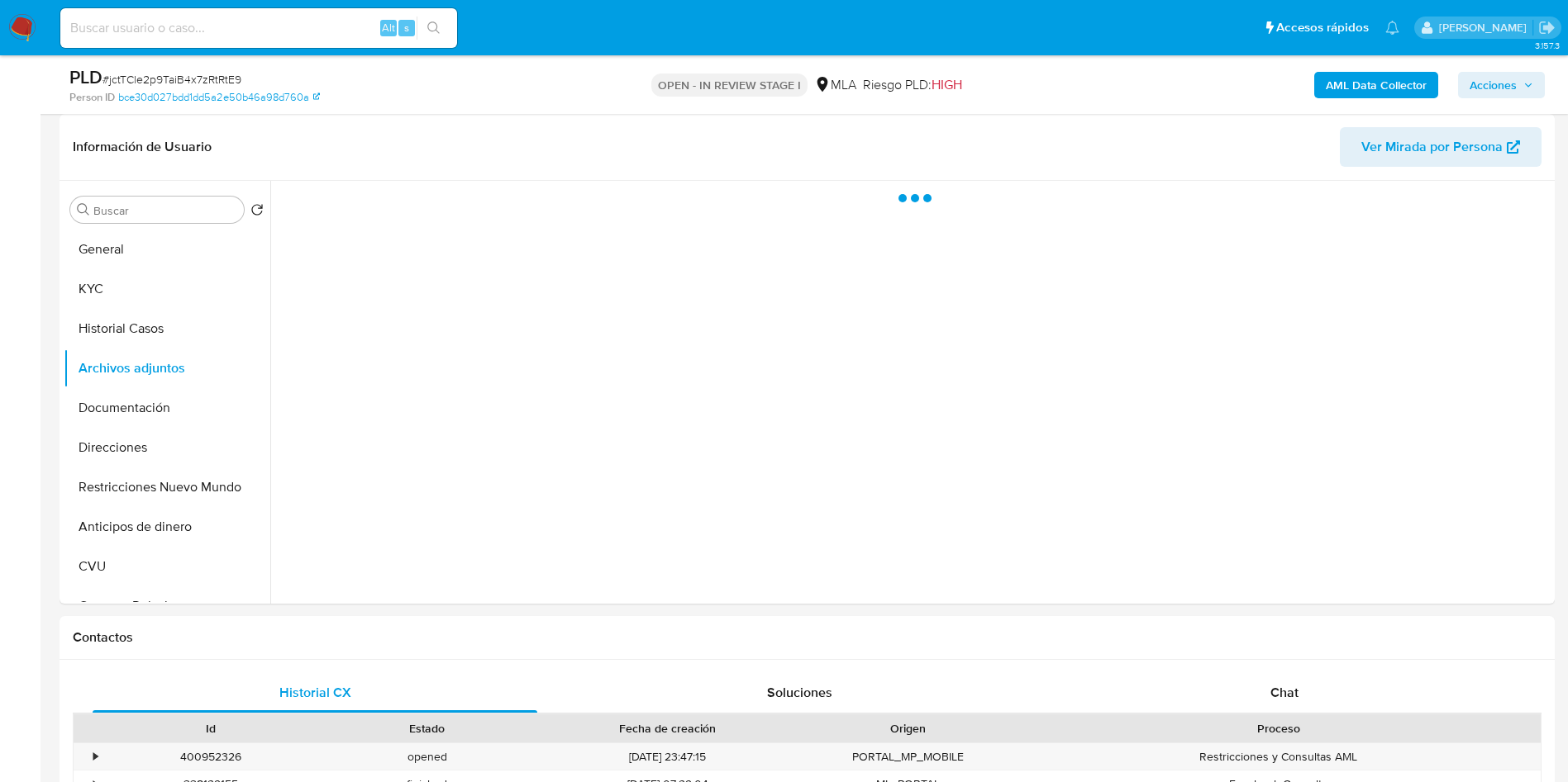
select select "10"
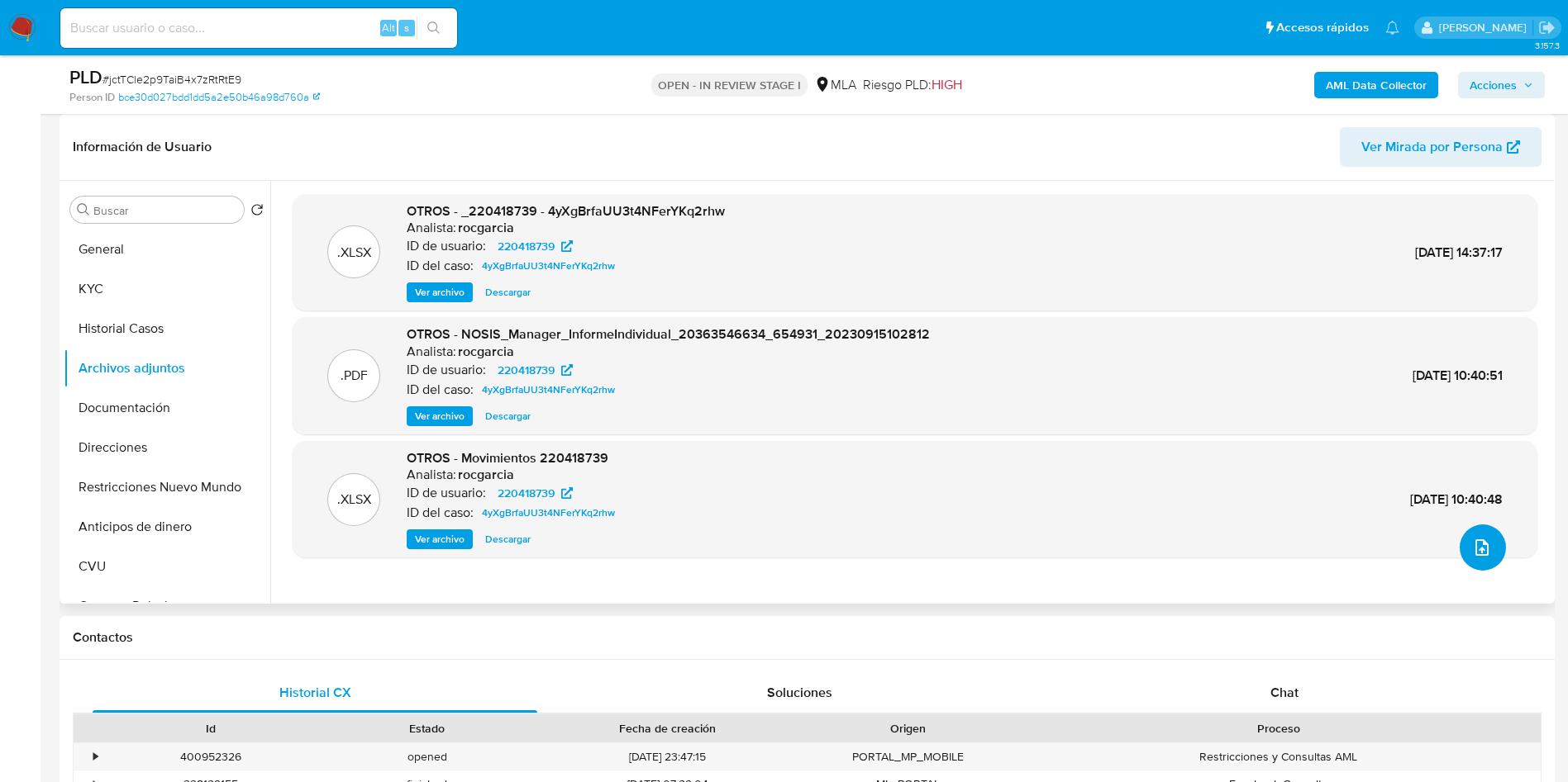
click at [1460, 543] on button "upload-file" at bounding box center [1483, 547] width 47 height 47
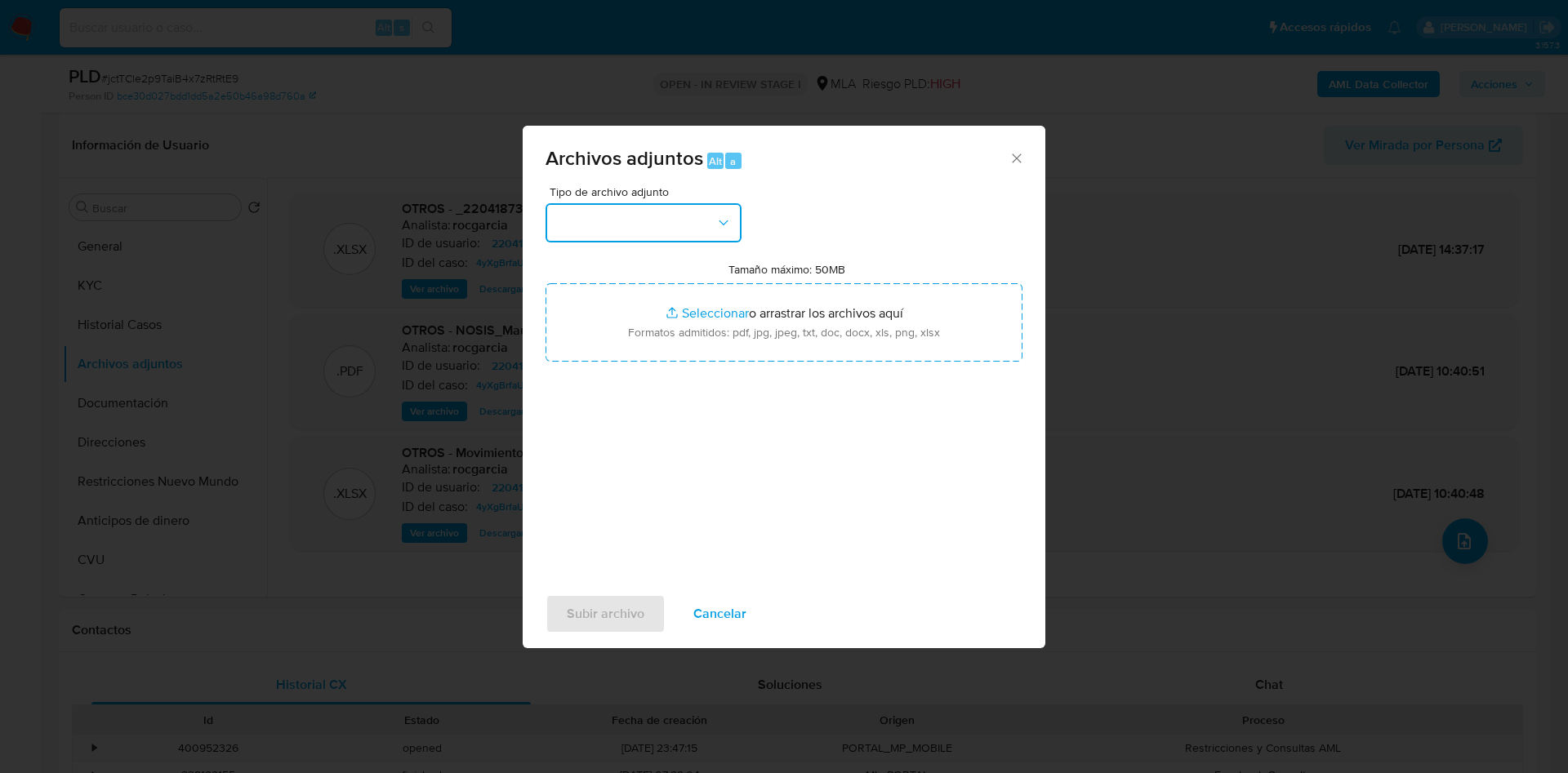
click at [630, 233] on button "button" at bounding box center [643, 223] width 196 height 39
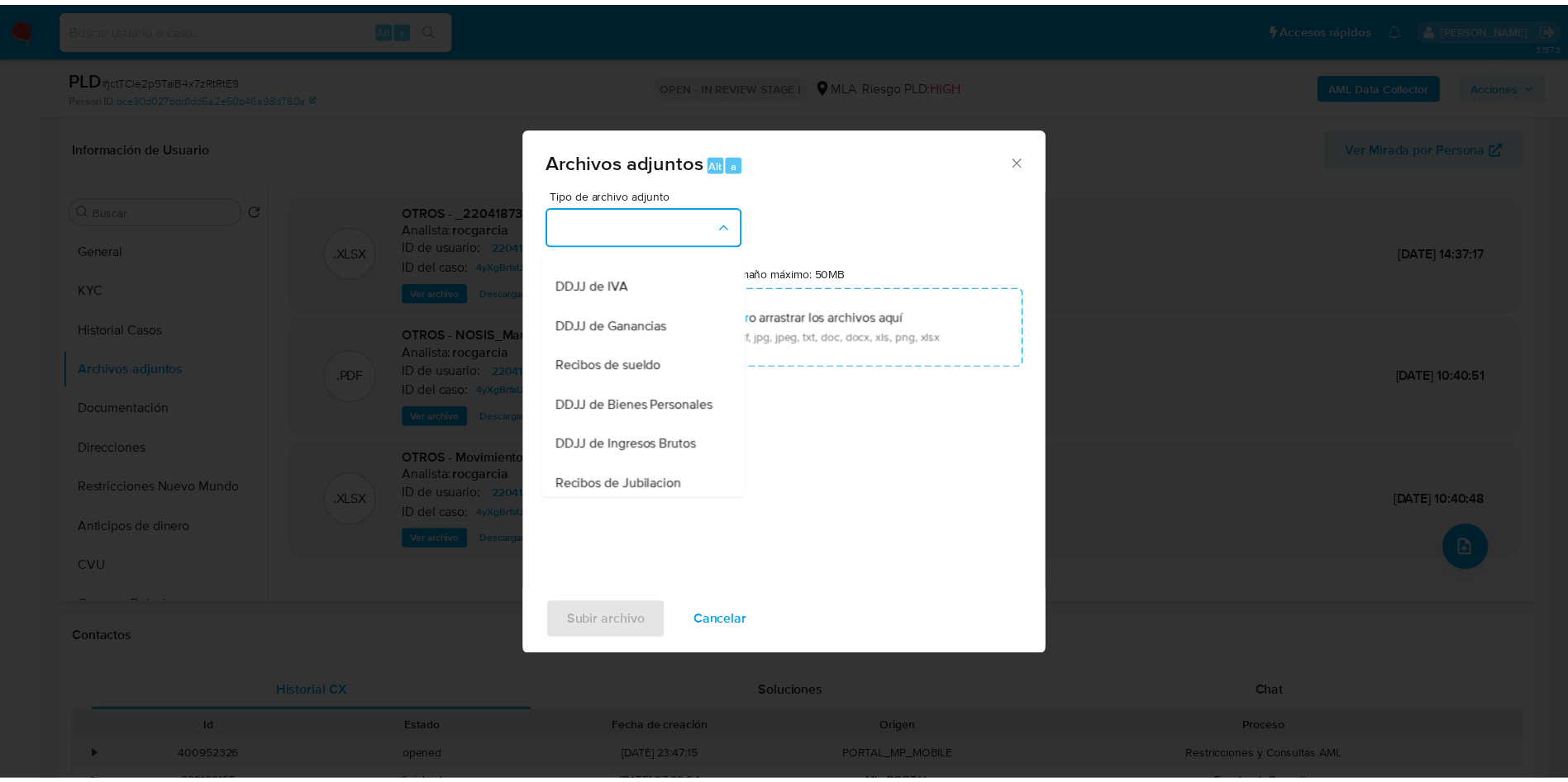
scroll to position [372, 0]
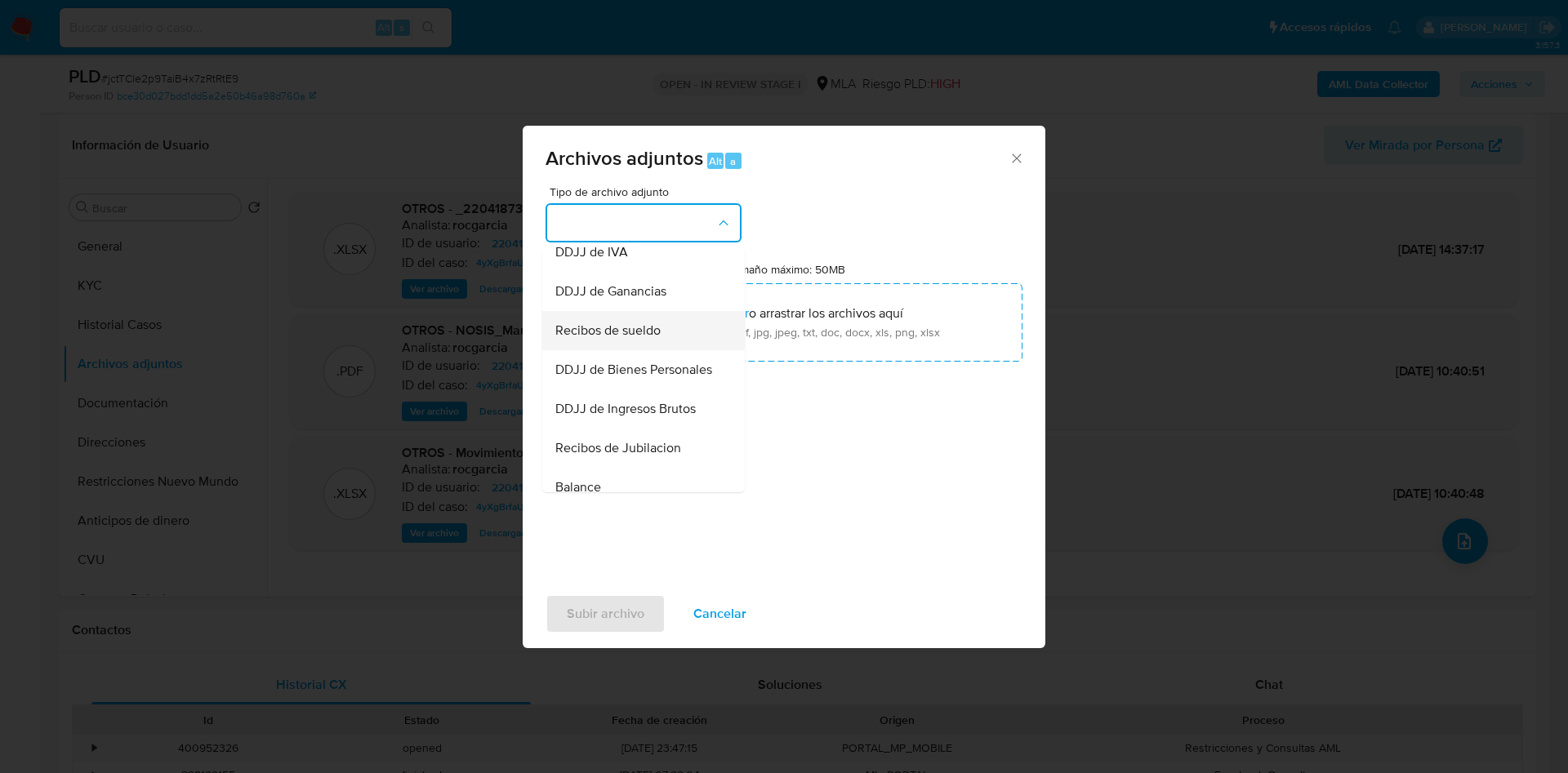
click at [654, 339] on span "Recibos de sueldo" at bounding box center [608, 330] width 106 height 16
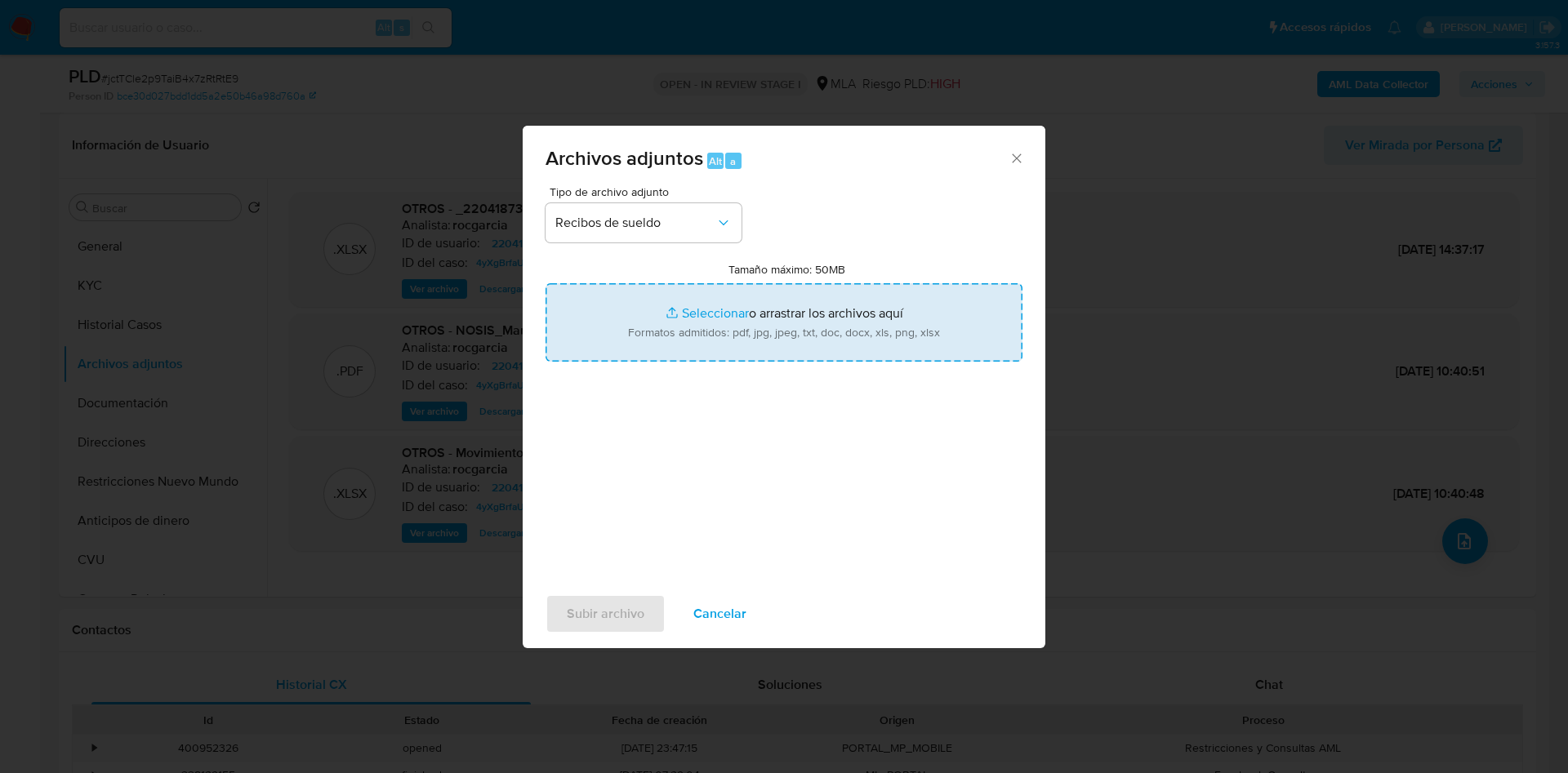
click at [710, 316] on input "Tamaño máximo: 50MB Seleccionar archivos" at bounding box center [784, 322] width 477 height 78
type input "C:\fakepath\R [PERSON_NAME].pdf"
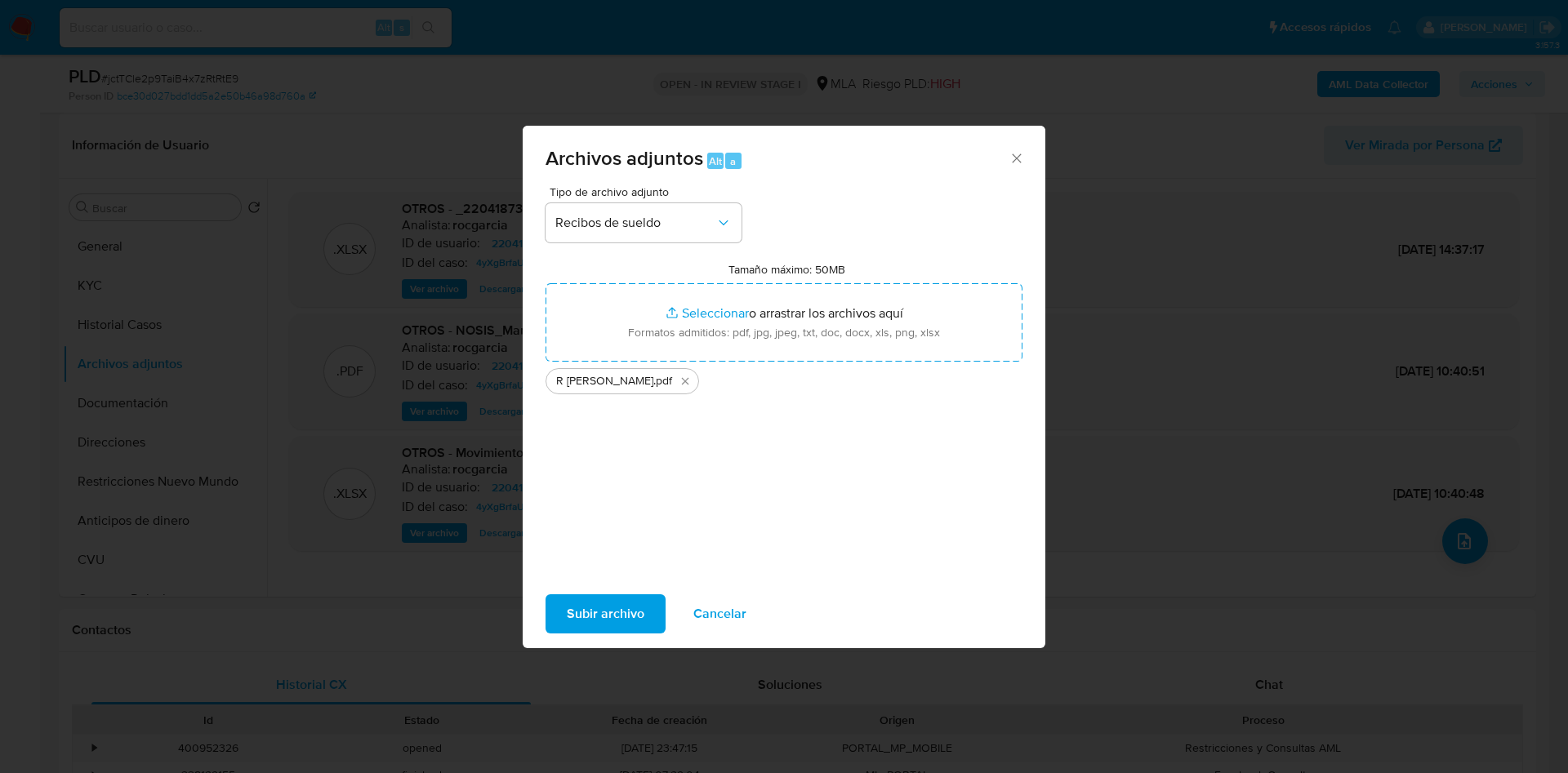
click at [583, 596] on span "Subir archivo" at bounding box center [605, 614] width 78 height 36
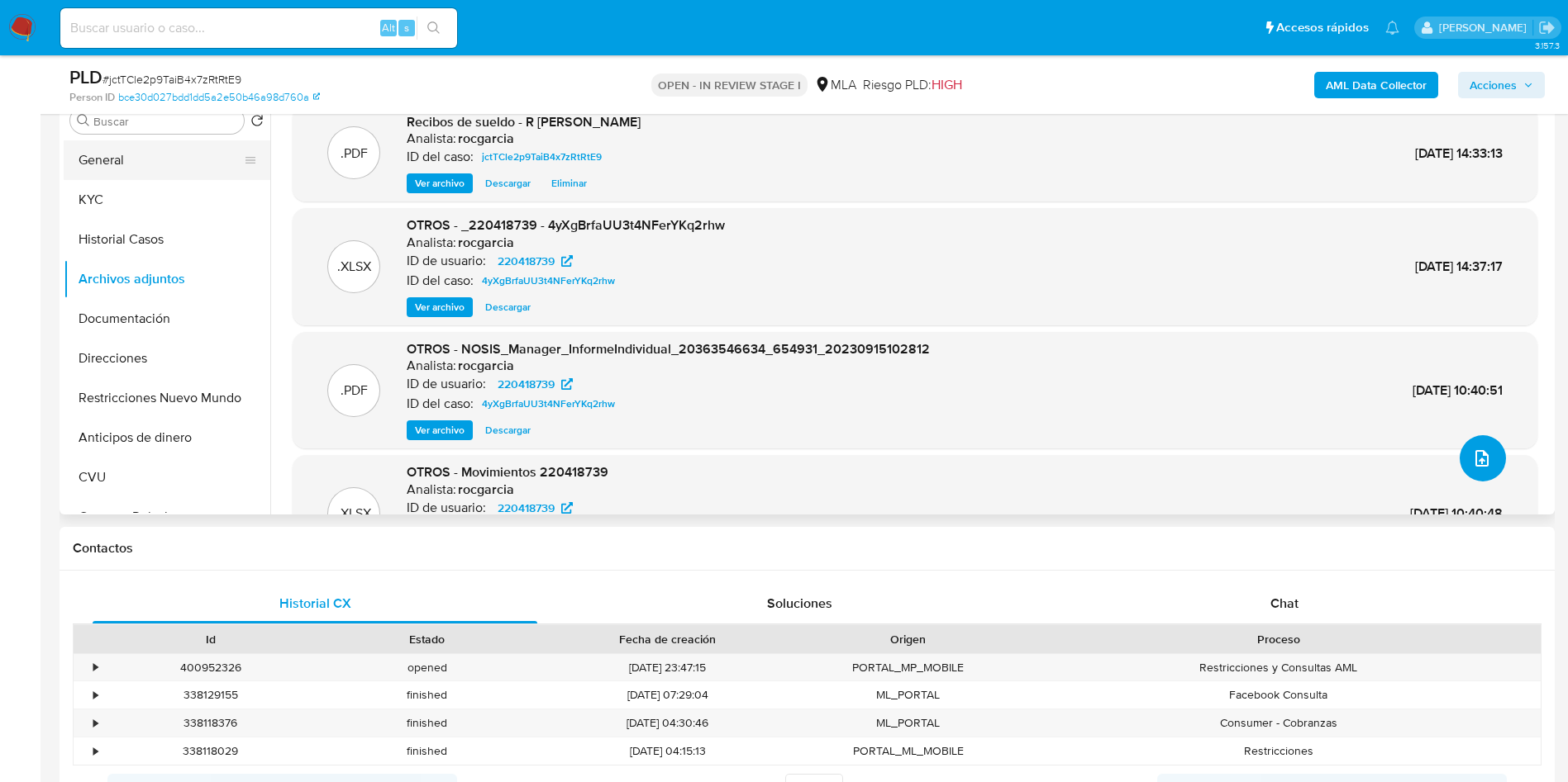
scroll to position [247, 0]
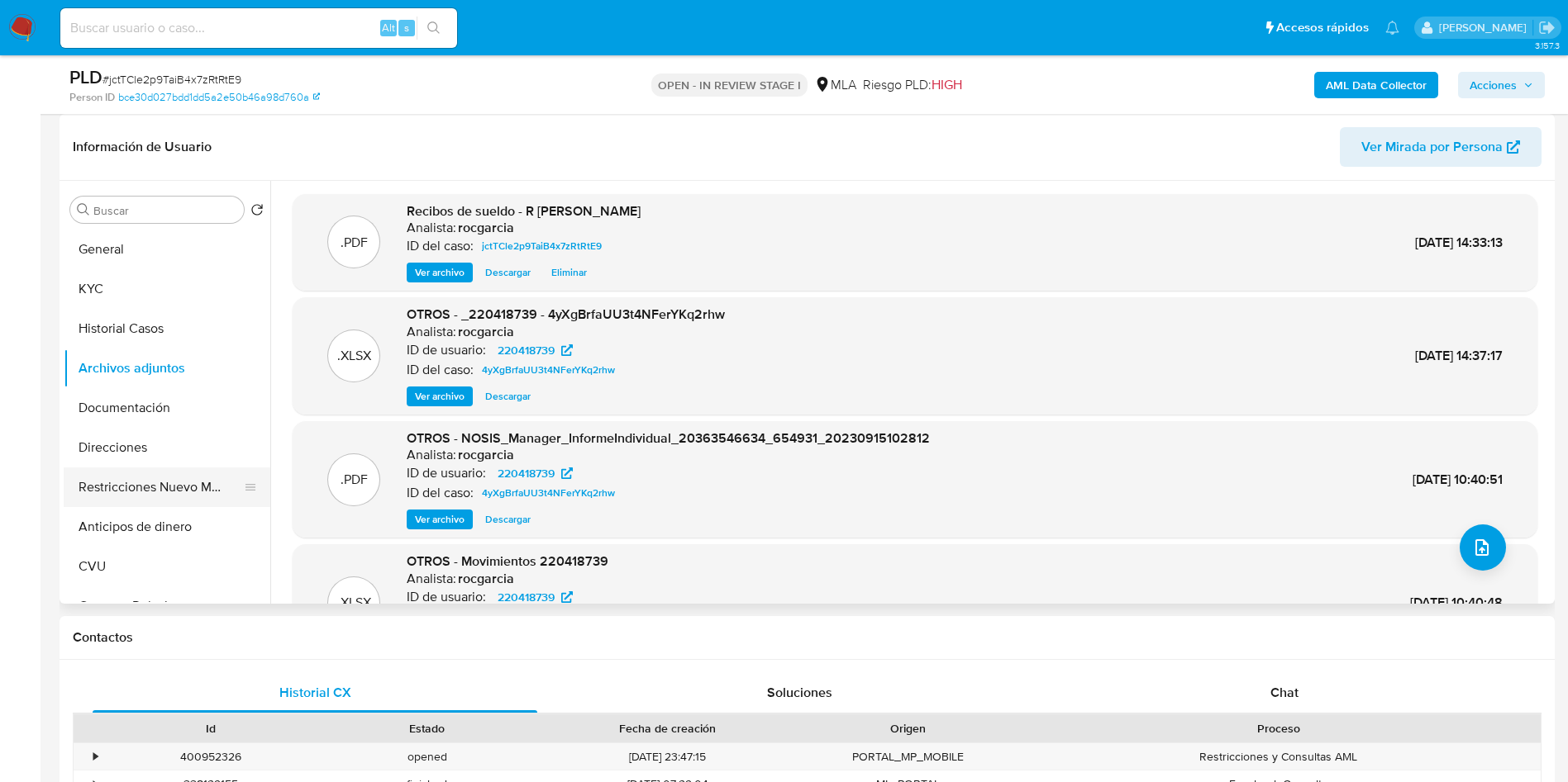
click at [105, 495] on button "Restricciones Nuevo Mundo" at bounding box center [160, 487] width 193 height 40
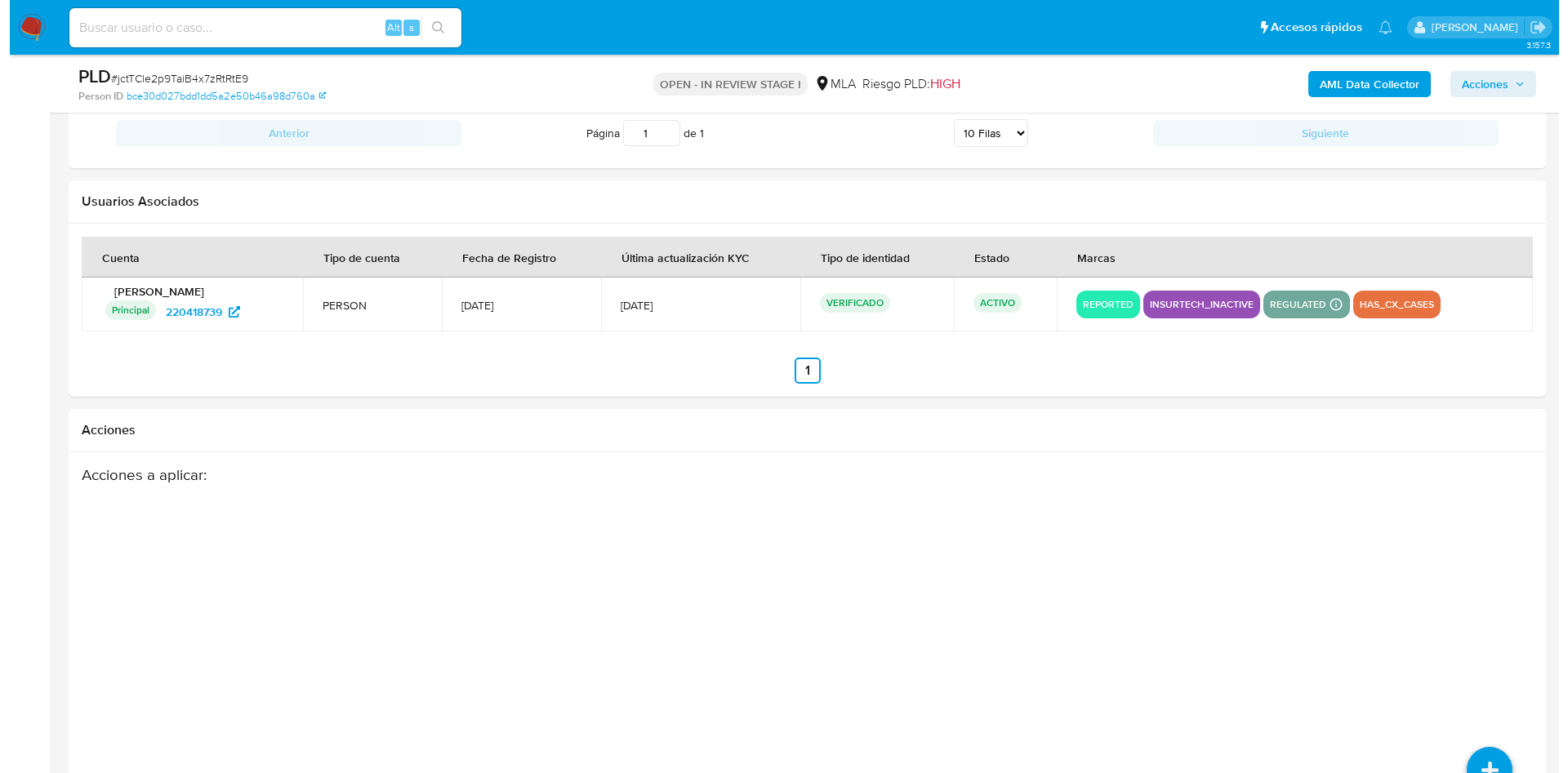
scroll to position [2291, 0]
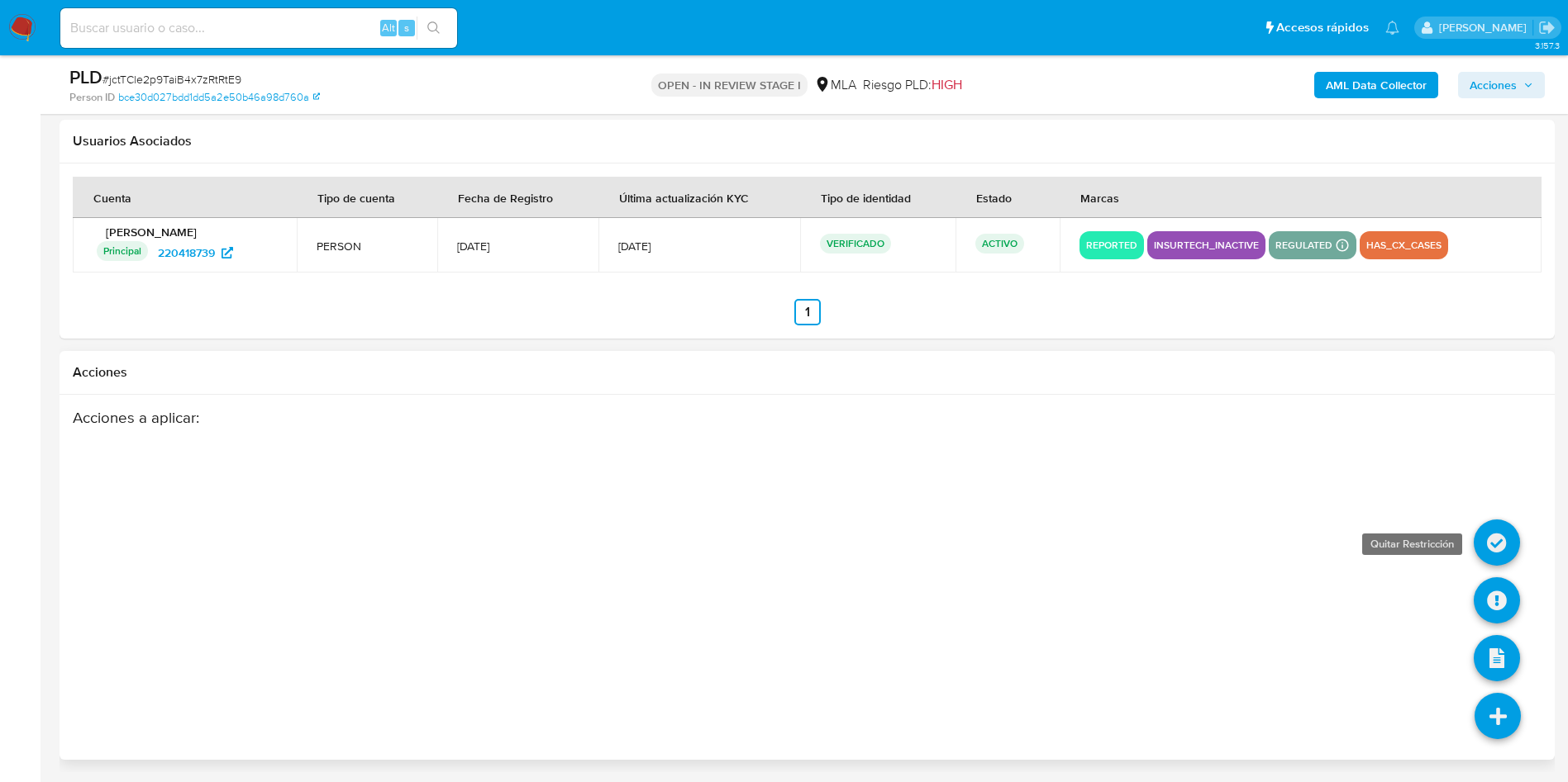
click at [1494, 547] on icon at bounding box center [1496, 543] width 47 height 47
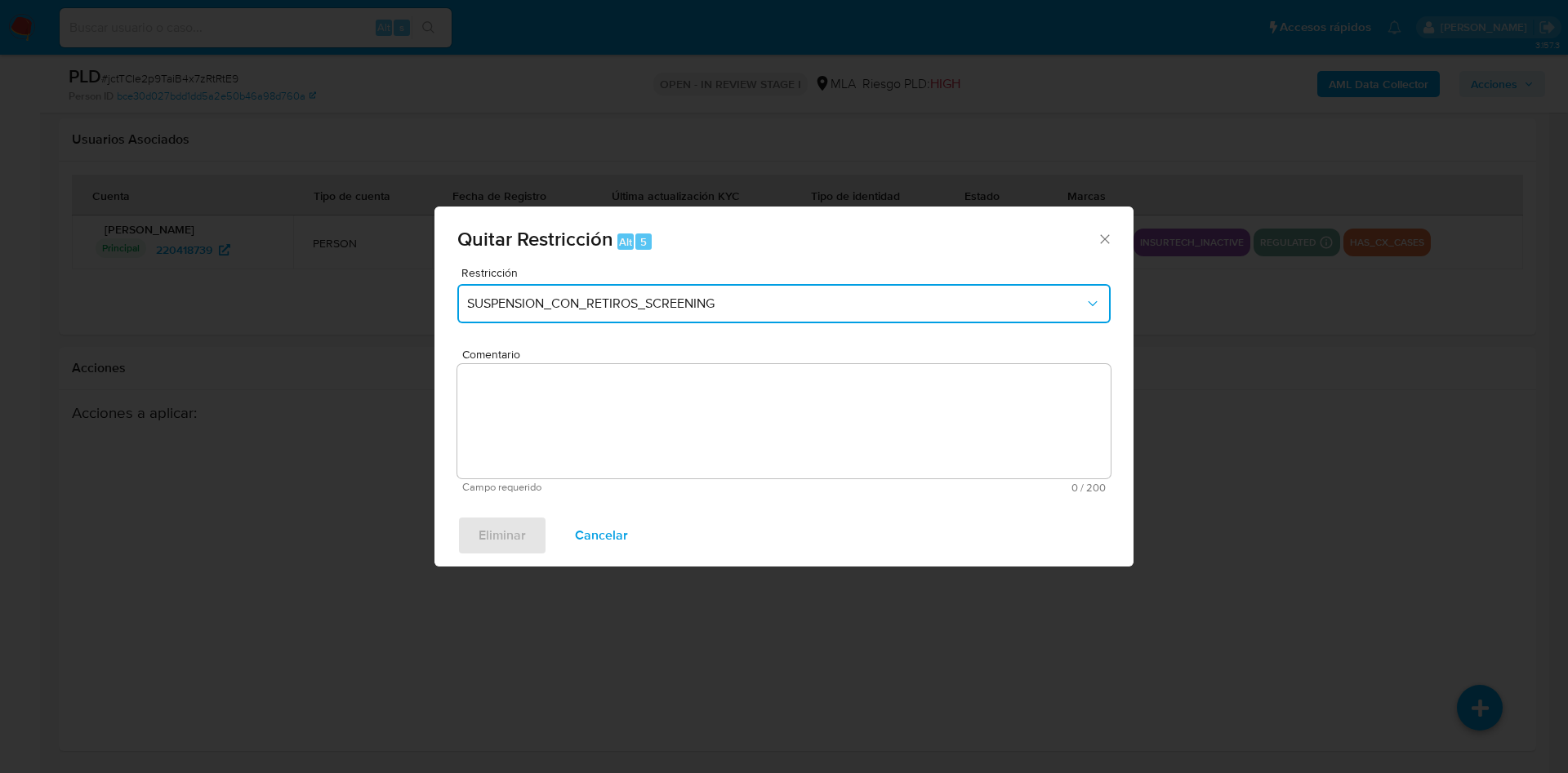
click at [551, 303] on span "SUSPENSION_CON_RETIROS_SCREENING" at bounding box center [775, 303] width 617 height 16
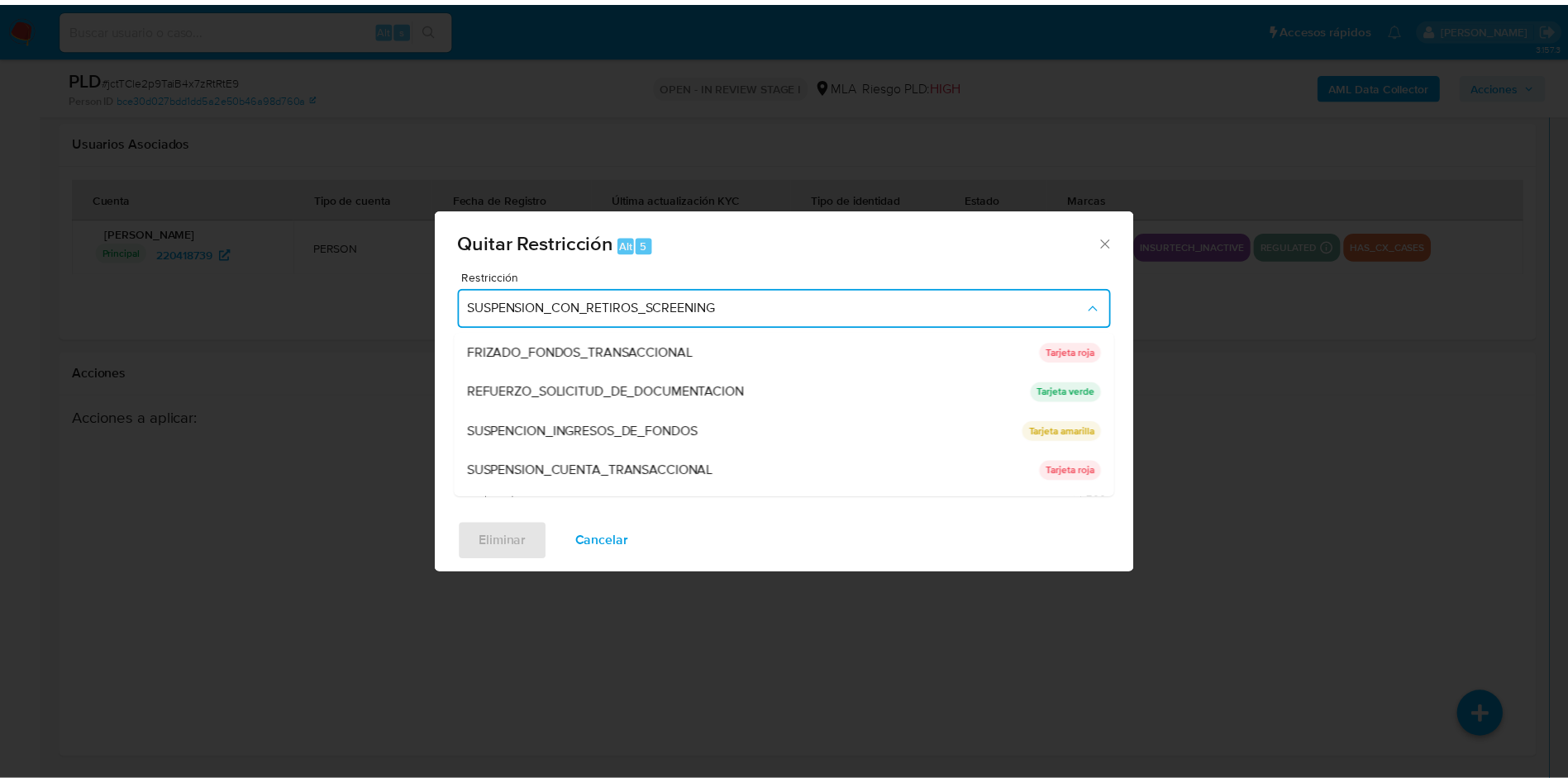
scroll to position [350, 0]
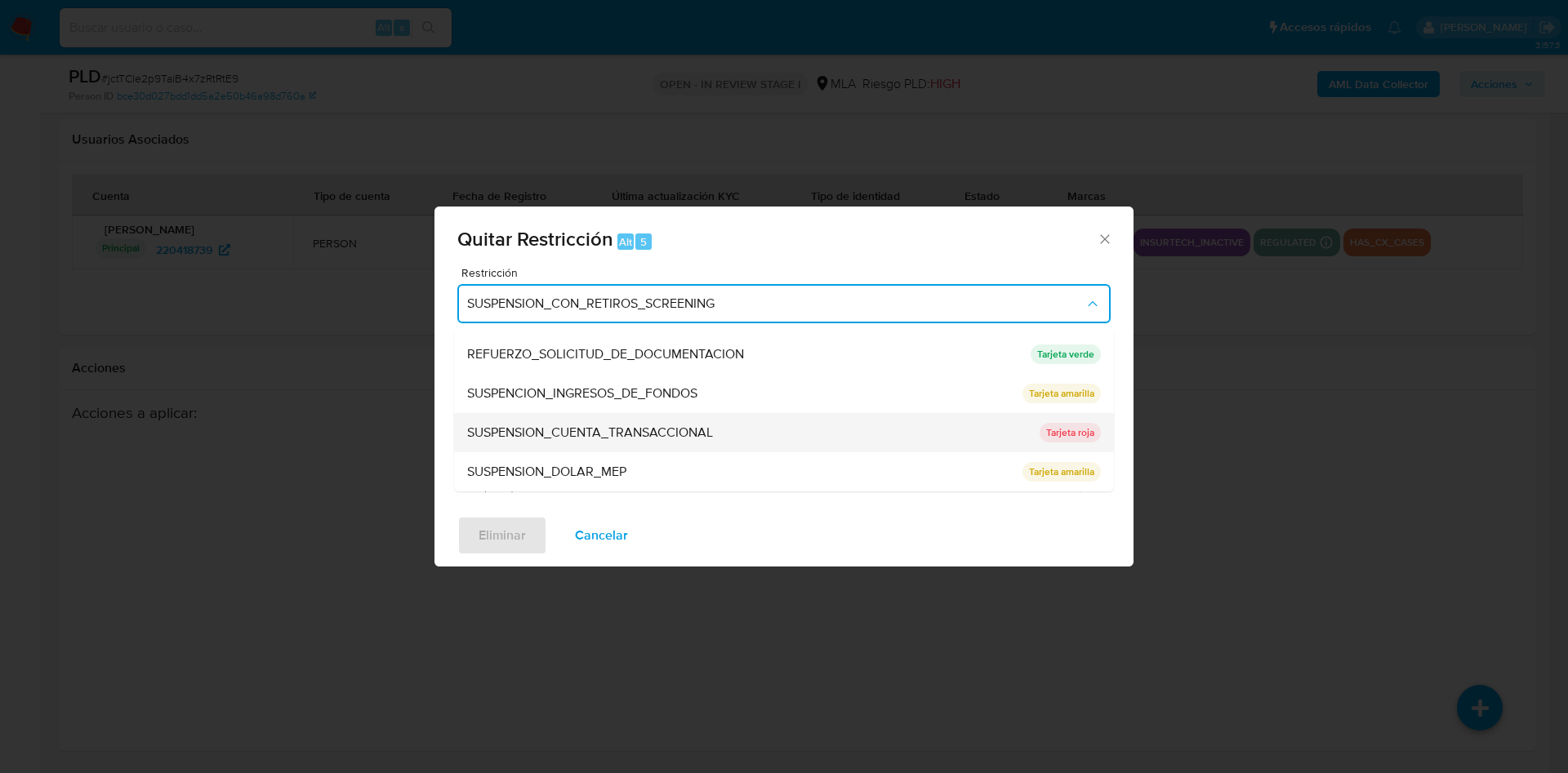
click at [634, 420] on div "SUSPENSION_CUENTA_TRANSACCIONAL" at bounding box center [748, 433] width 562 height 39
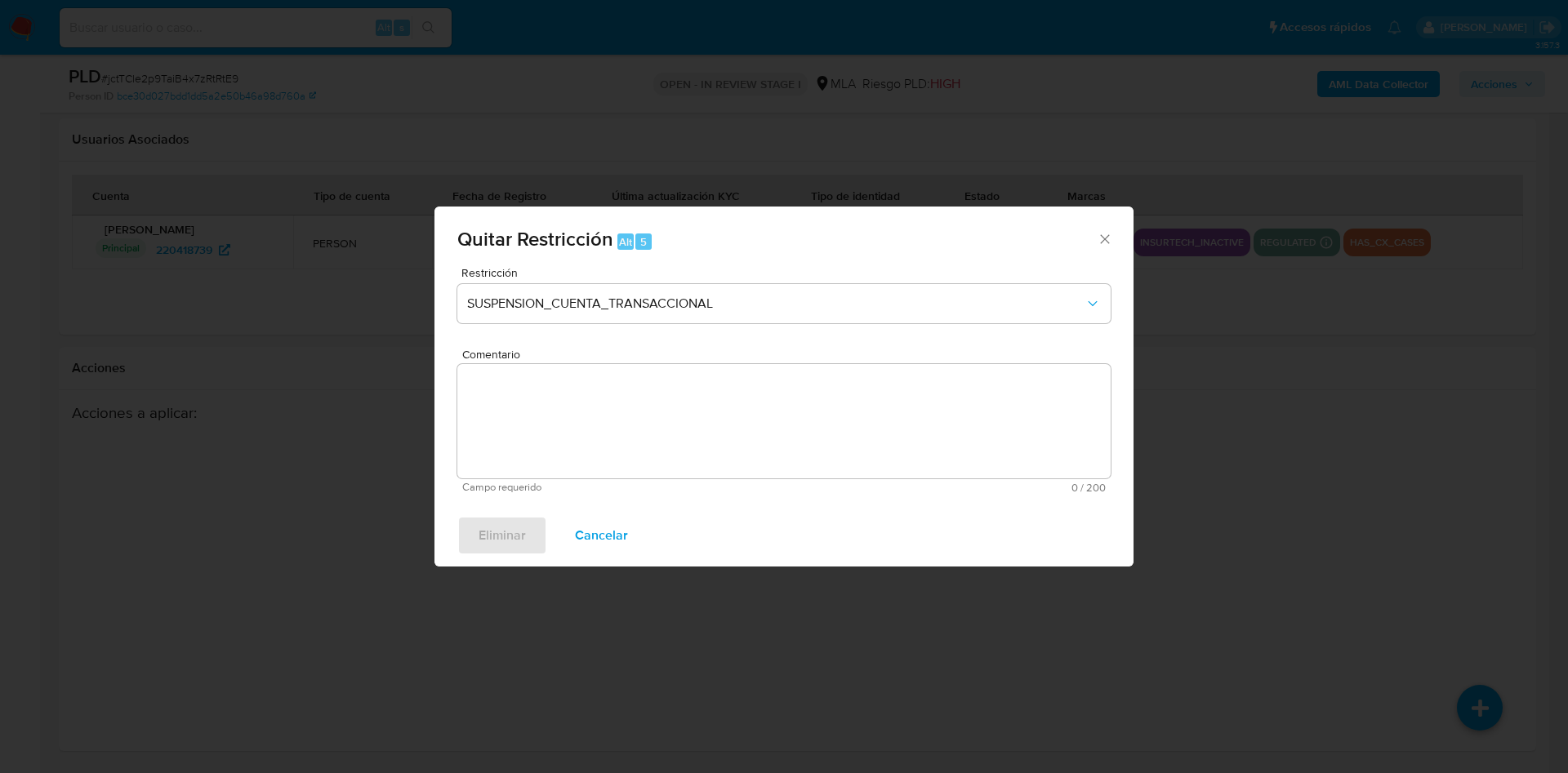
click at [634, 420] on textarea "Comentario" at bounding box center [784, 421] width 654 height 114
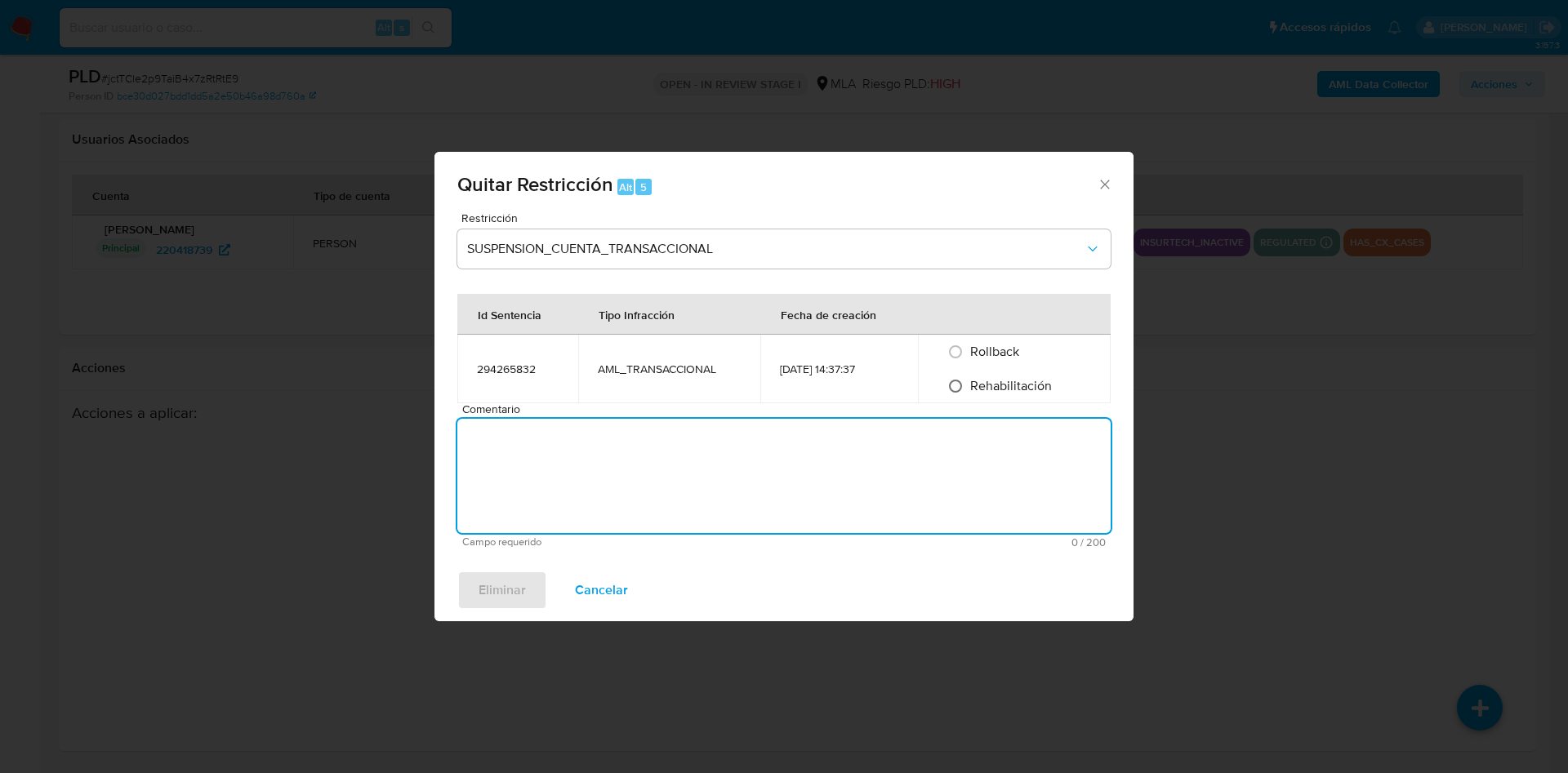
click at [948, 390] on input "Rehabilitación" at bounding box center [955, 386] width 26 height 26
radio input "true"
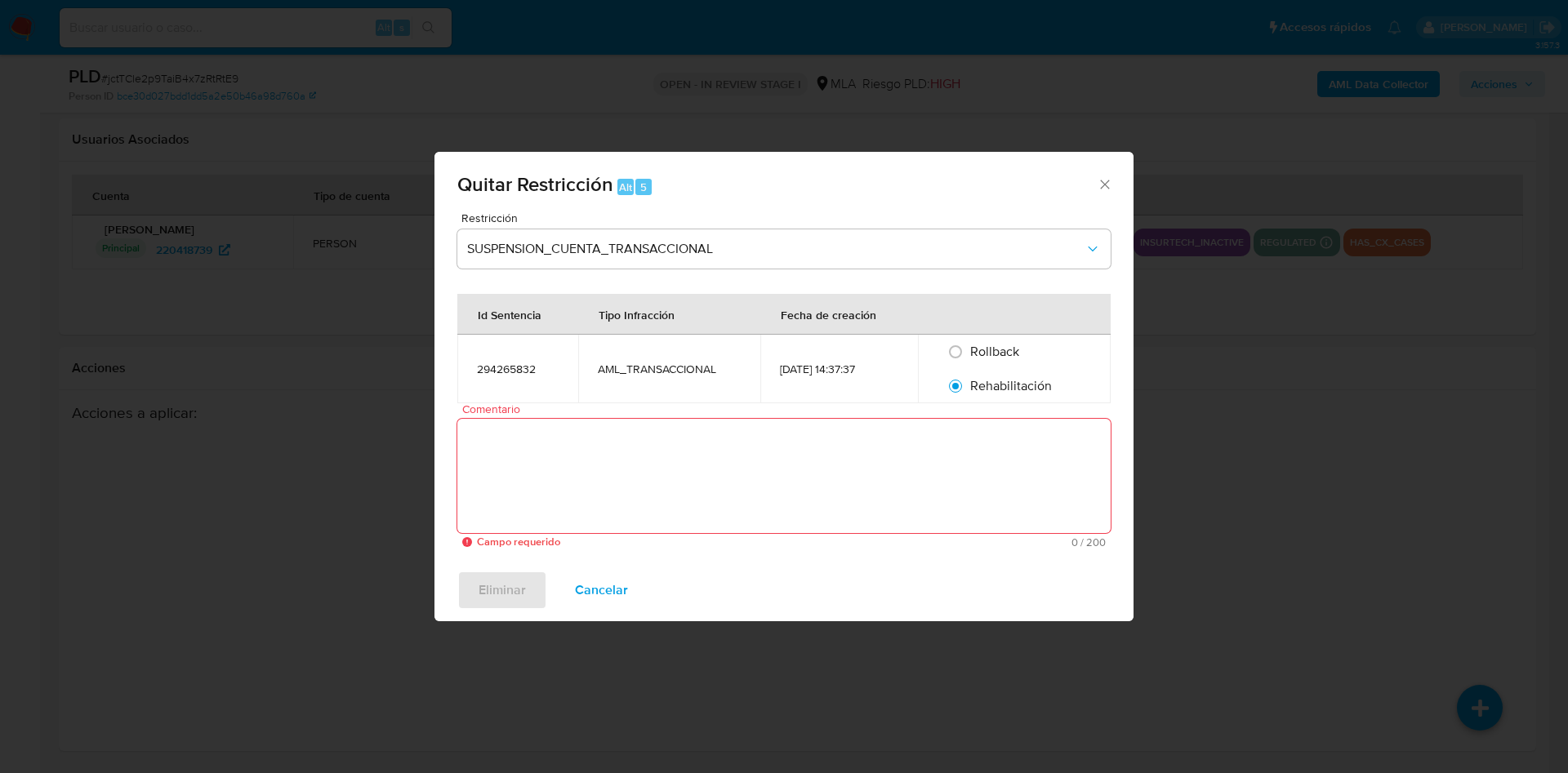
click at [925, 479] on textarea "Comentario" at bounding box center [784, 476] width 654 height 114
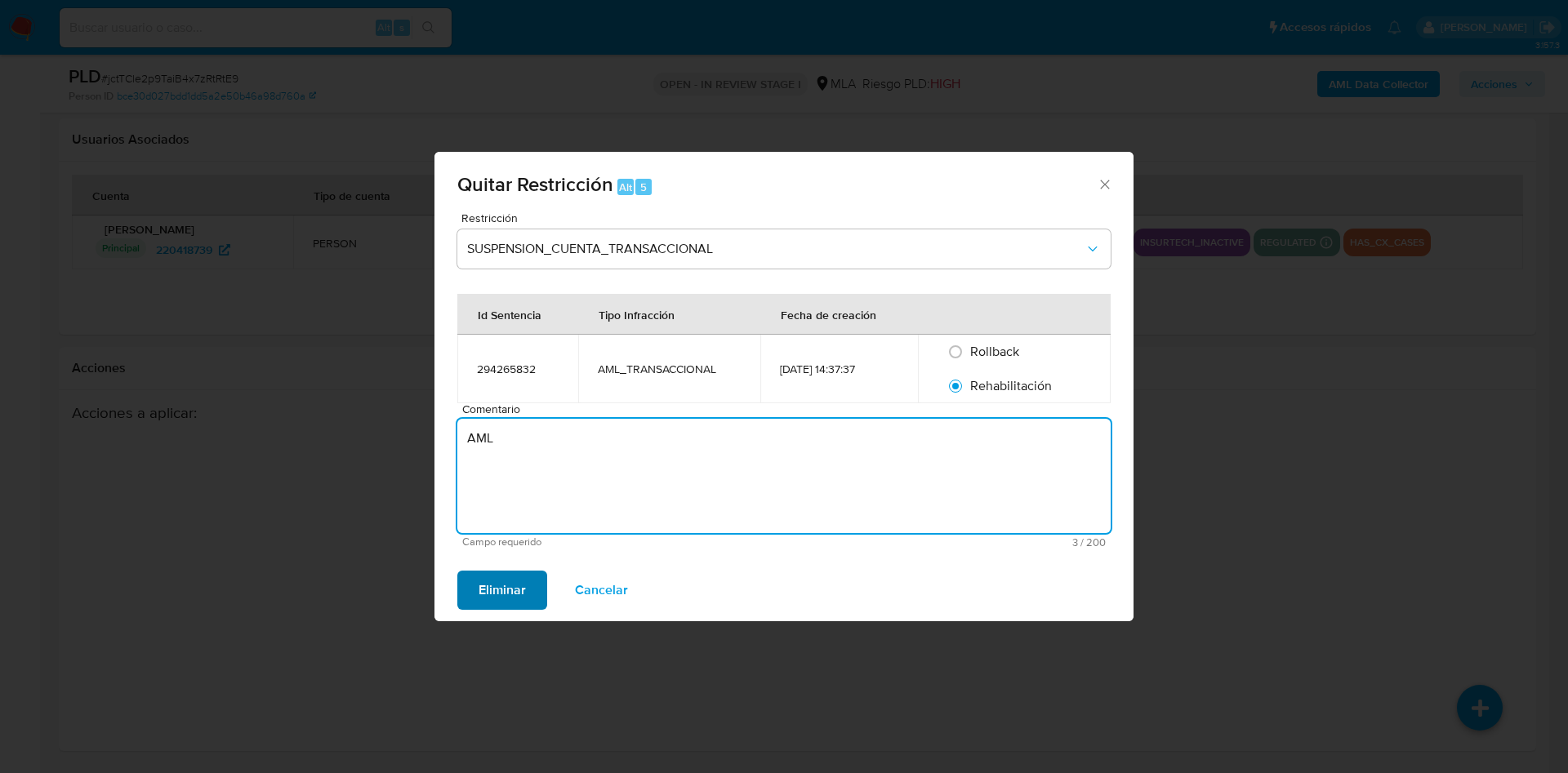
type textarea "AML"
click at [539, 595] on button "Eliminar" at bounding box center [502, 591] width 89 height 39
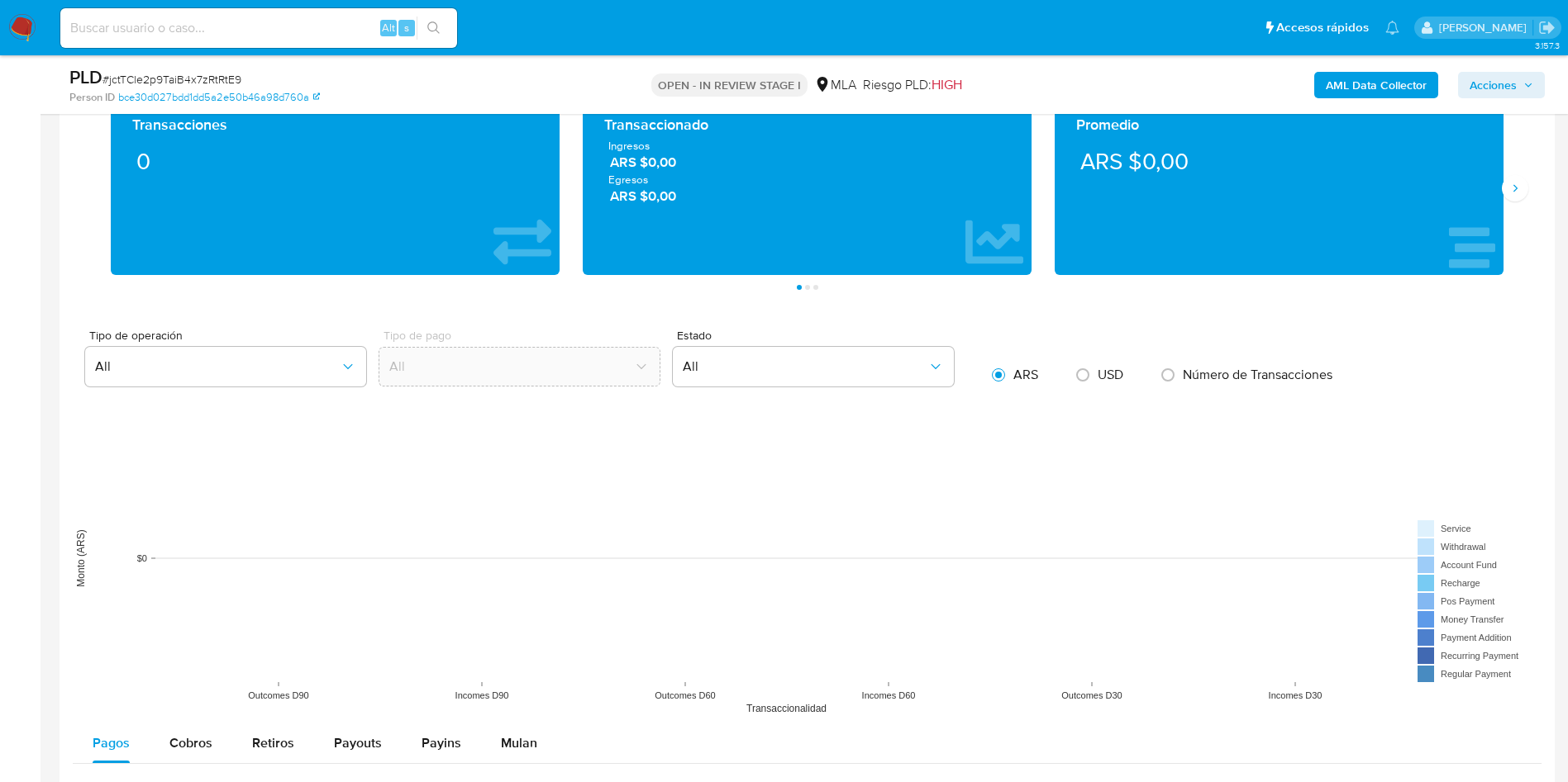
scroll to position [335, 0]
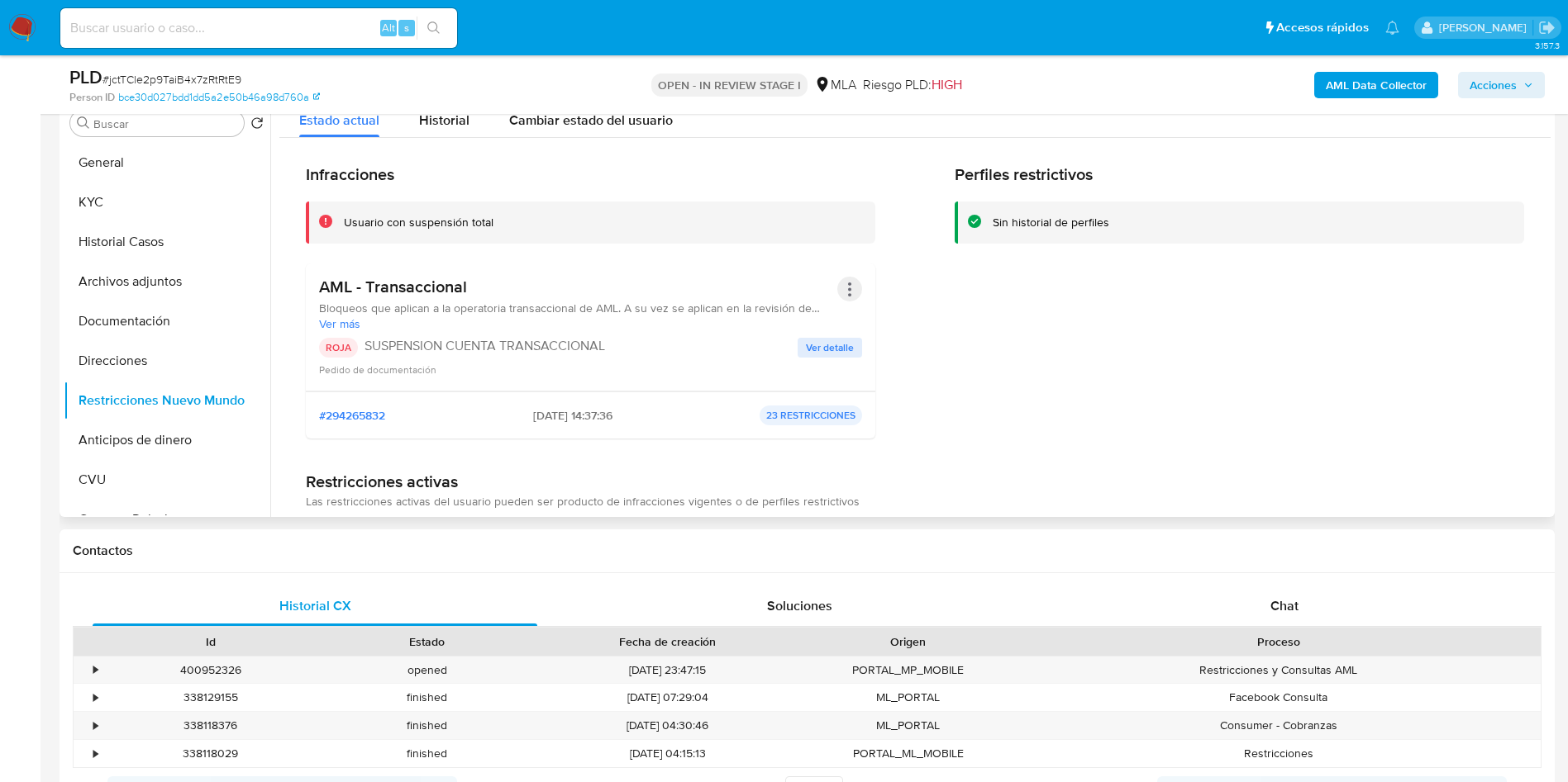
click at [842, 292] on button "Acciones" at bounding box center [850, 289] width 25 height 25
click at [721, 415] on button "Rehabilitar" at bounding box center [717, 422] width 289 height 40
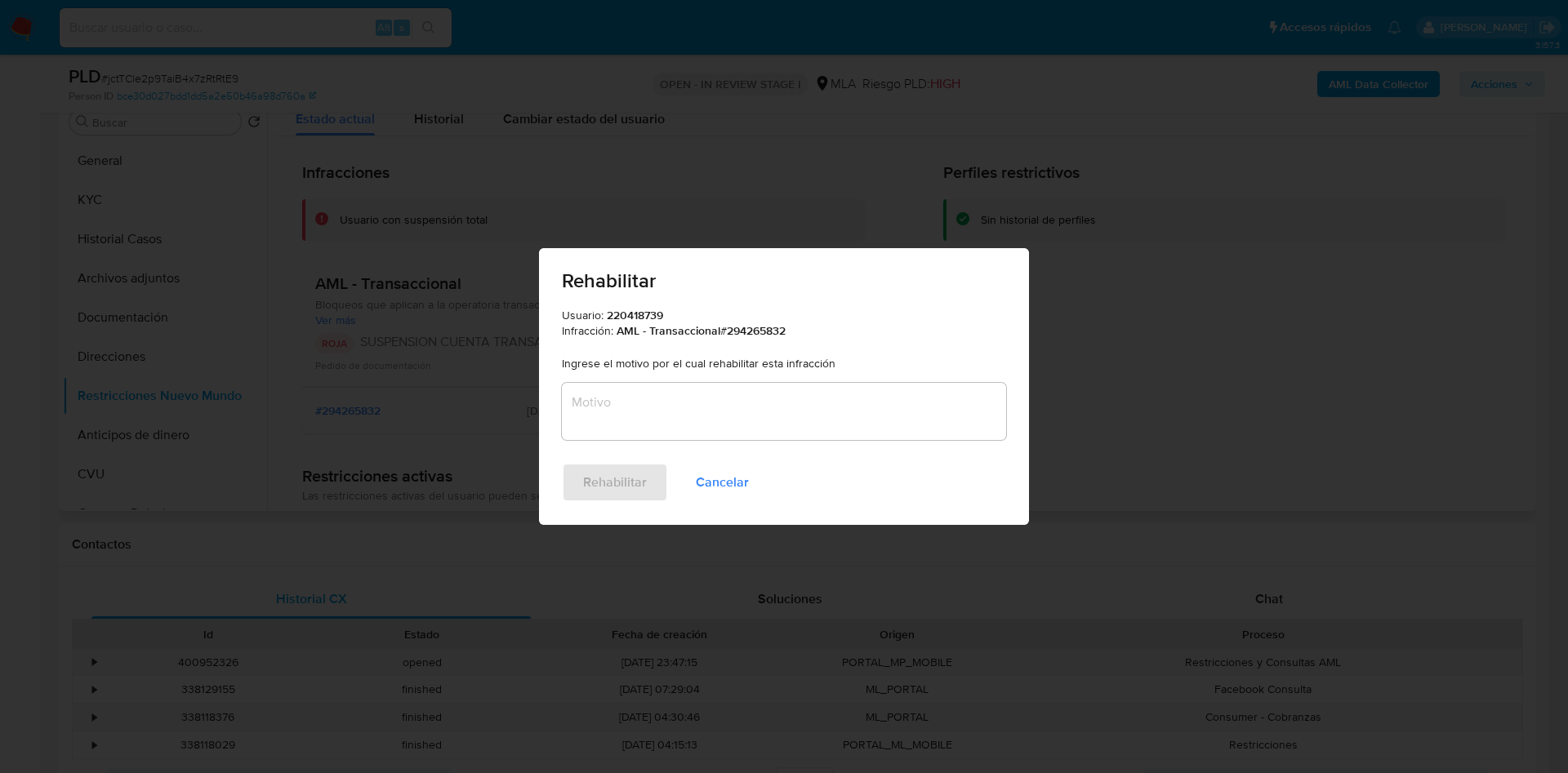
click at [712, 412] on textarea "Motivo" at bounding box center [783, 411] width 444 height 57
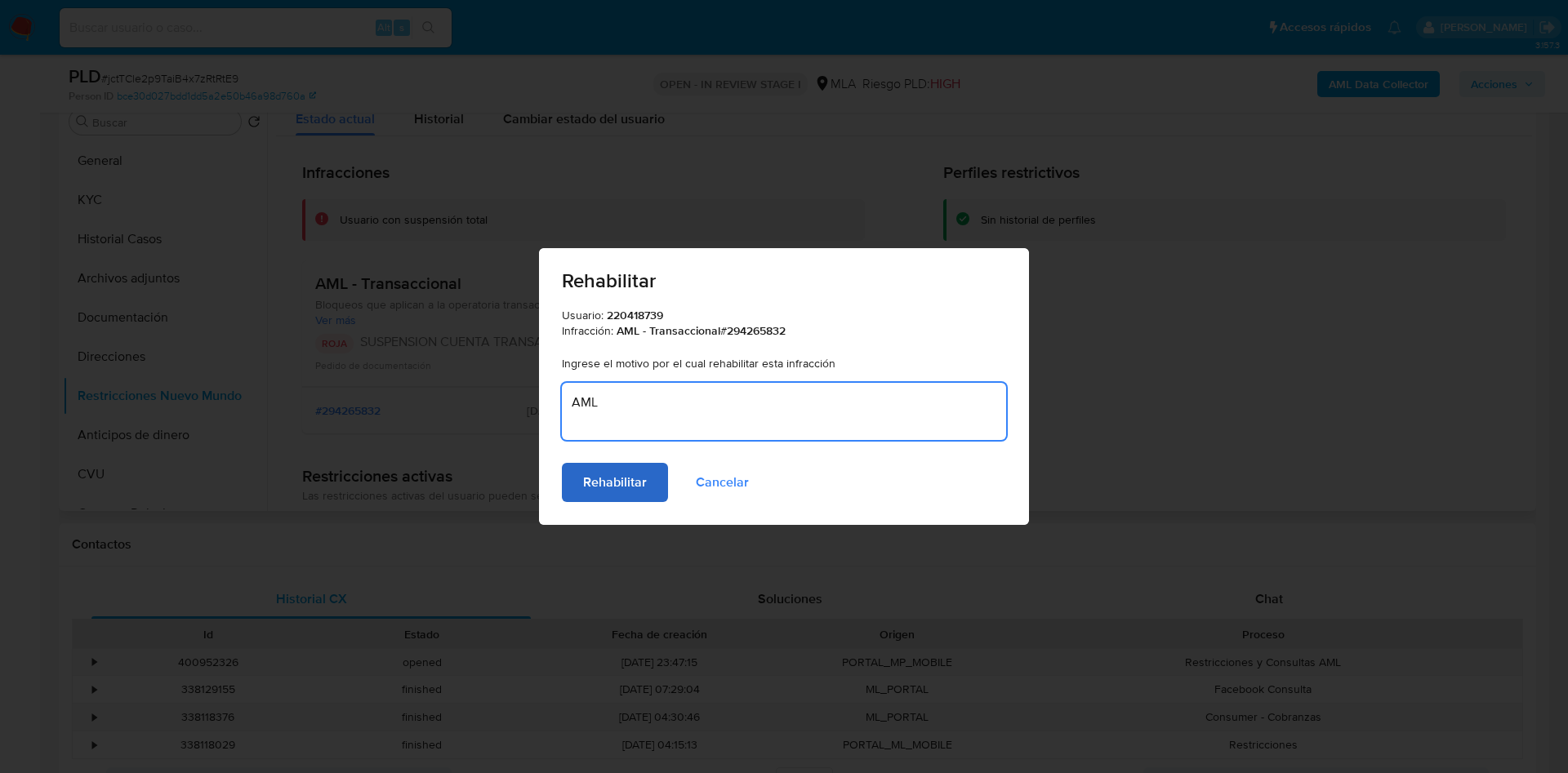
type textarea "AML"
click at [620, 478] on span "Rehabilitar" at bounding box center [614, 482] width 64 height 36
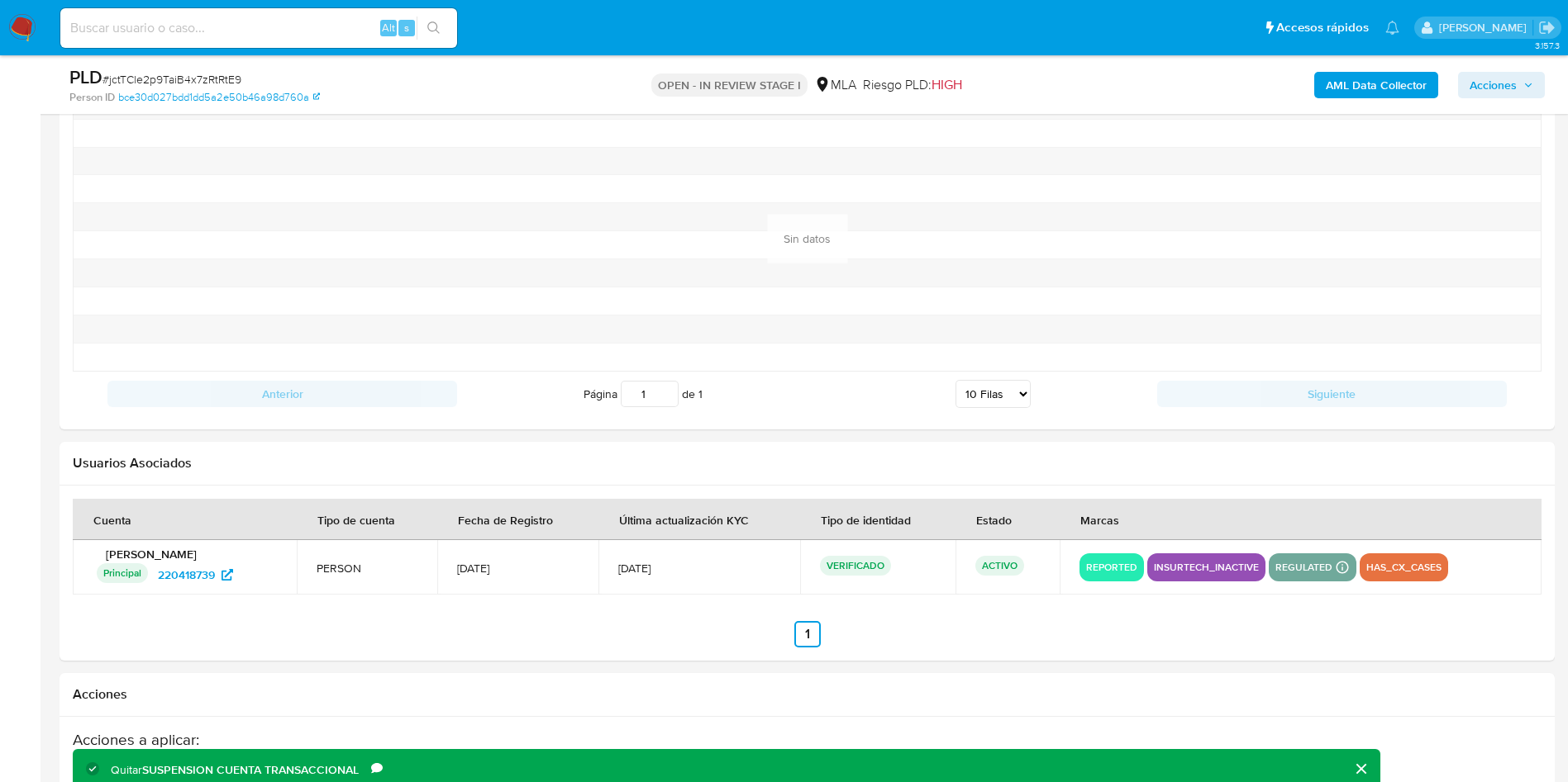
scroll to position [2318, 0]
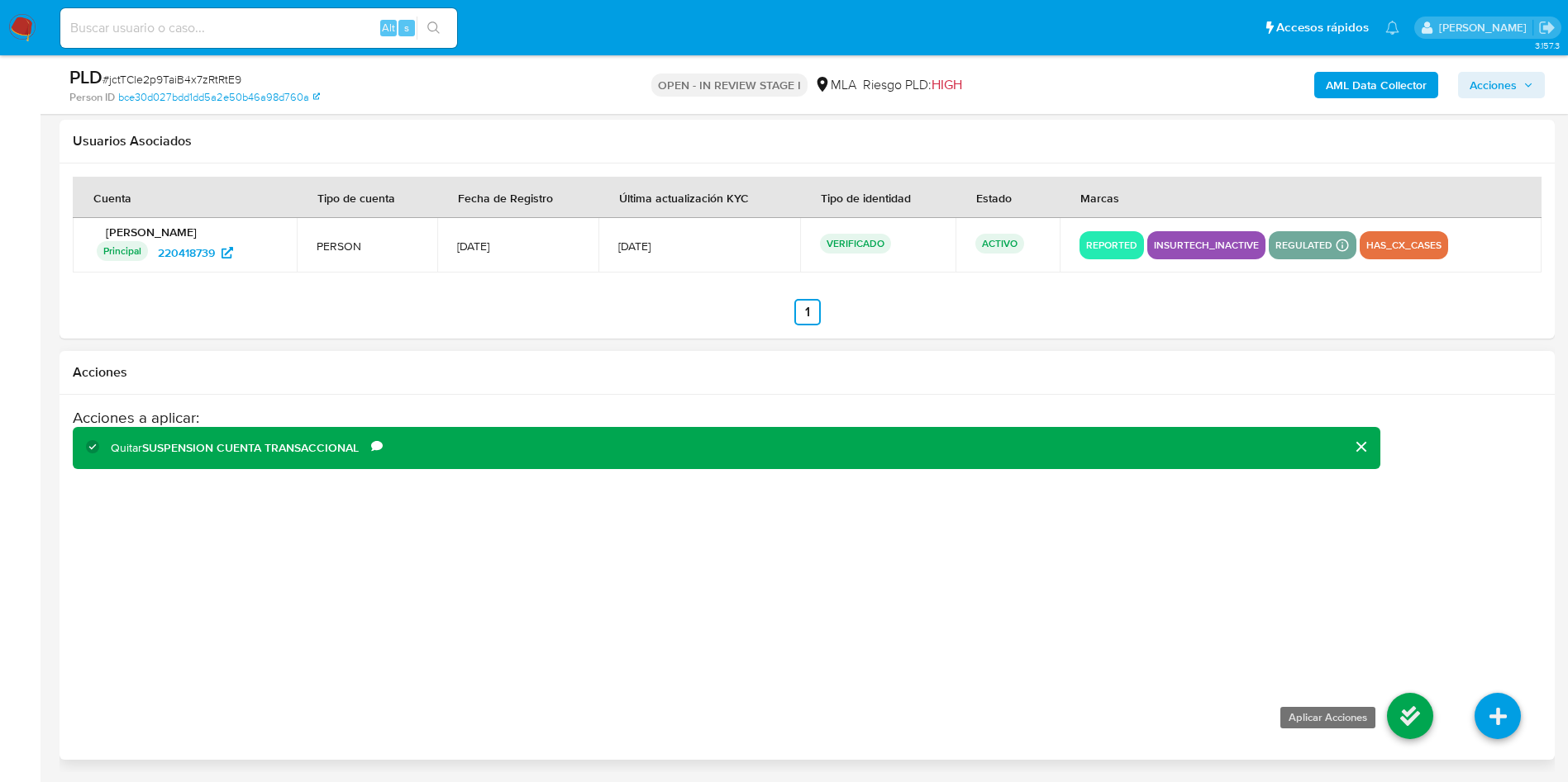
click at [1409, 731] on icon at bounding box center [1410, 716] width 47 height 47
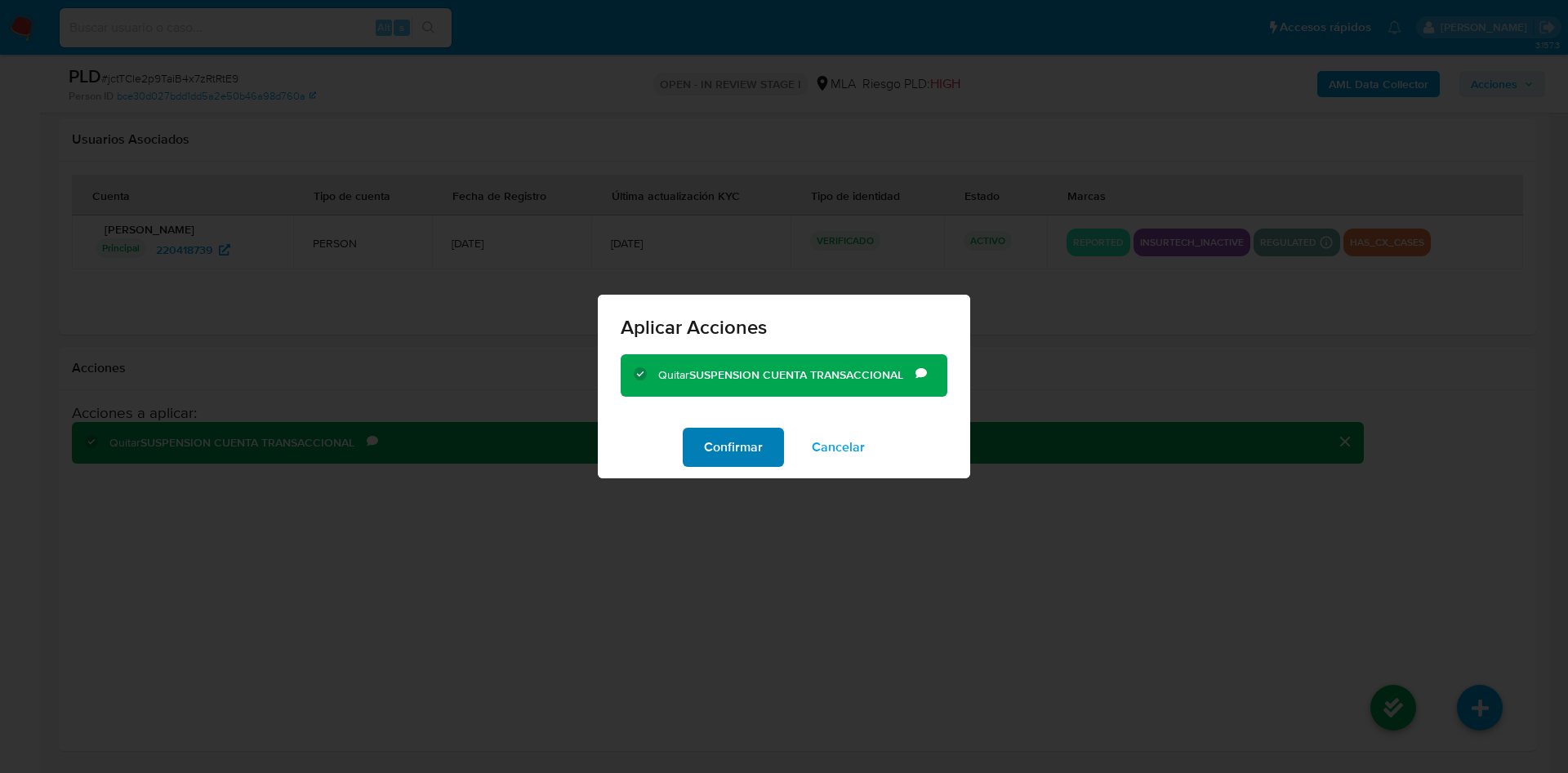
click at [730, 459] on span "Confirmar" at bounding box center [733, 447] width 59 height 36
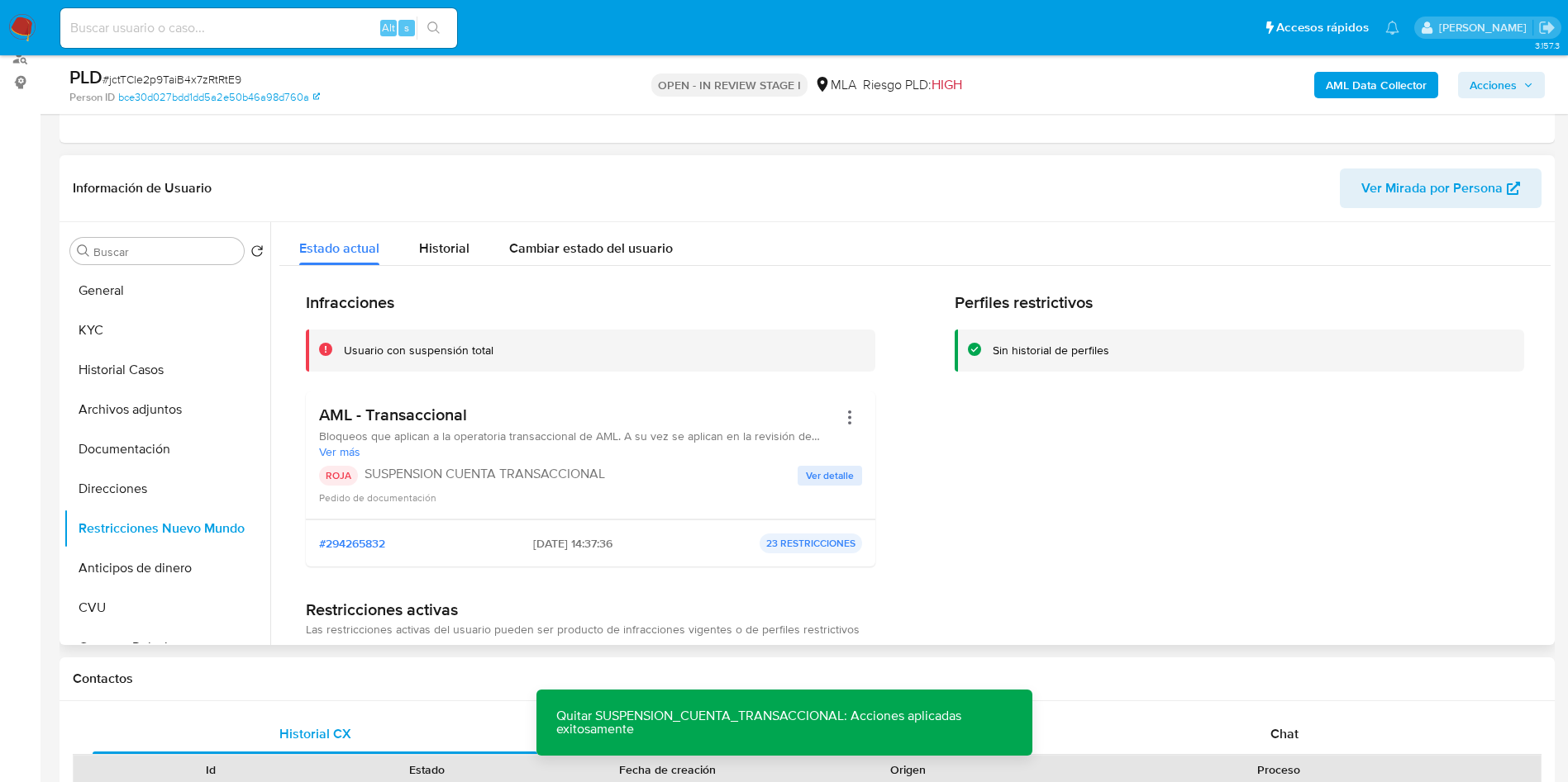
scroll to position [87, 0]
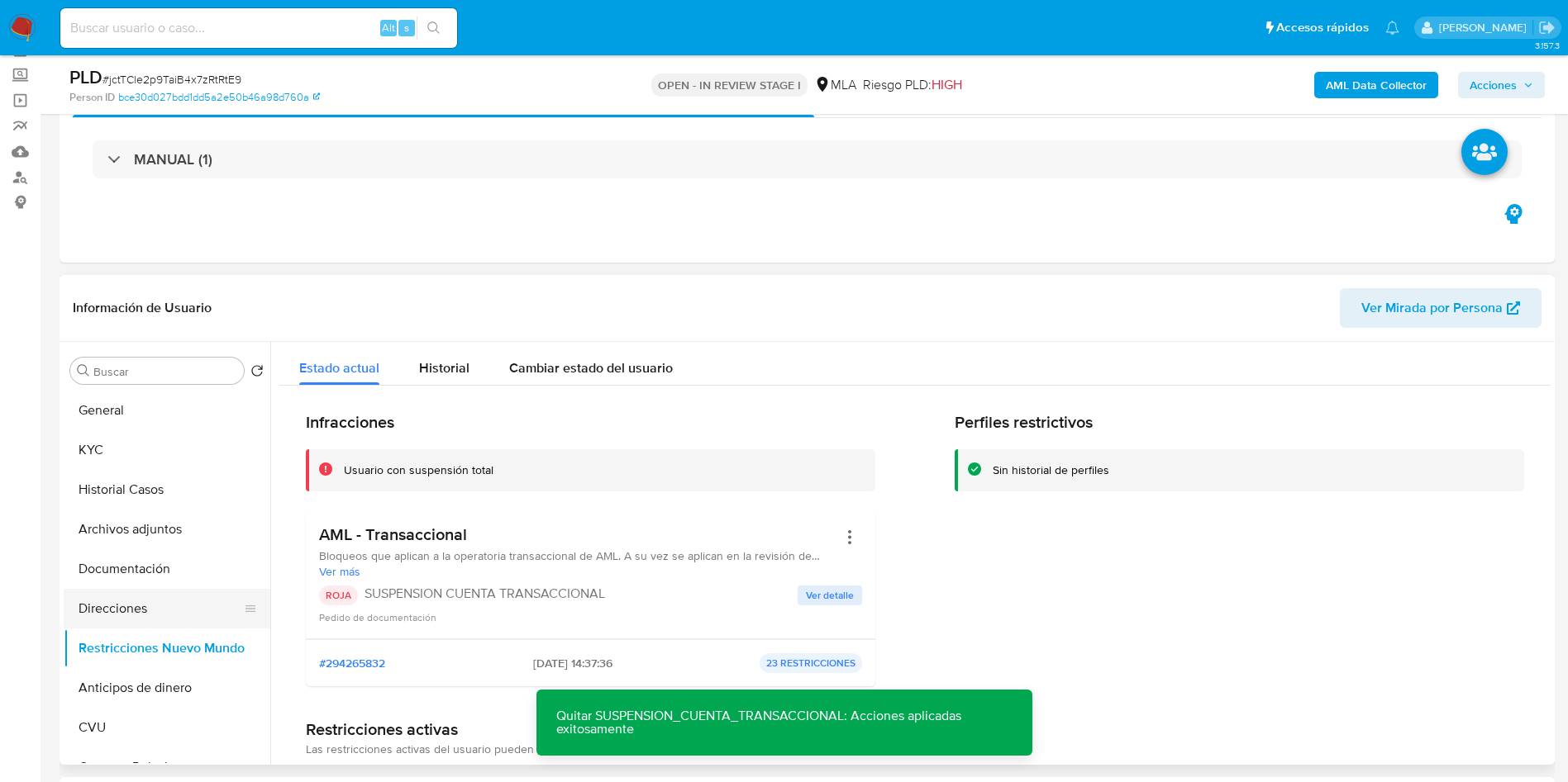
click at [118, 602] on button "Direcciones" at bounding box center [160, 609] width 193 height 40
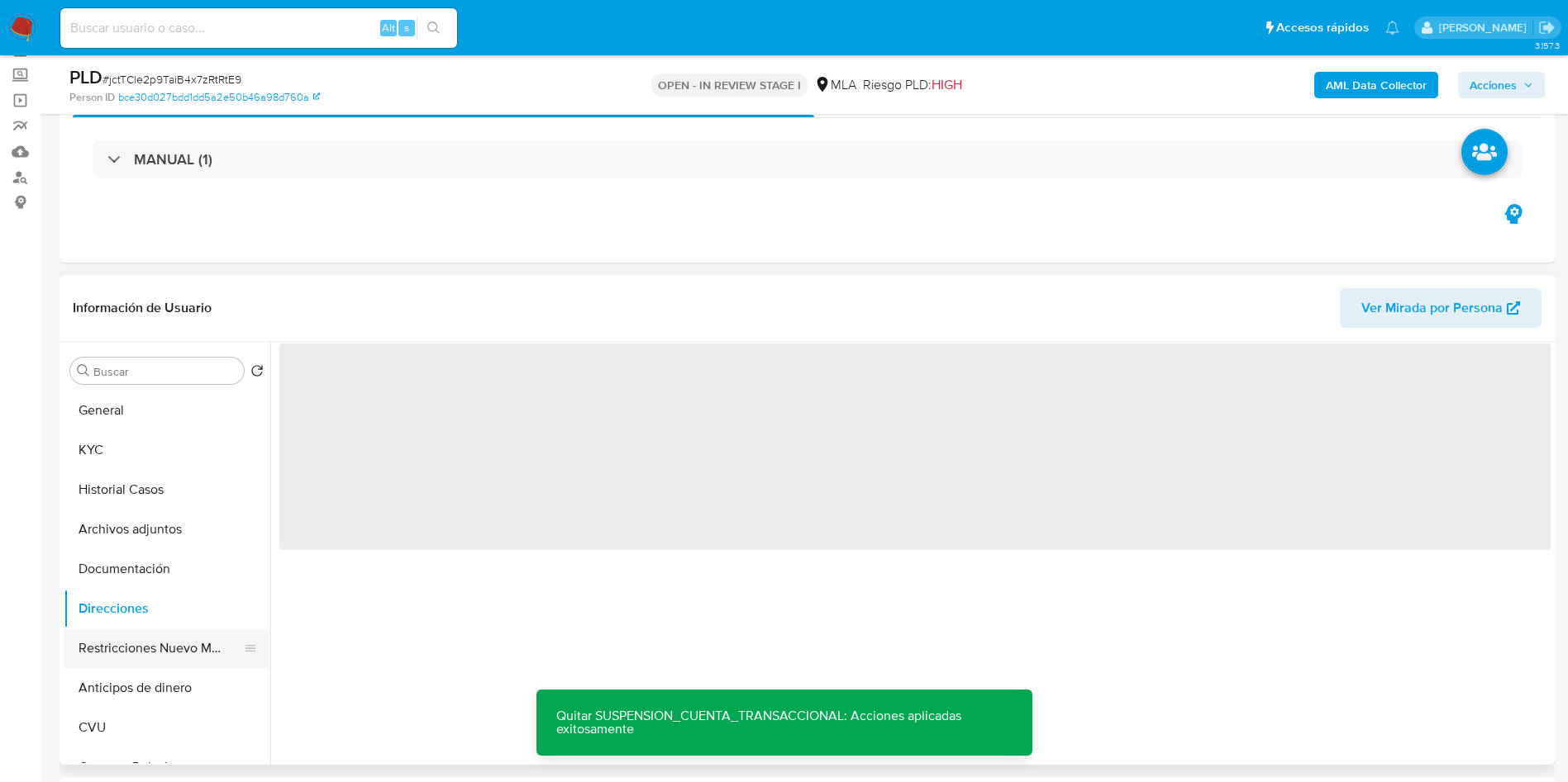
click at [118, 638] on button "Restricciones Nuevo Mundo" at bounding box center [160, 648] width 193 height 40
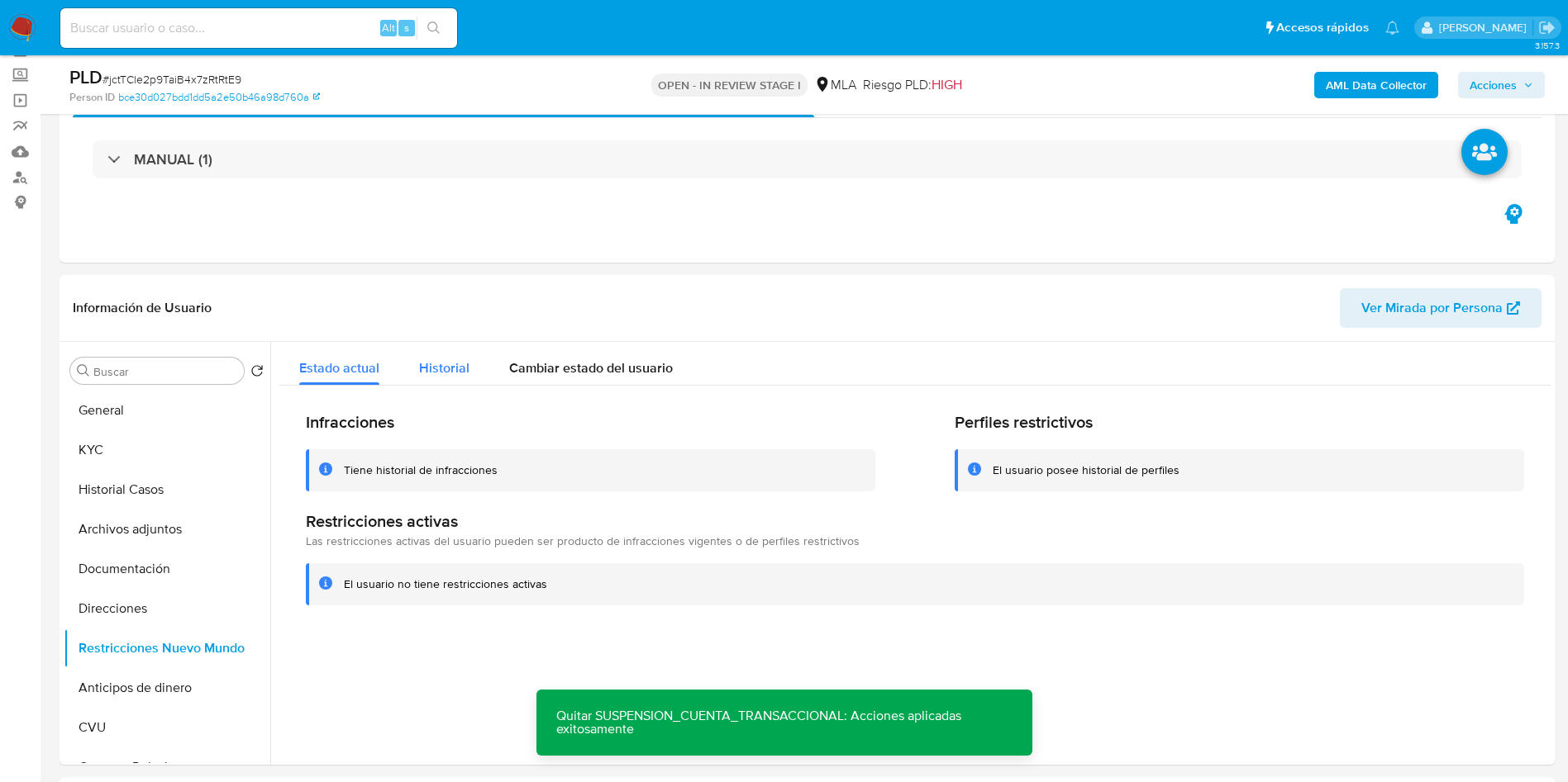
click at [445, 381] on div "Historial" at bounding box center [444, 364] width 50 height 44
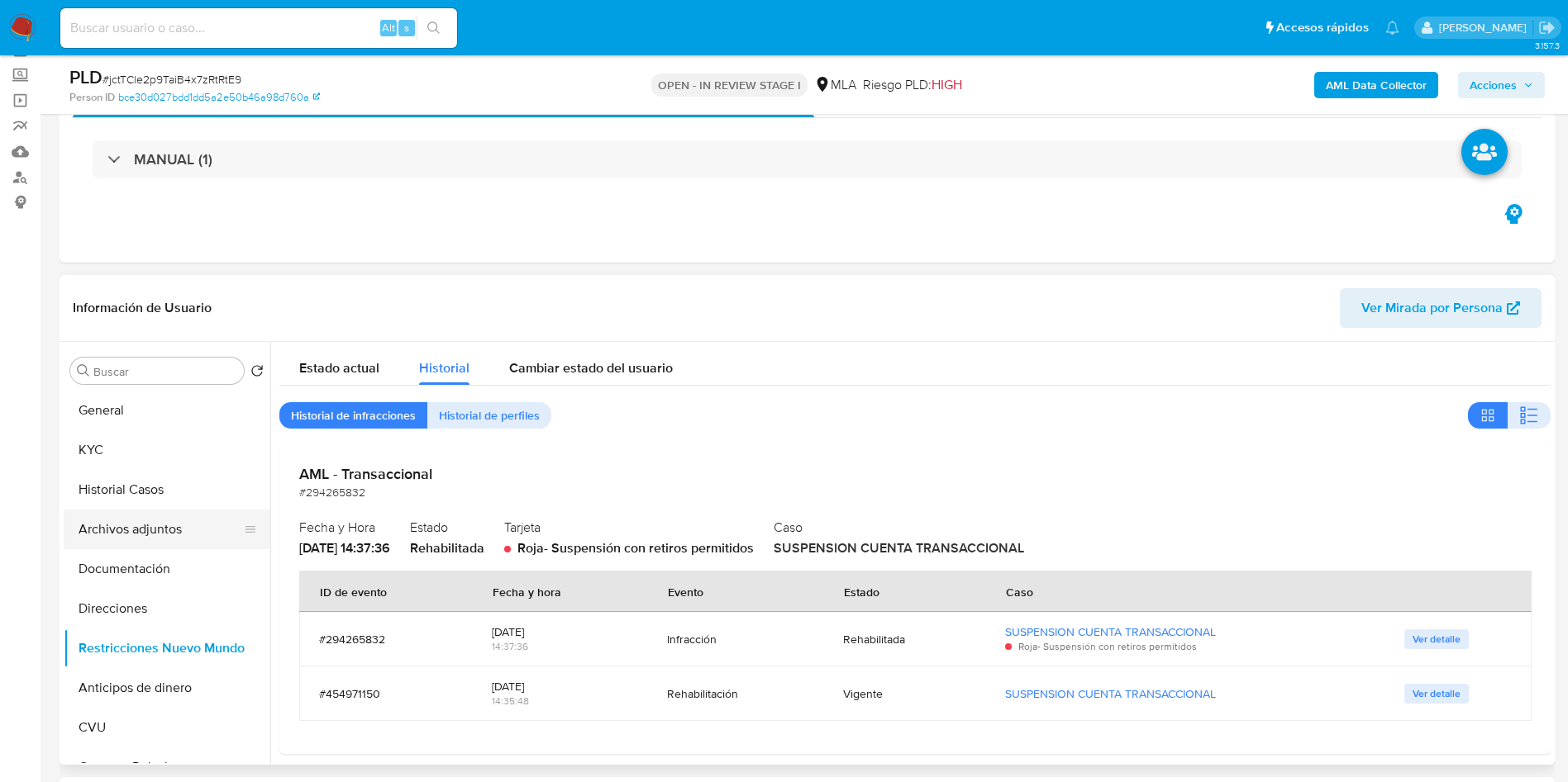
click at [141, 544] on button "Archivos adjuntos" at bounding box center [160, 529] width 193 height 40
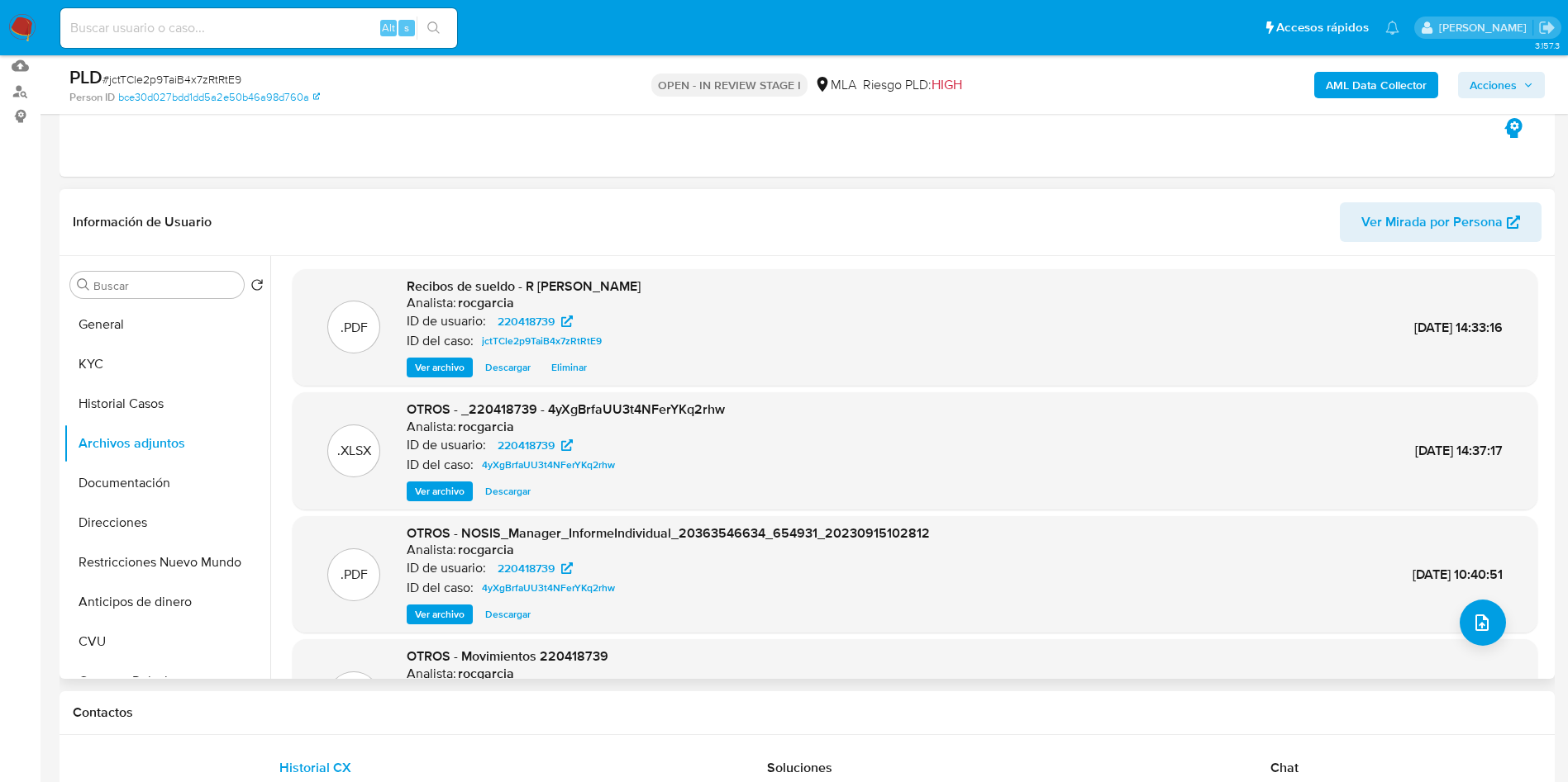
scroll to position [210, 0]
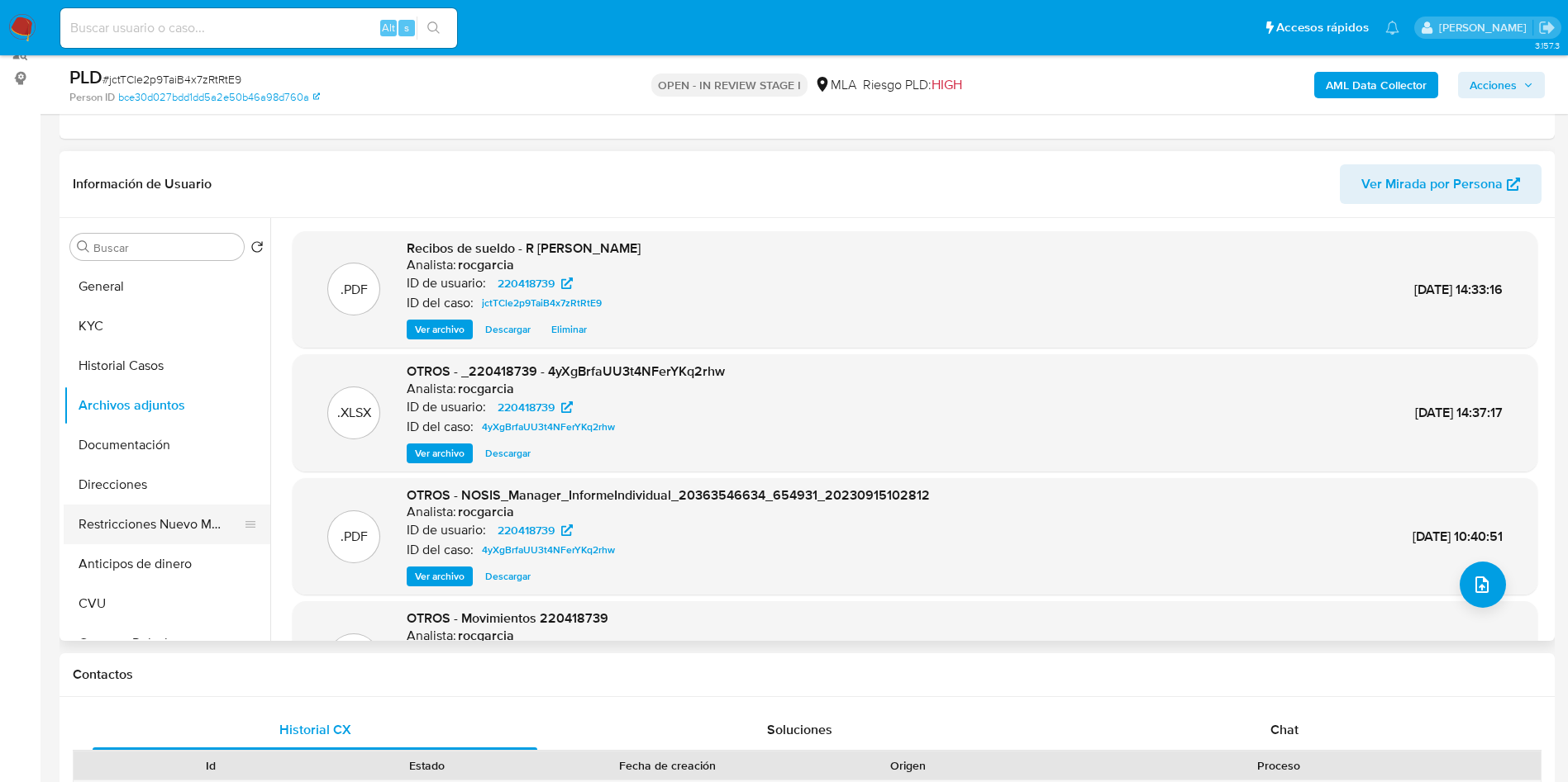
click at [109, 538] on button "Restricciones Nuevo Mundo" at bounding box center [160, 524] width 193 height 40
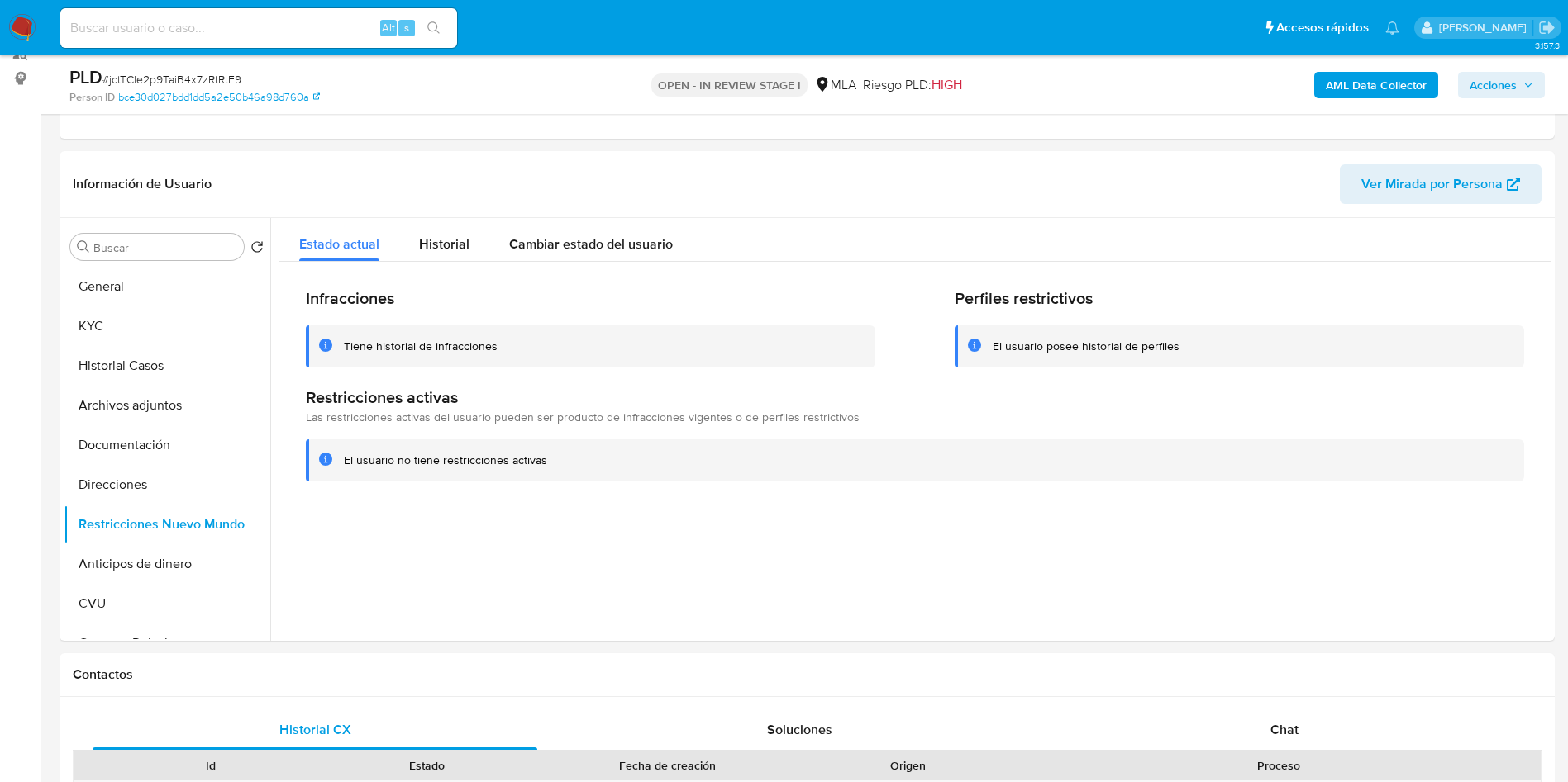
click at [1506, 81] on span "Acciones" at bounding box center [1493, 84] width 47 height 27
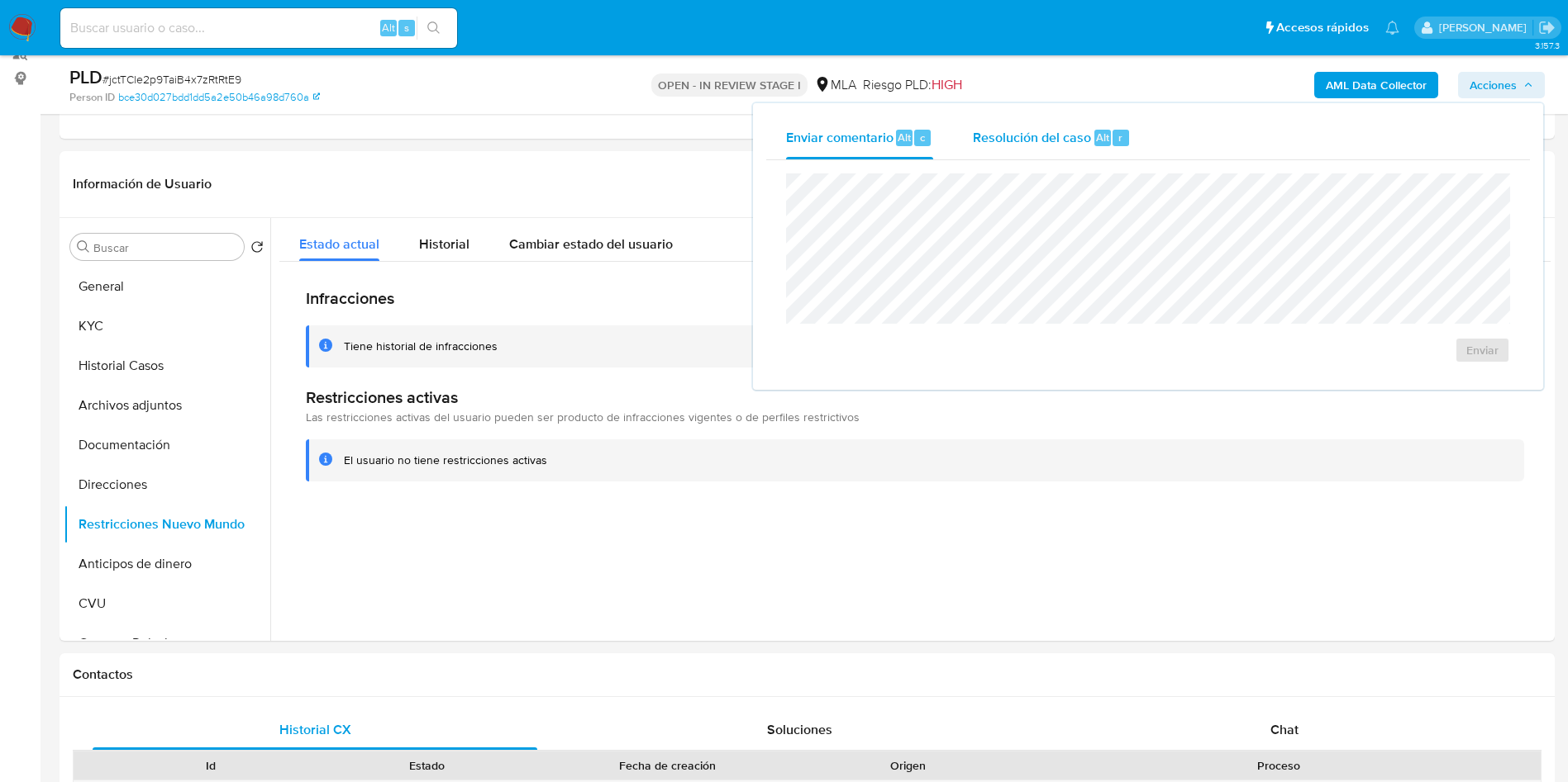
click at [1056, 153] on div "Resolución del caso Alt r" at bounding box center [1051, 138] width 158 height 43
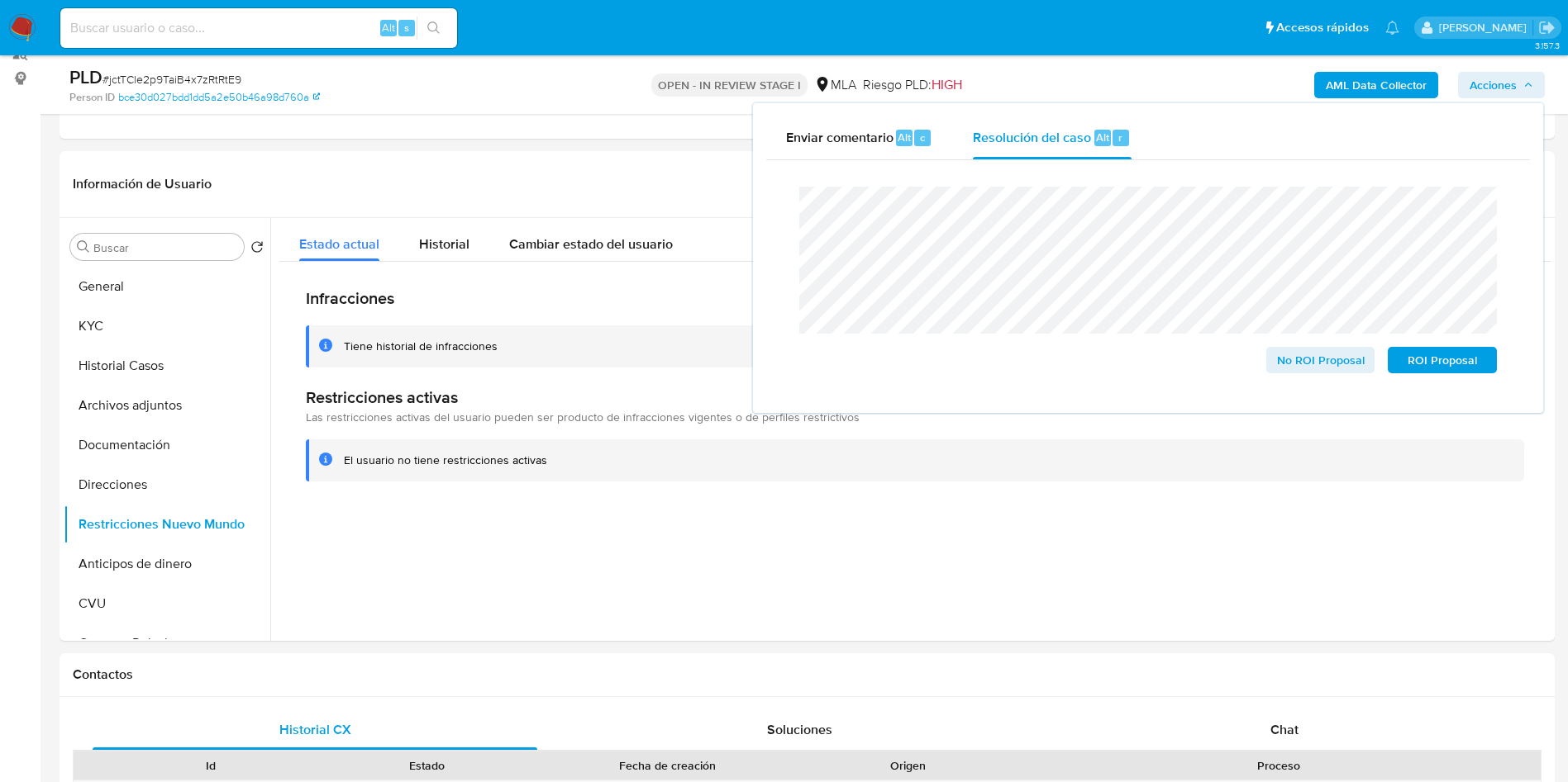
click at [0, 0] on lt-span "resuelve" at bounding box center [0, 0] width 0 height 0
click at [1294, 367] on span "No ROI Proposal" at bounding box center [1320, 360] width 86 height 23
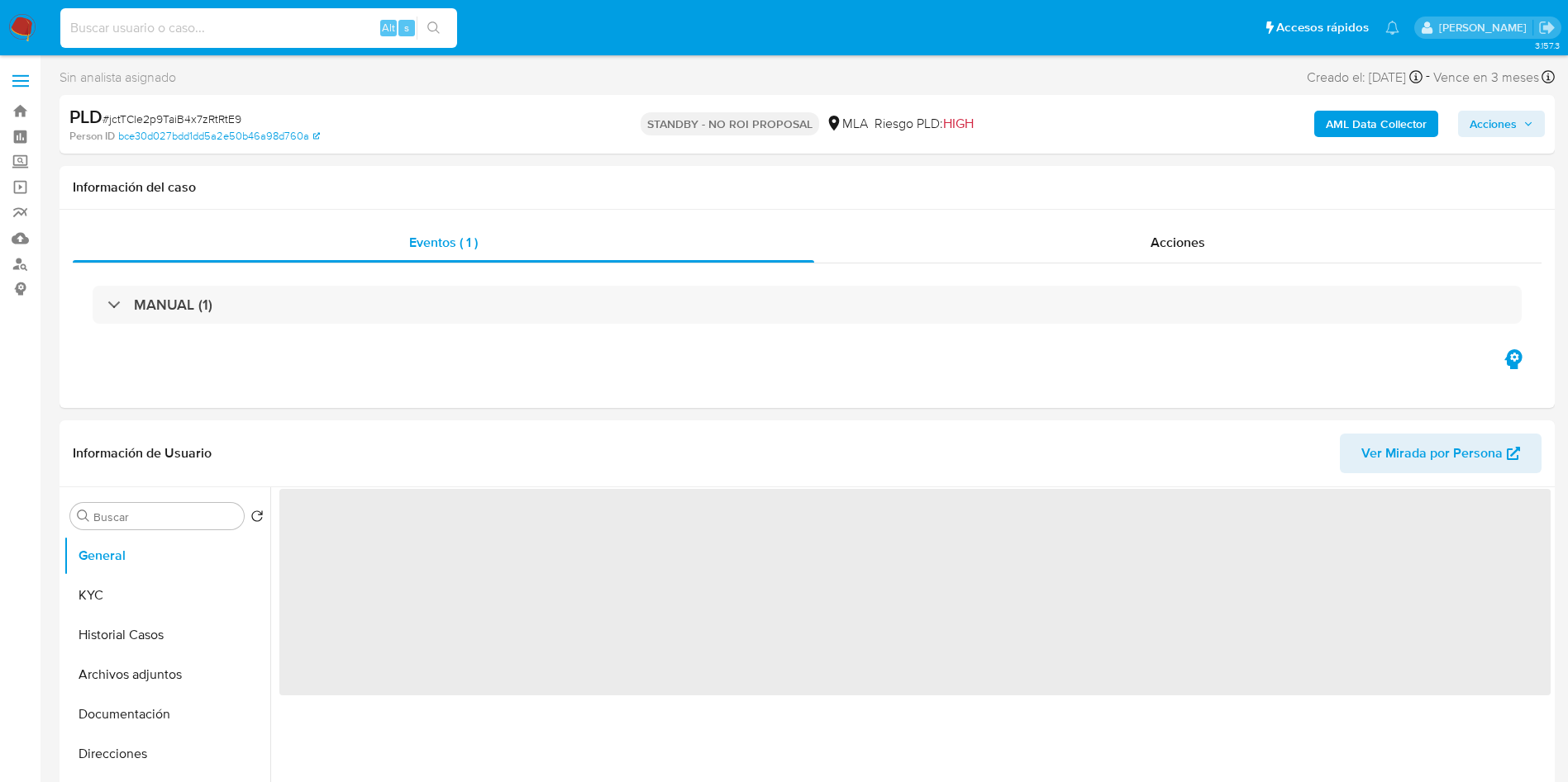
click at [117, 32] on input at bounding box center [259, 28] width 397 height 22
paste input "135198630"
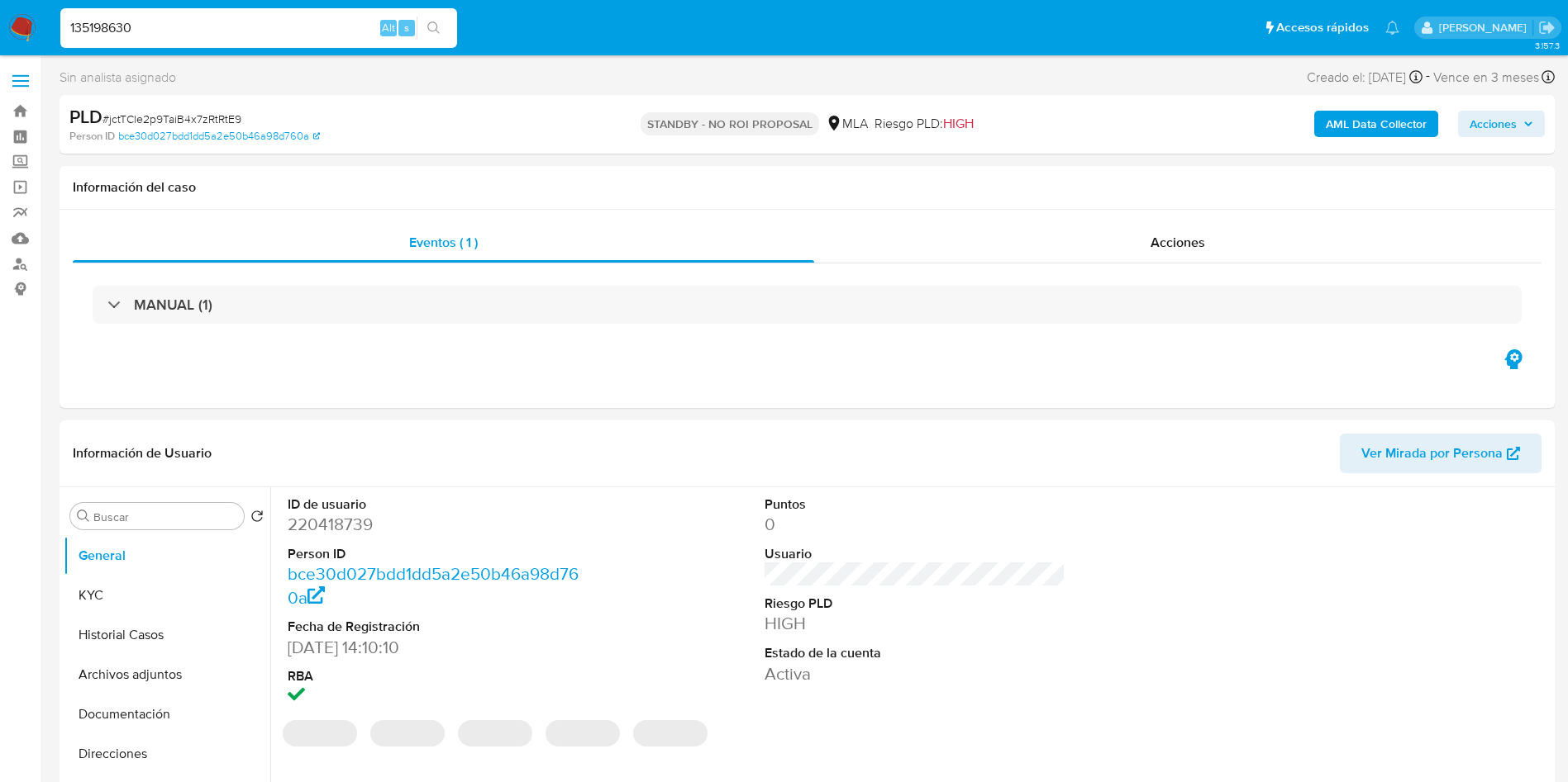
type input "135198630"
select select "10"
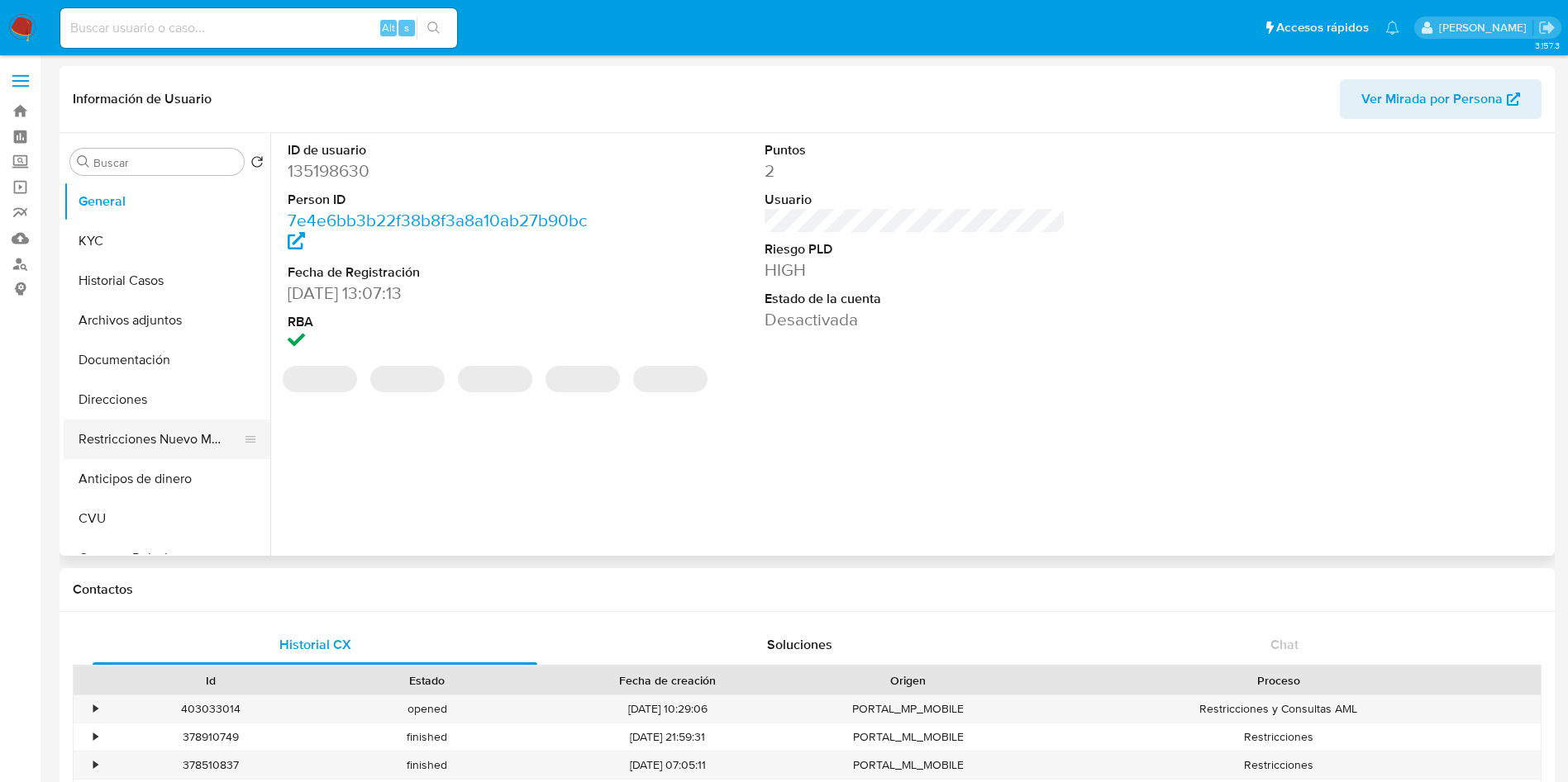
select select "10"
click at [129, 451] on button "Restricciones Nuevo Mundo" at bounding box center [160, 440] width 193 height 40
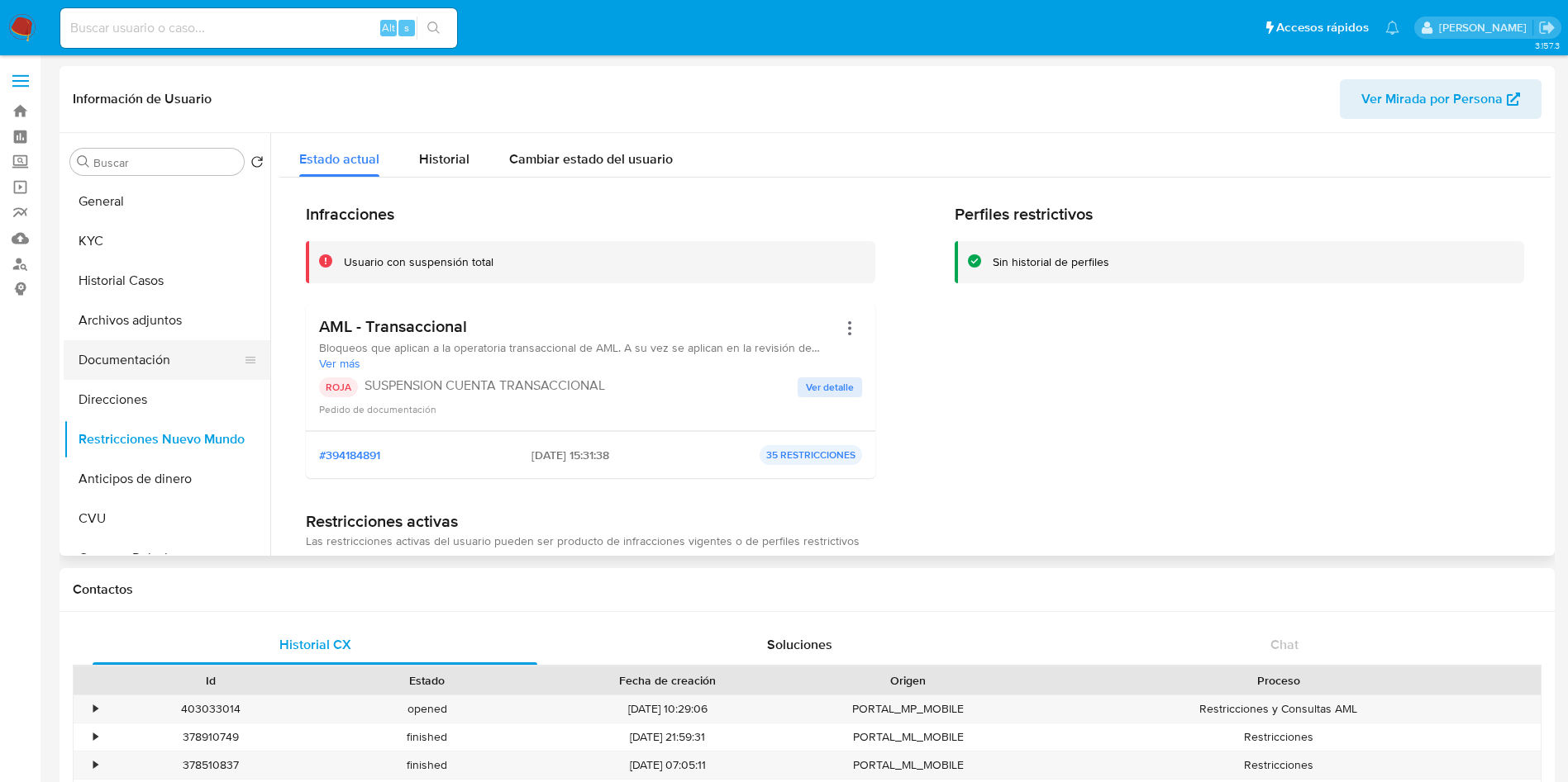
drag, startPoint x: 105, startPoint y: 324, endPoint x: 96, endPoint y: 341, distance: 19.2
click at [105, 328] on button "Archivos adjuntos" at bounding box center [167, 321] width 207 height 40
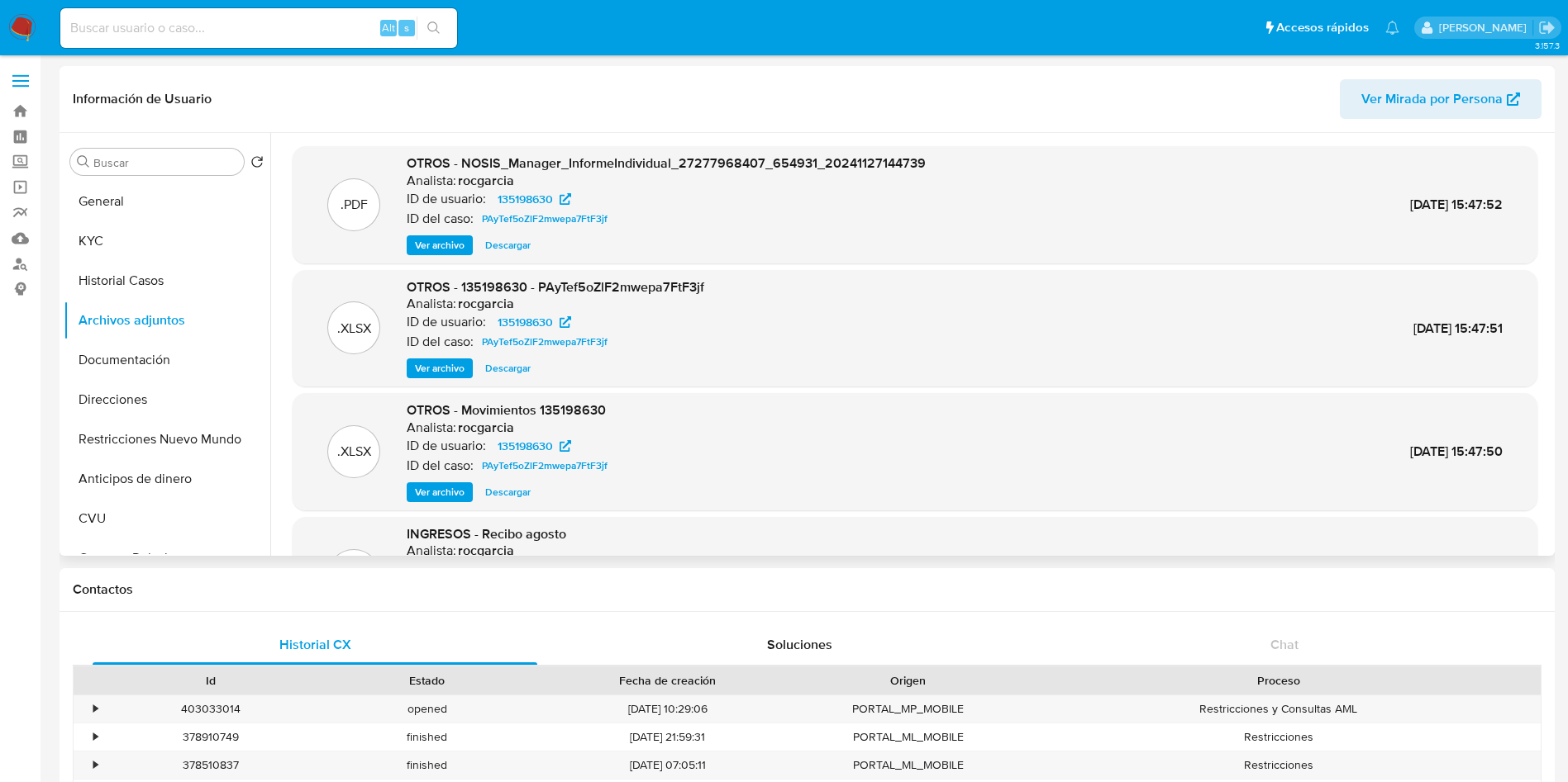
scroll to position [139, 0]
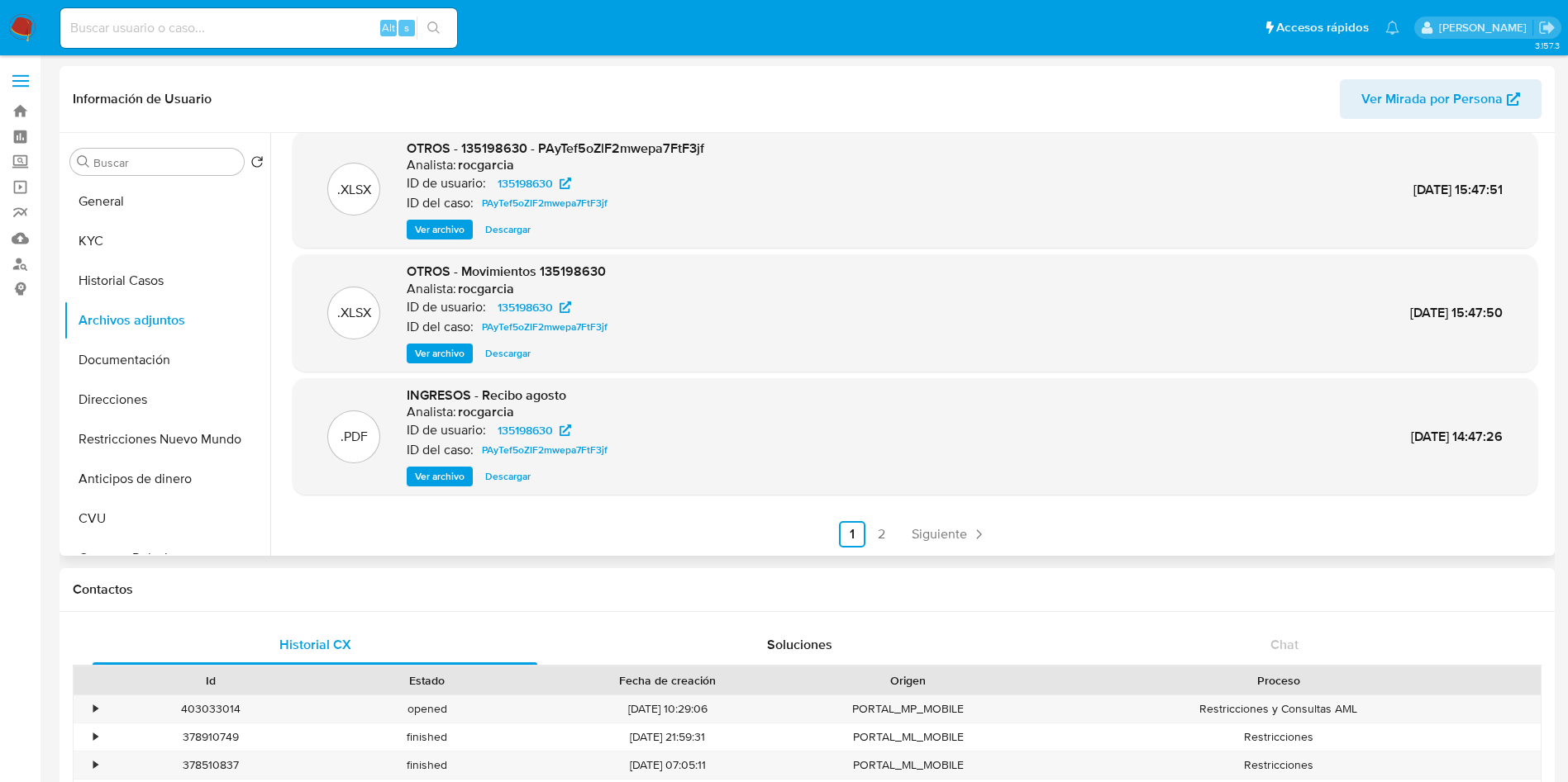
click at [436, 479] on span "Ver archivo" at bounding box center [439, 476] width 49 height 16
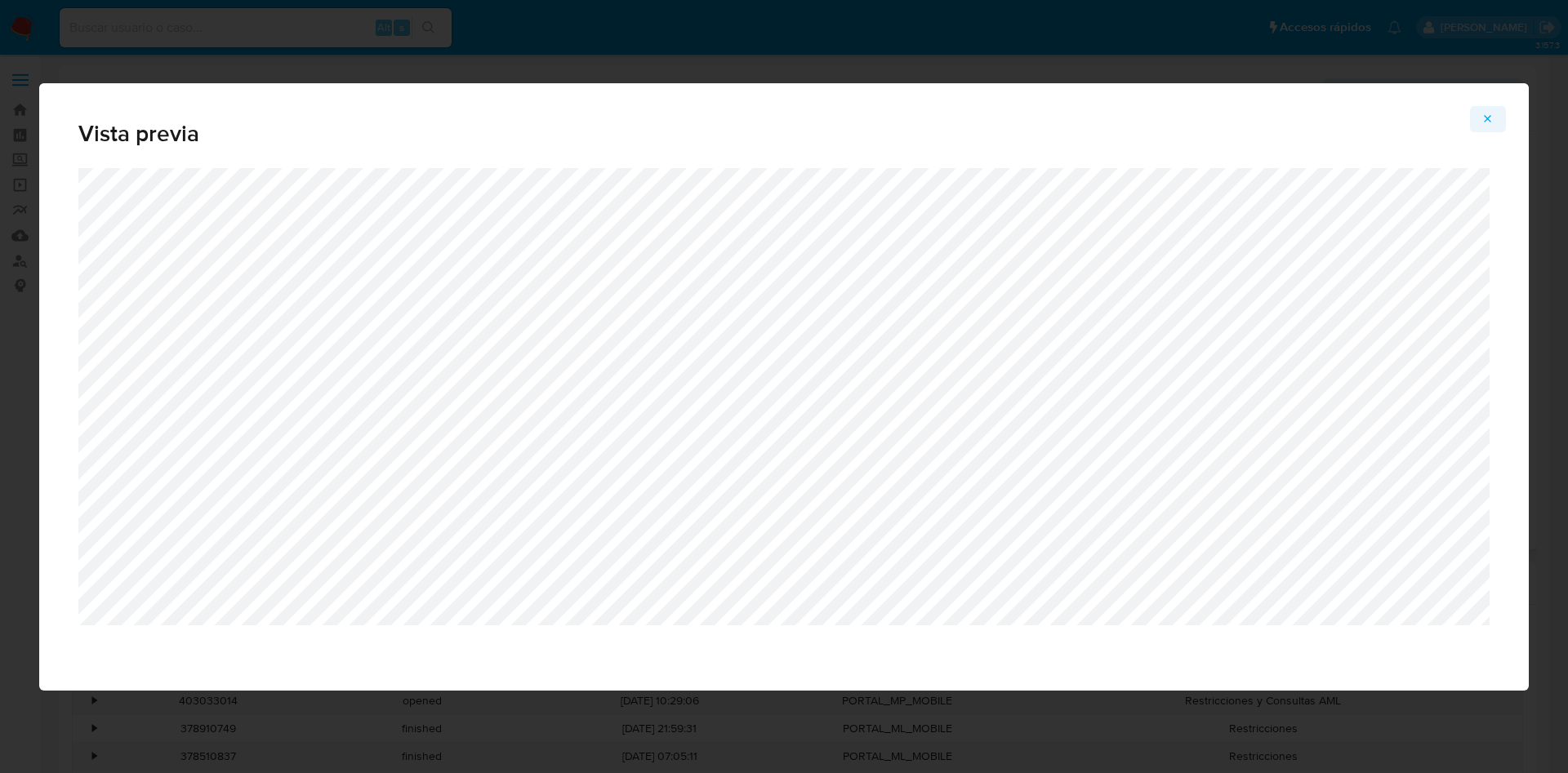
click at [1483, 107] on span "Attachment preview" at bounding box center [1487, 118] width 13 height 23
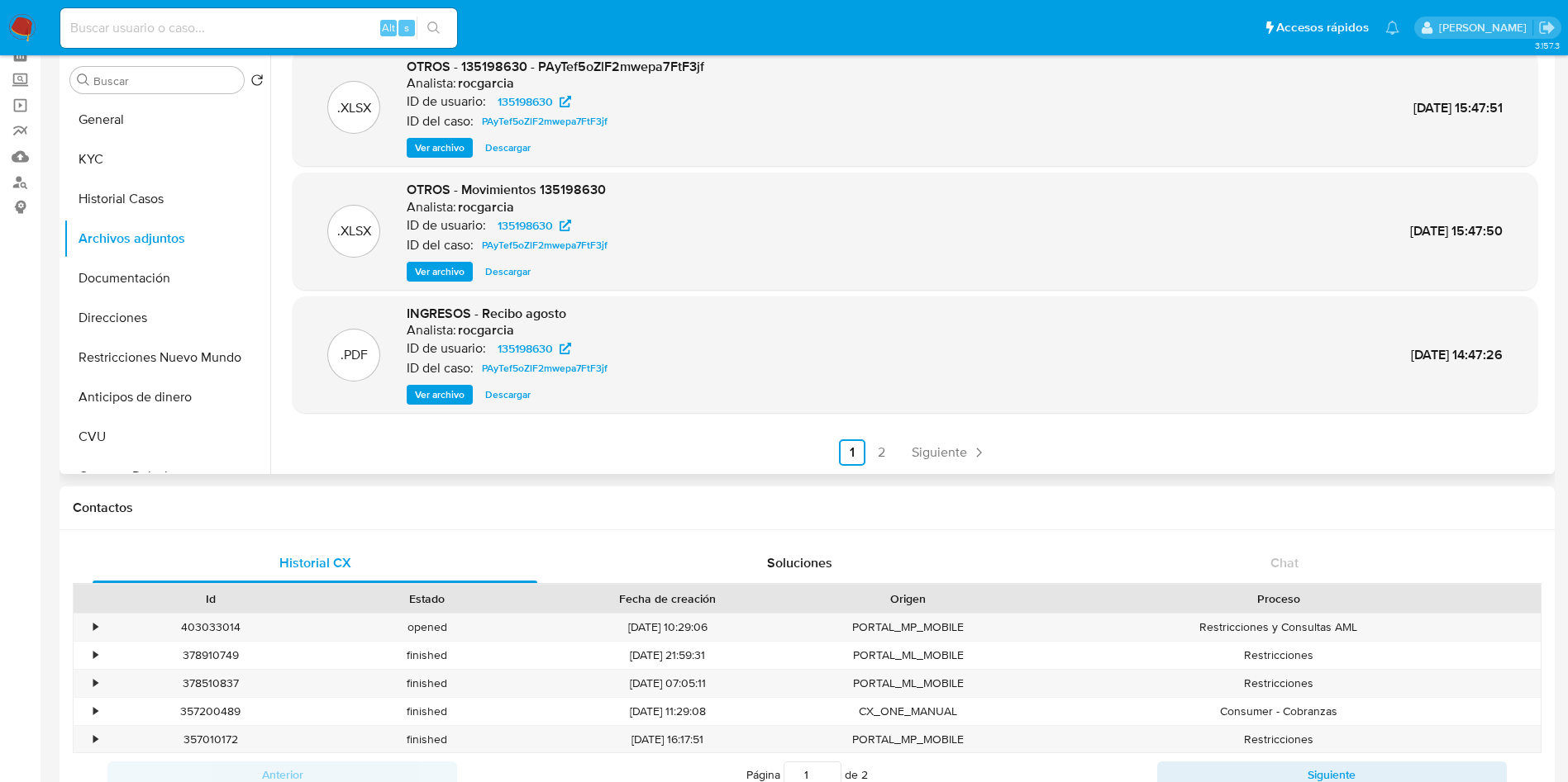
scroll to position [0, 0]
